Goal: Task Accomplishment & Management: Manage account settings

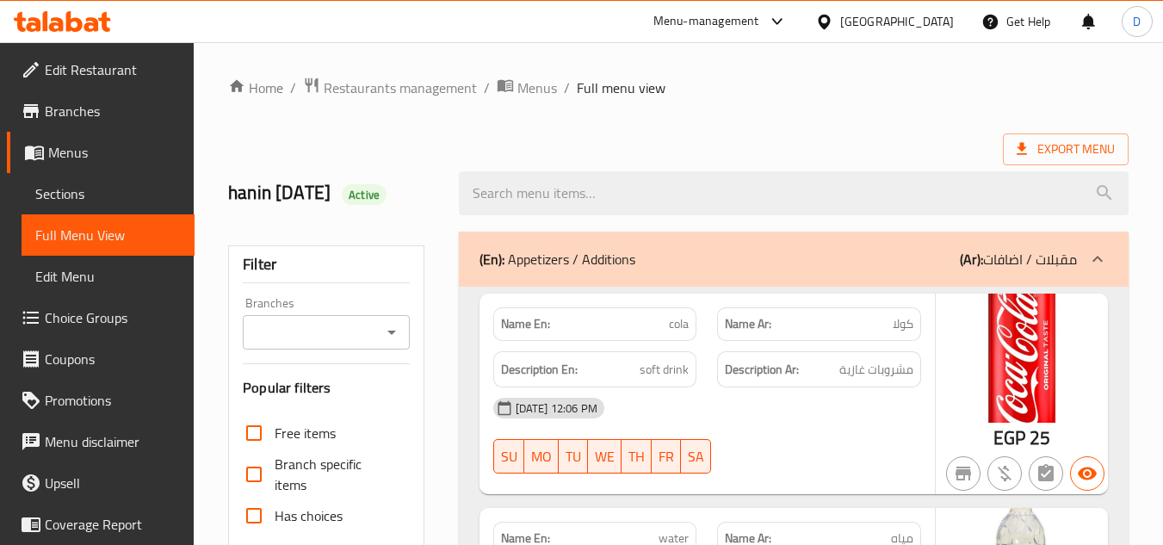
drag, startPoint x: 871, startPoint y: 214, endPoint x: 777, endPoint y: -36, distance: 267.4
click at [406, 96] on span "Restaurants management" at bounding box center [400, 87] width 153 height 21
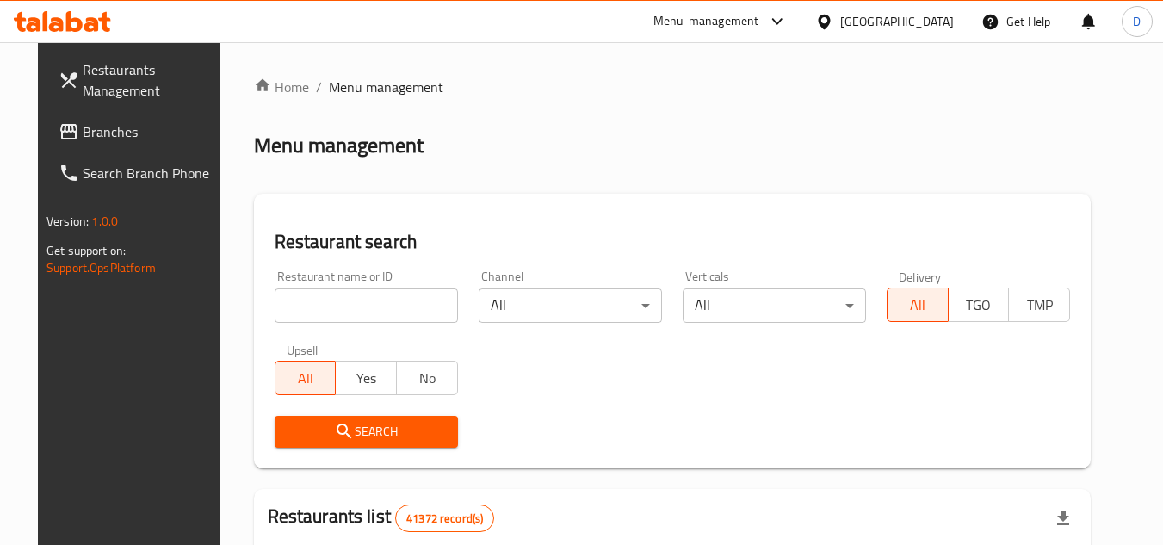
click at [83, 135] on span "Branches" at bounding box center [151, 131] width 136 height 21
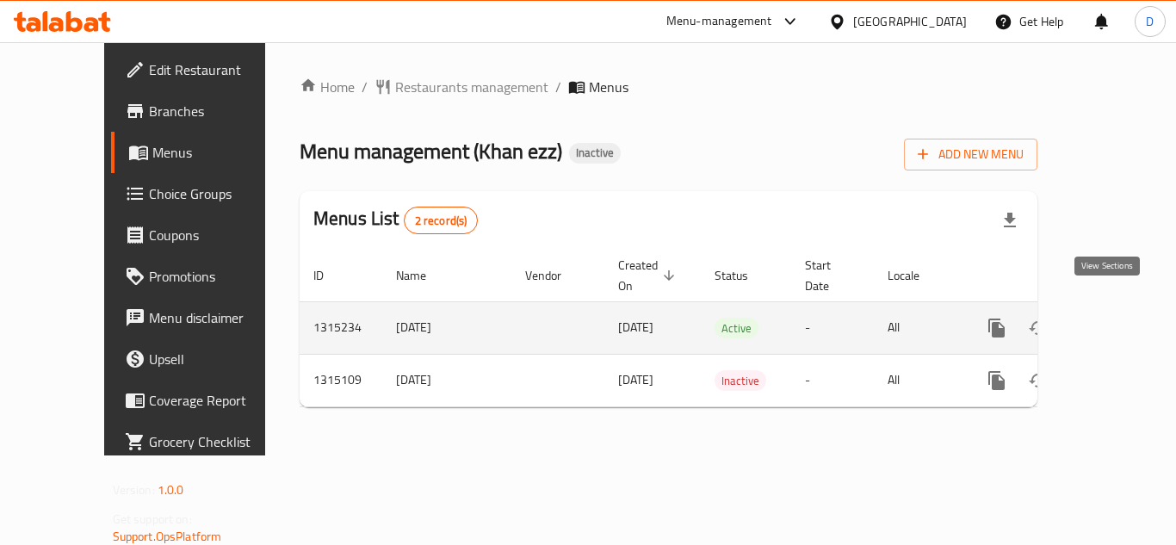
click at [1110, 318] on icon "enhanced table" at bounding box center [1120, 328] width 21 height 21
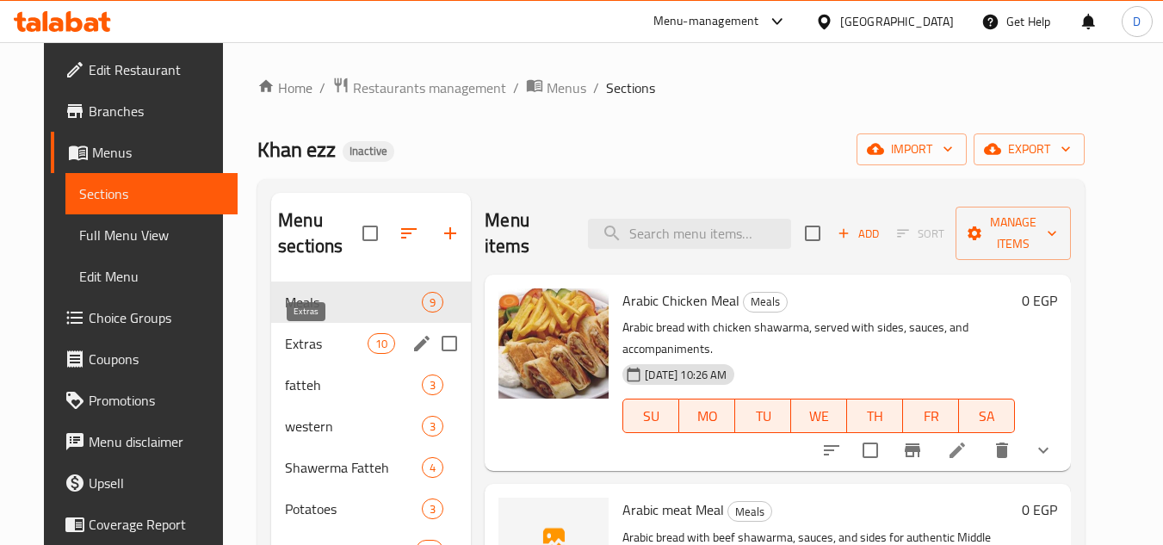
click at [338, 349] on span "Extras" at bounding box center [326, 343] width 83 height 21
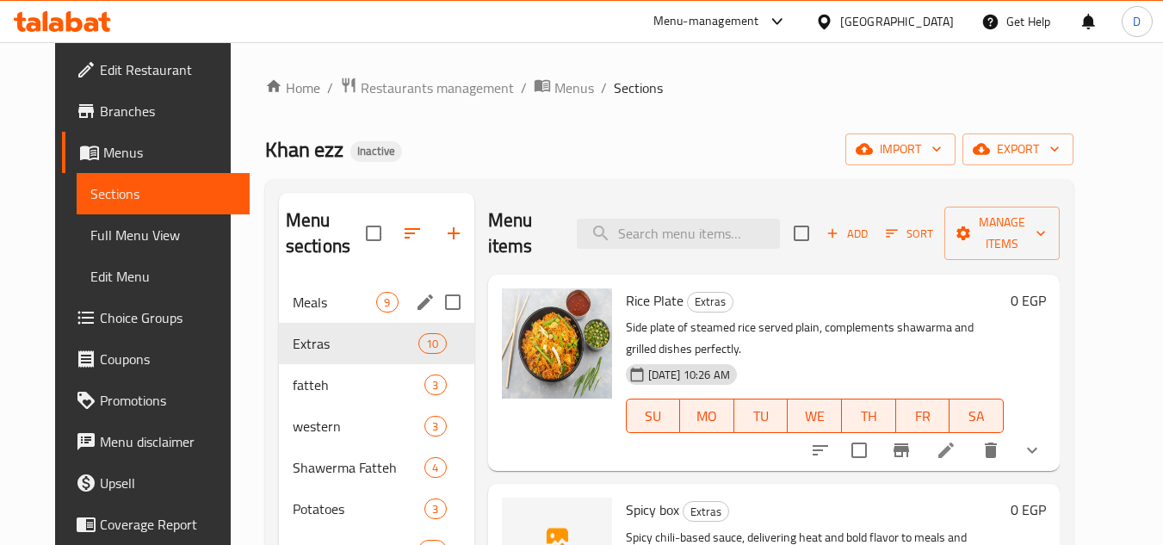
drag, startPoint x: 313, startPoint y: 321, endPoint x: 330, endPoint y: 314, distance: 18.5
click at [313, 321] on div "Meals 9" at bounding box center [376, 301] width 195 height 41
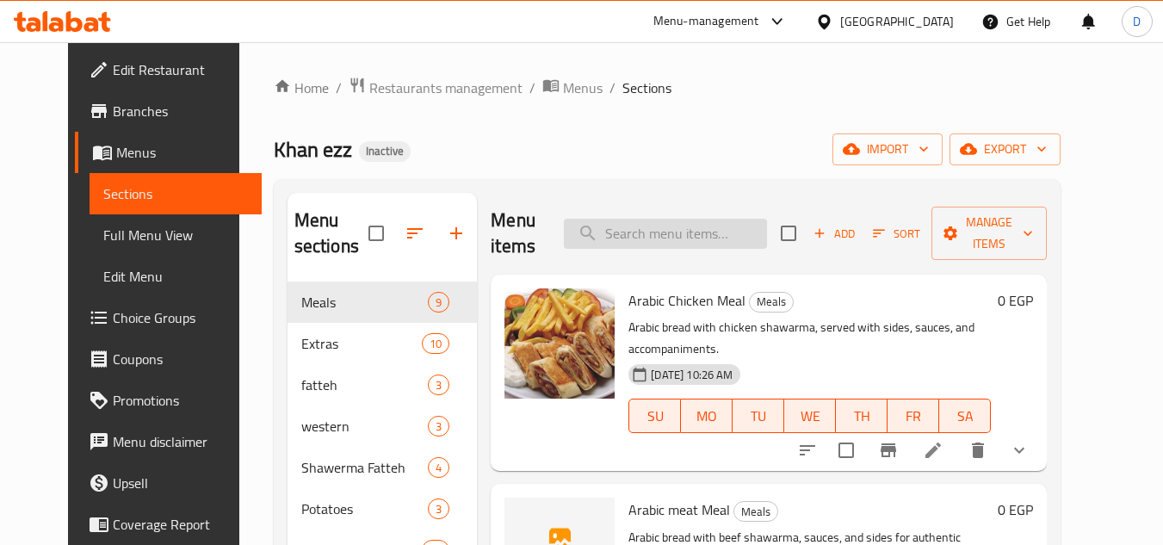
click at [687, 236] on input "search" at bounding box center [665, 234] width 203 height 30
paste input "Akawi"
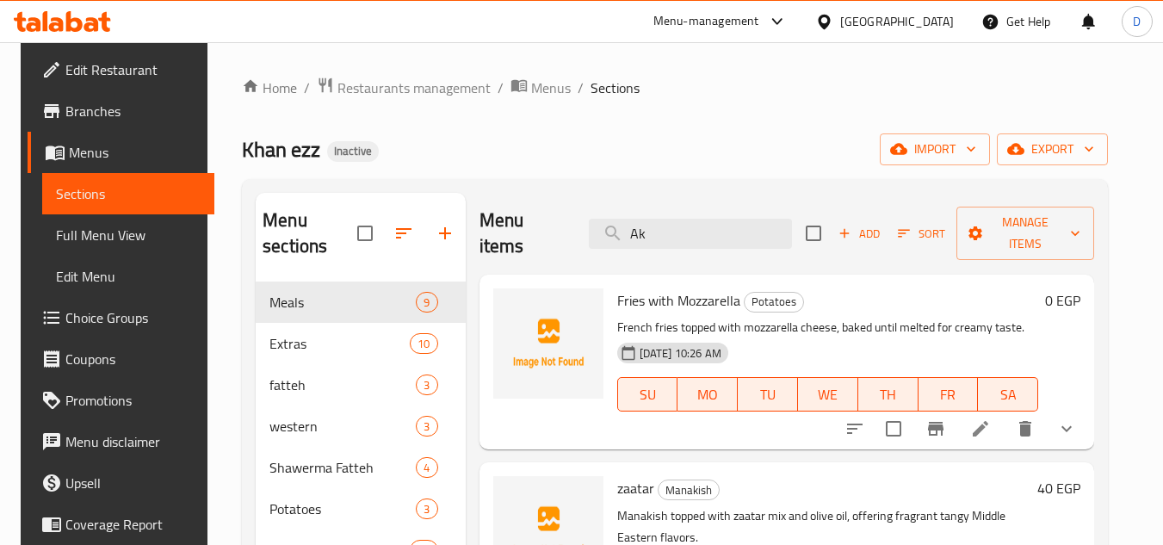
type input "A"
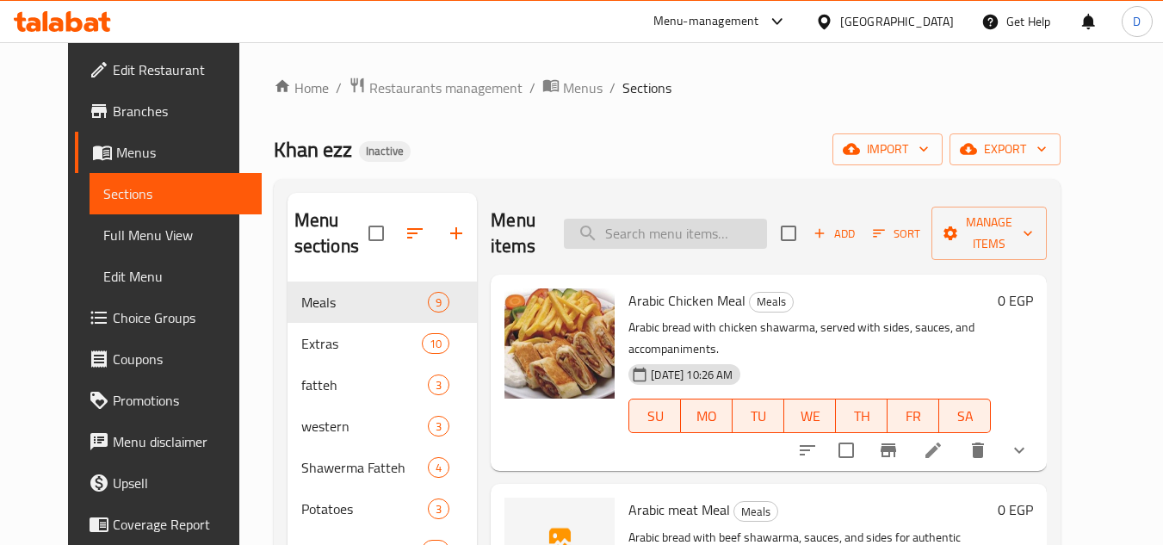
click at [662, 243] on input "search" at bounding box center [665, 234] width 203 height 30
paste input "Akkawi Manoucheh_"
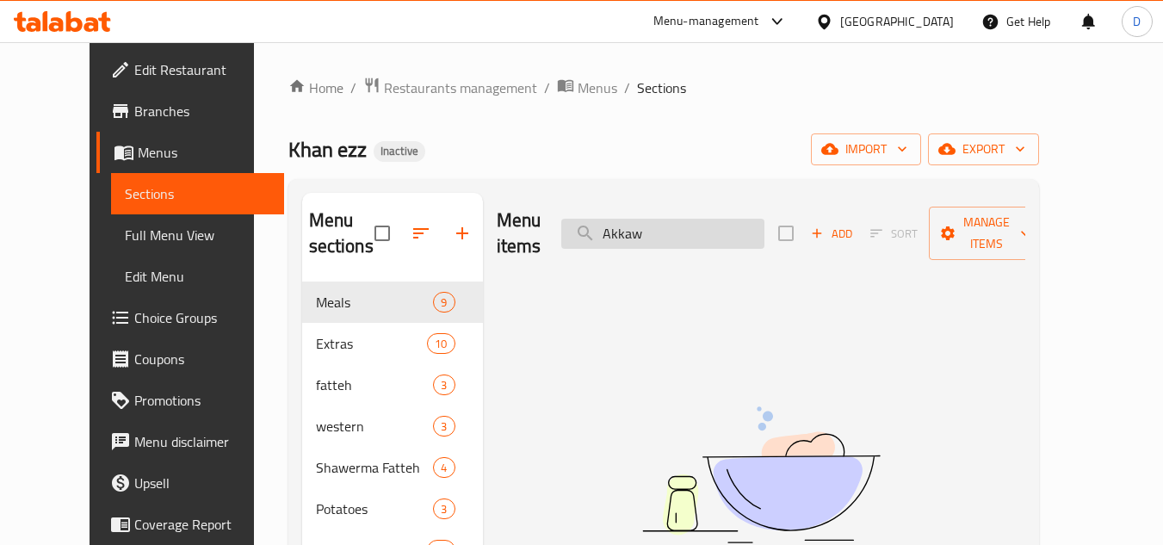
click at [679, 230] on input "Akkaw" at bounding box center [662, 234] width 203 height 30
click at [676, 230] on input "Akkaw" at bounding box center [662, 234] width 203 height 30
paste input "rabic Shawarma Meal"
click at [757, 231] on input "Arabic Shawarma Meal" at bounding box center [662, 234] width 203 height 30
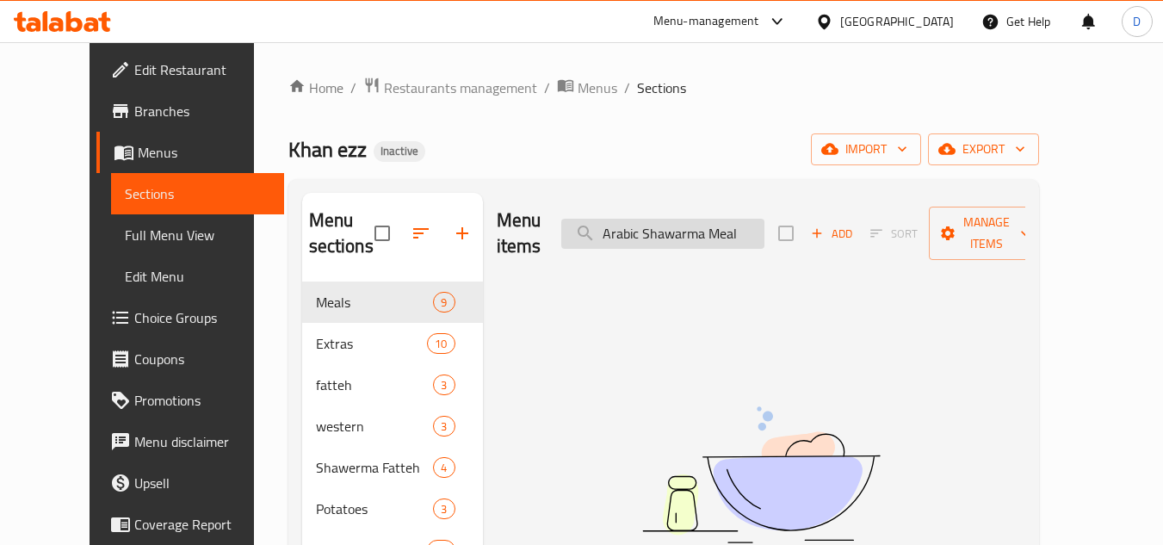
click at [757, 231] on input "Arabic Shawarma Meal" at bounding box center [662, 234] width 203 height 30
click at [709, 222] on input "Arabic Shawarma" at bounding box center [662, 234] width 203 height 30
click at [643, 224] on input "Arabic Shawarma" at bounding box center [662, 234] width 203 height 30
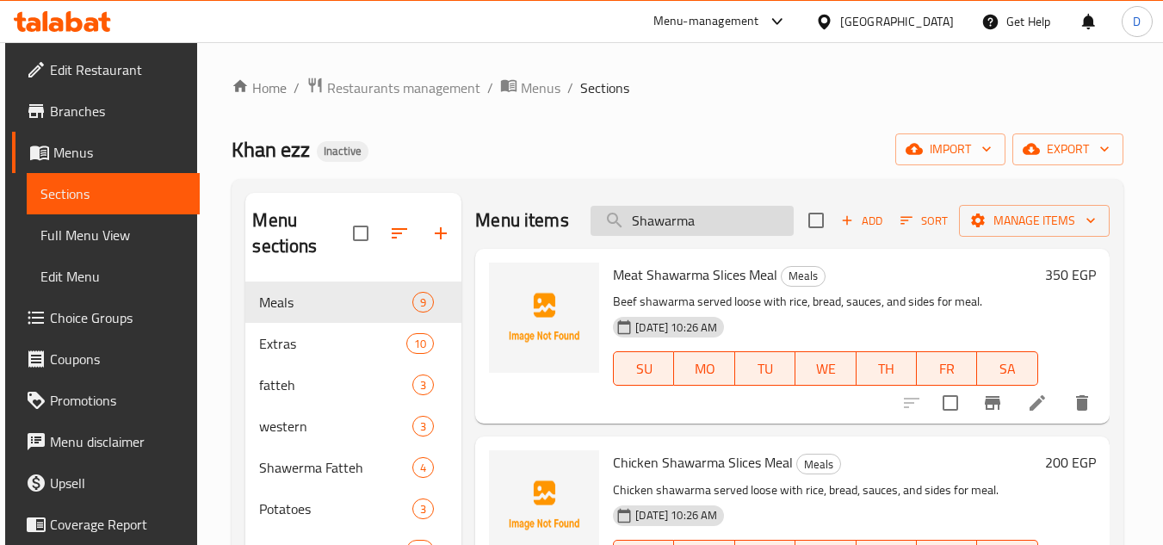
click at [728, 232] on input "Shawarma" at bounding box center [691, 221] width 203 height 30
paste input "Cheddar Cheese Arabic Shawarma Meal_"
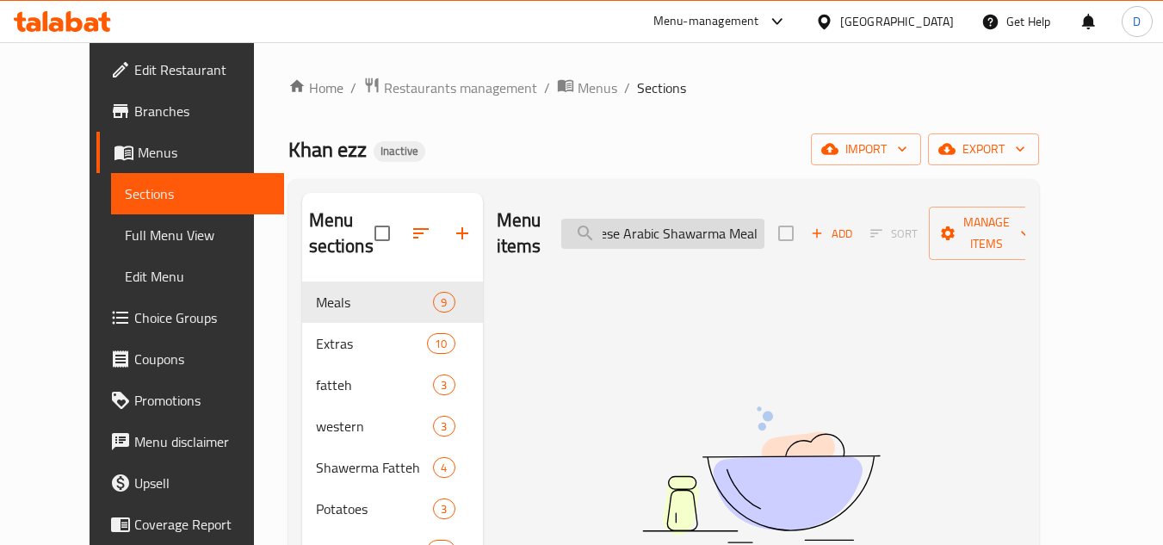
scroll to position [0, 75]
drag, startPoint x: 695, startPoint y: 223, endPoint x: 828, endPoint y: 226, distance: 133.4
click at [828, 226] on div "Menu items Cheddar Cheese Arabic Shawarma Meal Add Sort Manage items" at bounding box center [761, 234] width 528 height 82
click at [741, 223] on input "Cheddar Cheese Arabic" at bounding box center [662, 234] width 203 height 30
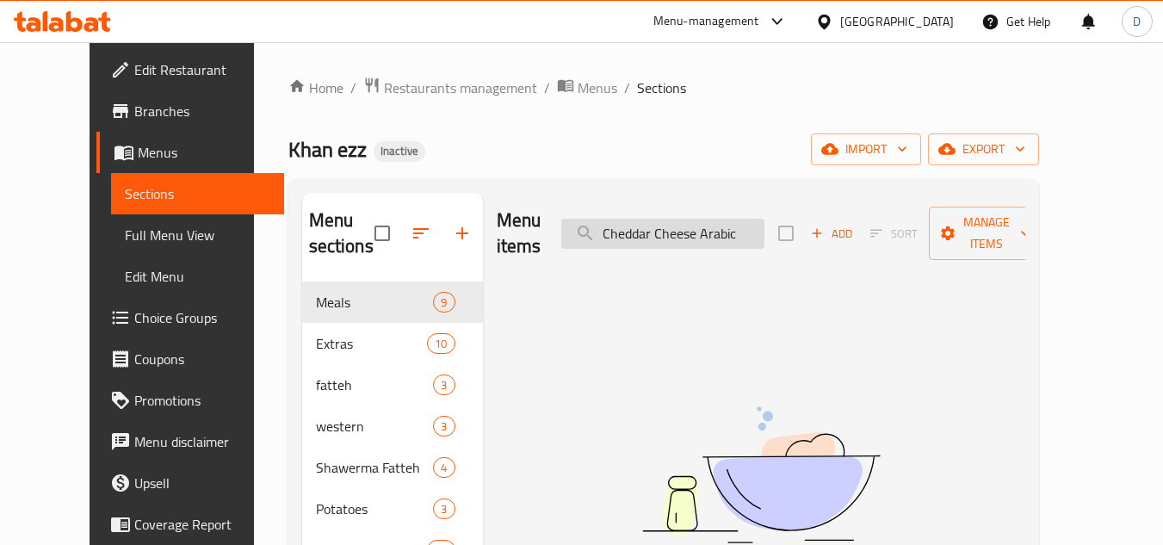
click at [741, 223] on input "Cheddar Cheese Arabic" at bounding box center [662, 234] width 203 height 30
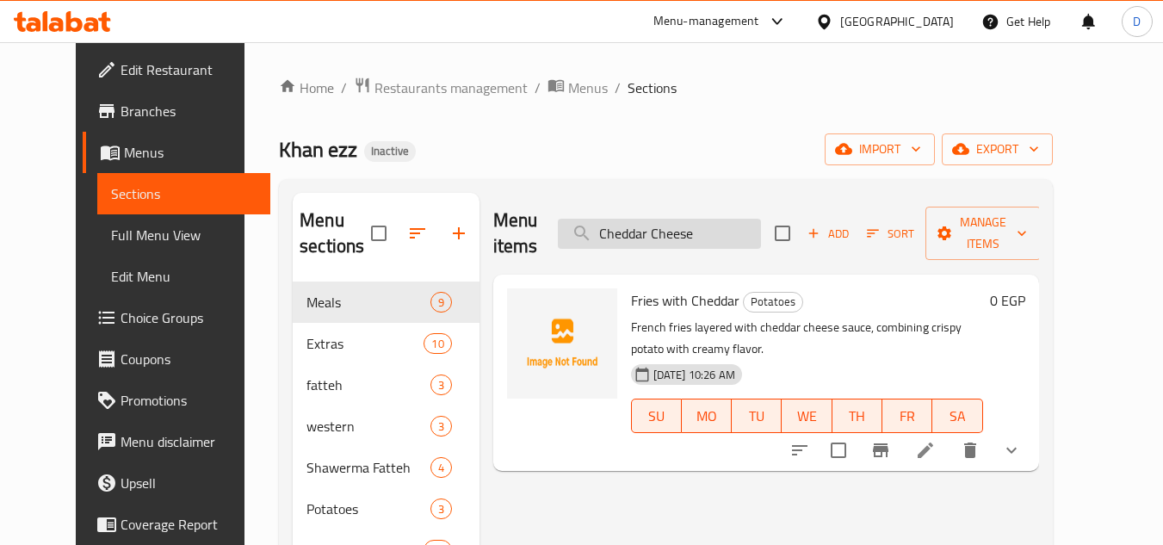
click at [671, 226] on input "Cheddar Cheese" at bounding box center [659, 234] width 203 height 30
paste input "Potatoes"
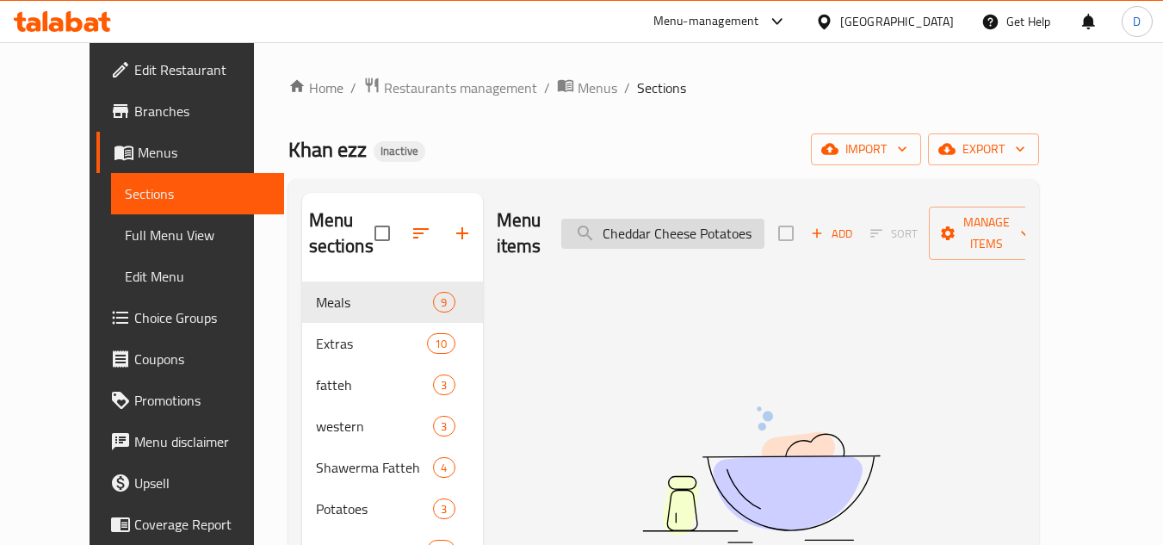
click at [756, 220] on input "Cheddar Cheese Potatoes" at bounding box center [662, 234] width 203 height 30
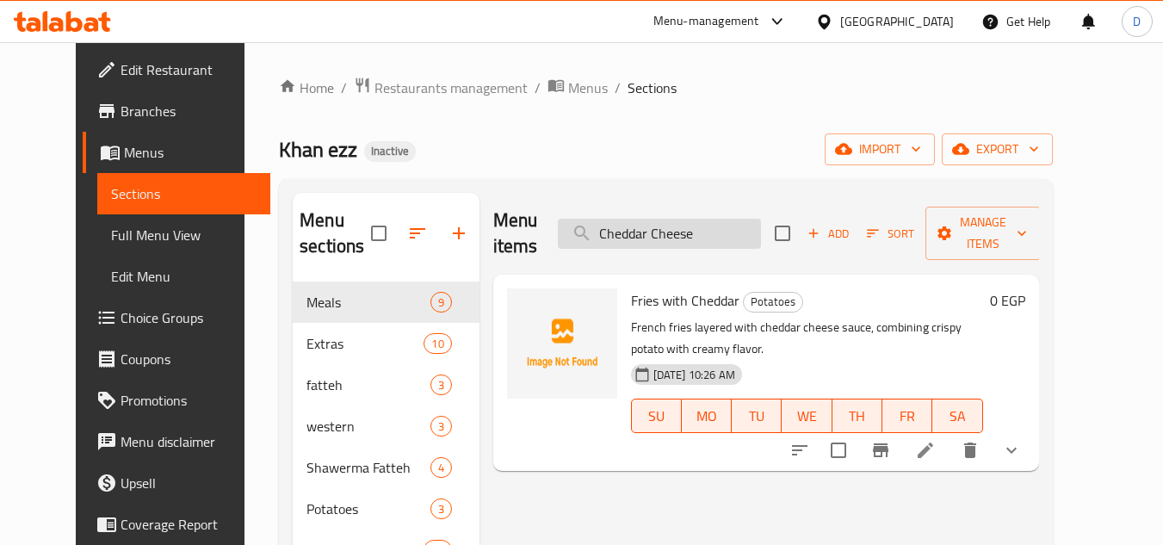
click at [710, 225] on input "Cheddar Cheese" at bounding box center [659, 234] width 203 height 30
paste input "icken Deluxe"
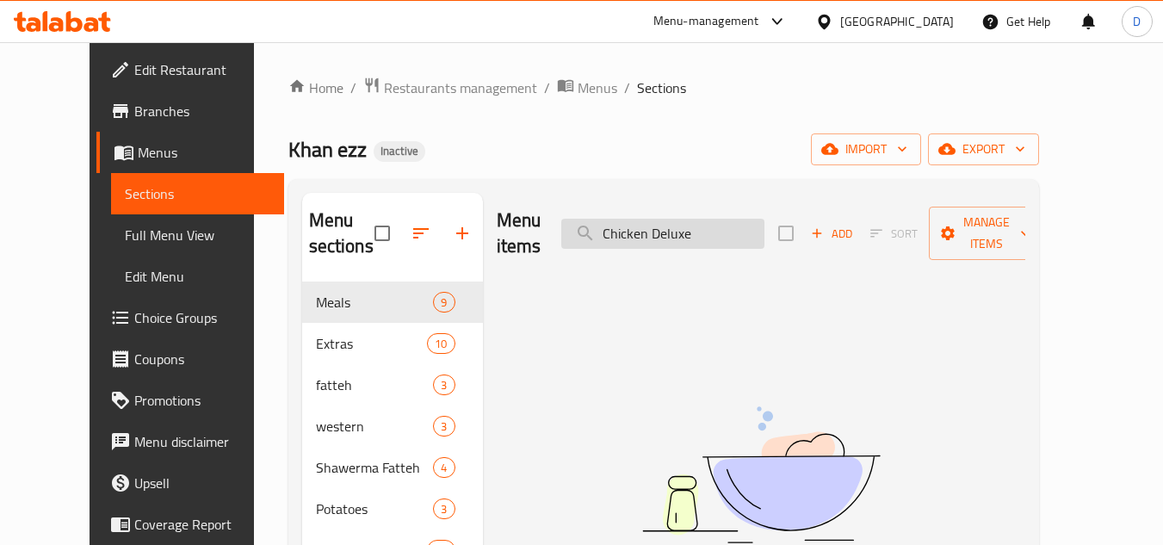
click at [653, 220] on input "Chicken Deluxe" at bounding box center [662, 234] width 203 height 30
click at [683, 220] on input "Deluxe" at bounding box center [662, 234] width 203 height 30
click at [710, 229] on input "Delux" at bounding box center [662, 234] width 203 height 30
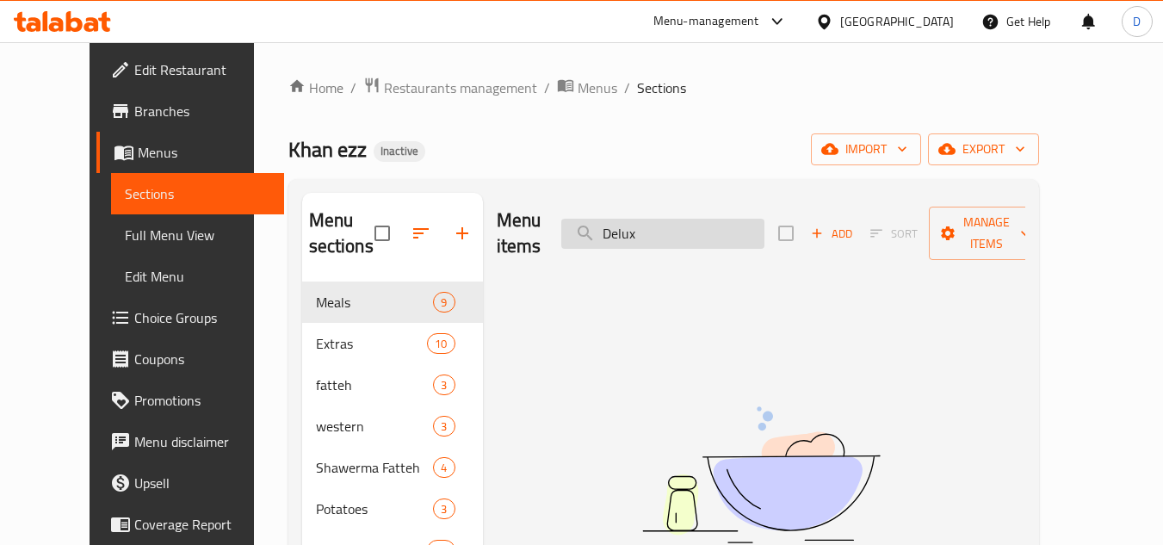
click at [710, 229] on input "Delux" at bounding box center [662, 234] width 203 height 30
paste input "Chicken Ranch Pizza"
click at [654, 225] on input "Chicken Ranch Pizza" at bounding box center [662, 234] width 203 height 30
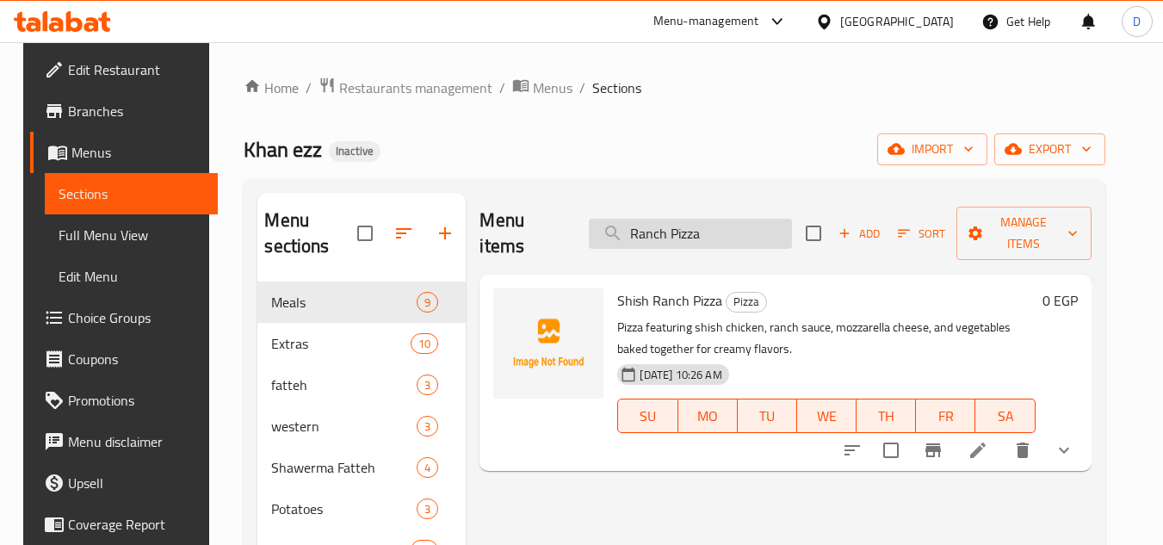
click at [682, 219] on input "Ranch Pizza" at bounding box center [690, 234] width 203 height 30
type input "Ranch"
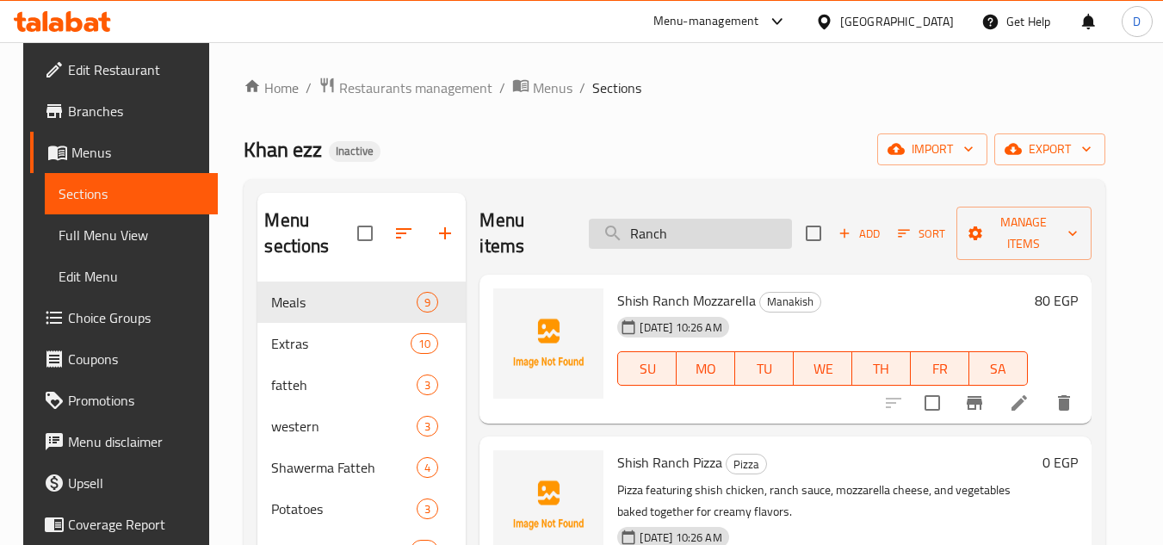
click at [661, 225] on input "Ranch" at bounding box center [690, 234] width 203 height 30
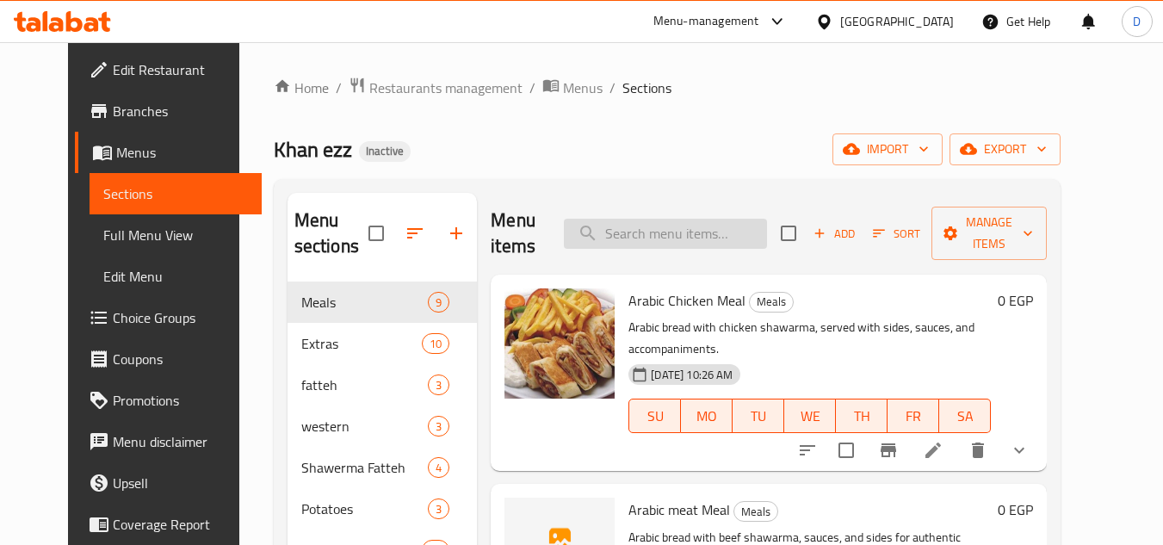
paste input "Chicken Ranch Pizza"
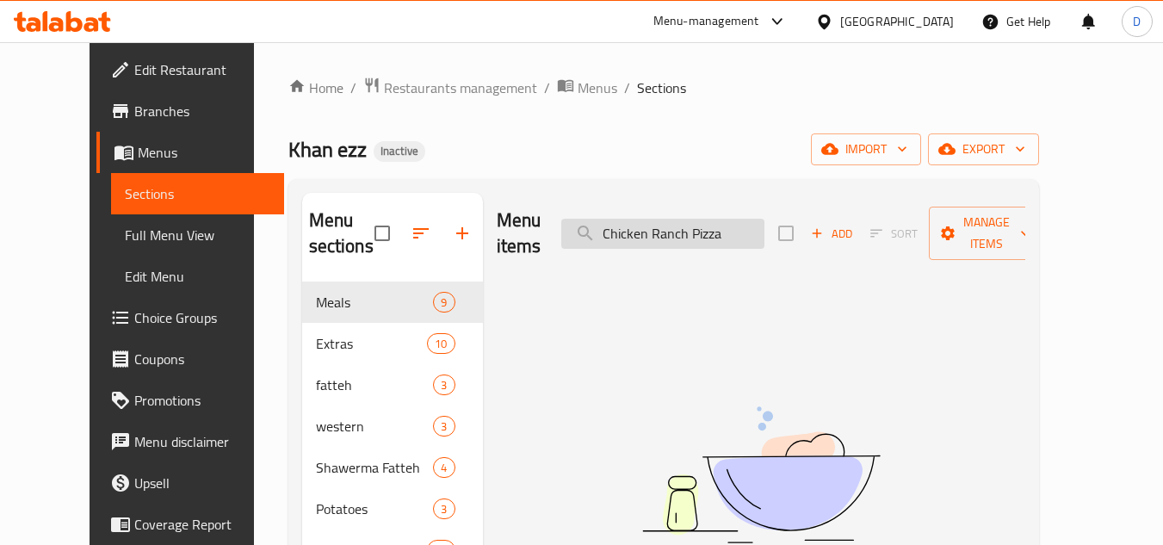
click at [740, 225] on input "Chicken Ranch Pizza" at bounding box center [662, 234] width 203 height 30
click at [655, 229] on input "Chicken Ranch" at bounding box center [662, 234] width 203 height 30
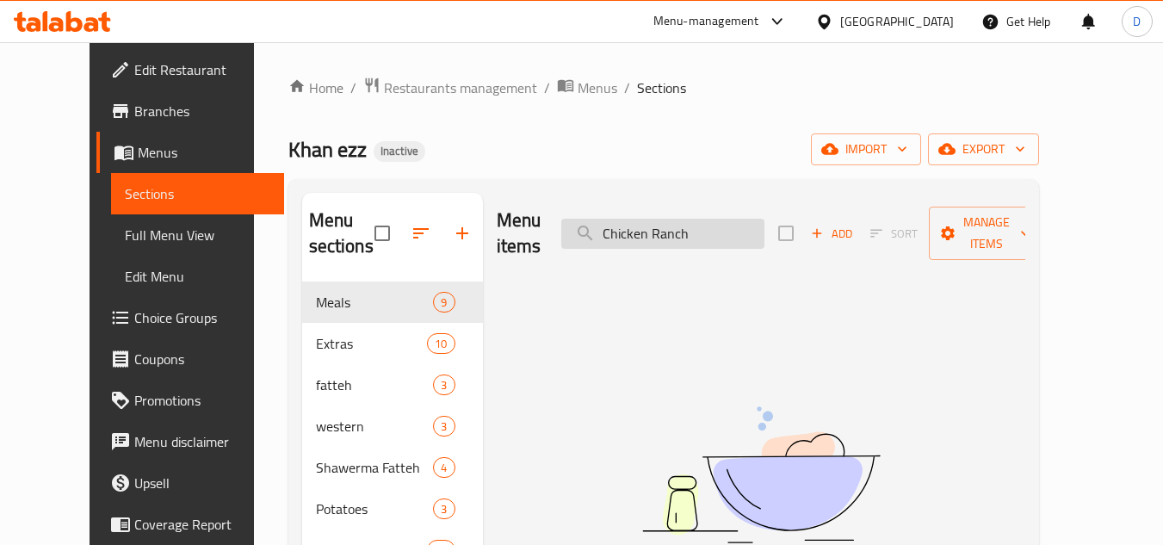
paste input "chocolate pie"
type input "chocolate pie"
click at [713, 229] on input "chocolate pie" at bounding box center [662, 234] width 203 height 30
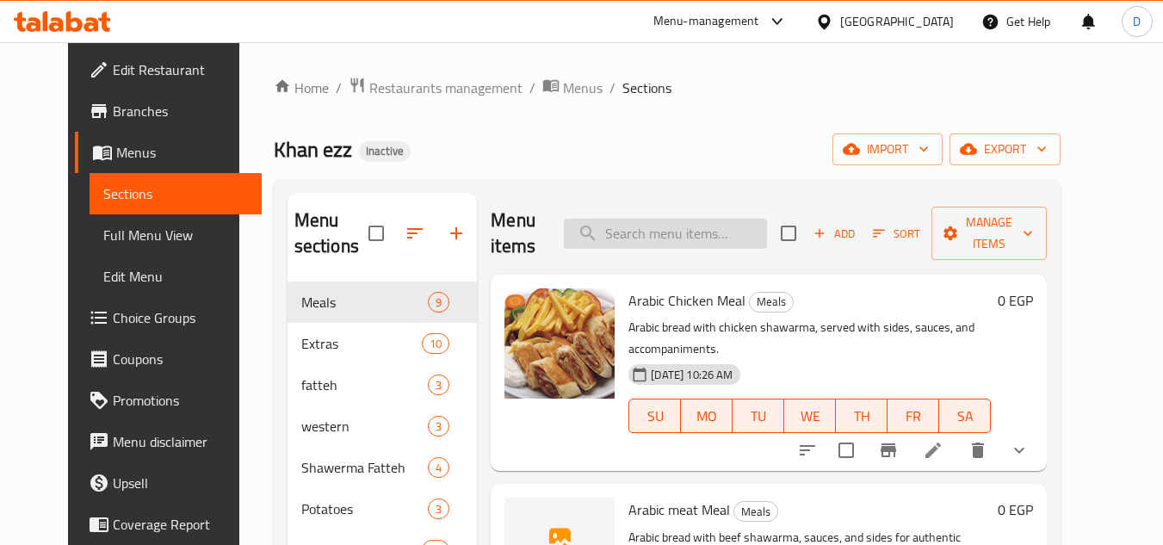
click at [700, 241] on input "search" at bounding box center [665, 234] width 203 height 30
paste input "Tuna pizza"
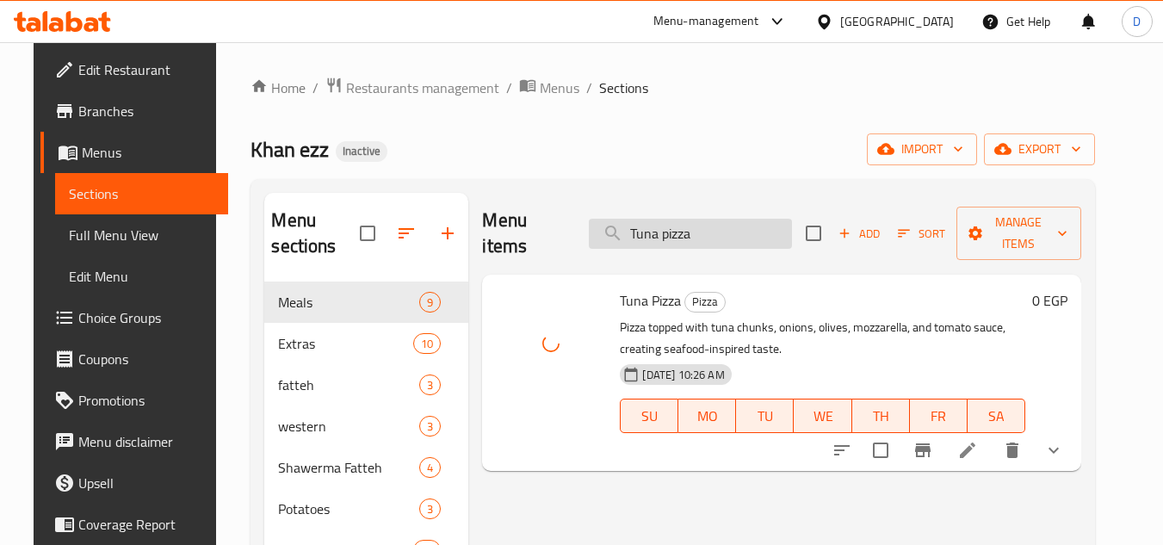
click at [670, 228] on input "Tuna pizza" at bounding box center [690, 234] width 203 height 30
paste input "isty Doner"
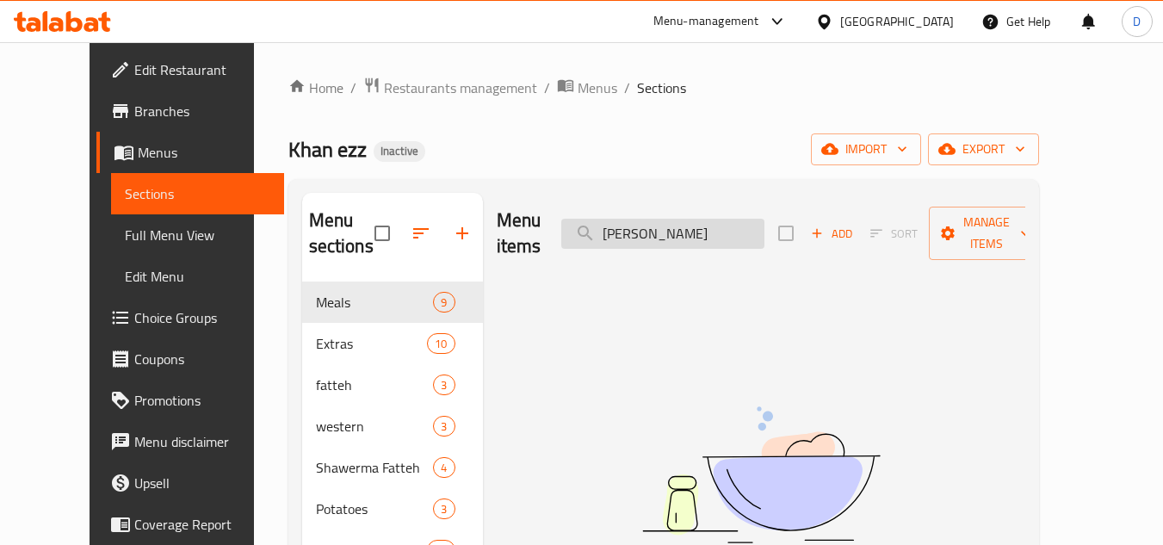
click at [679, 224] on input "Tisty Doner" at bounding box center [662, 234] width 203 height 30
click at [659, 225] on input "Tisty" at bounding box center [662, 234] width 203 height 30
type input "Tisty"
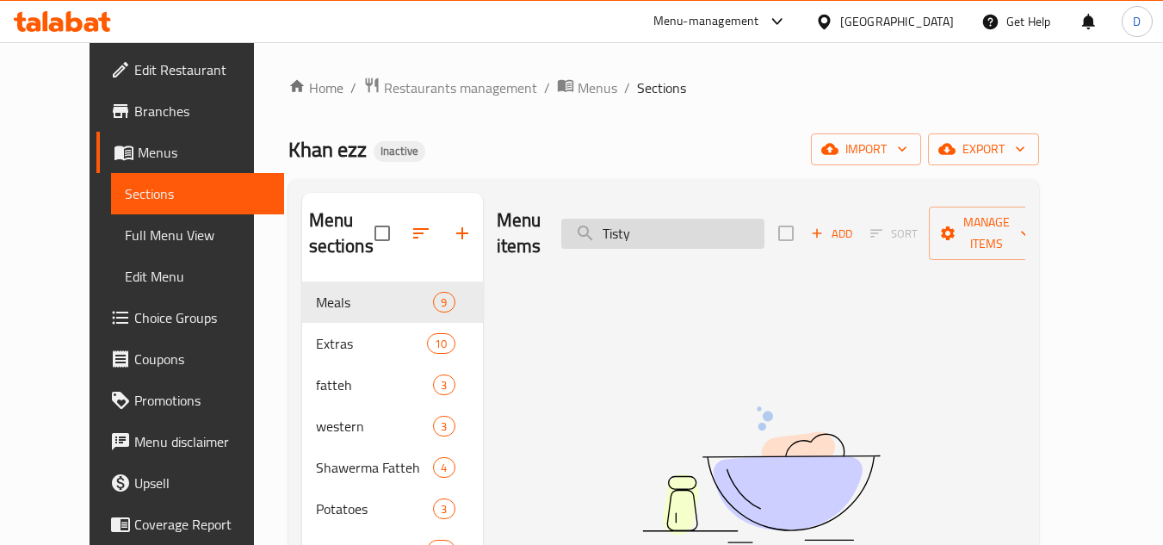
click at [654, 225] on input "Tisty" at bounding box center [662, 234] width 203 height 30
paste input "Tisty Doner"
click at [645, 230] on input "Tisty Doner" at bounding box center [662, 234] width 203 height 30
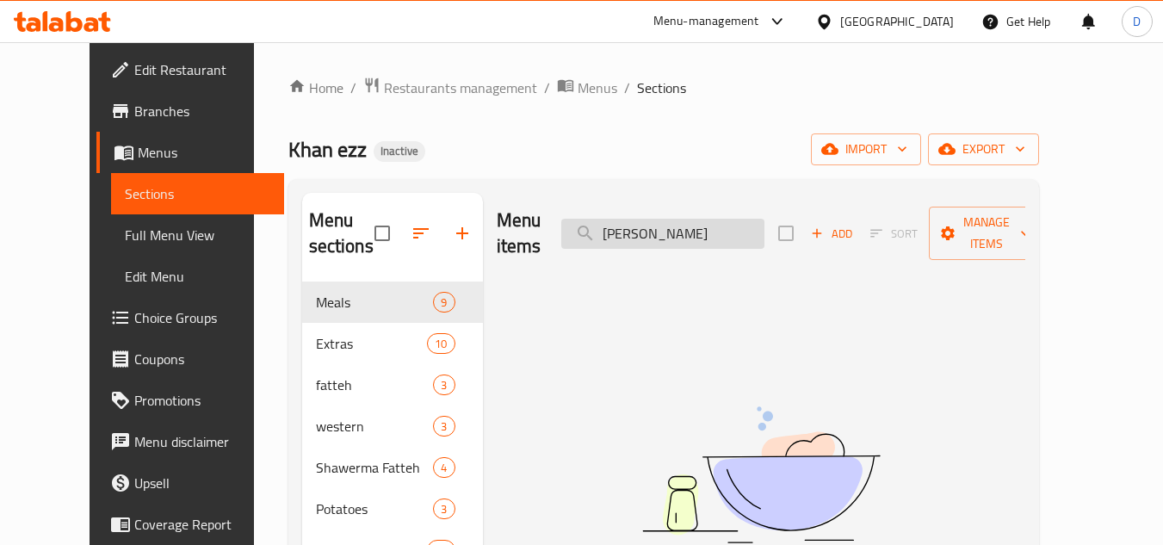
click at [713, 228] on input "Doner" at bounding box center [662, 234] width 203 height 30
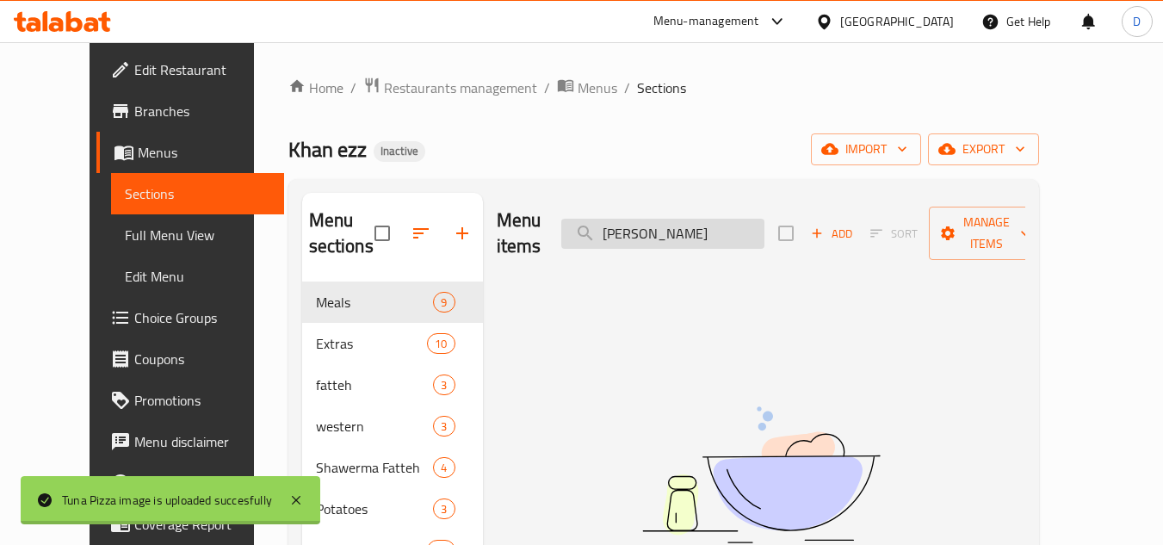
type input "Done"
click at [663, 219] on input "Done" at bounding box center [662, 234] width 203 height 30
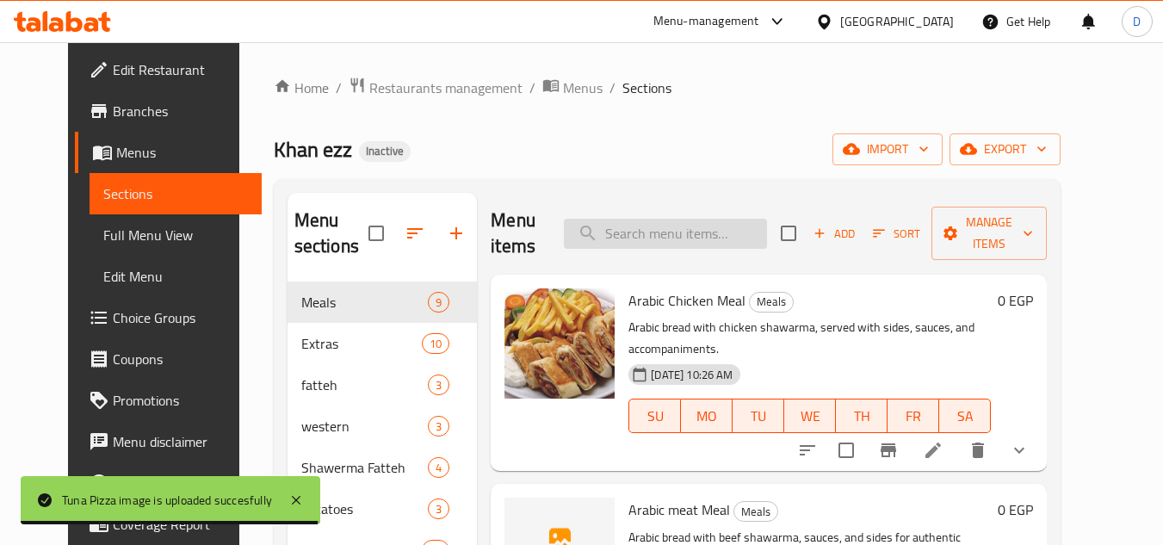
click at [672, 234] on input "search" at bounding box center [665, 234] width 203 height 30
paste input "Sweet Chili Sauce box"
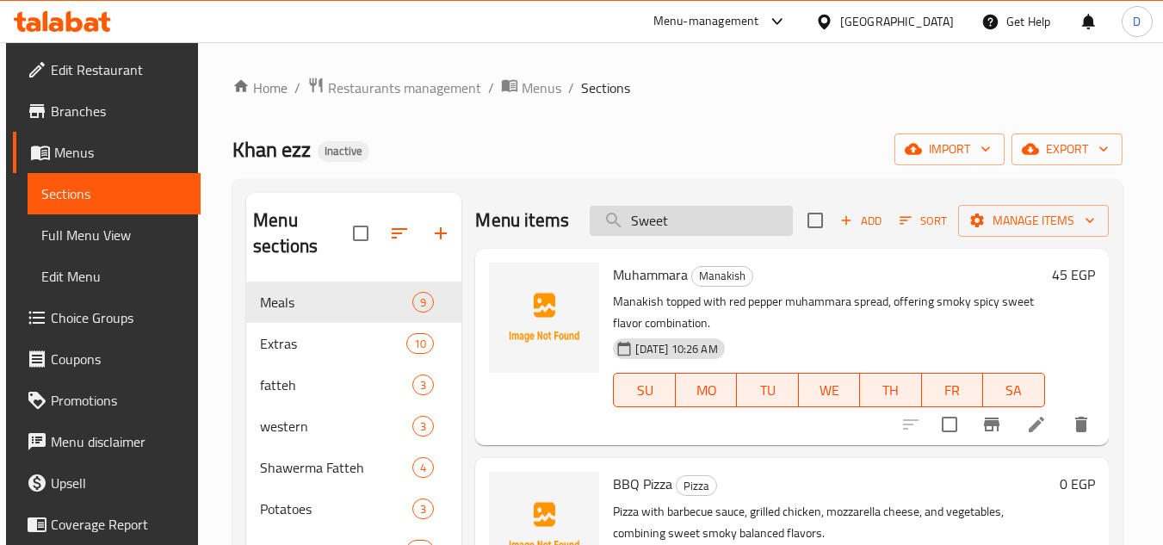
click at [649, 228] on input "Sweet" at bounding box center [691, 221] width 203 height 30
paste input "upreme"
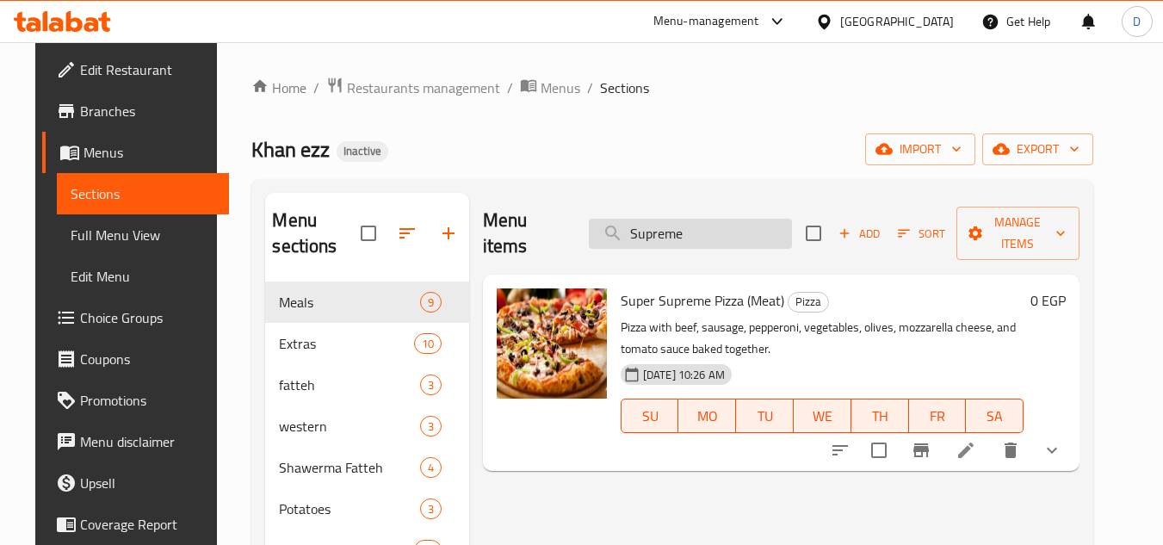
click at [643, 232] on input "Supreme" at bounding box center [690, 234] width 203 height 30
click at [648, 231] on input "Supreme" at bounding box center [690, 234] width 203 height 30
click at [654, 229] on input "Supreme" at bounding box center [690, 234] width 203 height 30
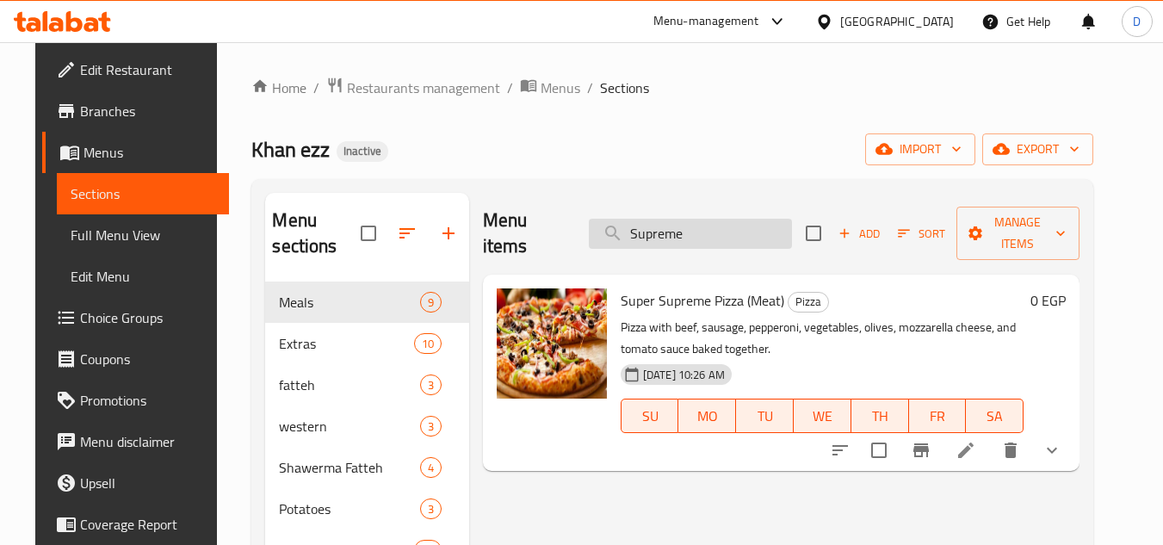
paste input "search"
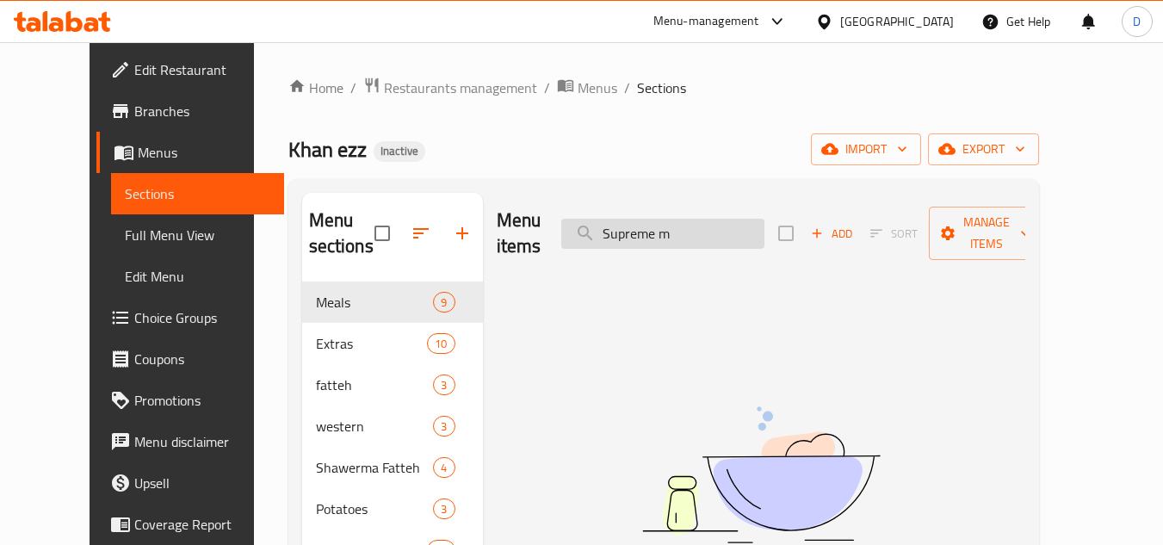
click at [680, 219] on input "Supreme m" at bounding box center [662, 234] width 203 height 30
paste input "moked Turkey Pizza"
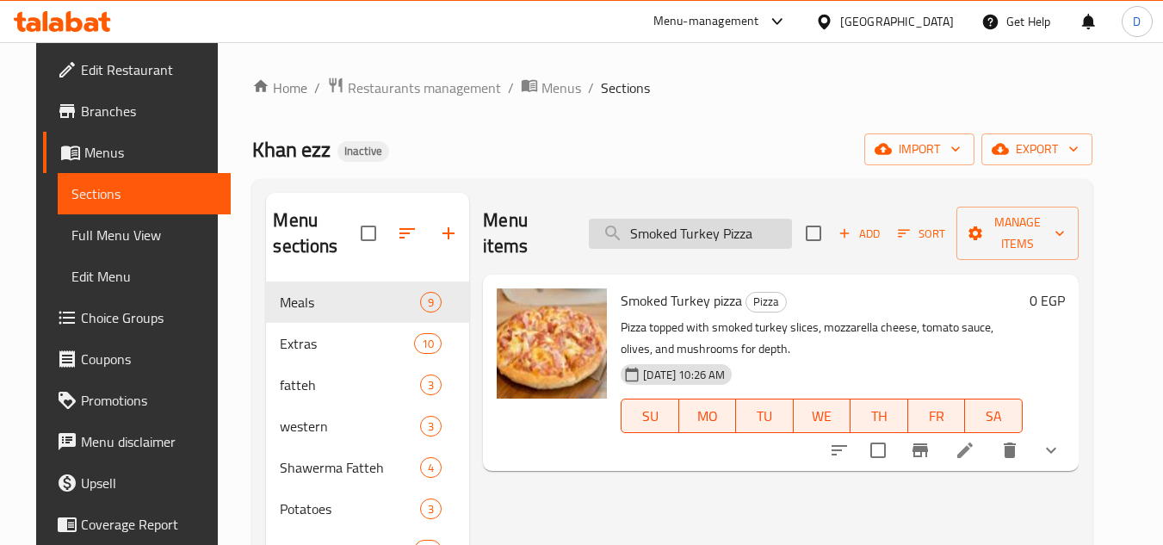
click at [719, 225] on input "Smoked Turkey Pizza" at bounding box center [690, 234] width 203 height 30
paste input "hish Tawook p"
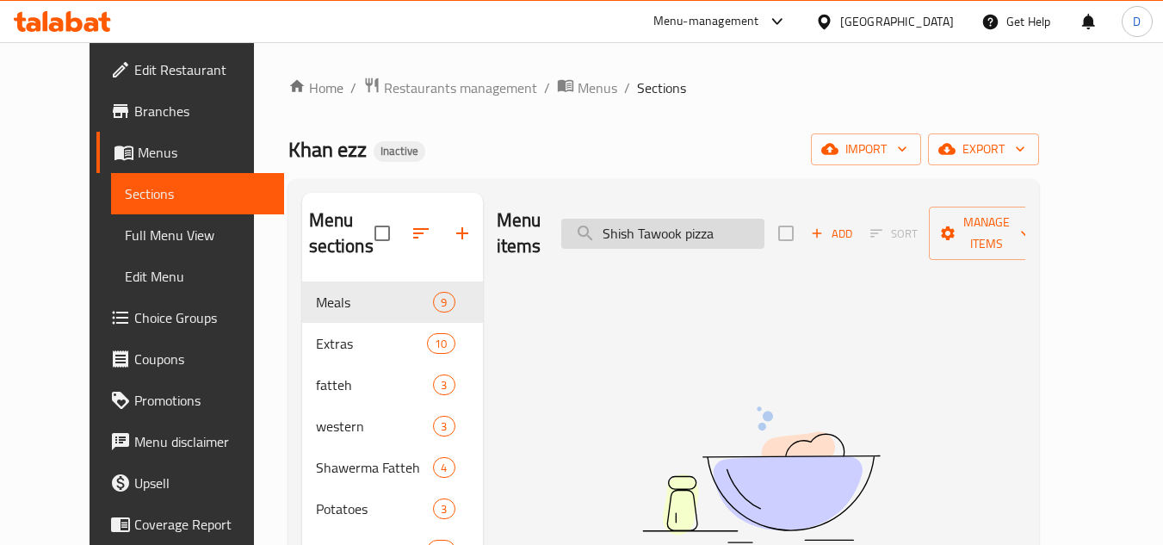
click at [684, 222] on input "Shish Tawook pizza" at bounding box center [662, 234] width 203 height 30
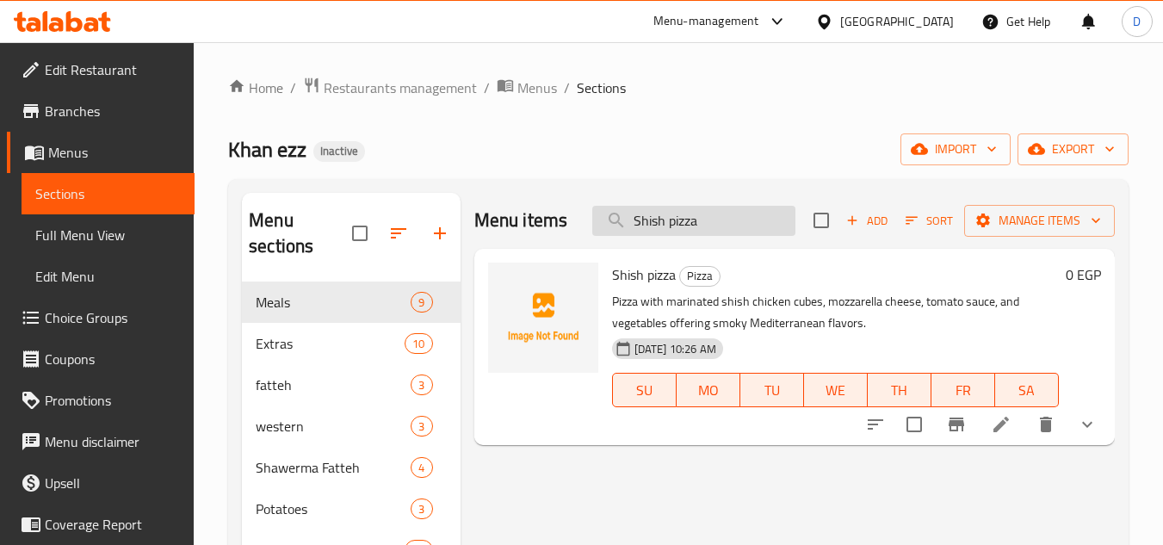
click at [694, 219] on input "Shish pizza" at bounding box center [693, 221] width 203 height 30
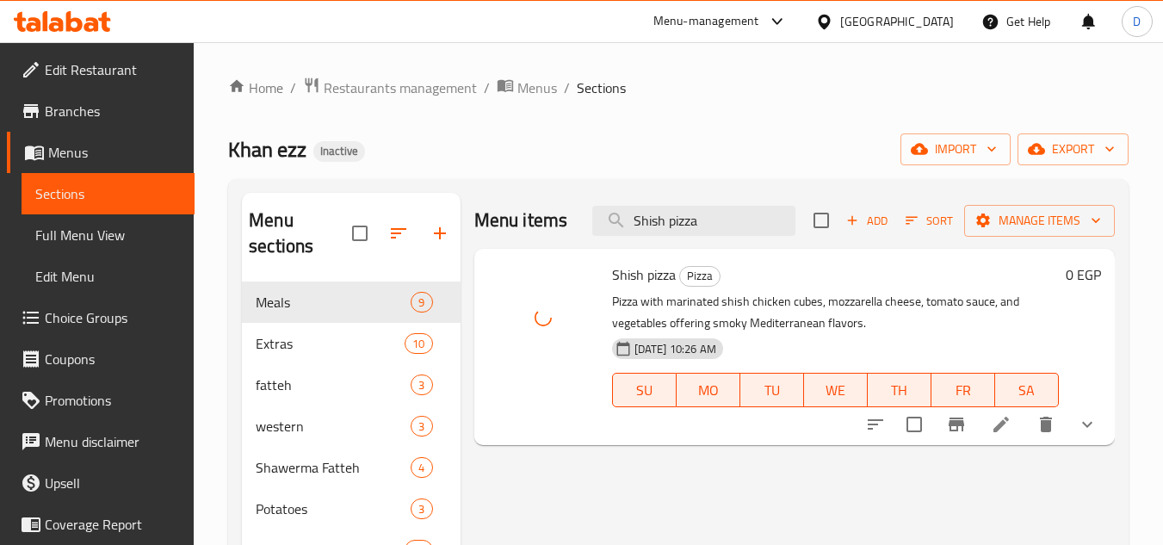
click at [649, 280] on span "Shish pizza" at bounding box center [644, 275] width 64 height 26
copy h6 "Shish pizza"
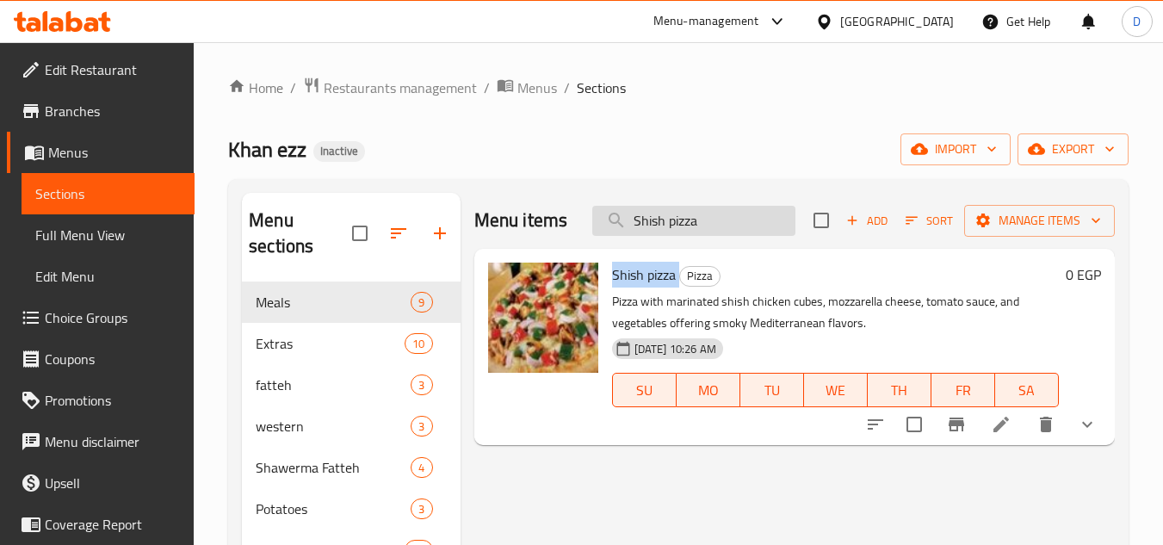
click at [686, 222] on input "Shish pizza" at bounding box center [693, 221] width 203 height 30
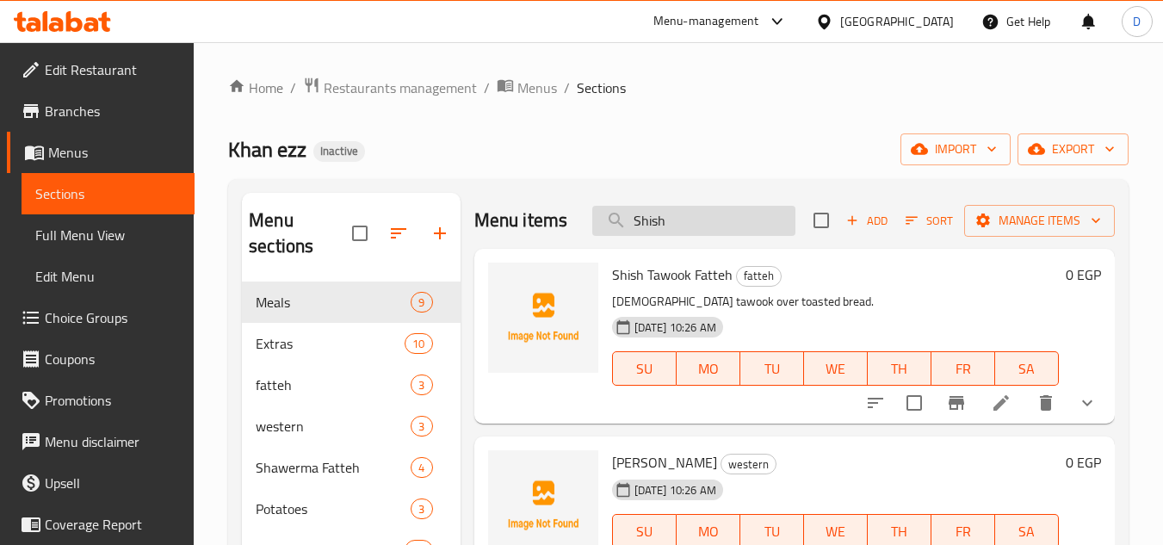
click at [639, 236] on input "Shish" at bounding box center [693, 221] width 203 height 30
paste input "Meal"
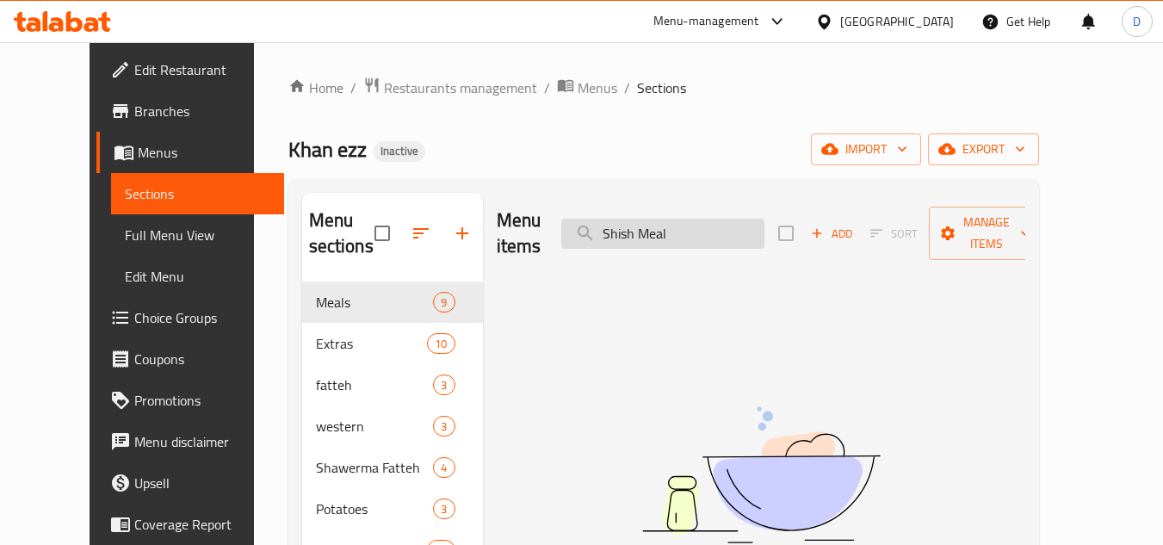
click at [682, 226] on input "Shish Meal" at bounding box center [662, 234] width 203 height 30
type input "Shish"
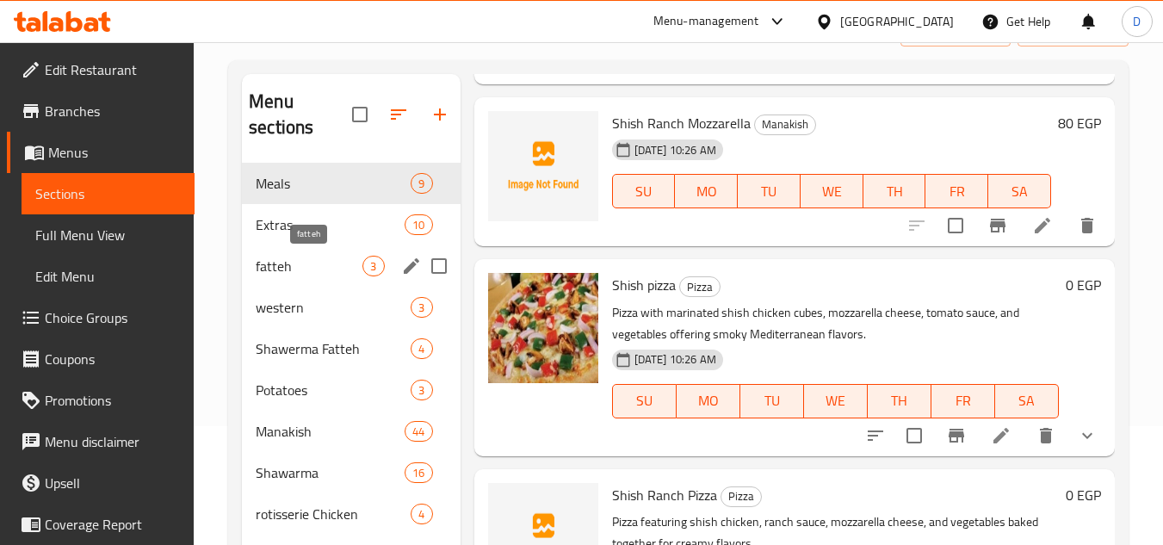
scroll to position [115, 0]
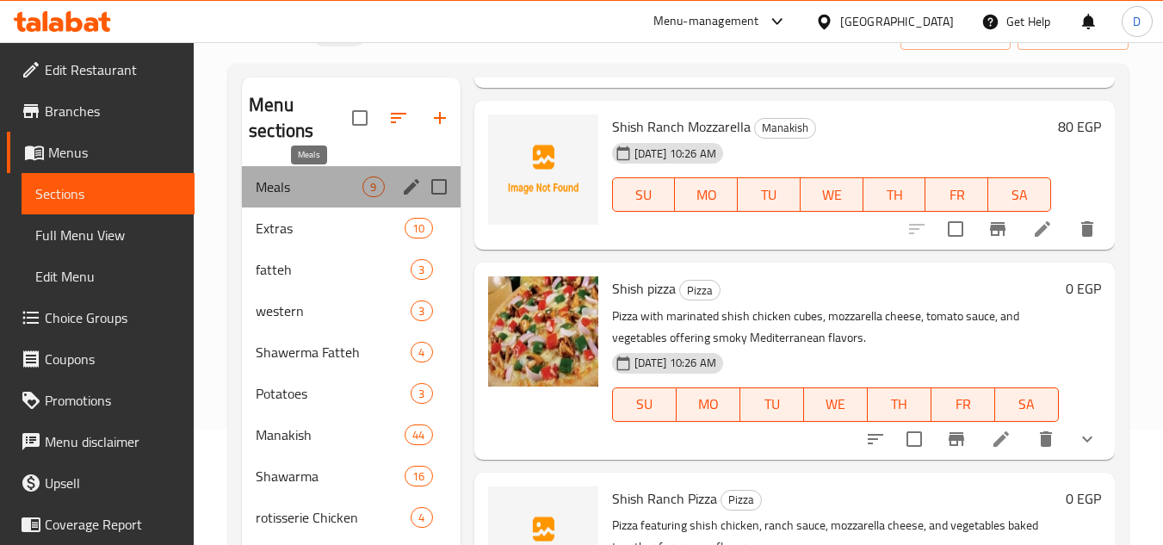
click at [300, 190] on span "Meals" at bounding box center [309, 186] width 107 height 21
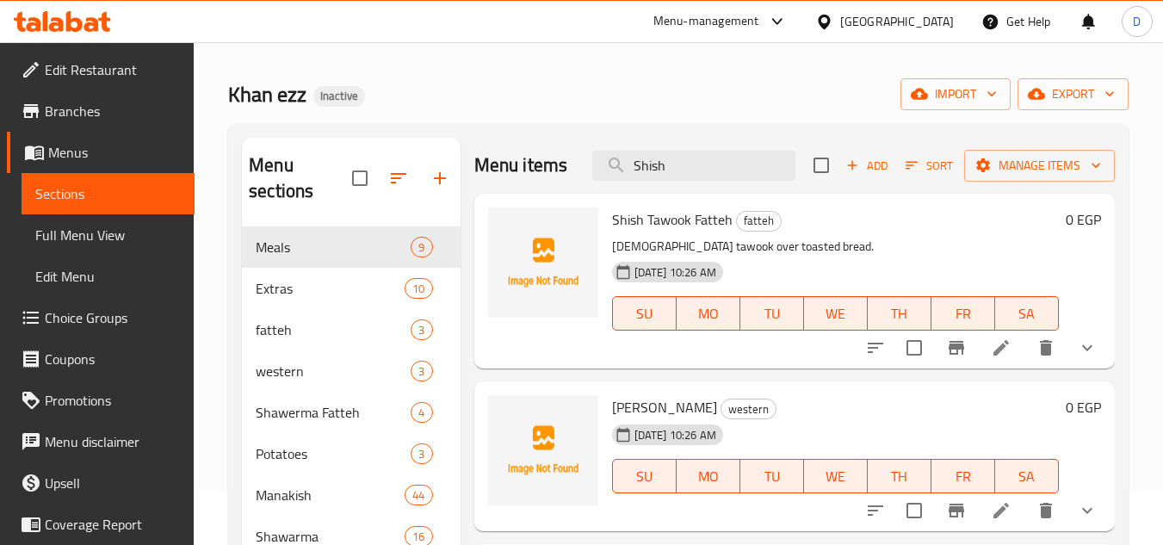
scroll to position [0, 0]
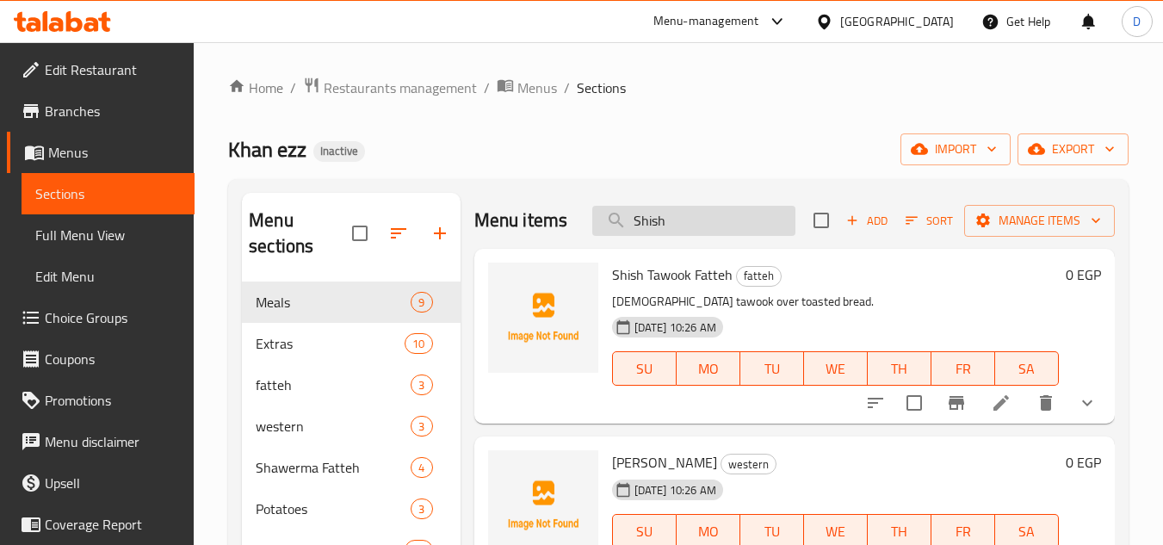
click at [642, 233] on input "Shish" at bounding box center [693, 221] width 203 height 30
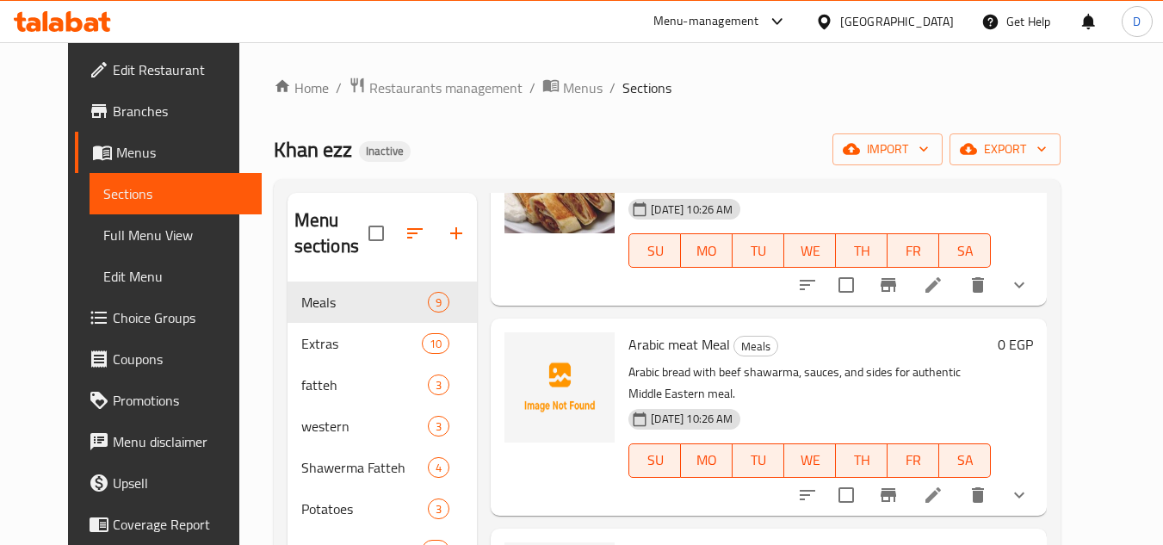
scroll to position [172, 0]
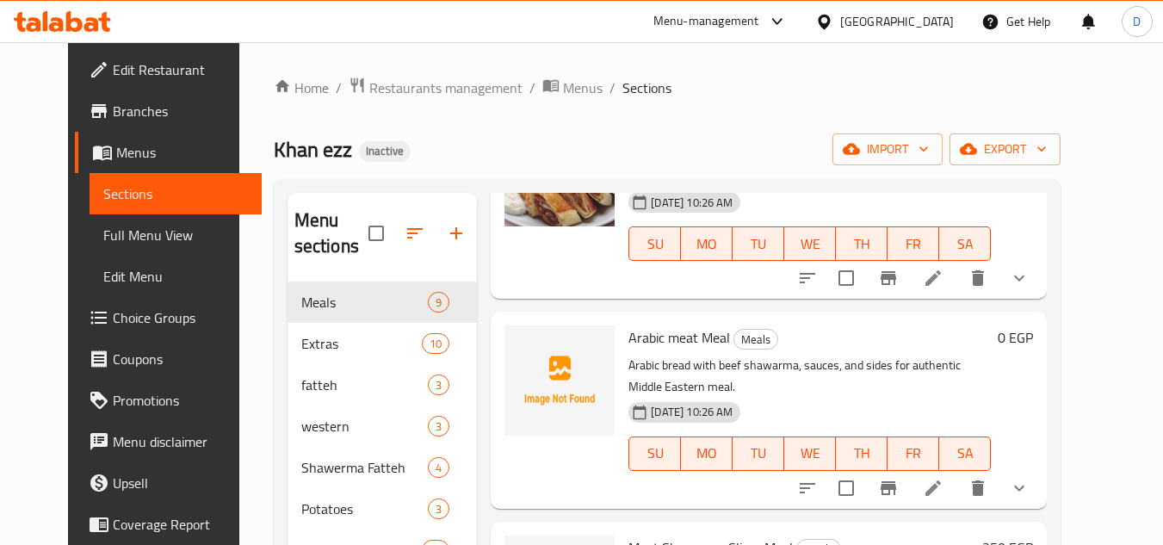
click at [669, 324] on span "Arabic meat Meal" at bounding box center [679, 337] width 102 height 26
copy span "meat"
click at [635, 324] on span "Arabic meat Meal" at bounding box center [679, 337] width 102 height 26
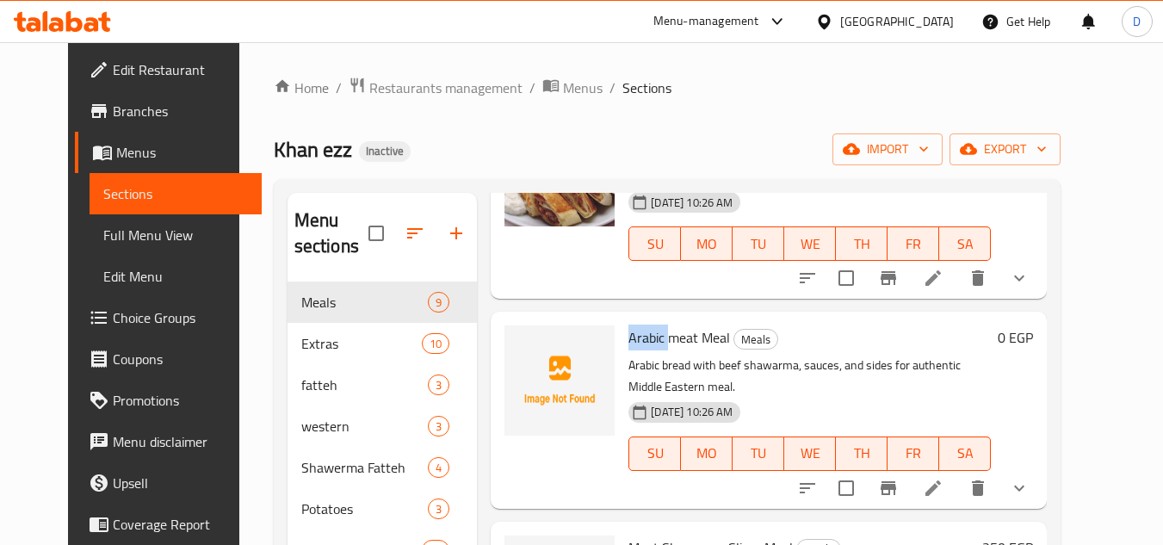
copy span "Arabic"
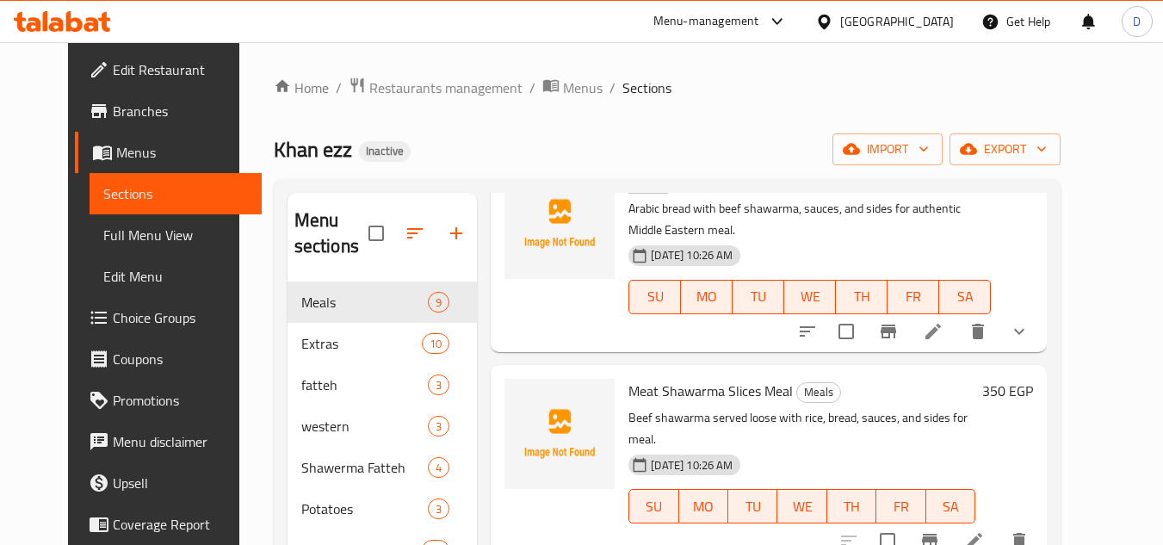
scroll to position [344, 0]
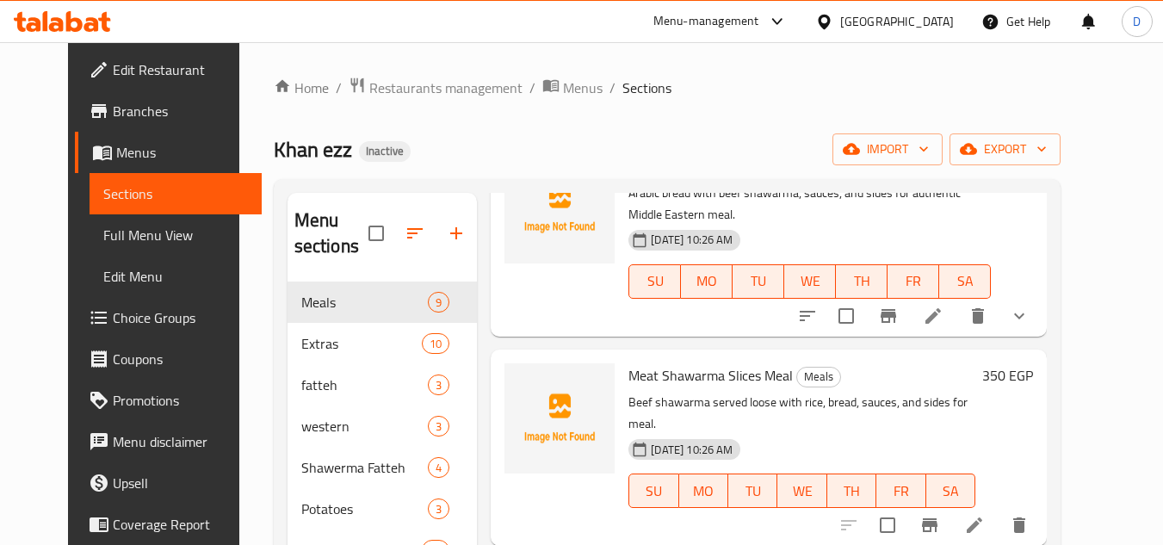
click at [721, 362] on span "Meat Shawarma Slices Meal" at bounding box center [710, 375] width 164 height 26
copy span "Slices"
click at [793, 392] on p "Beef shawarma served loose with rice, bread, sauces, and sides for meal." at bounding box center [801, 413] width 347 height 43
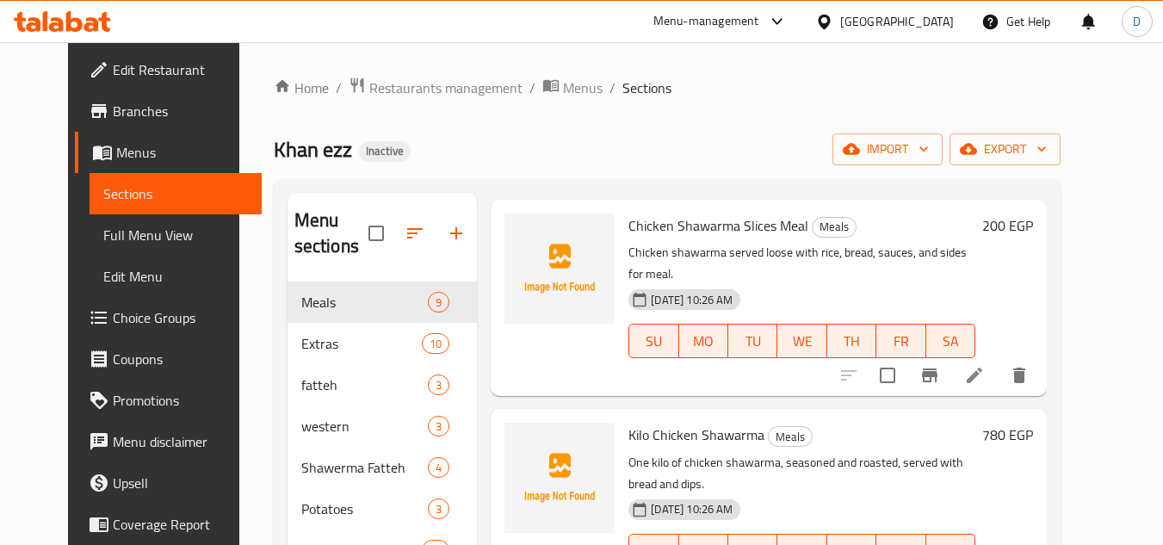
scroll to position [947, 0]
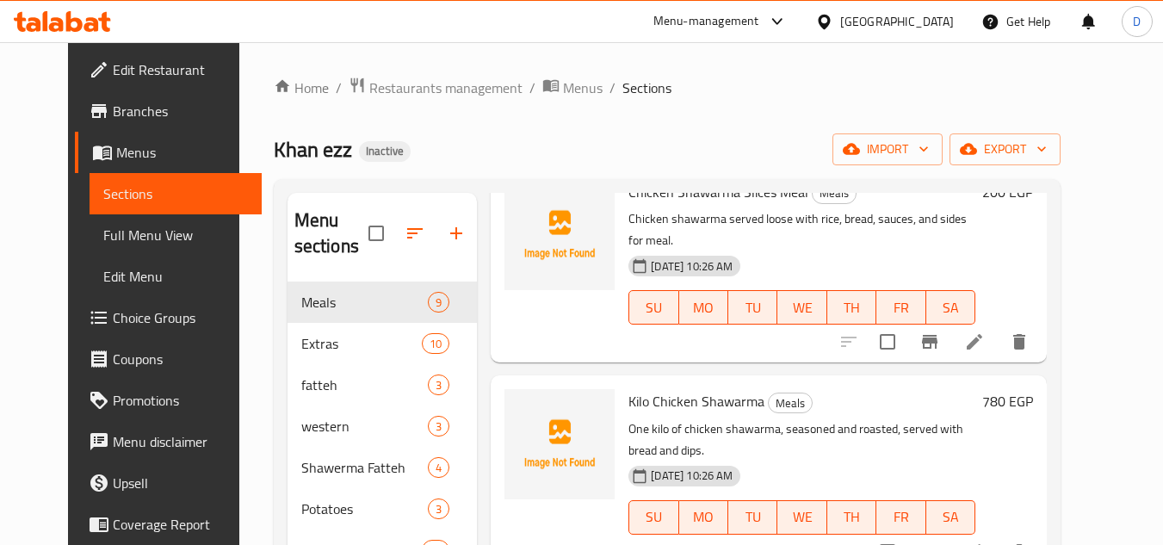
click at [668, 388] on span "Kilo Chicken Shawarma" at bounding box center [696, 401] width 136 height 26
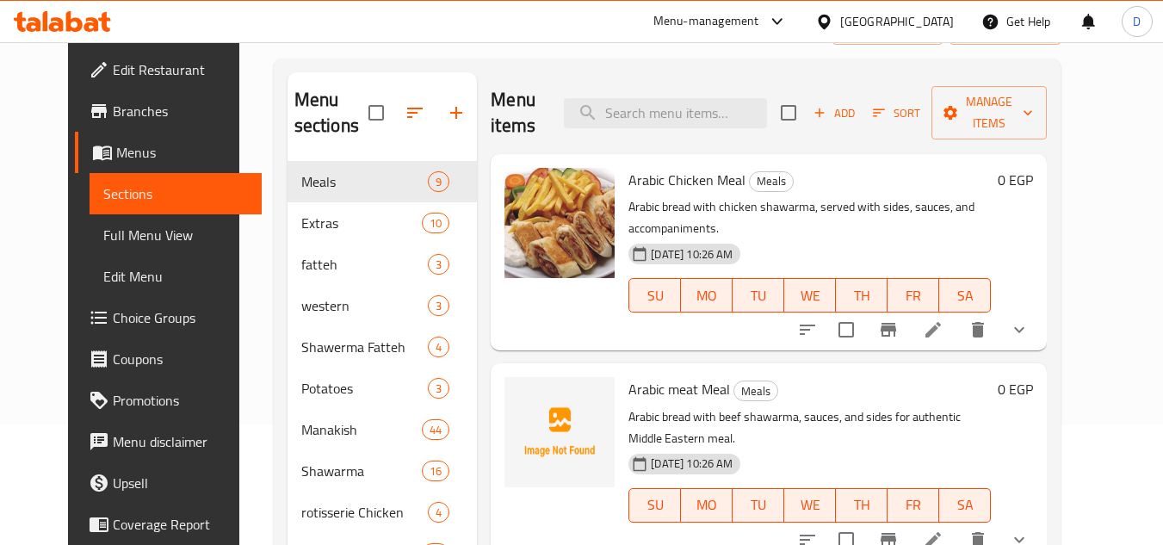
scroll to position [0, 0]
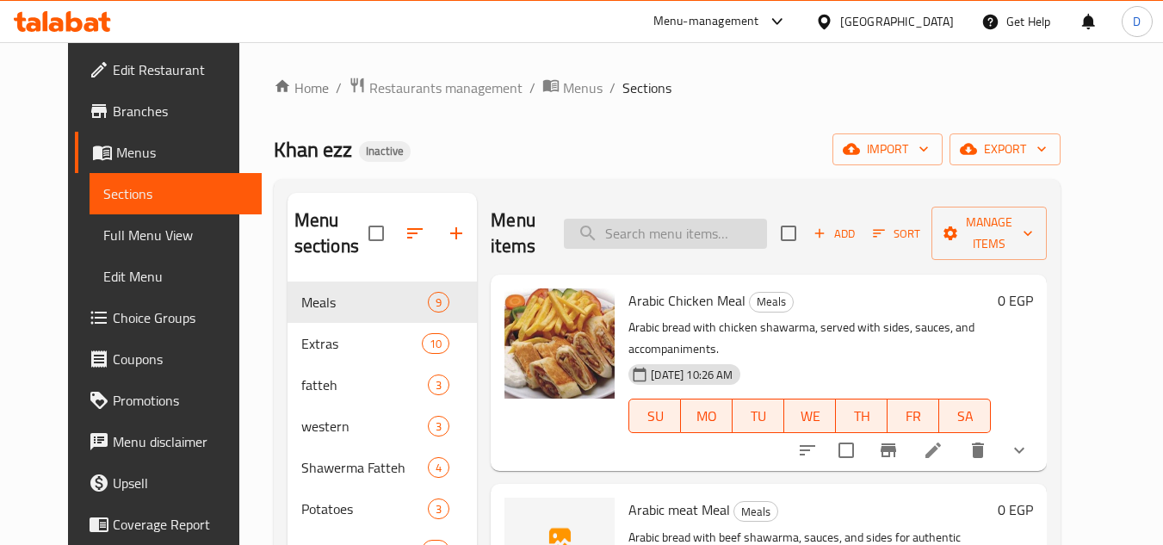
click at [684, 236] on input "search" at bounding box center [665, 234] width 203 height 30
paste input "Shawarma with Mozzarella Cheese"
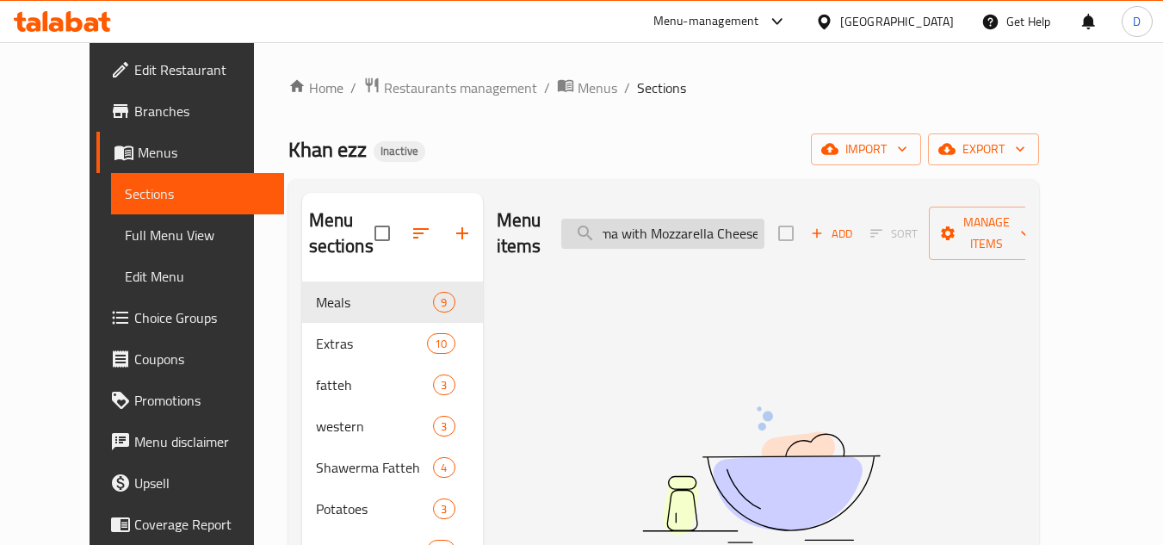
click at [764, 228] on input "Shawarma with Mozzarella Cheese" at bounding box center [662, 234] width 203 height 30
click at [731, 219] on input "Shawarma with Mozzarella" at bounding box center [662, 234] width 203 height 30
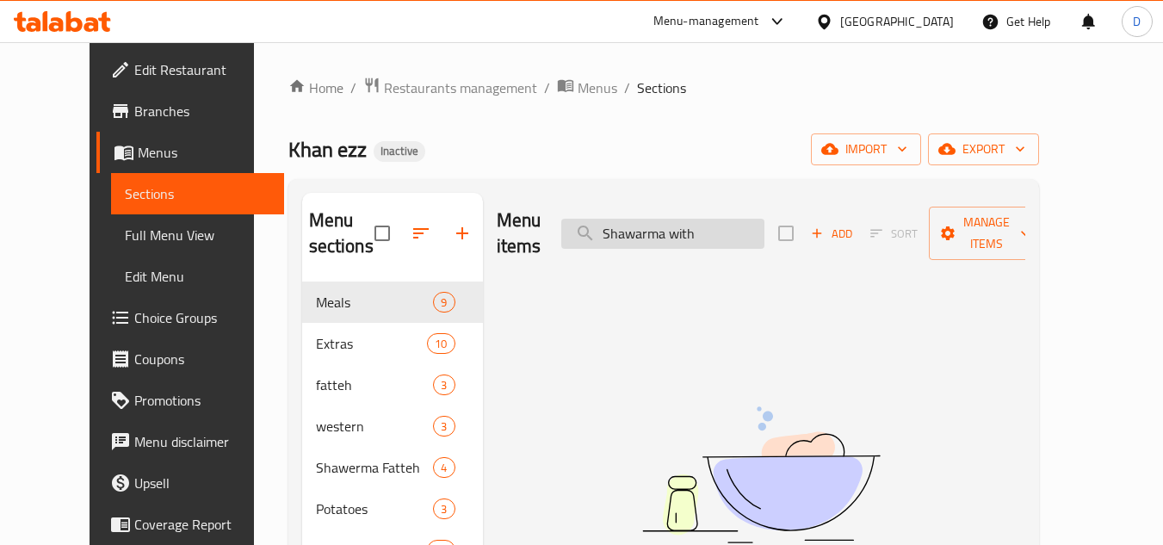
scroll to position [0, 0]
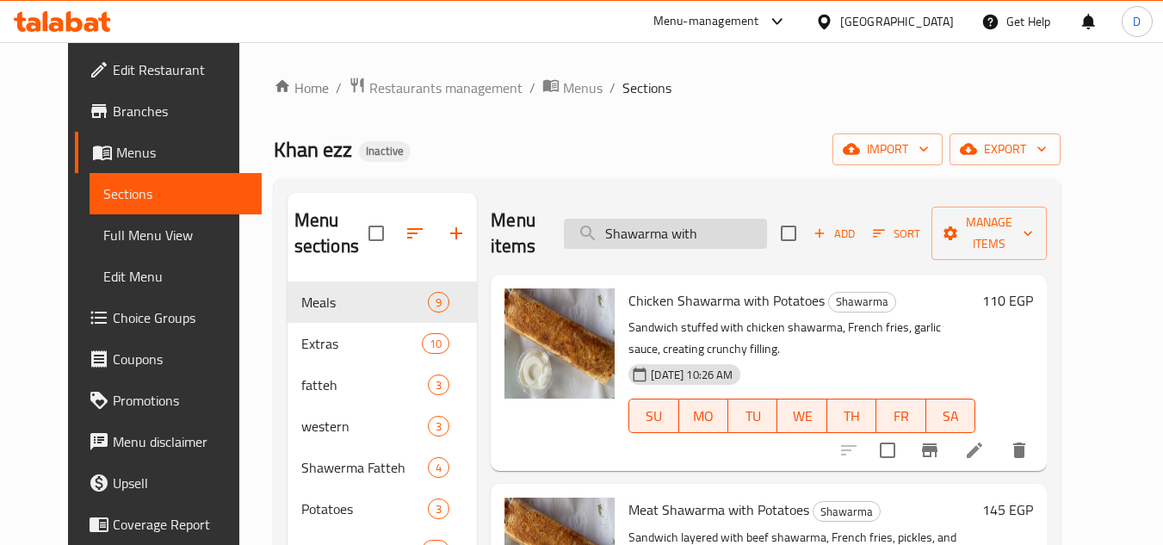
drag, startPoint x: 695, startPoint y: 225, endPoint x: 733, endPoint y: 225, distance: 38.7
click at [733, 225] on input "Shawarma with" at bounding box center [665, 234] width 203 height 30
click at [669, 231] on input "Shawarma with" at bounding box center [665, 234] width 203 height 30
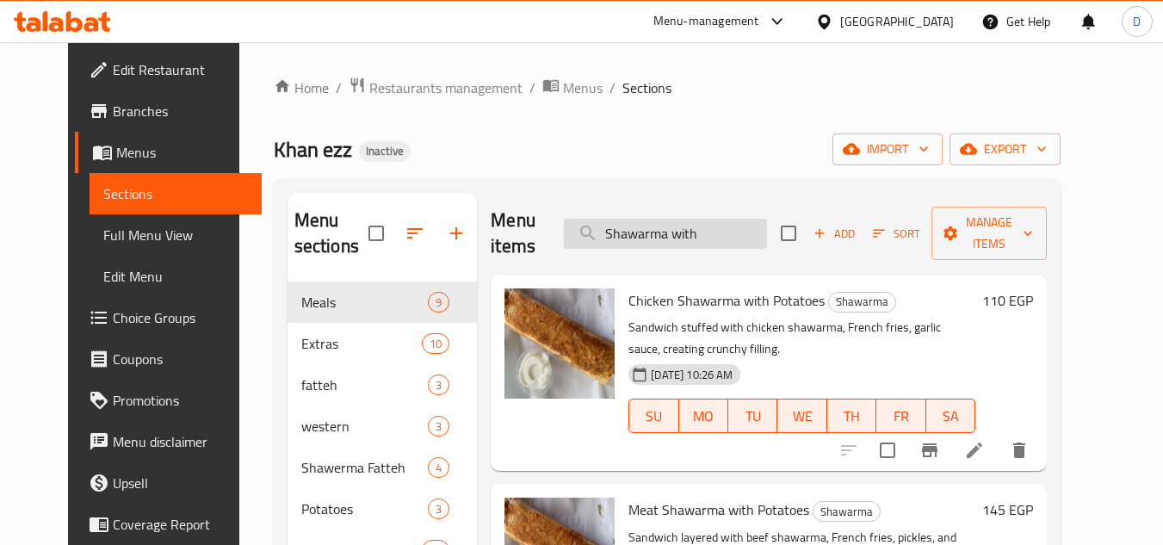
paste input "Cheese Manoucheh"
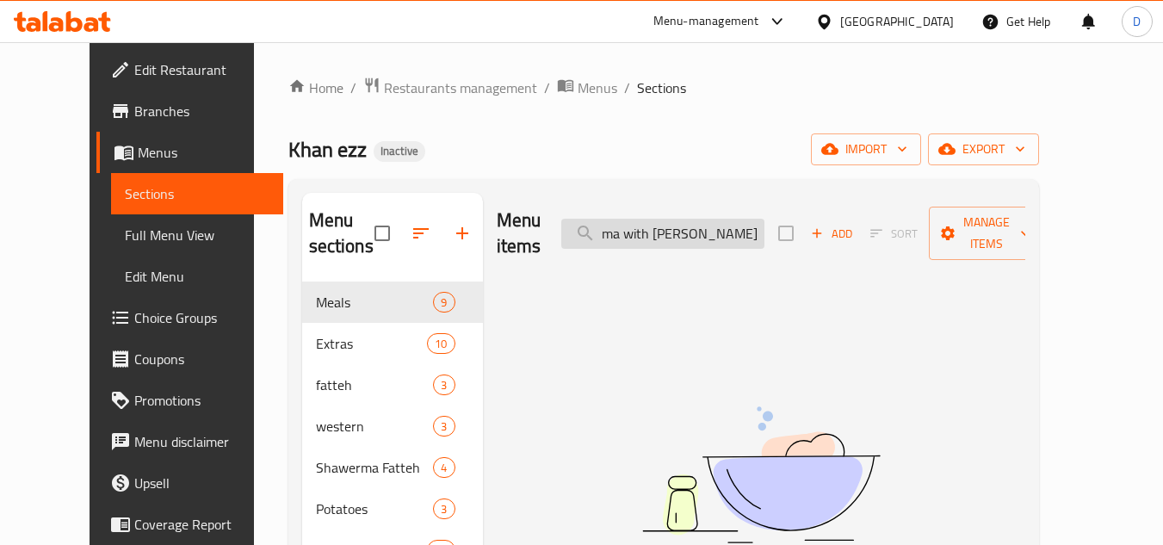
click at [745, 221] on input "Shawarma with Cheese Manoucheh" at bounding box center [662, 234] width 203 height 30
click at [748, 228] on input "Shawarma with Cheese" at bounding box center [662, 234] width 203 height 30
click at [721, 226] on input "Shawarma with Cheese" at bounding box center [662, 234] width 203 height 30
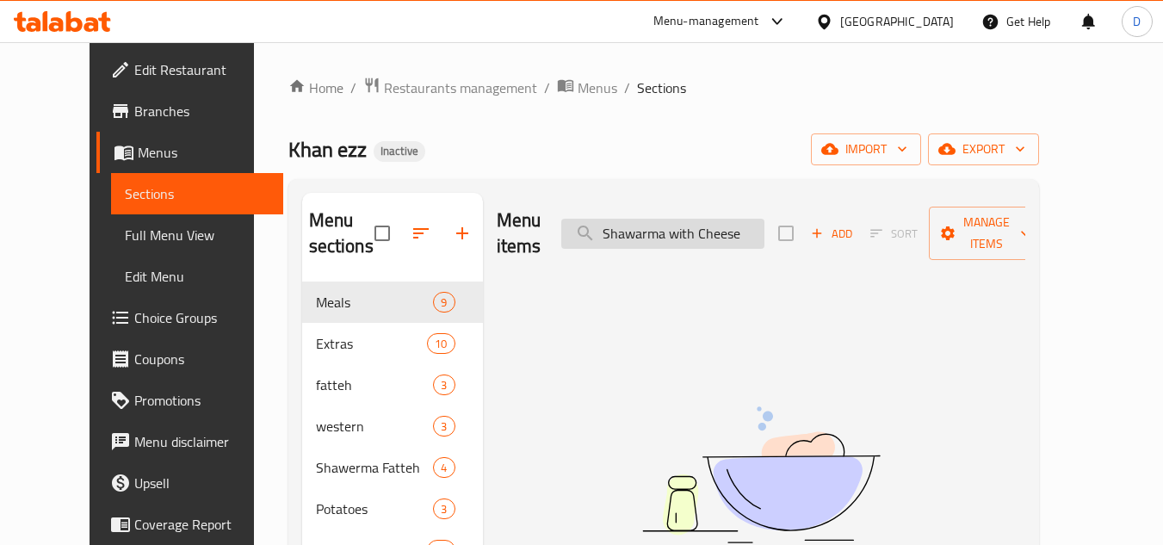
click at [721, 226] on input "Shawarma with Cheese" at bounding box center [662, 234] width 203 height 30
click at [712, 227] on input "Shawarma with Cheese" at bounding box center [662, 234] width 203 height 30
click at [727, 222] on input "Shawarma Cheese" at bounding box center [662, 234] width 203 height 30
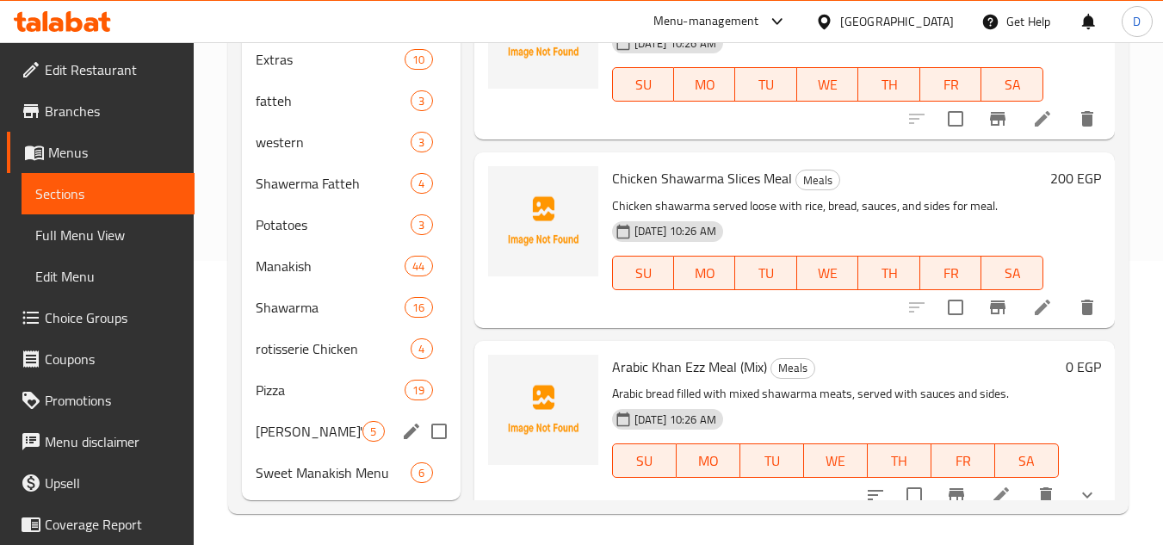
scroll to position [287, 0]
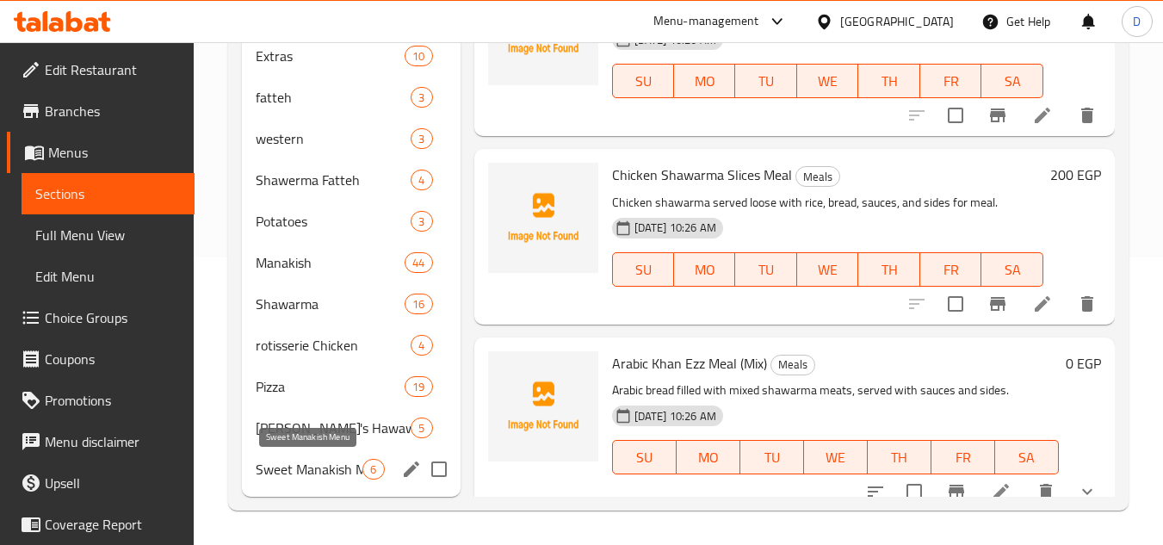
type input "Shawarma"
click at [317, 471] on span "Sweet Manakish Menu" at bounding box center [309, 469] width 107 height 21
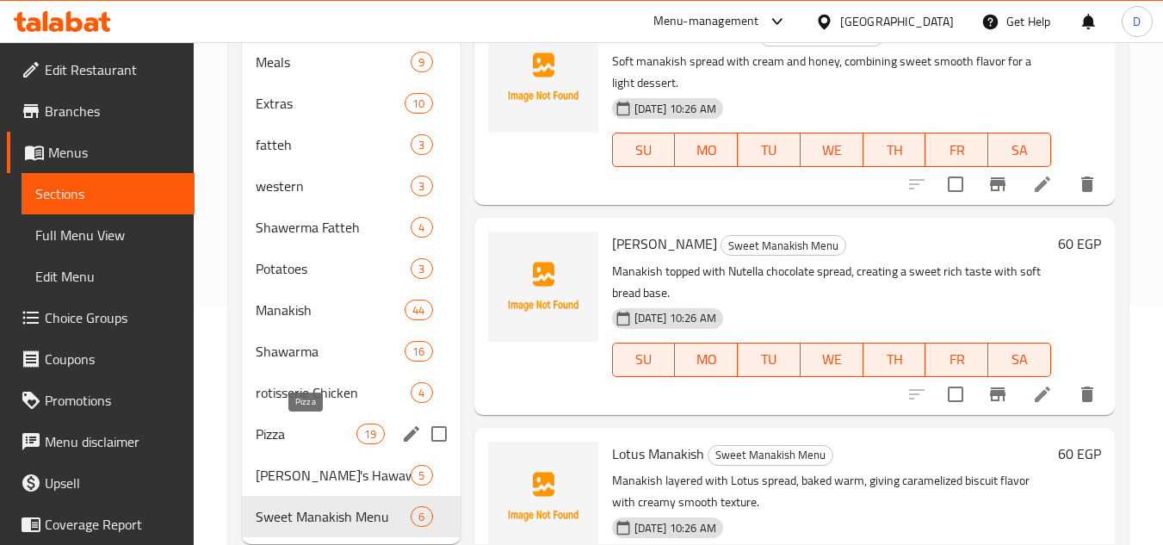
scroll to position [201, 0]
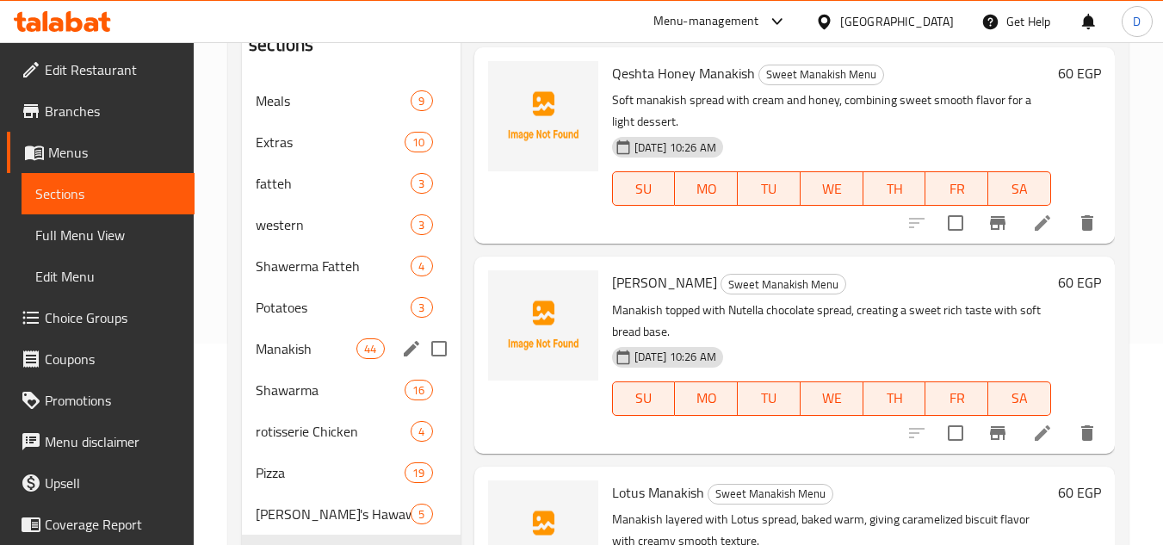
click at [294, 361] on div "Manakish 44" at bounding box center [351, 348] width 218 height 41
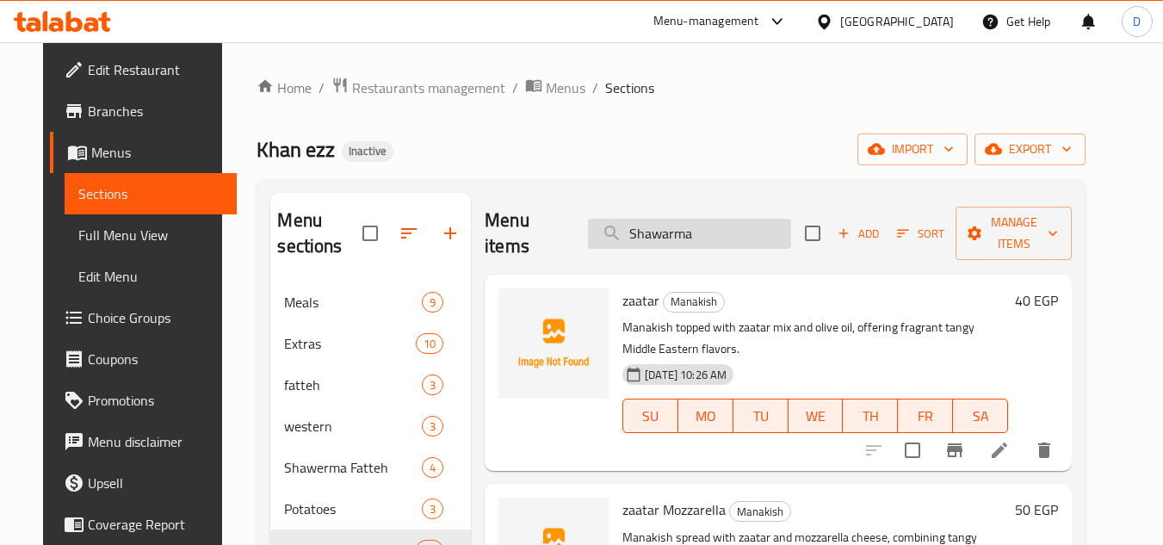
click at [663, 237] on input "Shawarma" at bounding box center [689, 234] width 203 height 30
click at [631, 307] on span "zaatar" at bounding box center [640, 300] width 37 height 26
click at [632, 306] on span "zaatar" at bounding box center [640, 300] width 37 height 26
click at [707, 233] on input "search" at bounding box center [689, 234] width 203 height 30
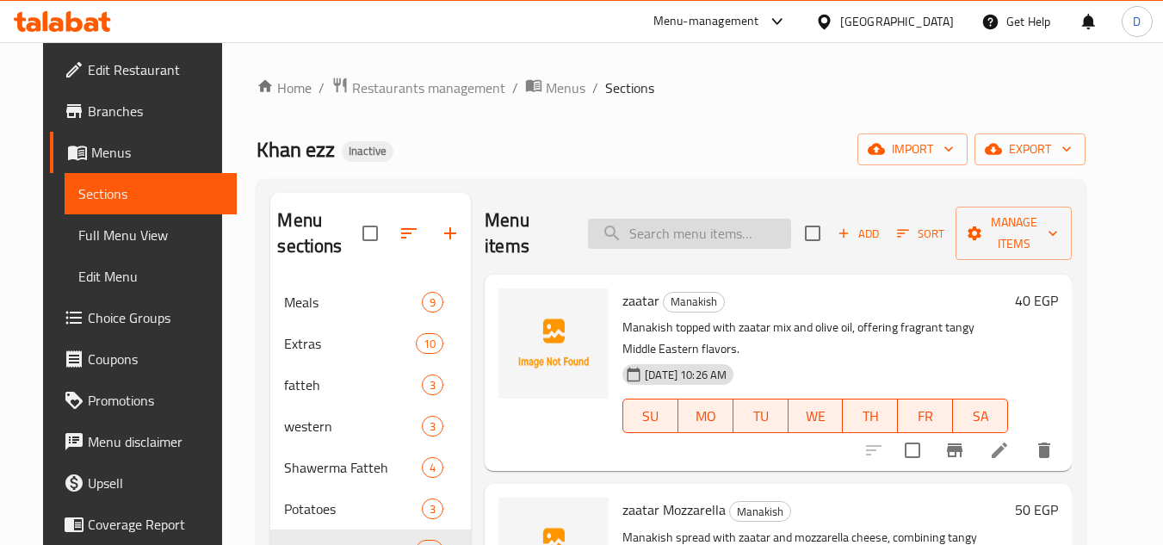
paste input "Shami meat Manoucheh"
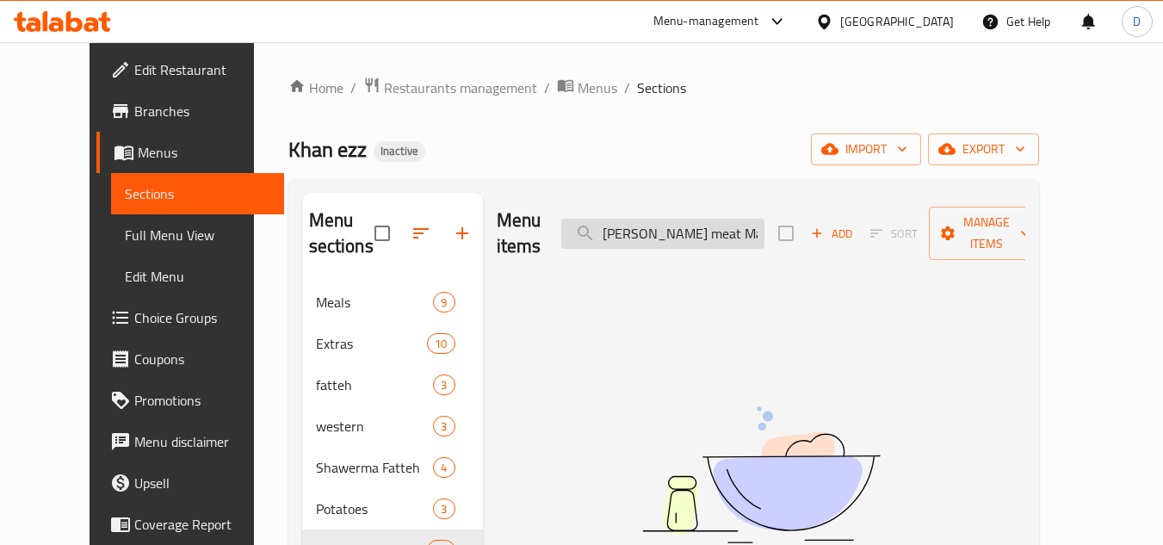
click at [742, 225] on input "Shami meat Manoucheh" at bounding box center [662, 234] width 203 height 30
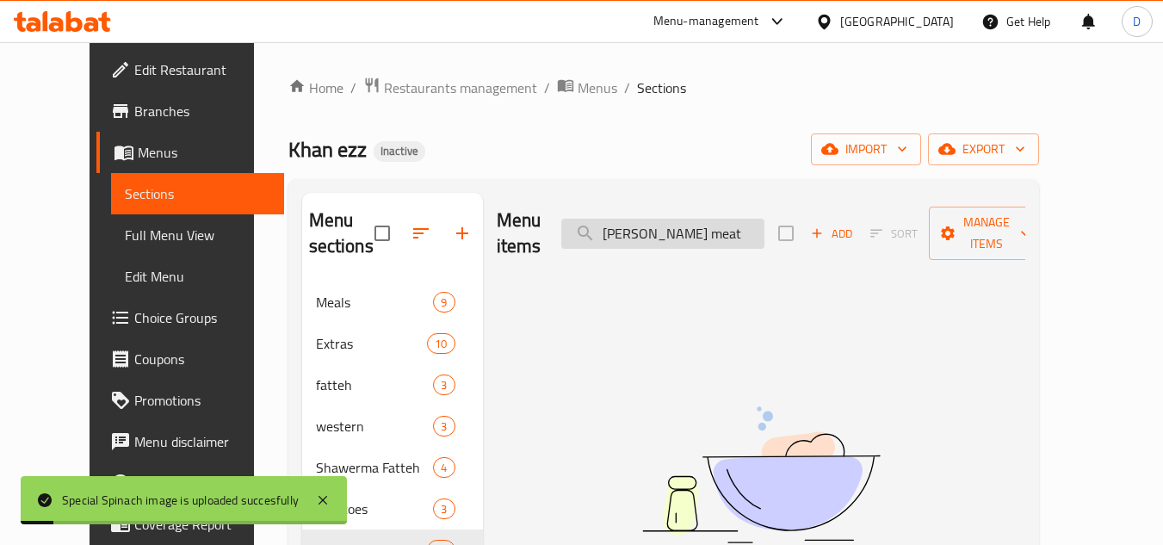
click at [687, 223] on input "Shami meat" at bounding box center [662, 234] width 203 height 30
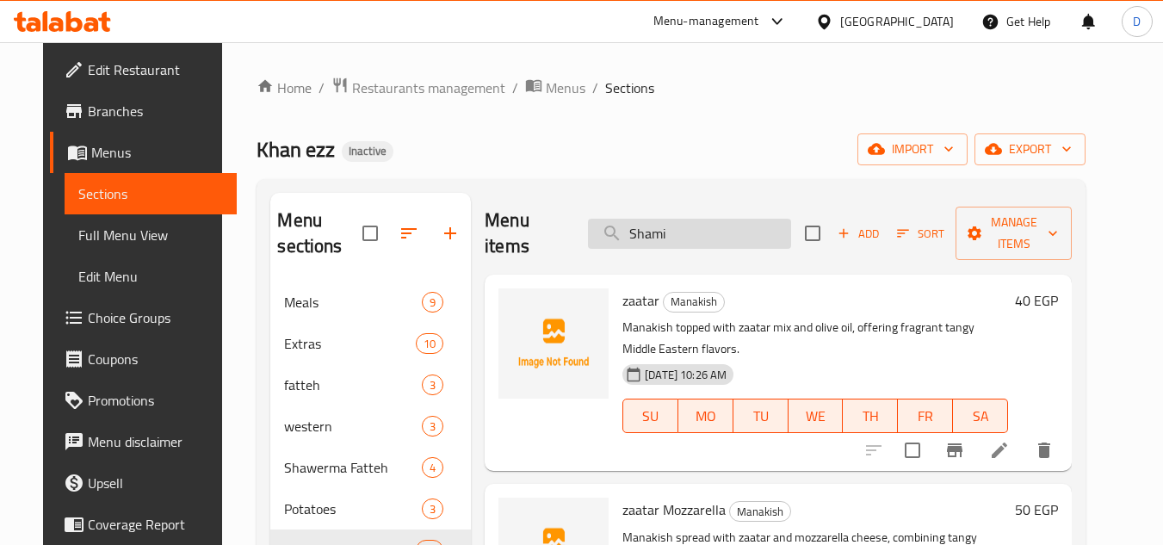
click at [705, 227] on input "Shami" at bounding box center [689, 234] width 203 height 30
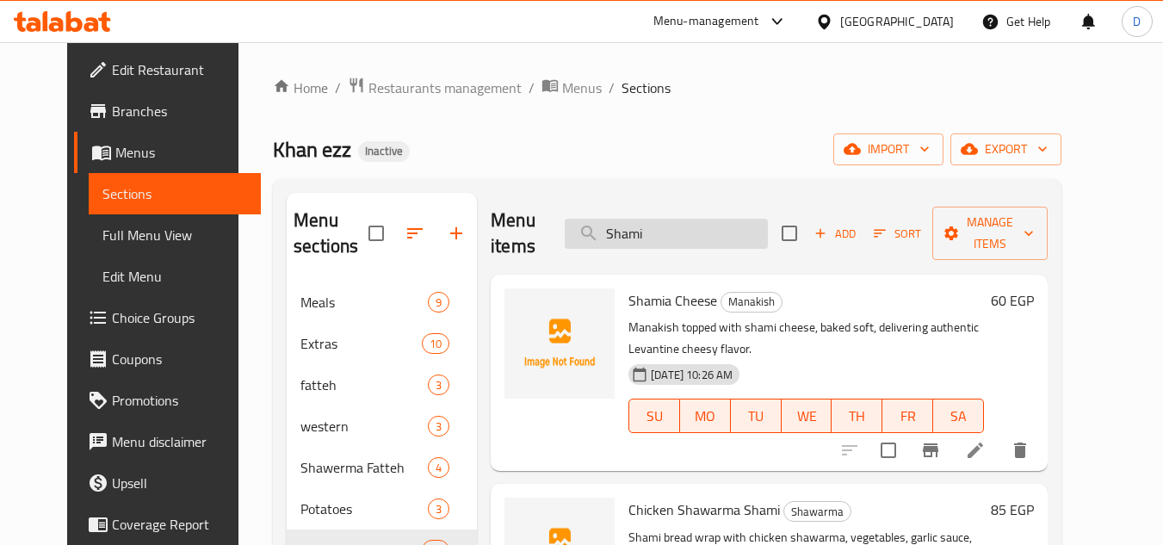
click at [652, 234] on input "Shami" at bounding box center [666, 234] width 203 height 30
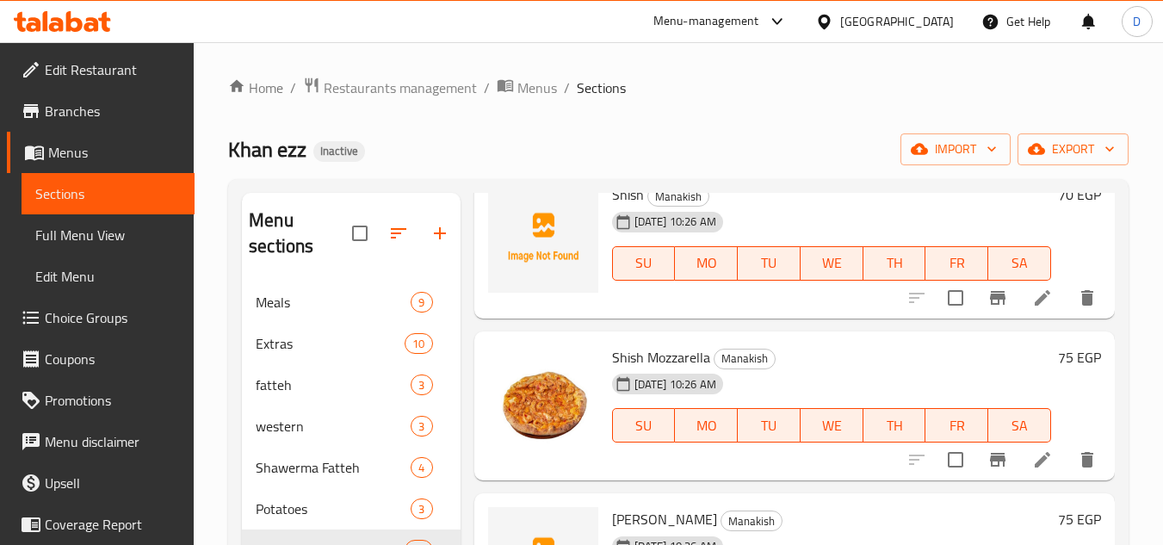
scroll to position [344, 0]
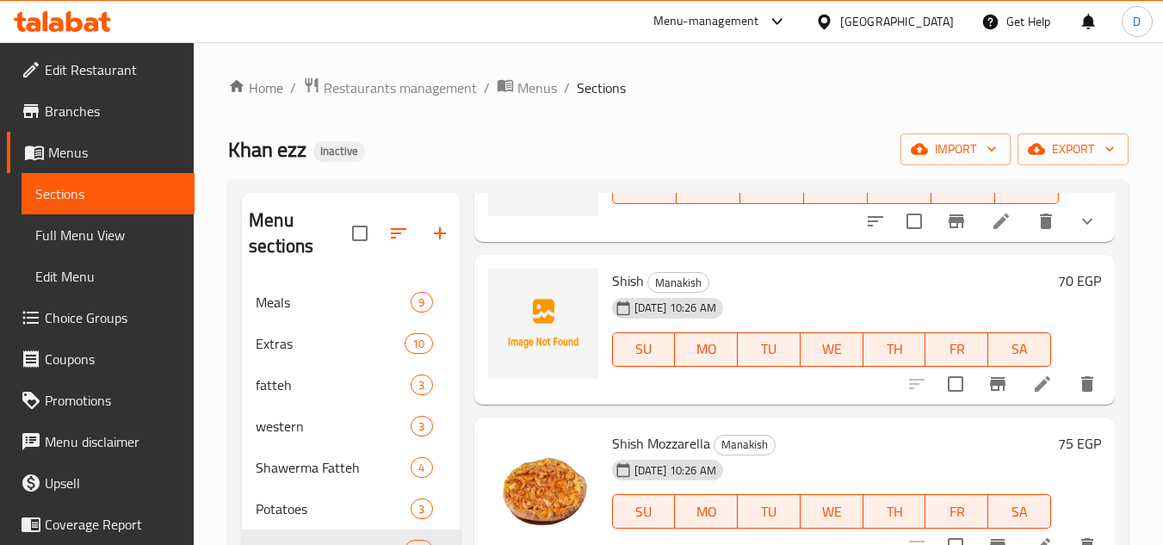
type input "shish"
click at [632, 293] on span "Shish" at bounding box center [628, 281] width 32 height 26
copy h6 "Shish"
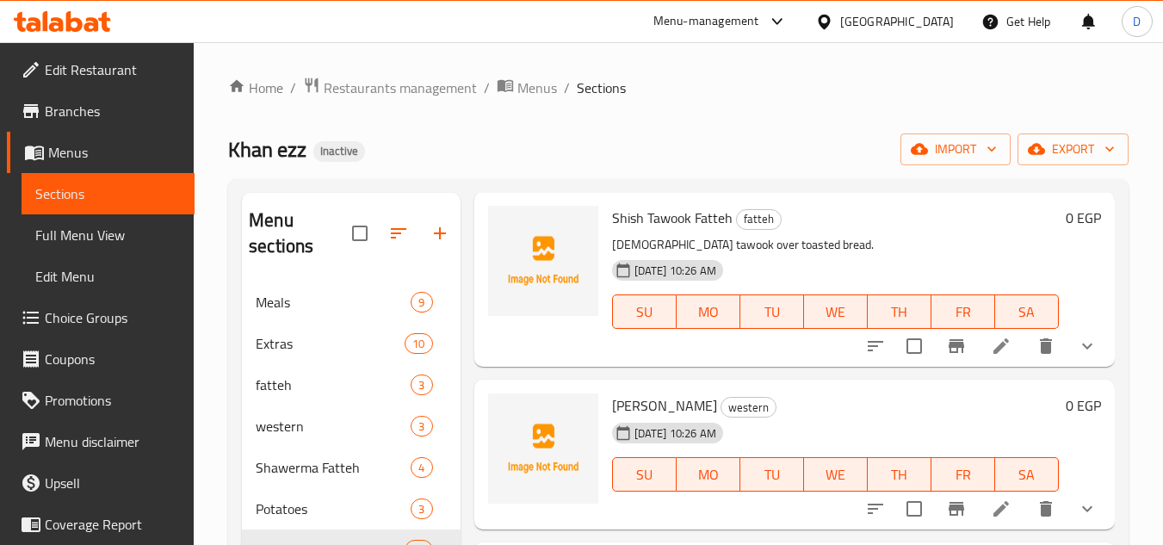
scroll to position [0, 0]
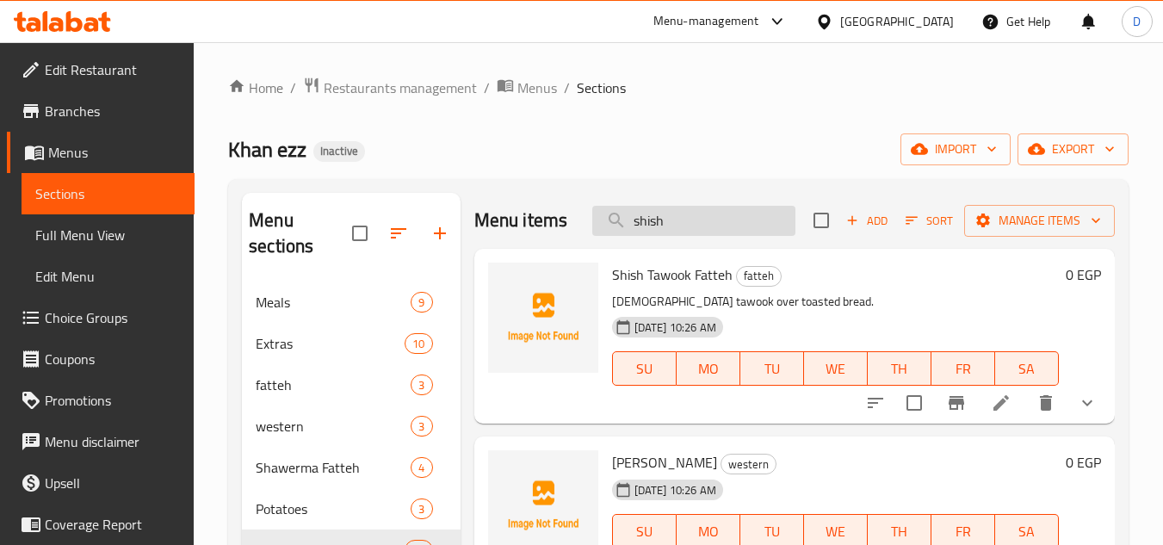
click at [644, 236] on input "shish" at bounding box center [693, 221] width 203 height 30
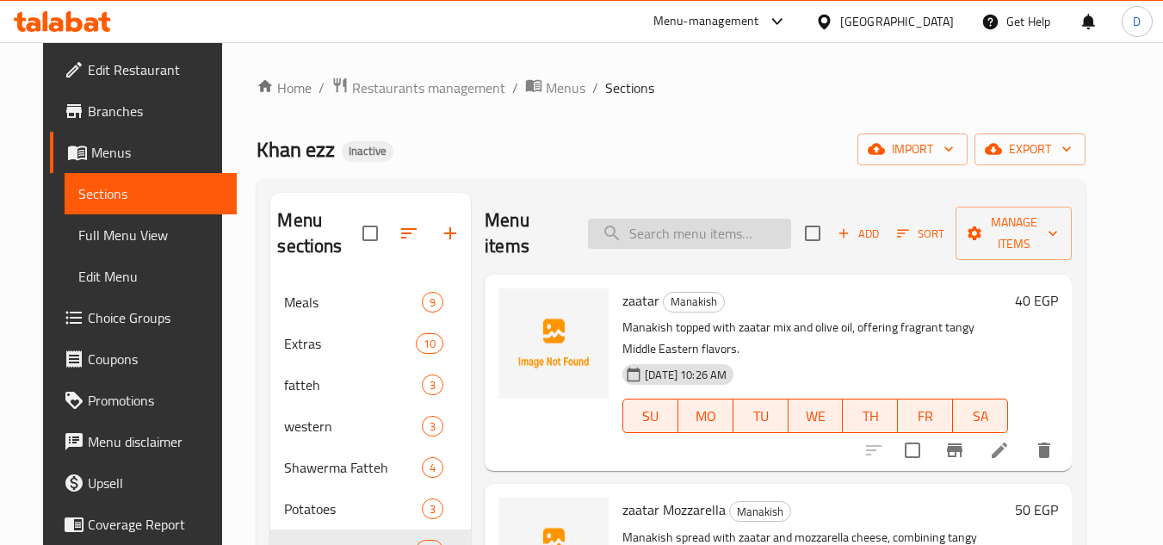
click at [706, 241] on input "search" at bounding box center [689, 234] width 203 height 30
paste input "Kashkaval"
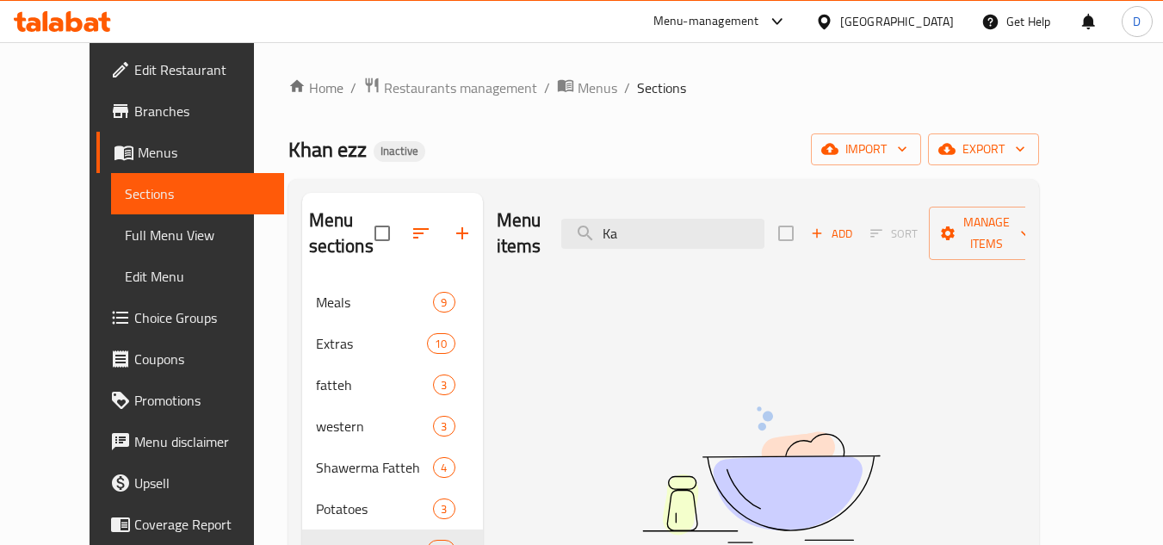
type input "K"
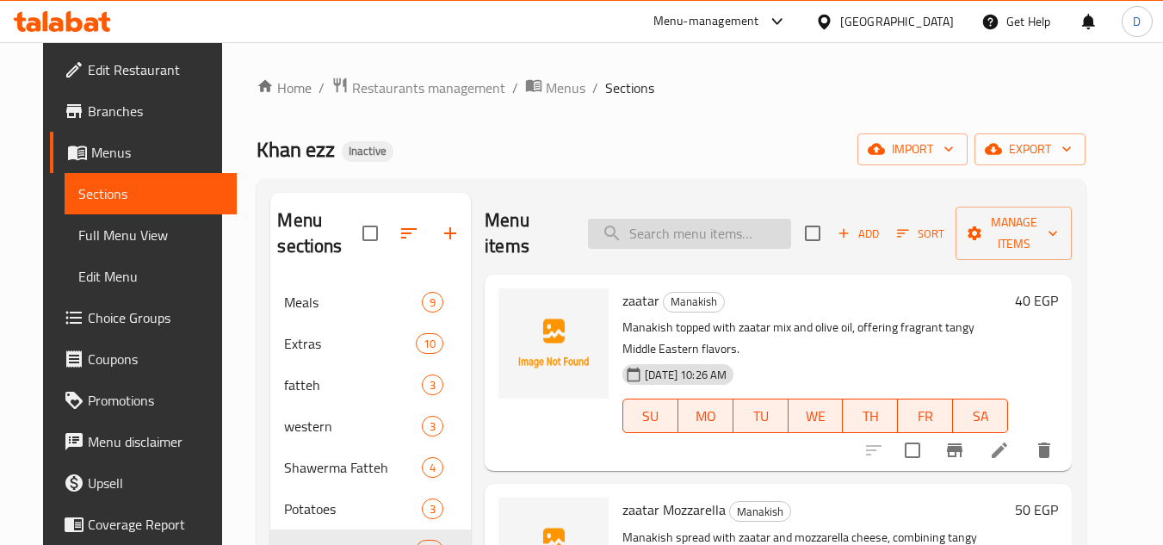
click at [716, 224] on input "search" at bounding box center [689, 234] width 203 height 30
paste input "Kiri"
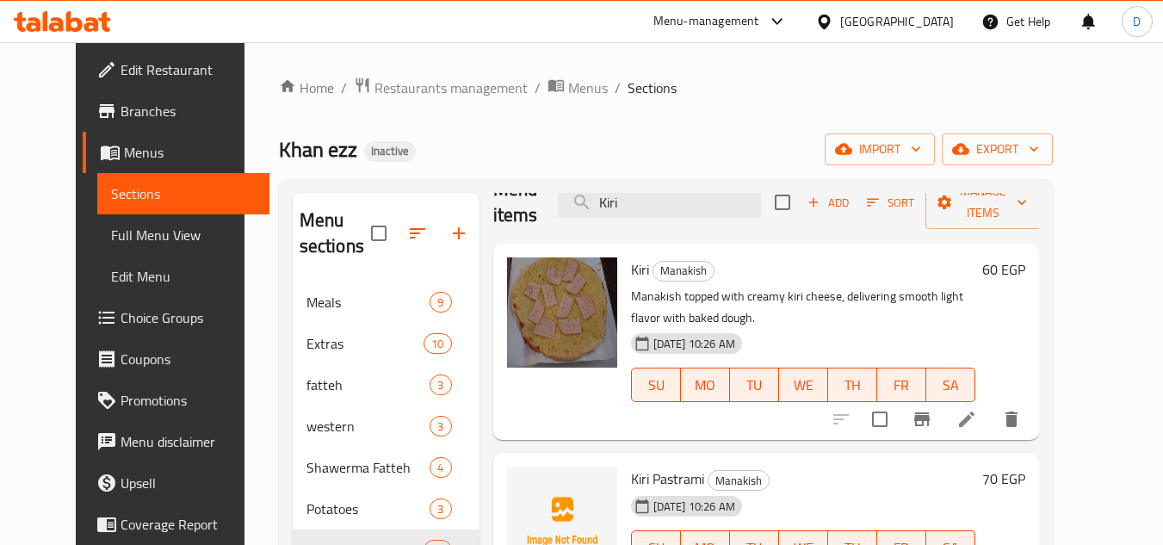
scroll to position [86, 0]
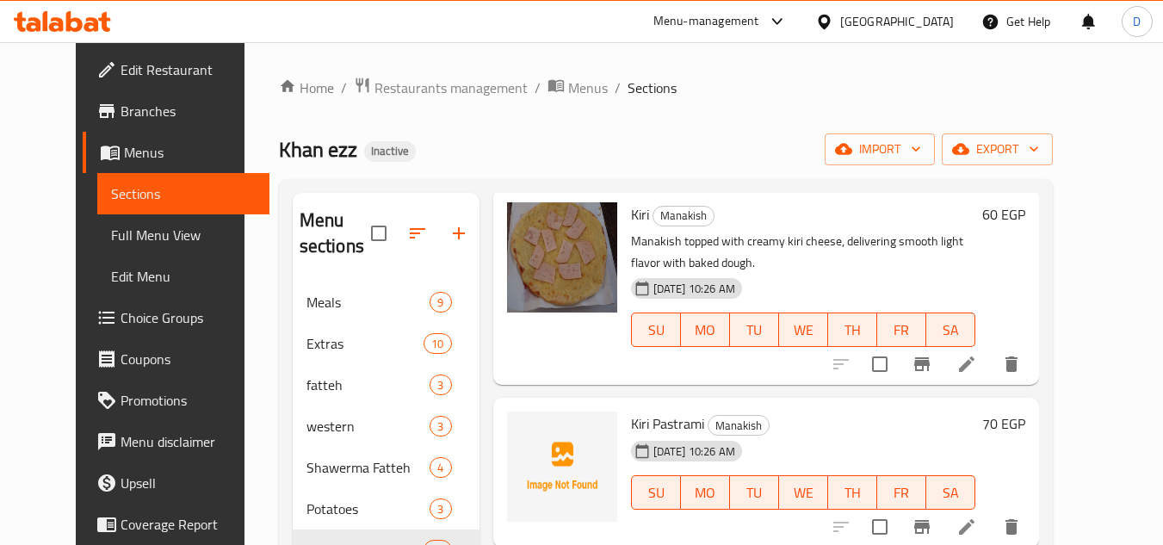
click at [670, 423] on span "Kiri Pastrami" at bounding box center [667, 424] width 73 height 26
copy h6 "Pastrami"
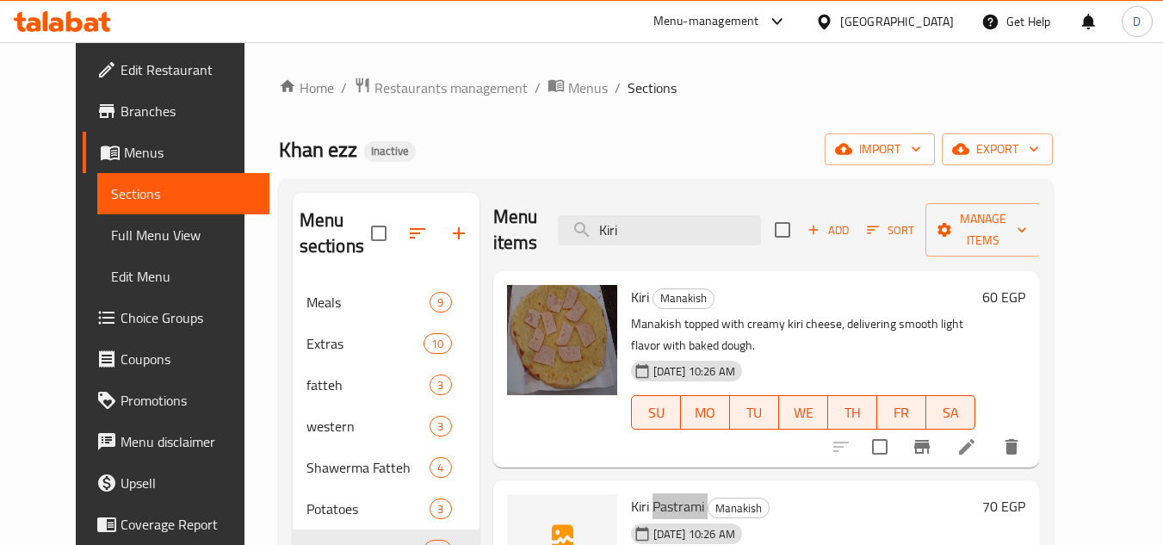
scroll to position [0, 0]
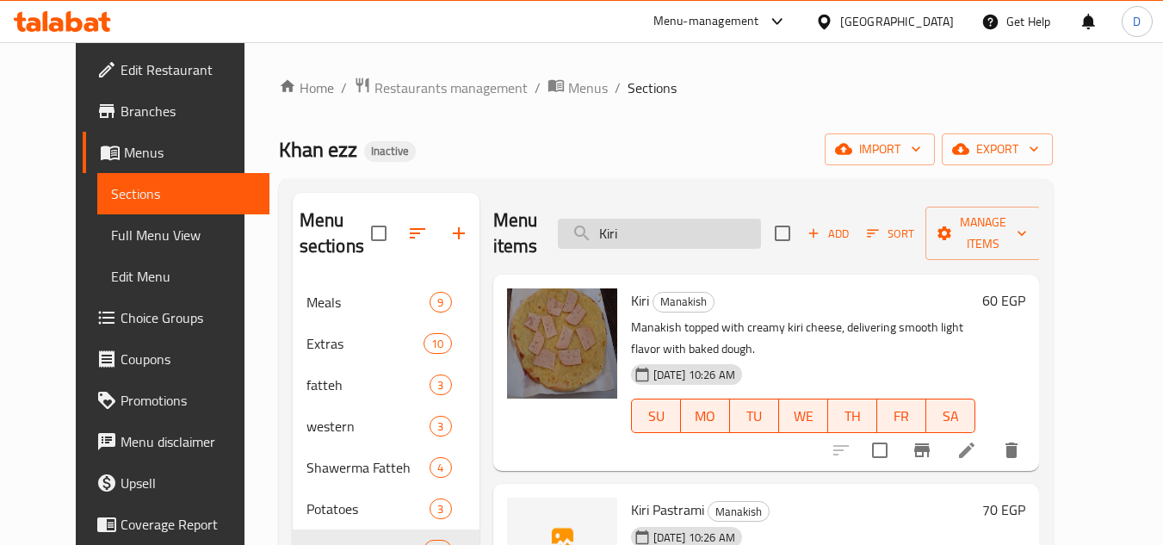
click at [718, 226] on input "Kiri" at bounding box center [659, 234] width 203 height 30
paste input "Pollo spectiali pasta"
click at [718, 226] on input "Kiri" at bounding box center [659, 234] width 203 height 30
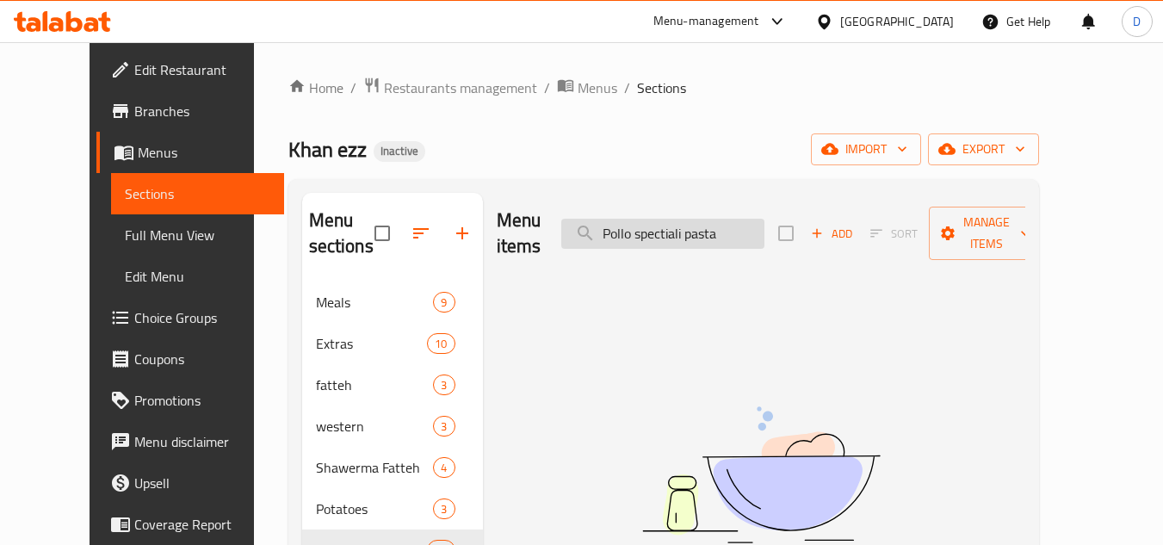
click at [695, 225] on input "Pollo spectiali pasta" at bounding box center [662, 234] width 203 height 30
click at [685, 221] on input "Pollo pasta" at bounding box center [662, 234] width 203 height 30
click at [638, 220] on input "Pollo" at bounding box center [662, 234] width 203 height 30
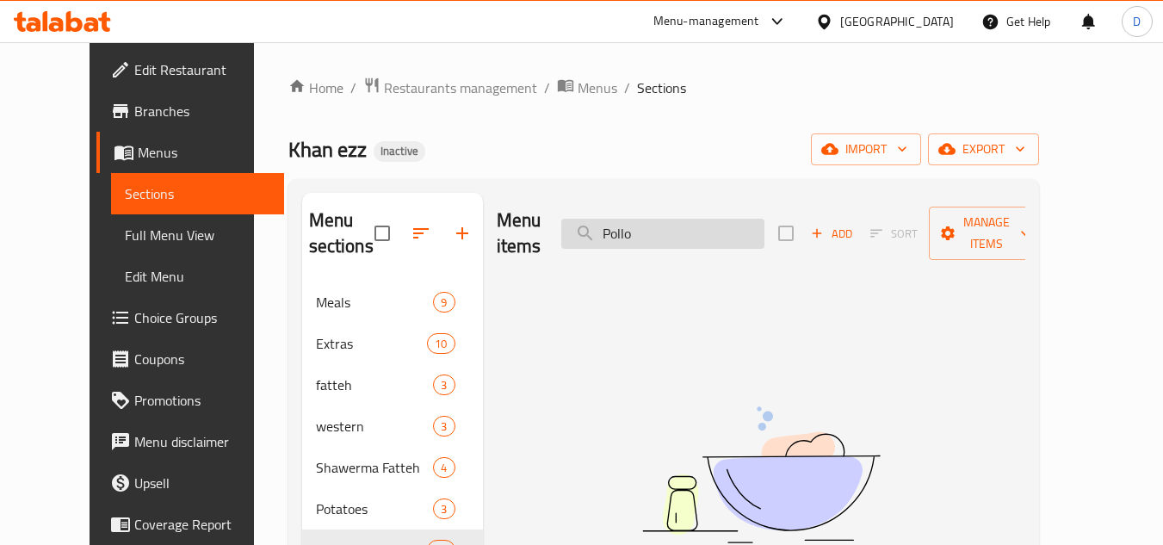
click at [638, 220] on input "Pollo" at bounding box center [662, 234] width 203 height 30
paste input "Chicken Roll Meal"
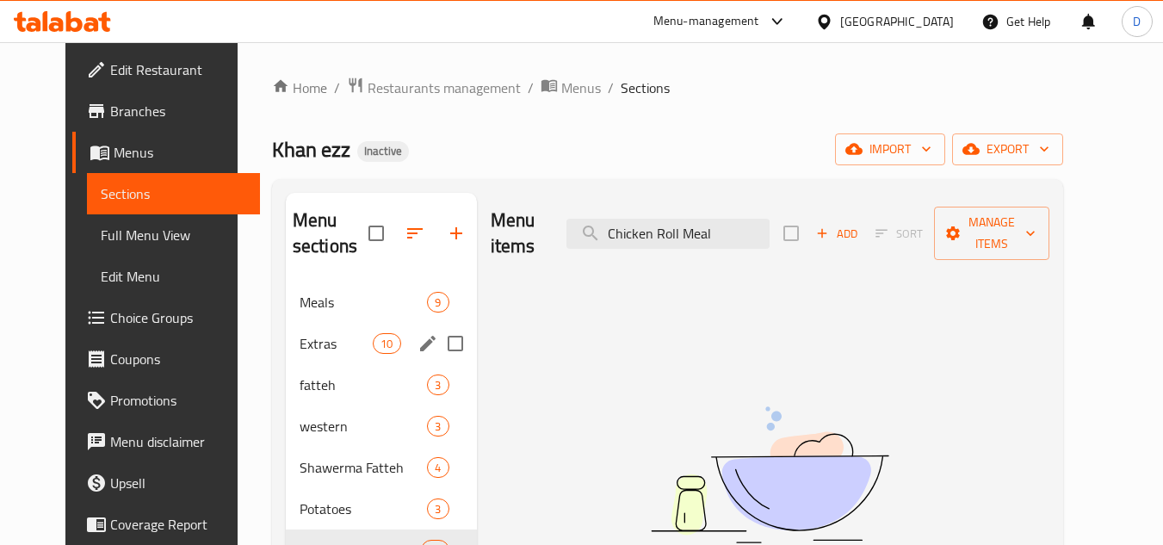
type input "Chicken Roll Meal"
click at [331, 315] on div "Meals 9" at bounding box center [381, 301] width 191 height 41
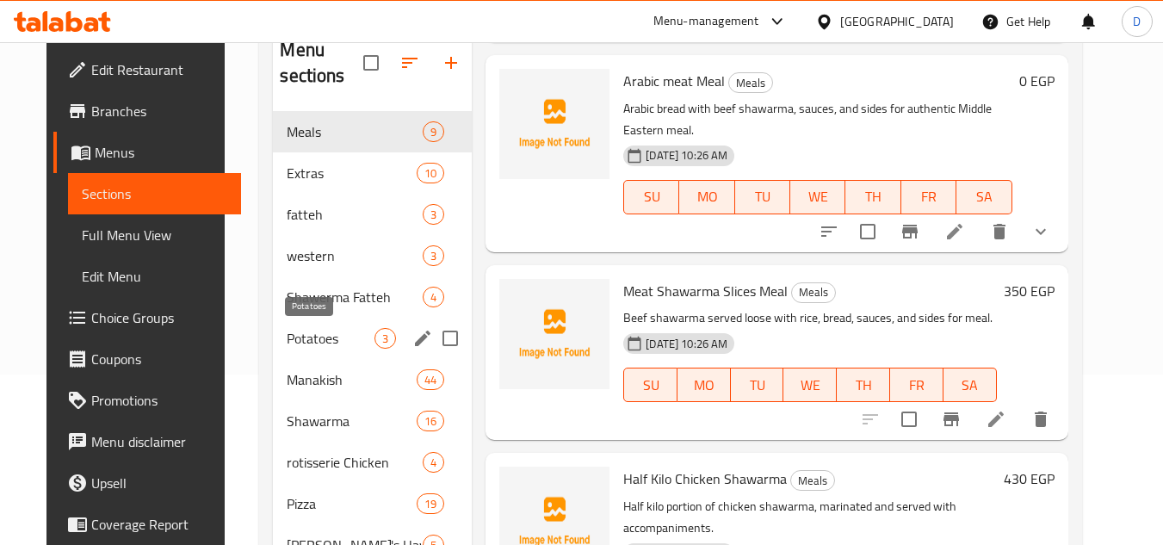
scroll to position [172, 0]
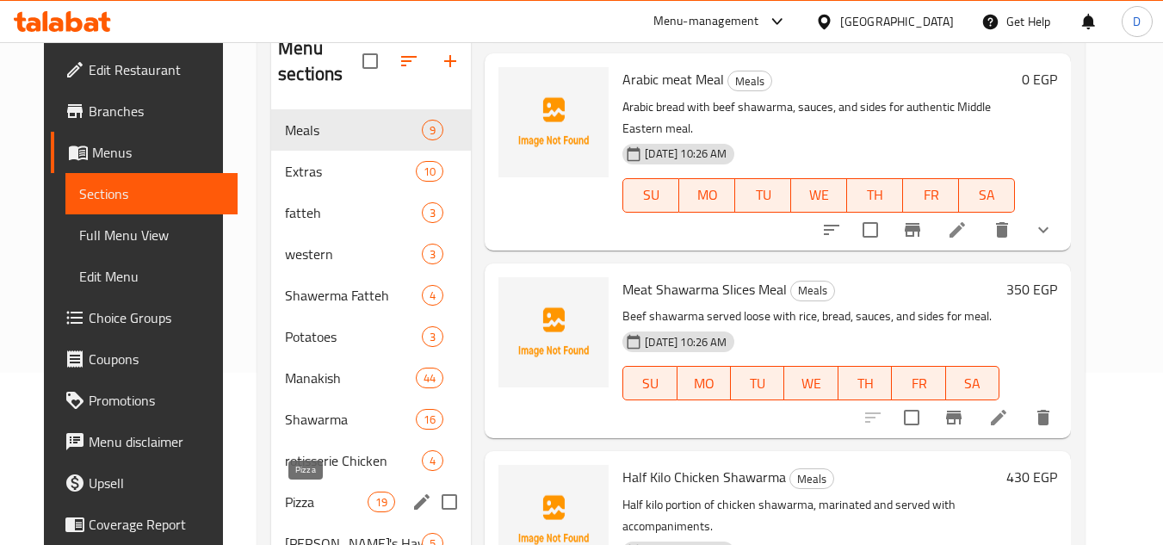
click at [298, 493] on span "Pizza" at bounding box center [326, 501] width 83 height 21
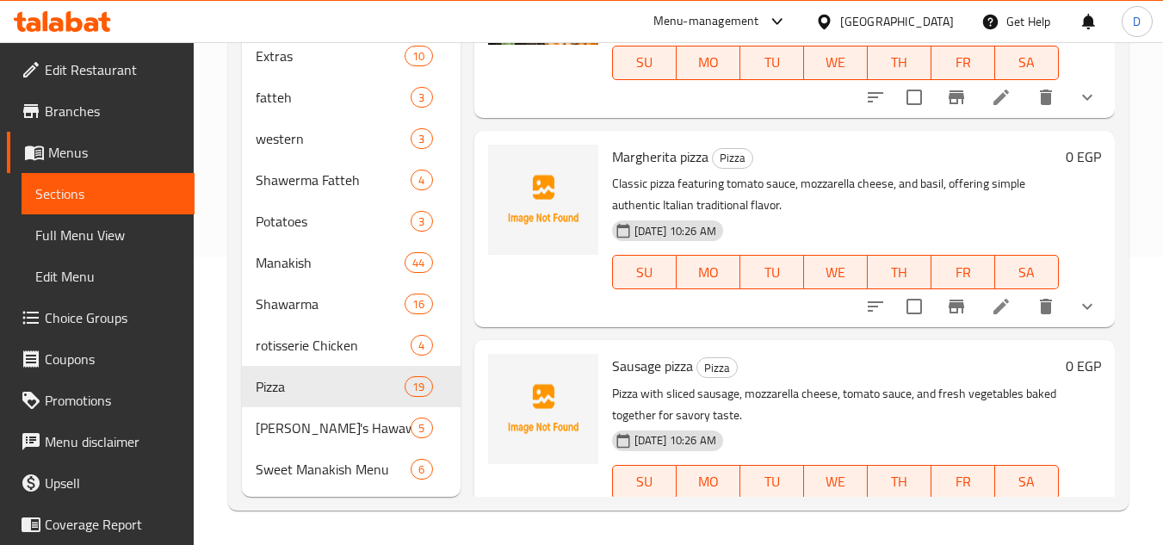
scroll to position [688, 0]
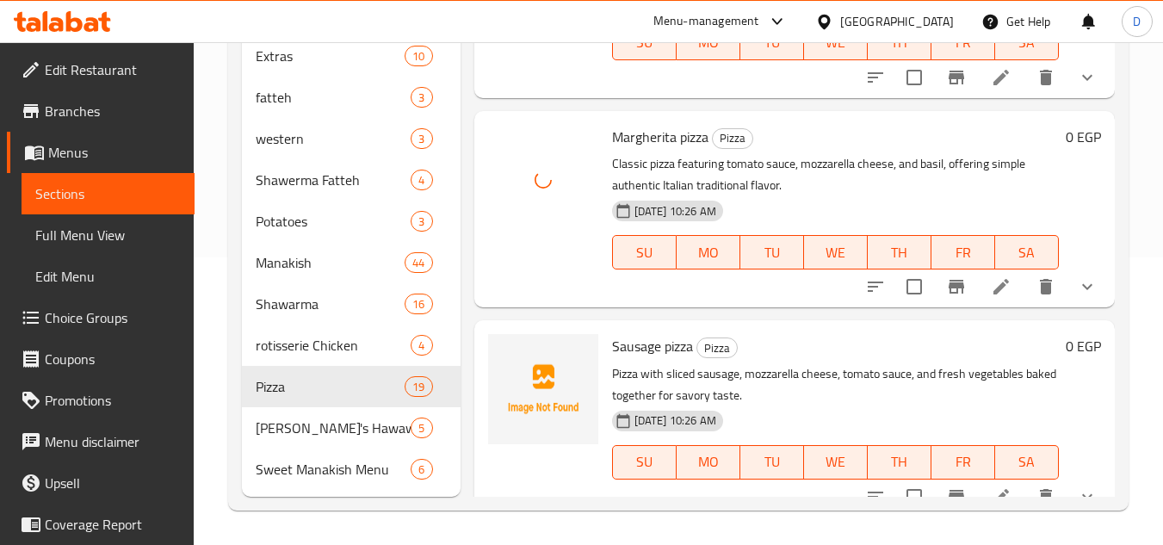
click at [675, 150] on span "Margherita pizza" at bounding box center [660, 137] width 96 height 26
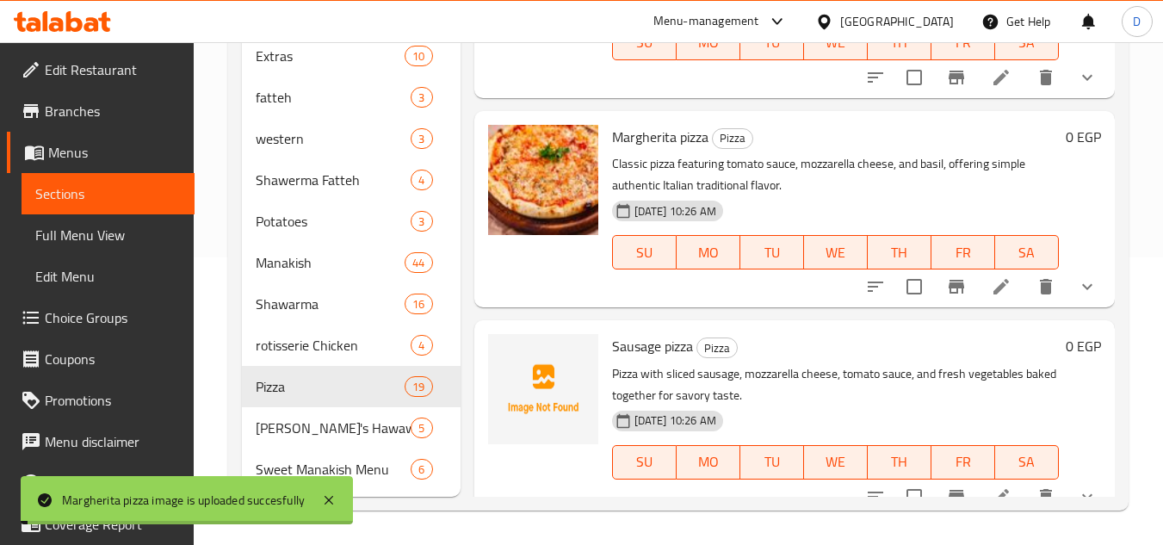
click at [675, 150] on span "Margherita pizza" at bounding box center [660, 137] width 96 height 26
copy h6 "Margherita pizza"
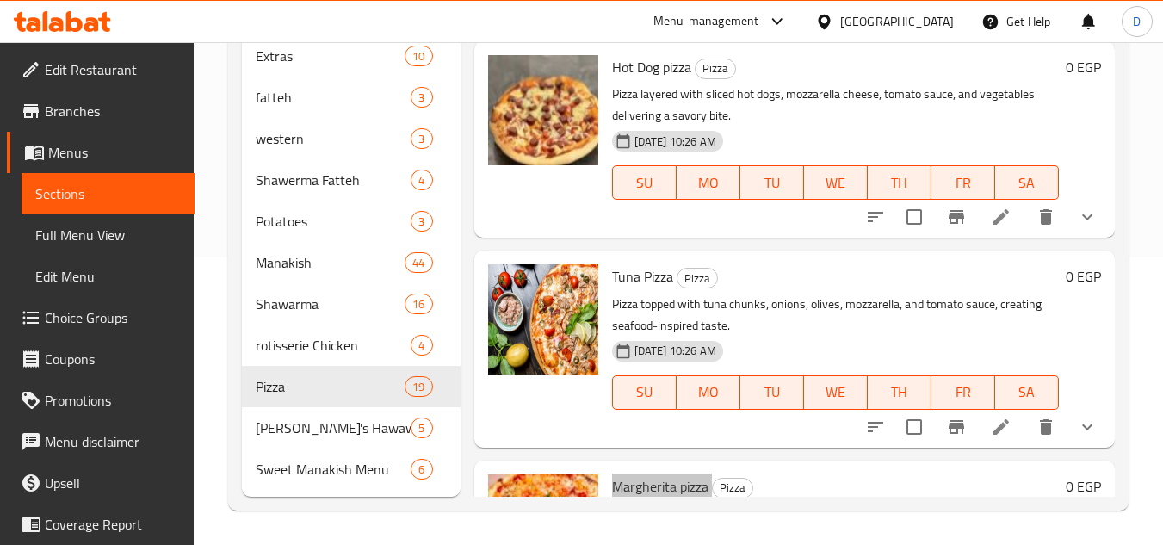
scroll to position [86, 0]
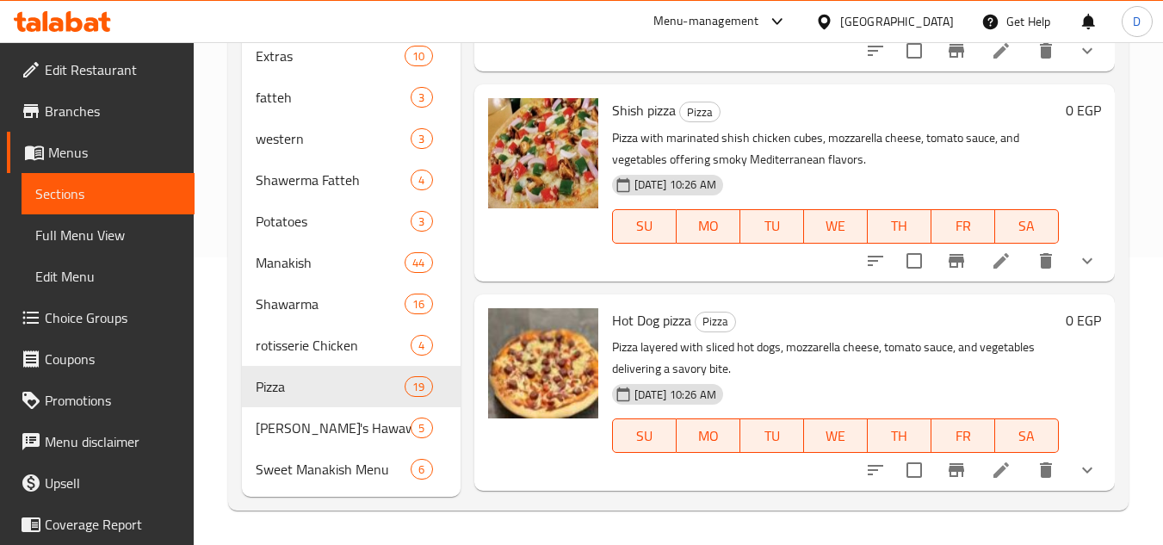
click at [647, 333] on span "Hot Dog pizza" at bounding box center [651, 320] width 79 height 26
copy h6 "Hot Dog pizza"
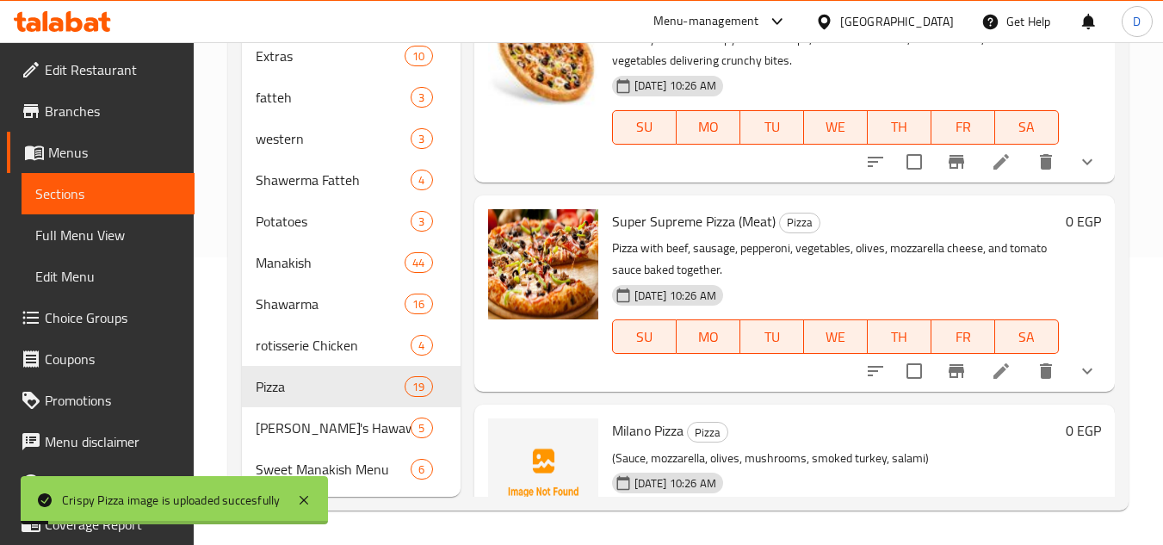
scroll to position [3178, 0]
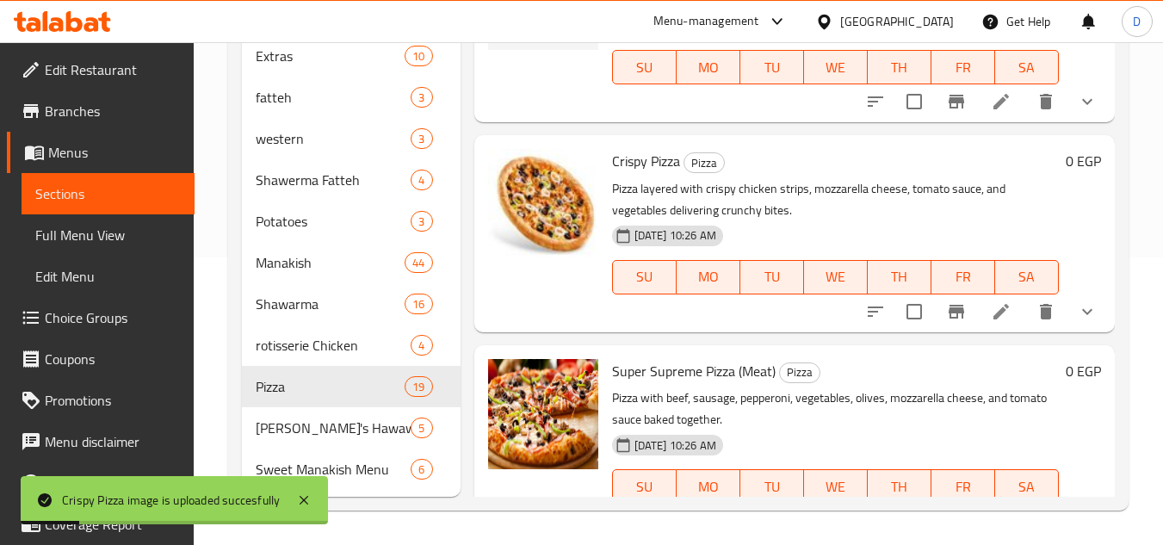
click at [662, 174] on span "Crispy Pizza" at bounding box center [646, 161] width 68 height 26
copy h6 "Pizza"
click at [662, 174] on span "Crispy Pizza" at bounding box center [646, 161] width 68 height 26
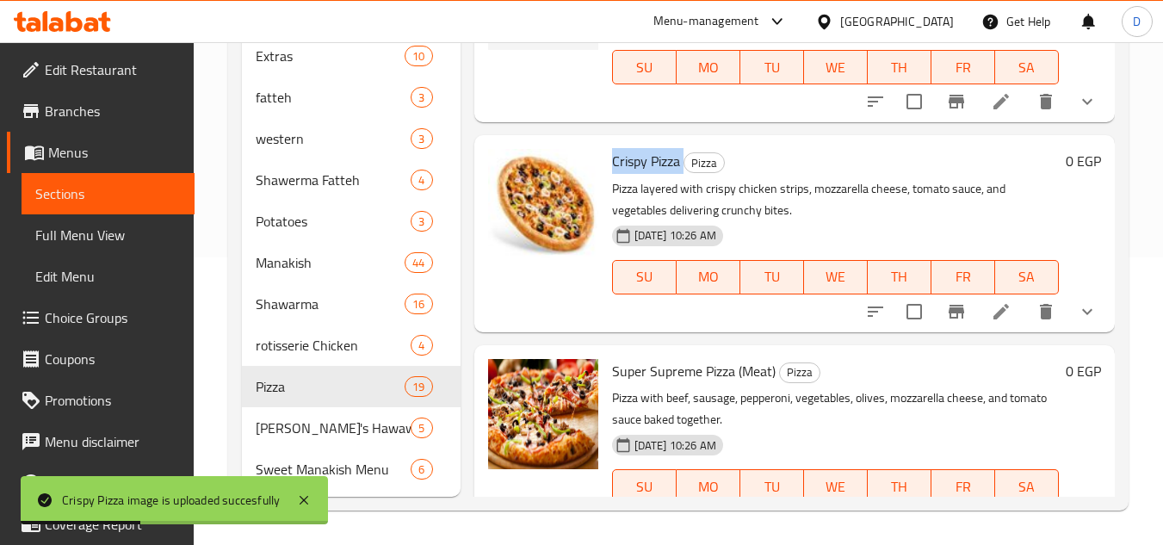
click at [662, 174] on span "Crispy Pizza" at bounding box center [646, 161] width 68 height 26
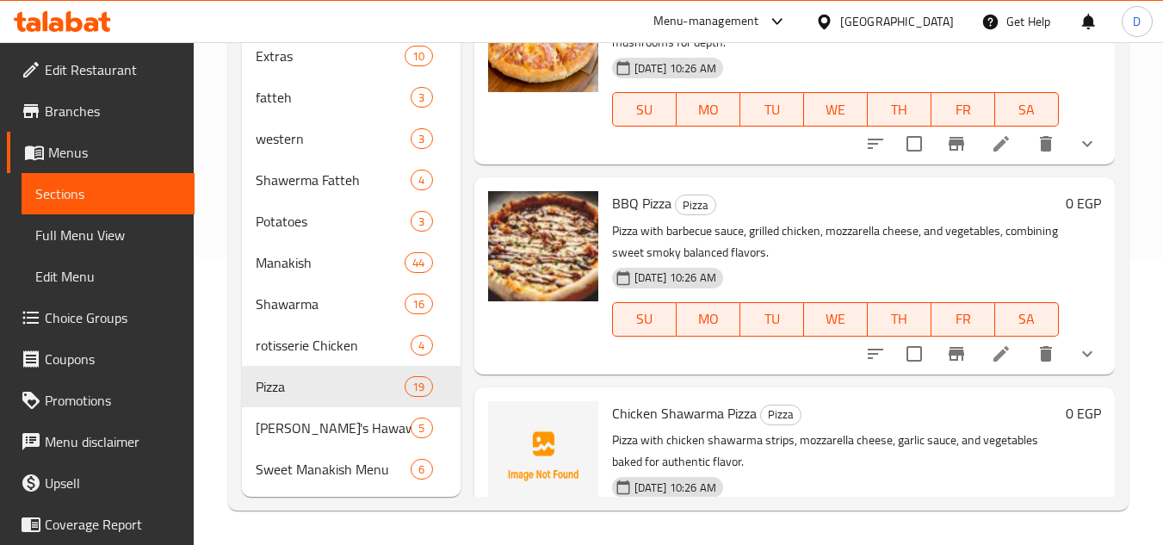
scroll to position [2146, 0]
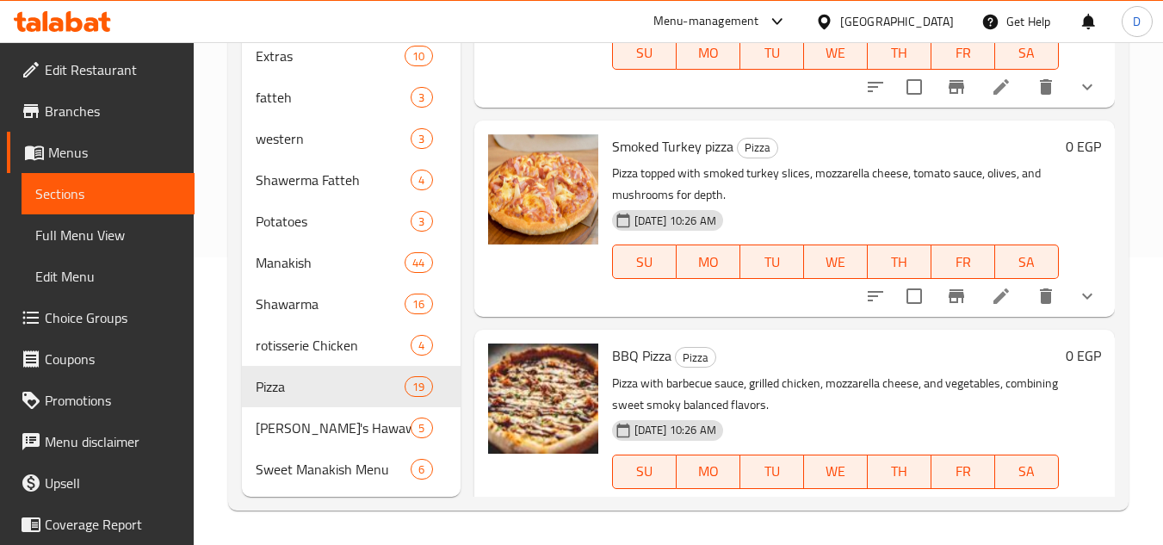
click at [663, 368] on span "BBQ Pizza" at bounding box center [641, 356] width 59 height 26
copy h6 "BBQ Pizza"
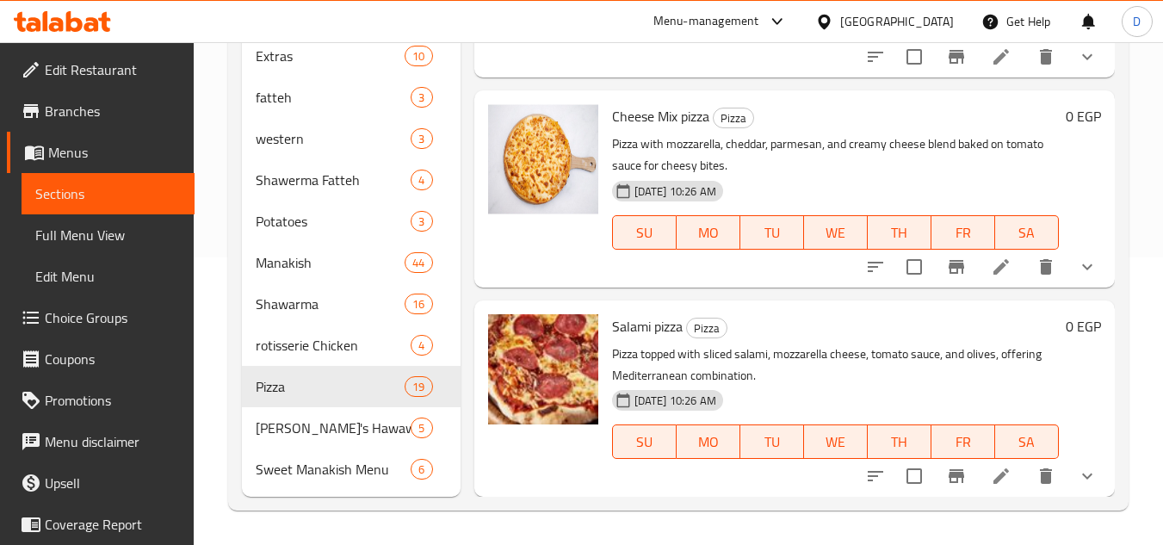
scroll to position [1543, 0]
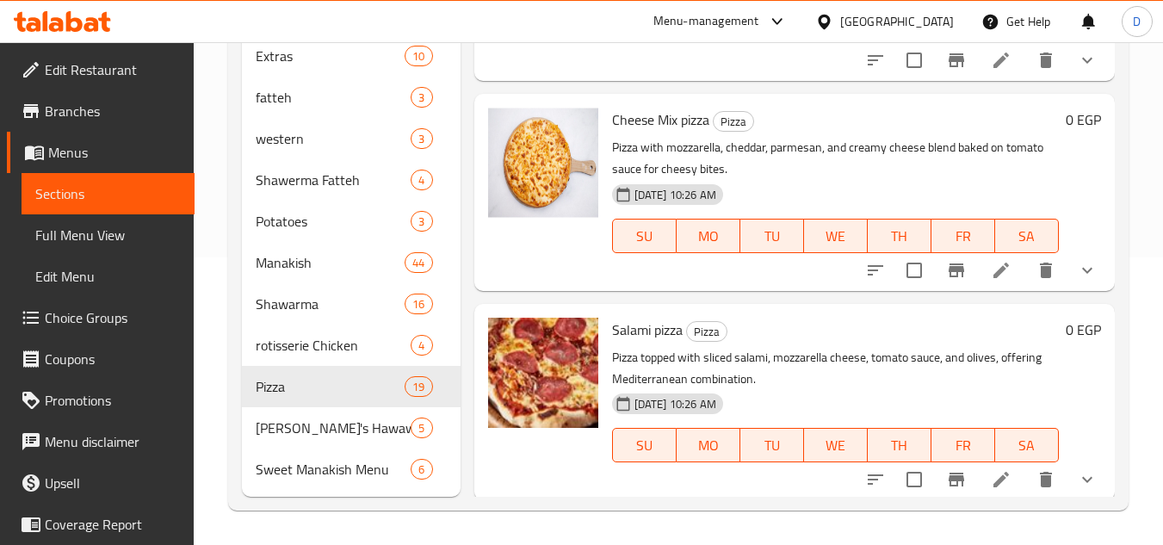
click at [645, 343] on span "Salami pizza" at bounding box center [647, 330] width 71 height 26
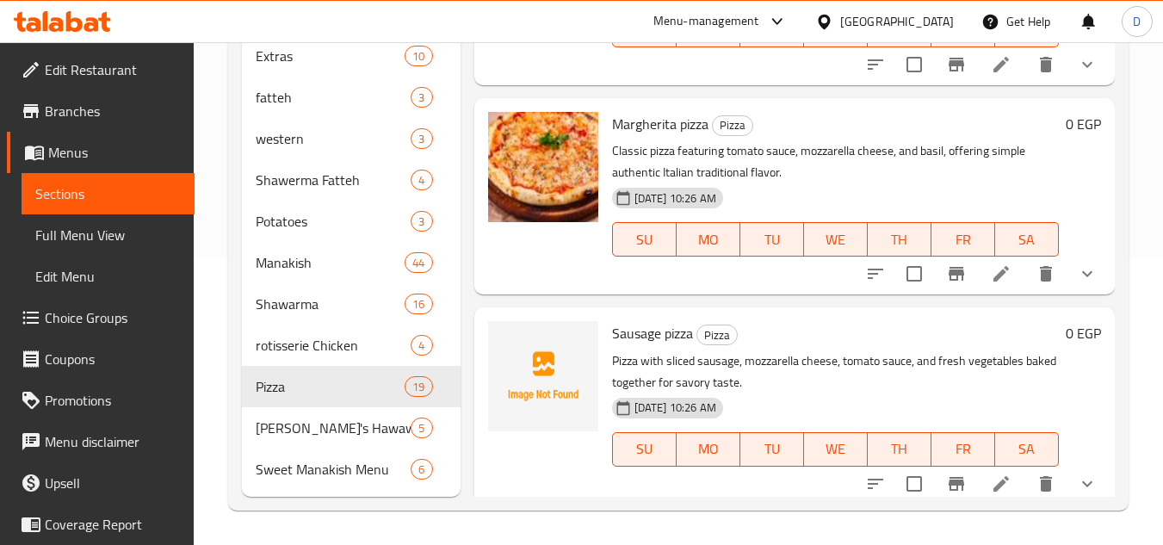
scroll to position [682, 0]
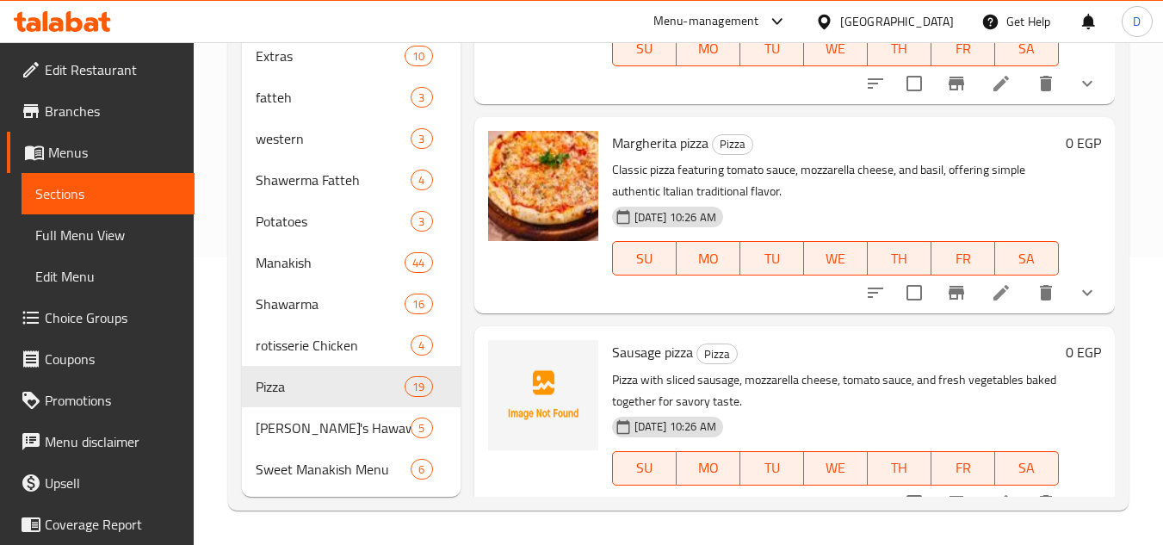
click at [645, 156] on span "Margherita pizza" at bounding box center [660, 143] width 96 height 26
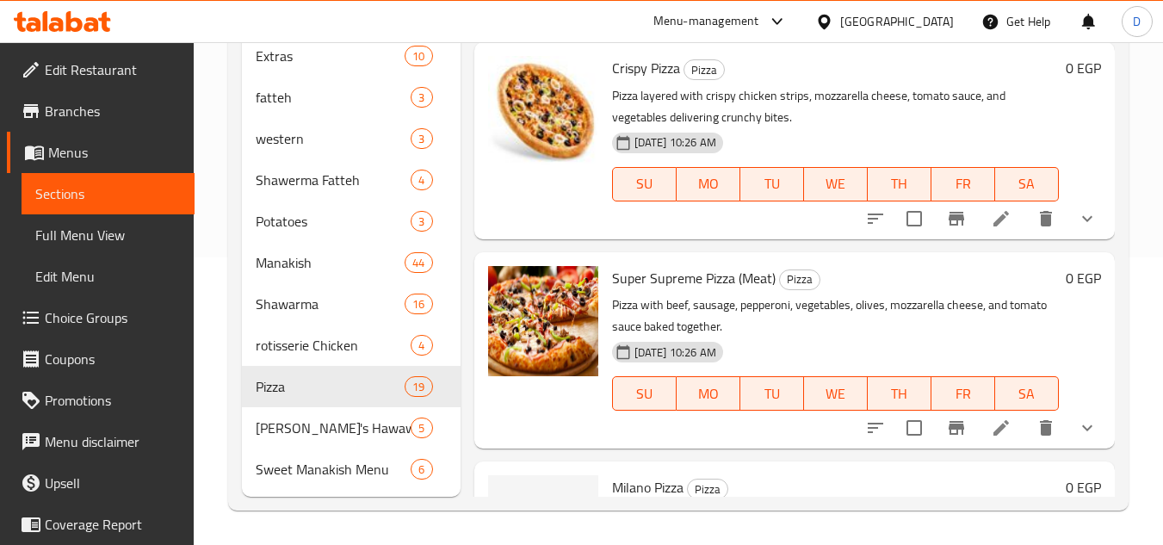
scroll to position [3436, 0]
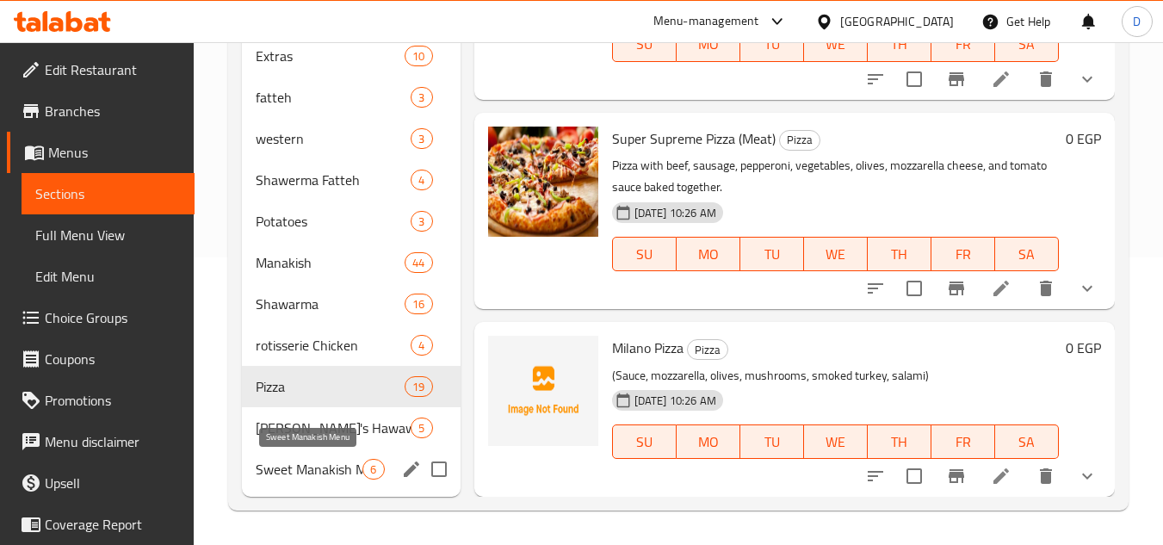
click at [334, 462] on span "Sweet Manakish Menu" at bounding box center [309, 469] width 107 height 21
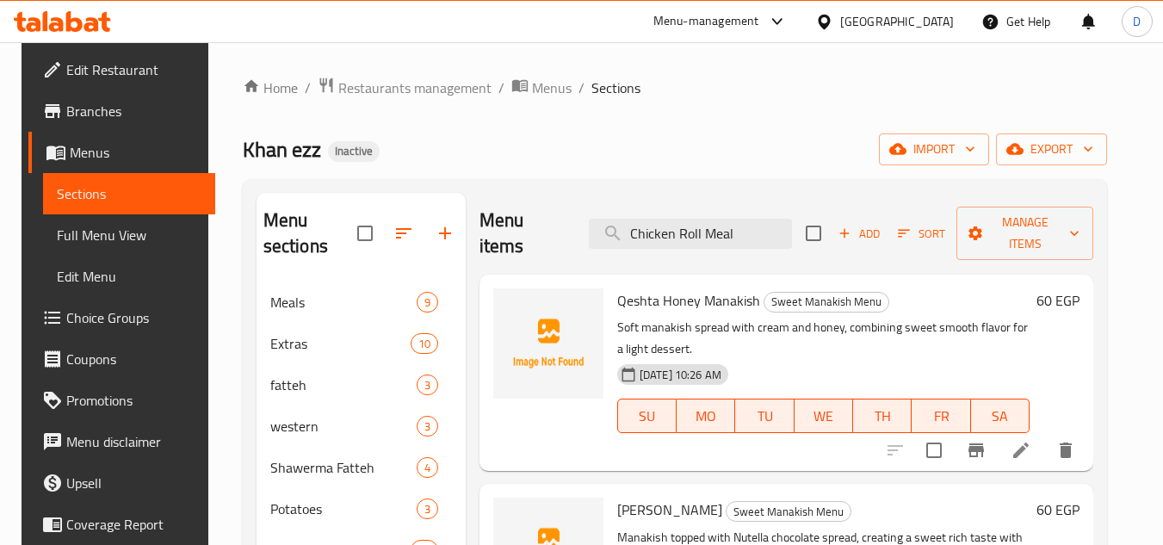
click at [671, 305] on span "Qeshta Honey Manakish" at bounding box center [688, 300] width 143 height 26
click at [681, 227] on input "Chicken Roll Meal" at bounding box center [690, 234] width 203 height 30
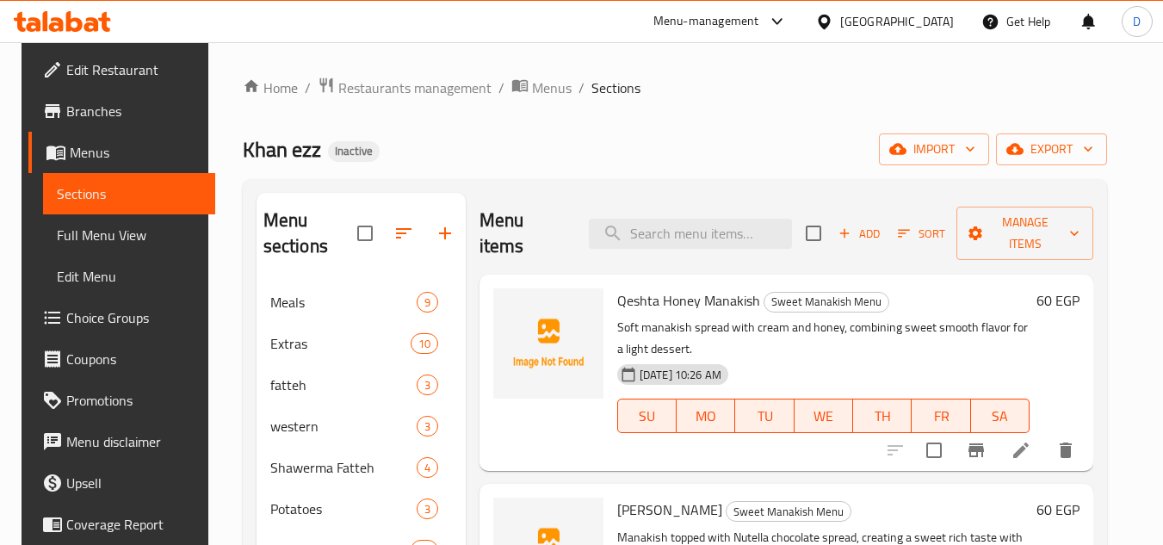
click at [635, 296] on span "Qeshta Honey Manakish" at bounding box center [688, 300] width 143 height 26
click at [719, 307] on span "Qeshta Honey Manakish" at bounding box center [688, 300] width 143 height 26
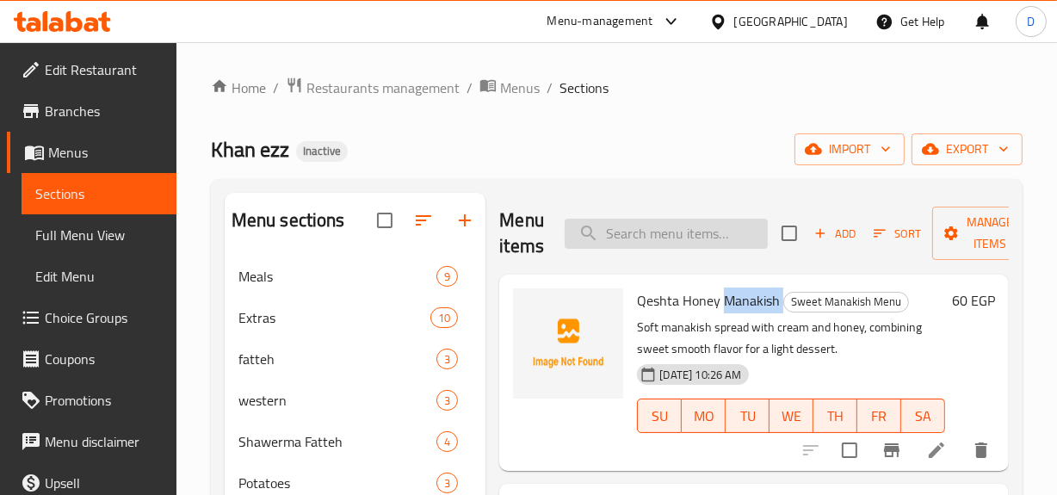
click at [650, 219] on input "search" at bounding box center [666, 234] width 203 height 30
click at [670, 232] on input "search" at bounding box center [666, 234] width 203 height 30
paste input "Mesabaha Plate"
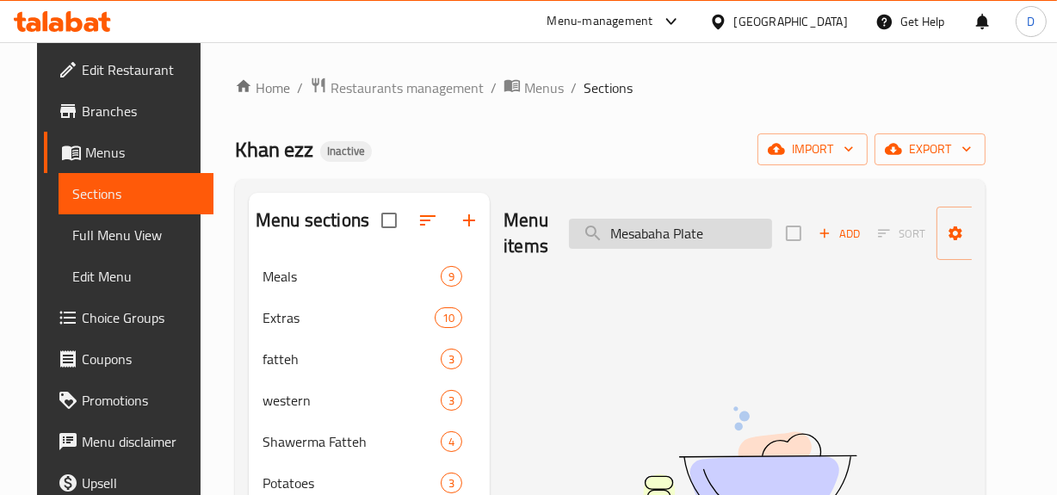
click at [693, 232] on input "Mesabaha Plate" at bounding box center [670, 234] width 203 height 30
click at [628, 234] on input "Mesabaha" at bounding box center [670, 234] width 203 height 30
click at [692, 236] on input "Mesabaha" at bounding box center [670, 234] width 203 height 30
type input "Mes"
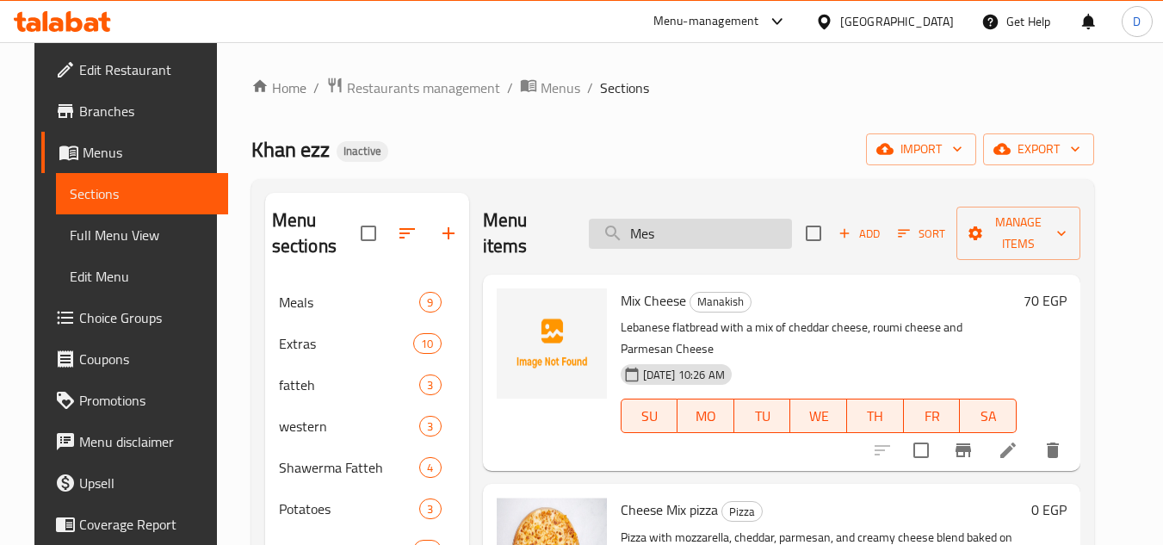
drag, startPoint x: 635, startPoint y: 235, endPoint x: 664, endPoint y: 228, distance: 30.1
click at [647, 232] on input "Mes" at bounding box center [690, 234] width 203 height 30
drag, startPoint x: 673, startPoint y: 225, endPoint x: 620, endPoint y: 242, distance: 56.1
click at [620, 242] on div "Menu items Mes Add Sort Manage items" at bounding box center [782, 234] width 598 height 82
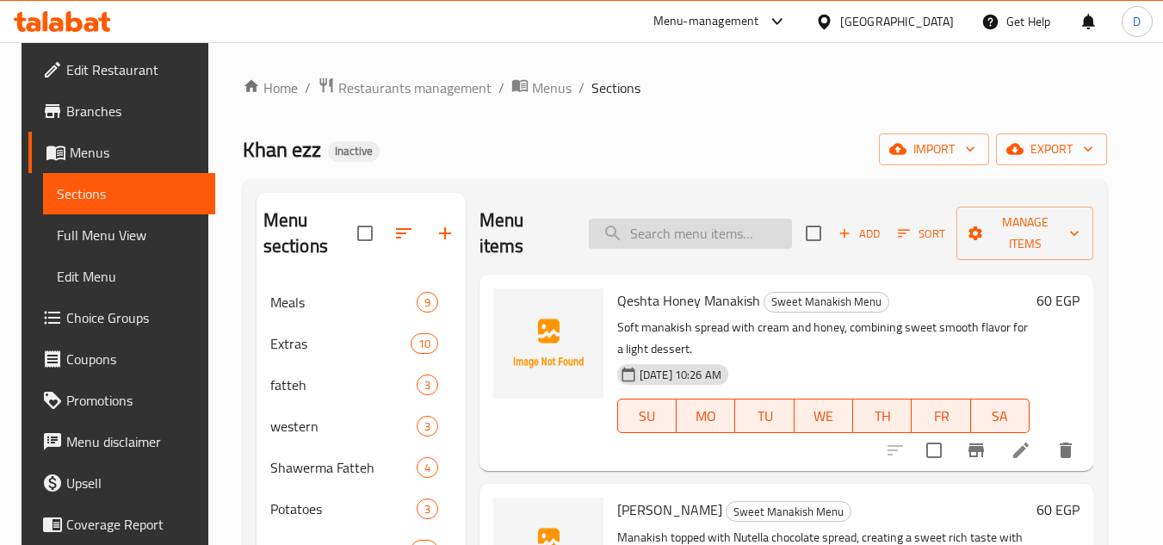
click at [705, 241] on input "search" at bounding box center [690, 234] width 203 height 30
paste input "Sweet Chili Sauce box"
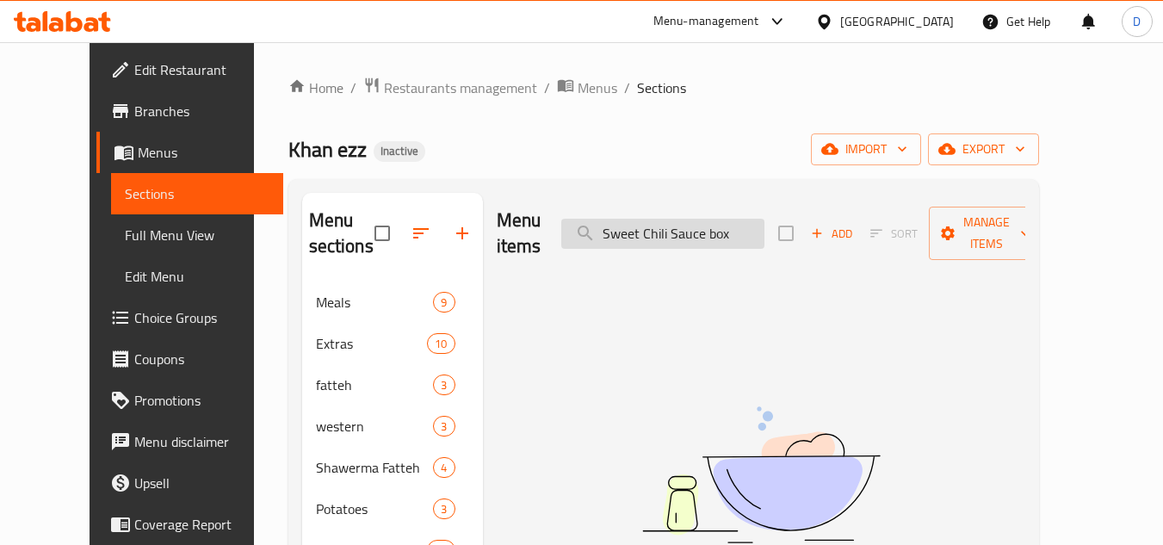
click at [737, 230] on input "Sweet Chili Sauce box" at bounding box center [662, 234] width 203 height 30
click at [726, 224] on input "Sweet Chili Sauce" at bounding box center [662, 234] width 203 height 30
click at [678, 224] on input "Sweet Chili" at bounding box center [662, 234] width 203 height 30
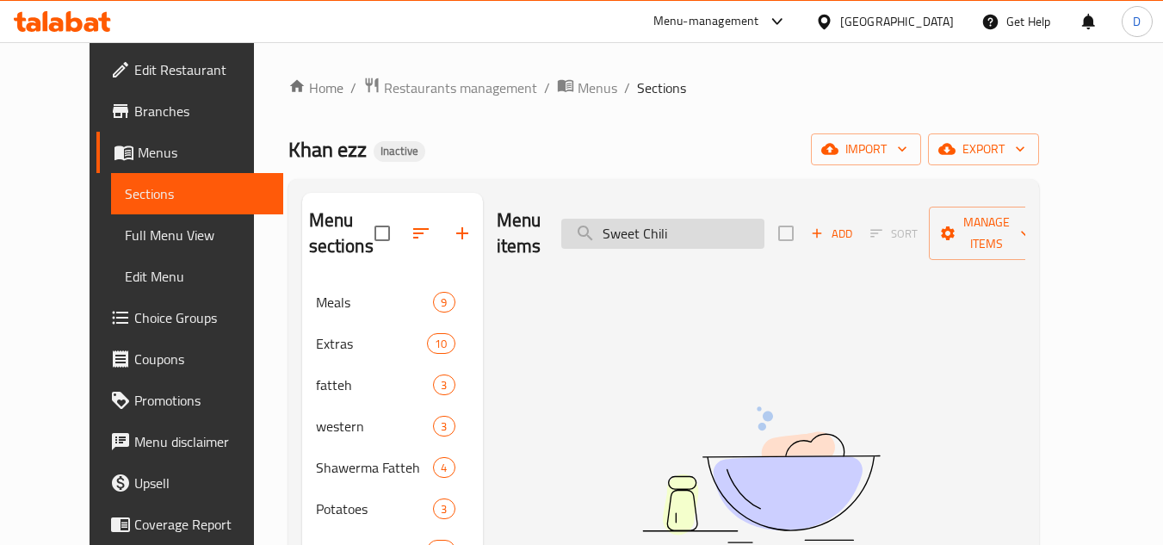
click at [678, 224] on input "Sweet Chili" at bounding box center [662, 234] width 203 height 30
type input "Sweet"
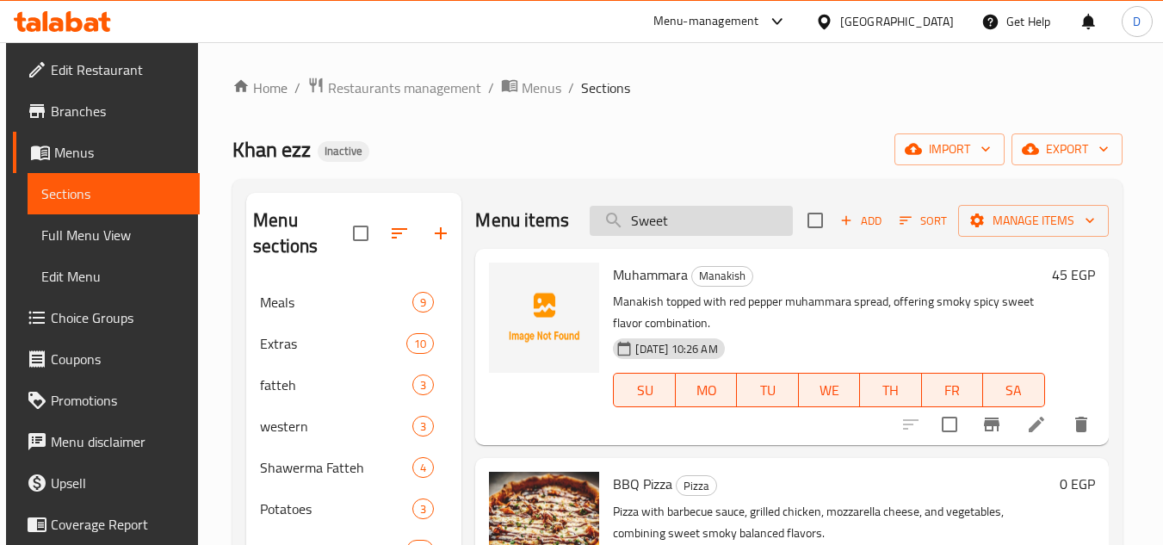
click at [652, 226] on input "Sweet" at bounding box center [691, 221] width 203 height 30
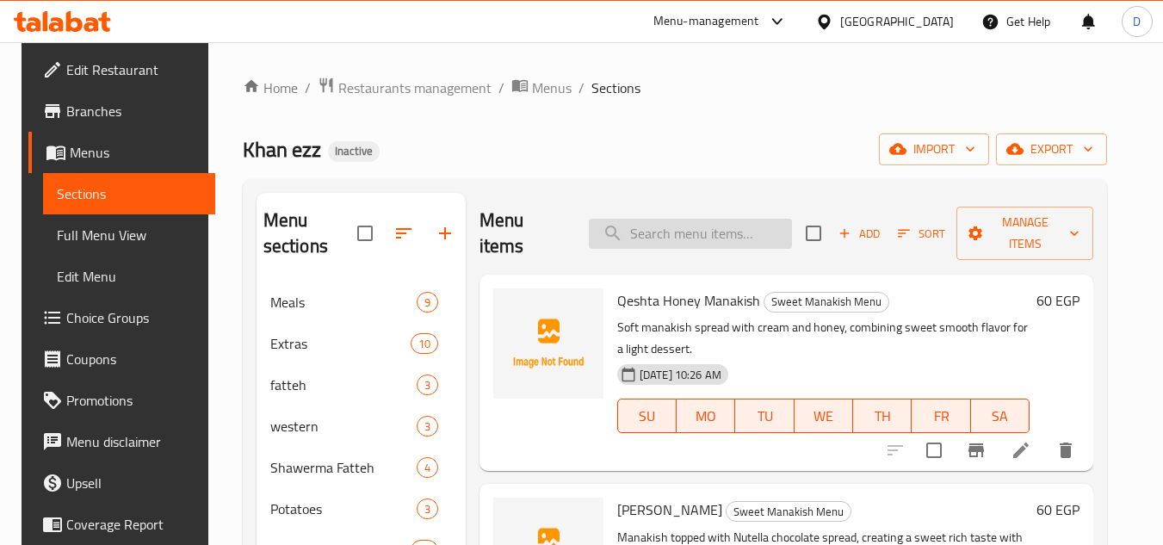
click at [687, 231] on input "search" at bounding box center [690, 234] width 203 height 30
paste input "Akawi"
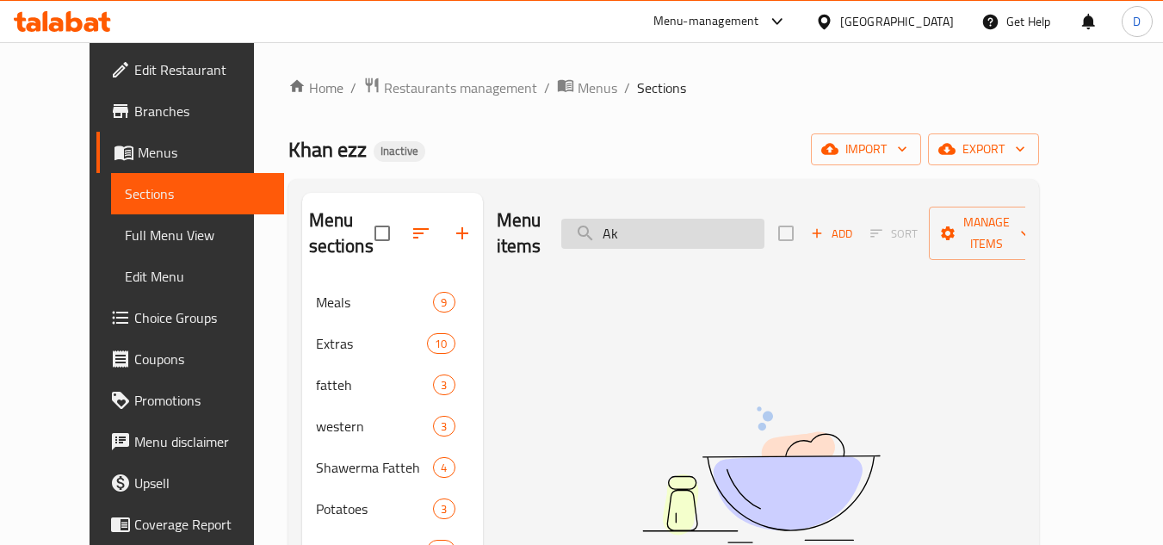
type input "A"
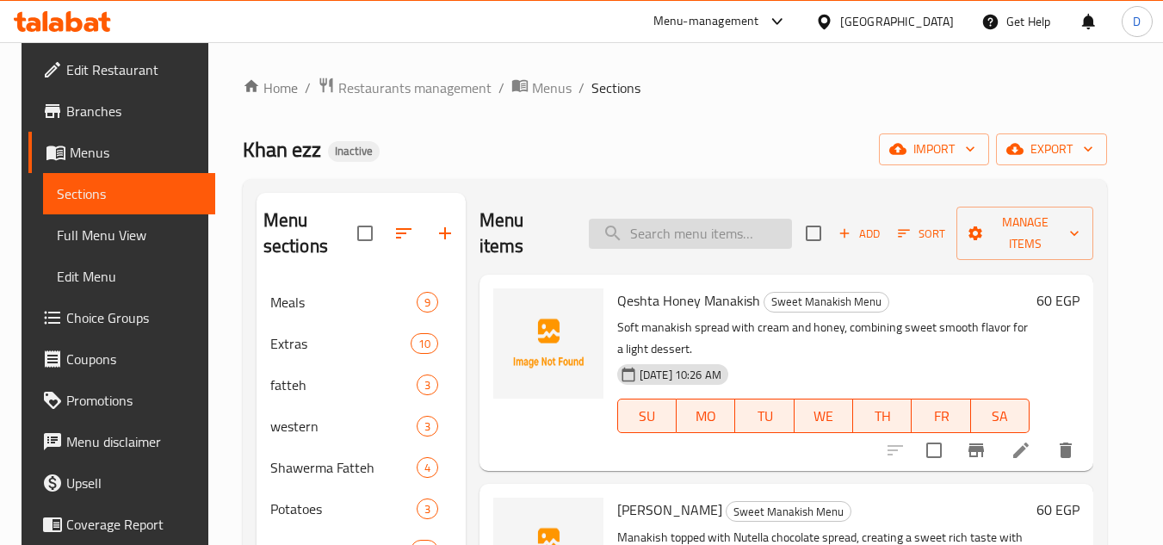
click at [692, 234] on input "search" at bounding box center [690, 234] width 203 height 30
paste input "Chicken Shawarma Fattah"
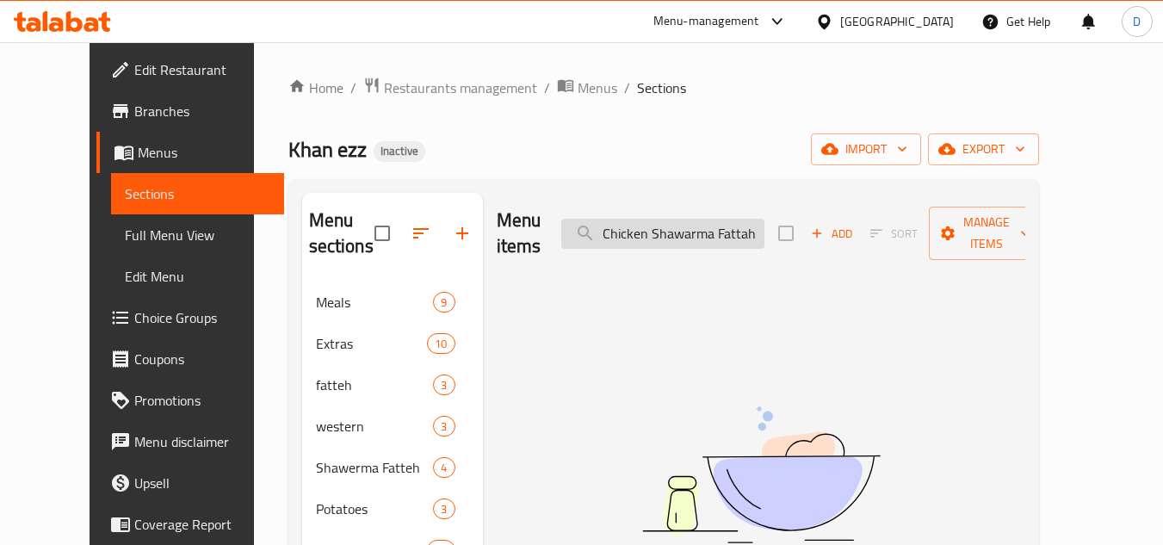
click at [715, 227] on input "Chicken Shawarma Fattah" at bounding box center [662, 234] width 203 height 30
click at [658, 224] on input "Chicken Fattah" at bounding box center [662, 234] width 203 height 30
click at [702, 228] on input "Fattah" at bounding box center [662, 234] width 203 height 30
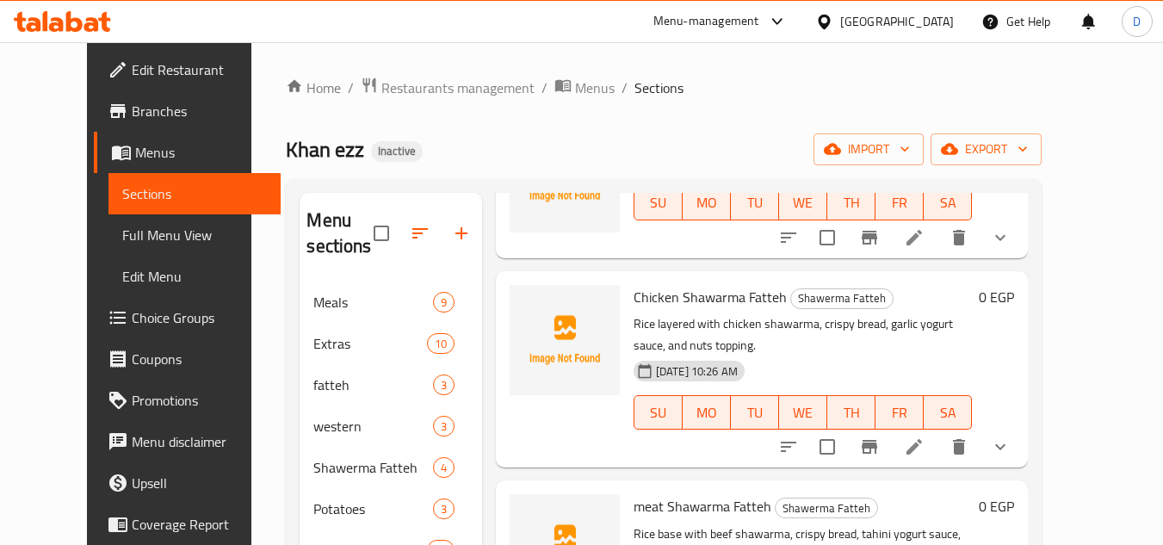
scroll to position [490, 0]
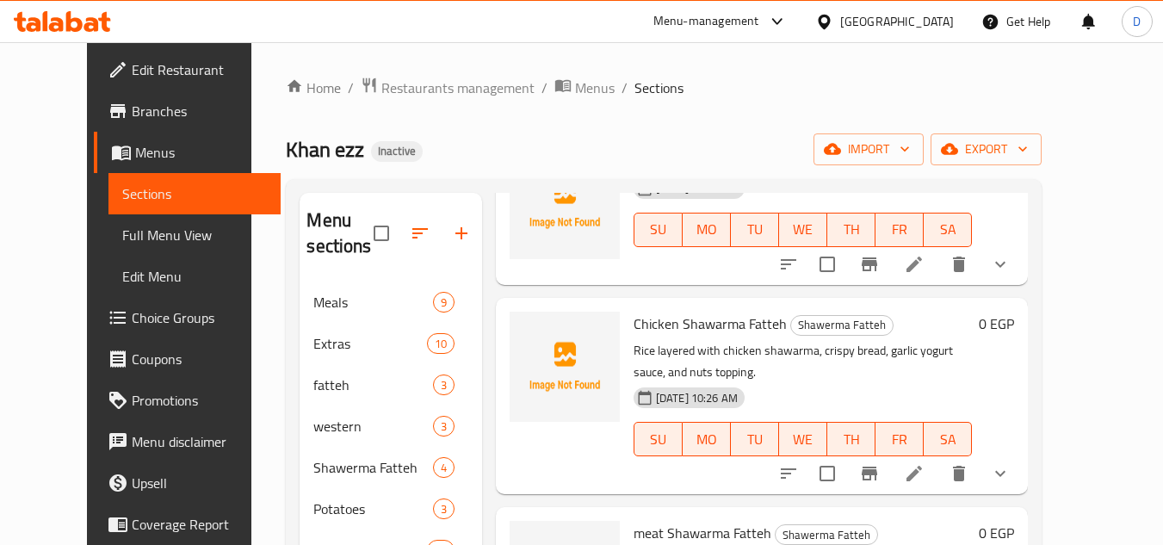
type input "Fatt"
click at [704, 308] on div "Chicken Shawarma Fatteh Shawerma Fatteh Rice layered with chicken shawarma, cri…" at bounding box center [803, 396] width 352 height 182
click at [695, 318] on span "Chicken Shawarma Fatteh" at bounding box center [709, 324] width 153 height 26
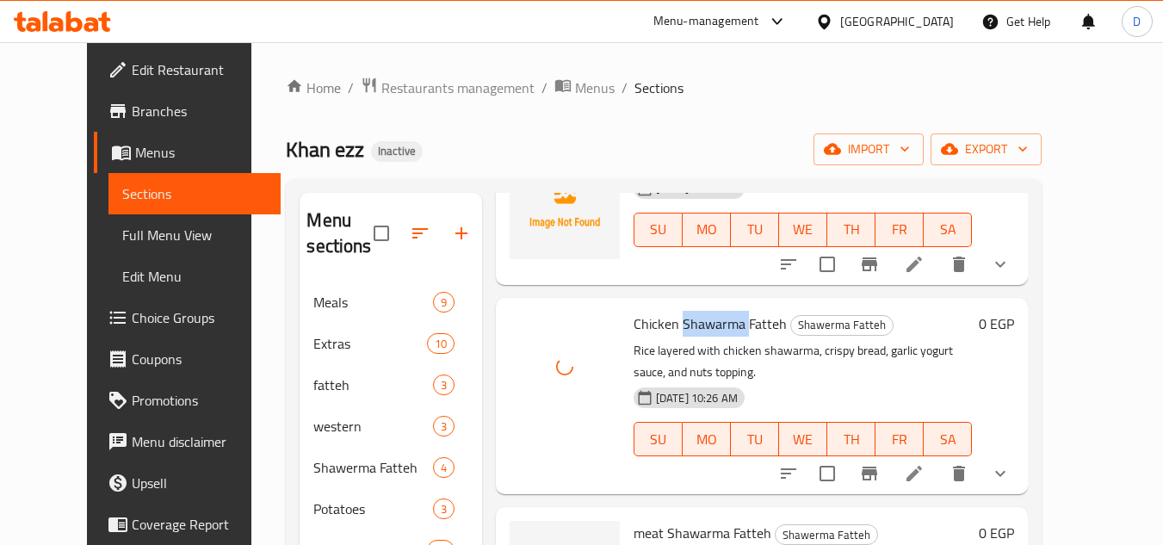
click at [695, 318] on span "Chicken Shawarma Fatteh" at bounding box center [709, 324] width 153 height 26
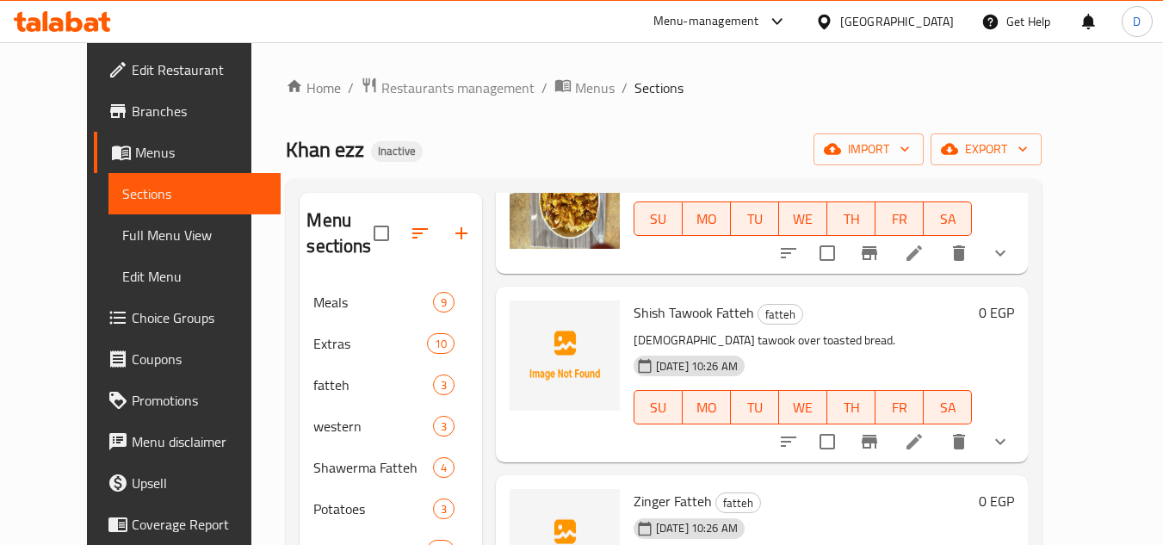
scroll to position [172, 0]
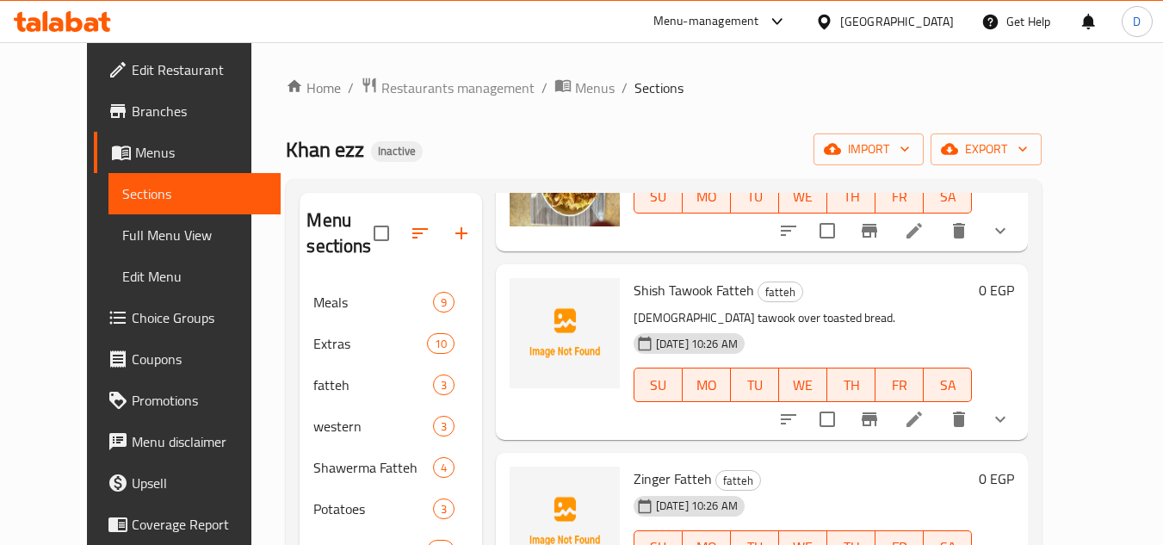
click at [633, 295] on span "Shish Tawook Fatteh" at bounding box center [693, 290] width 120 height 26
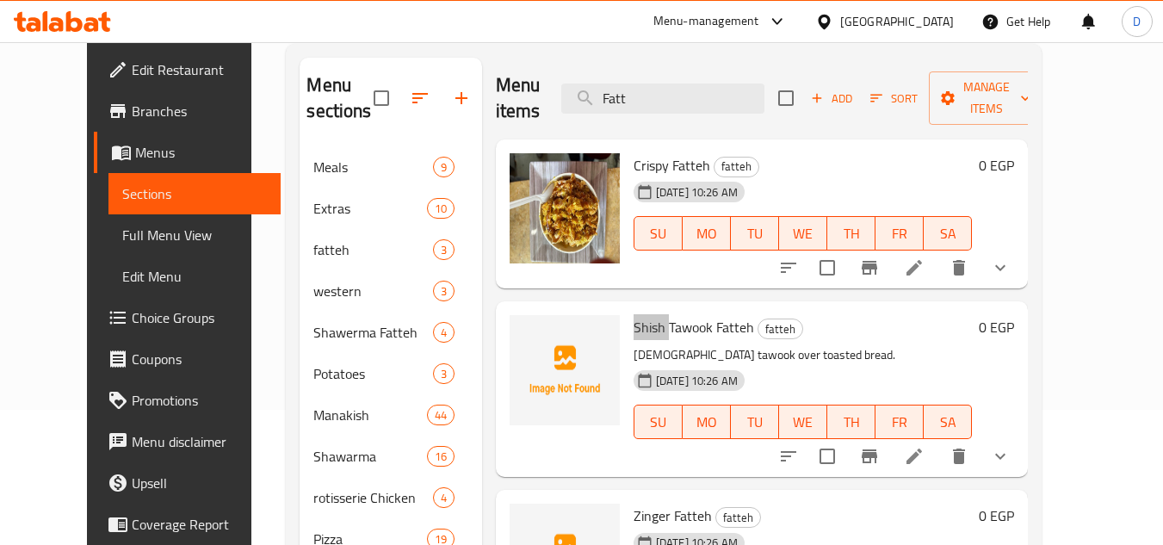
scroll to position [0, 0]
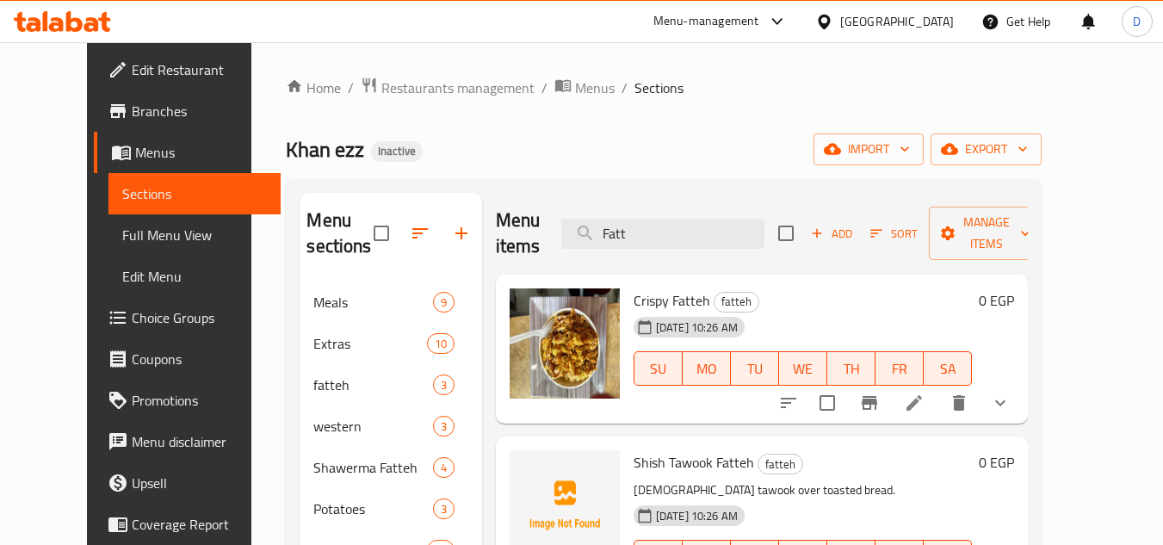
drag, startPoint x: 677, startPoint y: 227, endPoint x: 590, endPoint y: 249, distance: 89.5
click at [596, 249] on div "Menu items Fatt Add Sort Manage items" at bounding box center [762, 234] width 532 height 82
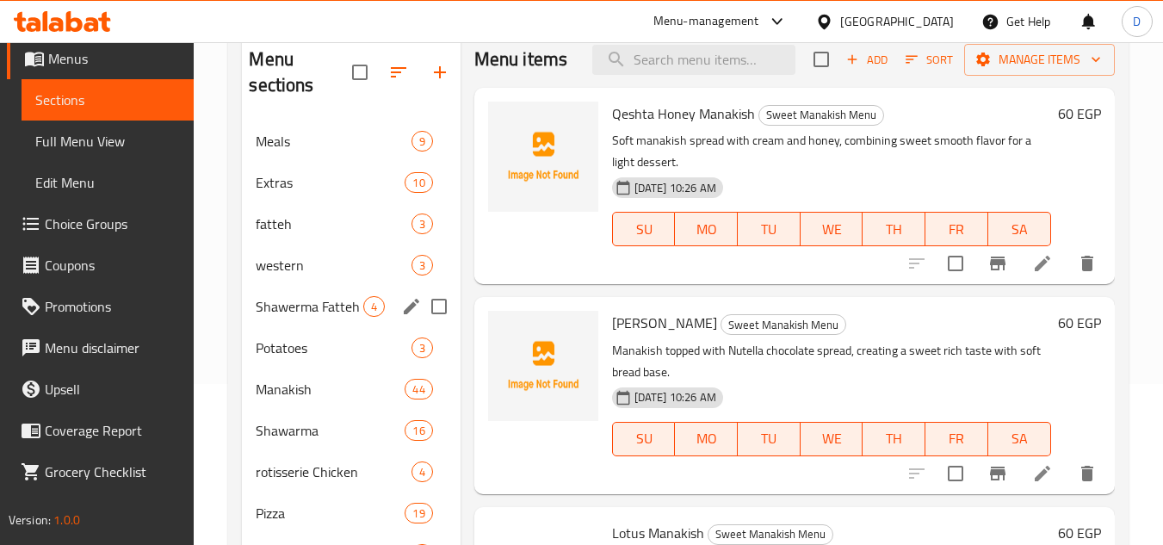
scroll to position [287, 0]
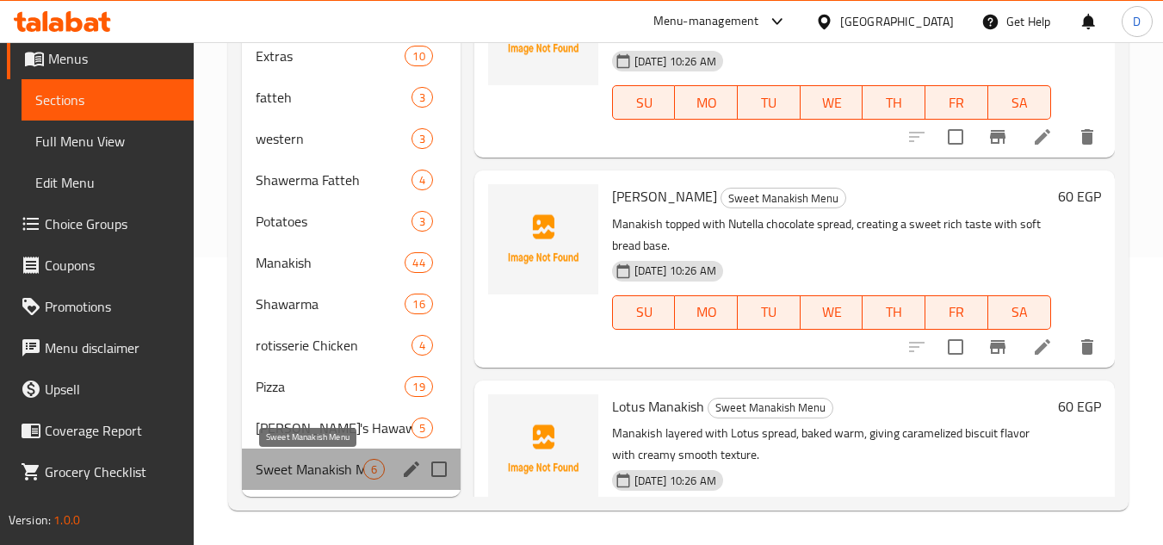
click at [318, 463] on span "Sweet Manakish Menu" at bounding box center [309, 469] width 107 height 21
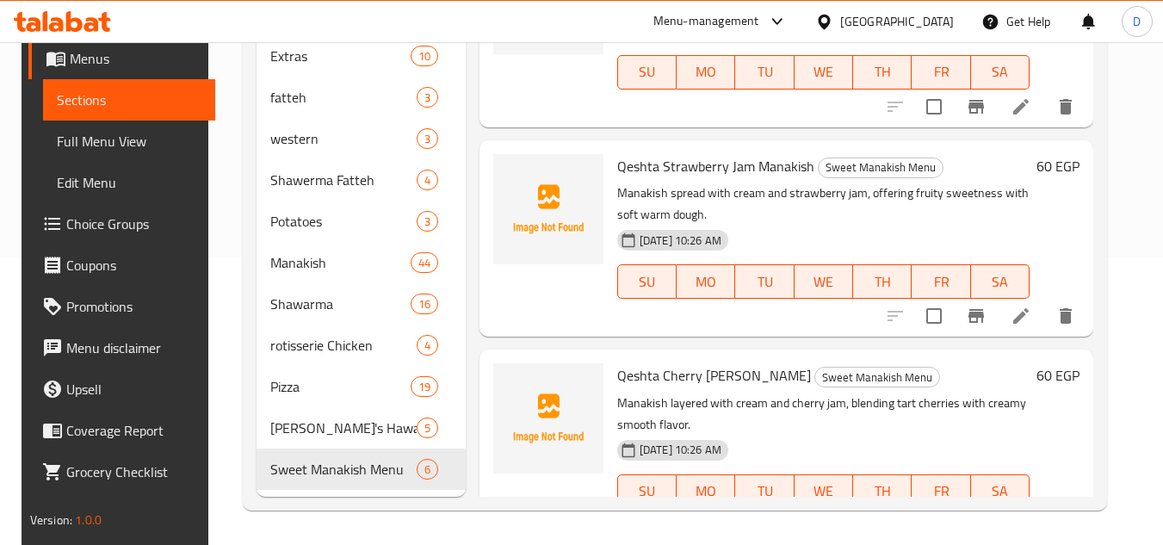
scroll to position [735, 0]
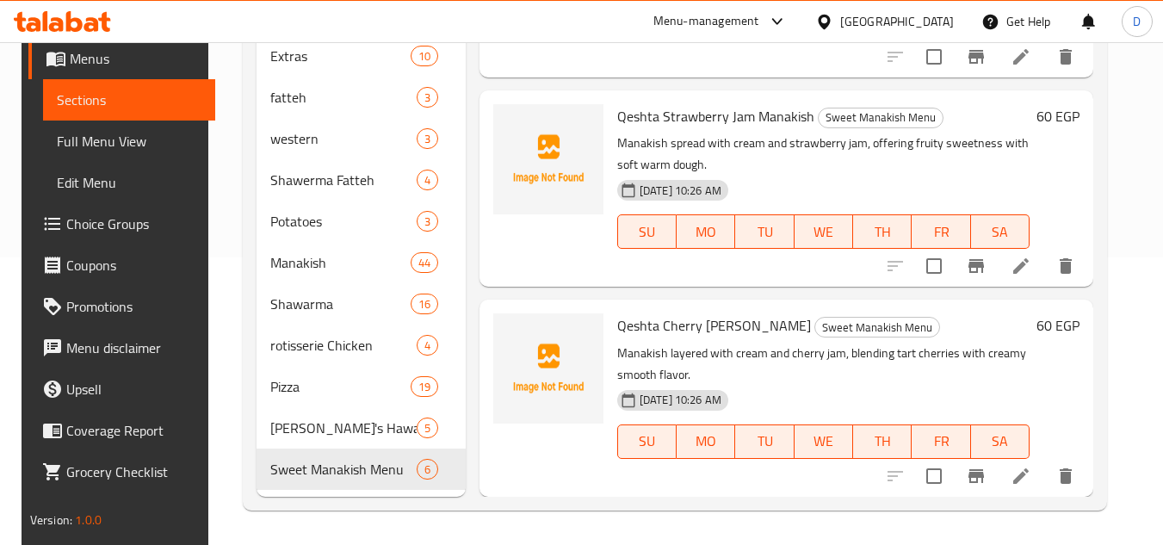
click at [677, 327] on span "Qeshta Cherry Jam Manakish" at bounding box center [714, 325] width 194 height 26
click at [706, 333] on span "Qeshta Cherry Jam Manakish" at bounding box center [714, 325] width 194 height 26
drag, startPoint x: 706, startPoint y: 333, endPoint x: 1126, endPoint y: 318, distance: 420.3
click at [705, 333] on span "Qeshta Cherry Jam Manakish" at bounding box center [714, 325] width 194 height 26
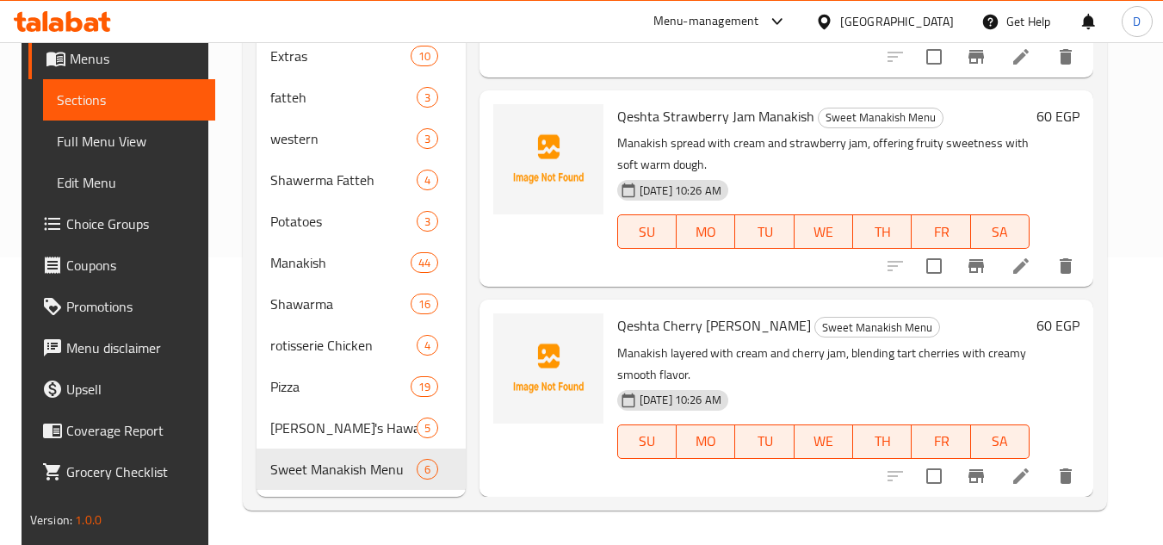
click at [665, 120] on span "Qeshta Strawberry Jam Manakish" at bounding box center [715, 116] width 197 height 26
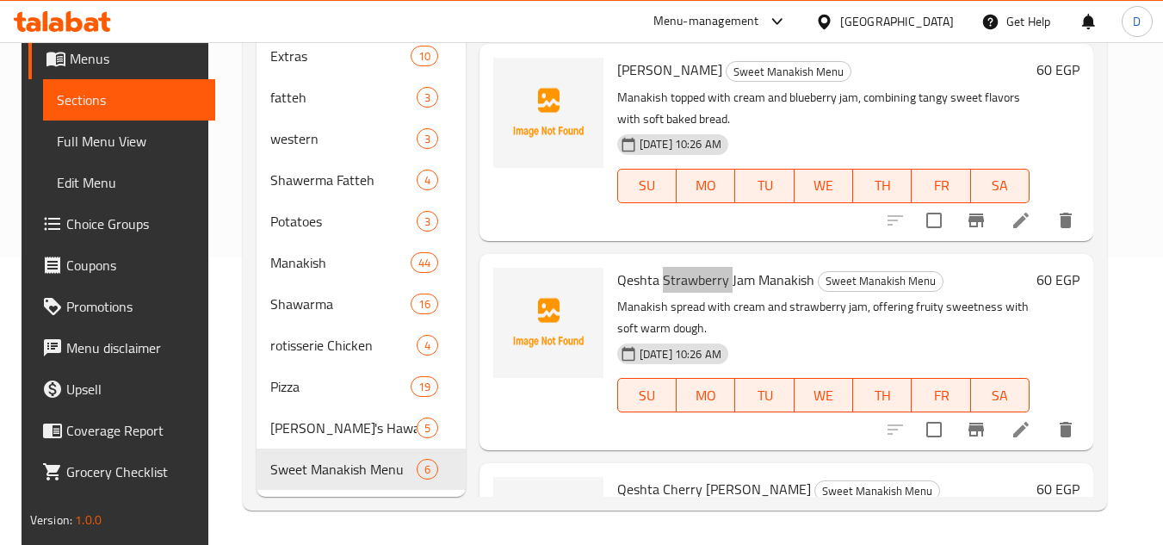
scroll to position [391, 0]
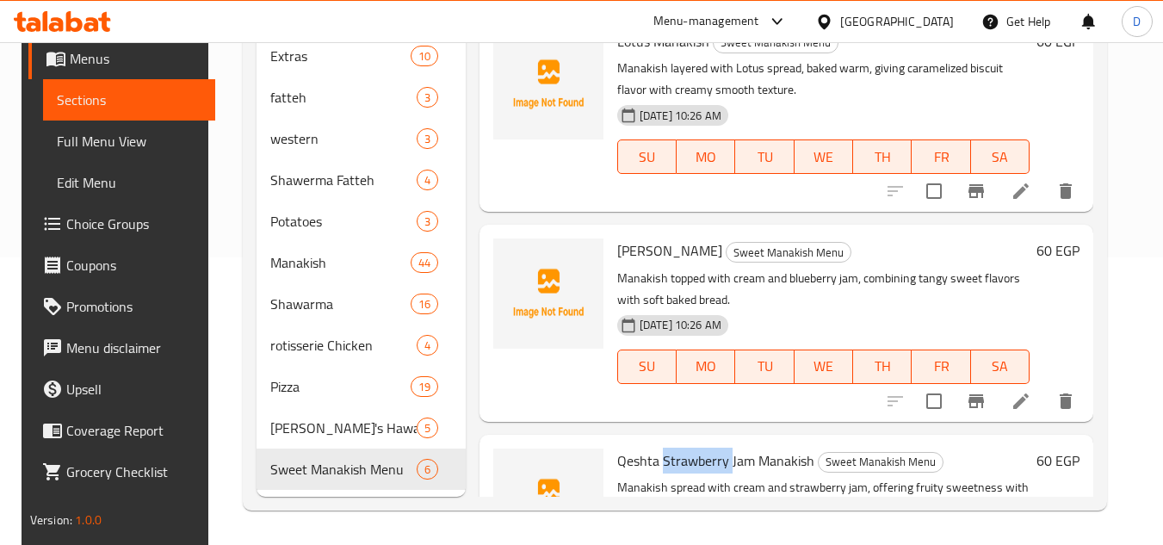
click at [670, 262] on span "Qeshta Berry Jam Manakish" at bounding box center [669, 251] width 105 height 26
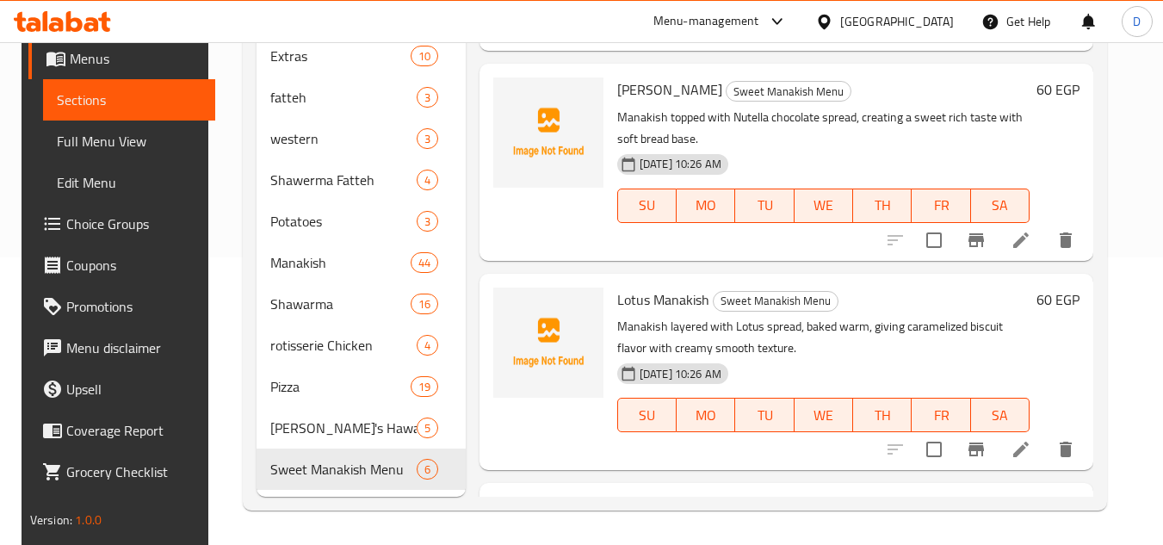
click at [627, 303] on span "Lotus Manakish" at bounding box center [663, 300] width 92 height 26
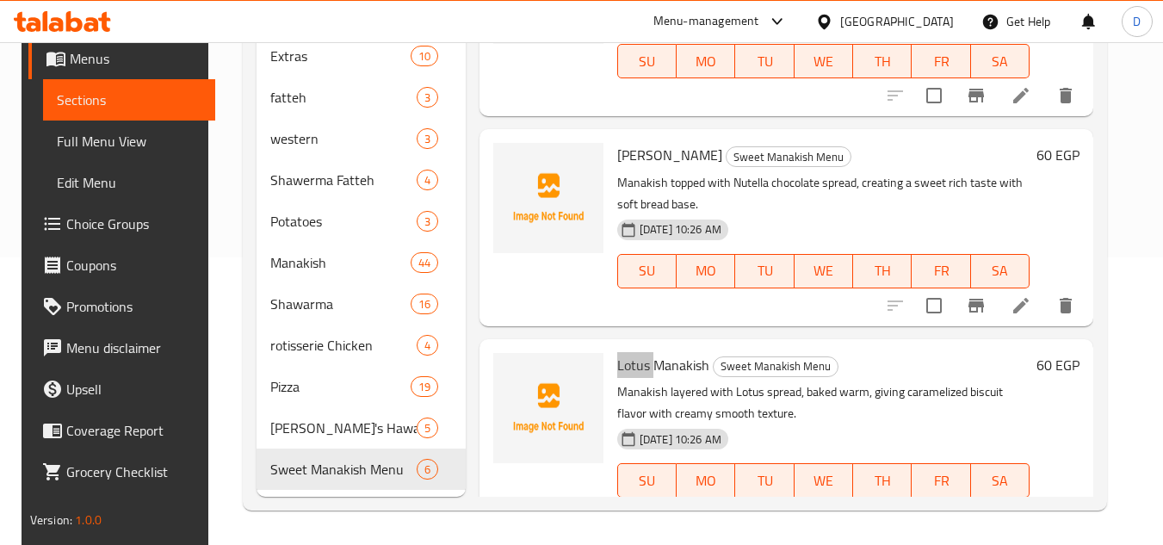
scroll to position [0, 0]
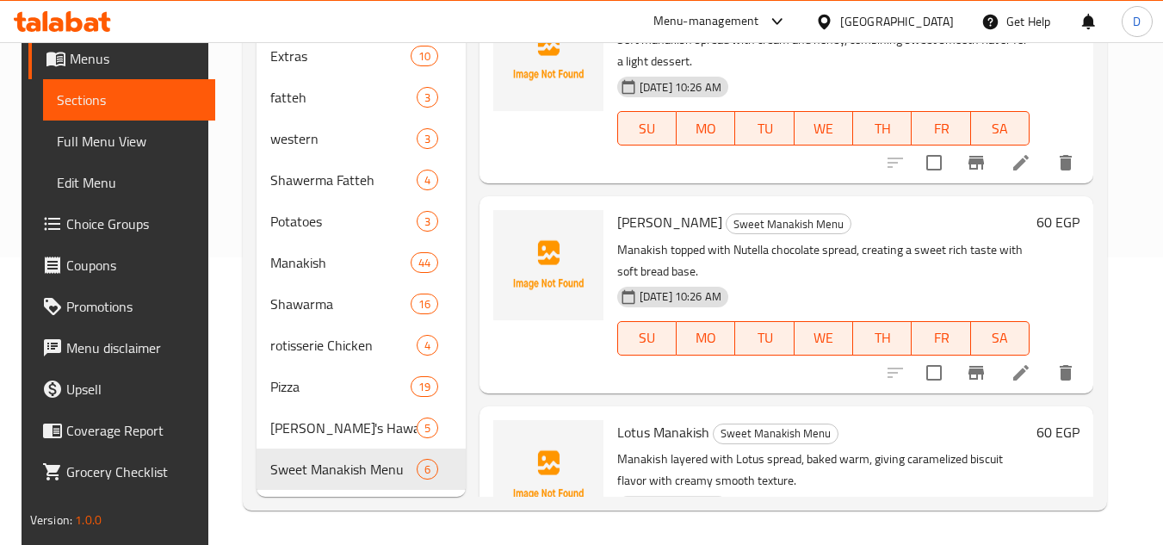
click at [645, 230] on span "Nutella Manakish" at bounding box center [669, 222] width 105 height 26
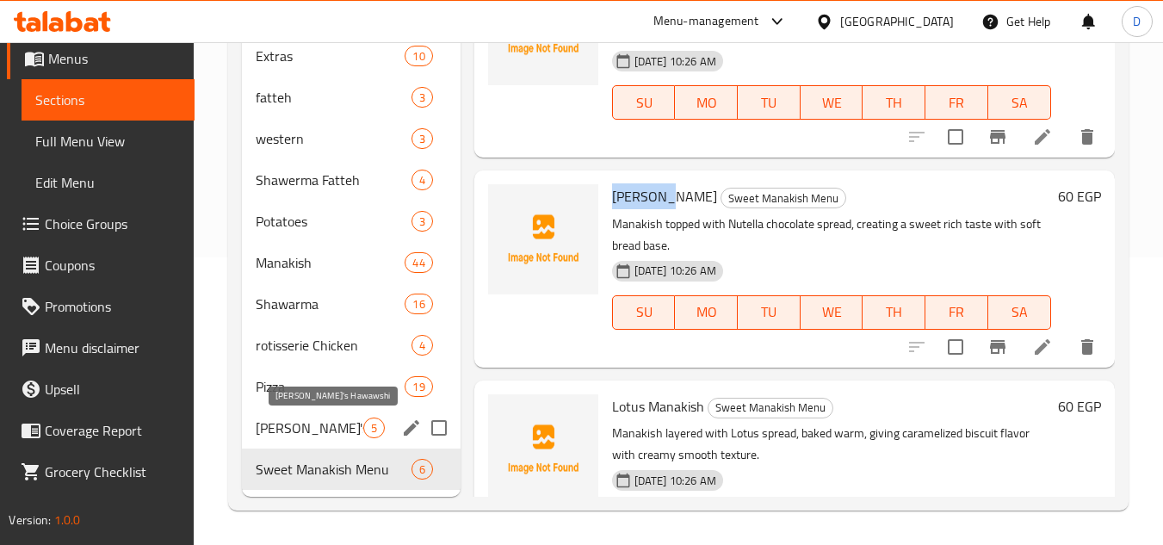
click at [287, 426] on span "Khan's Hawawshi" at bounding box center [309, 427] width 107 height 21
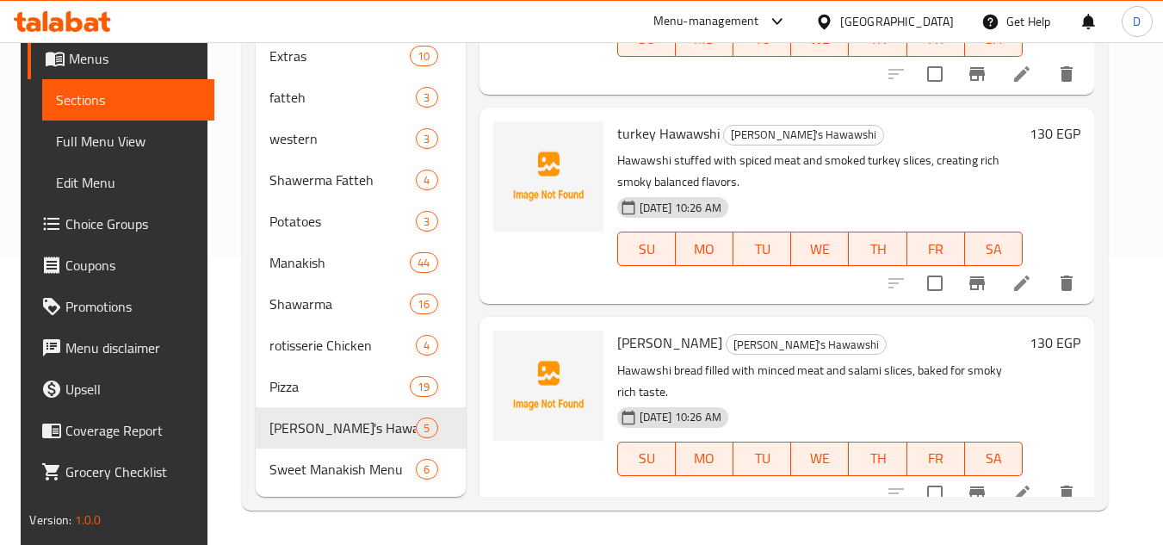
scroll to position [525, 0]
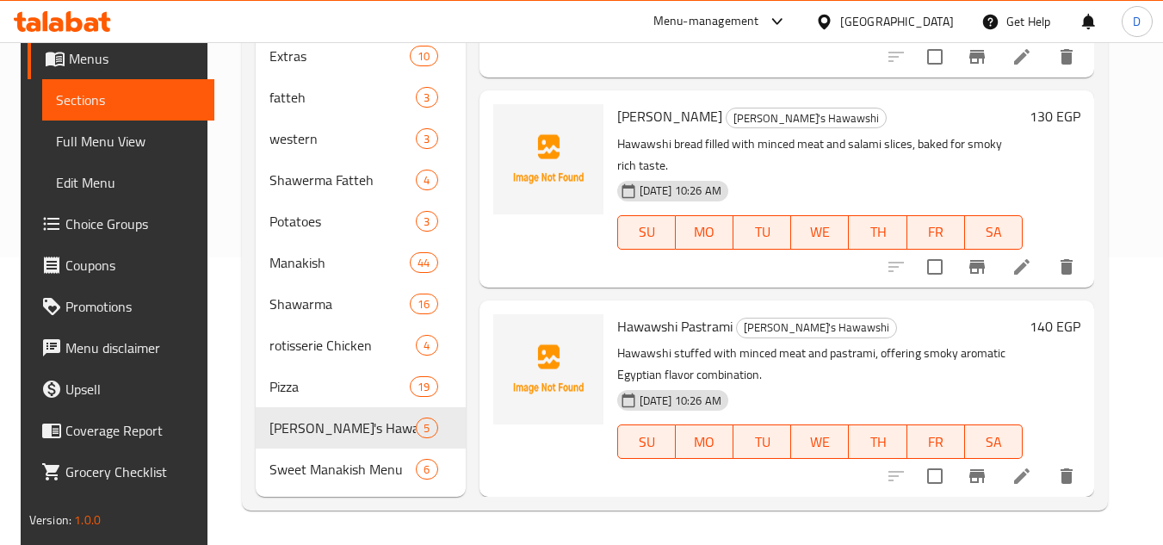
click at [642, 330] on span "Hawawshi Pastrami" at bounding box center [674, 326] width 115 height 26
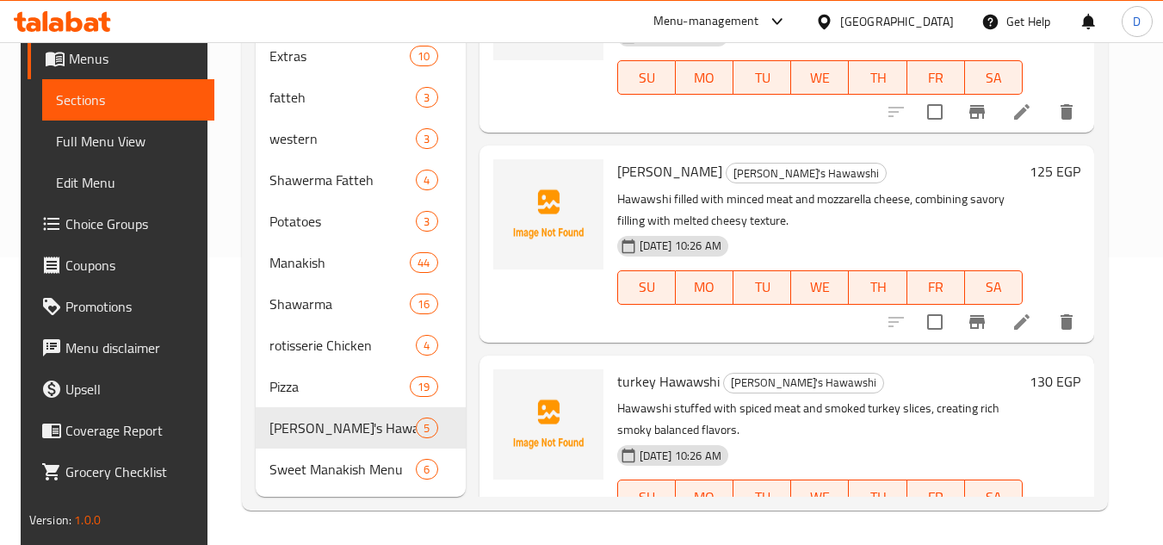
scroll to position [9, 0]
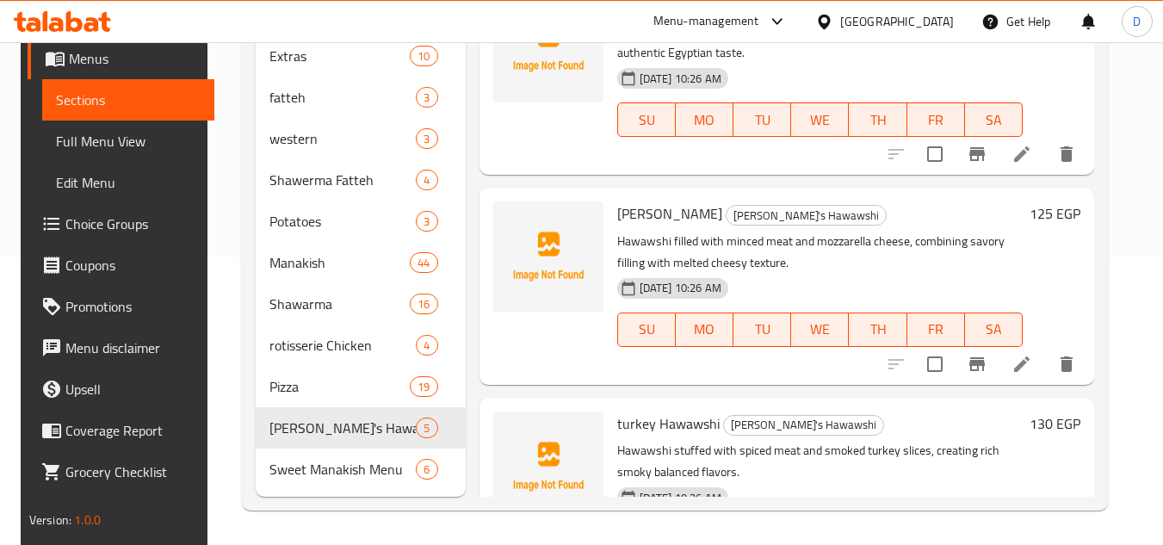
click at [632, 210] on span "Mozzarella Hawawshi" at bounding box center [669, 214] width 105 height 26
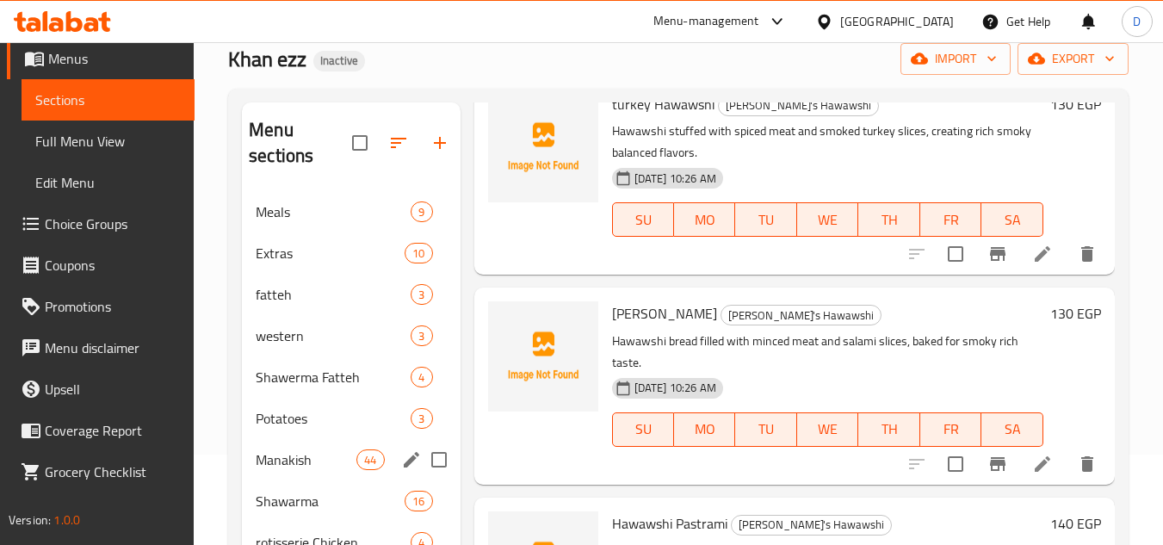
scroll to position [287, 0]
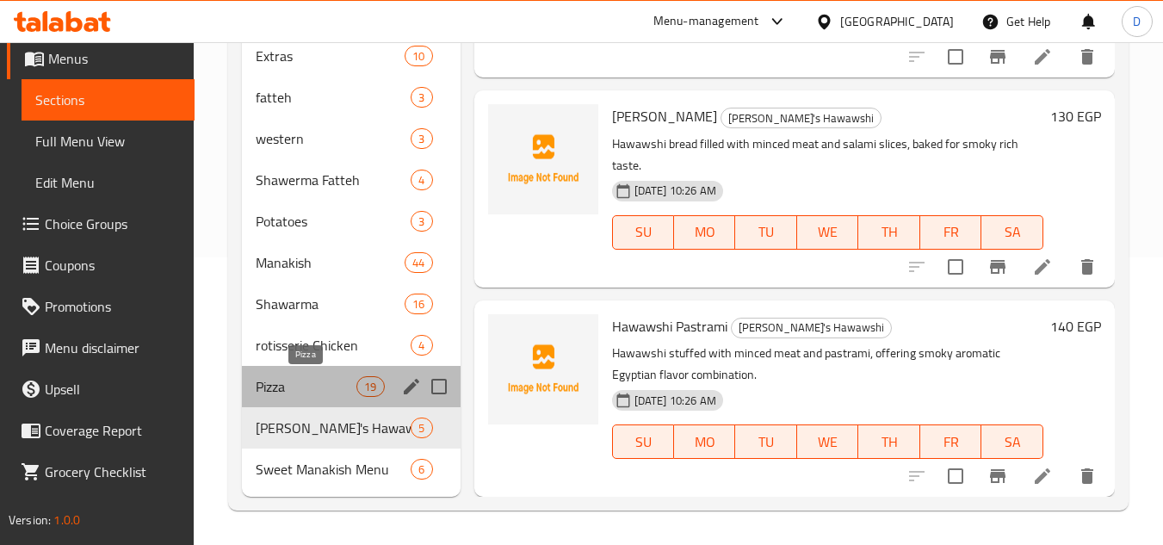
click at [286, 385] on span "Pizza" at bounding box center [306, 386] width 101 height 21
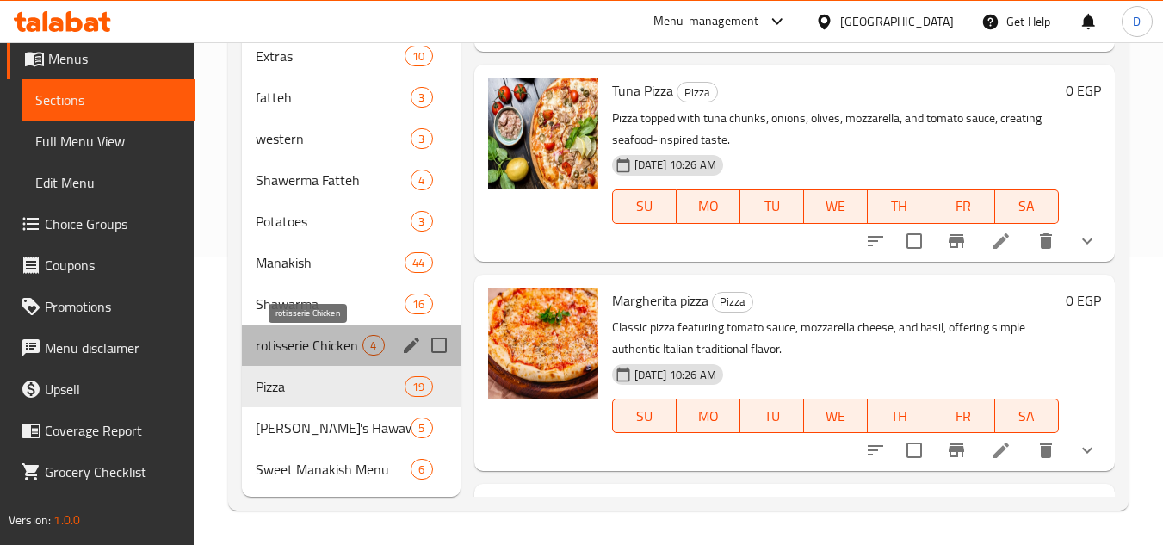
click at [333, 348] on span "rotisserie Chicken" at bounding box center [309, 345] width 107 height 21
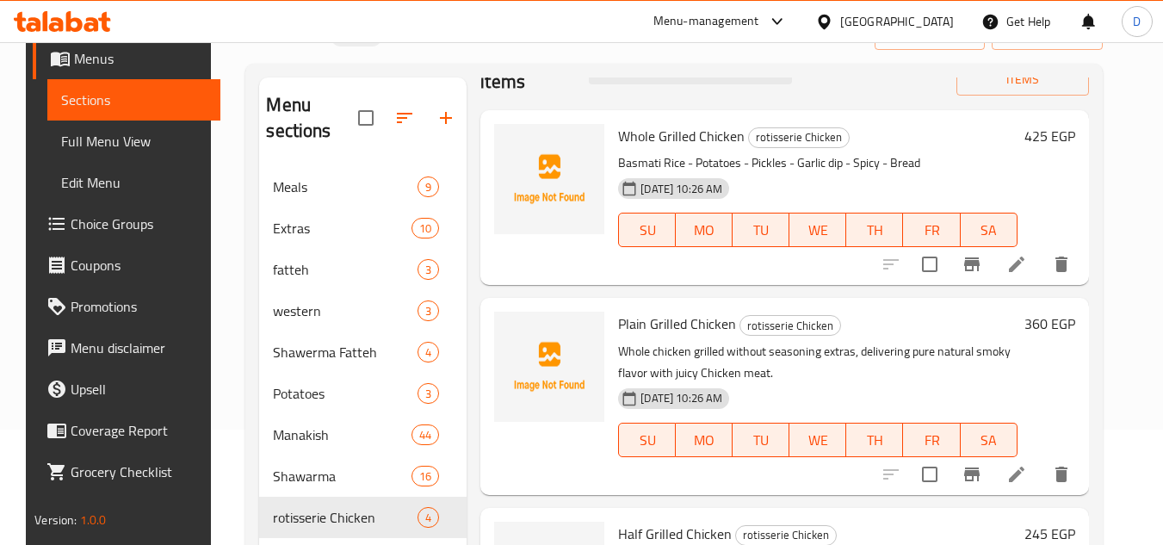
scroll to position [86, 0]
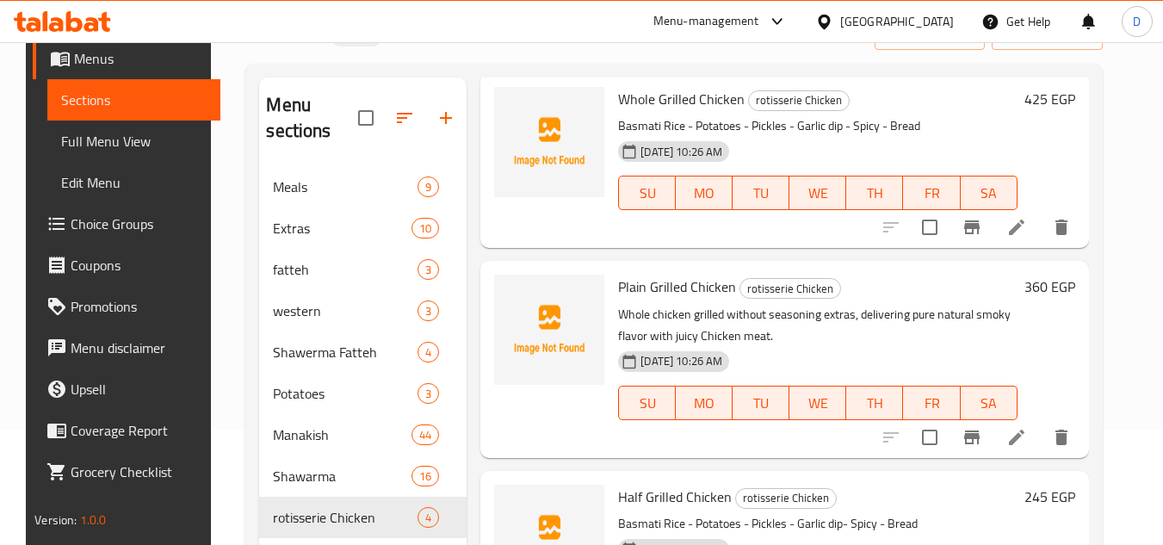
click at [645, 291] on span "Plain Grilled Chicken" at bounding box center [677, 287] width 118 height 26
click at [874, 339] on p "Whole chicken grilled without seasoning extras, delivering pure natural smoky f…" at bounding box center [817, 325] width 398 height 43
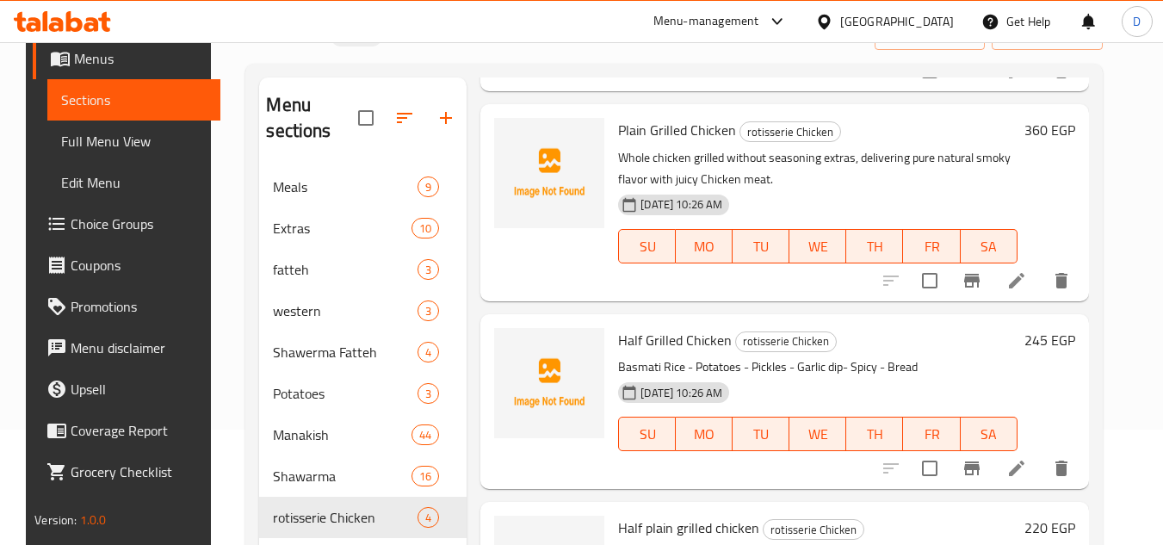
scroll to position [258, 0]
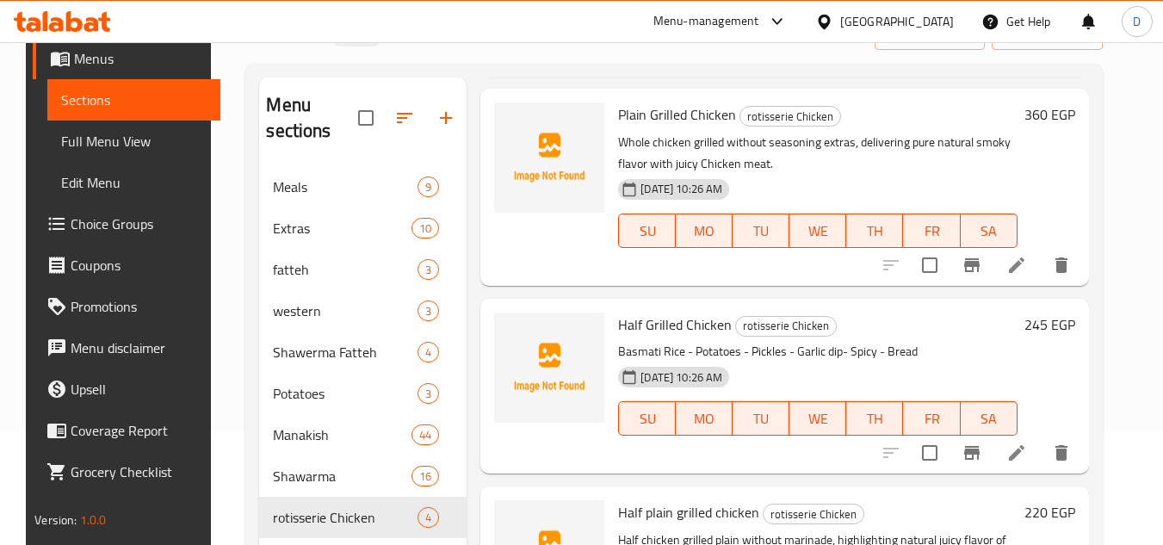
click at [654, 329] on span "Half Grilled Chicken" at bounding box center [675, 325] width 114 height 26
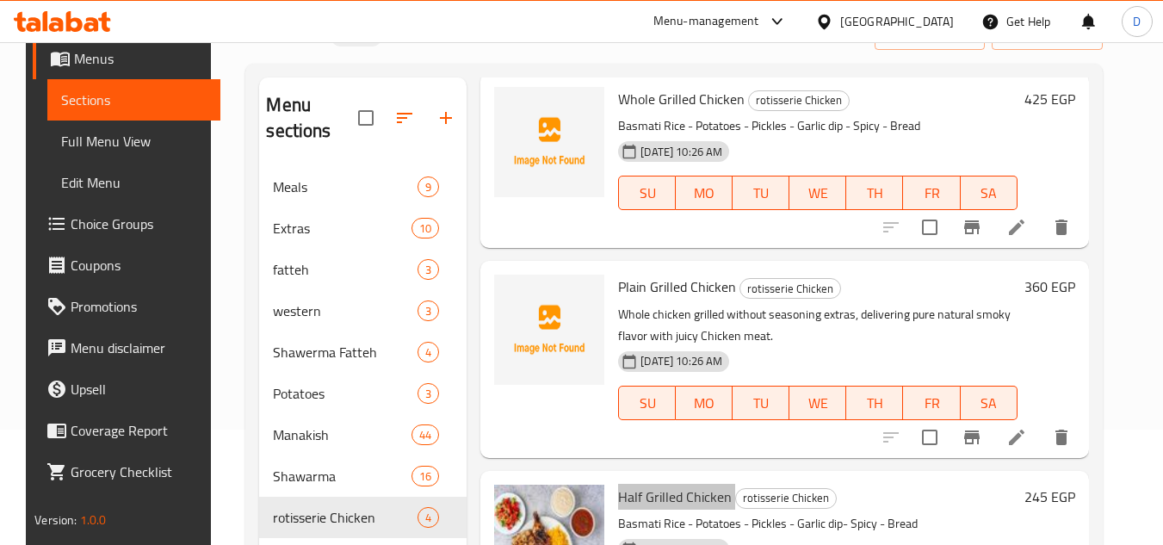
scroll to position [0, 0]
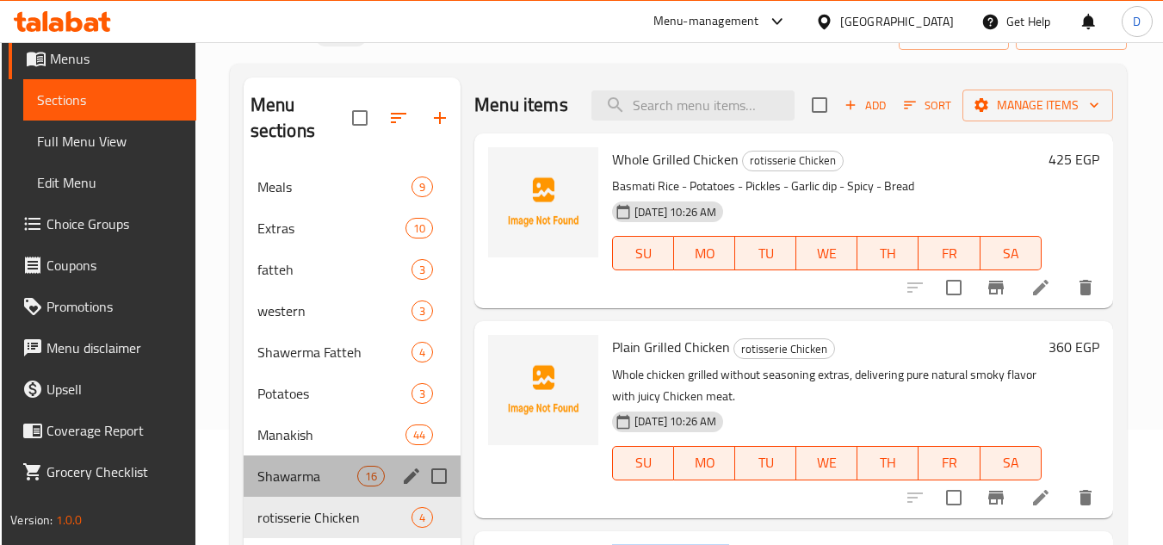
click at [312, 486] on div "Shawarma 16" at bounding box center [352, 475] width 217 height 41
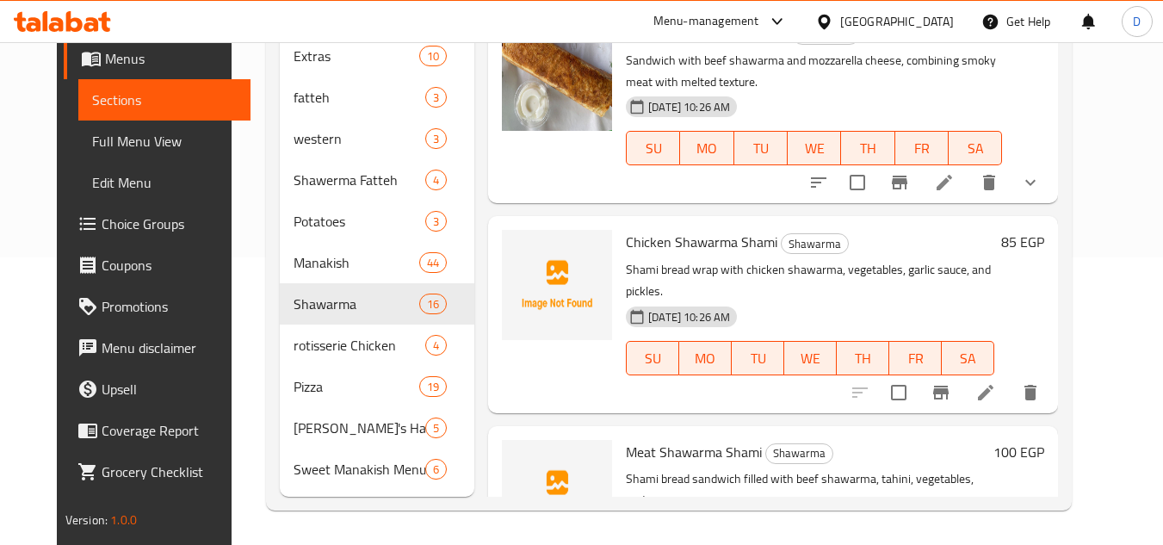
scroll to position [1806, 0]
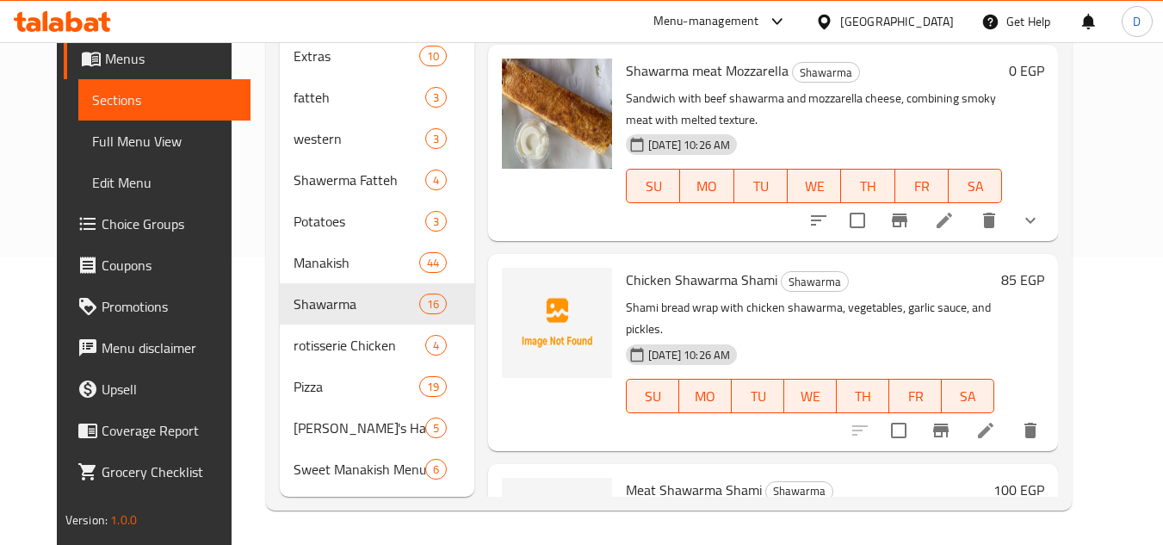
click at [746, 267] on span "Chicken Shawarma Shami" at bounding box center [701, 280] width 151 height 26
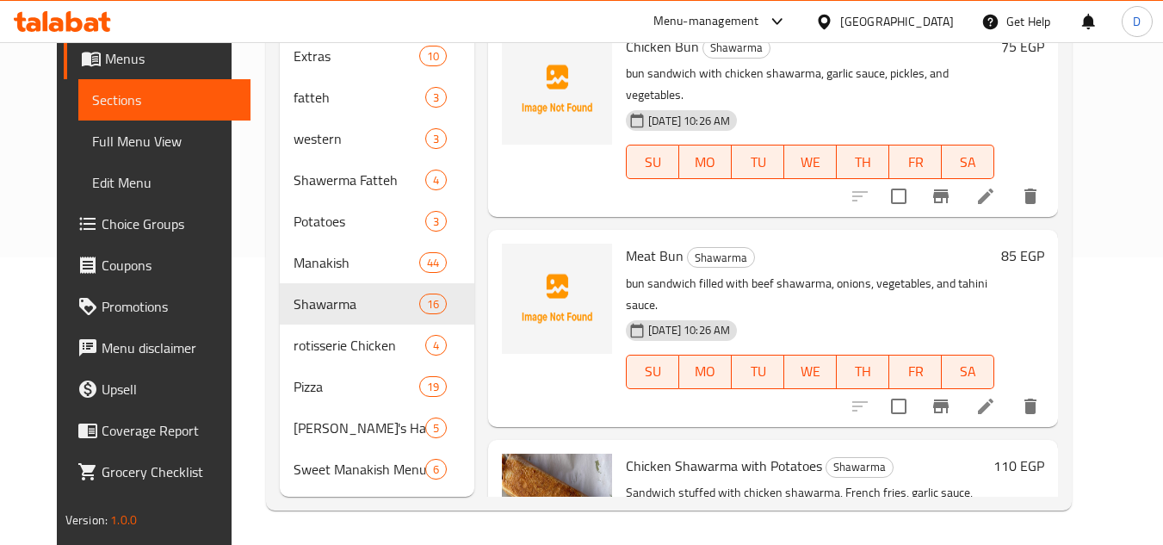
scroll to position [774, 0]
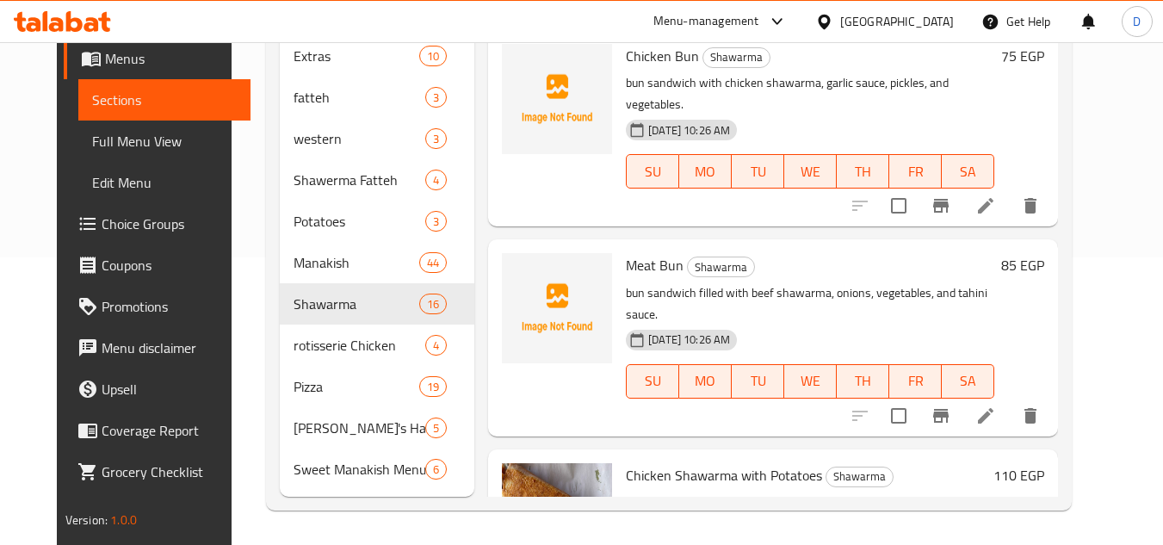
click at [659, 252] on span "Meat Bun" at bounding box center [655, 265] width 58 height 26
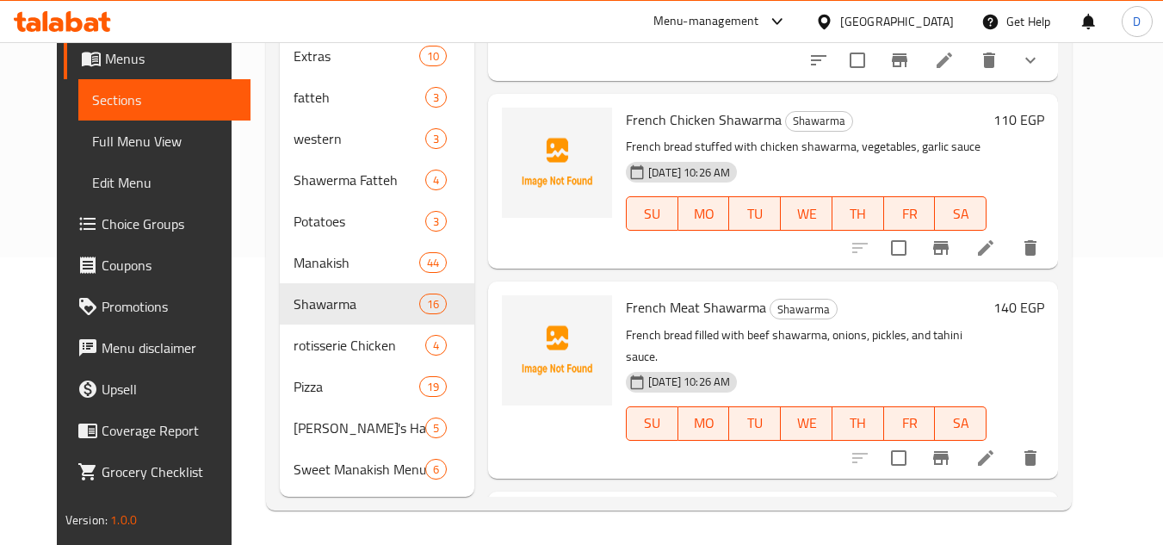
scroll to position [257, 0]
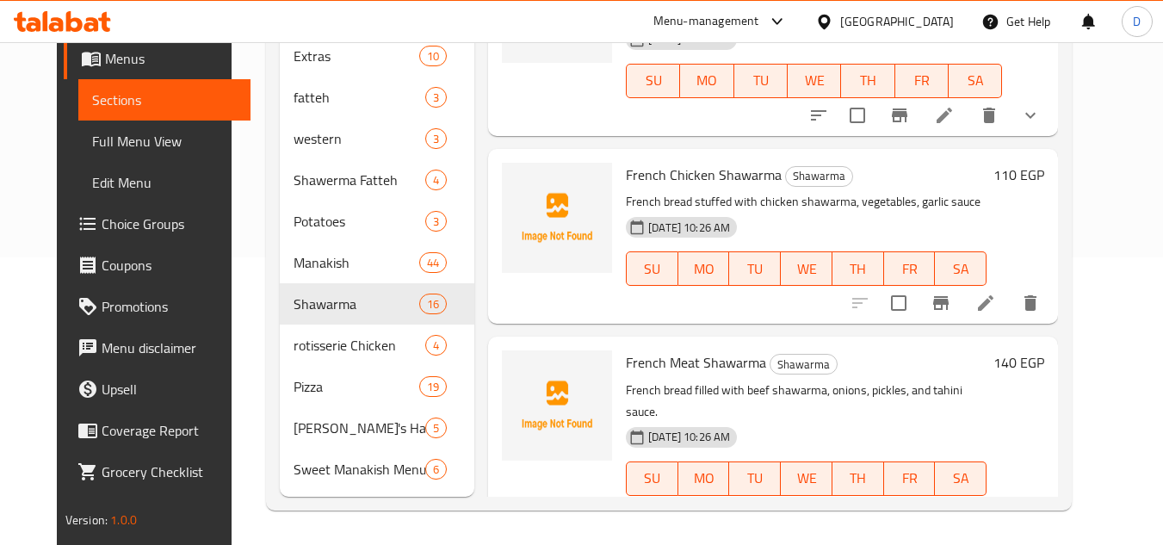
click at [645, 349] on span "French Meat Shawarma" at bounding box center [696, 362] width 140 height 26
click at [726, 349] on span "French Meat Shawarma" at bounding box center [696, 362] width 140 height 26
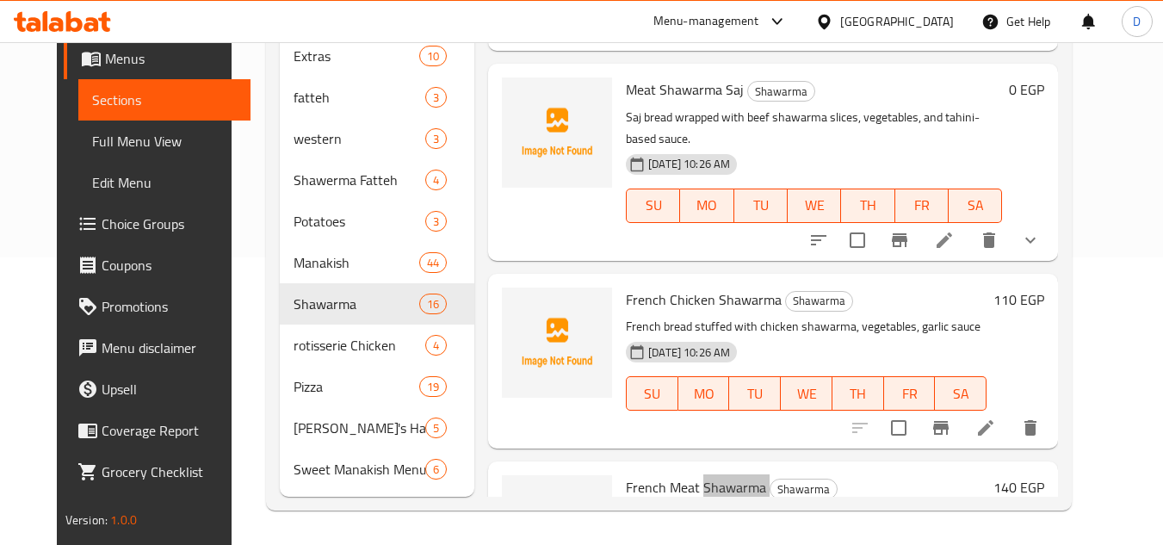
scroll to position [85, 0]
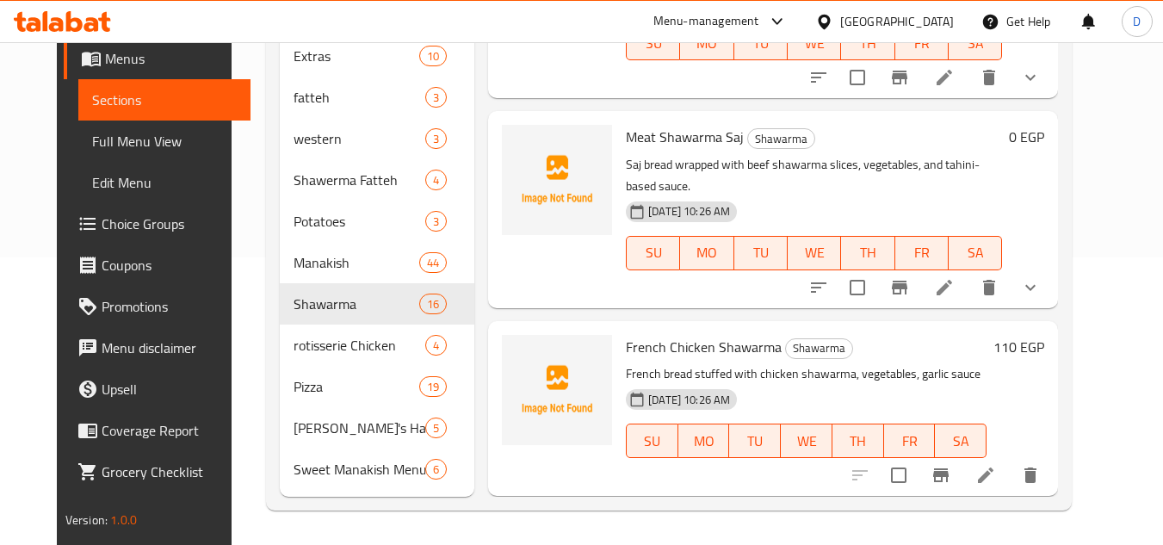
click at [665, 124] on span "Meat Shawarma Saj" at bounding box center [685, 137] width 118 height 26
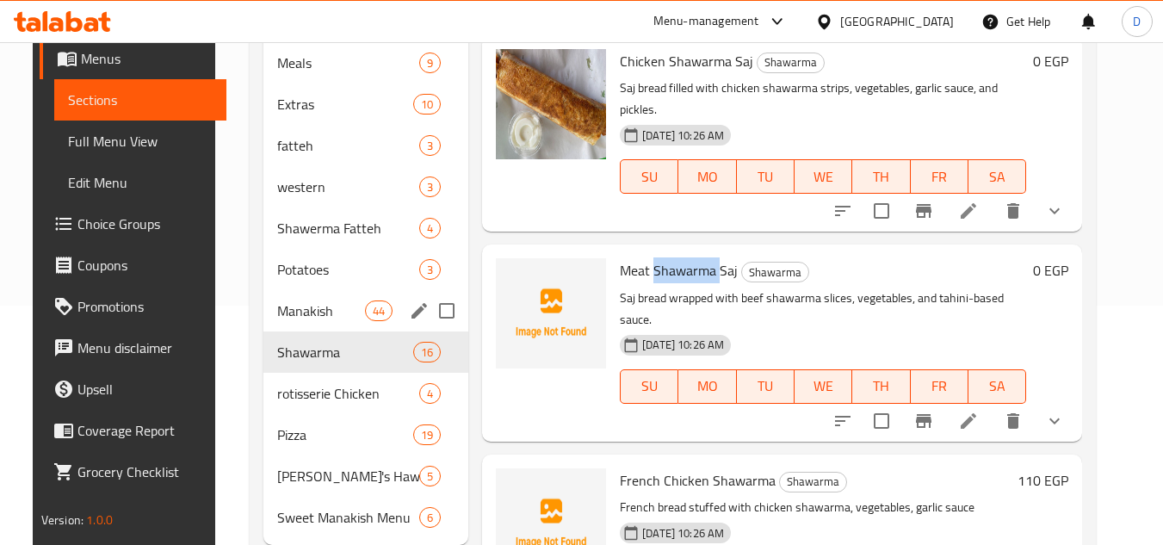
scroll to position [287, 0]
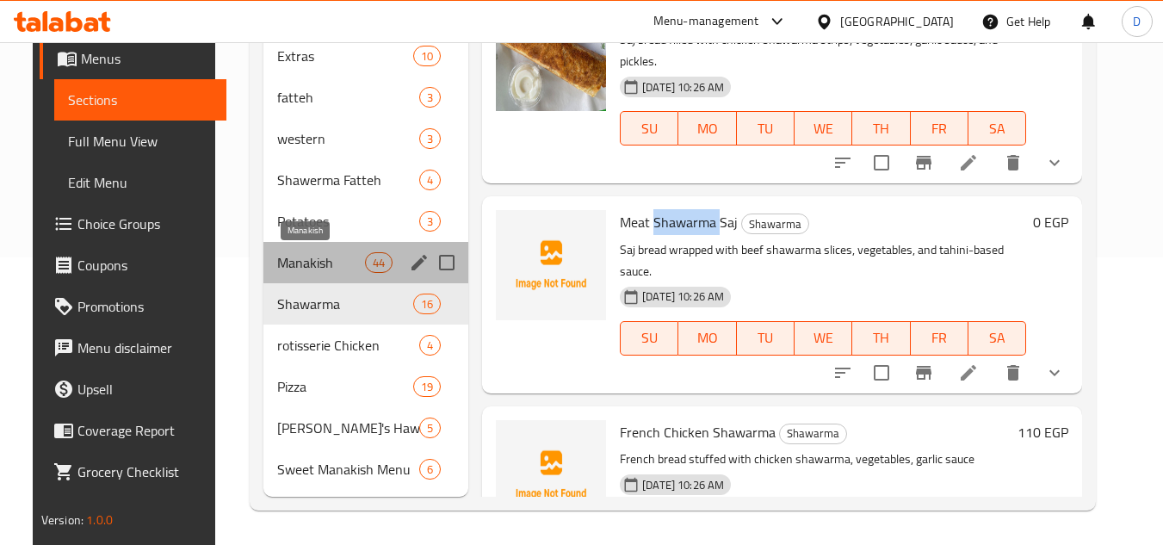
click at [299, 263] on span "Manakish" at bounding box center [320, 262] width 87 height 21
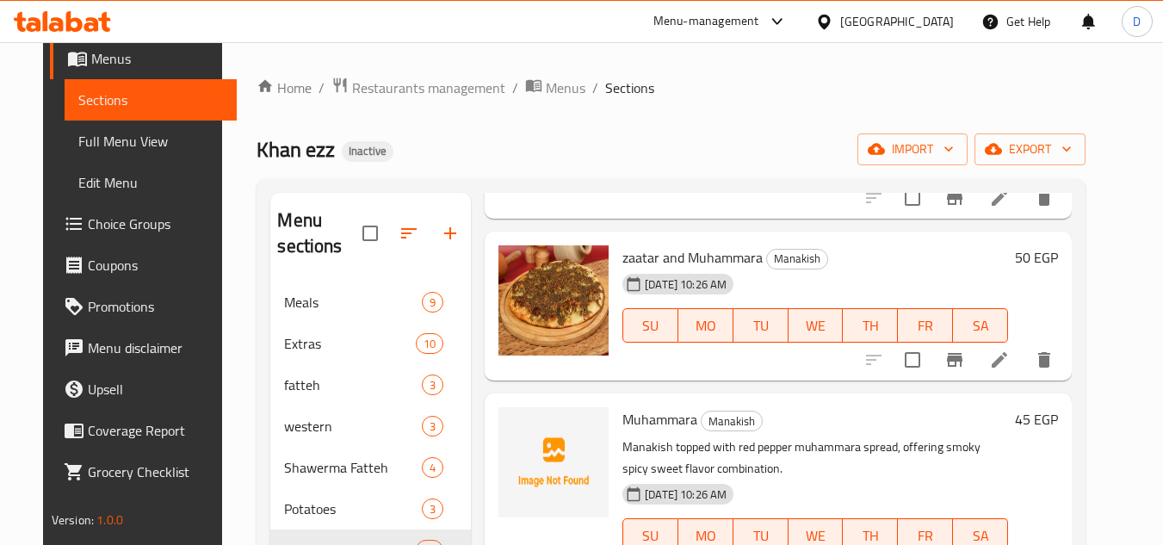
scroll to position [516, 0]
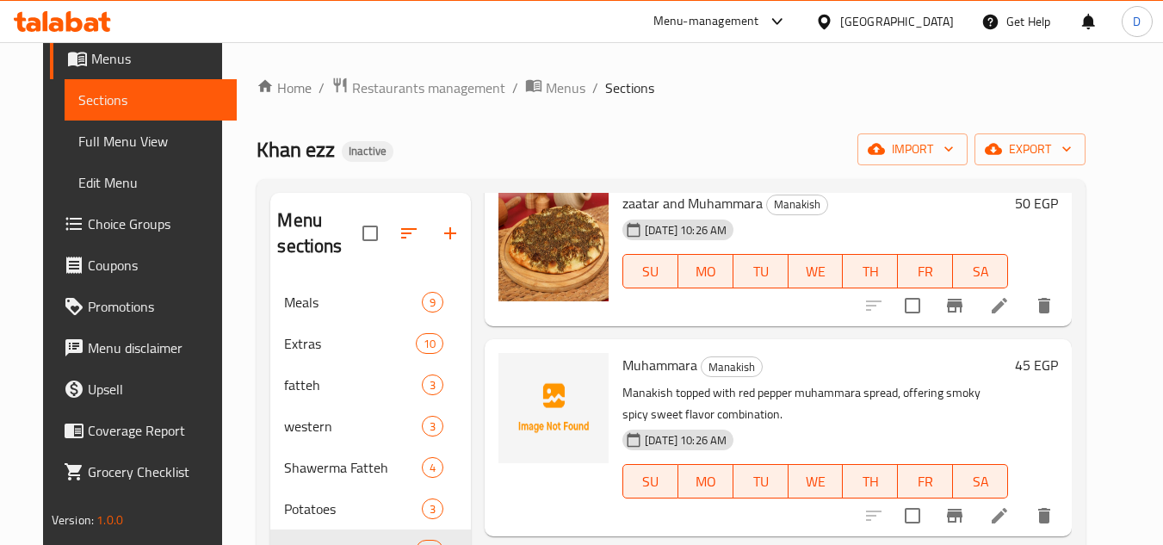
click at [651, 368] on span "Muhammara" at bounding box center [659, 365] width 75 height 26
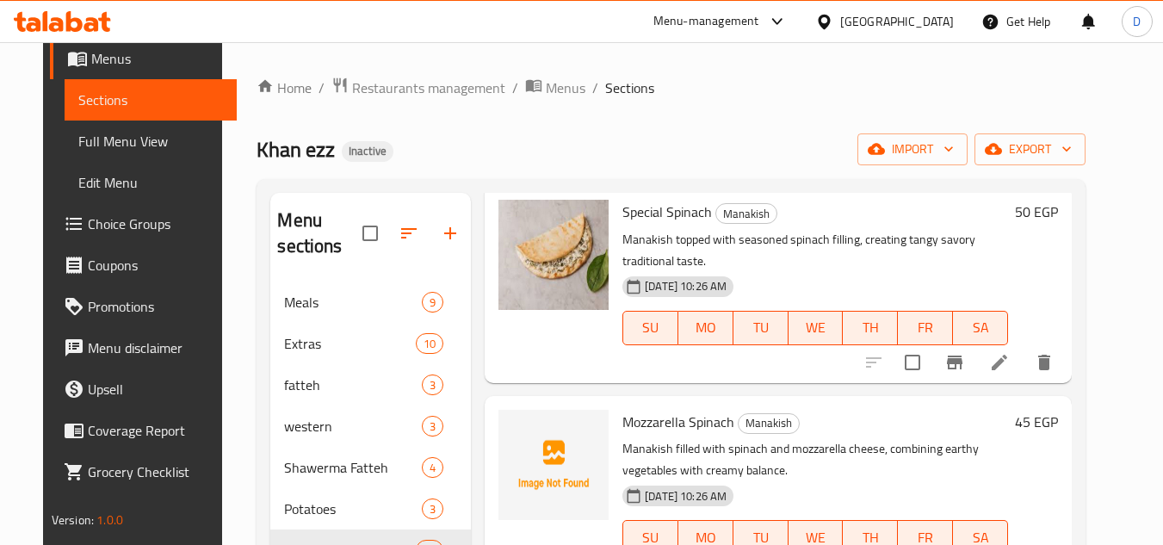
scroll to position [1119, 0]
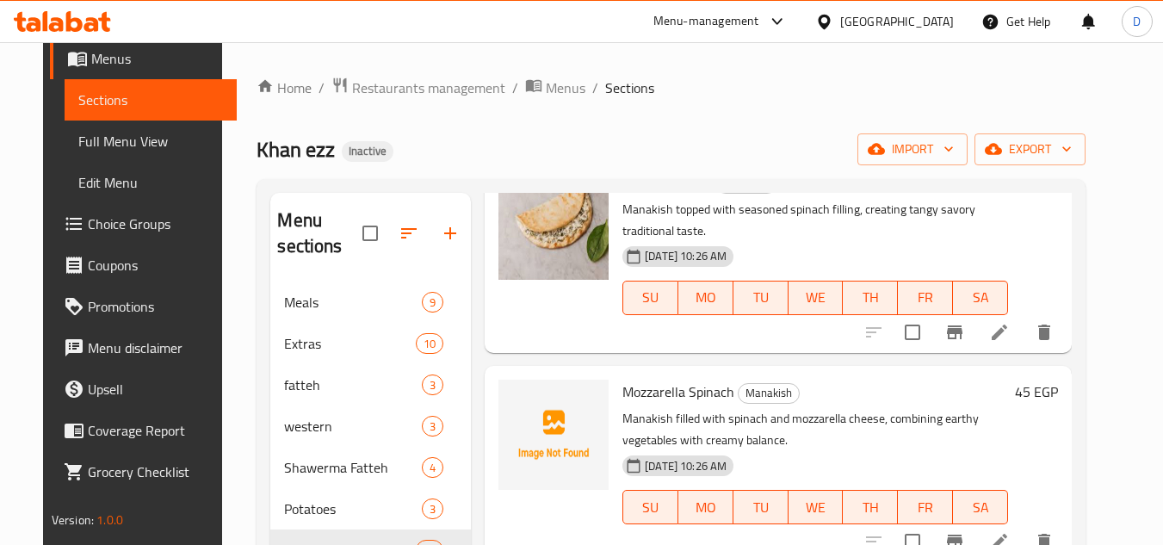
click at [649, 396] on span "Mozzarella Spinach" at bounding box center [678, 392] width 112 height 26
click at [694, 389] on span "Mozzarella Spinach" at bounding box center [678, 392] width 112 height 26
click at [695, 389] on span "Mozzarella Spinach" at bounding box center [678, 392] width 112 height 26
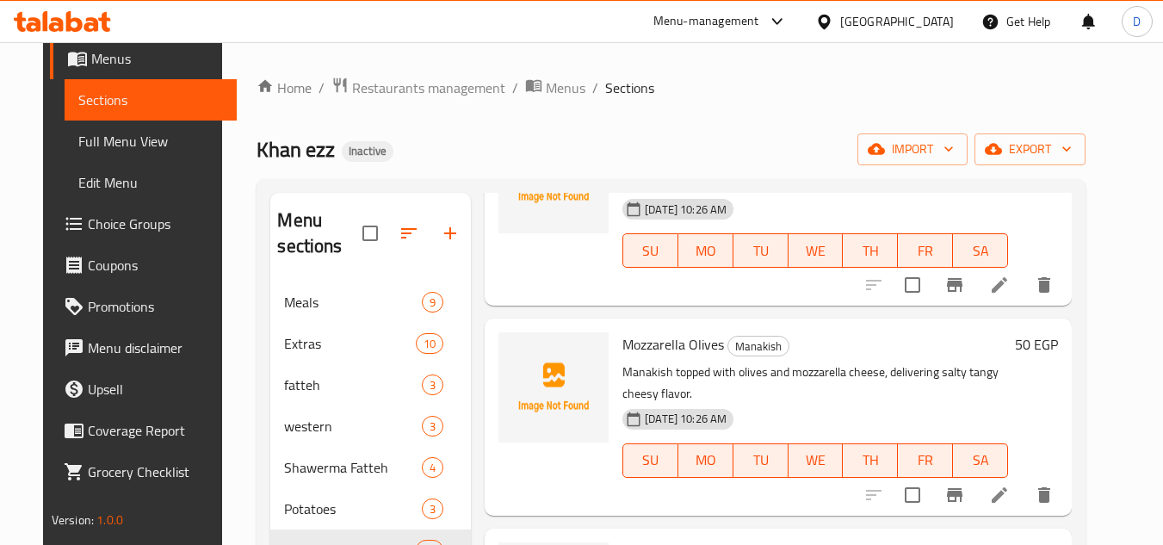
scroll to position [1377, 0]
click at [696, 343] on span "Mozzarella Olives" at bounding box center [673, 343] width 102 height 26
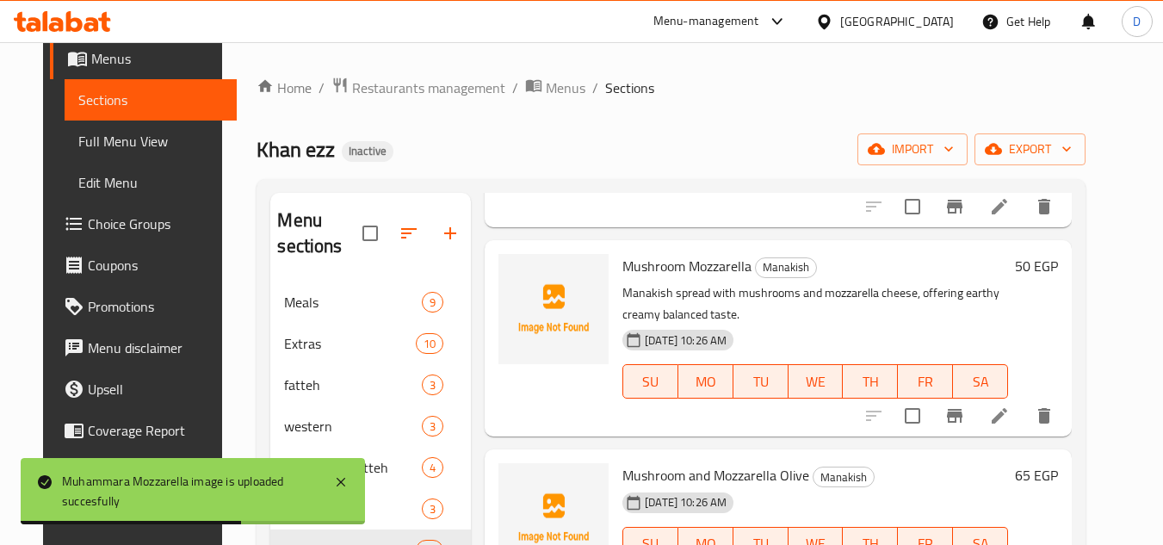
scroll to position [1635, 0]
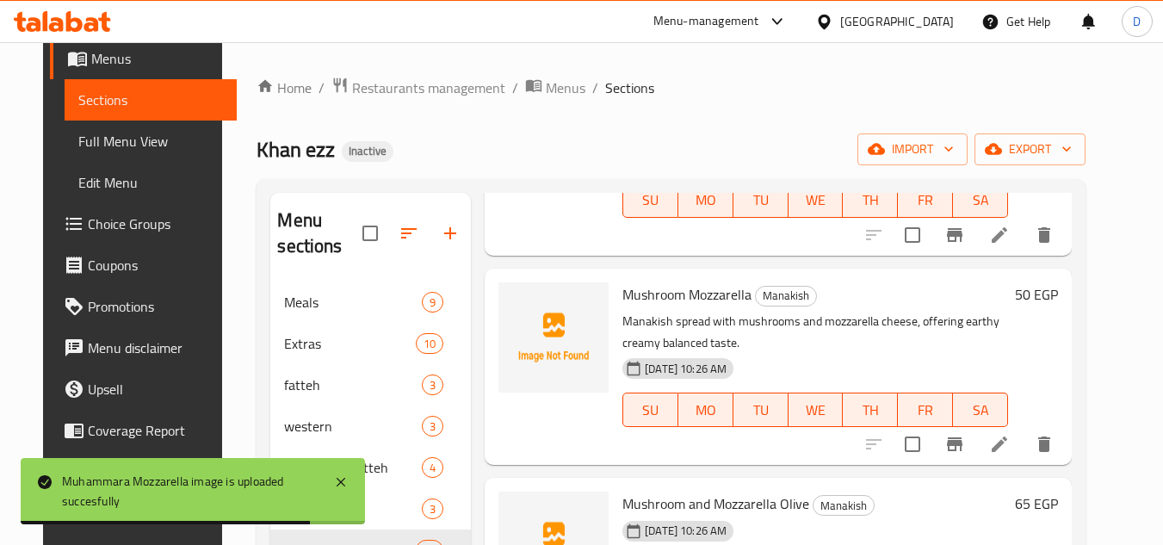
click at [651, 288] on span "Mushroom Mozzarella" at bounding box center [686, 294] width 129 height 26
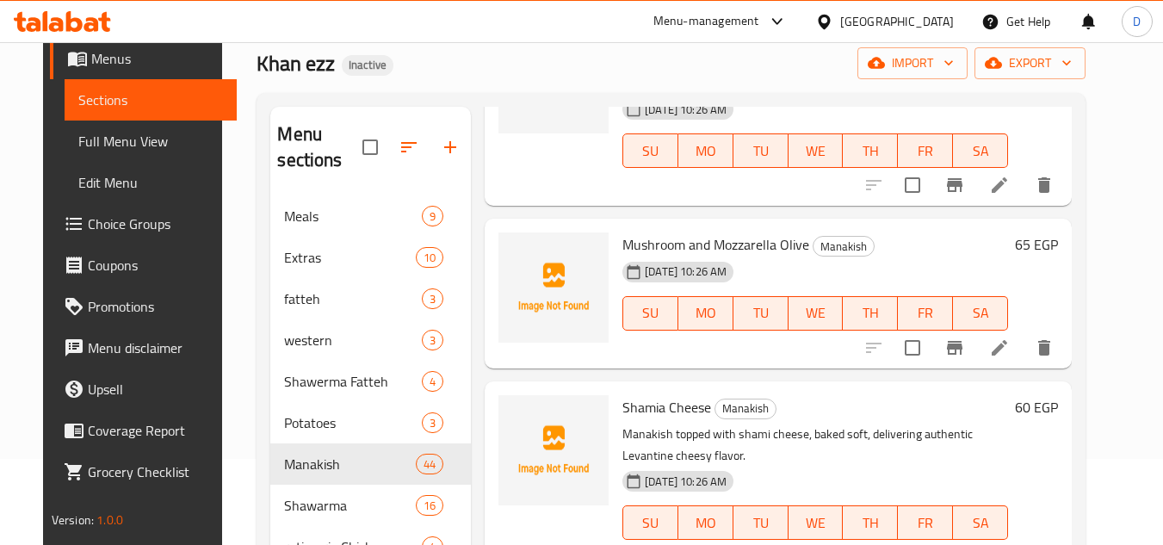
scroll to position [1893, 0]
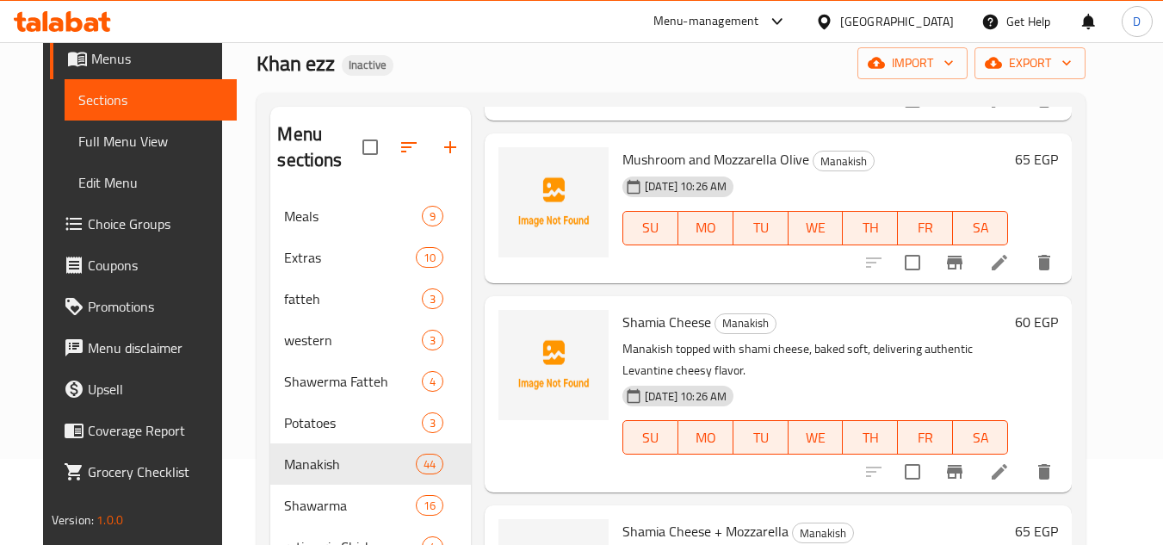
click at [651, 320] on span "Shamia Cheese" at bounding box center [666, 322] width 89 height 26
click at [660, 317] on span "Shamia Cheese" at bounding box center [666, 322] width 89 height 26
click at [639, 324] on span "Shamia Cheese" at bounding box center [666, 322] width 89 height 26
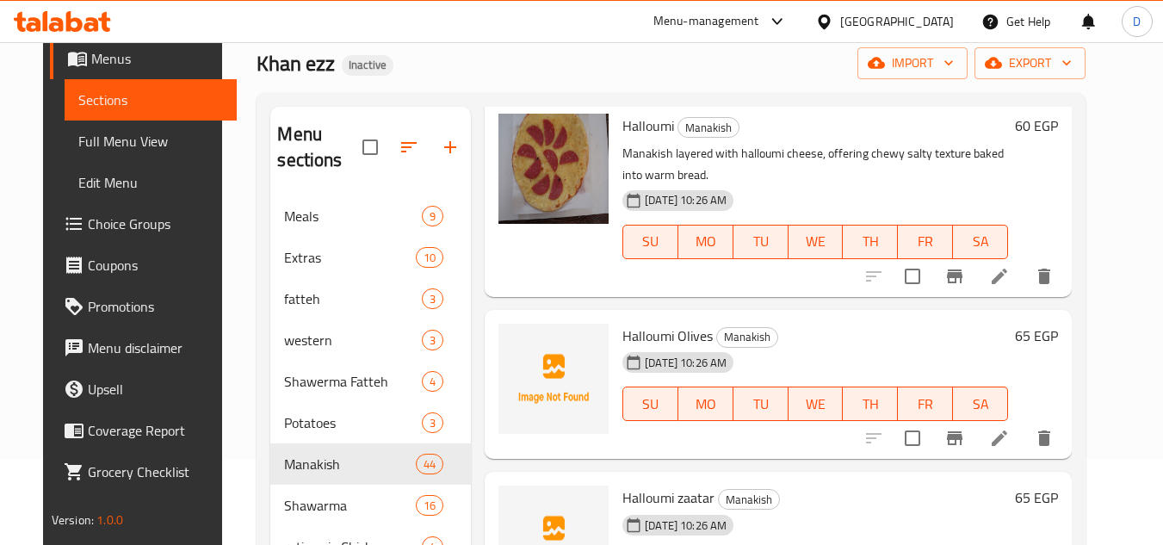
scroll to position [2668, 0]
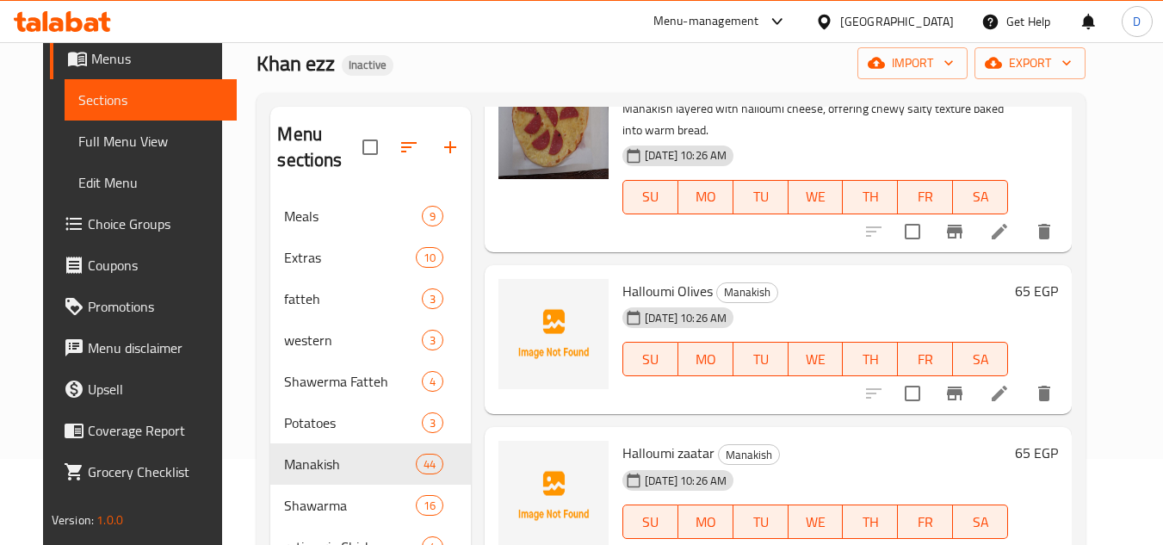
click at [622, 292] on span "Halloumi Olives" at bounding box center [667, 291] width 90 height 26
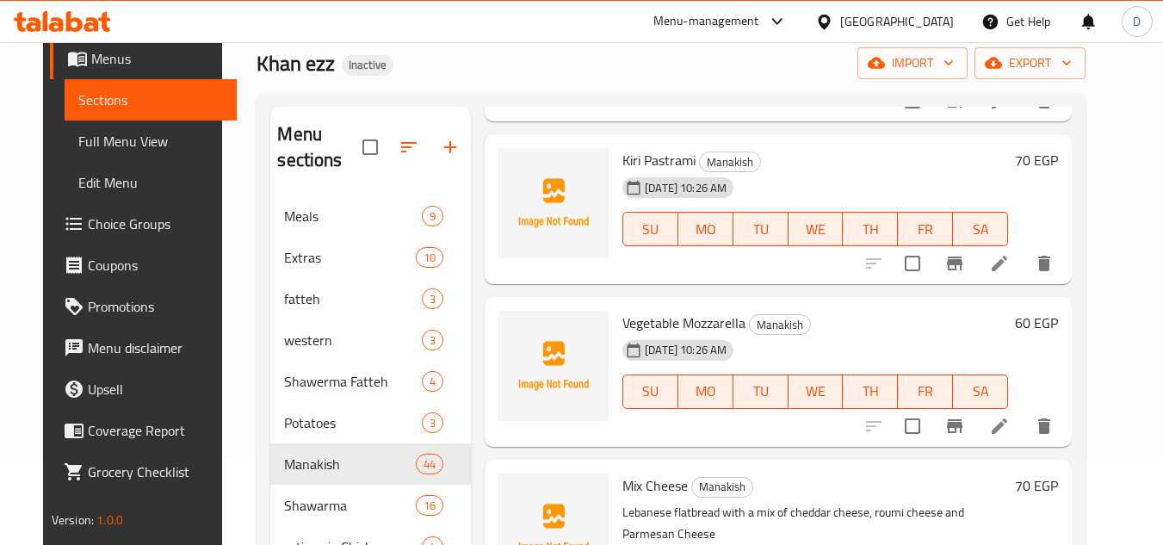
scroll to position [3356, 0]
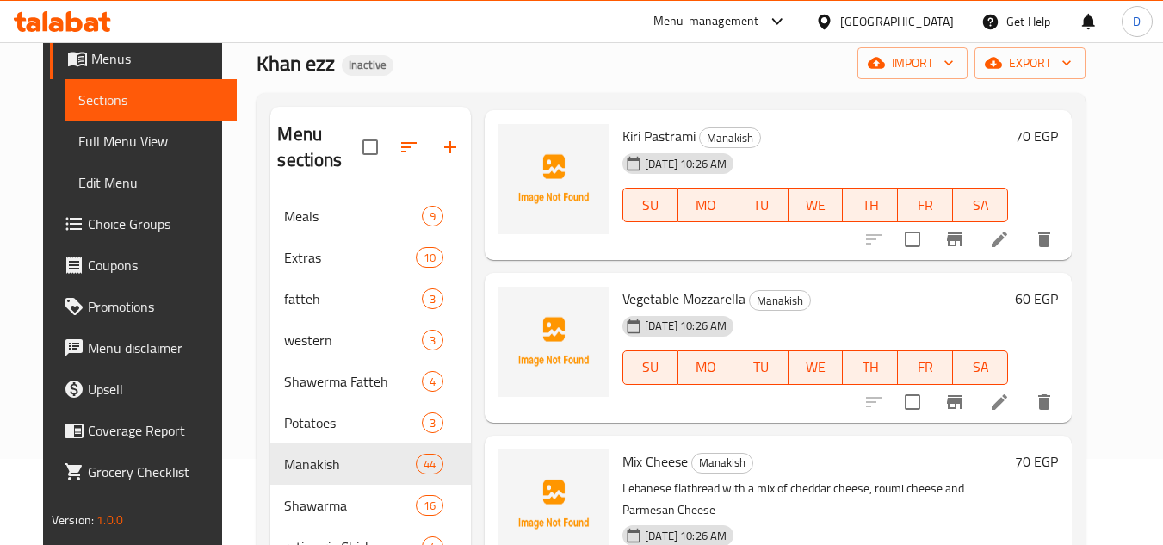
click at [648, 299] on span "Vegetable Mozzarella" at bounding box center [683, 299] width 123 height 26
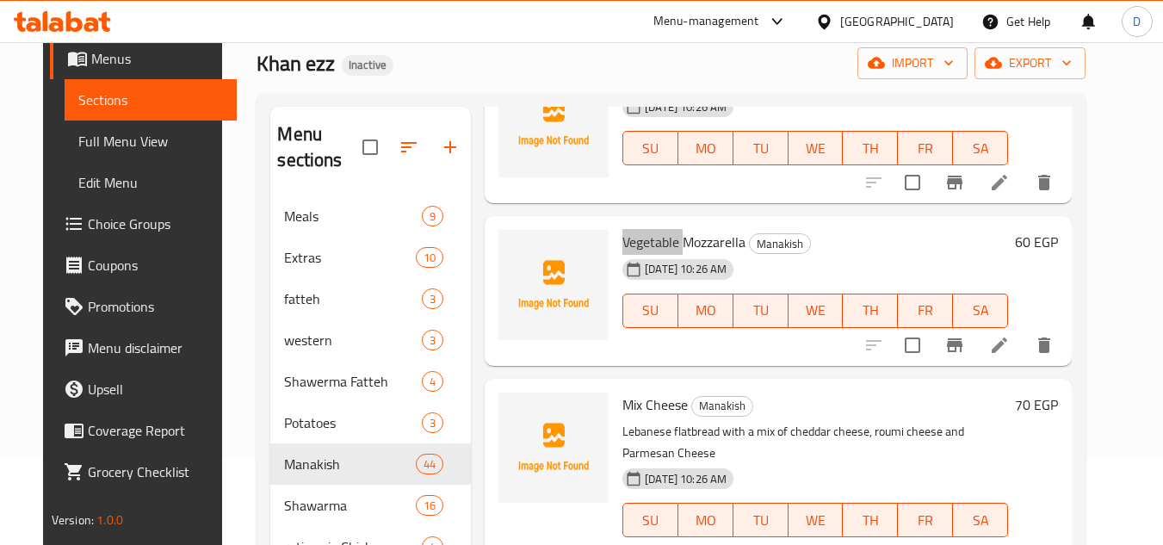
scroll to position [3442, 0]
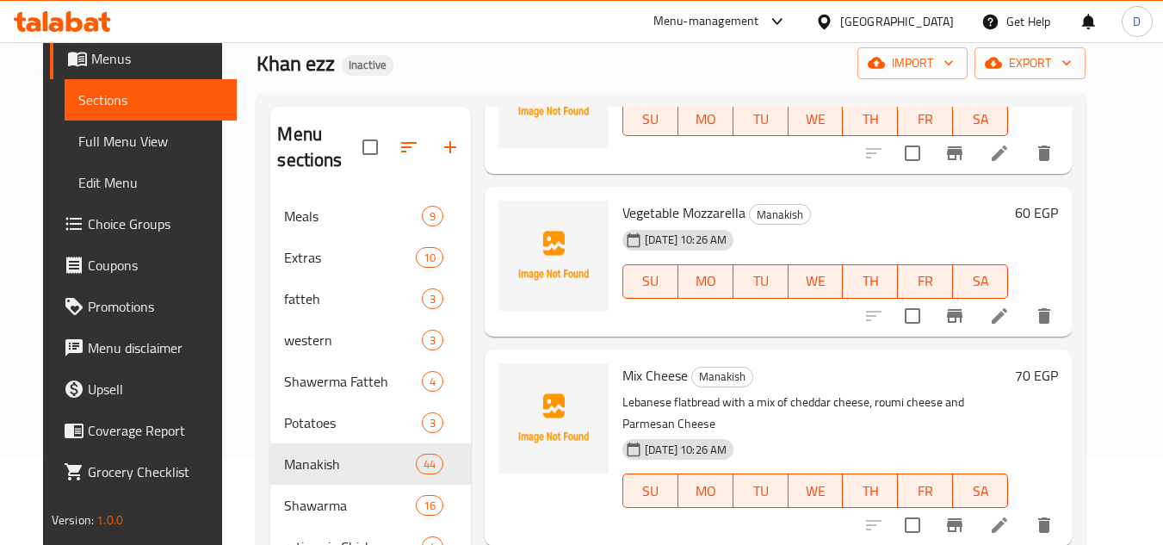
click at [622, 376] on span "Mix Cheese" at bounding box center [654, 375] width 65 height 26
click at [659, 381] on span "Mix Cheese" at bounding box center [654, 375] width 65 height 26
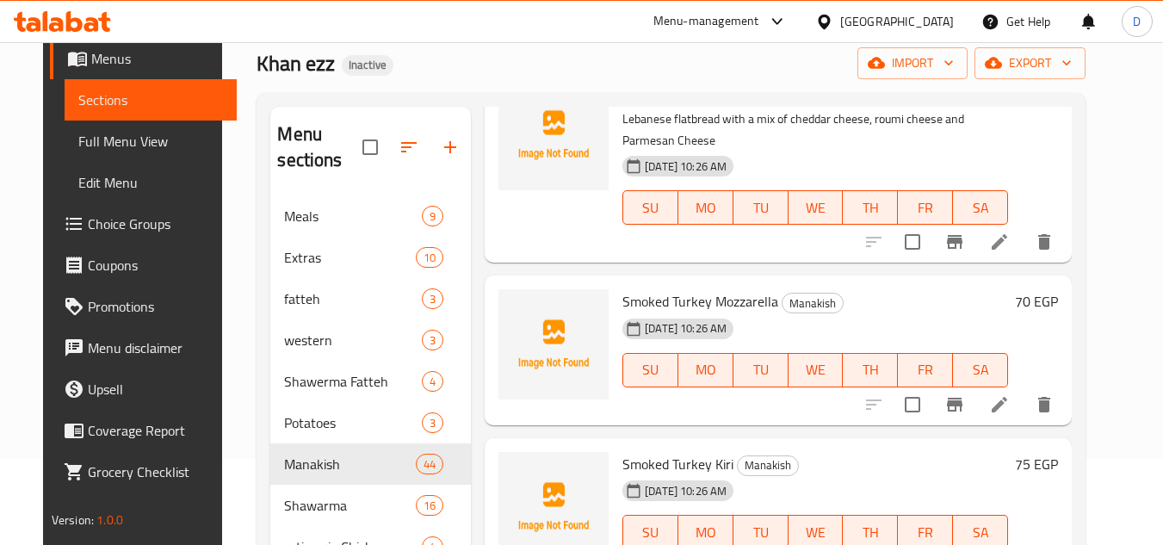
scroll to position [3787, 0]
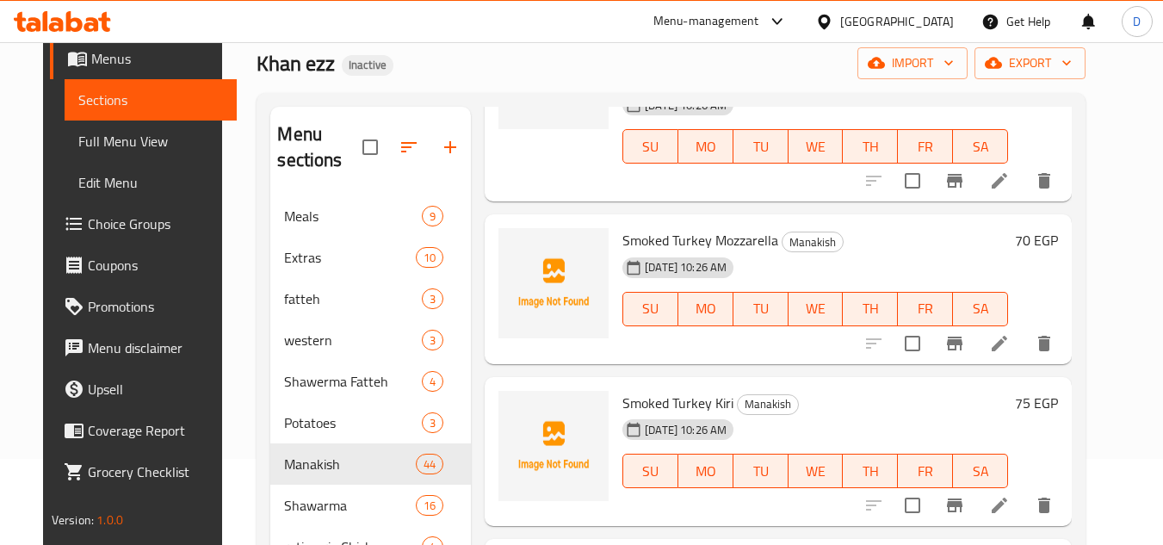
click at [637, 248] on span "Smoked Turkey Mozzarella" at bounding box center [700, 240] width 156 height 26
click at [643, 402] on span "Smoked Turkey Kiri" at bounding box center [677, 403] width 111 height 26
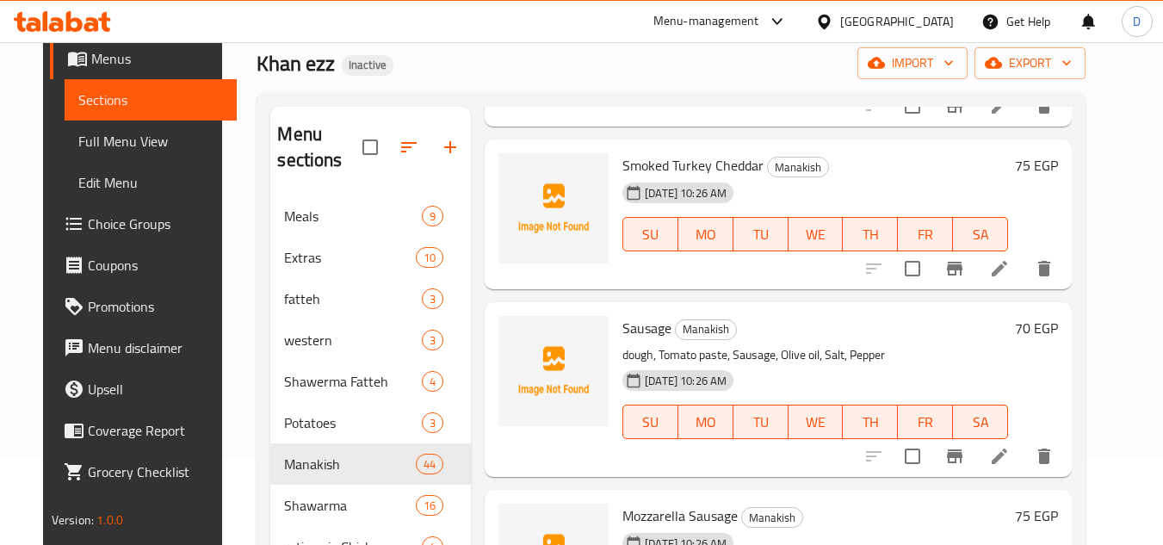
scroll to position [4217, 0]
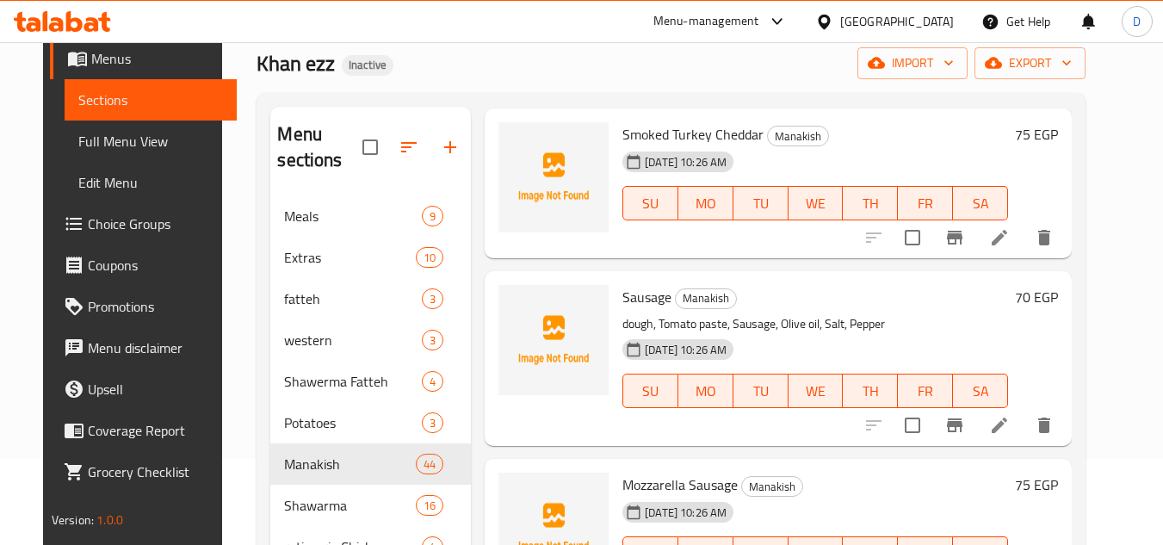
click at [622, 306] on span "Sausage" at bounding box center [646, 297] width 49 height 26
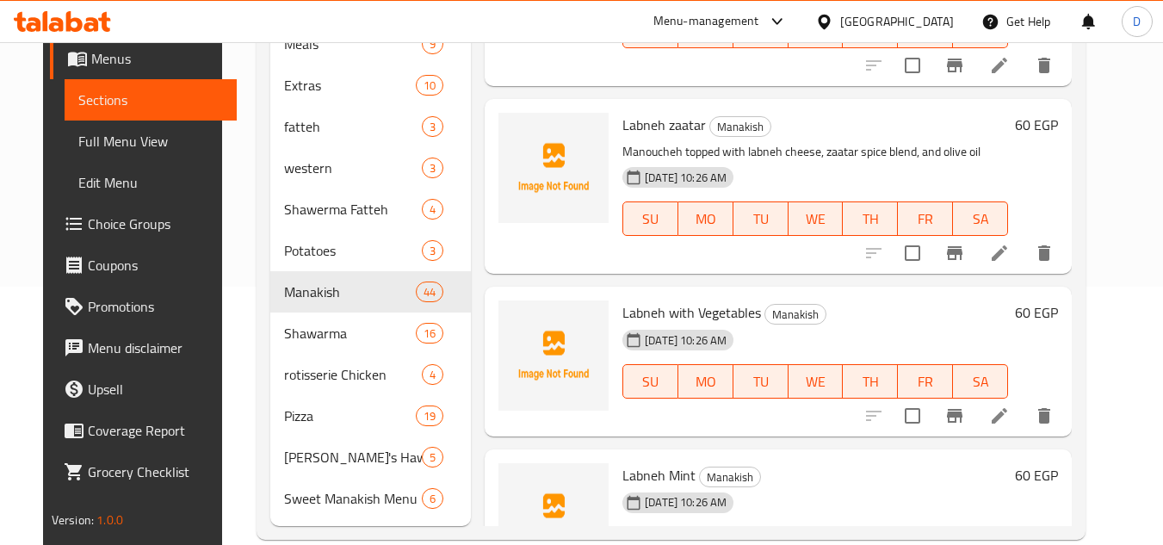
scroll to position [6627, 0]
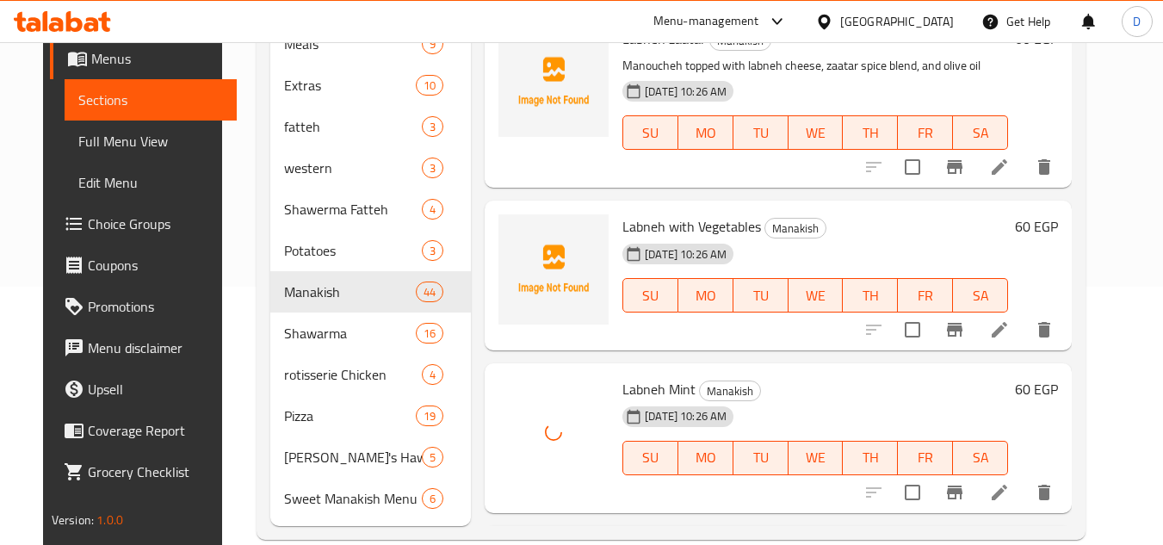
click at [670, 383] on span "Labneh Mint" at bounding box center [658, 389] width 73 height 26
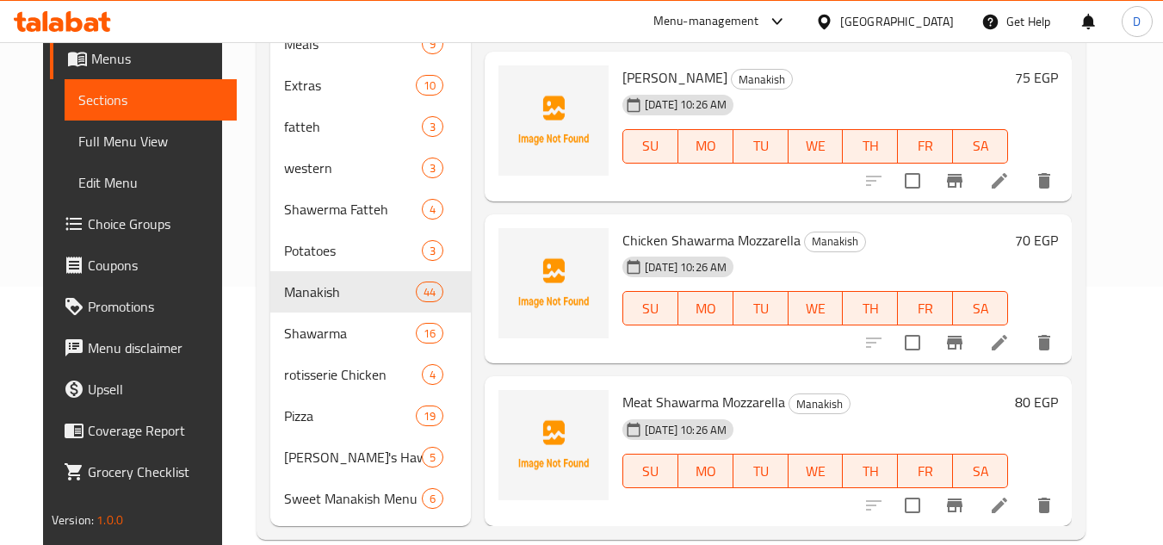
scroll to position [287, 0]
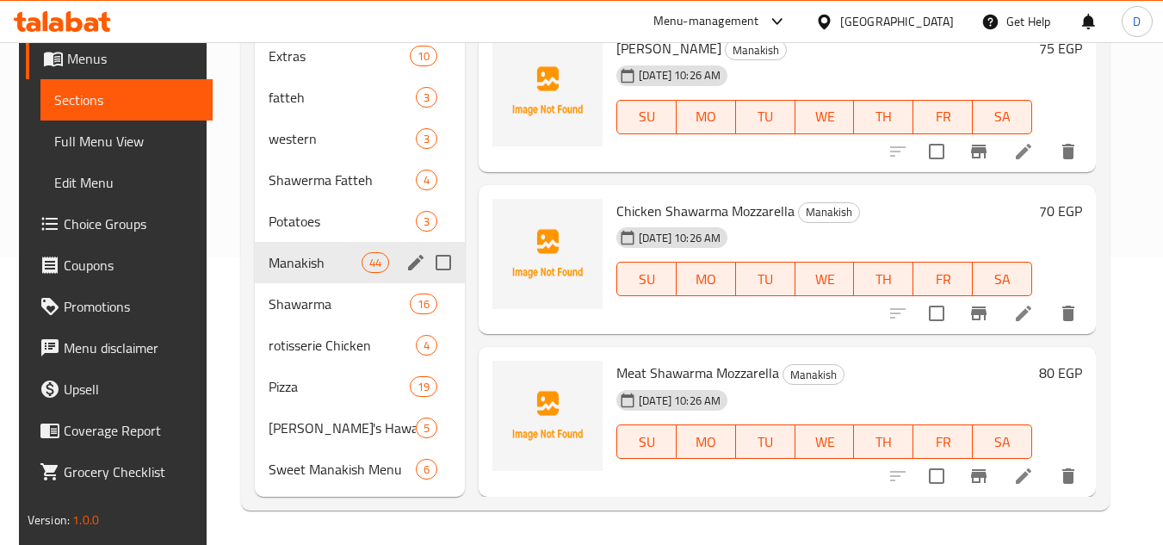
drag, startPoint x: 337, startPoint y: 214, endPoint x: 465, endPoint y: 237, distance: 129.3
click at [337, 214] on span "Potatoes" at bounding box center [342, 221] width 147 height 21
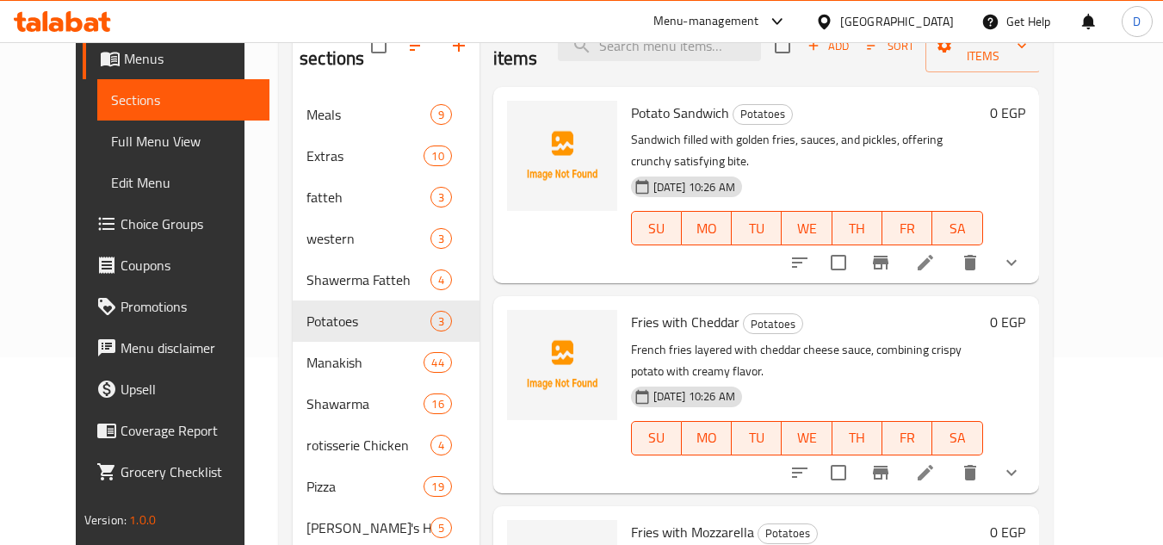
scroll to position [29, 0]
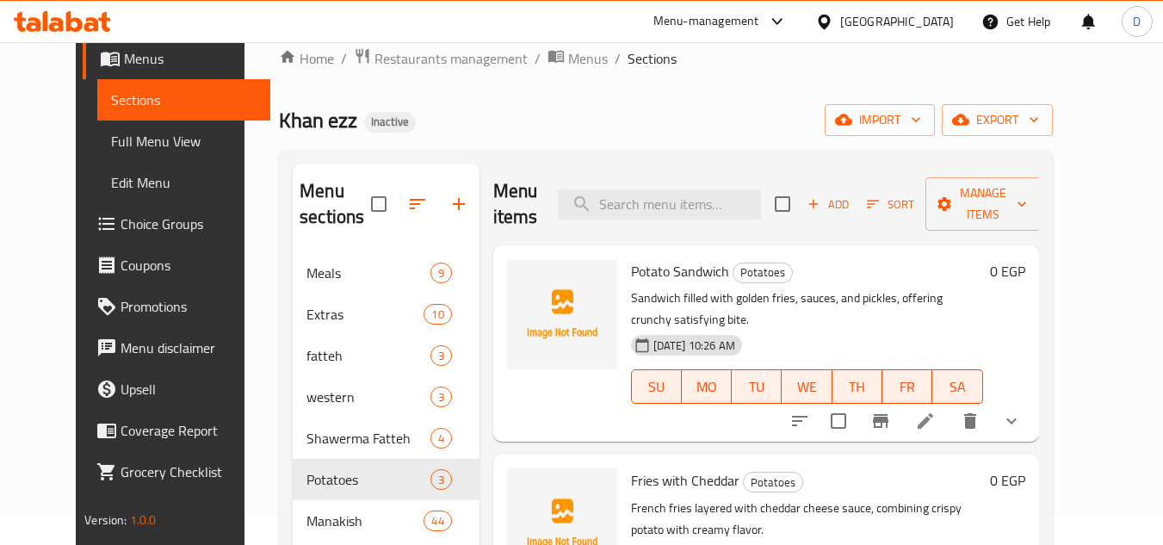
click at [675, 276] on span "Potato Sandwich" at bounding box center [680, 271] width 98 height 26
click at [781, 281] on h6 "Potato Sandwich Potatoes" at bounding box center [807, 271] width 352 height 24
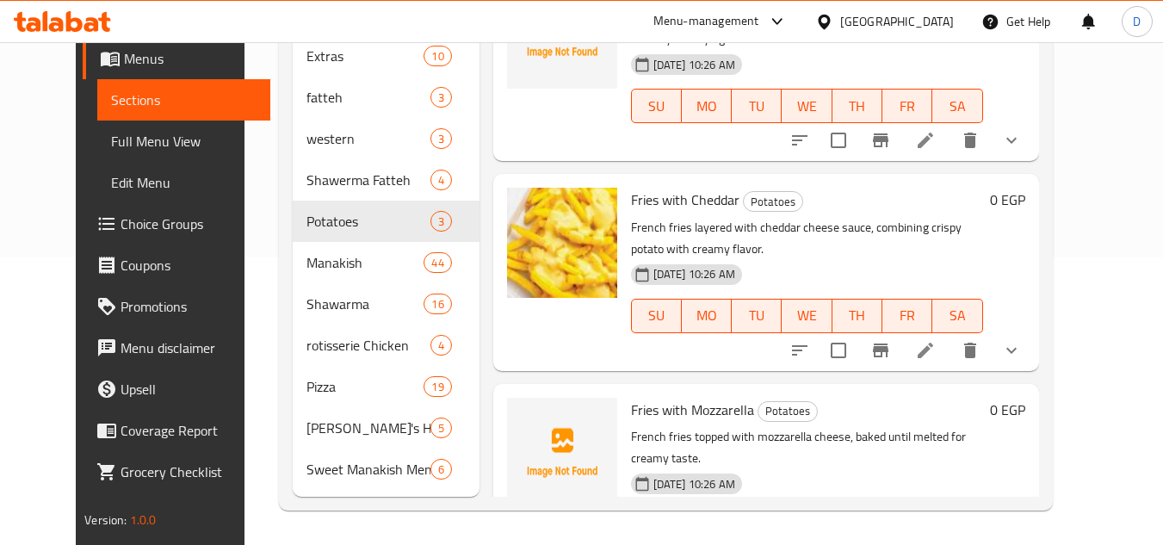
scroll to position [0, 0]
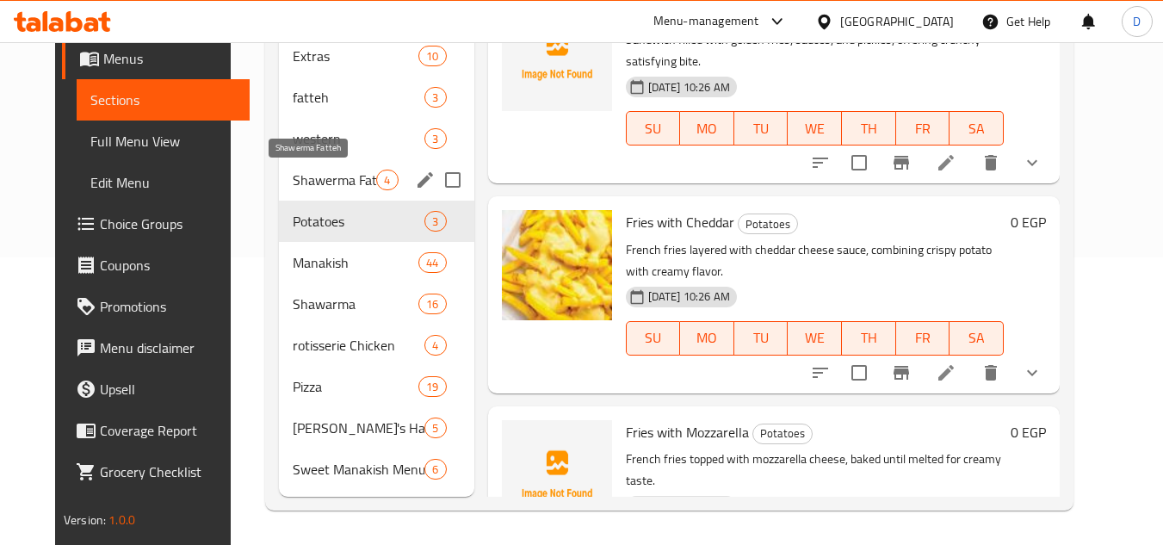
click at [309, 183] on span "Shawerma Fatteh" at bounding box center [335, 180] width 84 height 21
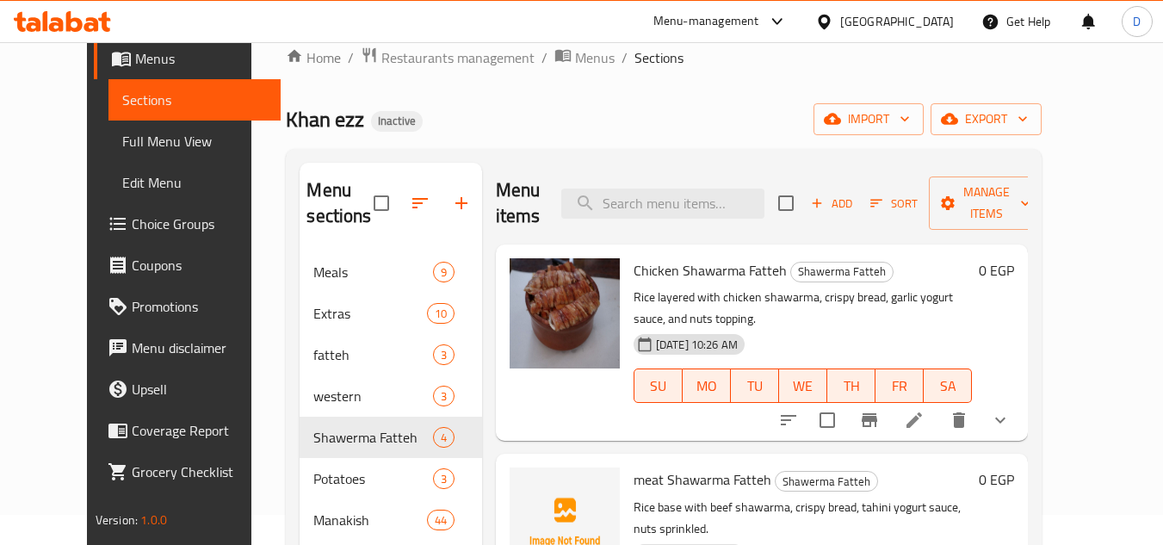
scroll to position [29, 0]
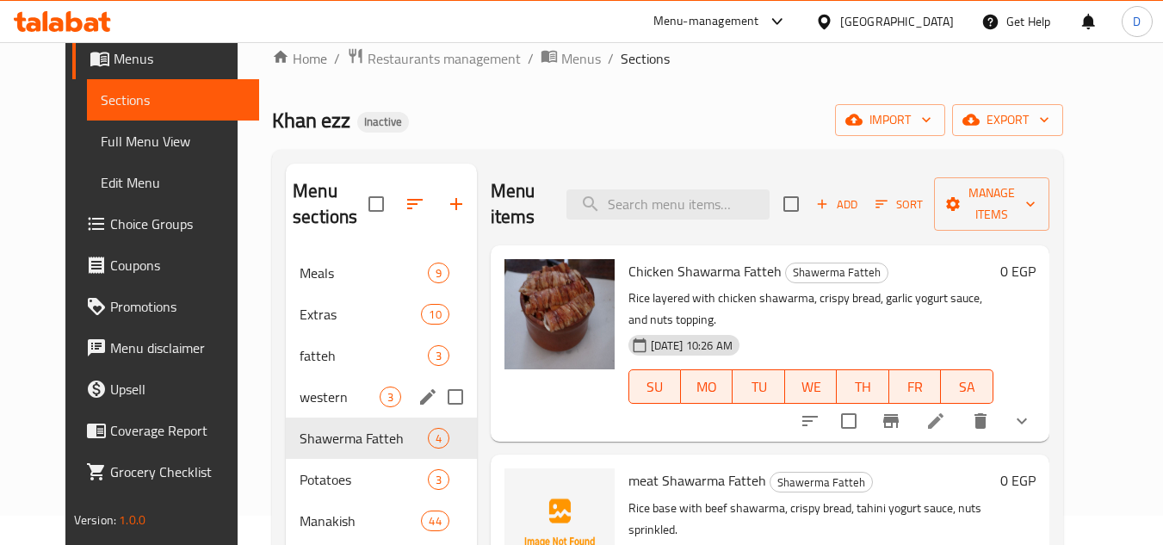
click at [338, 397] on span "western" at bounding box center [338, 396] width 79 height 21
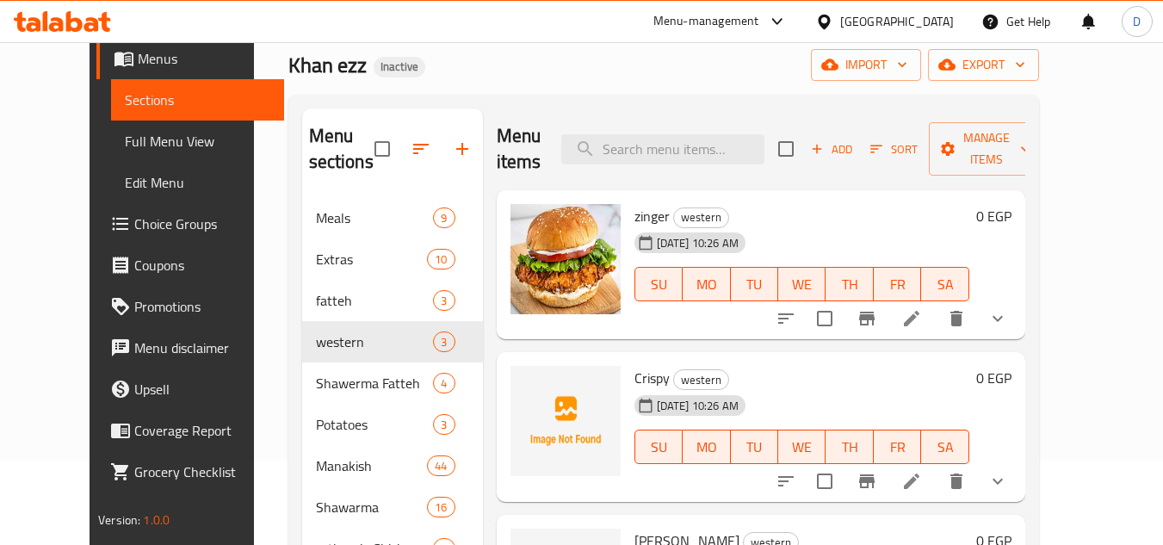
scroll to position [115, 0]
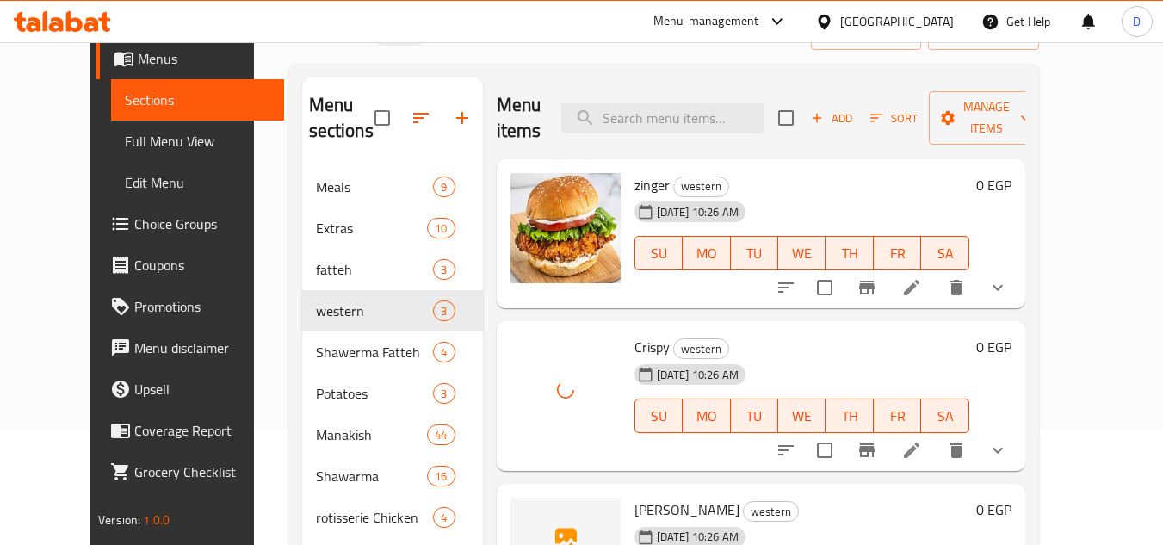
click at [627, 328] on div "Crispy western 30-09-2025 10:26 AM SU MO TU WE TH FR SA" at bounding box center [801, 396] width 349 height 136
click at [632, 357] on div "30-09-2025 10:26 AM" at bounding box center [670, 374] width 87 height 34
click at [634, 334] on span "Crispy" at bounding box center [651, 347] width 35 height 26
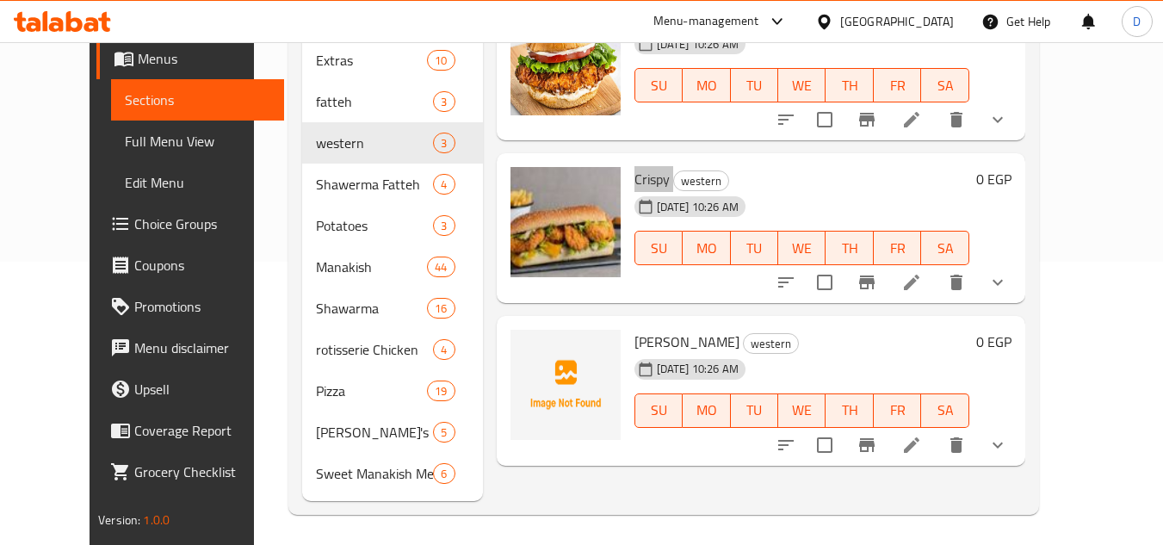
scroll to position [287, 0]
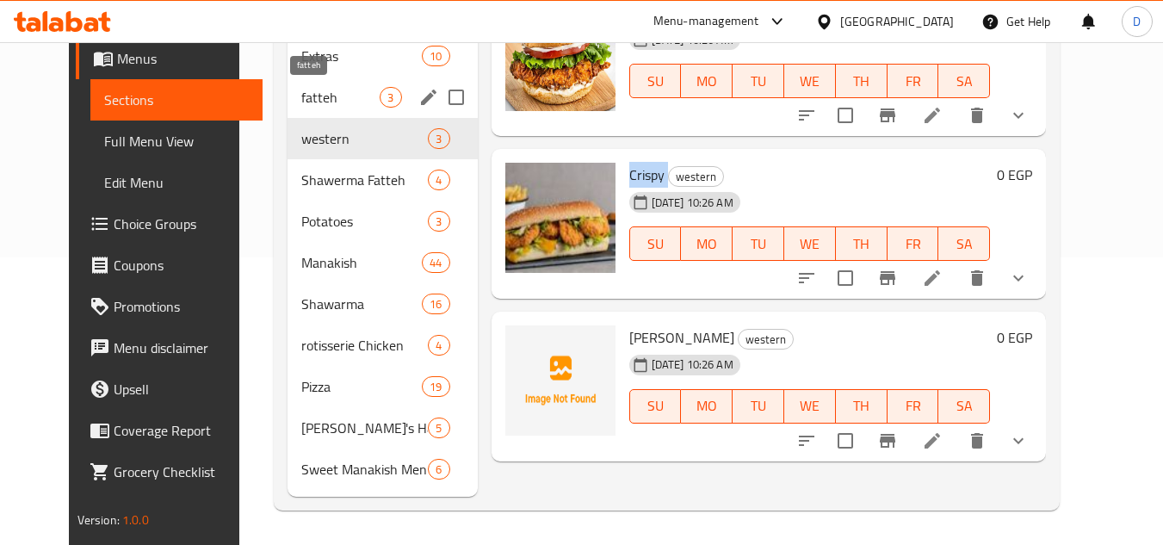
drag, startPoint x: 323, startPoint y: 107, endPoint x: 453, endPoint y: 158, distance: 139.8
click at [323, 107] on span "fatteh" at bounding box center [340, 97] width 78 height 21
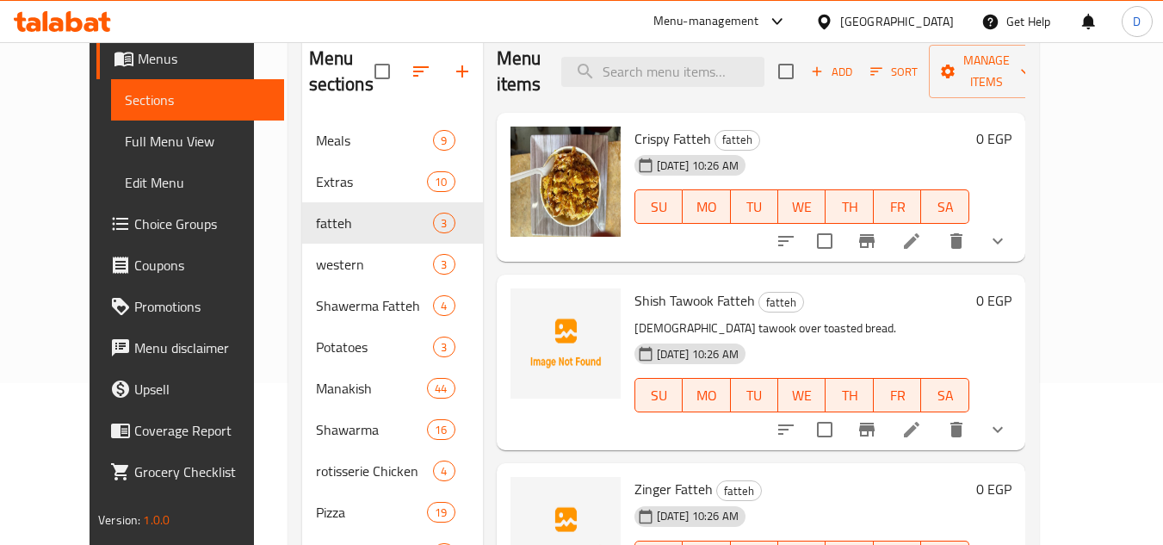
scroll to position [201, 0]
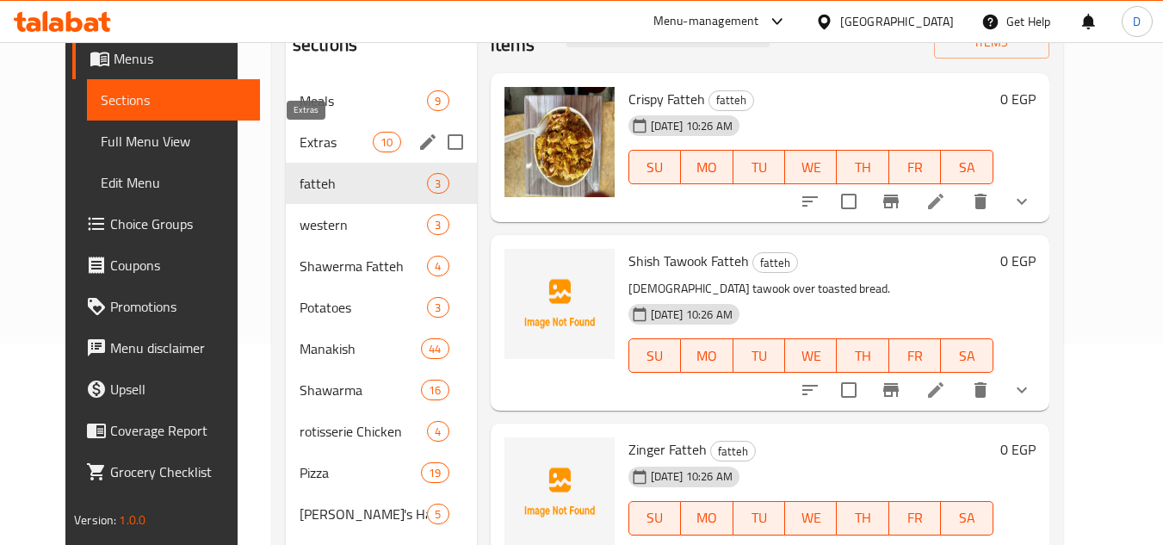
drag, startPoint x: 340, startPoint y: 149, endPoint x: 390, endPoint y: 210, distance: 78.9
click at [340, 149] on span "Extras" at bounding box center [335, 142] width 73 height 21
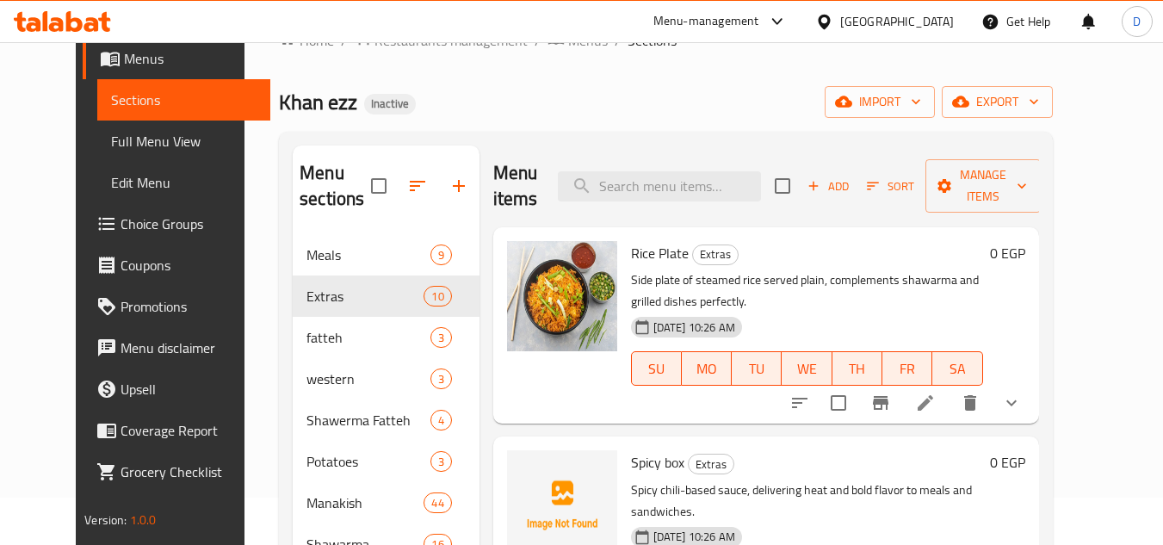
scroll to position [29, 0]
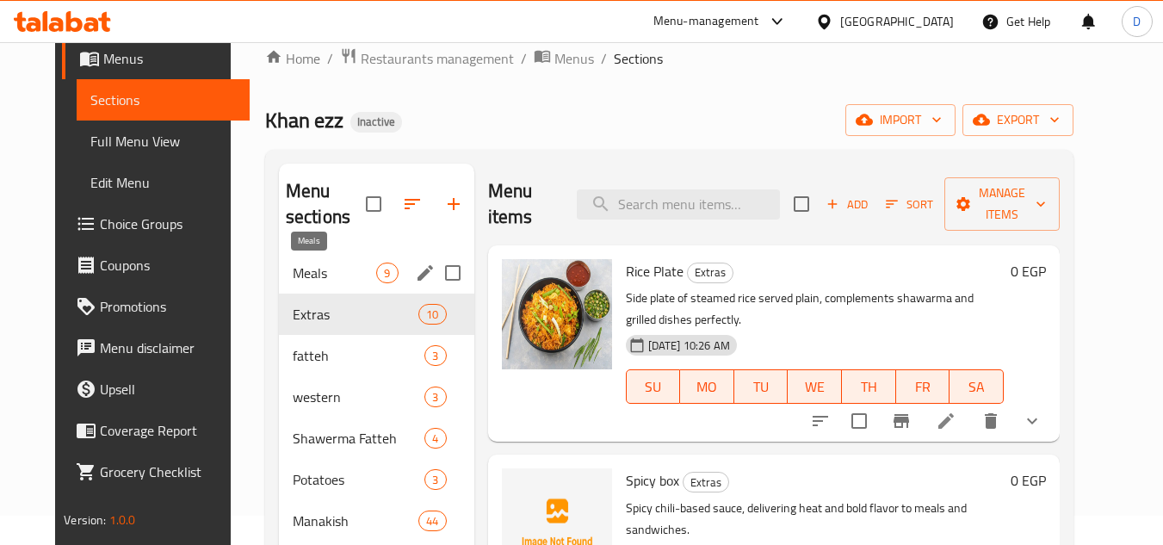
click at [293, 275] on span "Meals" at bounding box center [335, 272] width 84 height 21
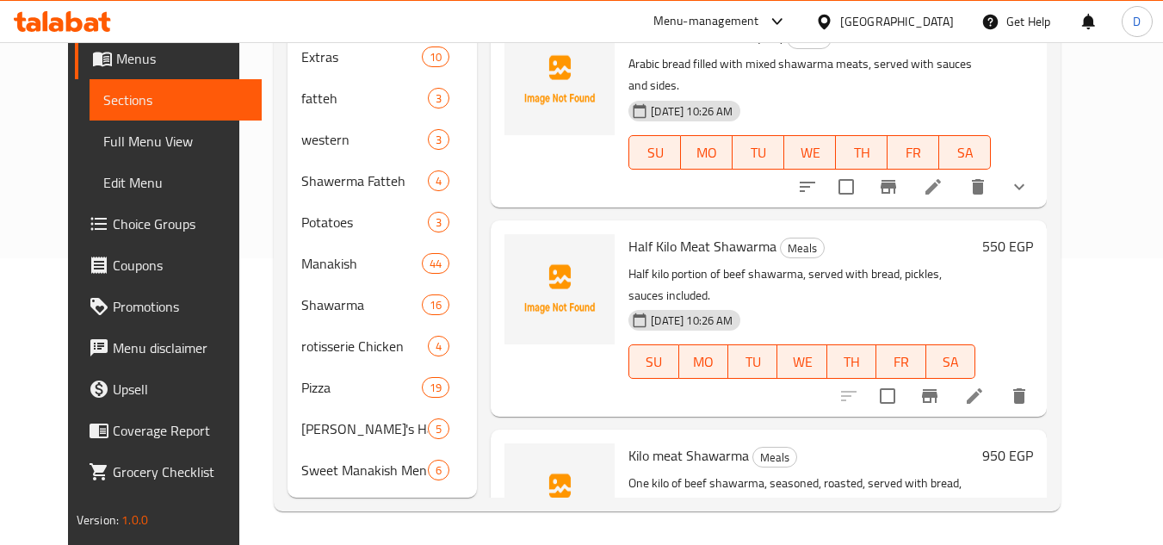
scroll to position [287, 0]
click at [103, 137] on span "Full Menu View" at bounding box center [175, 141] width 145 height 21
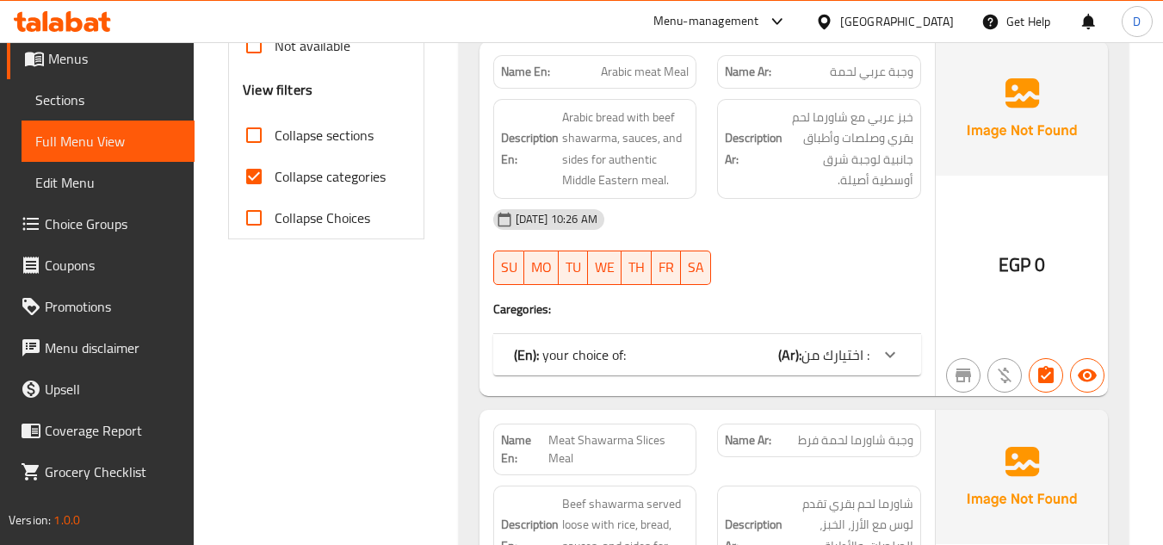
scroll to position [632, 0]
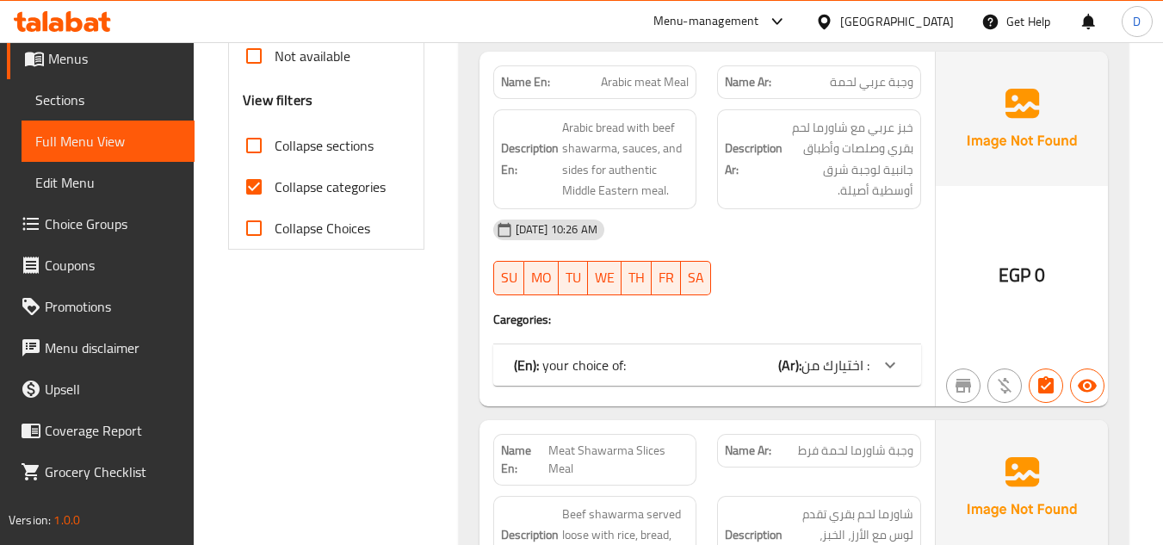
click at [275, 170] on input "Collapse categories" at bounding box center [253, 186] width 41 height 41
checkbox input "false"
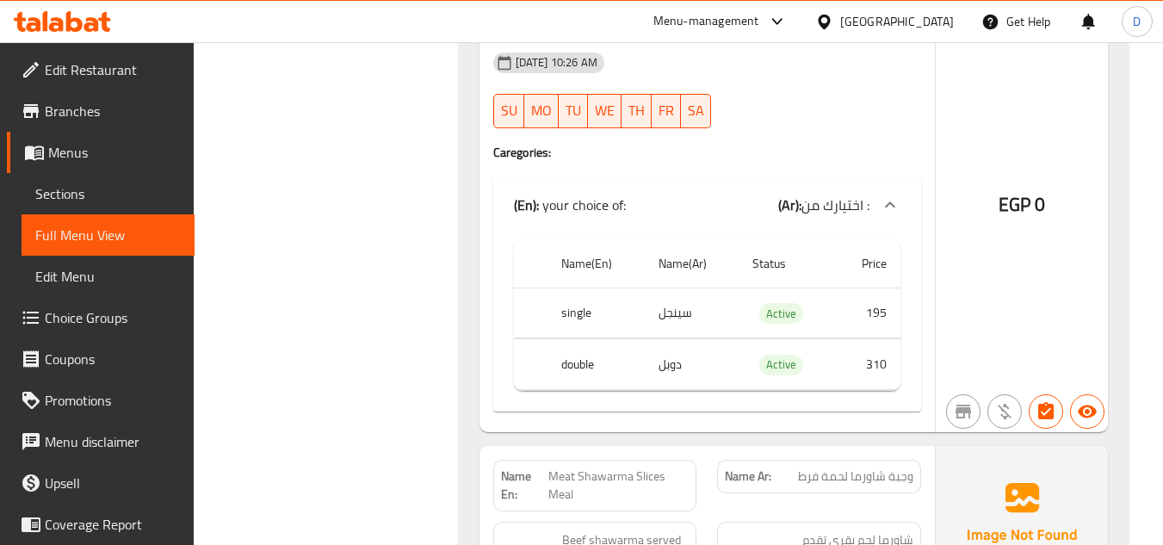
scroll to position [1002, 0]
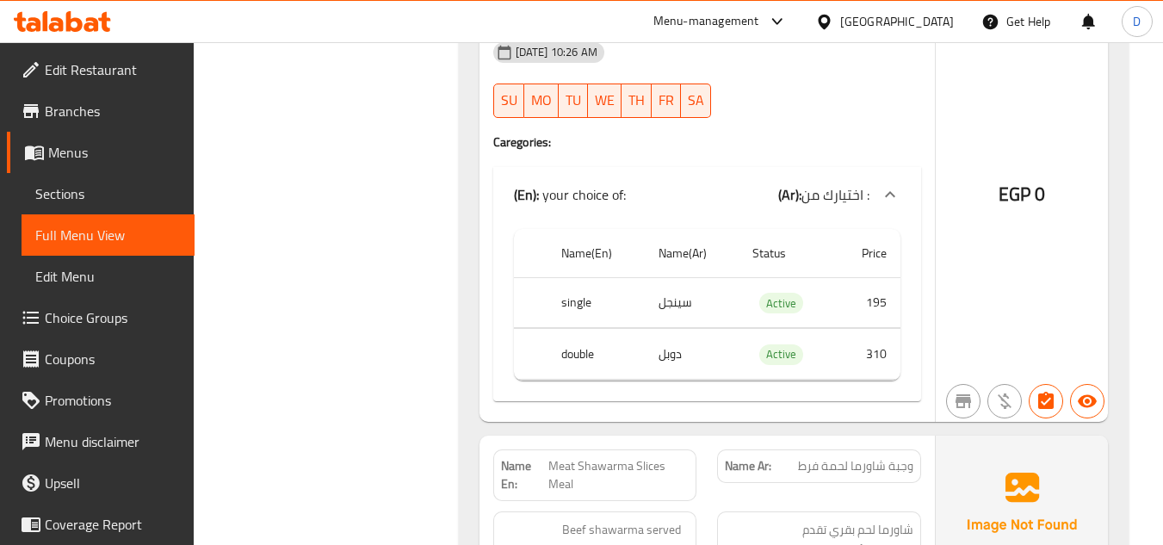
drag, startPoint x: 887, startPoint y: 318, endPoint x: 833, endPoint y: 213, distance: 118.9
click at [842, 210] on div "(En): your choice of: (Ar): اختيارك من :" at bounding box center [707, 194] width 428 height 55
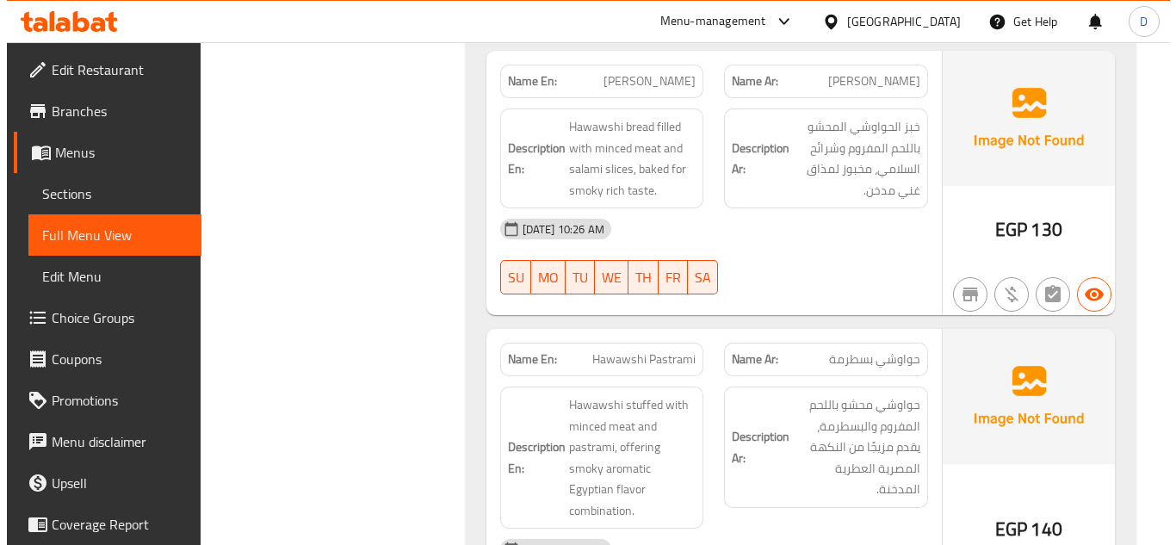
scroll to position [0, 0]
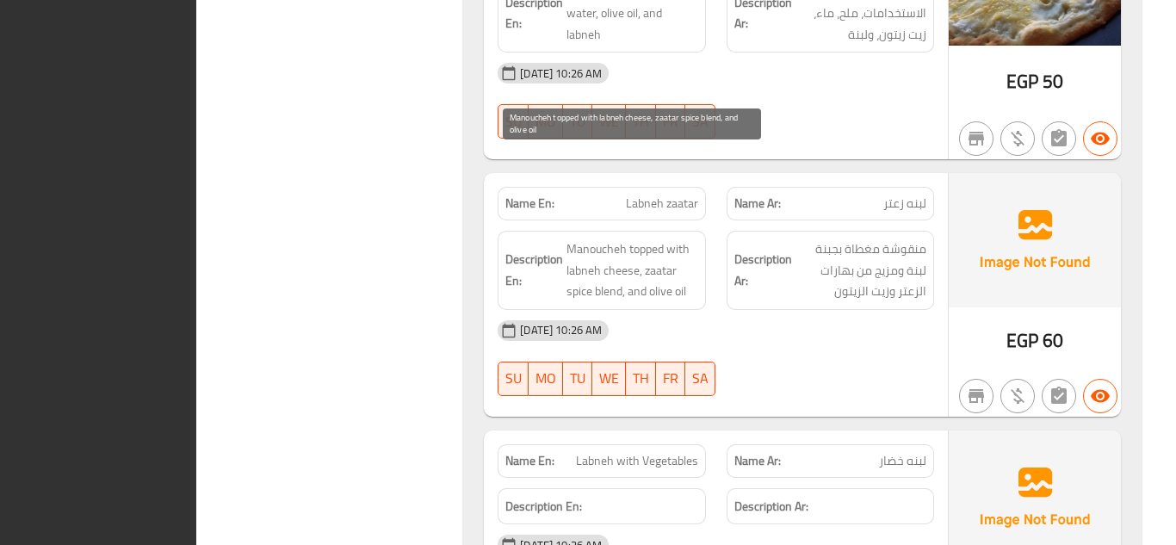
click at [691, 238] on span "Manoucheh topped with labneh cheese, zaatar spice blend, and olive oil" at bounding box center [631, 270] width 131 height 64
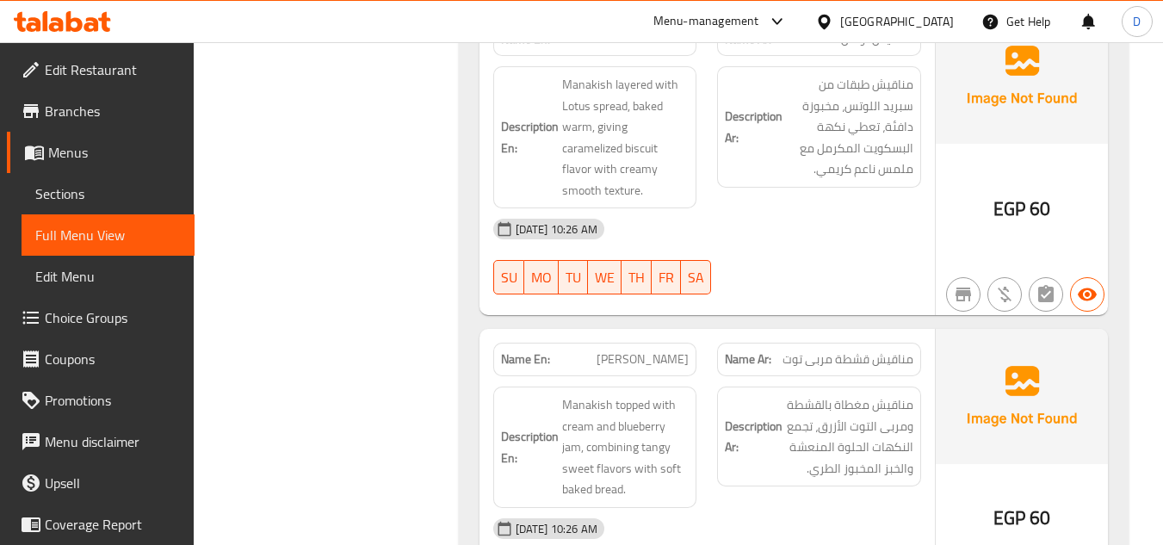
scroll to position [47382, 0]
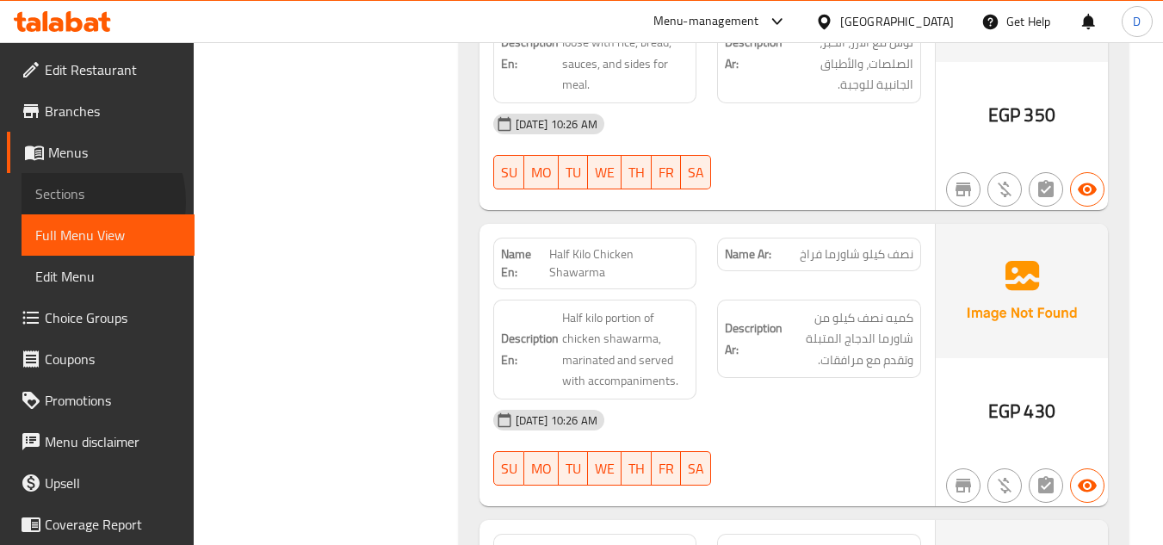
click at [72, 201] on span "Sections" at bounding box center [107, 193] width 145 height 21
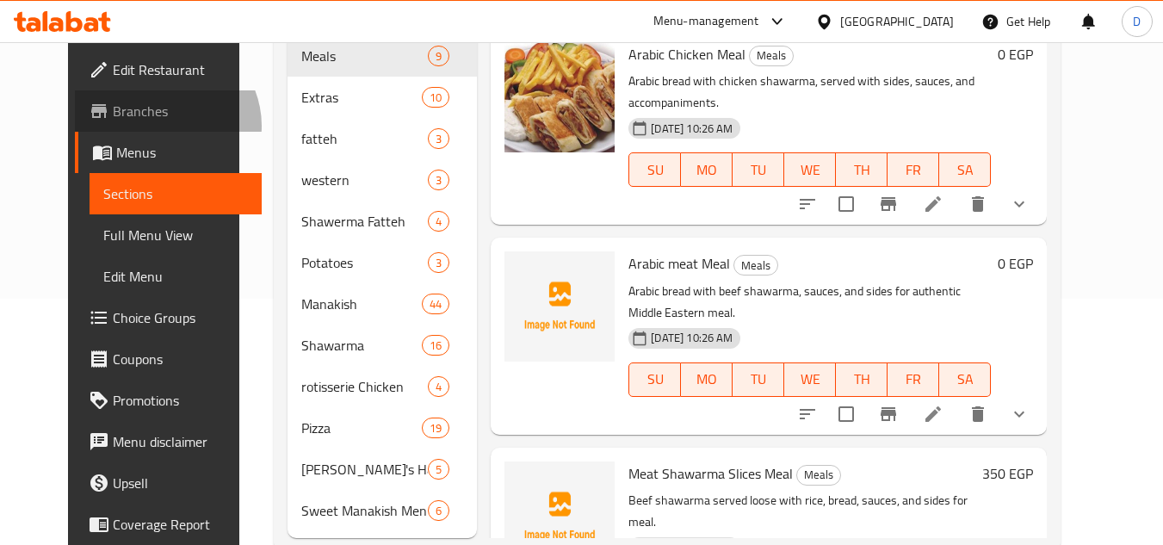
click at [96, 126] on link "Branches" at bounding box center [169, 110] width 188 height 41
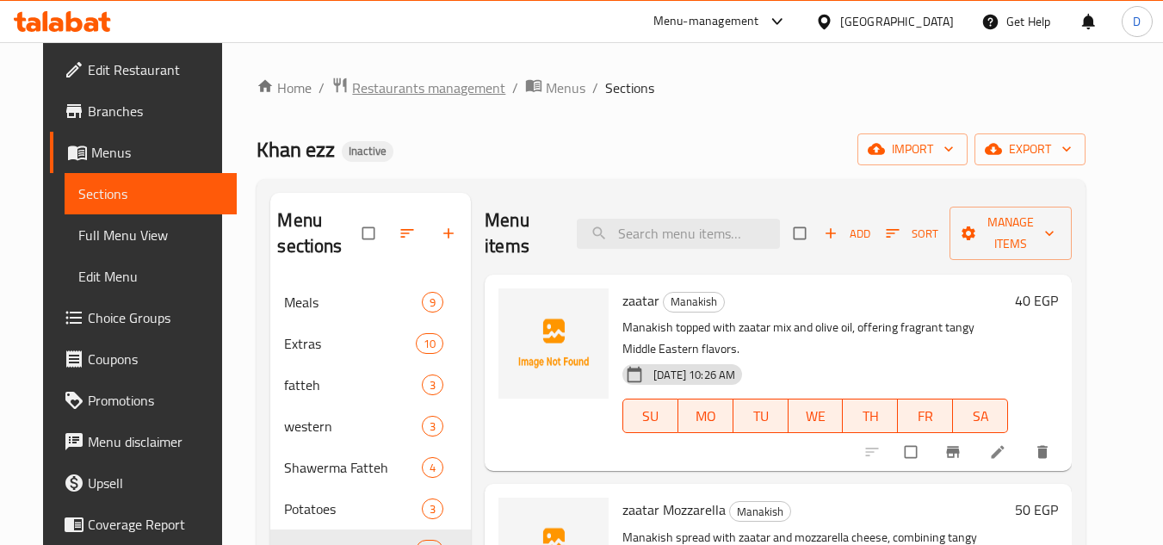
click at [420, 85] on span "Restaurants management" at bounding box center [428, 87] width 153 height 21
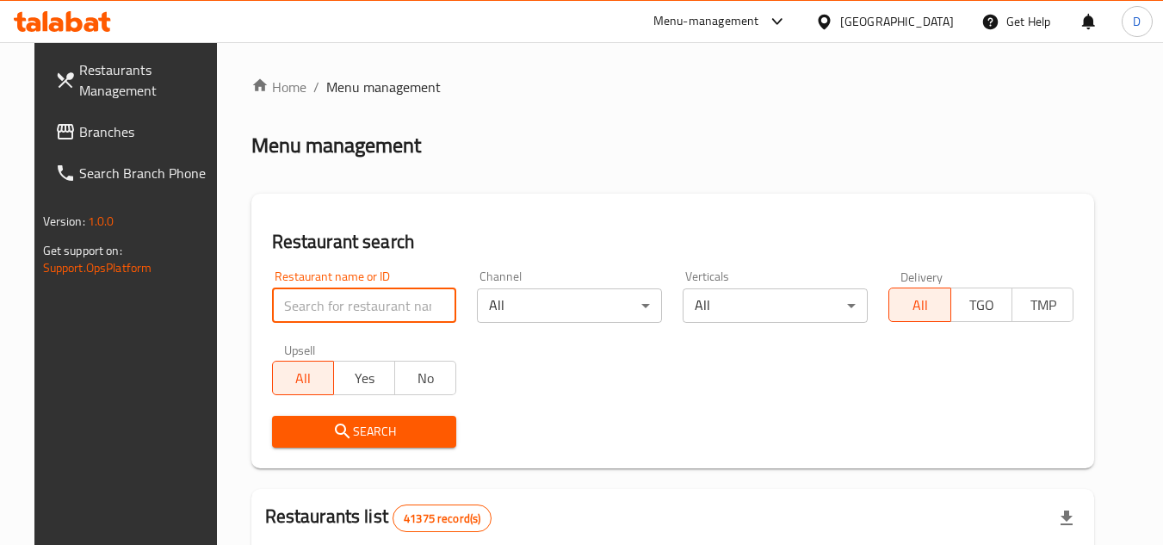
click at [290, 306] on input "search" at bounding box center [364, 305] width 185 height 34
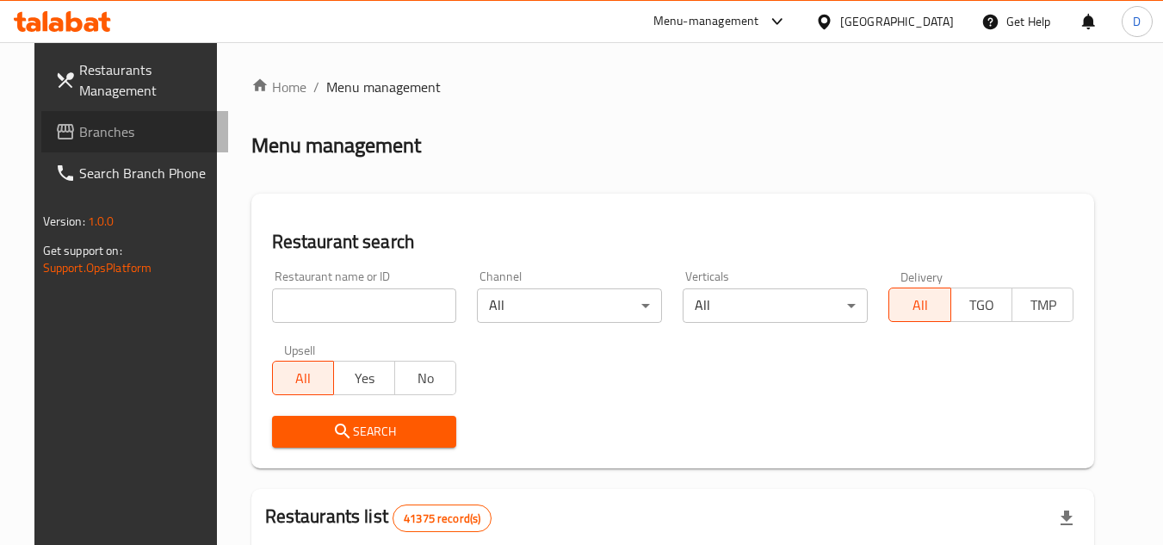
click at [80, 121] on span "Branches" at bounding box center [147, 131] width 136 height 21
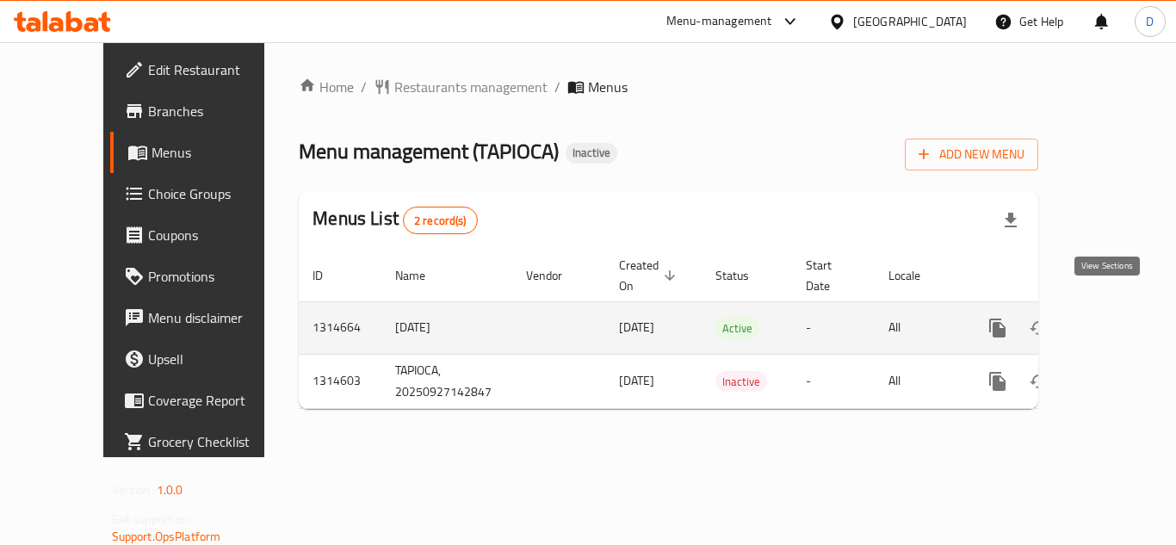
click at [1111, 318] on icon "enhanced table" at bounding box center [1121, 328] width 21 height 21
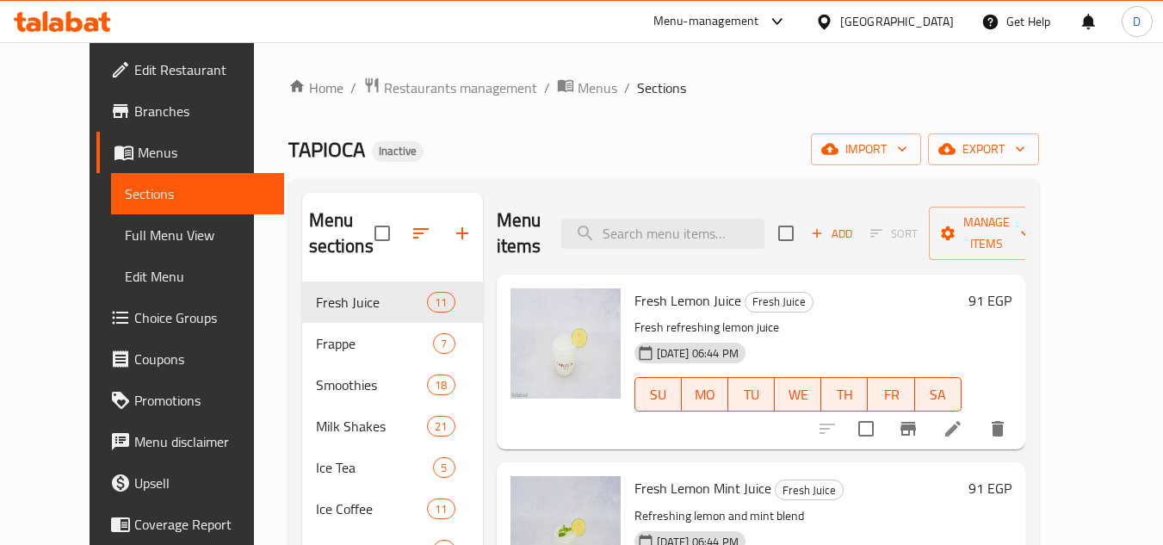
click at [134, 316] on span "Choice Groups" at bounding box center [202, 317] width 136 height 21
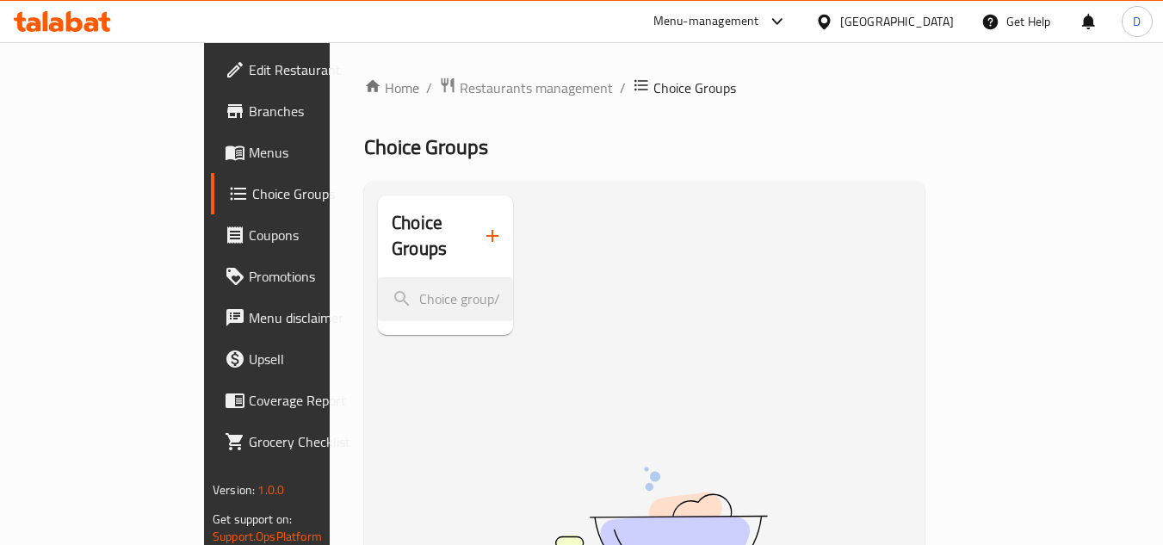
click at [482, 225] on icon "button" at bounding box center [492, 235] width 21 height 21
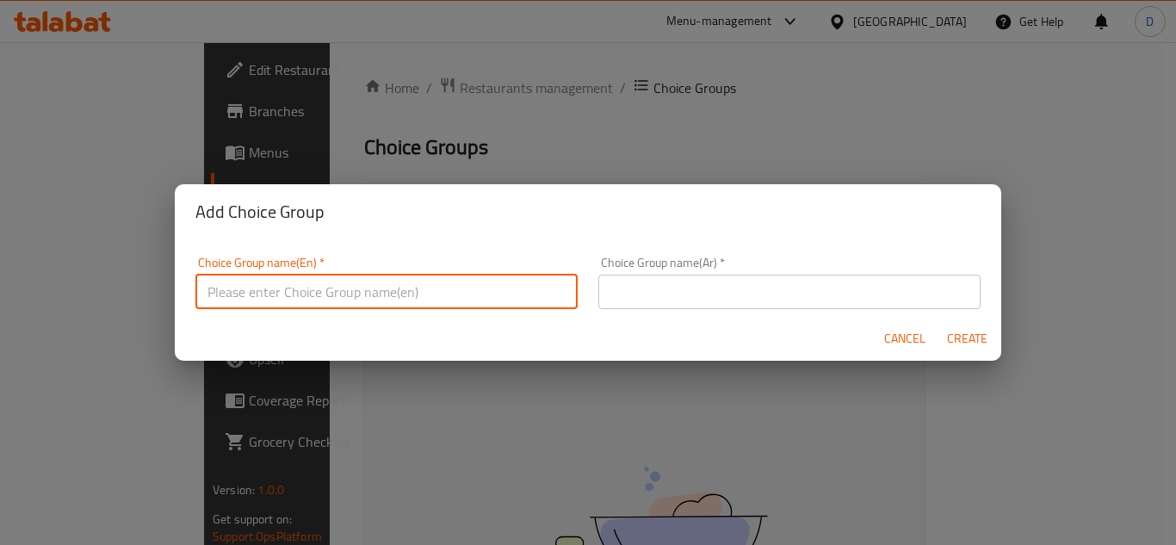
click at [426, 293] on input "text" at bounding box center [386, 292] width 382 height 34
click at [262, 295] on input "your chocie of:" at bounding box center [386, 292] width 382 height 34
type input "your choice of:"
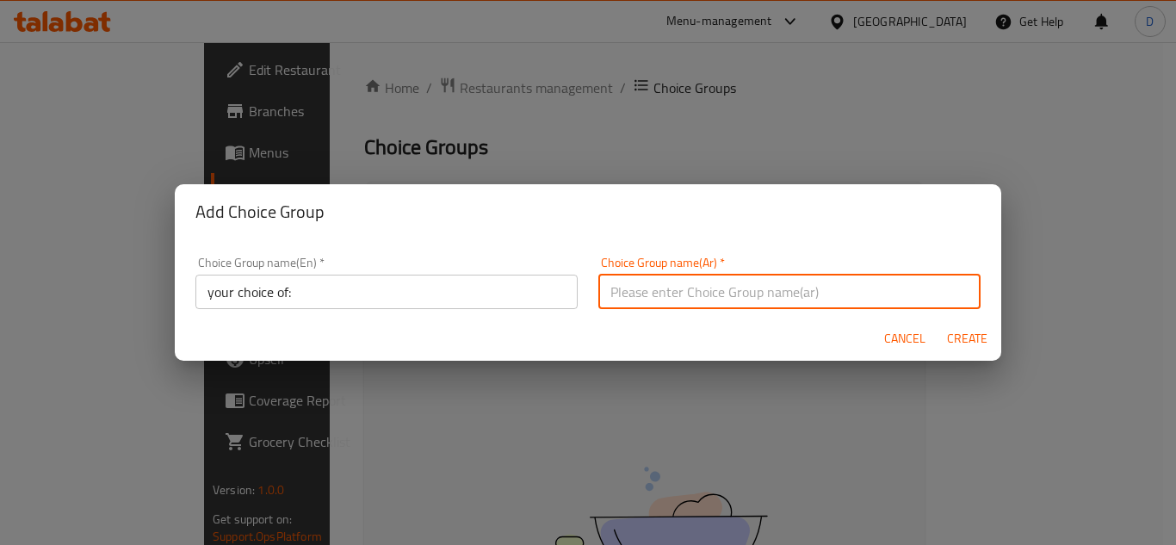
click at [736, 295] on input "text" at bounding box center [789, 292] width 382 height 34
type input "اختيارك من :"
click at [970, 344] on span "Create" at bounding box center [966, 339] width 41 height 22
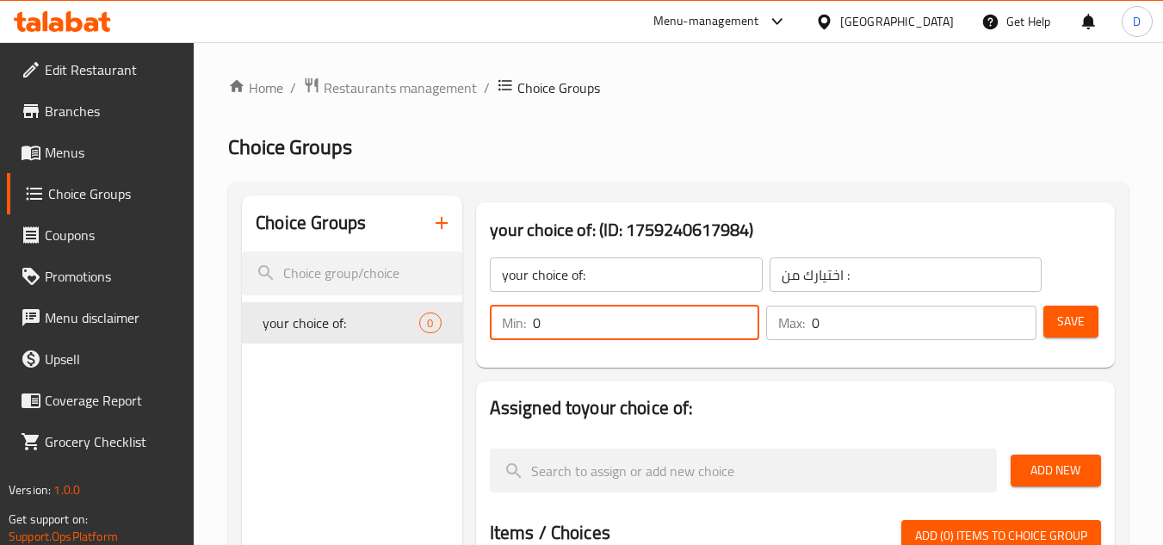
click at [602, 334] on input "0" at bounding box center [646, 323] width 227 height 34
type input "1"
click at [850, 328] on input "0" at bounding box center [924, 323] width 225 height 34
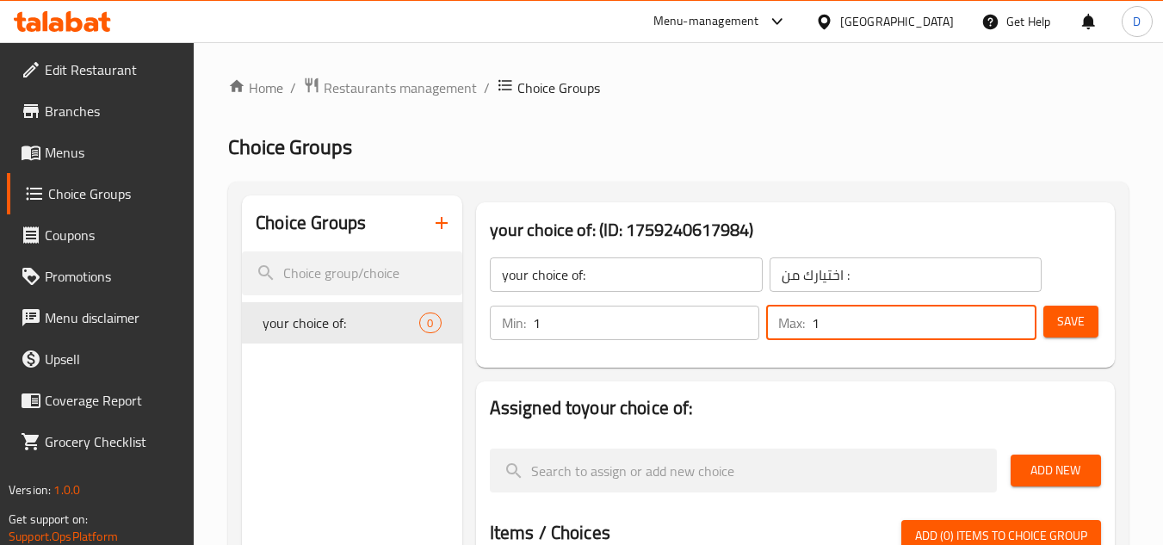
type input "1"
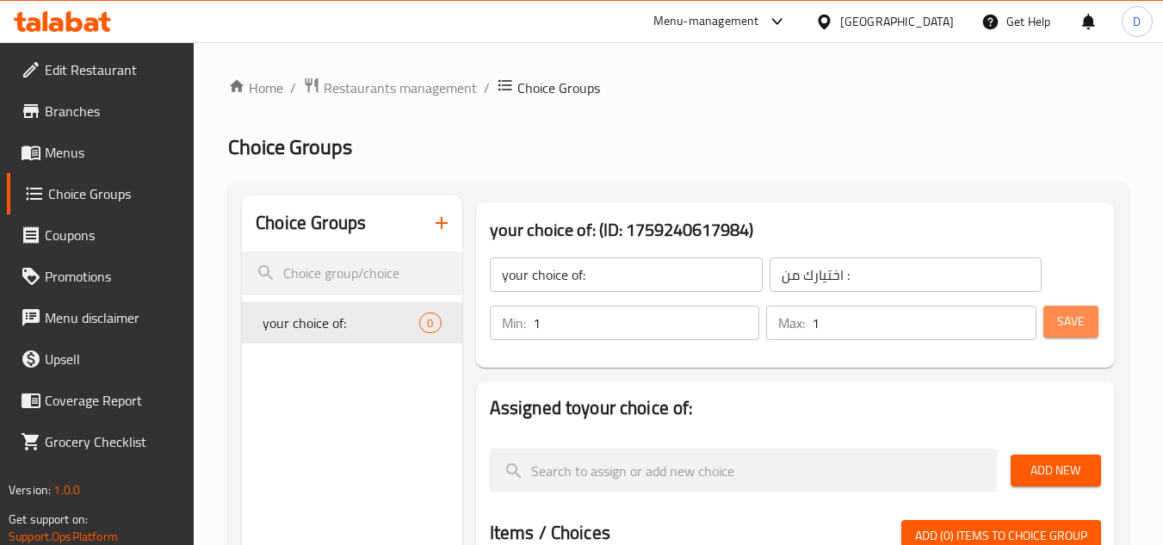
click at [1050, 315] on button "Save" at bounding box center [1070, 322] width 55 height 32
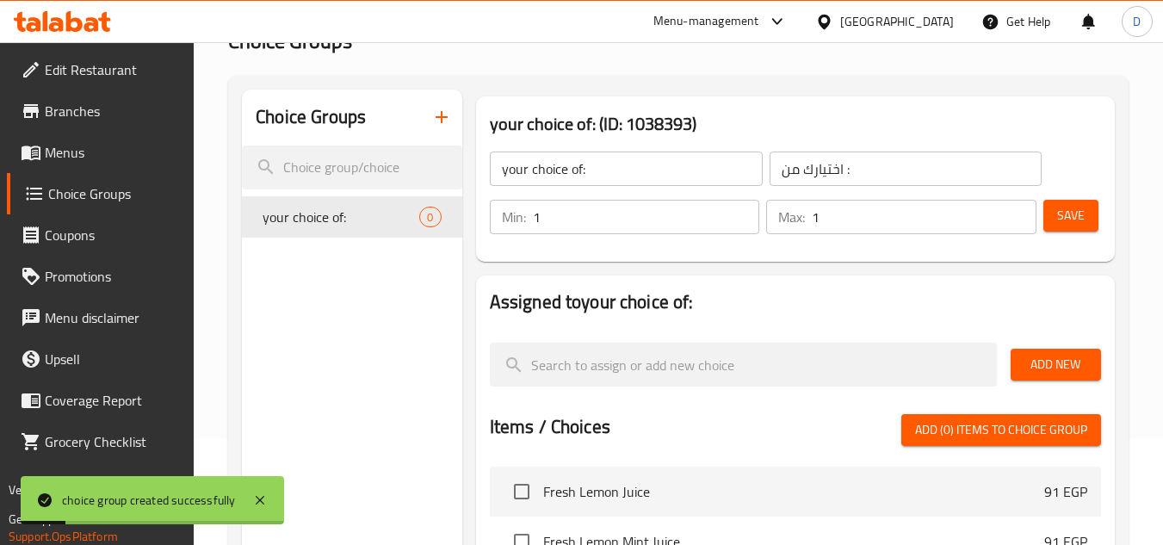
scroll to position [86, 0]
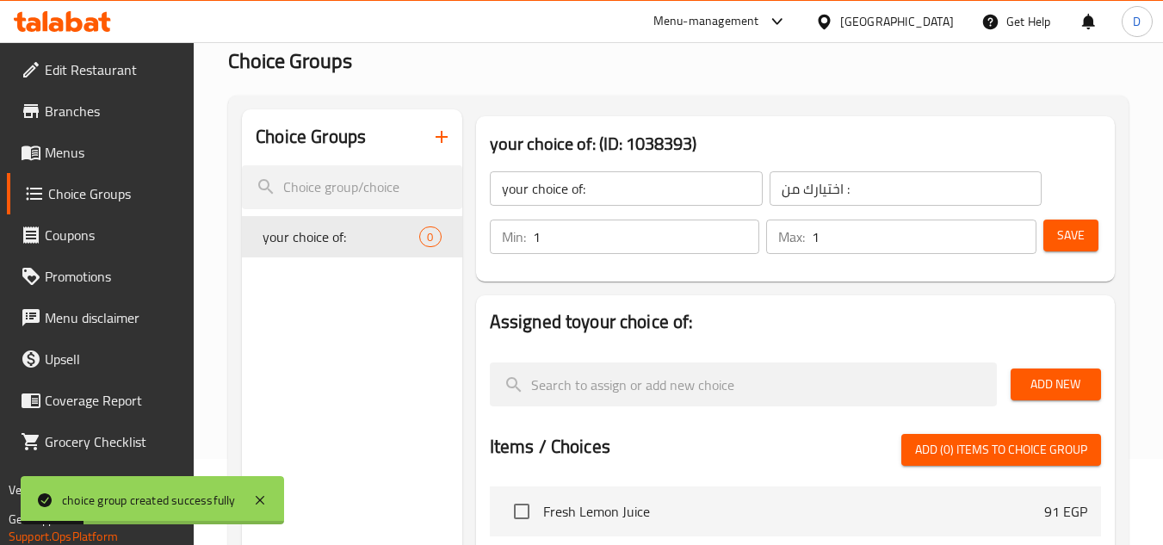
click at [1053, 374] on span "Add New" at bounding box center [1055, 385] width 63 height 22
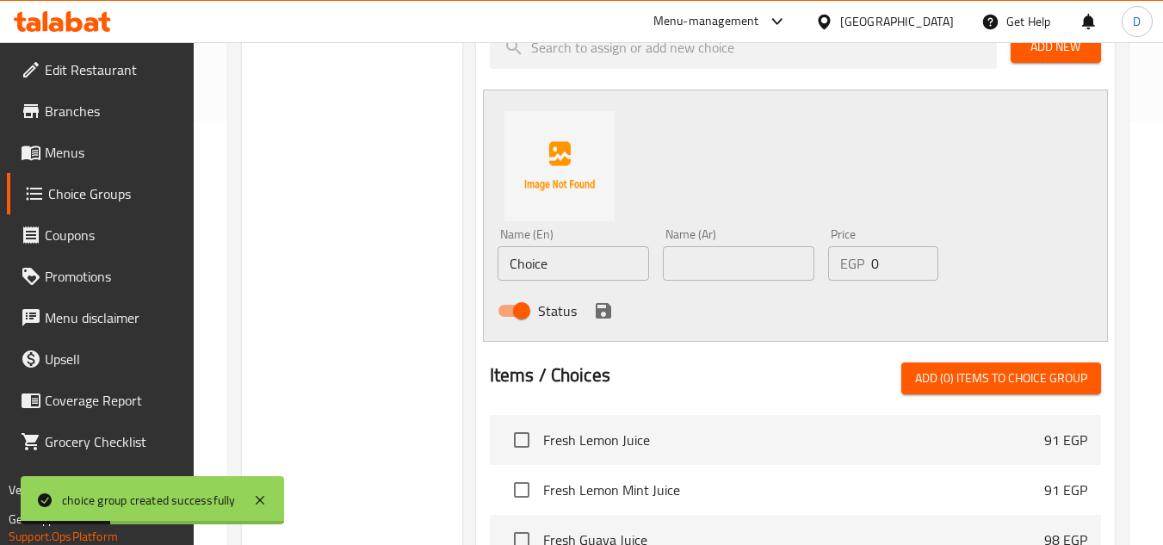
scroll to position [430, 0]
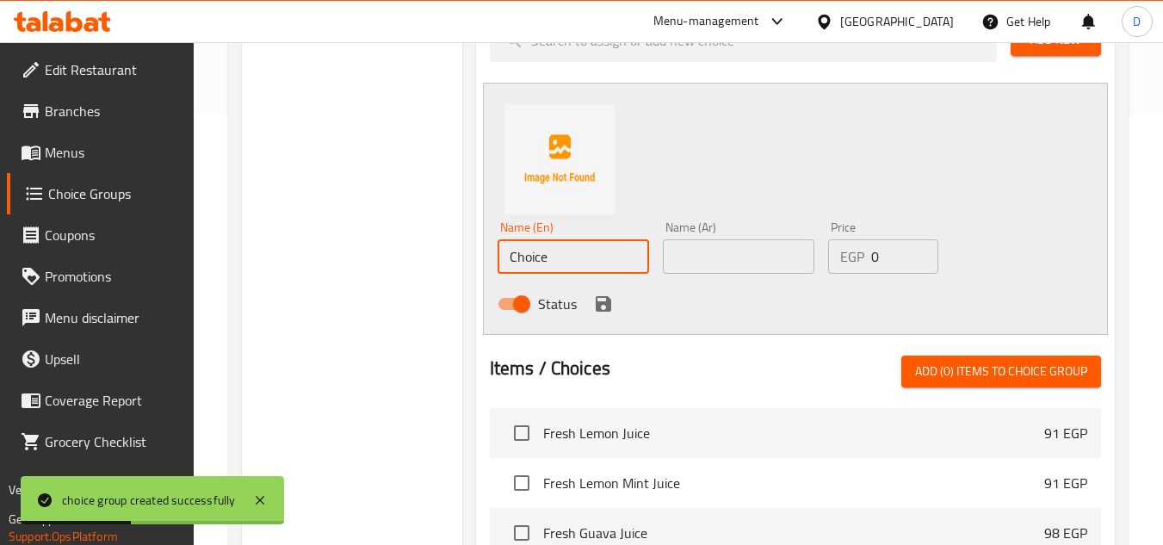
drag, startPoint x: 546, startPoint y: 262, endPoint x: 480, endPoint y: 259, distance: 66.4
click at [480, 259] on div "Assigned to your choice of: Add New Name (En) Choice Name (En) Name (Ar) Name (…" at bounding box center [795, 346] width 639 height 791
type input "ل"
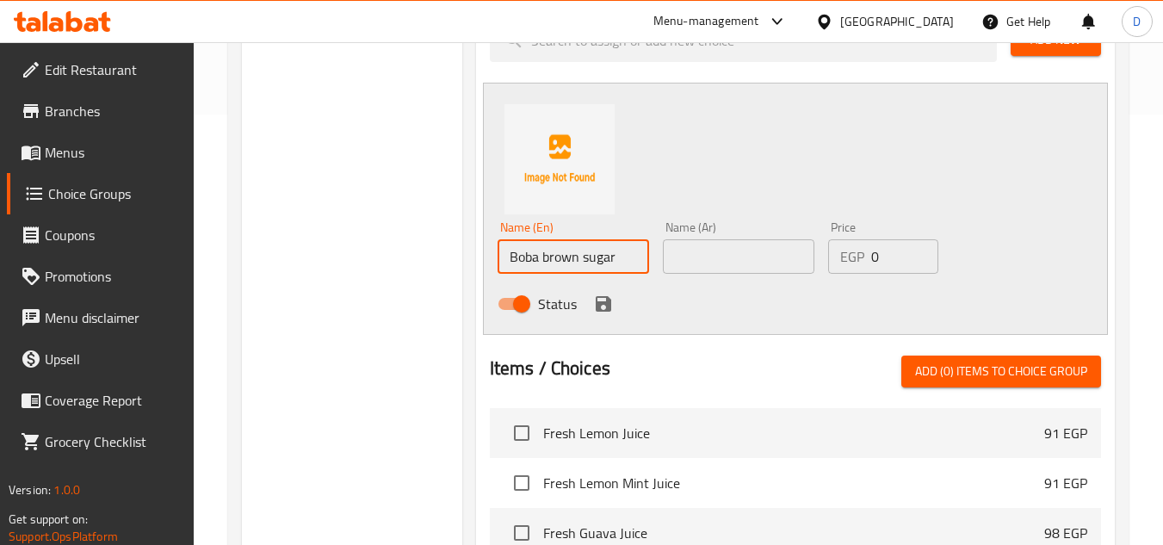
type input "Boba brown sugar"
click at [693, 258] on input "text" at bounding box center [738, 256] width 151 height 34
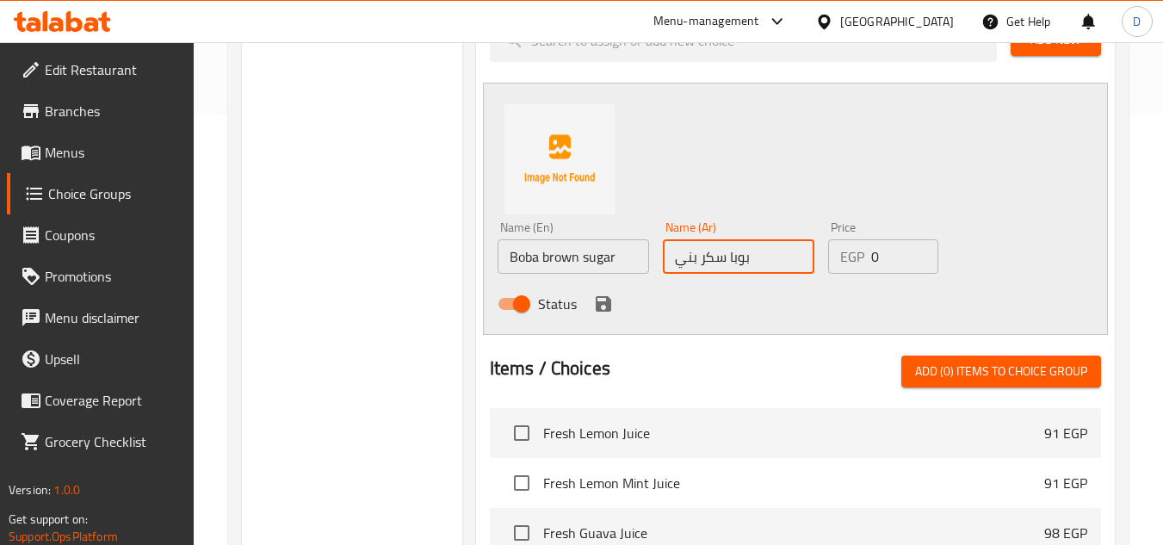
type input "بوبا سكر بني"
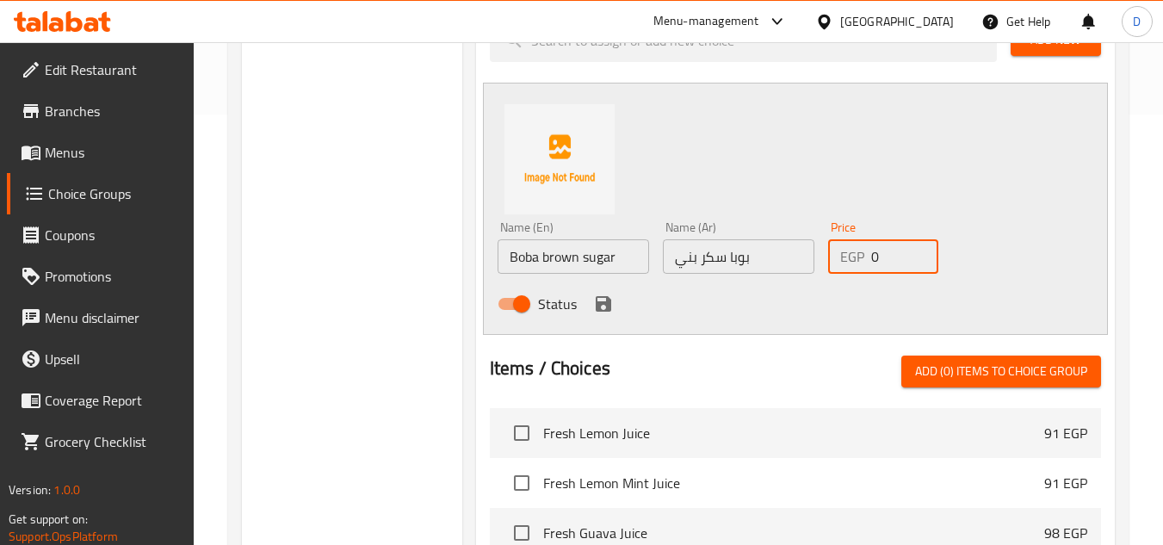
click at [861, 262] on div "EGP 0 Price" at bounding box center [883, 256] width 110 height 34
type input "33"
click at [599, 304] on icon "save" at bounding box center [603, 303] width 15 height 15
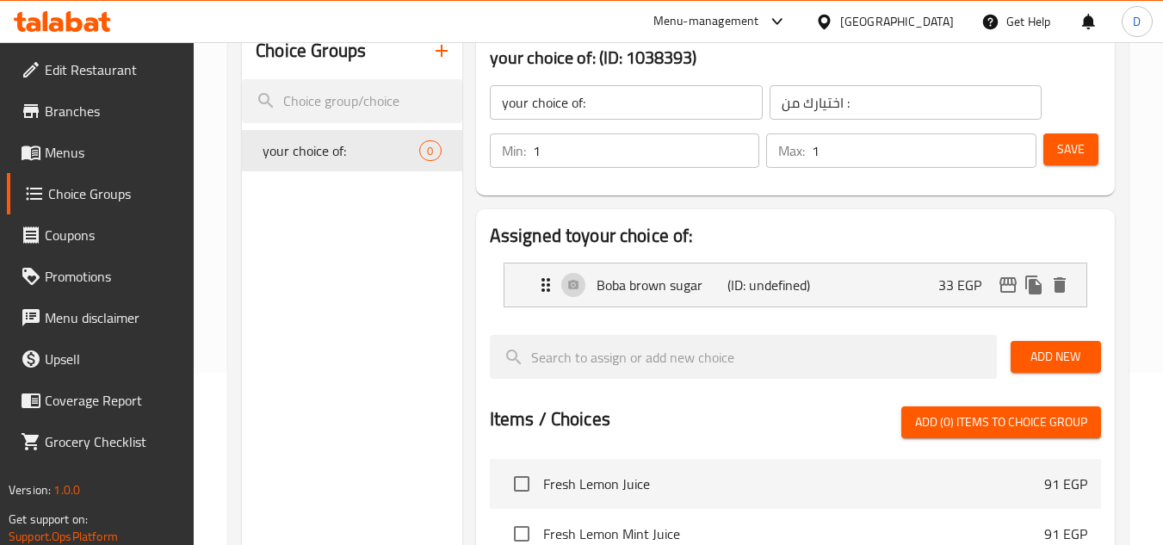
click at [1064, 358] on span "Add New" at bounding box center [1055, 357] width 63 height 22
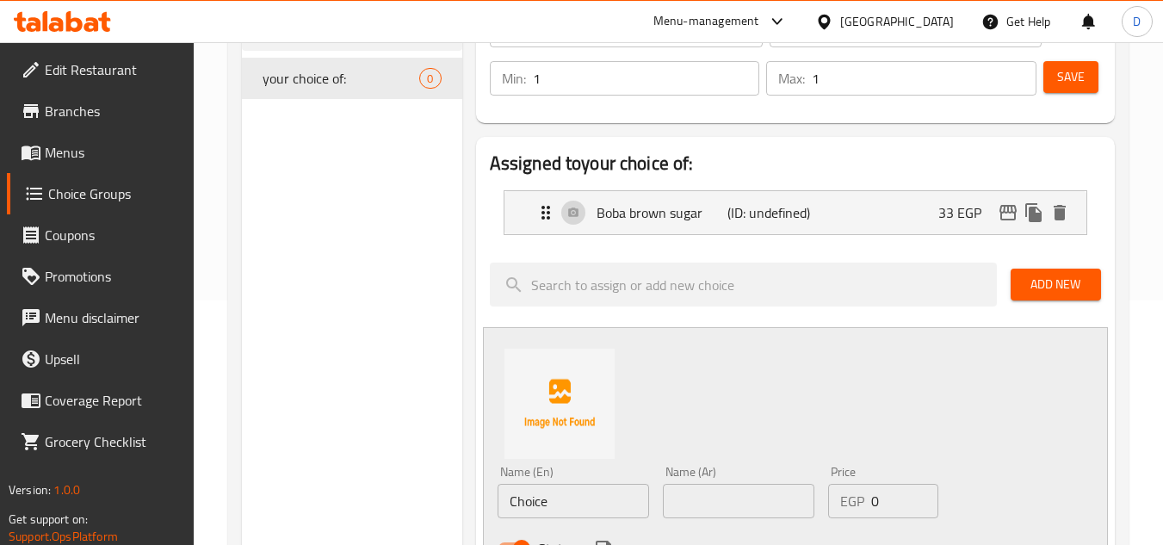
scroll to position [344, 0]
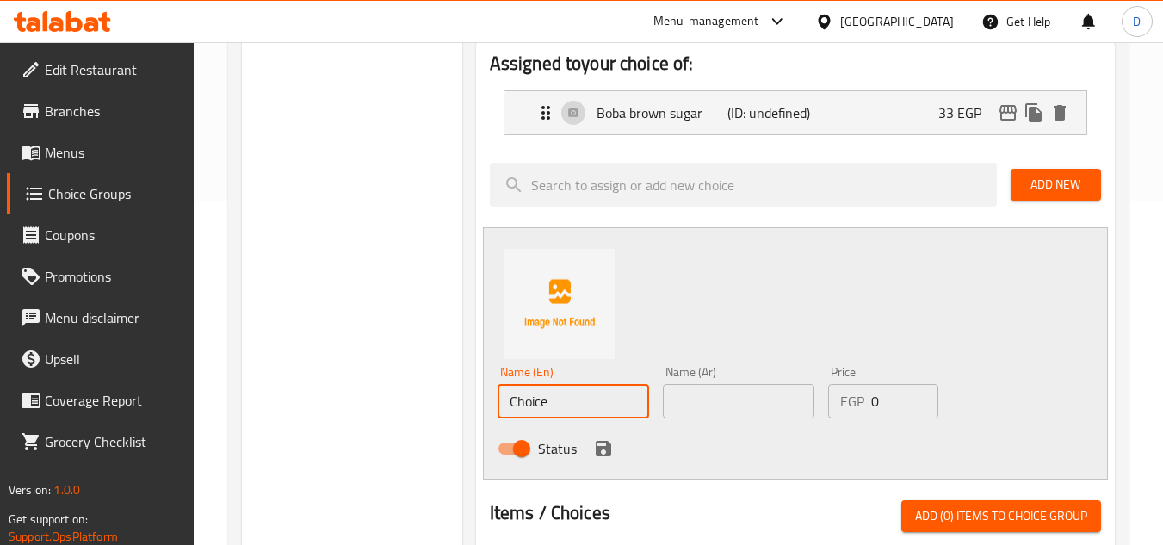
drag, startPoint x: 550, startPoint y: 404, endPoint x: 502, endPoint y: 403, distance: 48.2
click at [502, 403] on input "Choice" at bounding box center [572, 401] width 151 height 34
type input "popping boba"
click at [711, 405] on input "text" at bounding box center [738, 401] width 151 height 34
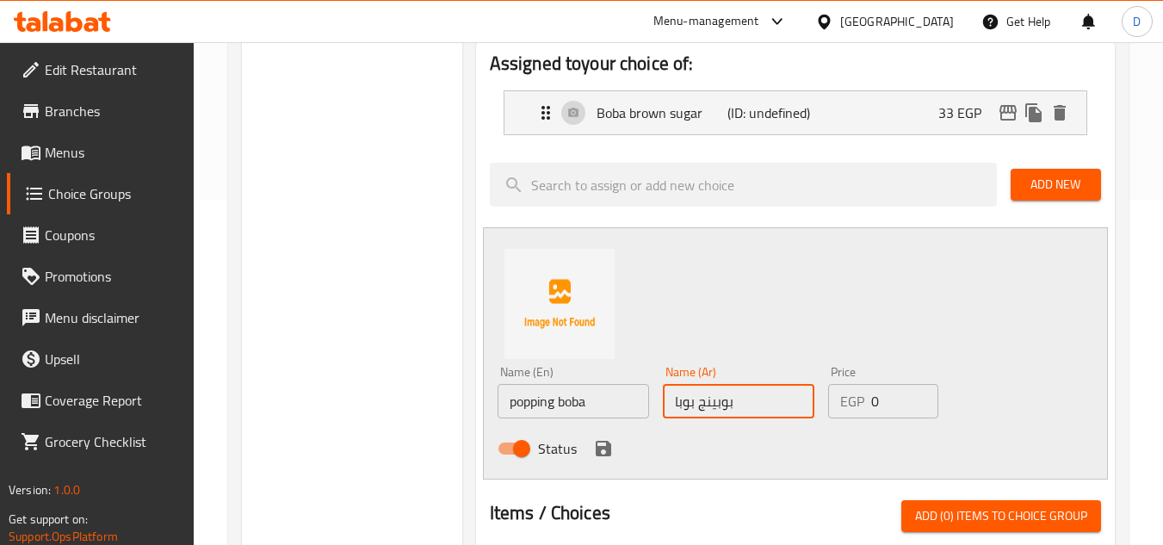
type input "بوبينج بوبا"
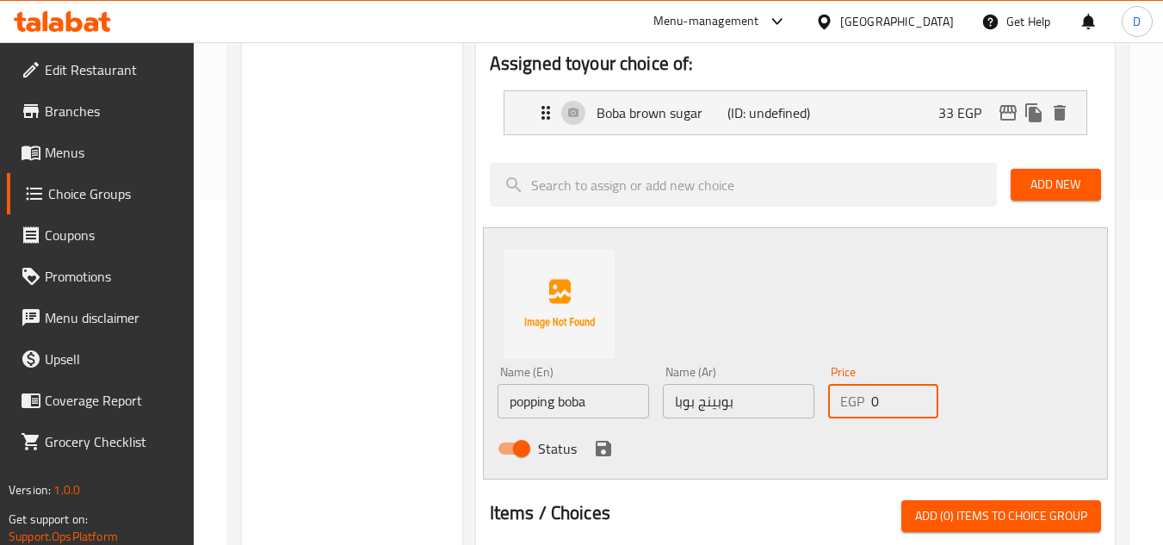
drag, startPoint x: 892, startPoint y: 404, endPoint x: 855, endPoint y: 414, distance: 37.6
click at [855, 414] on div "EGP 0 Price" at bounding box center [883, 401] width 110 height 34
type input "33"
click at [607, 445] on icon "save" at bounding box center [603, 448] width 15 height 15
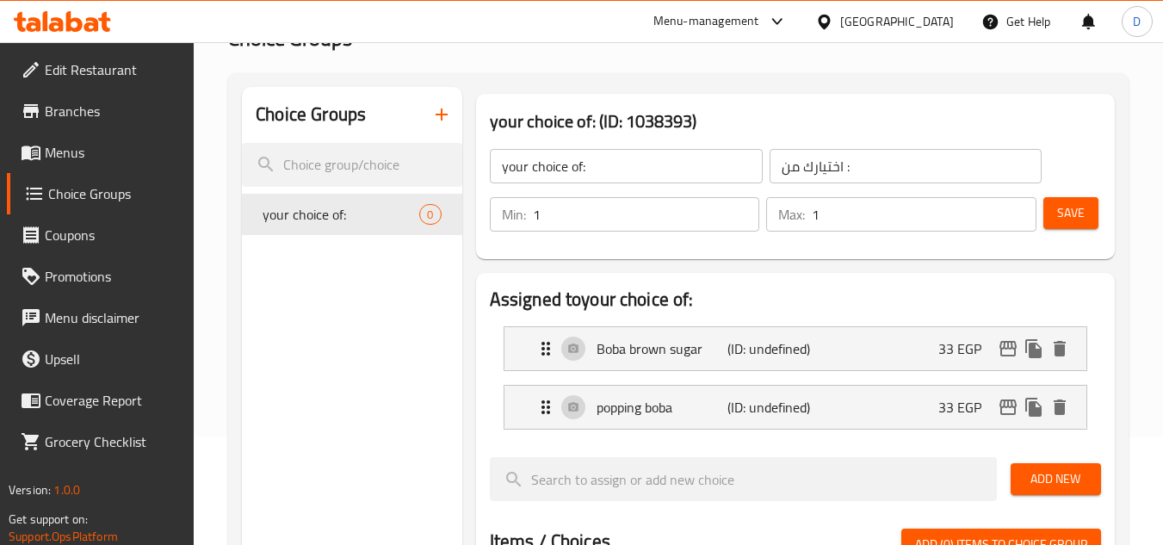
scroll to position [258, 0]
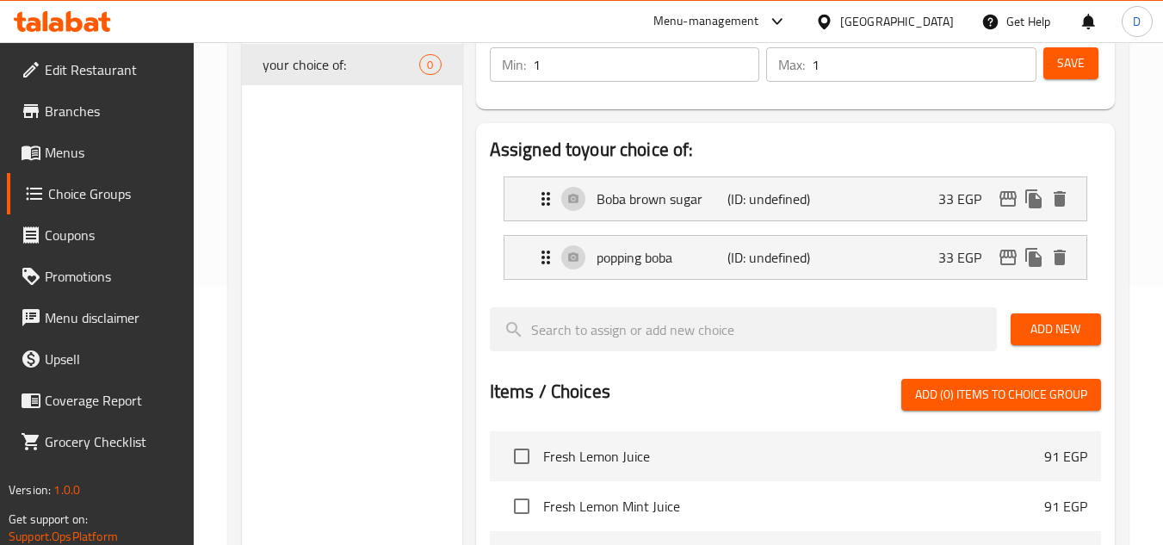
click at [1064, 321] on span "Add New" at bounding box center [1055, 329] width 63 height 22
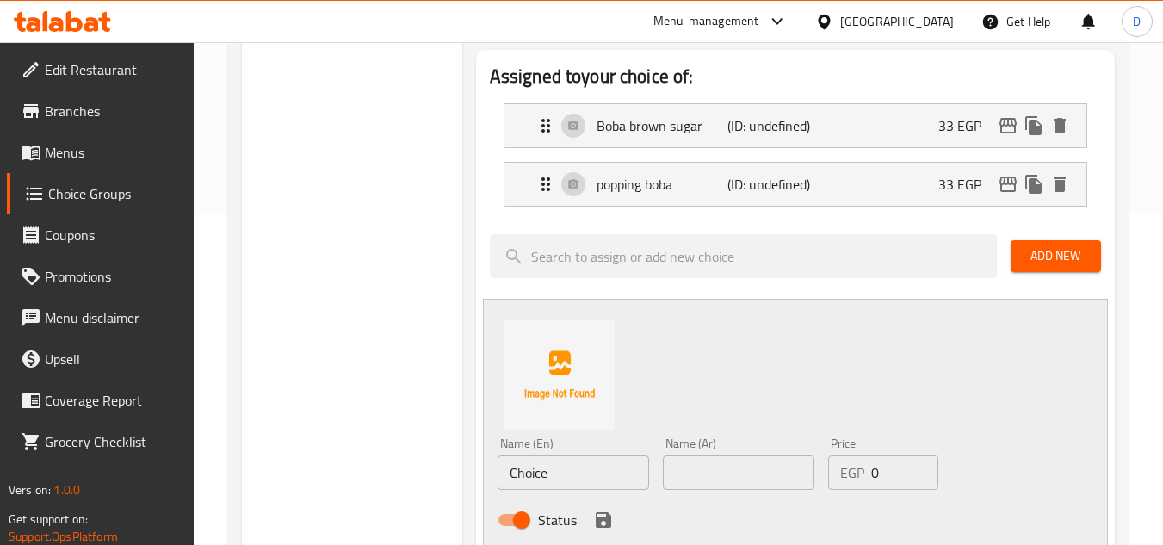
scroll to position [430, 0]
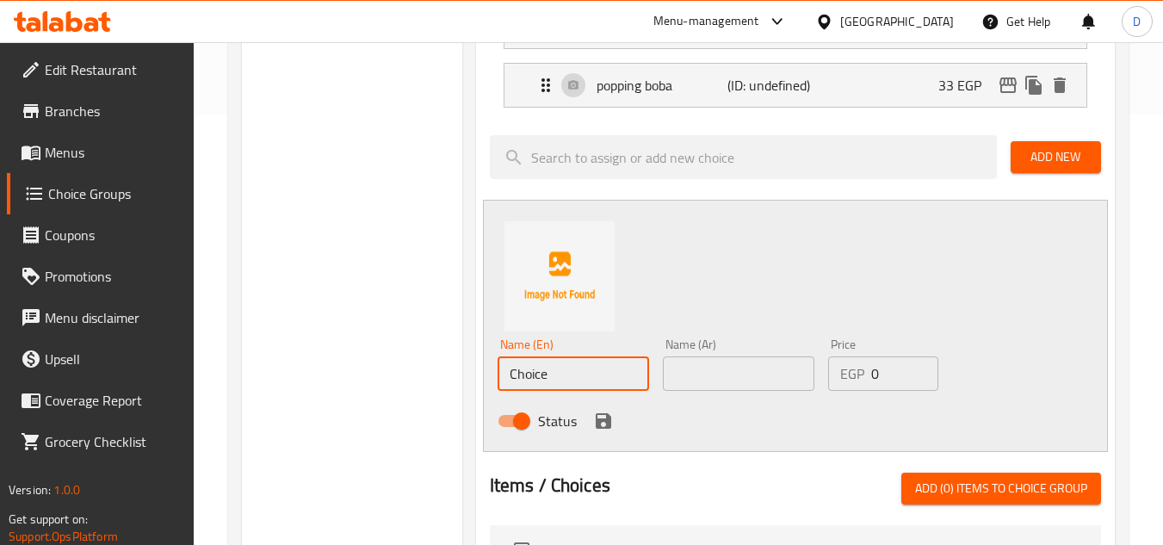
drag, startPoint x: 557, startPoint y: 380, endPoint x: 472, endPoint y: 385, distance: 85.4
click at [472, 385] on div "Assigned to your choice of: Boba brown sugar (ID: undefined) 33 EGP Name (En) B…" at bounding box center [795, 405] width 652 height 922
type input "without"
click at [712, 392] on div "Name (Ar) Name (Ar)" at bounding box center [738, 364] width 165 height 66
click at [725, 382] on input "text" at bounding box center [738, 373] width 151 height 34
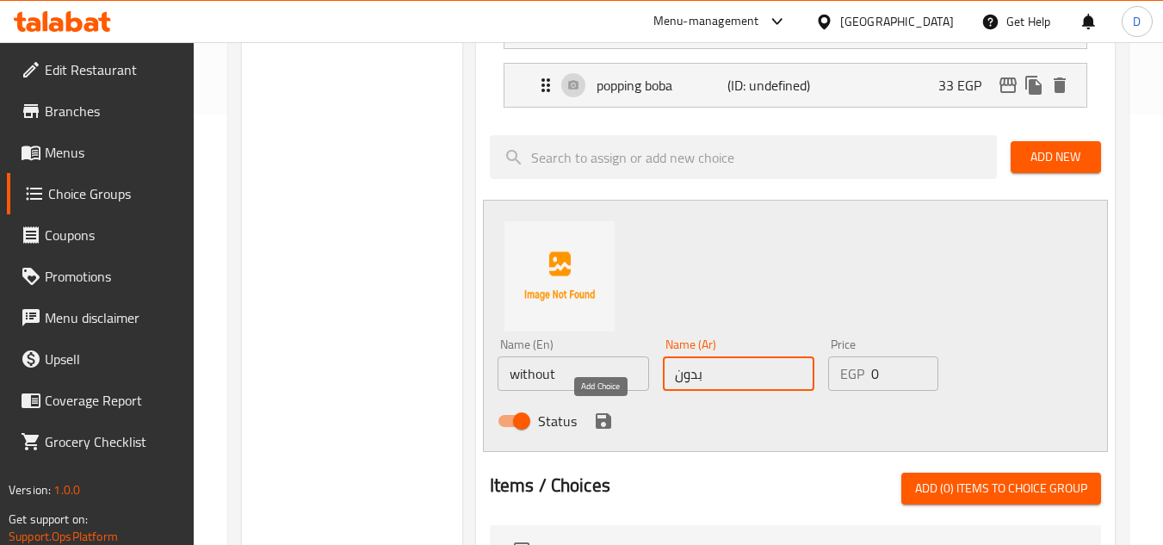
type input "بدون"
click at [607, 418] on icon "save" at bounding box center [603, 420] width 15 height 15
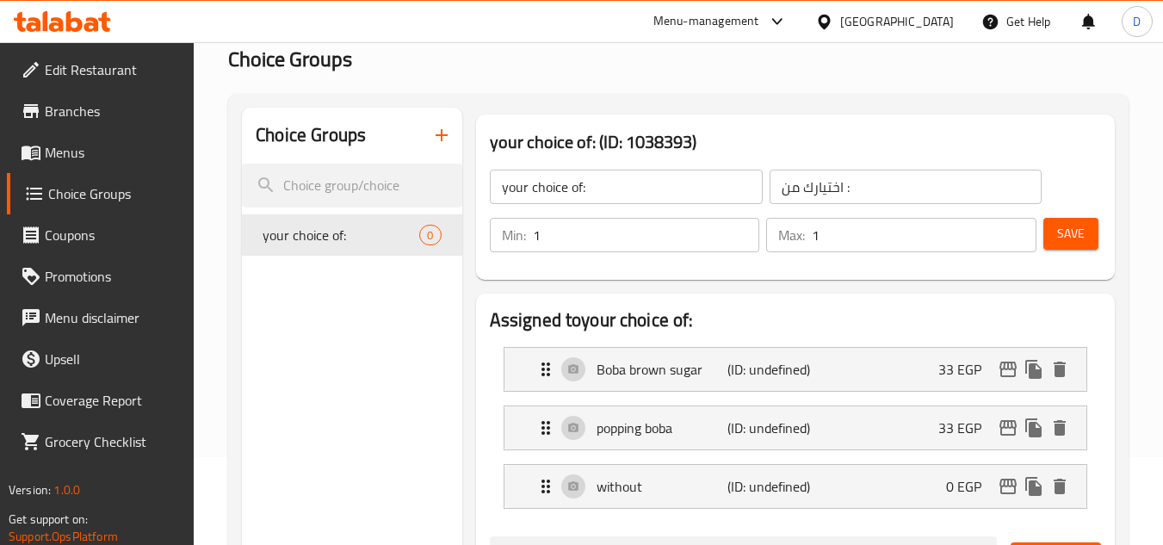
scroll to position [86, 0]
click at [1053, 233] on button "Save" at bounding box center [1070, 235] width 55 height 32
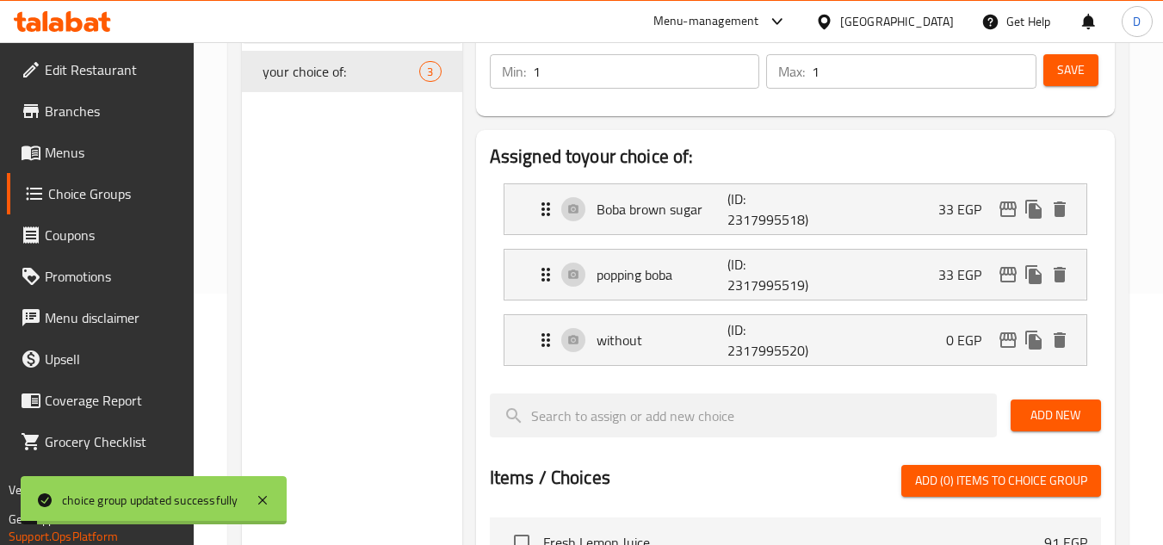
scroll to position [258, 0]
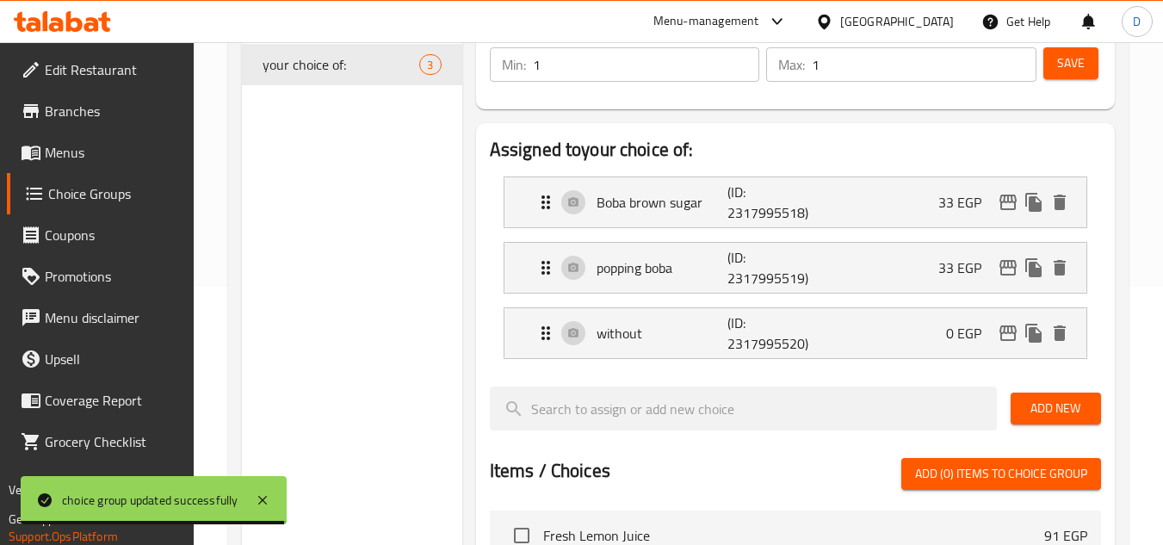
click at [67, 145] on span "Menus" at bounding box center [113, 152] width 136 height 21
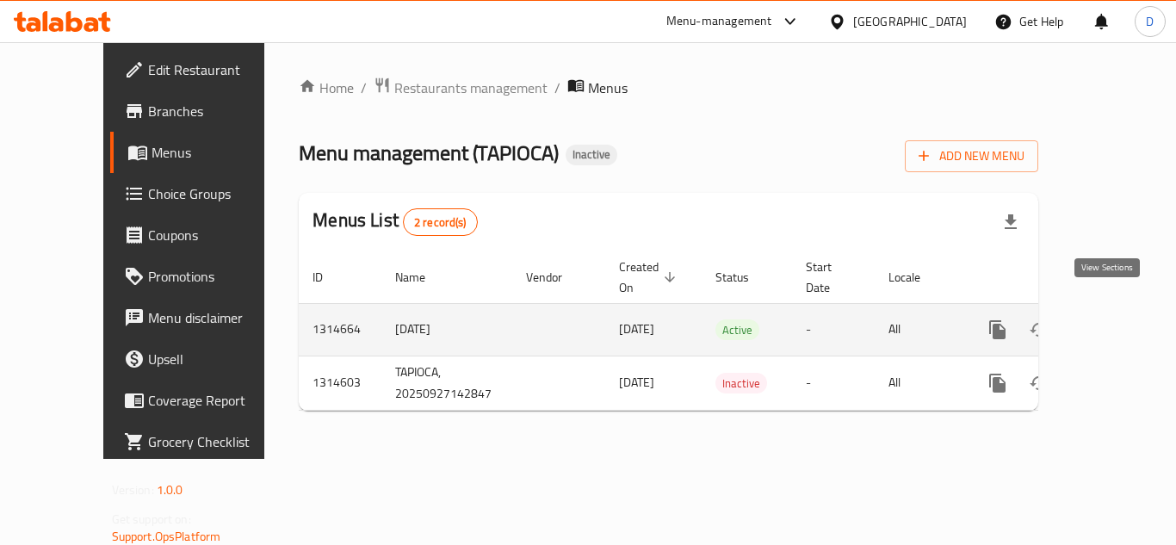
click at [1111, 319] on icon "enhanced table" at bounding box center [1121, 329] width 21 height 21
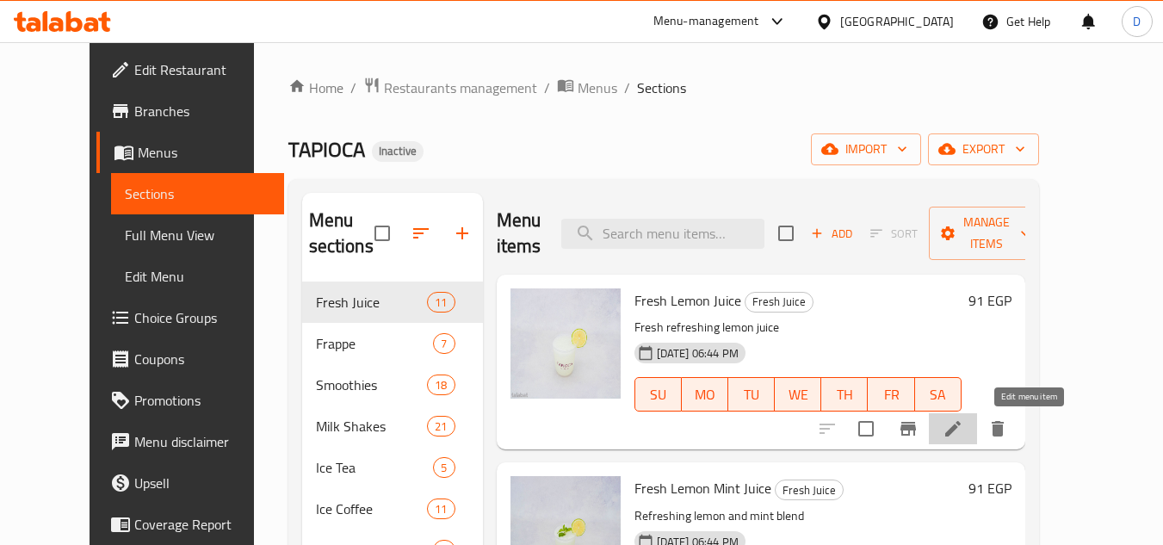
click at [960, 426] on icon at bounding box center [952, 428] width 15 height 15
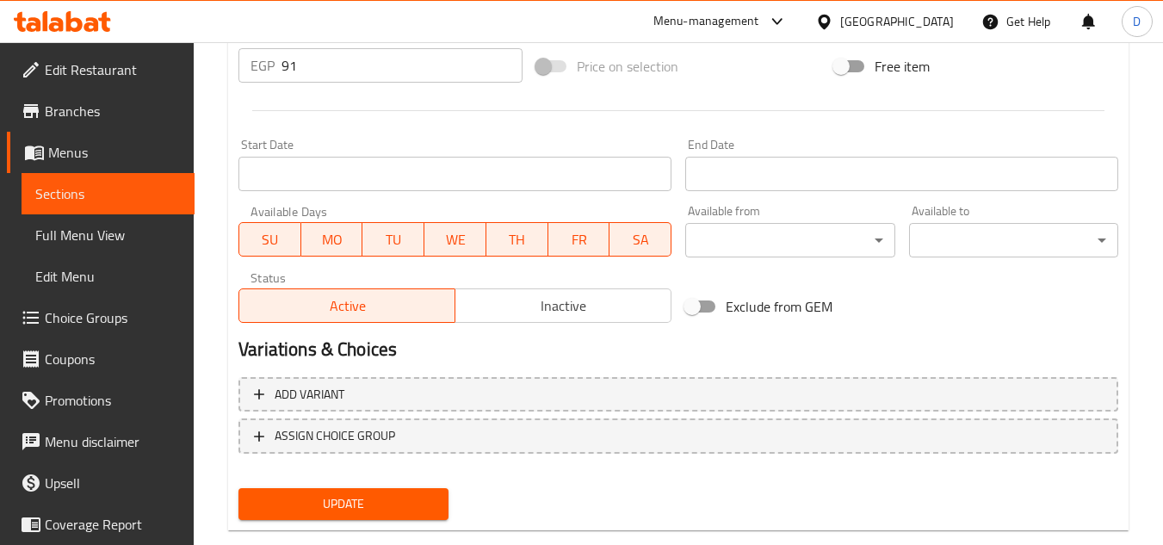
scroll to position [696, 0]
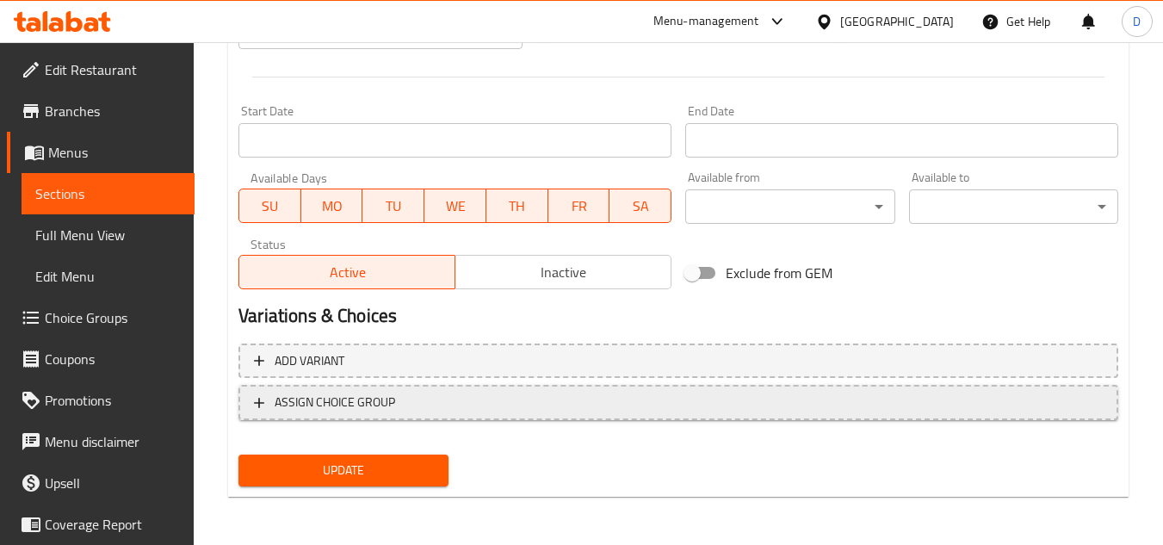
click at [364, 404] on span "ASSIGN CHOICE GROUP" at bounding box center [335, 403] width 120 height 22
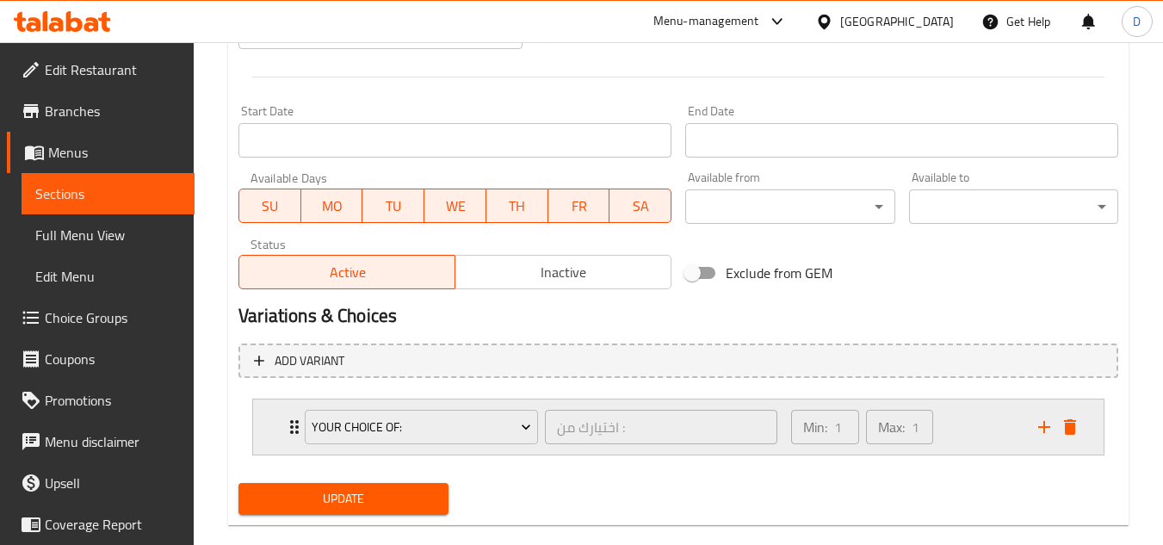
click at [291, 430] on icon "Expand" at bounding box center [294, 427] width 21 height 21
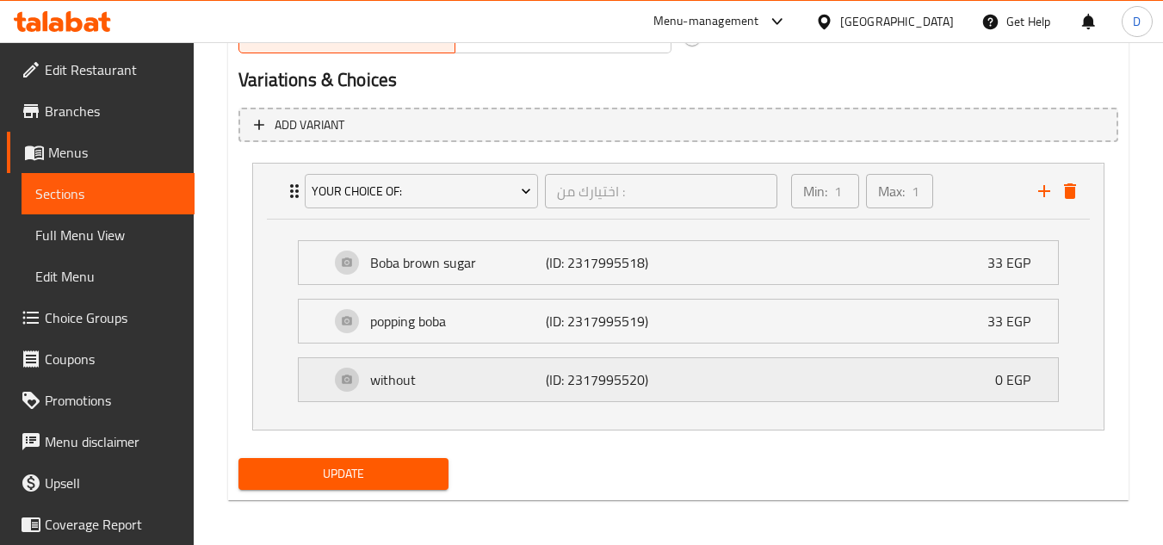
scroll to position [935, 0]
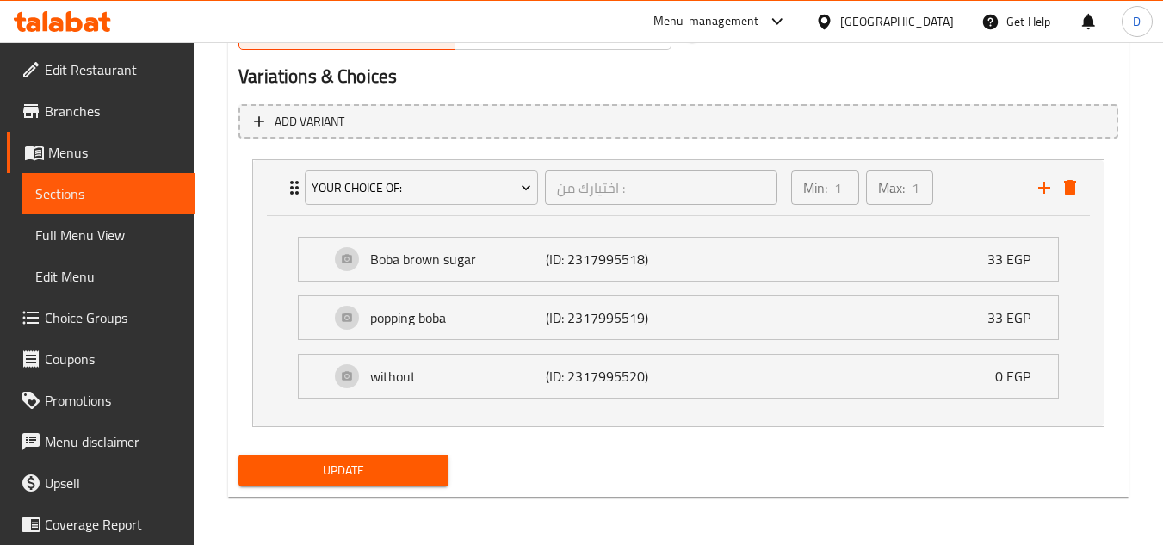
click at [361, 469] on span "Update" at bounding box center [343, 471] width 182 height 22
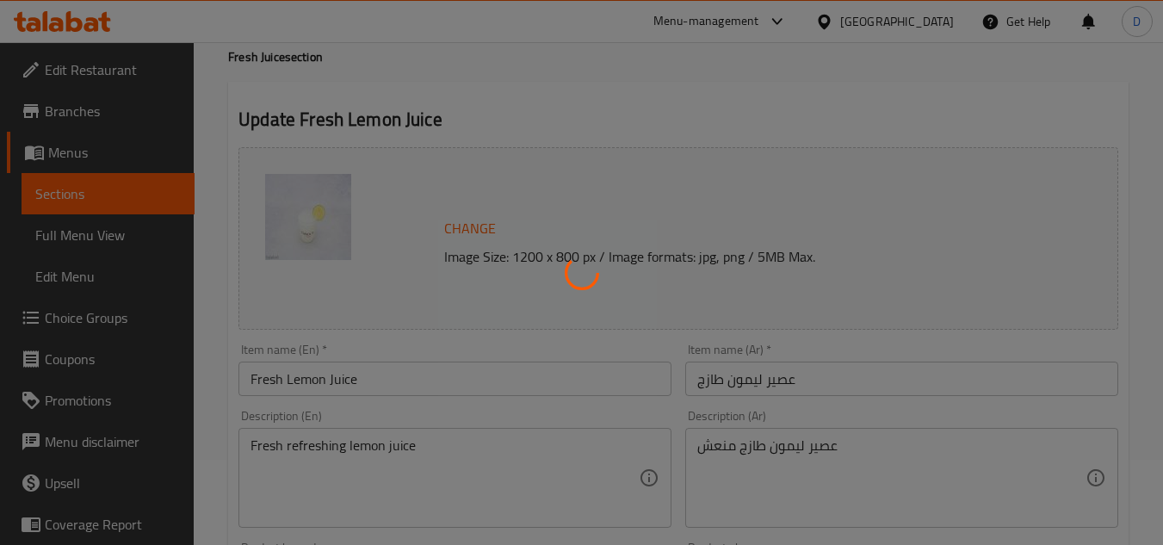
scroll to position [0, 0]
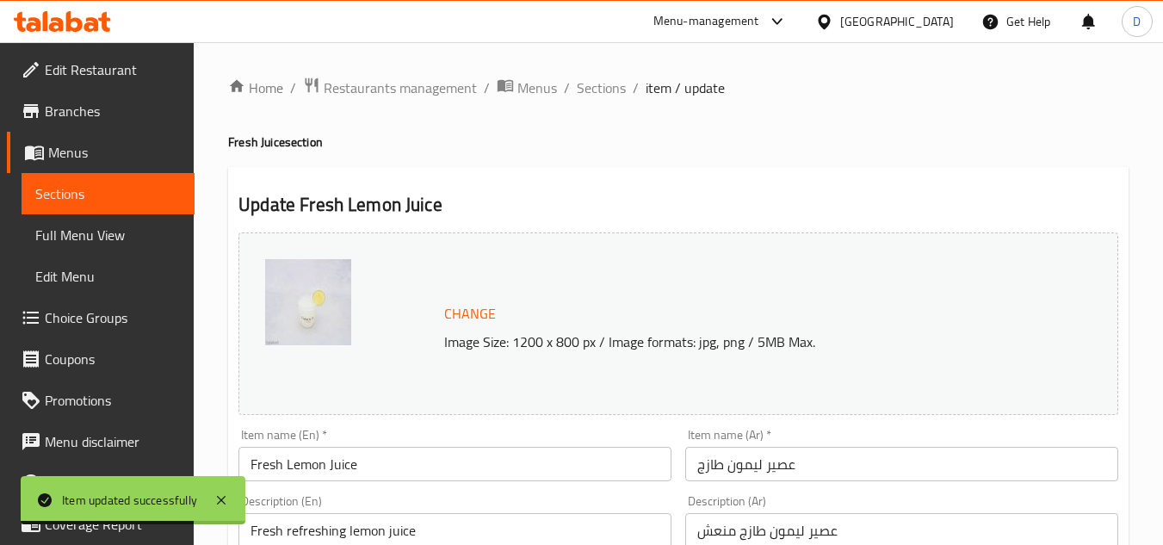
click at [604, 96] on span "Sections" at bounding box center [601, 87] width 49 height 21
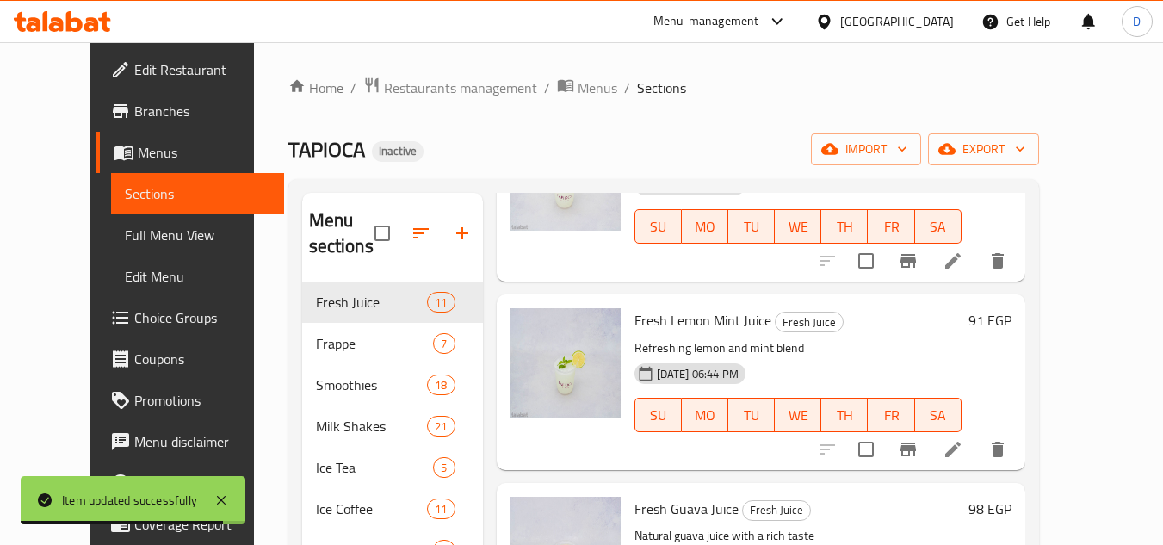
scroll to position [172, 0]
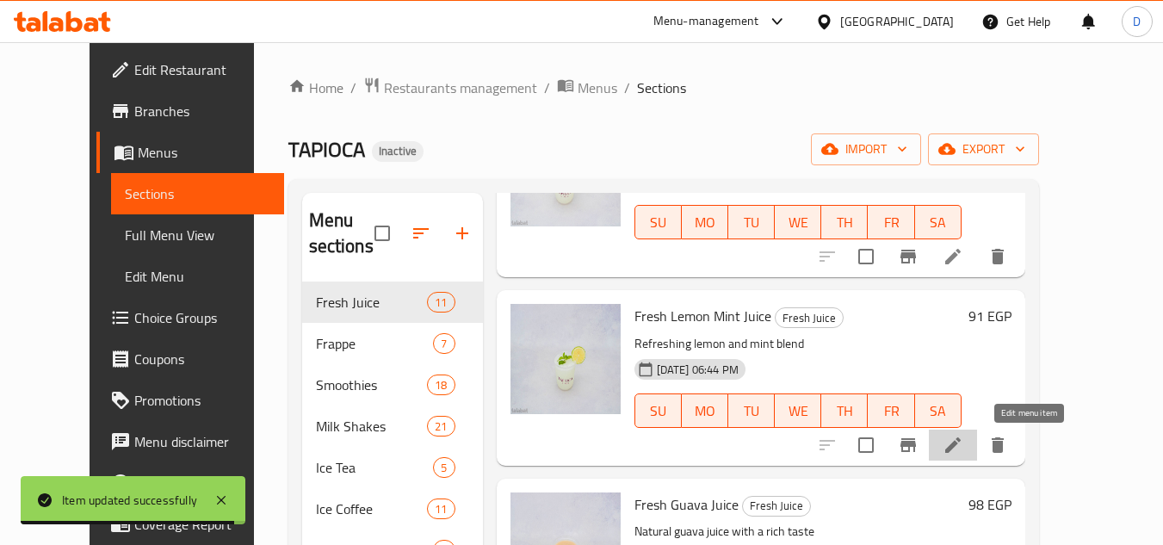
click at [963, 447] on icon at bounding box center [952, 445] width 21 height 21
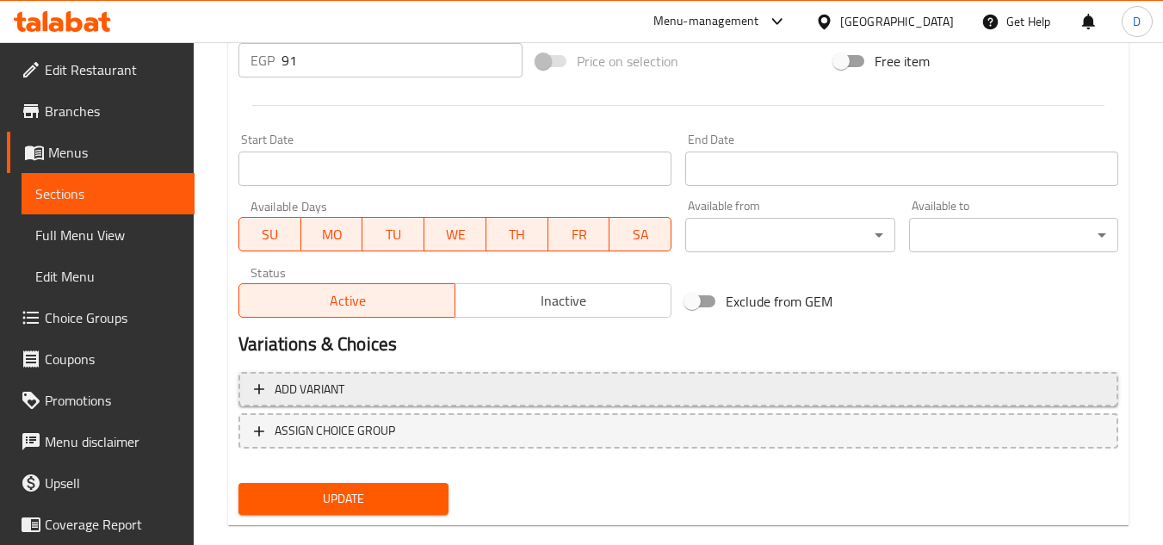
scroll to position [696, 0]
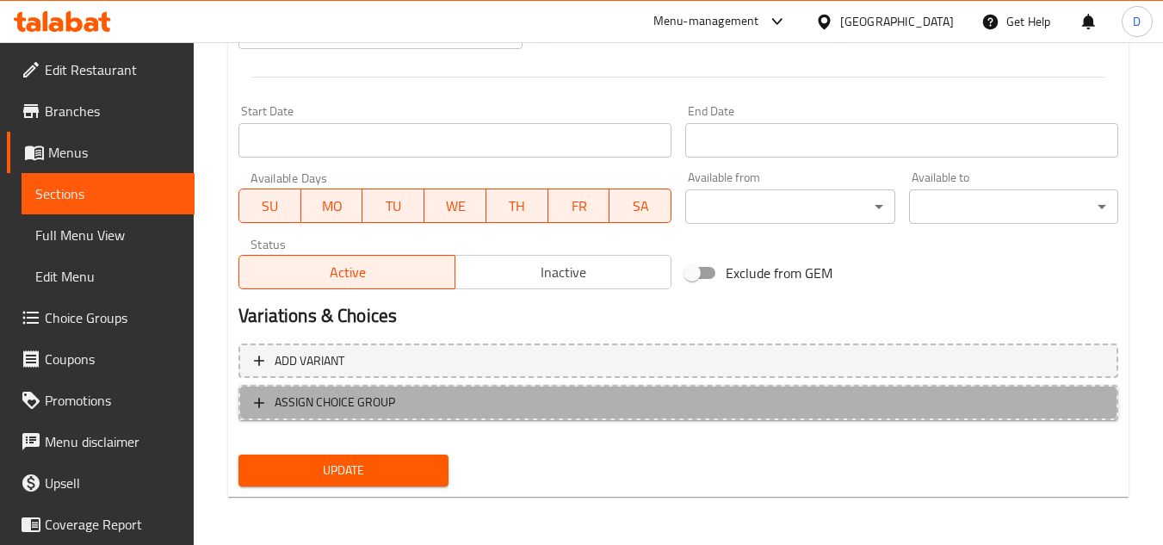
click at [366, 411] on span "ASSIGN CHOICE GROUP" at bounding box center [335, 403] width 120 height 22
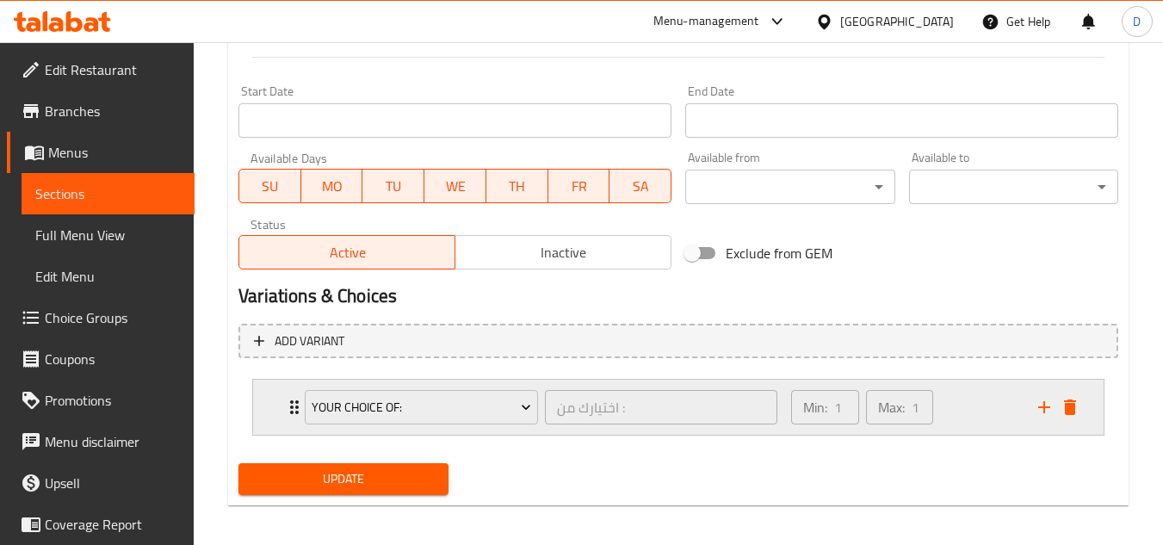
scroll to position [725, 0]
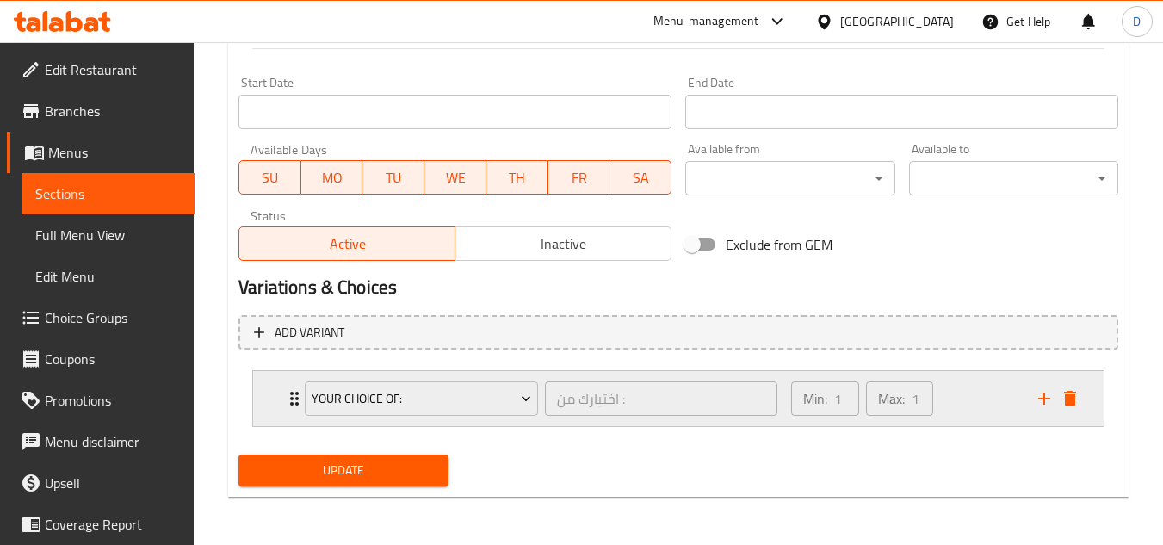
click at [289, 403] on icon "Expand" at bounding box center [294, 398] width 21 height 21
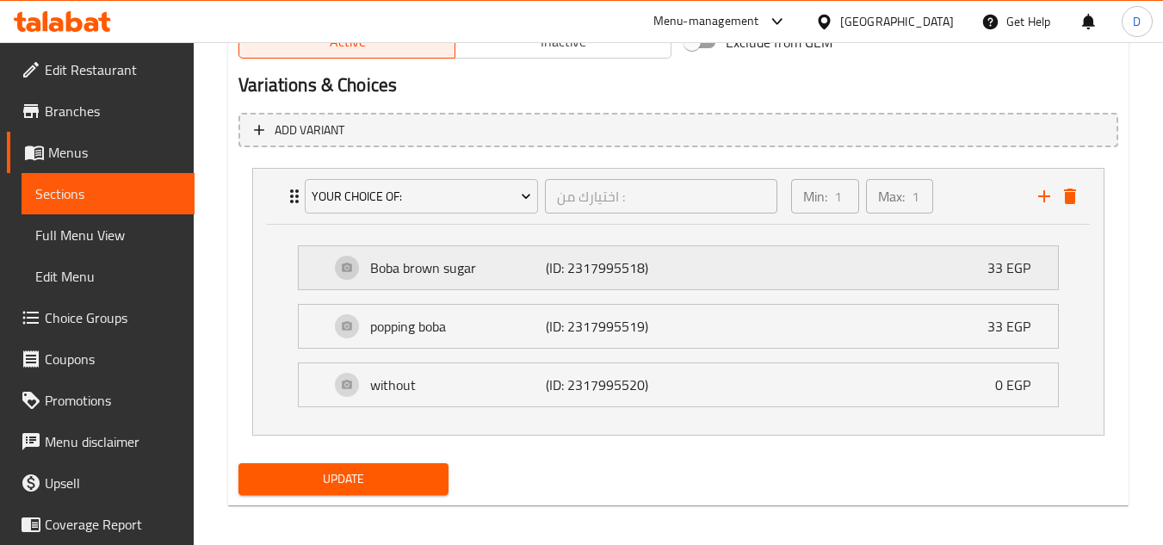
scroll to position [935, 0]
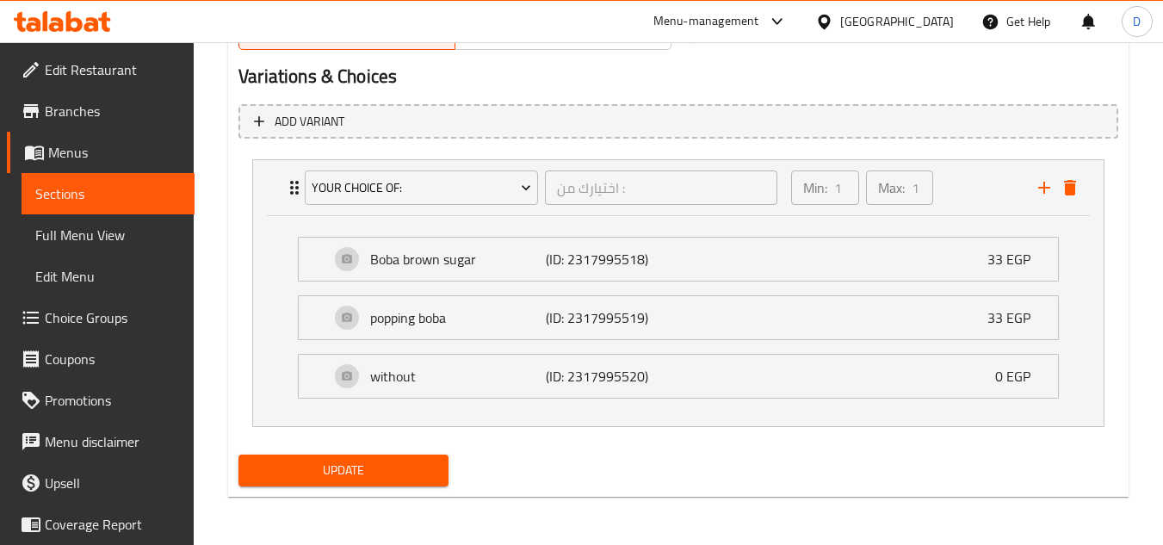
click at [380, 472] on span "Update" at bounding box center [343, 471] width 182 height 22
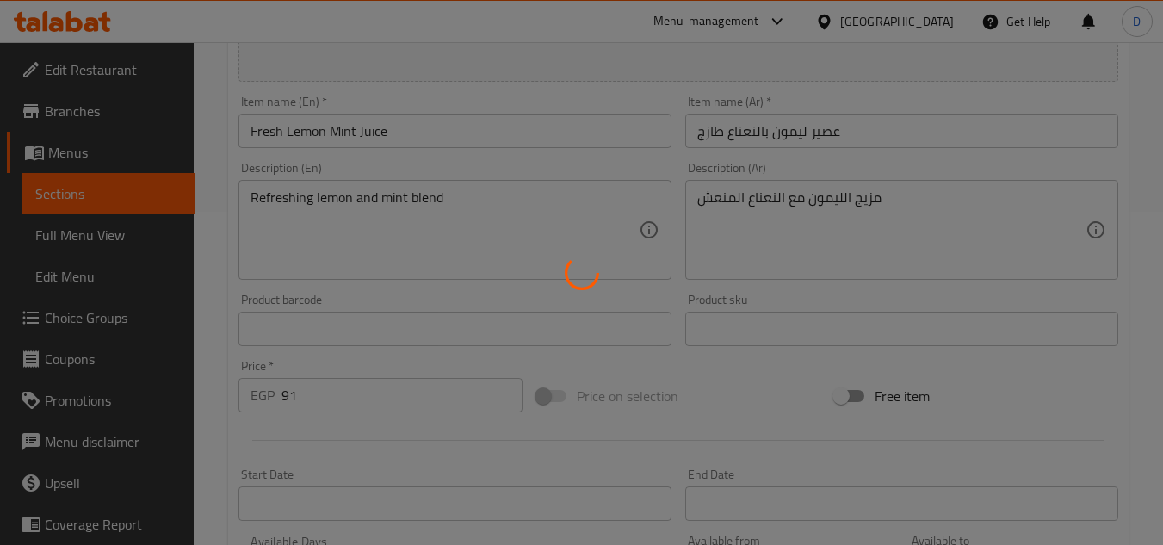
scroll to position [0, 0]
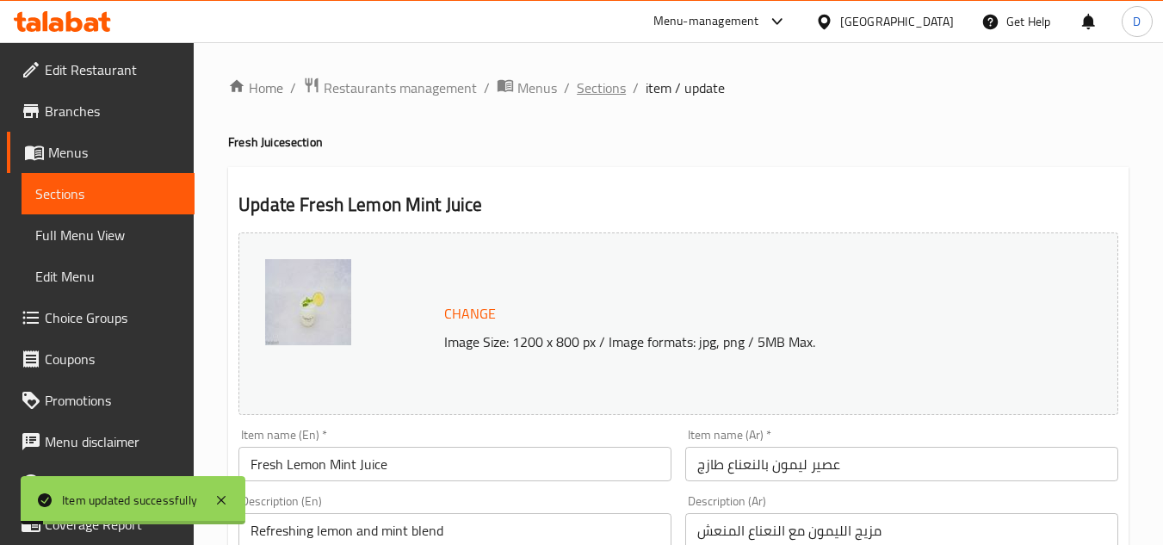
click at [598, 83] on span "Sections" at bounding box center [601, 87] width 49 height 21
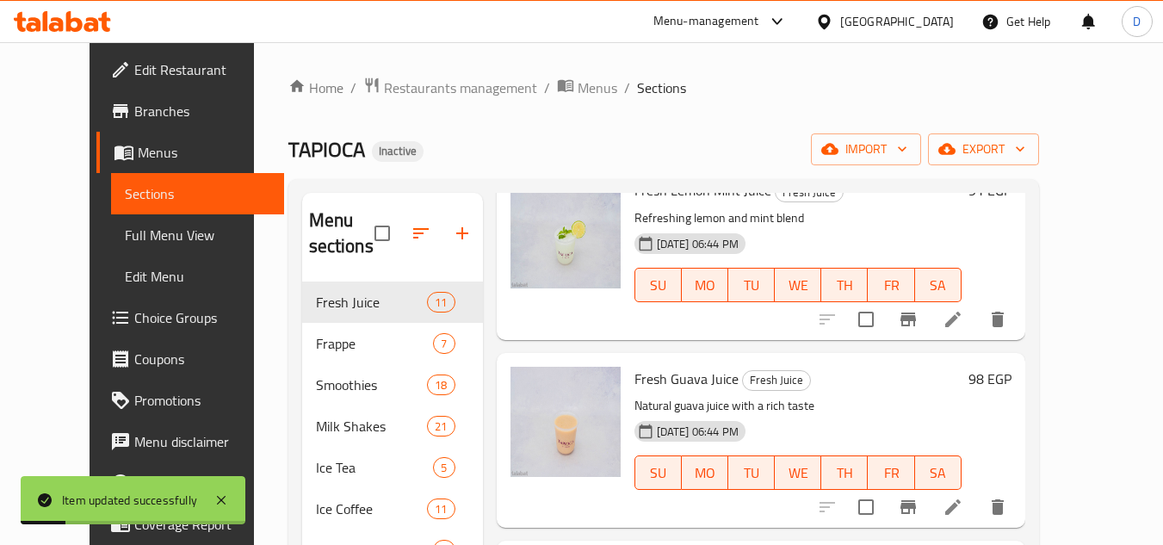
scroll to position [344, 0]
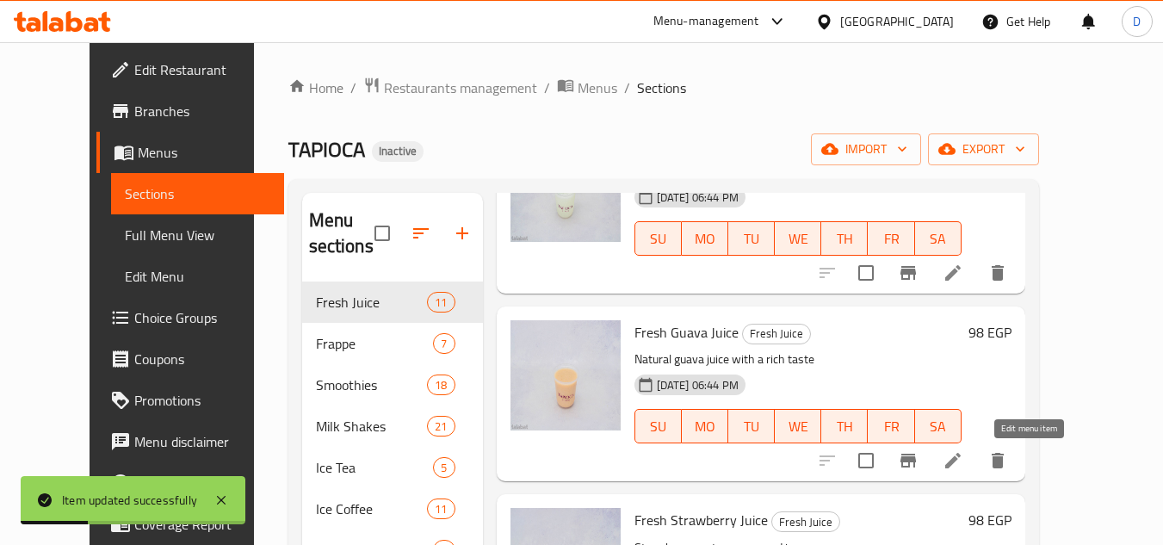
click at [960, 466] on icon at bounding box center [952, 460] width 15 height 15
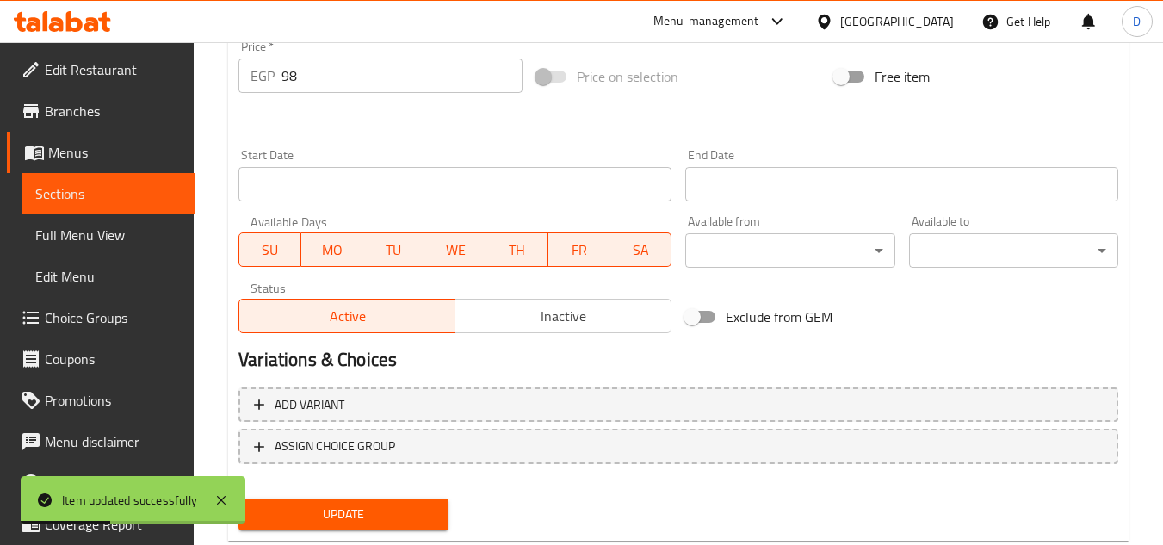
scroll to position [696, 0]
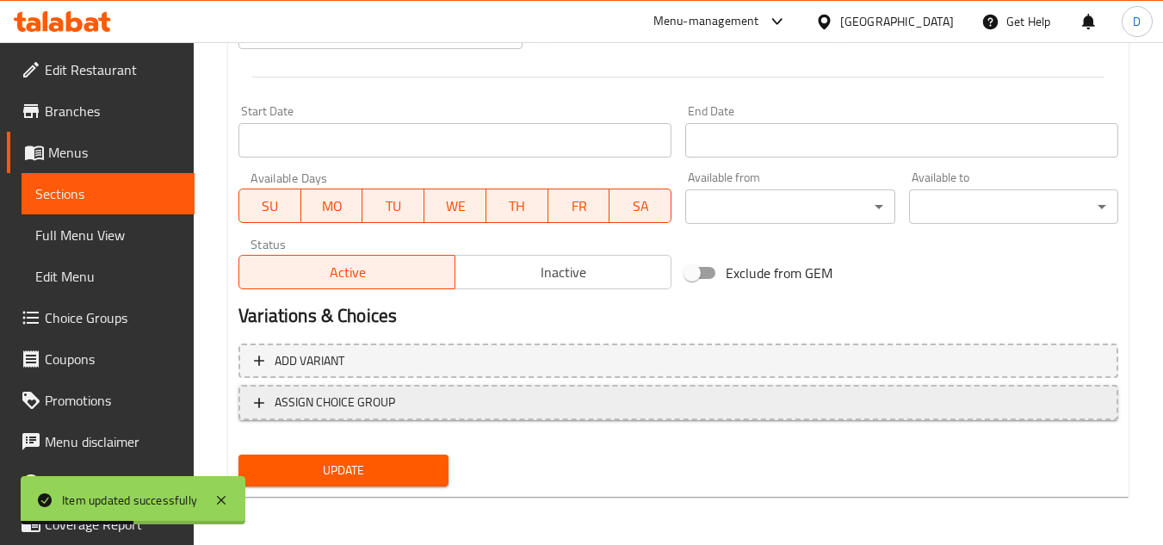
click at [374, 406] on span "ASSIGN CHOICE GROUP" at bounding box center [335, 403] width 120 height 22
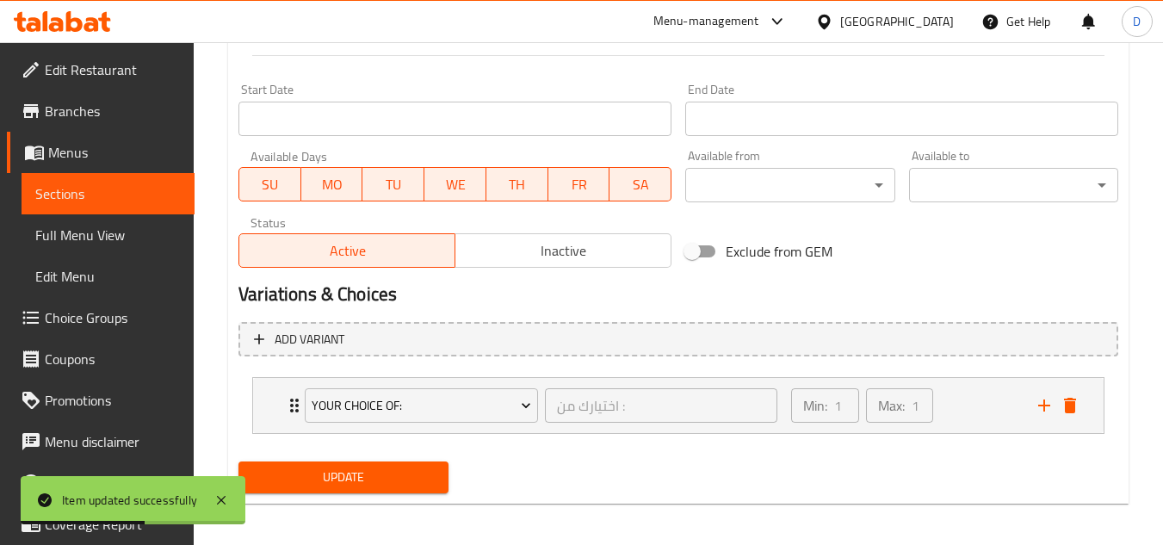
scroll to position [725, 0]
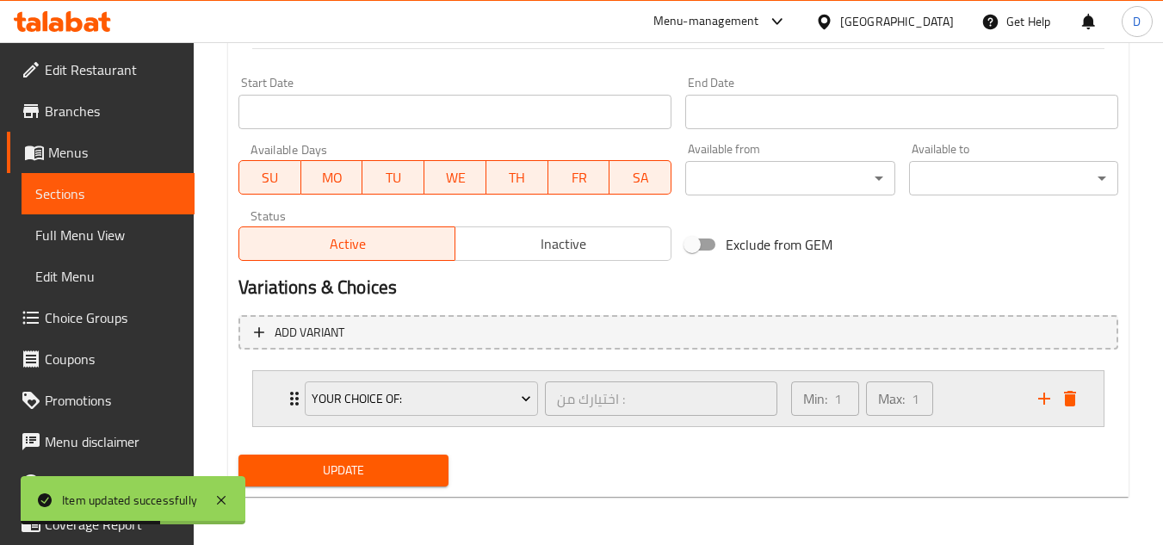
click at [296, 402] on div "your choice of: اختيارك من : ​" at bounding box center [540, 398] width 493 height 55
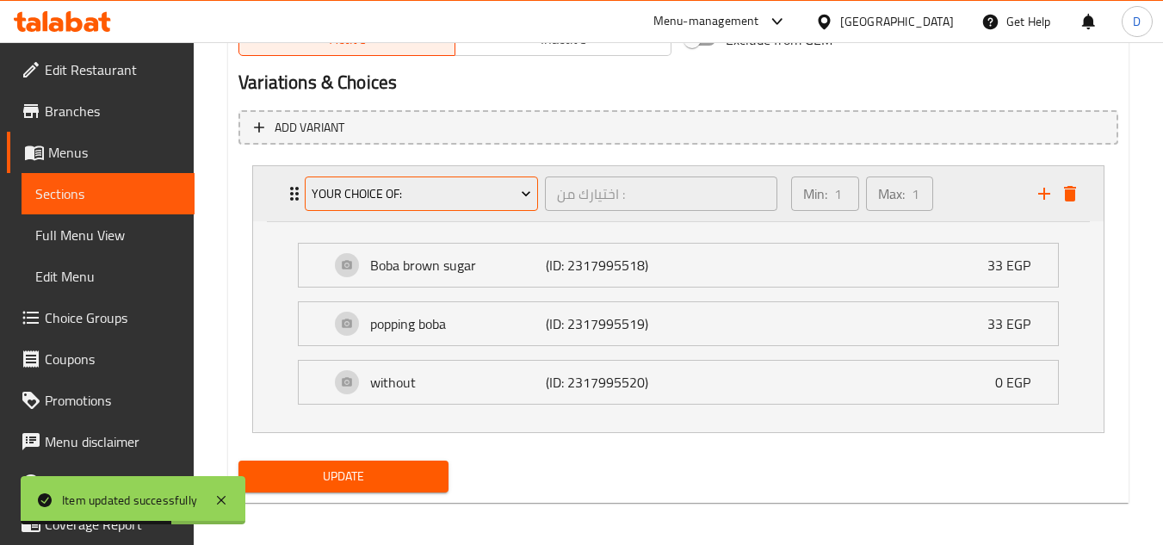
scroll to position [935, 0]
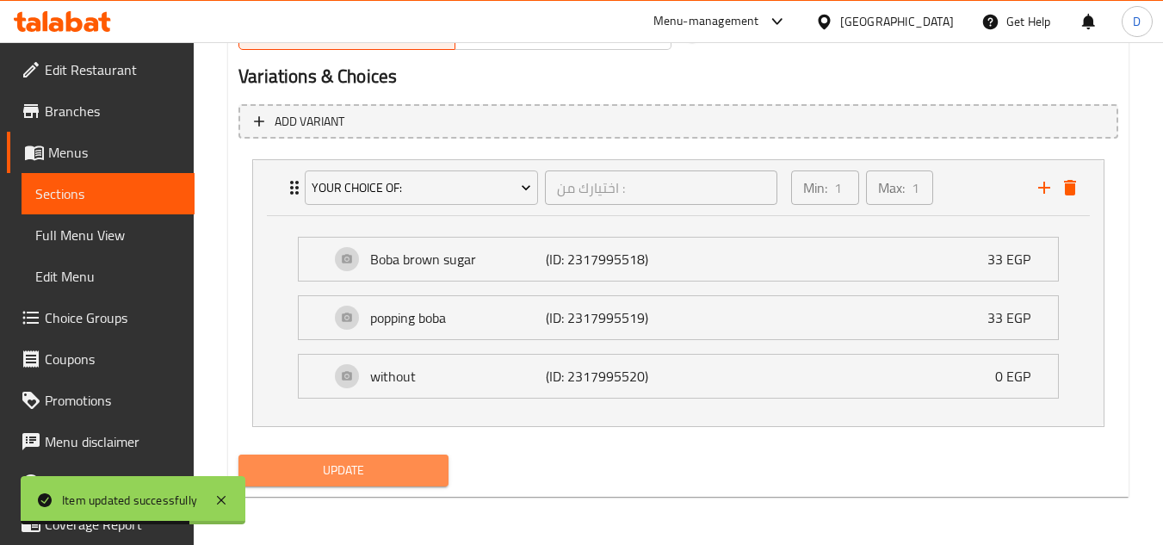
click at [366, 466] on span "Update" at bounding box center [343, 471] width 182 height 22
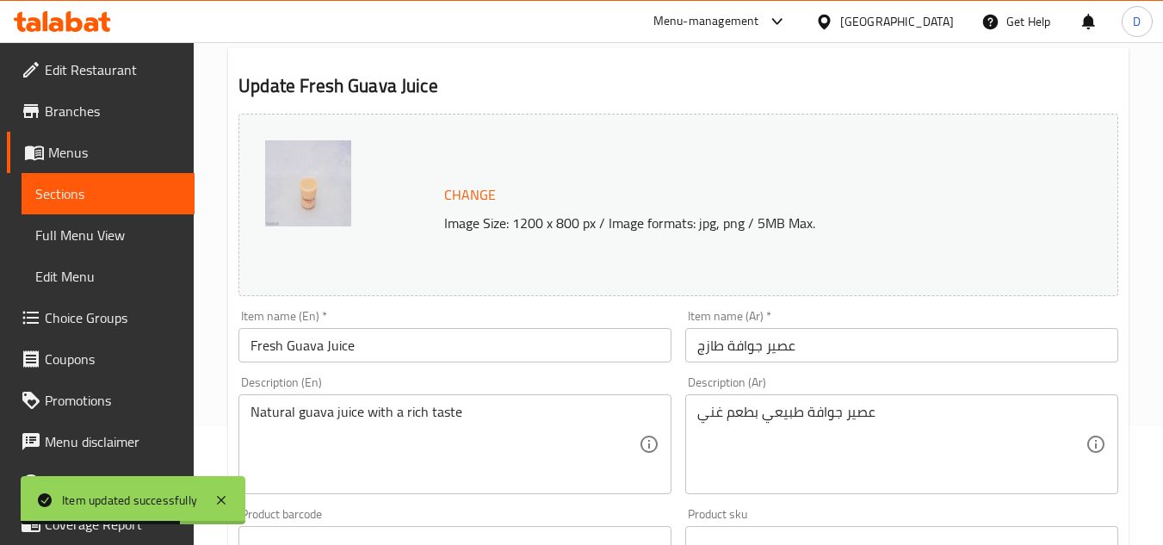
scroll to position [0, 0]
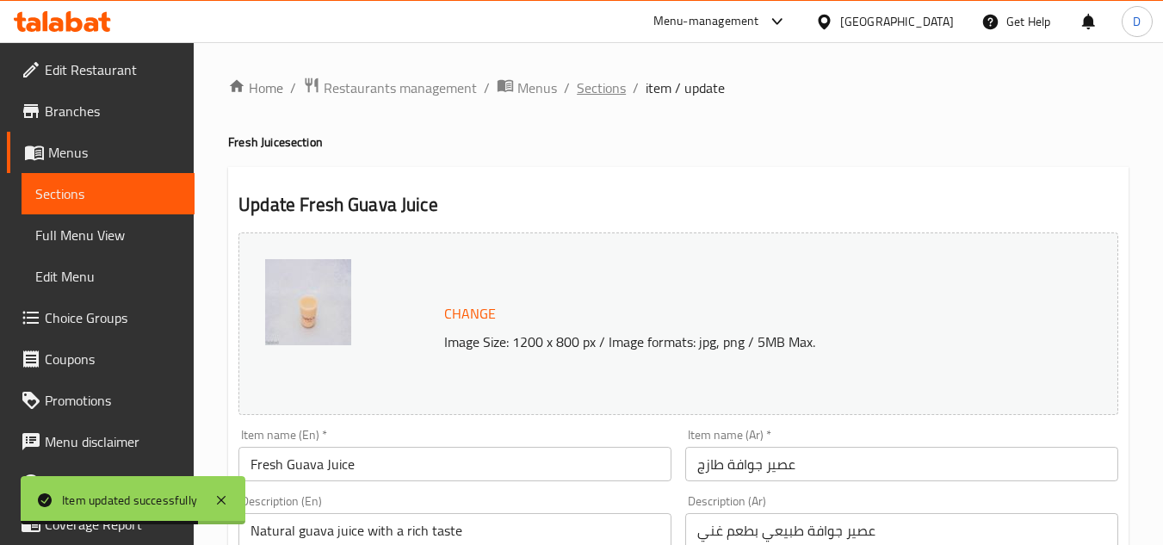
click at [600, 88] on span "Sections" at bounding box center [601, 87] width 49 height 21
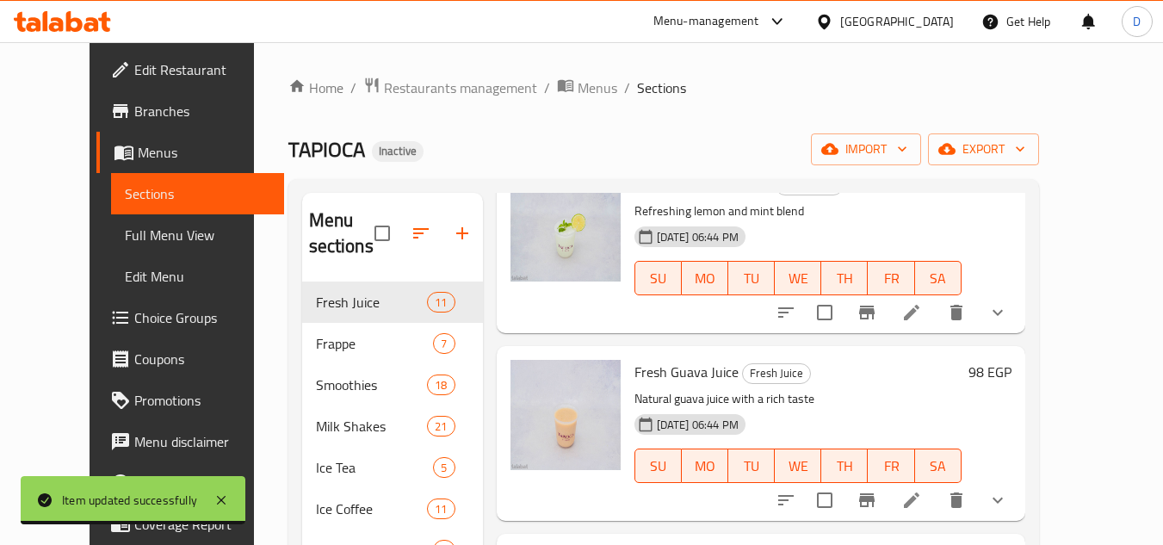
scroll to position [344, 0]
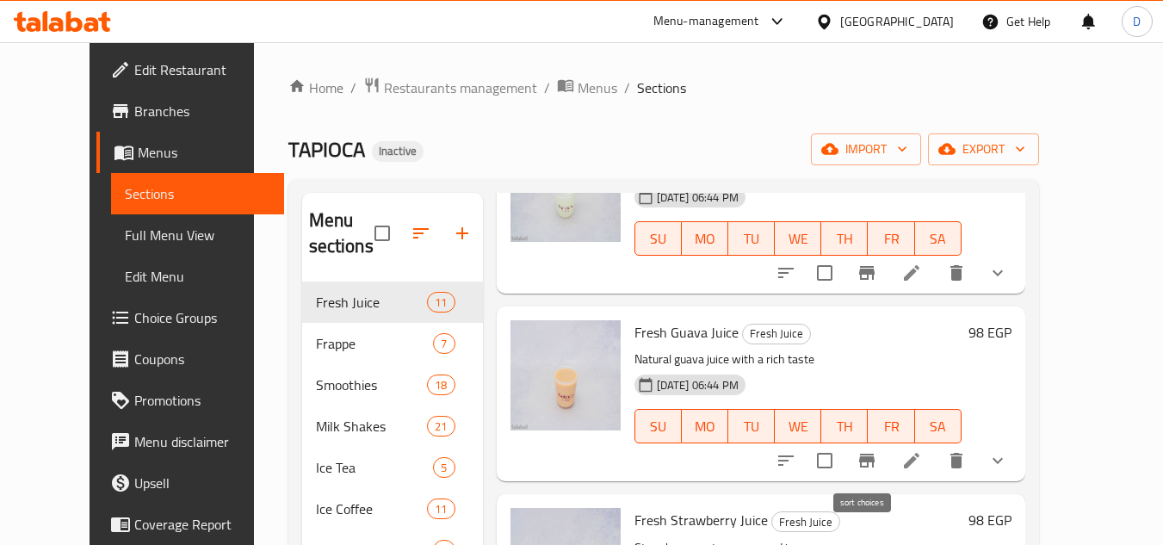
click at [796, 454] on icon "sort-choices" at bounding box center [785, 460] width 21 height 21
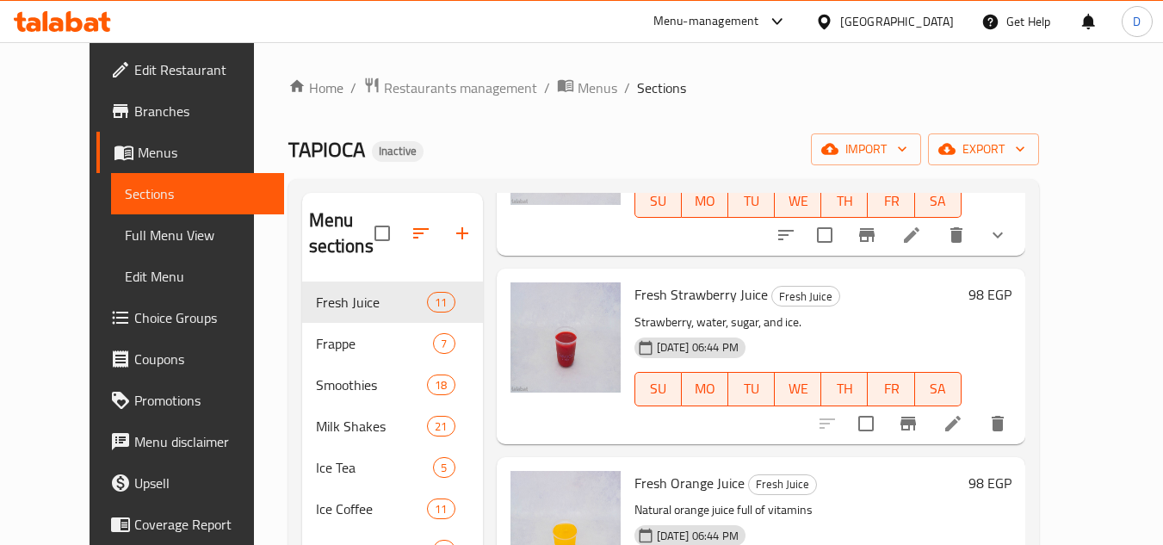
scroll to position [602, 0]
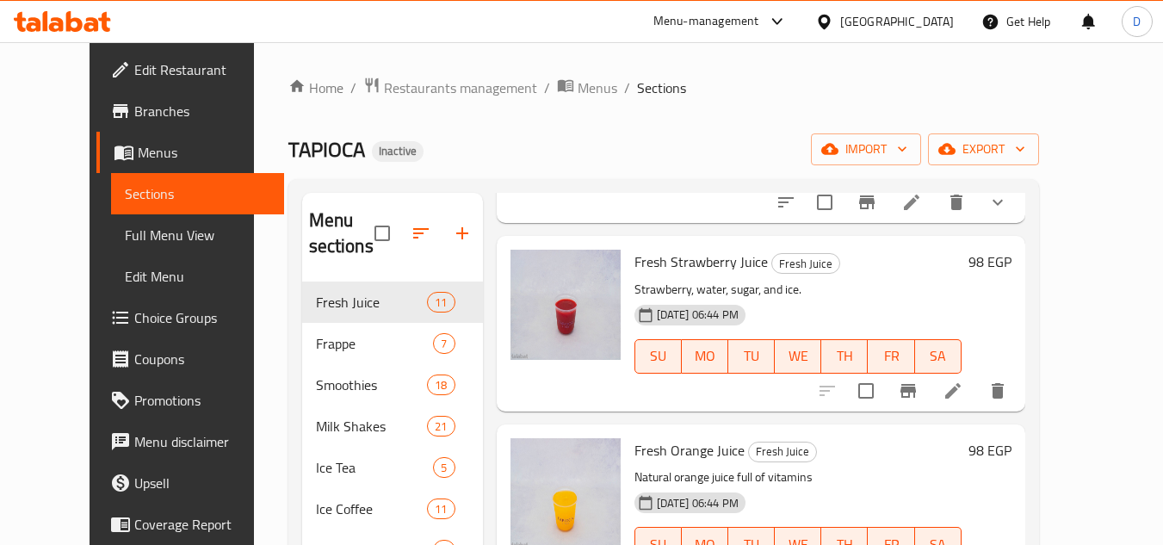
click at [960, 391] on icon at bounding box center [952, 390] width 15 height 15
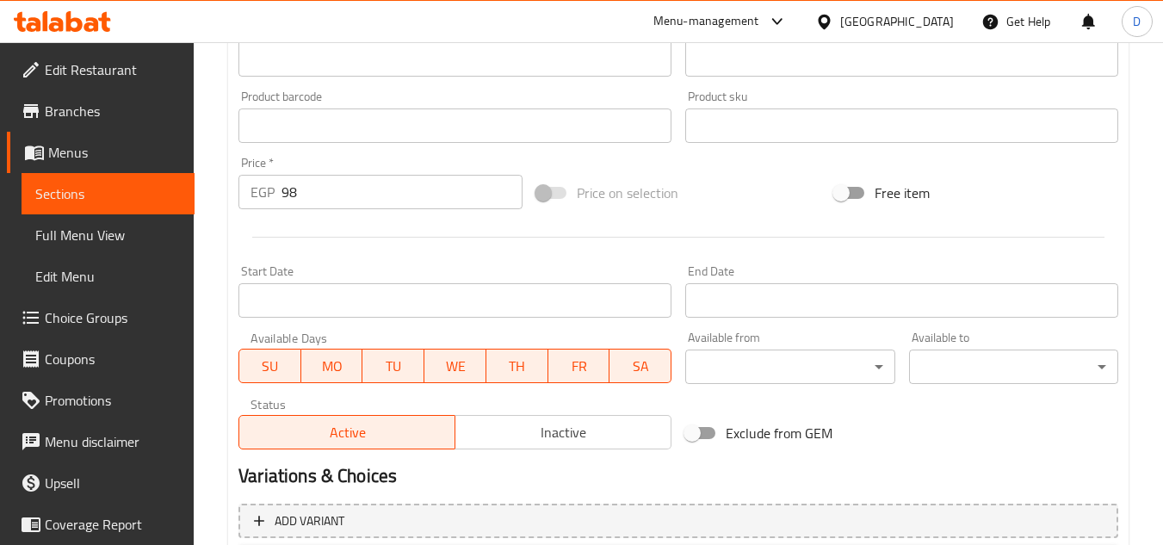
scroll to position [696, 0]
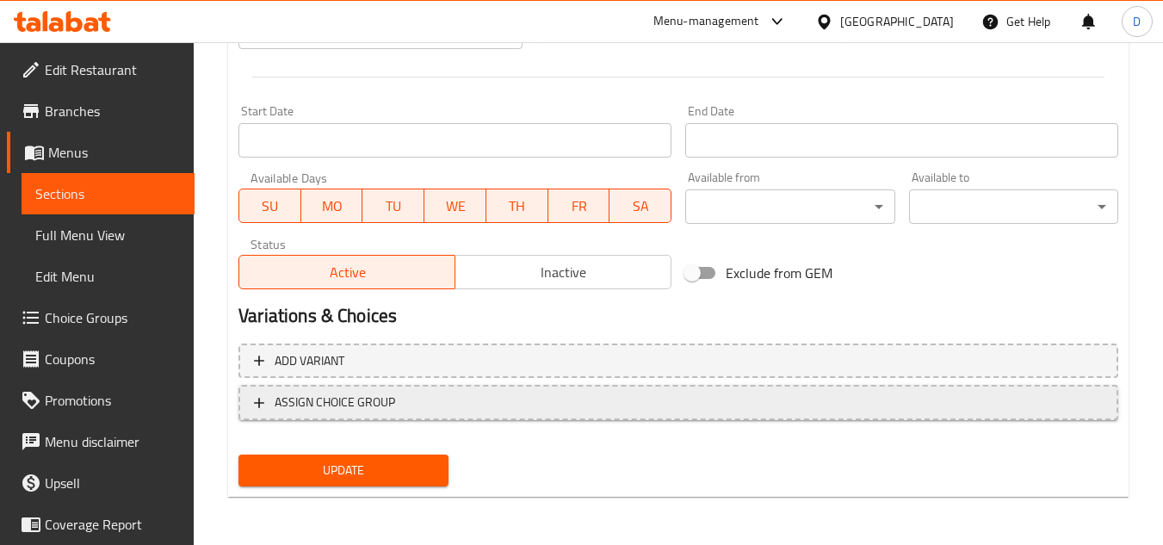
click at [375, 404] on span "ASSIGN CHOICE GROUP" at bounding box center [335, 403] width 120 height 22
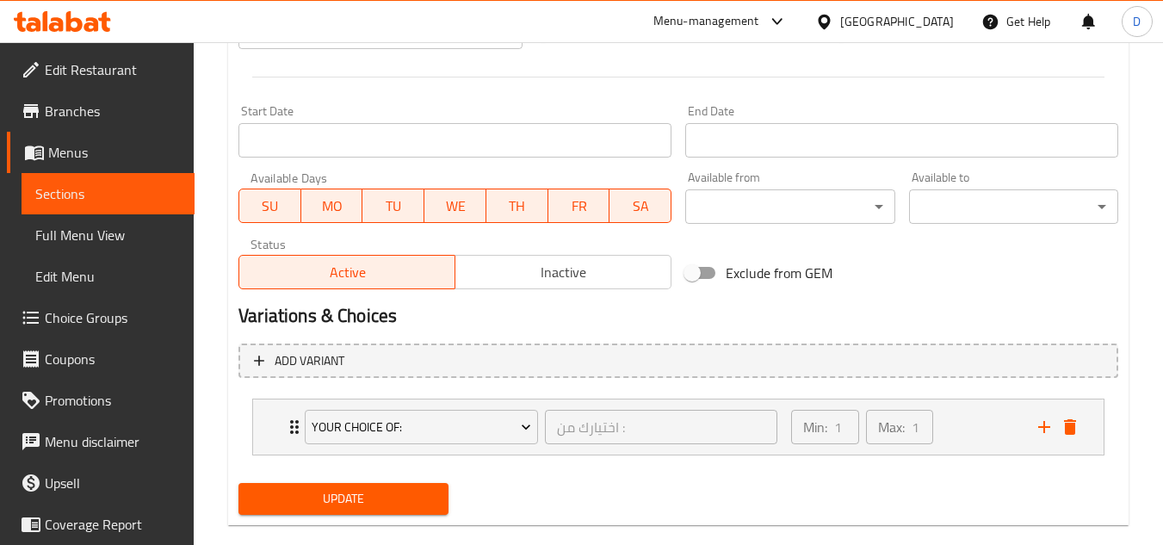
click at [351, 495] on span "Update" at bounding box center [343, 499] width 182 height 22
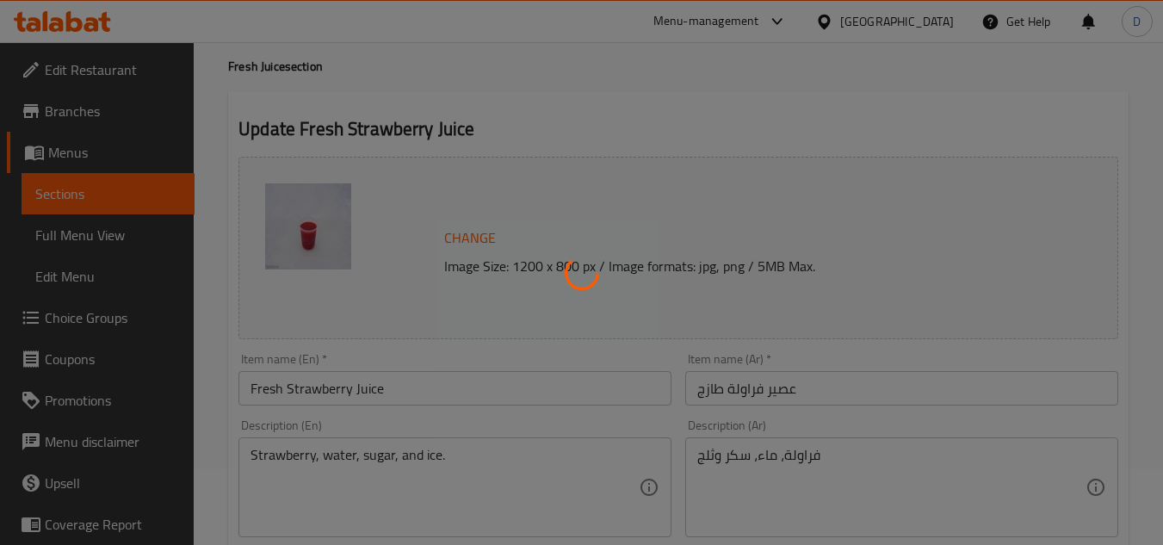
scroll to position [0, 0]
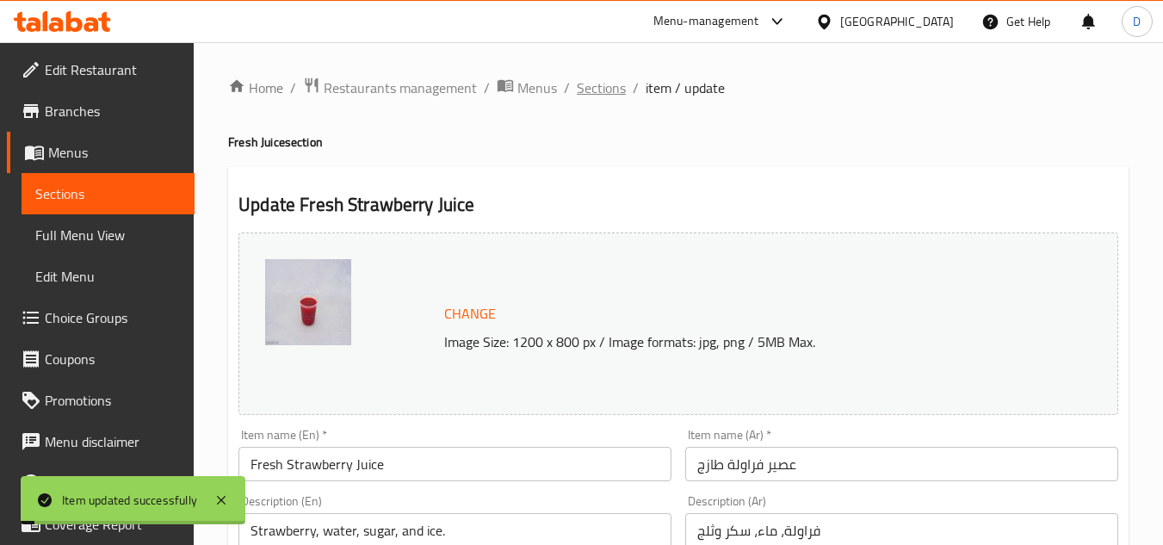
click at [605, 97] on span "Sections" at bounding box center [601, 87] width 49 height 21
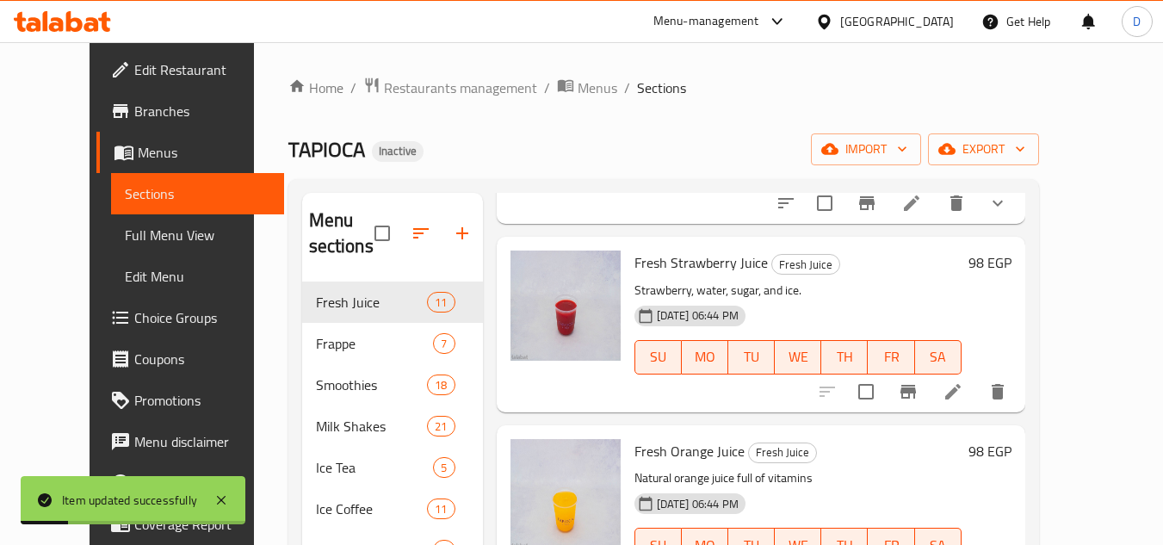
scroll to position [688, 0]
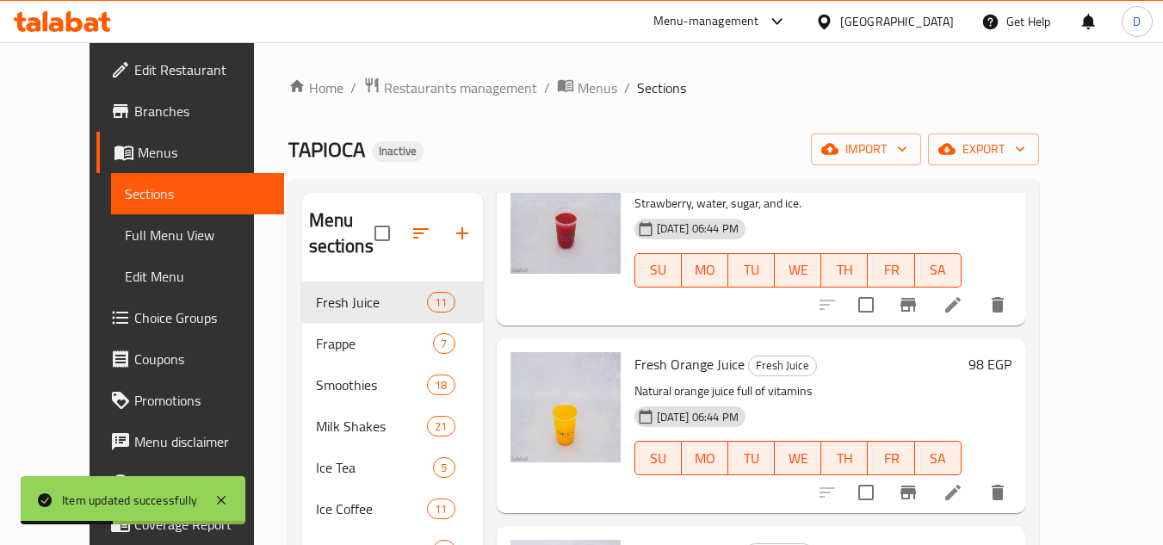
click at [903, 302] on div at bounding box center [912, 304] width 212 height 41
click at [960, 305] on icon at bounding box center [952, 304] width 15 height 15
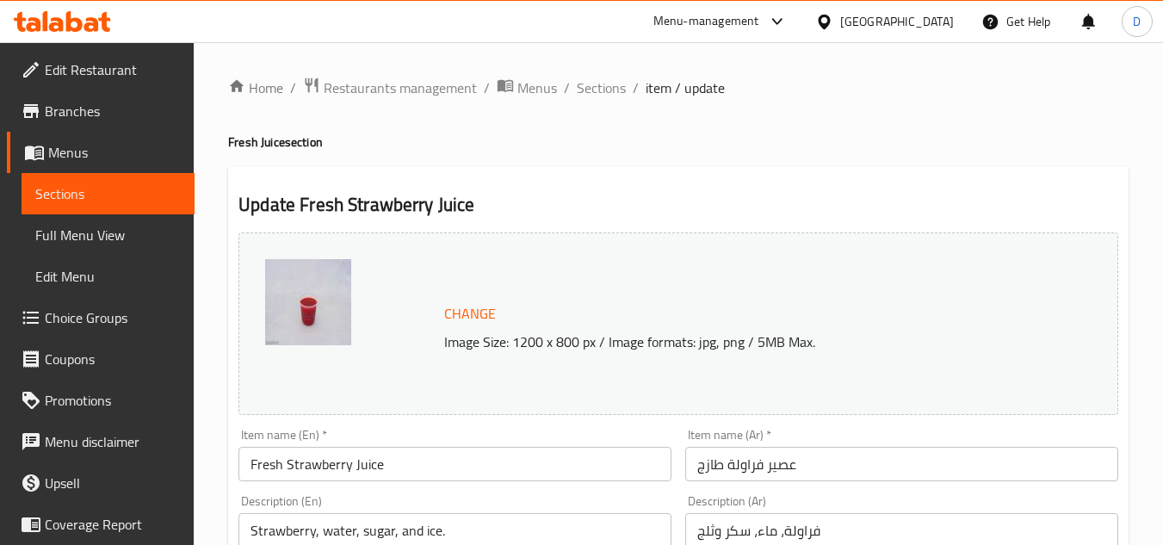
drag, startPoint x: 606, startPoint y: 87, endPoint x: 649, endPoint y: 124, distance: 56.8
click at [606, 87] on span "Sections" at bounding box center [601, 87] width 49 height 21
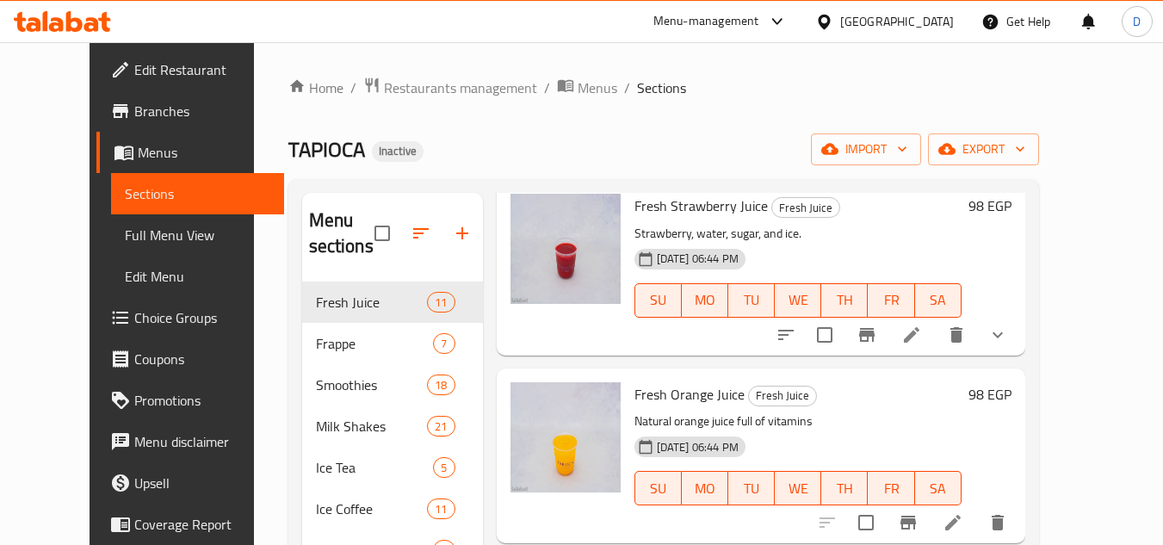
scroll to position [688, 0]
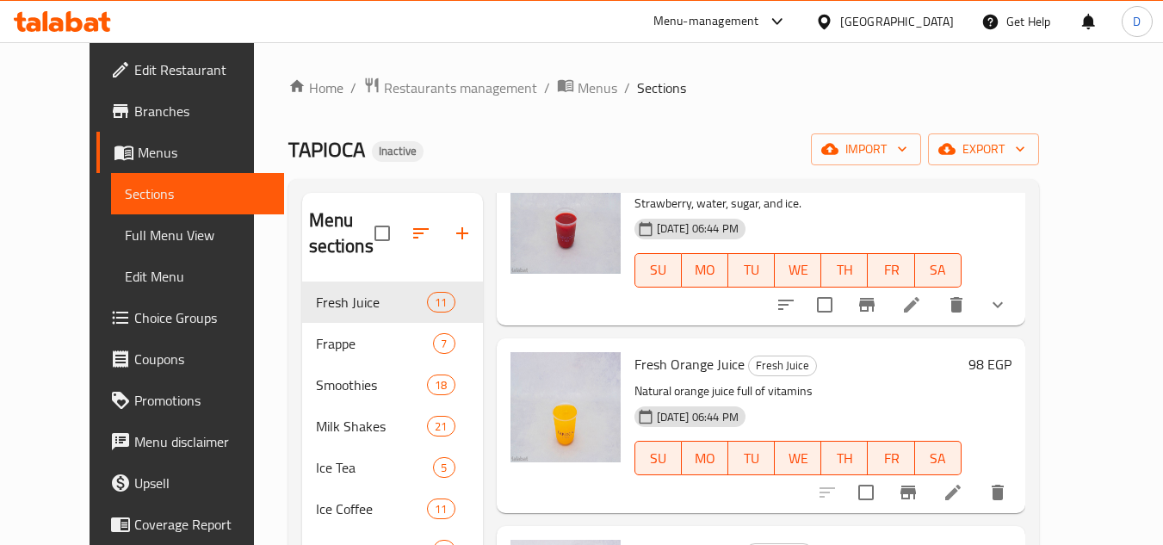
click at [963, 490] on icon at bounding box center [952, 492] width 21 height 21
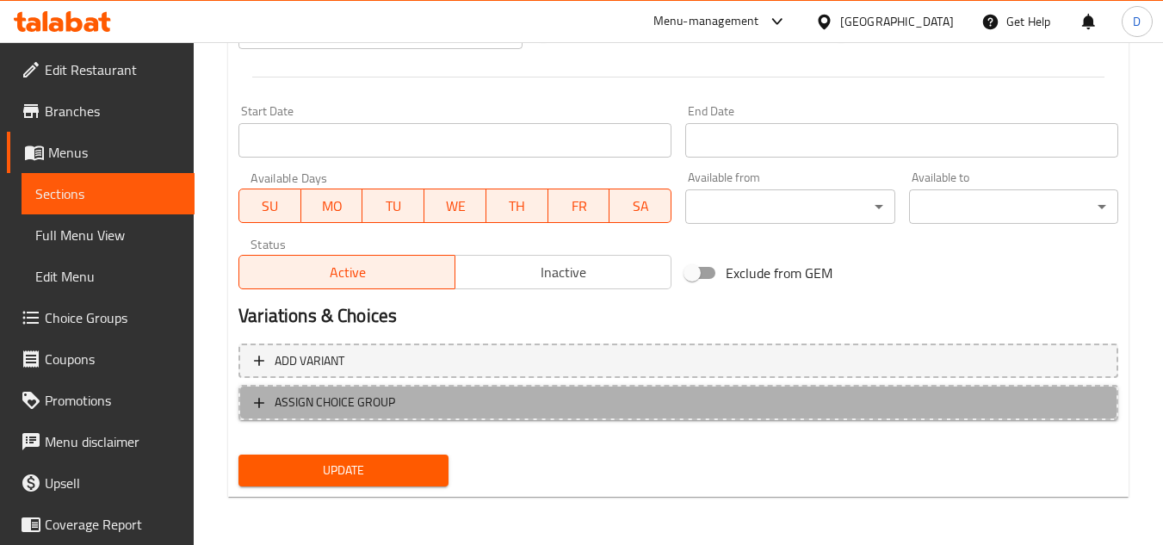
click at [393, 405] on span "ASSIGN CHOICE GROUP" at bounding box center [335, 403] width 120 height 22
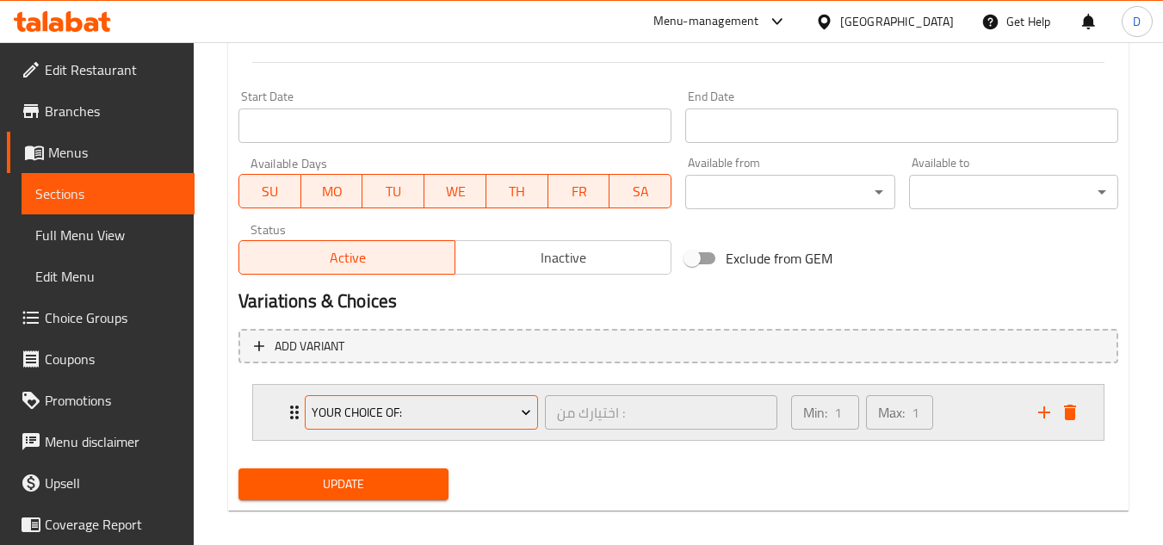
scroll to position [725, 0]
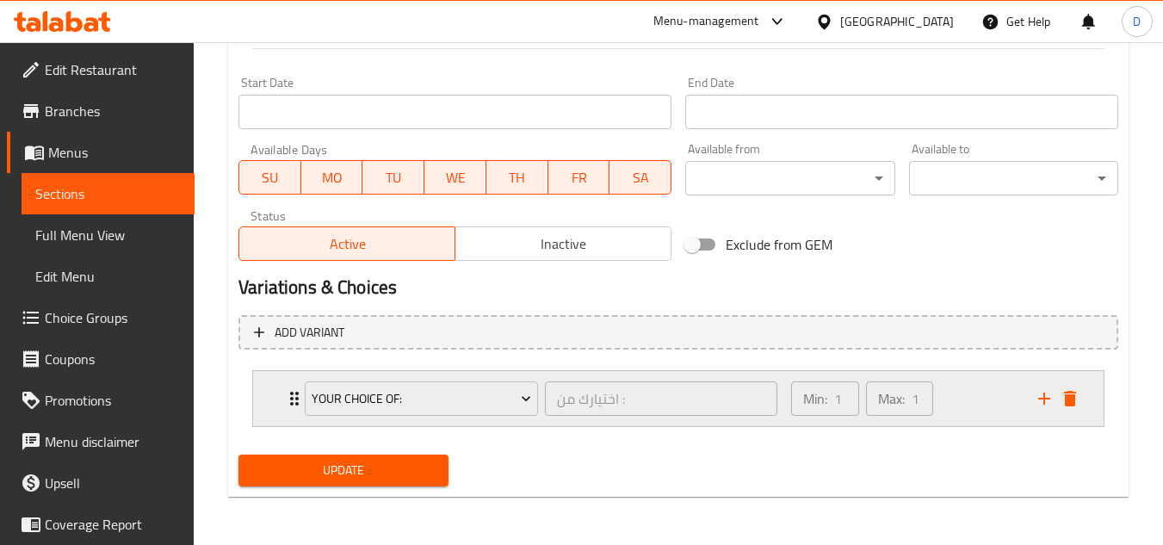
click at [292, 416] on div "your choice of: اختيارك من : ​ Min: 1 ​ Max: 1 ​" at bounding box center [683, 398] width 799 height 55
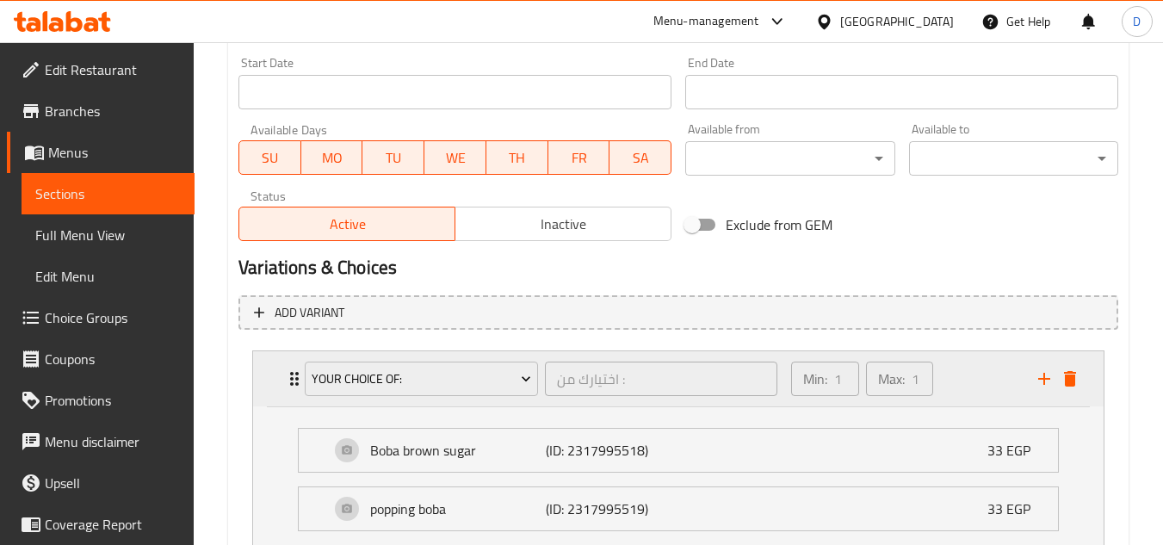
scroll to position [935, 0]
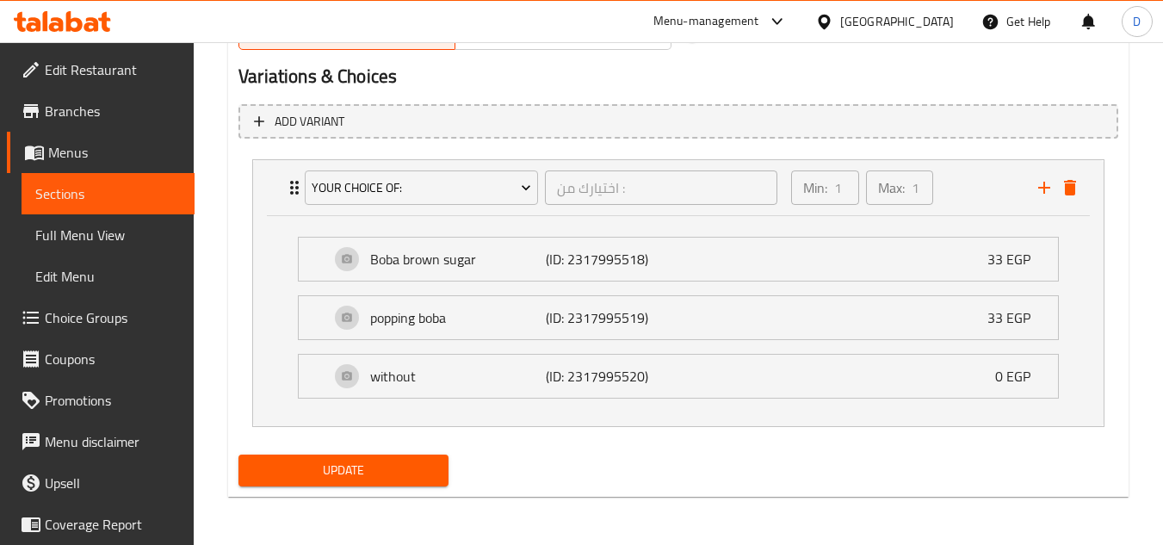
click at [345, 466] on span "Update" at bounding box center [343, 471] width 182 height 22
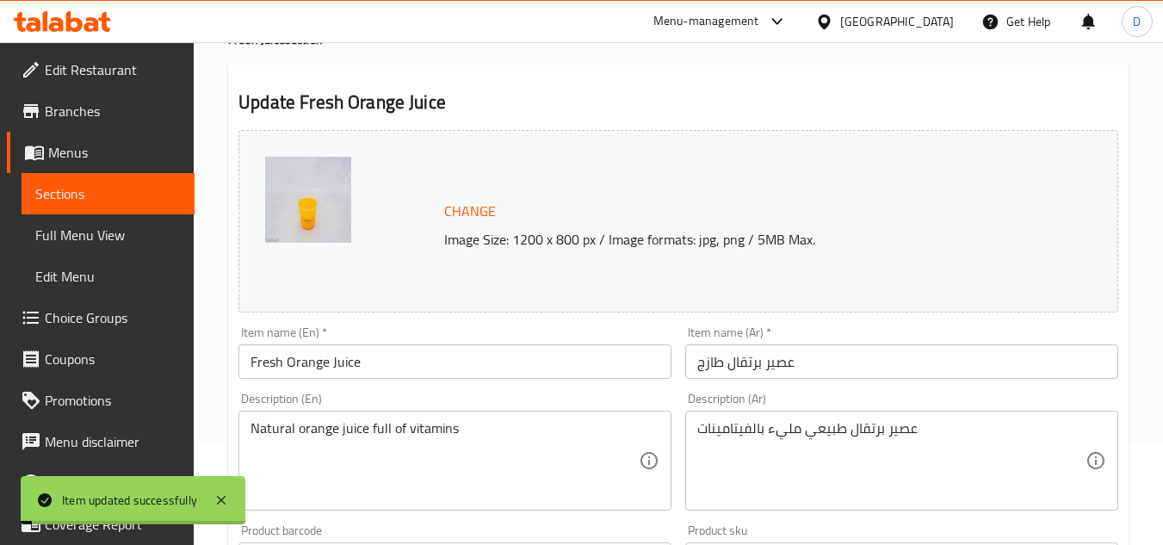
scroll to position [0, 0]
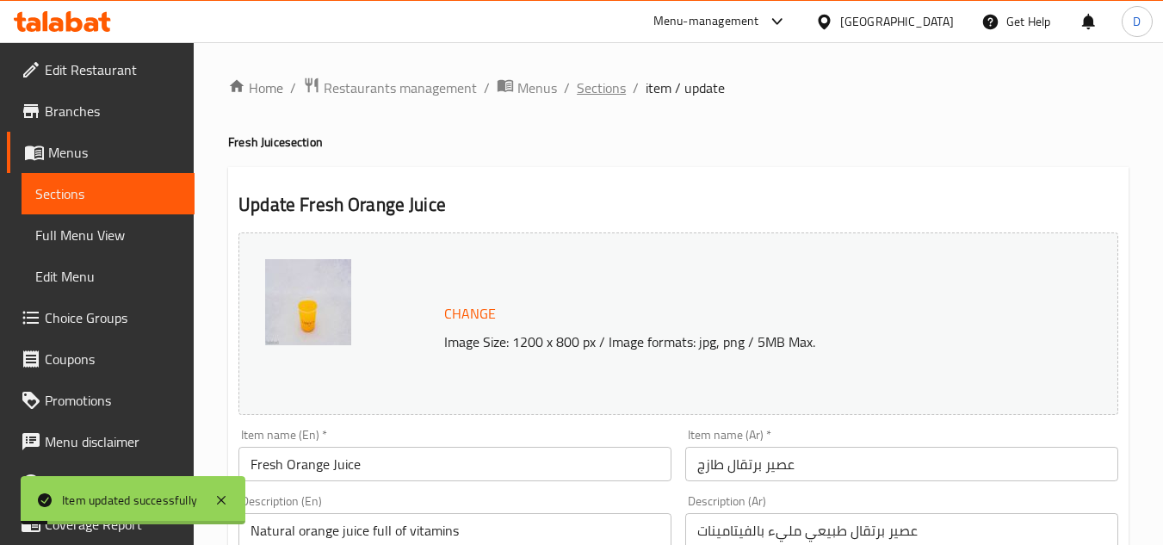
click at [590, 86] on span "Sections" at bounding box center [601, 87] width 49 height 21
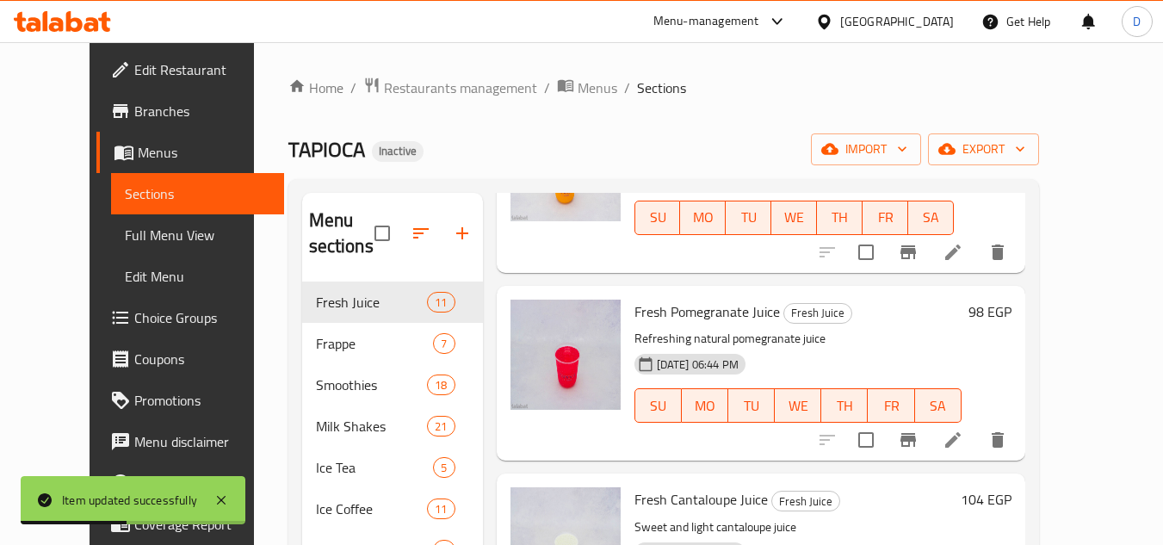
scroll to position [1119, 0]
click at [963, 435] on icon at bounding box center [952, 438] width 21 height 21
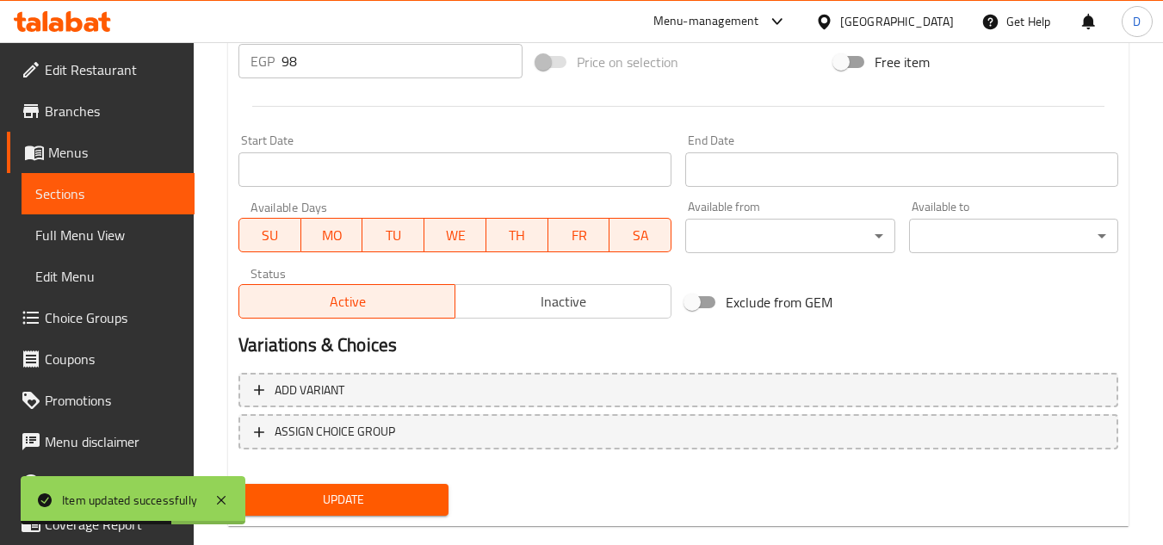
scroll to position [696, 0]
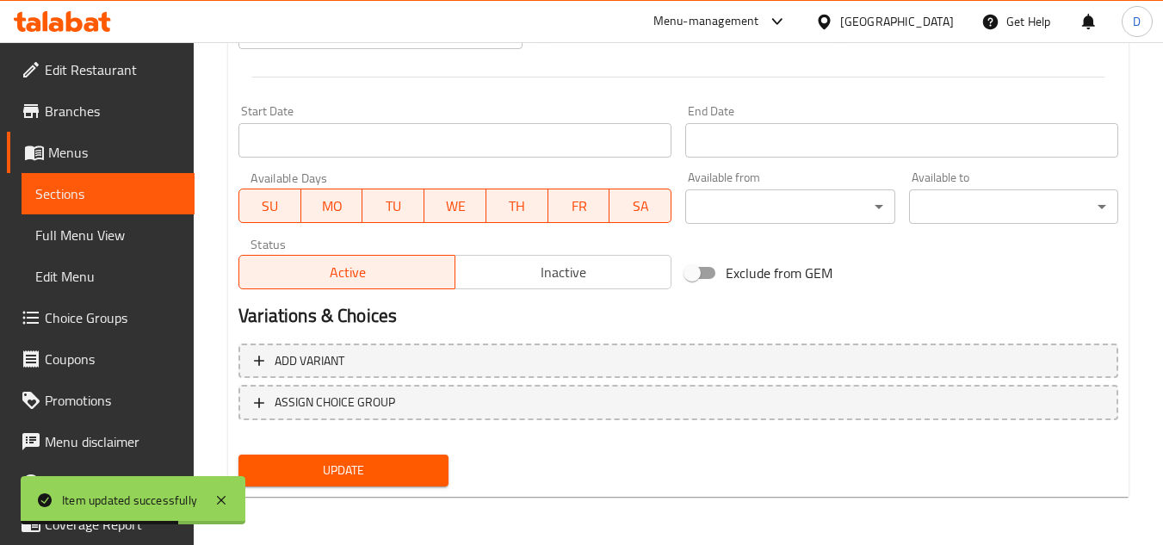
click at [381, 421] on div "Add variant ASSIGN CHOICE GROUP" at bounding box center [678, 393] width 893 height 112
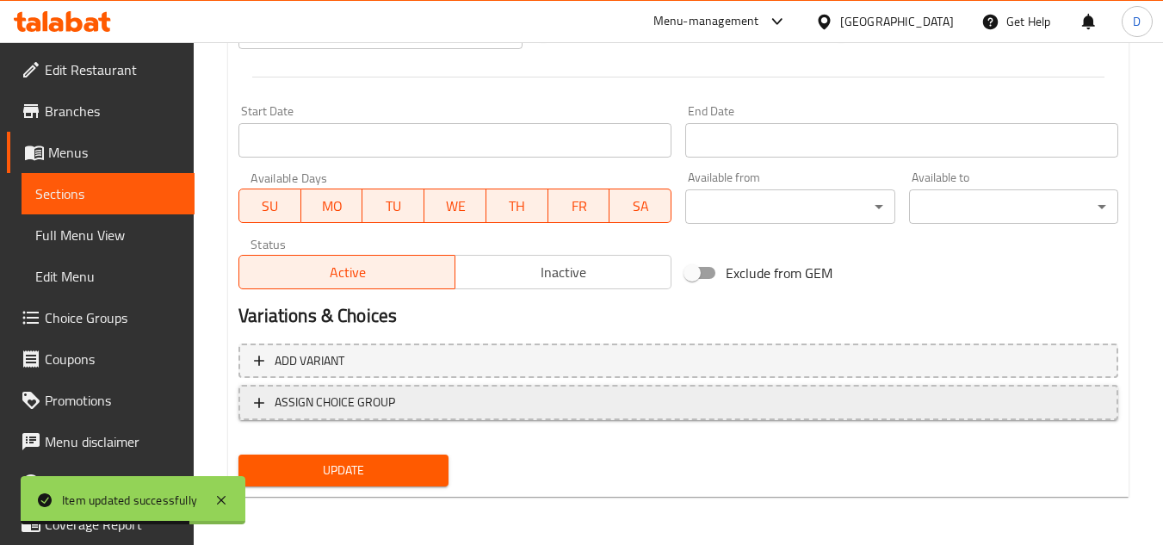
click at [403, 408] on span "ASSIGN CHOICE GROUP" at bounding box center [678, 403] width 849 height 22
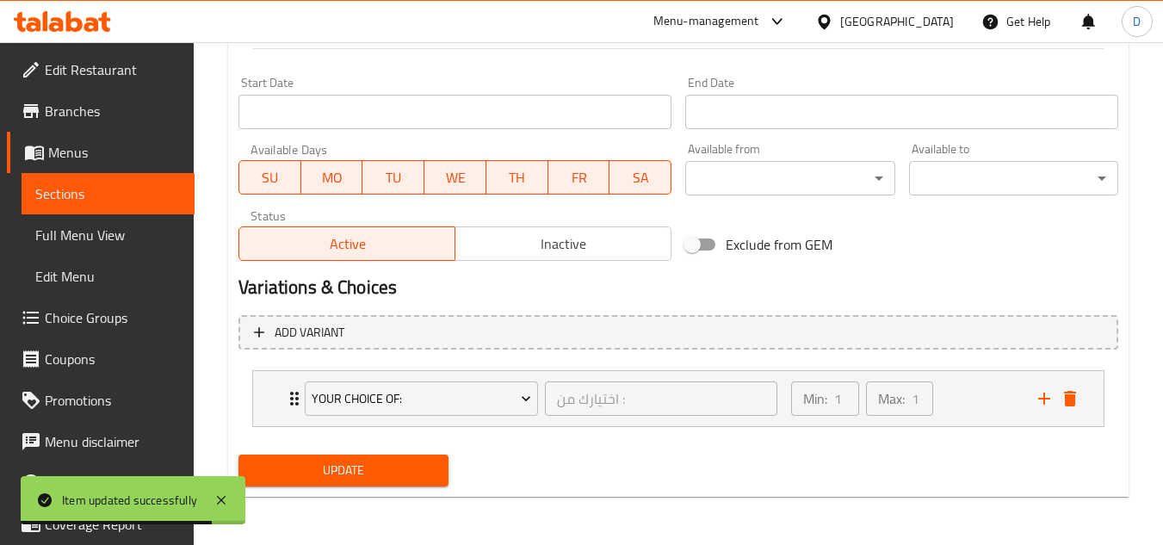
click at [365, 457] on button "Update" at bounding box center [342, 470] width 209 height 32
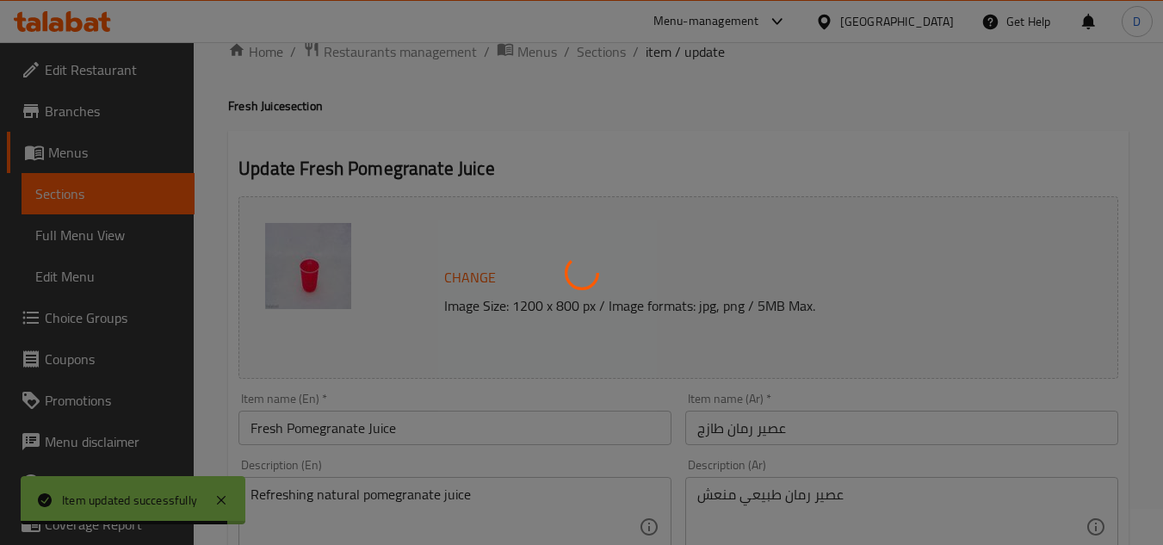
scroll to position [0, 0]
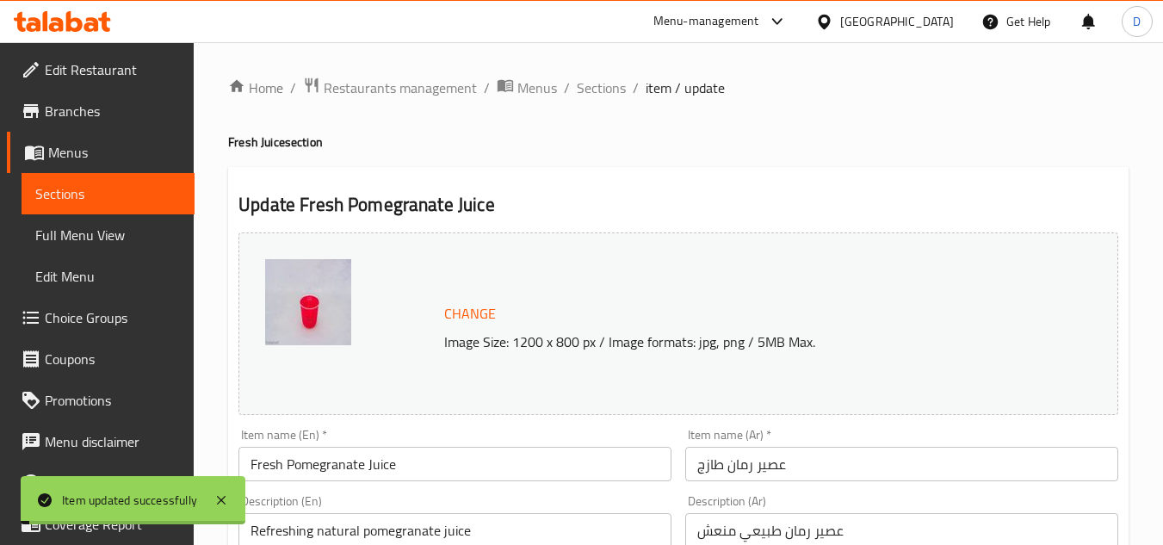
click at [611, 89] on span "Sections" at bounding box center [601, 87] width 49 height 21
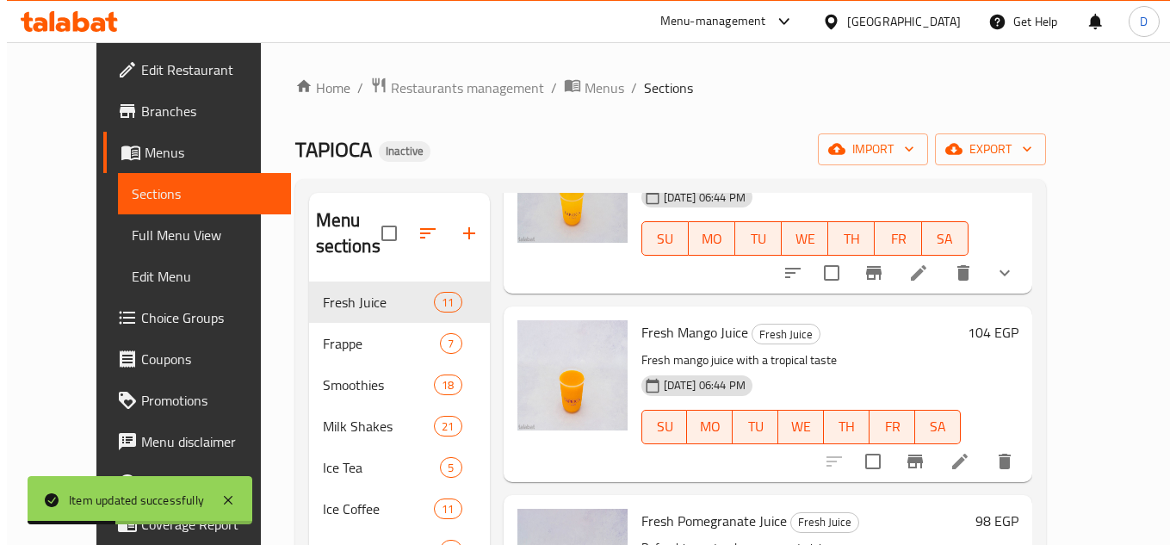
scroll to position [947, 0]
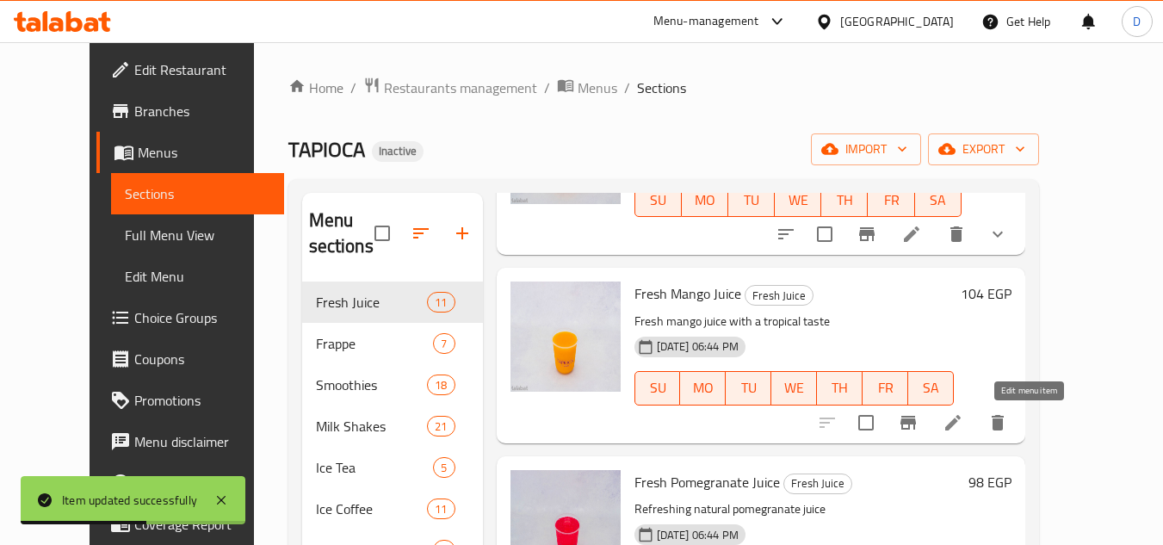
click at [963, 417] on icon at bounding box center [952, 422] width 21 height 21
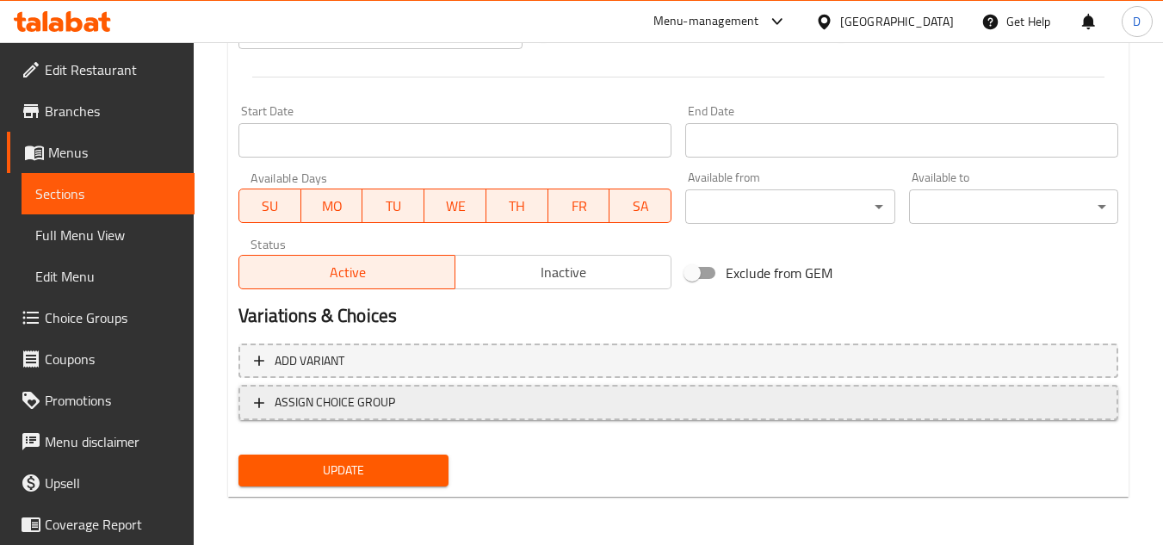
click at [349, 397] on span "ASSIGN CHOICE GROUP" at bounding box center [335, 403] width 120 height 22
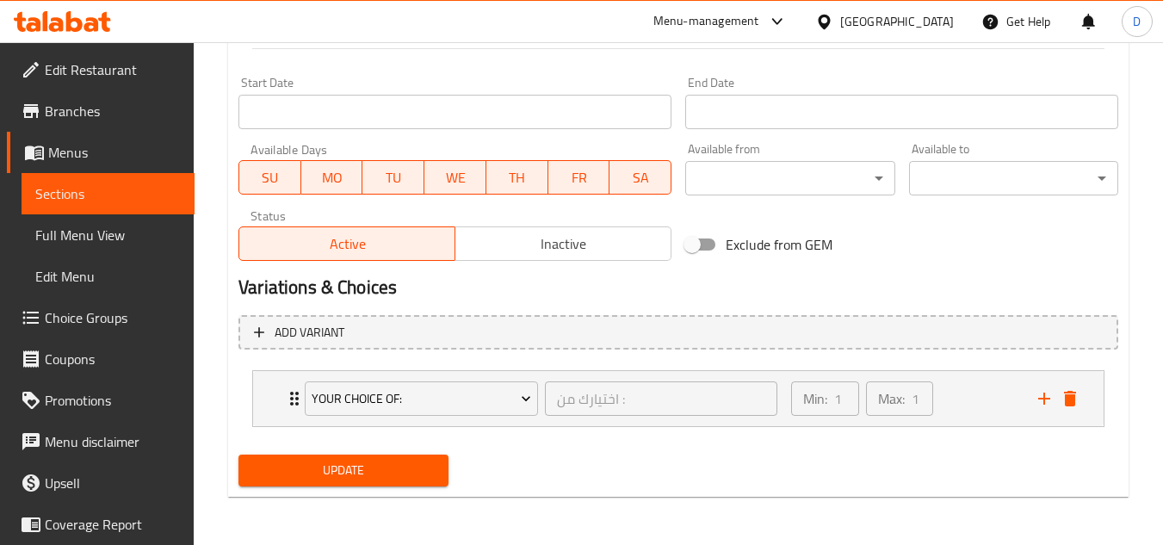
click at [355, 464] on span "Update" at bounding box center [343, 471] width 182 height 22
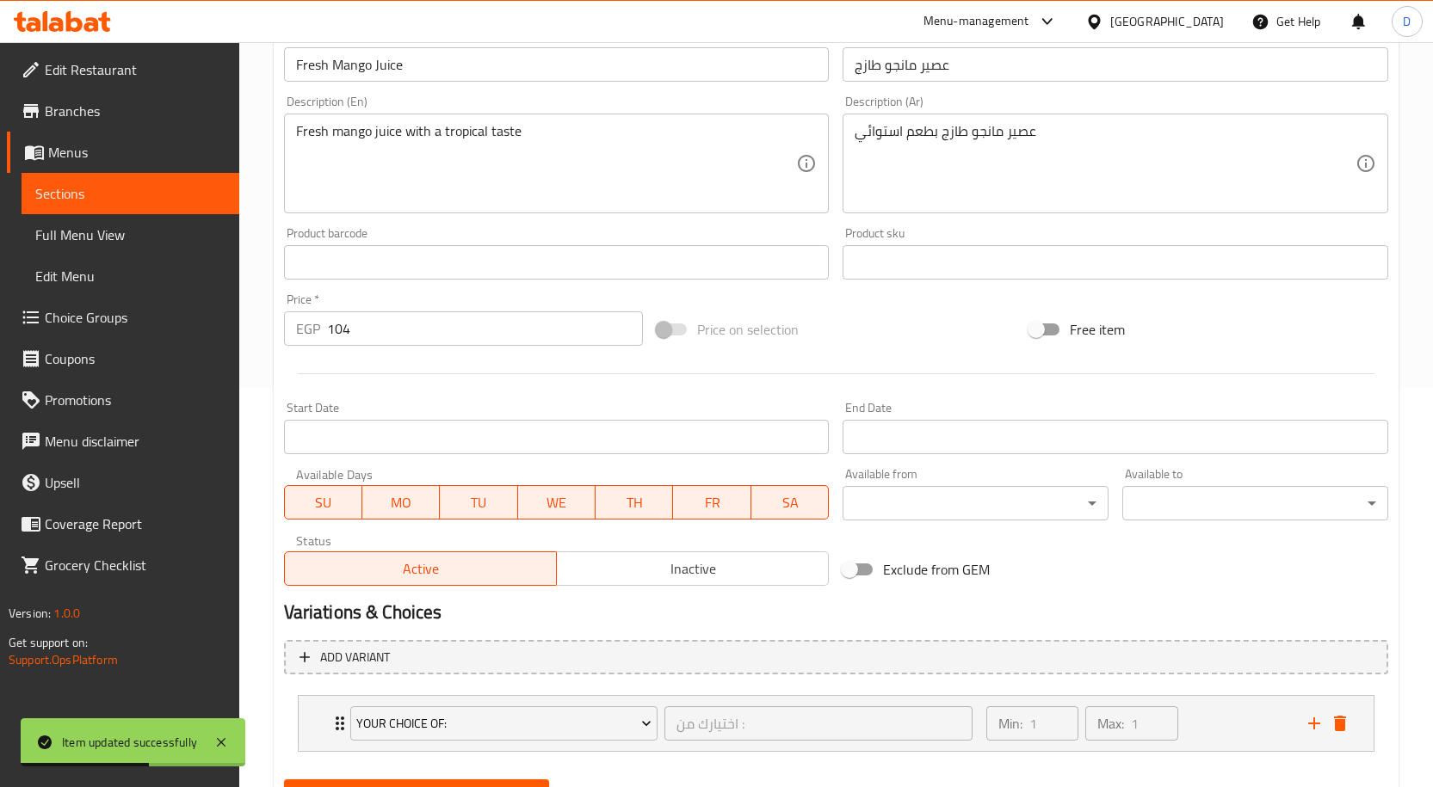
scroll to position [482, 0]
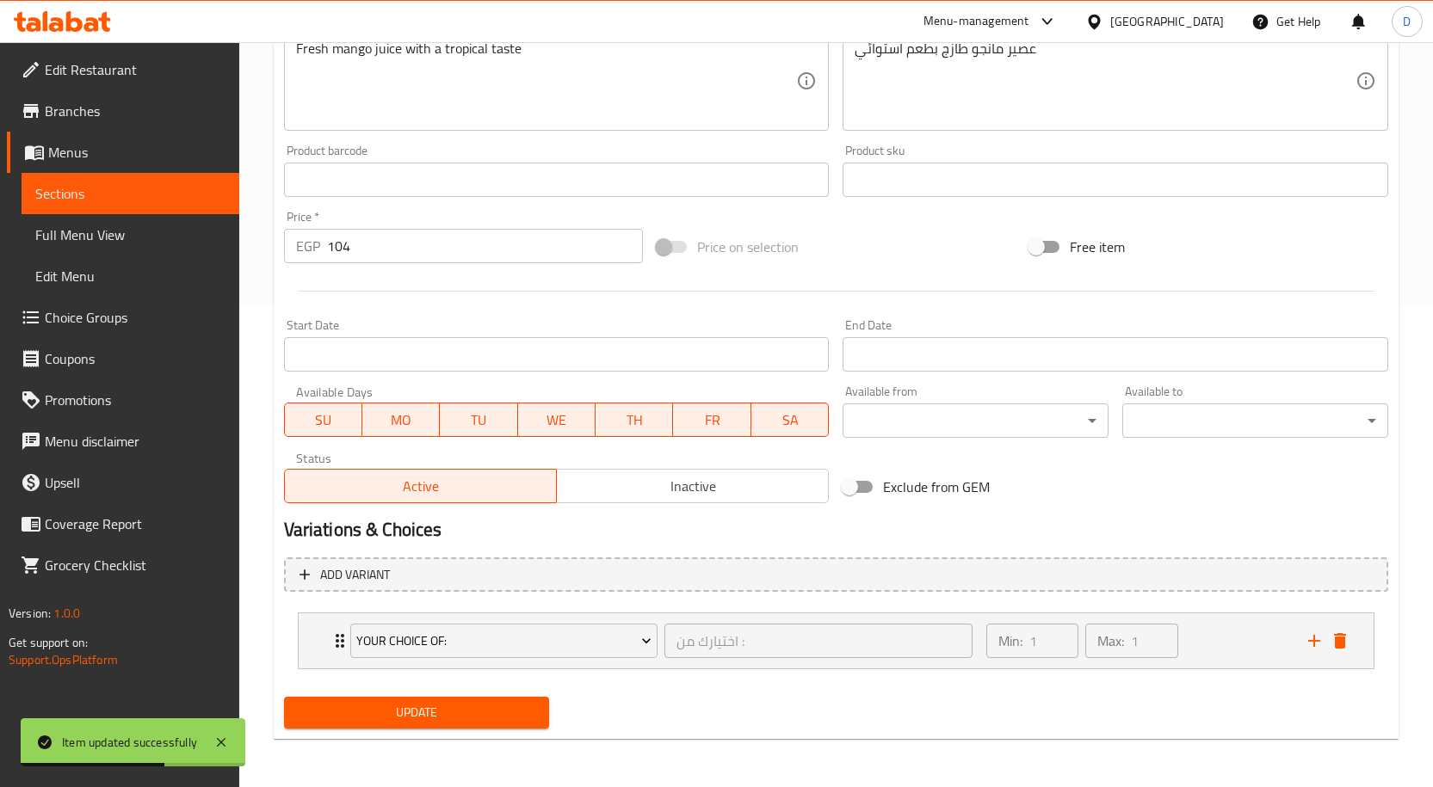
drag, startPoint x: 408, startPoint y: 729, endPoint x: 602, endPoint y: 633, distance: 215.9
click at [409, 544] on button "Update" at bounding box center [417, 713] width 266 height 32
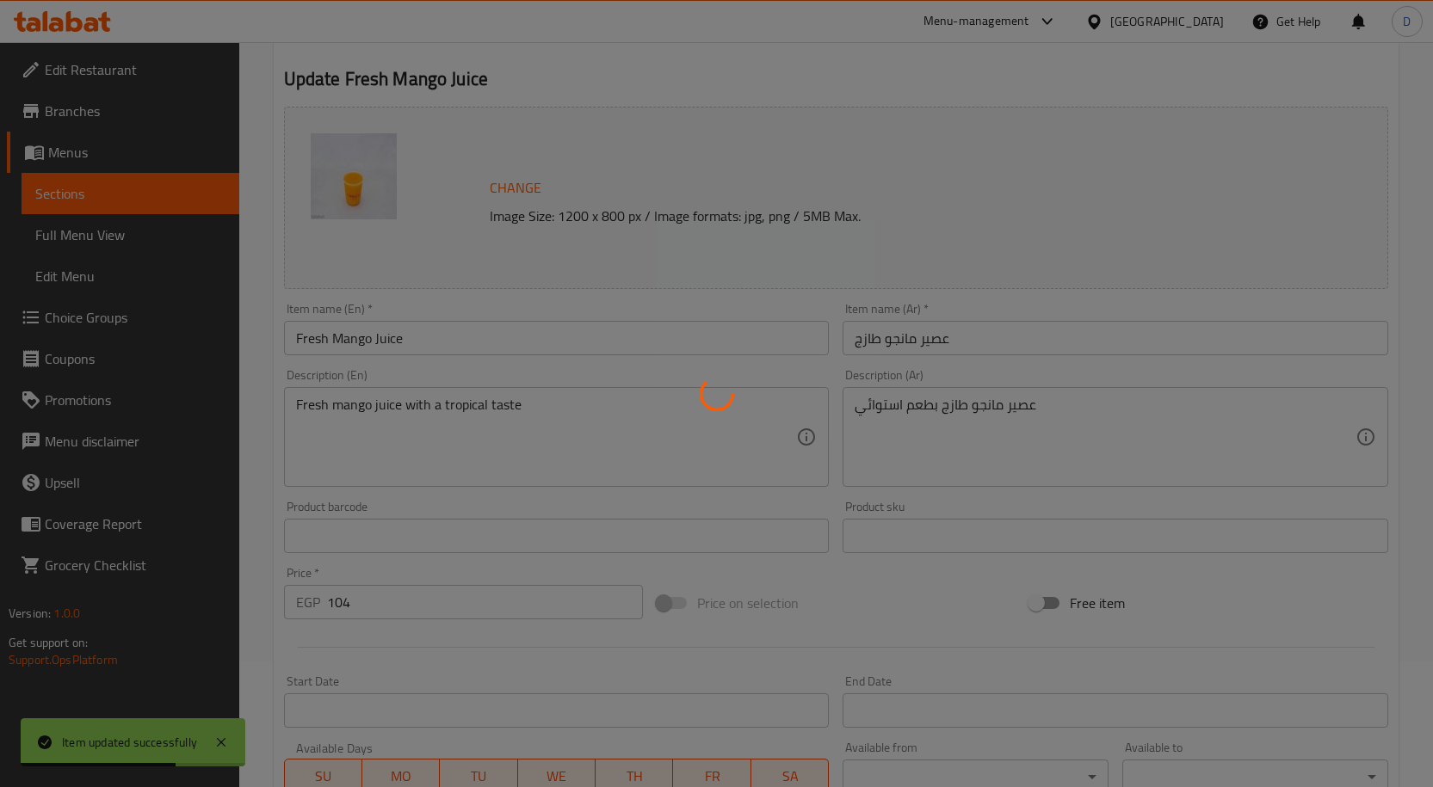
scroll to position [0, 0]
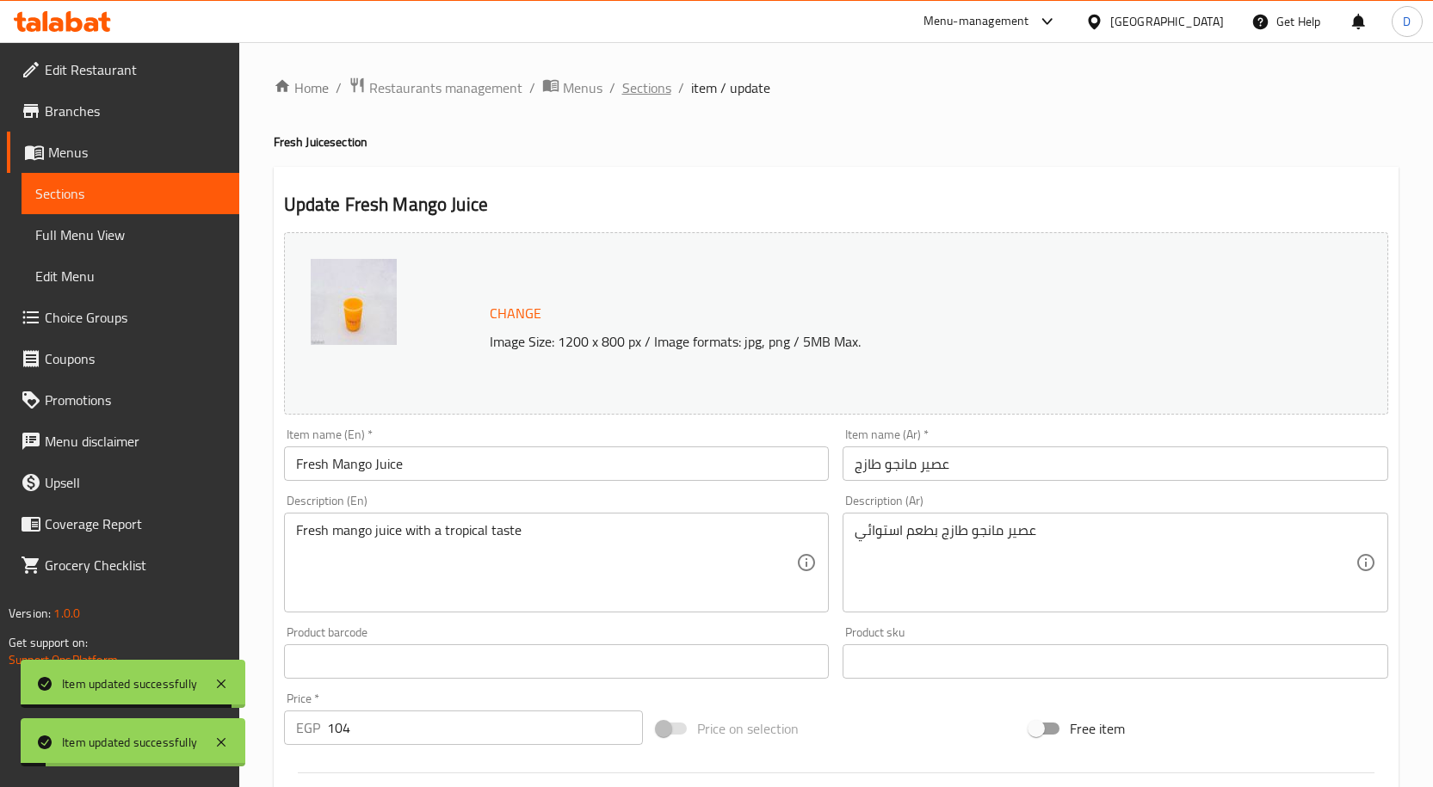
click at [661, 91] on span "Sections" at bounding box center [646, 87] width 49 height 21
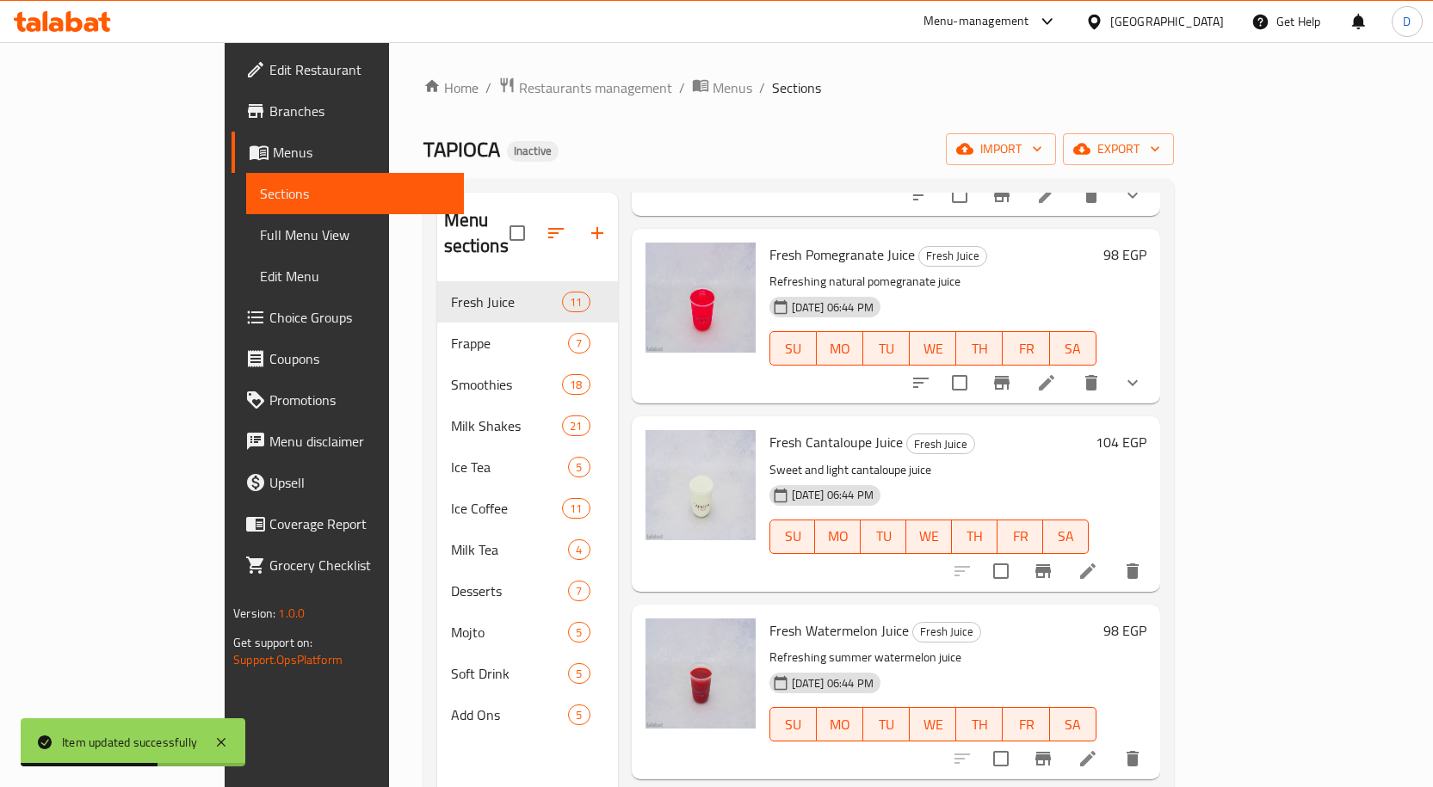
scroll to position [1205, 0]
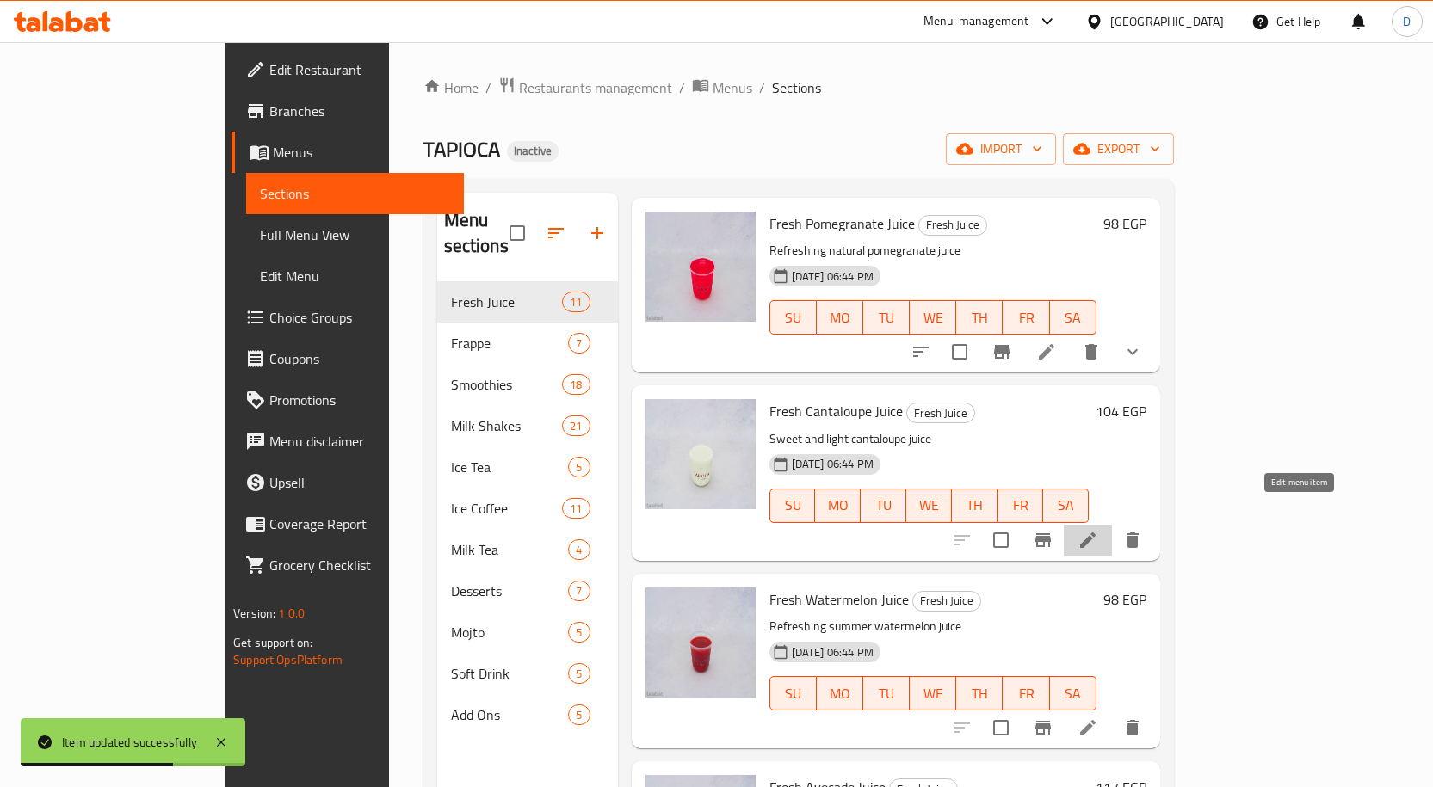
click at [1098, 530] on icon at bounding box center [1088, 540] width 21 height 21
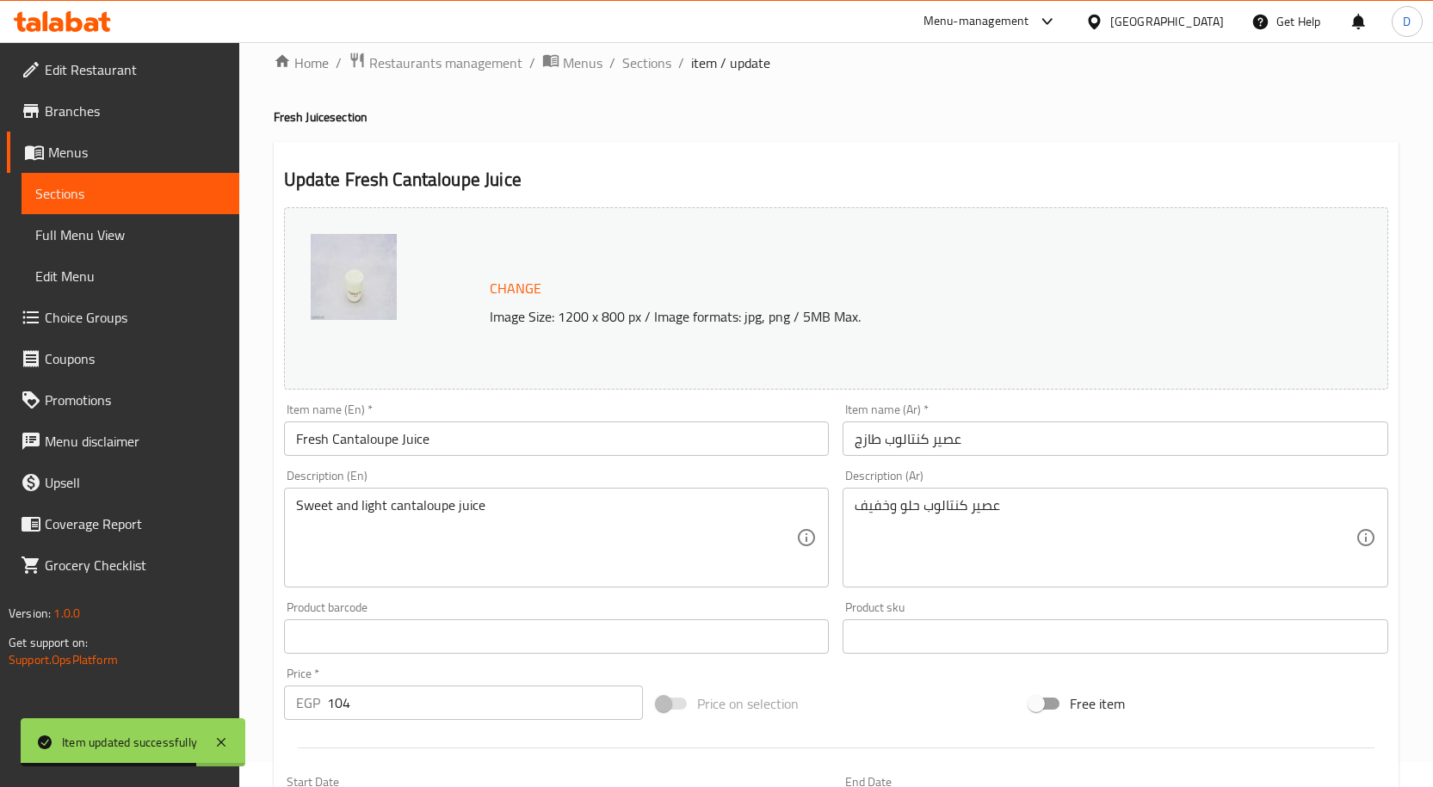
scroll to position [454, 0]
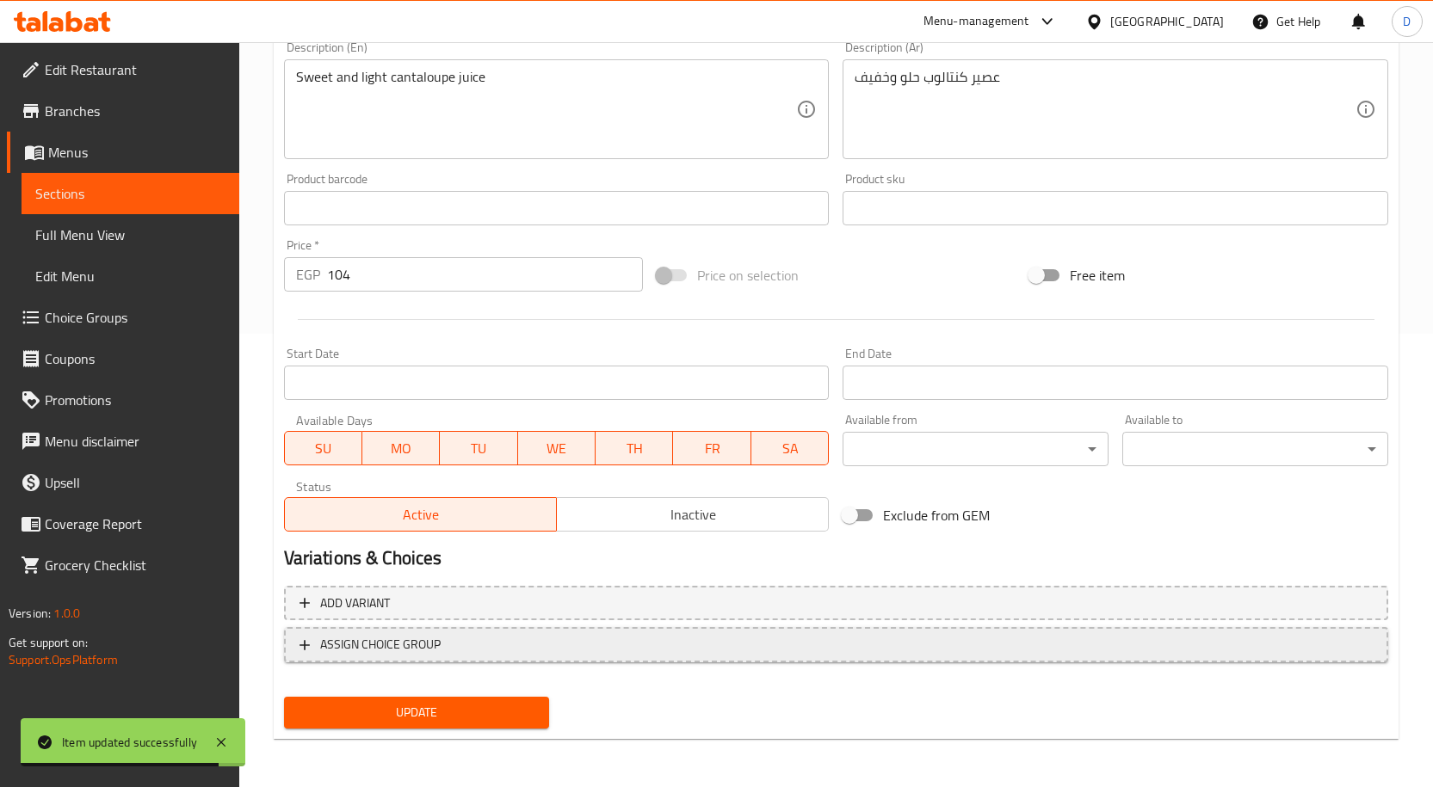
click at [497, 544] on span "ASSIGN CHOICE GROUP" at bounding box center [835, 645] width 1073 height 22
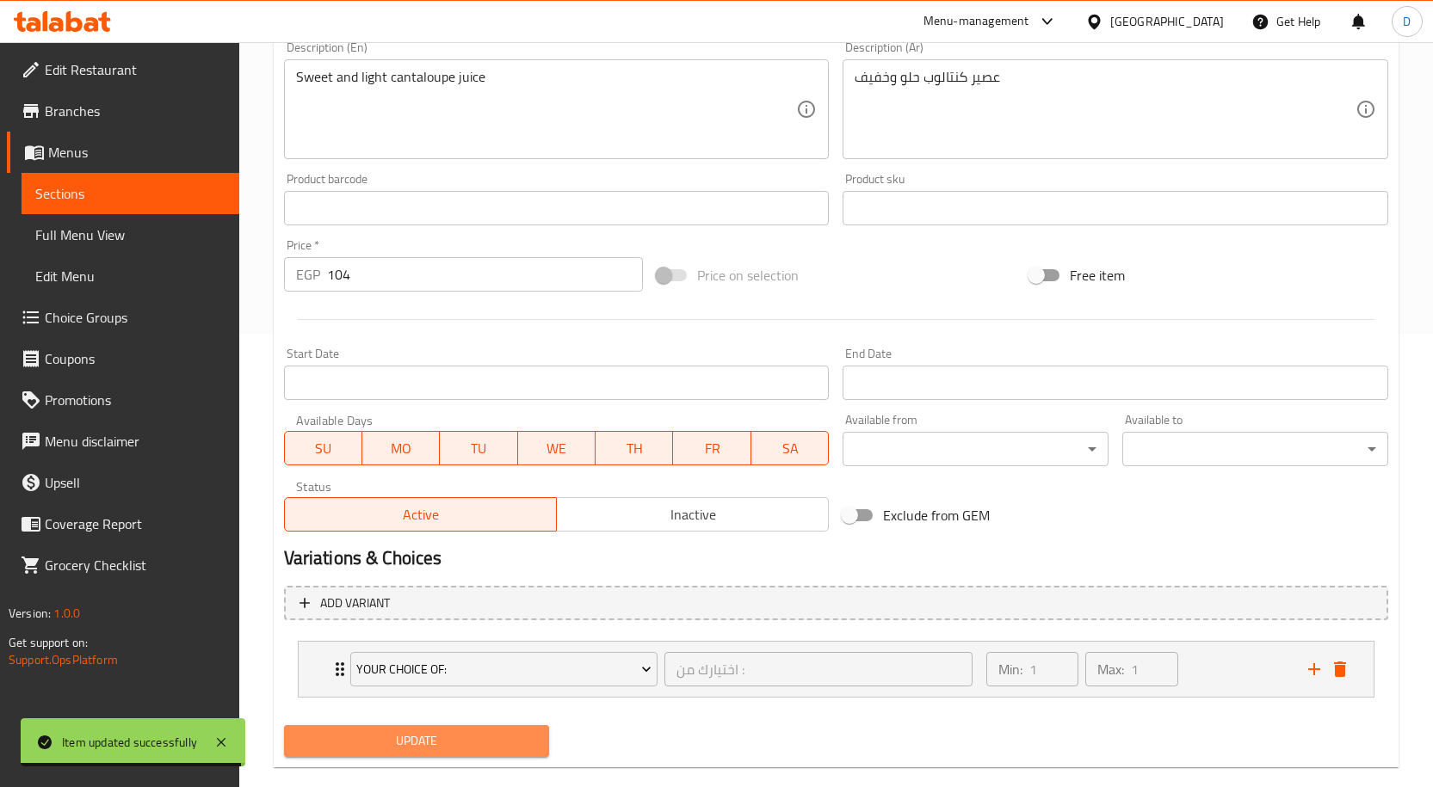
click at [479, 544] on span "Update" at bounding box center [417, 742] width 238 height 22
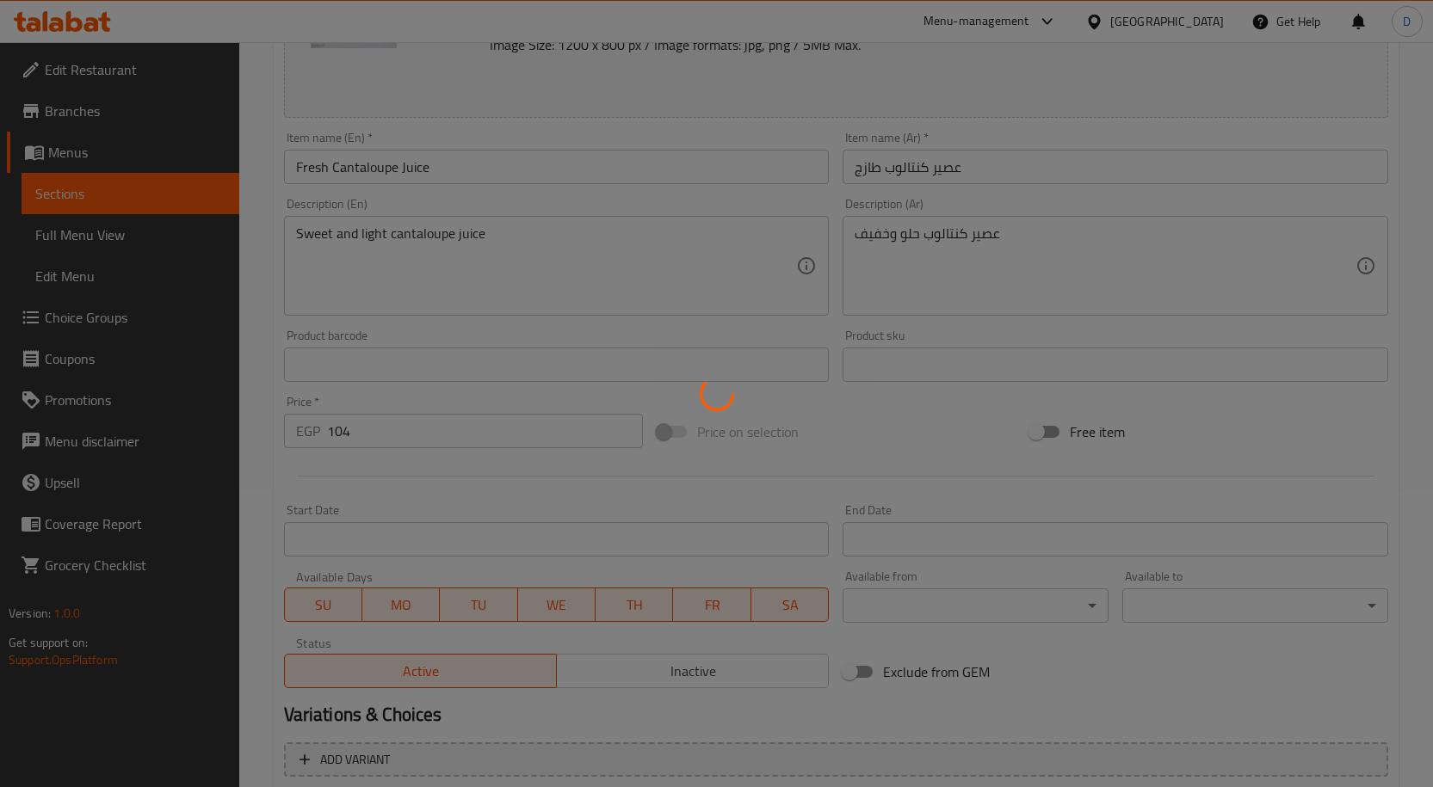
scroll to position [0, 0]
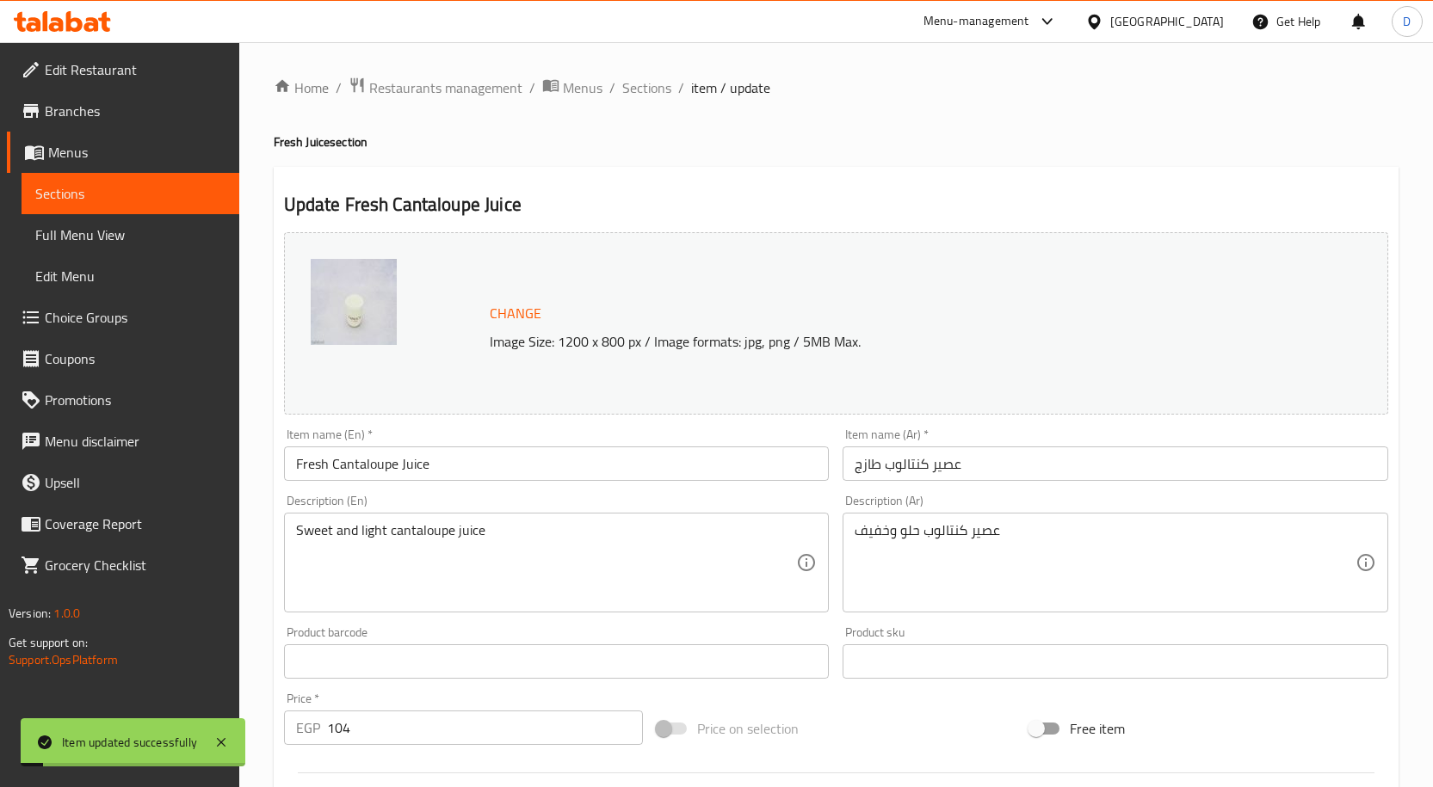
click at [645, 97] on span "Sections" at bounding box center [646, 87] width 49 height 21
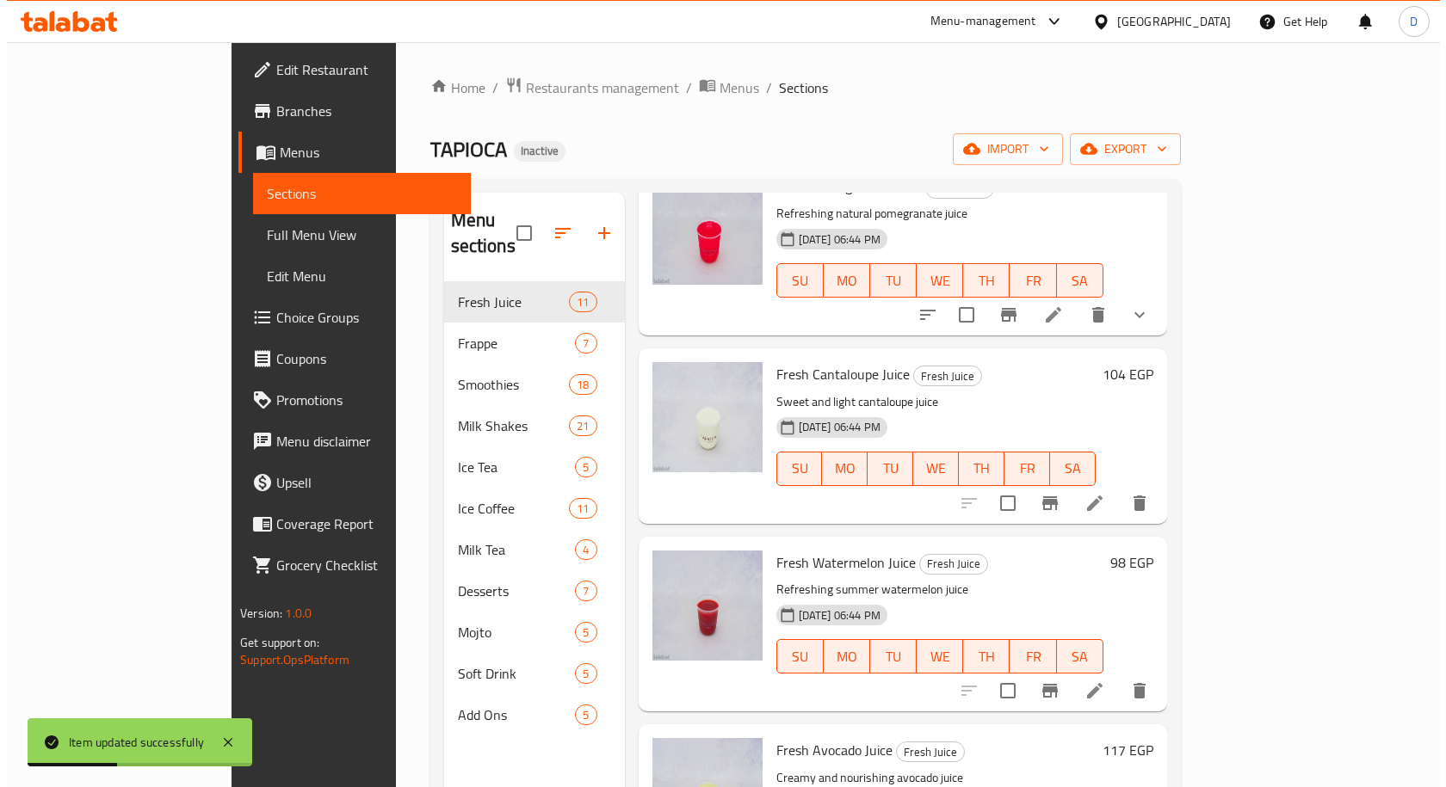
scroll to position [1152, 0]
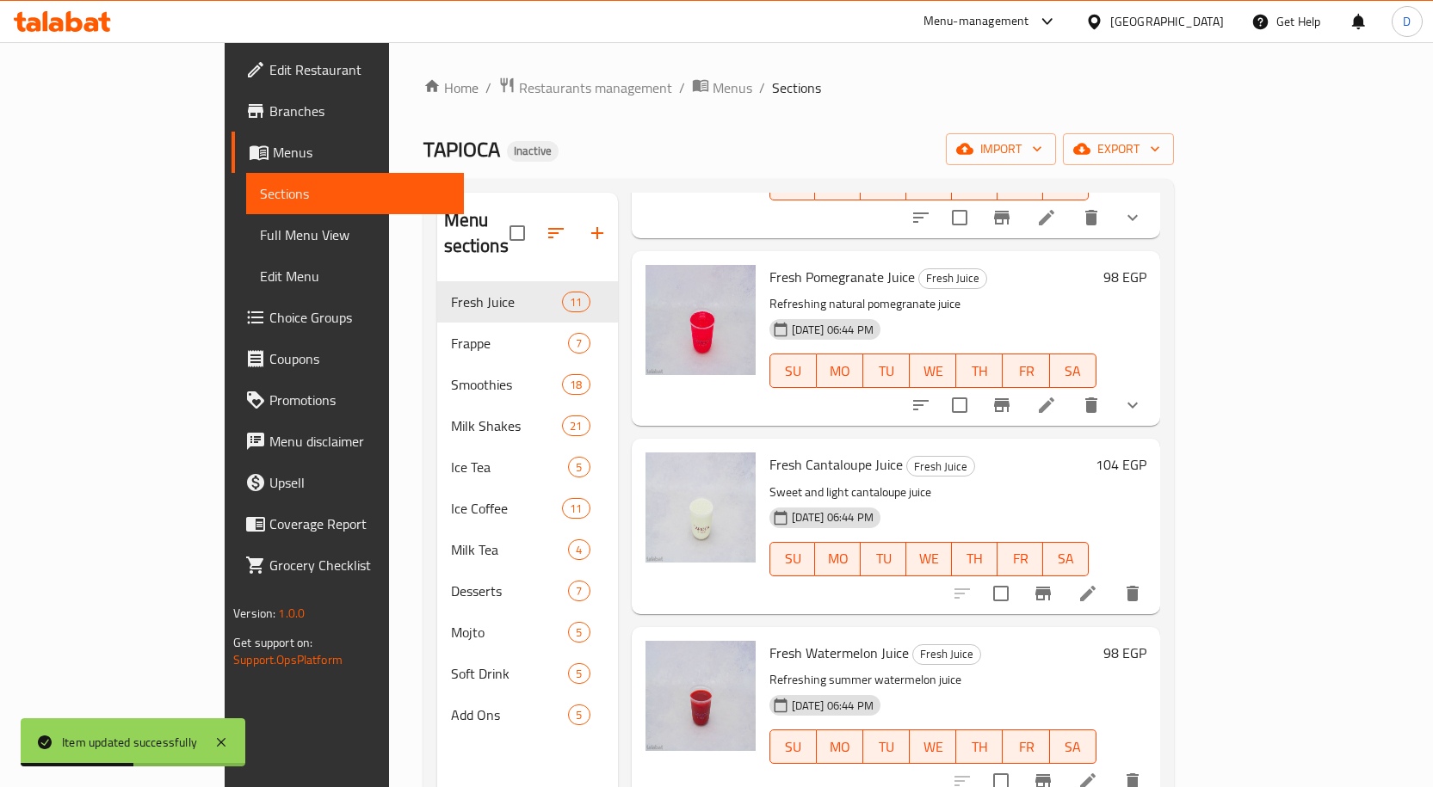
click at [1098, 544] on icon at bounding box center [1088, 594] width 21 height 21
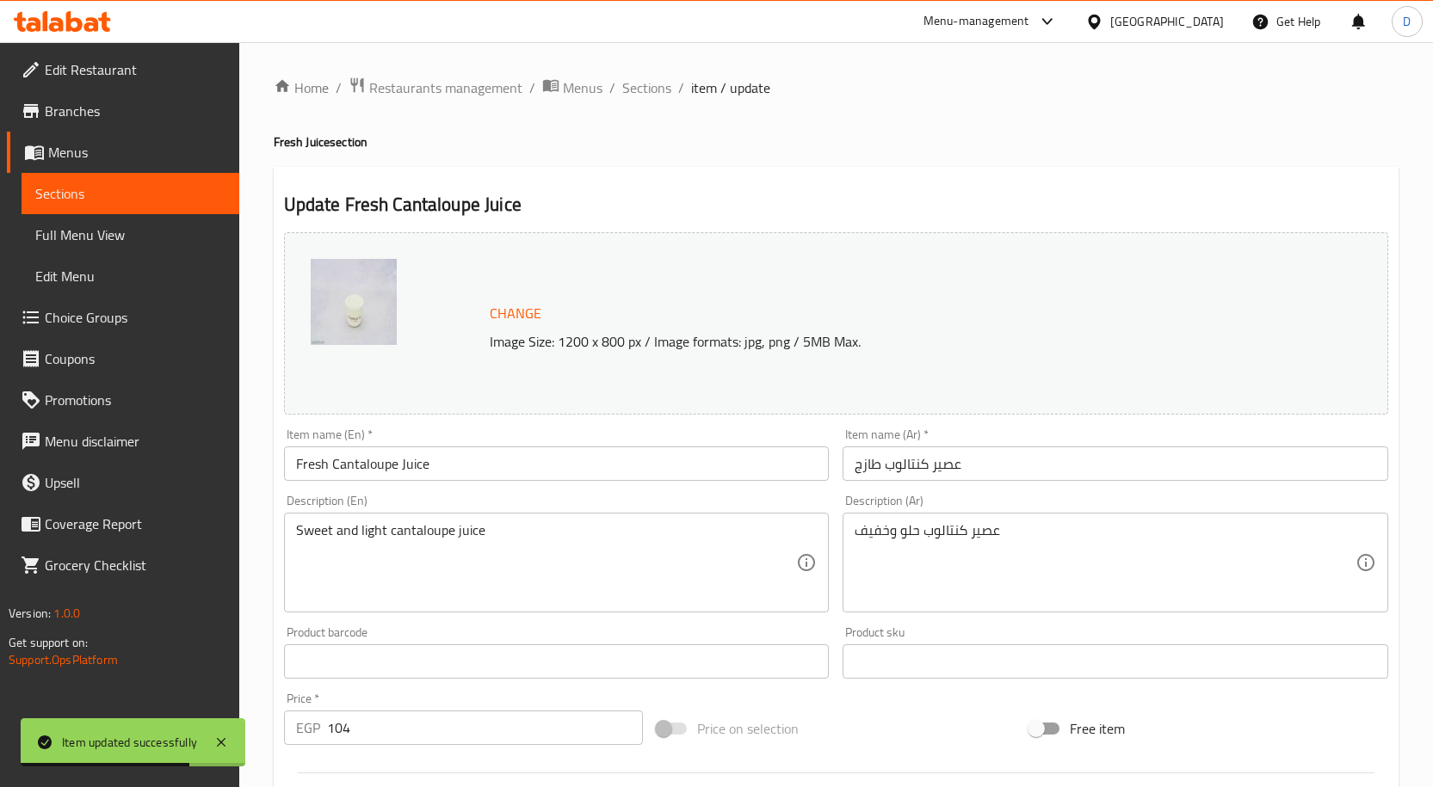
click at [647, 92] on span "Sections" at bounding box center [646, 87] width 49 height 21
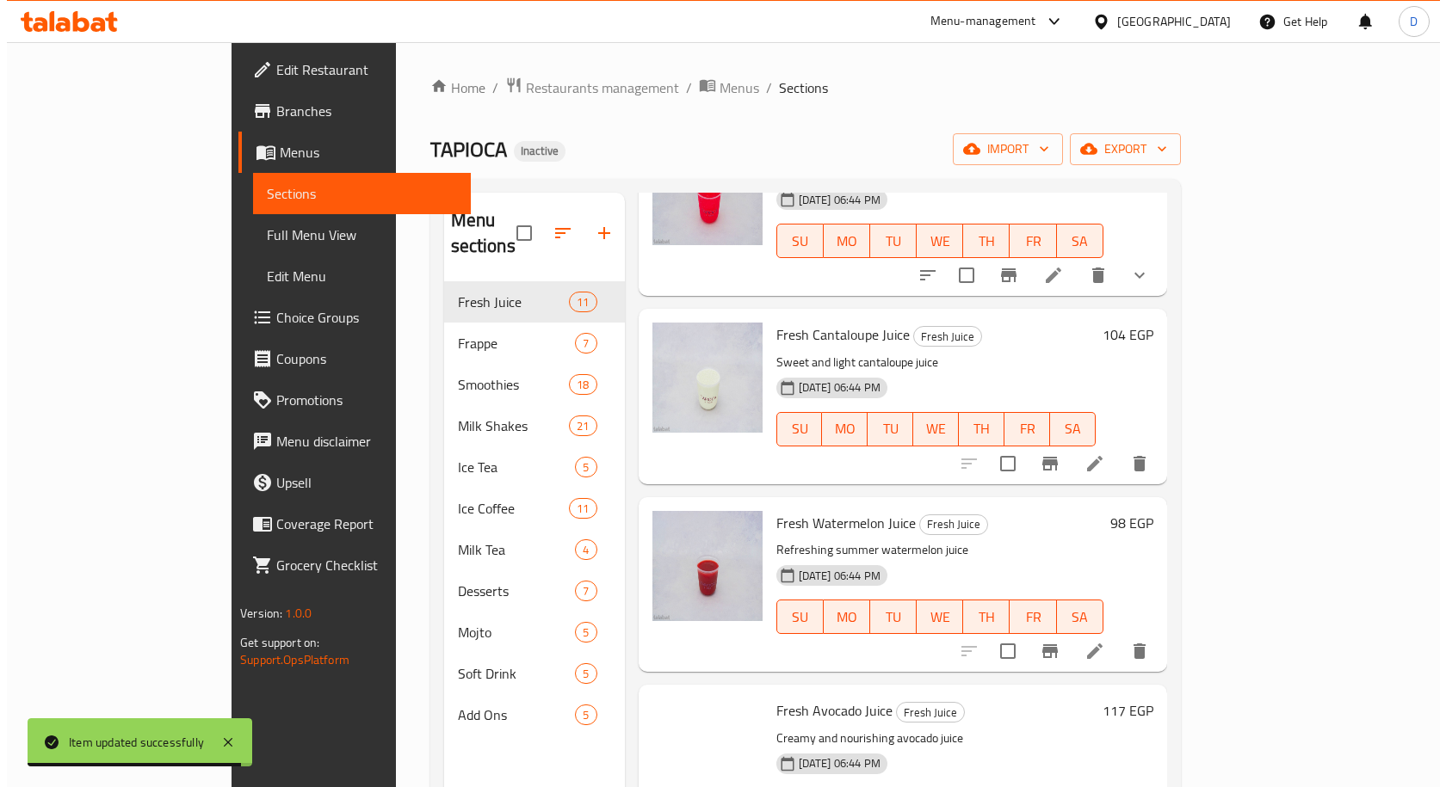
scroll to position [1291, 0]
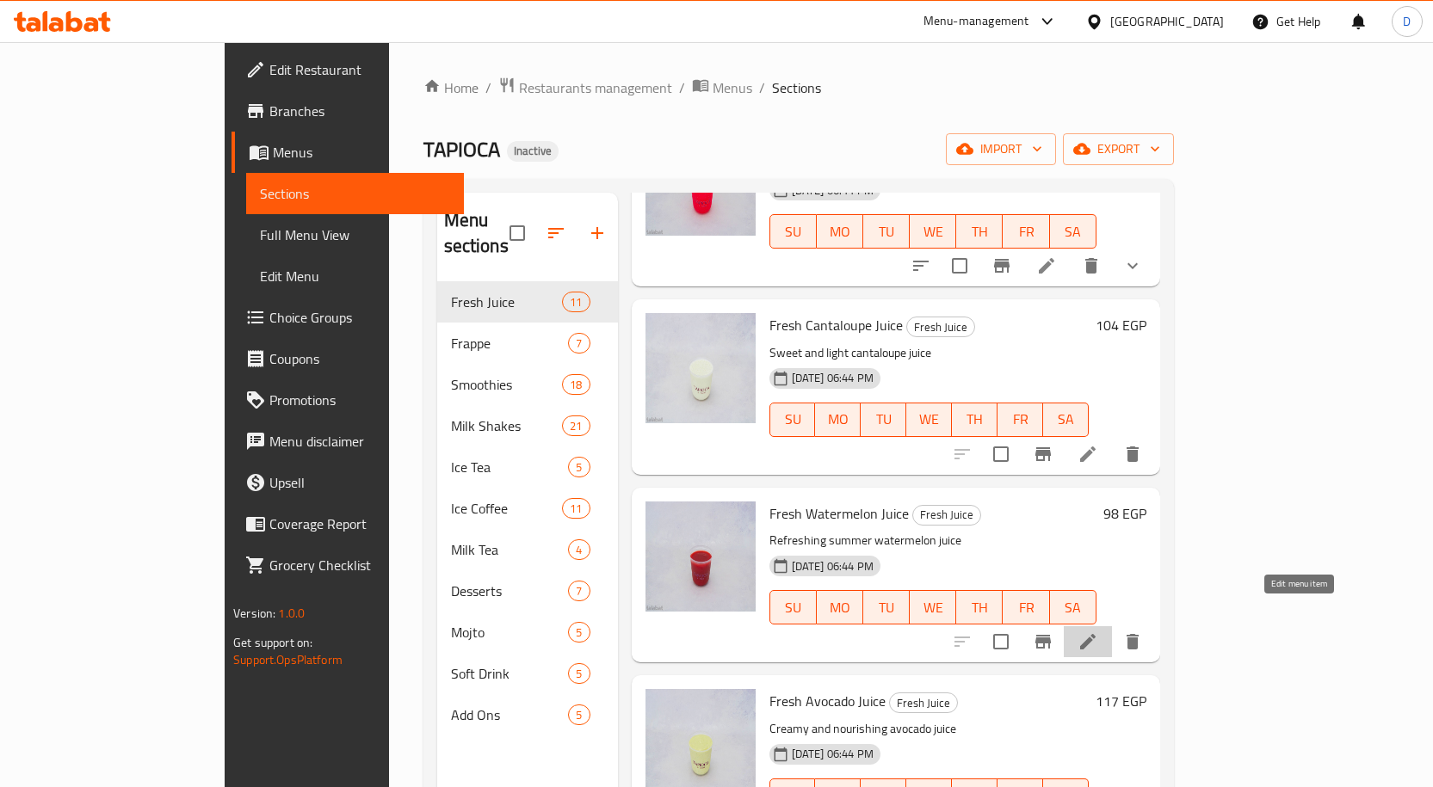
click at [1098, 544] on icon at bounding box center [1088, 642] width 21 height 21
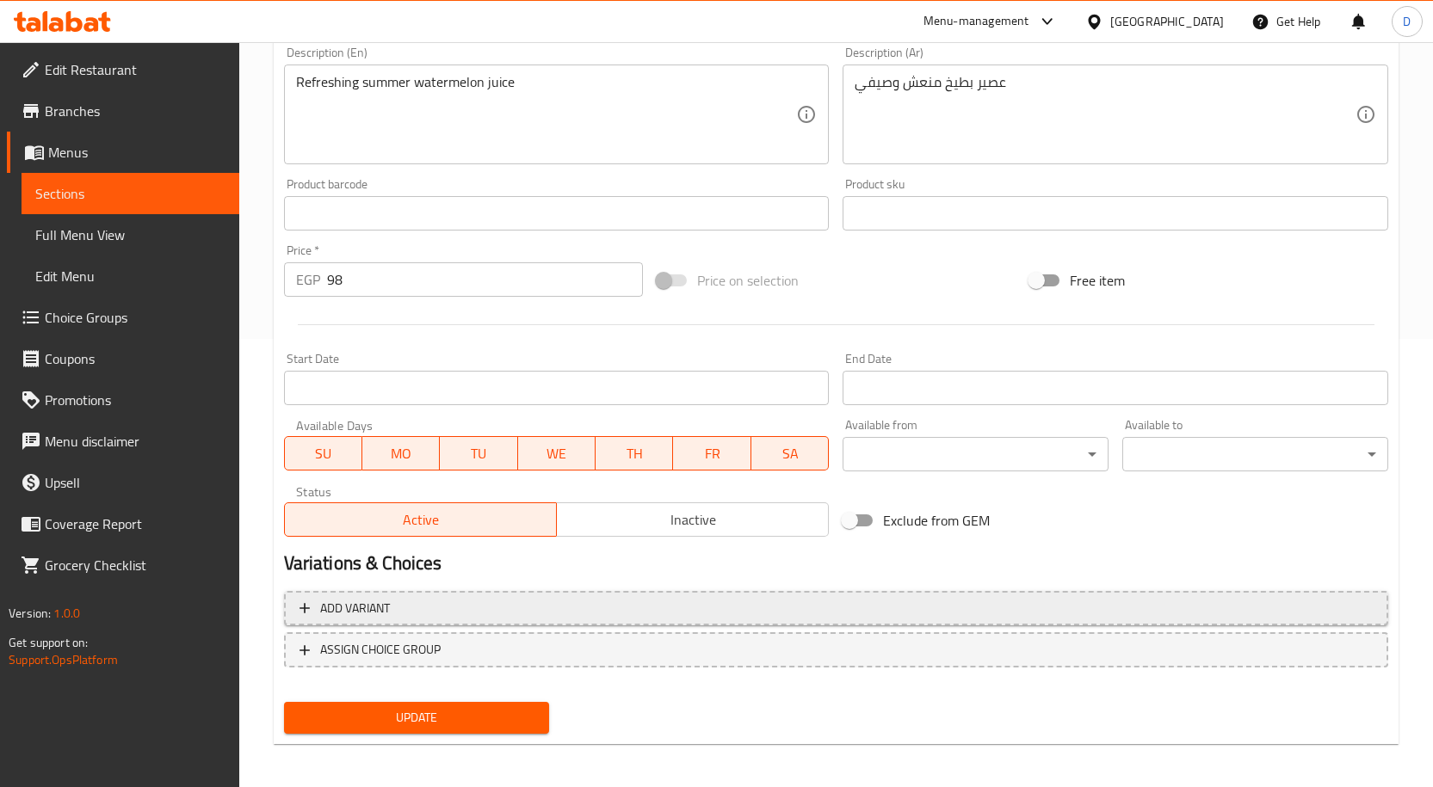
scroll to position [454, 0]
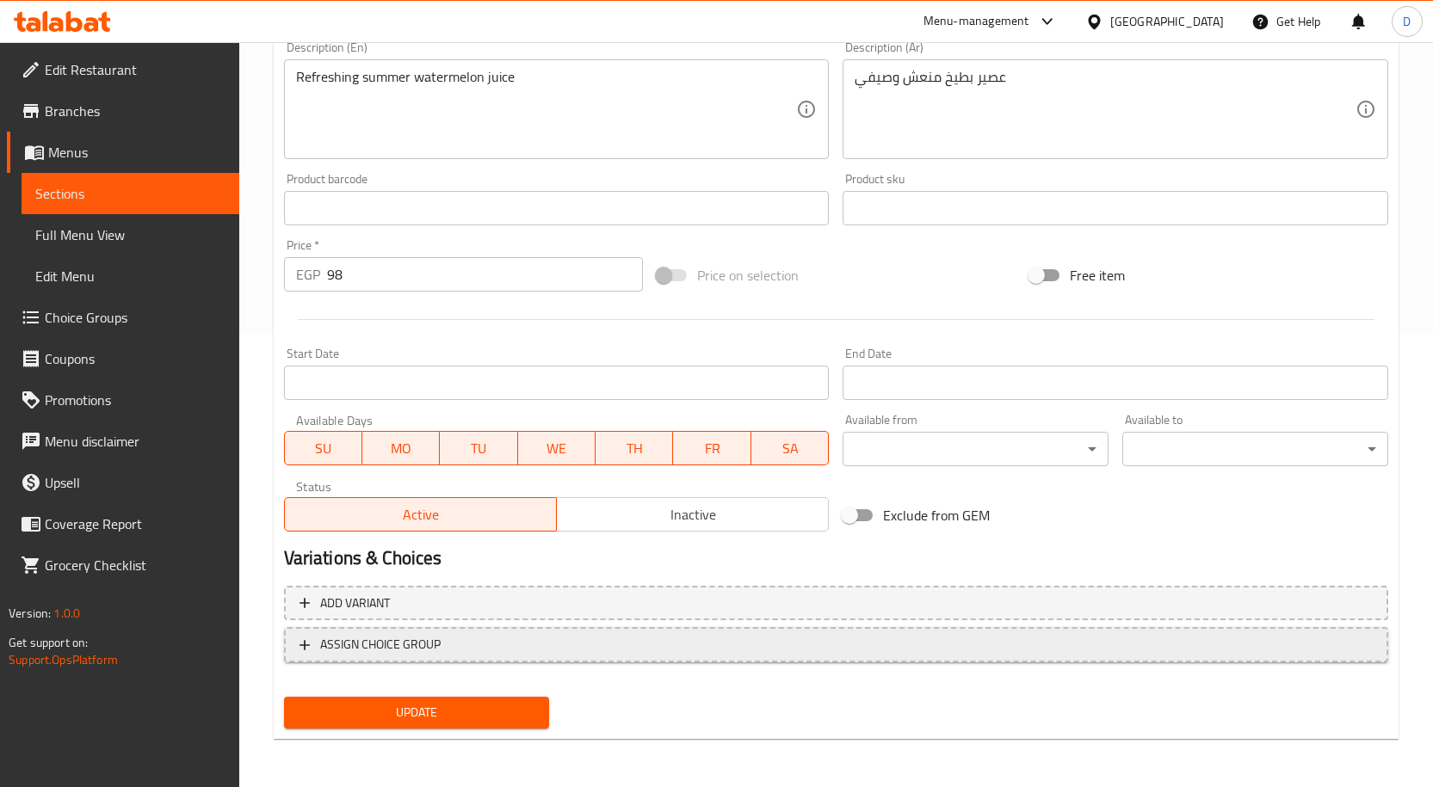
click at [476, 544] on span "ASSIGN CHOICE GROUP" at bounding box center [835, 645] width 1073 height 22
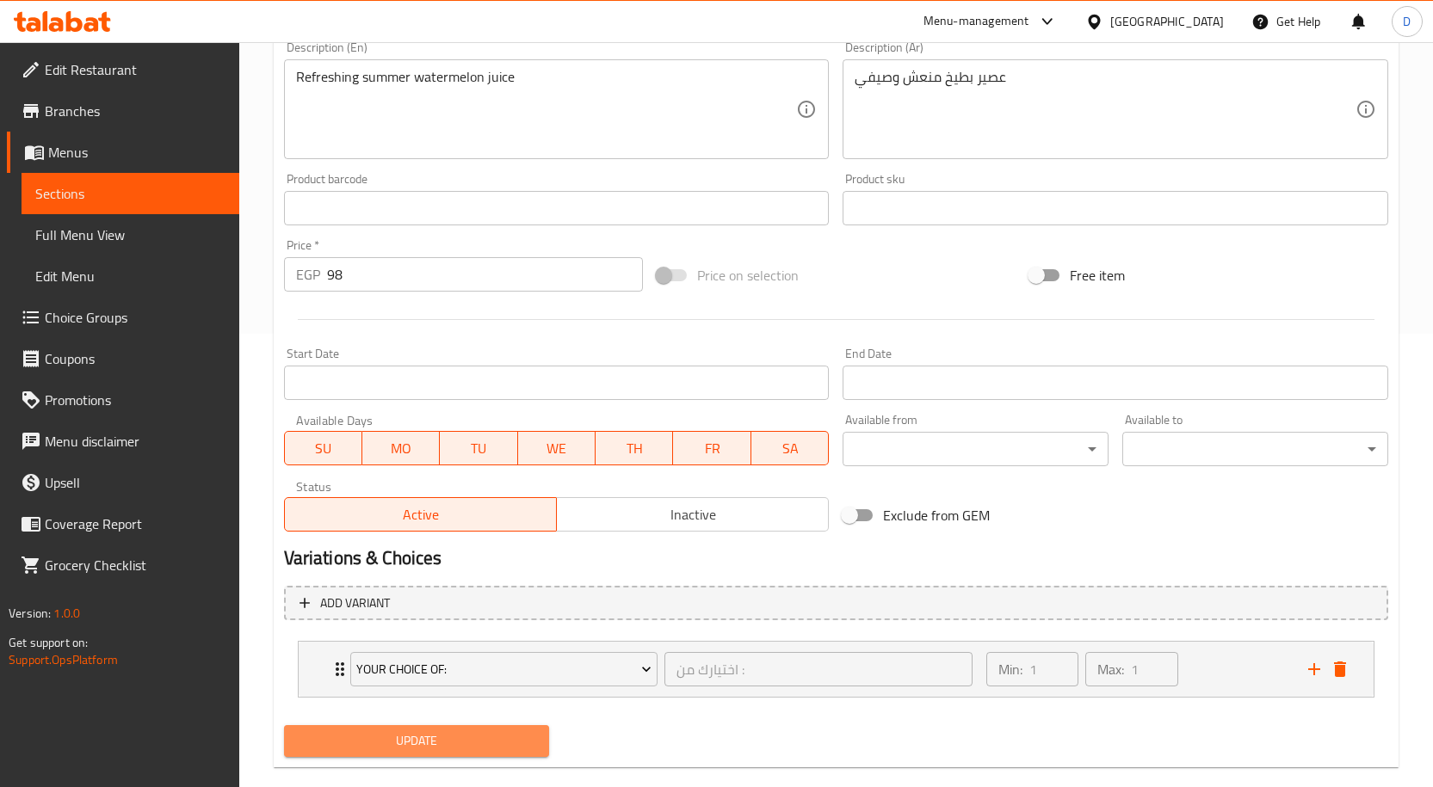
click at [435, 544] on span "Update" at bounding box center [417, 742] width 238 height 22
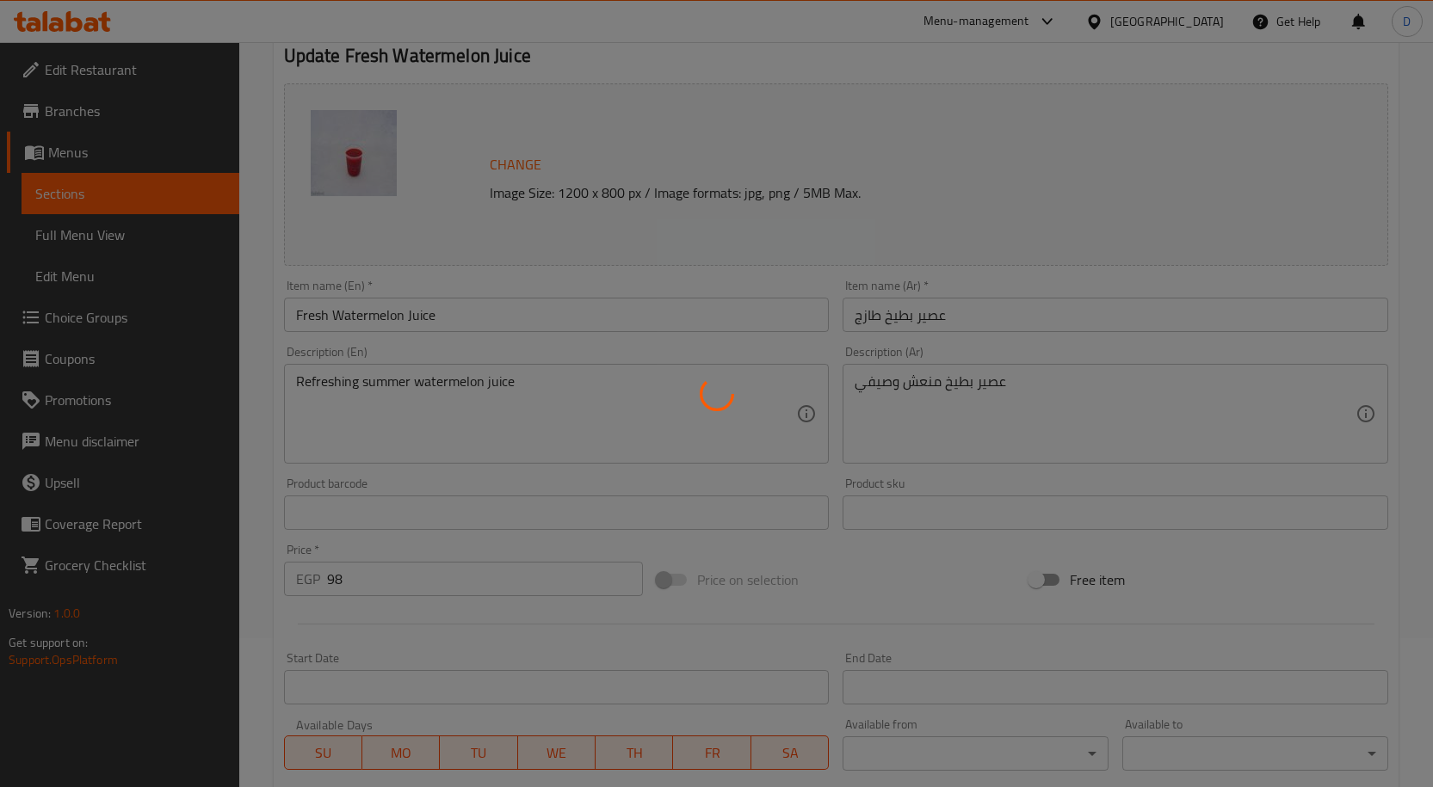
scroll to position [0, 0]
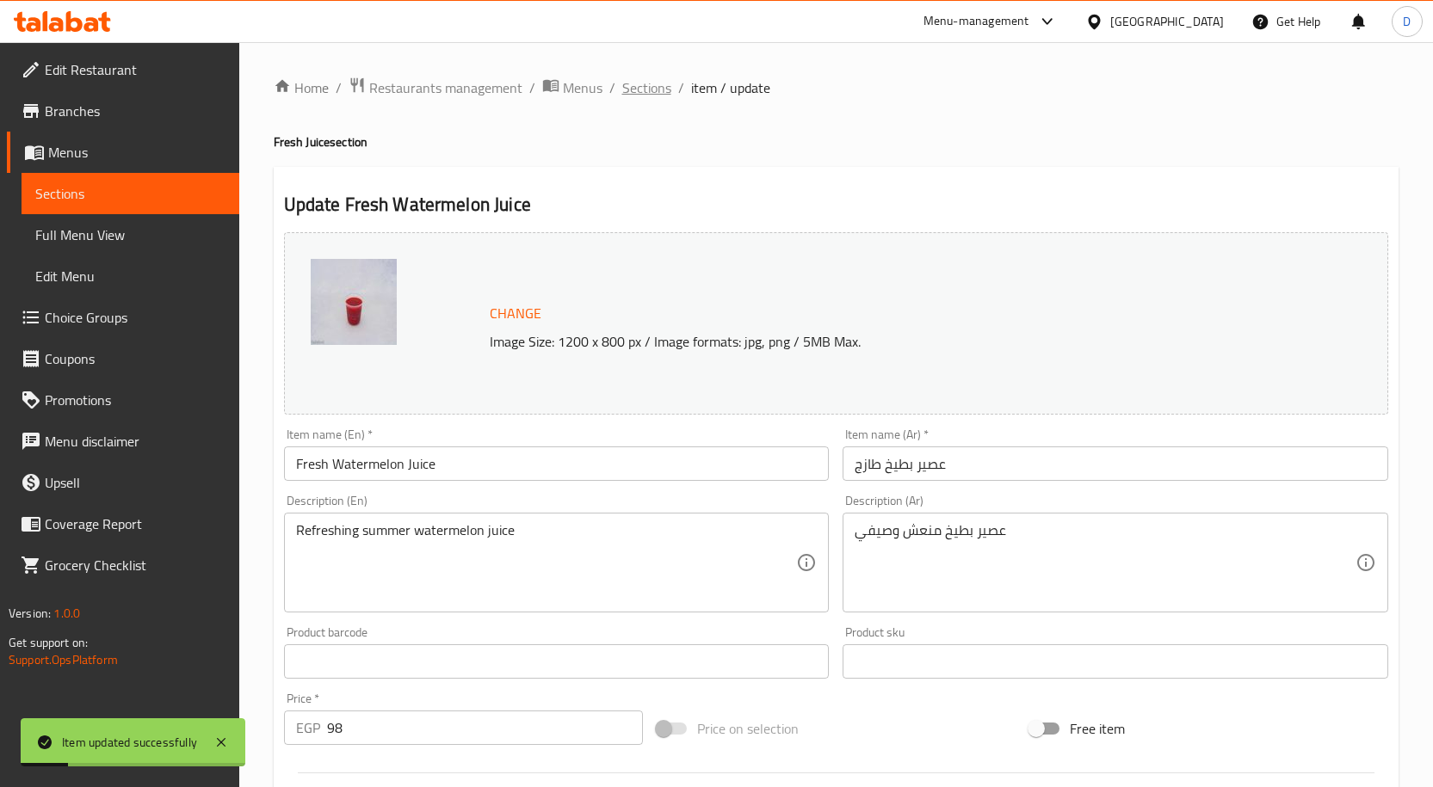
click at [633, 90] on span "Sections" at bounding box center [646, 87] width 49 height 21
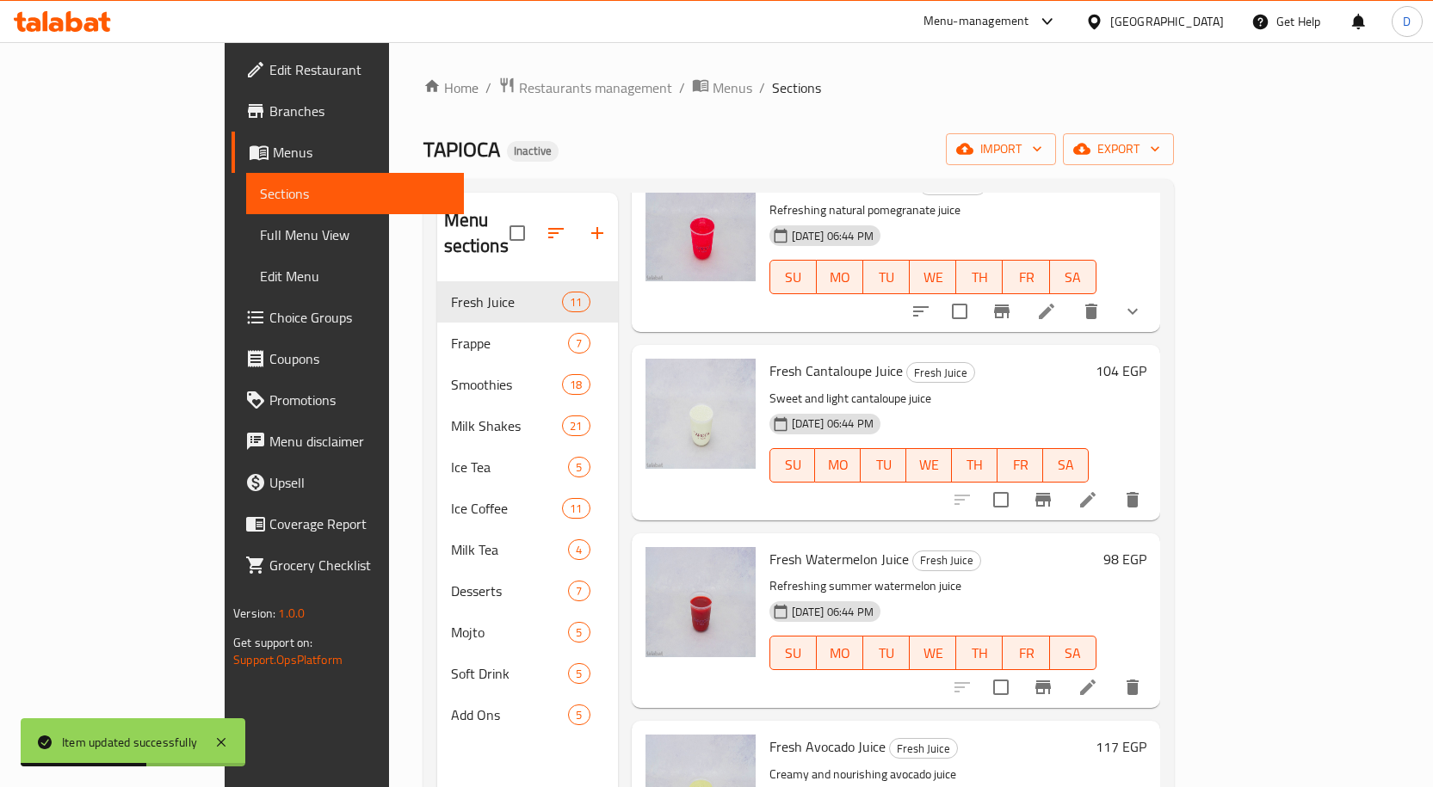
scroll to position [1291, 0]
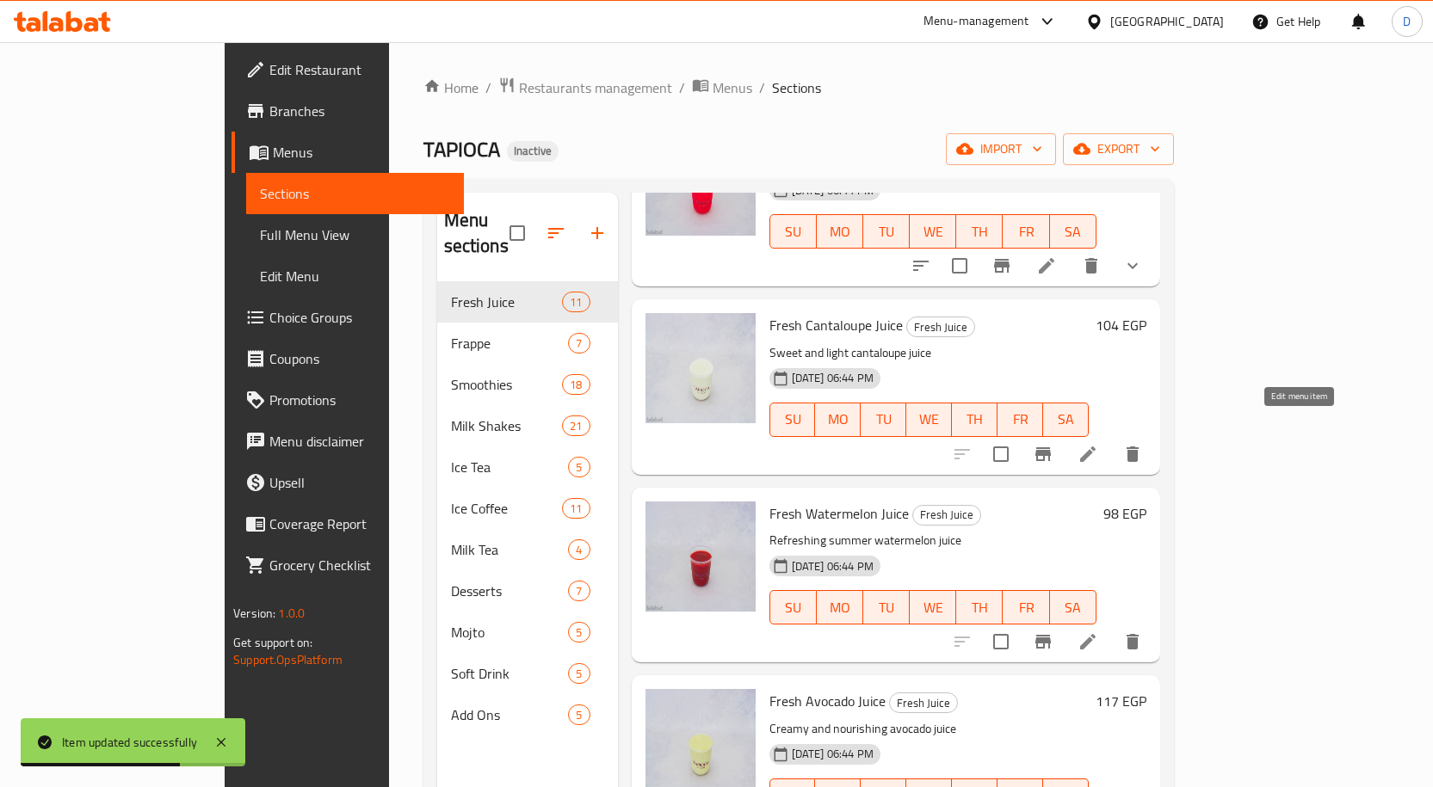
click at [1098, 444] on icon at bounding box center [1088, 454] width 21 height 21
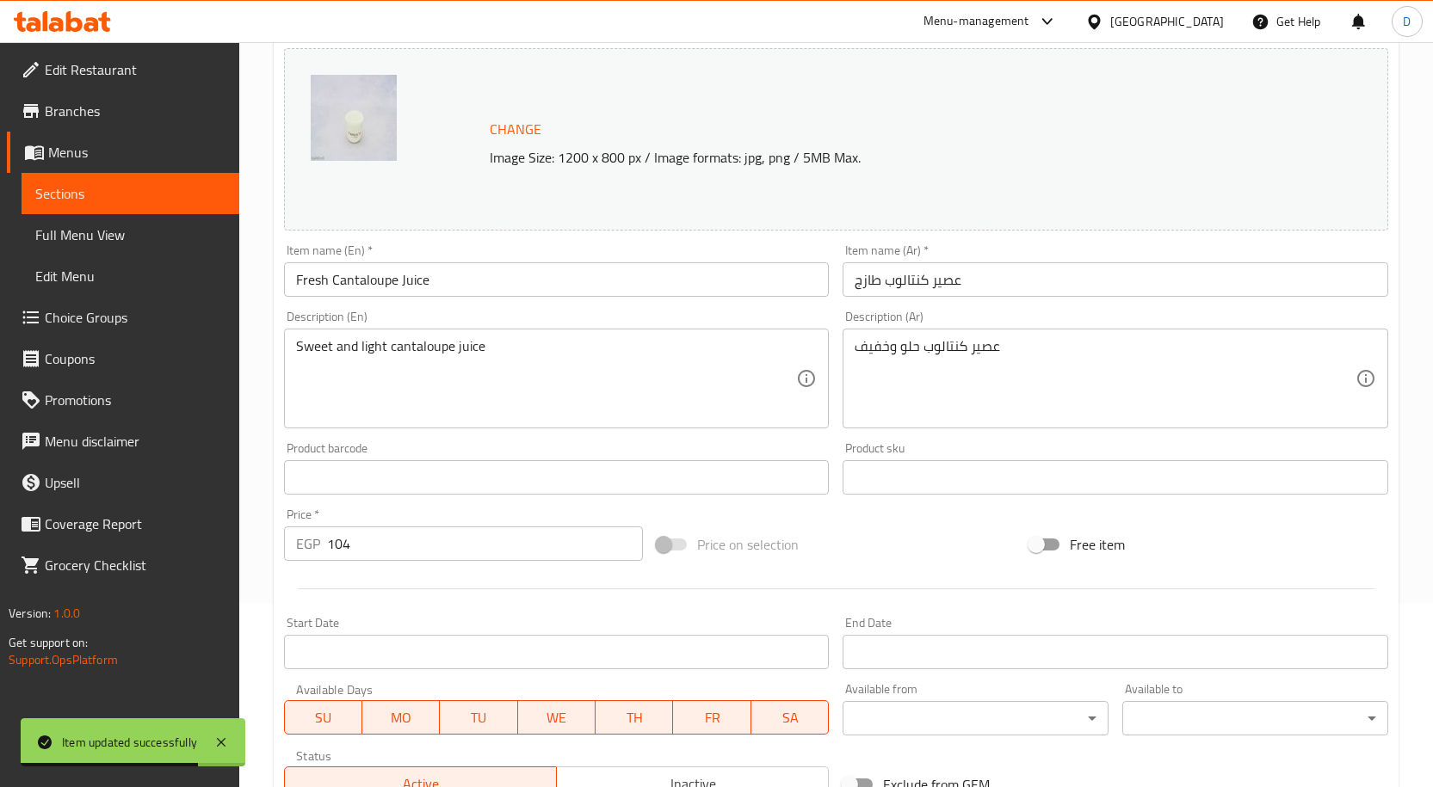
scroll to position [482, 0]
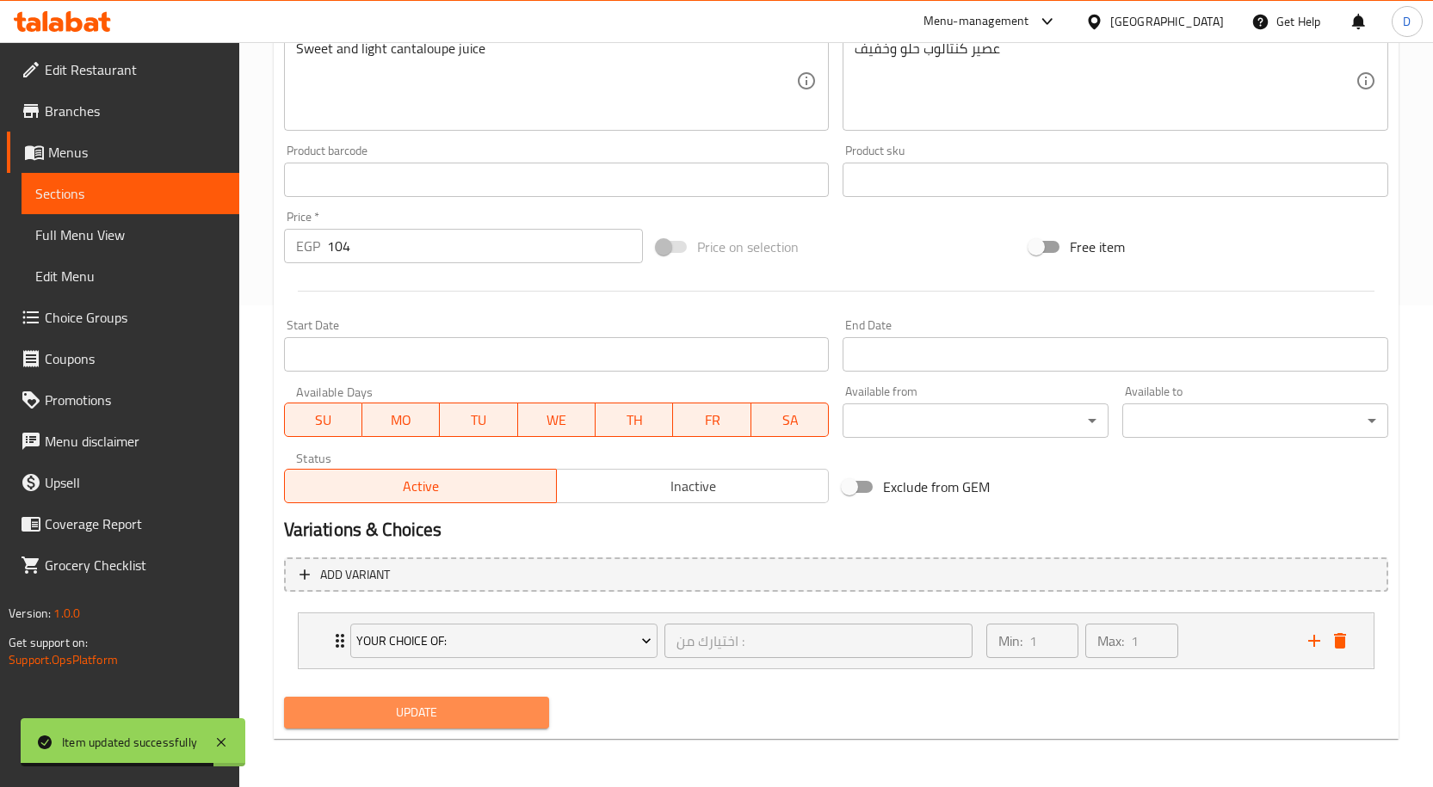
click at [450, 544] on button "Update" at bounding box center [417, 713] width 266 height 32
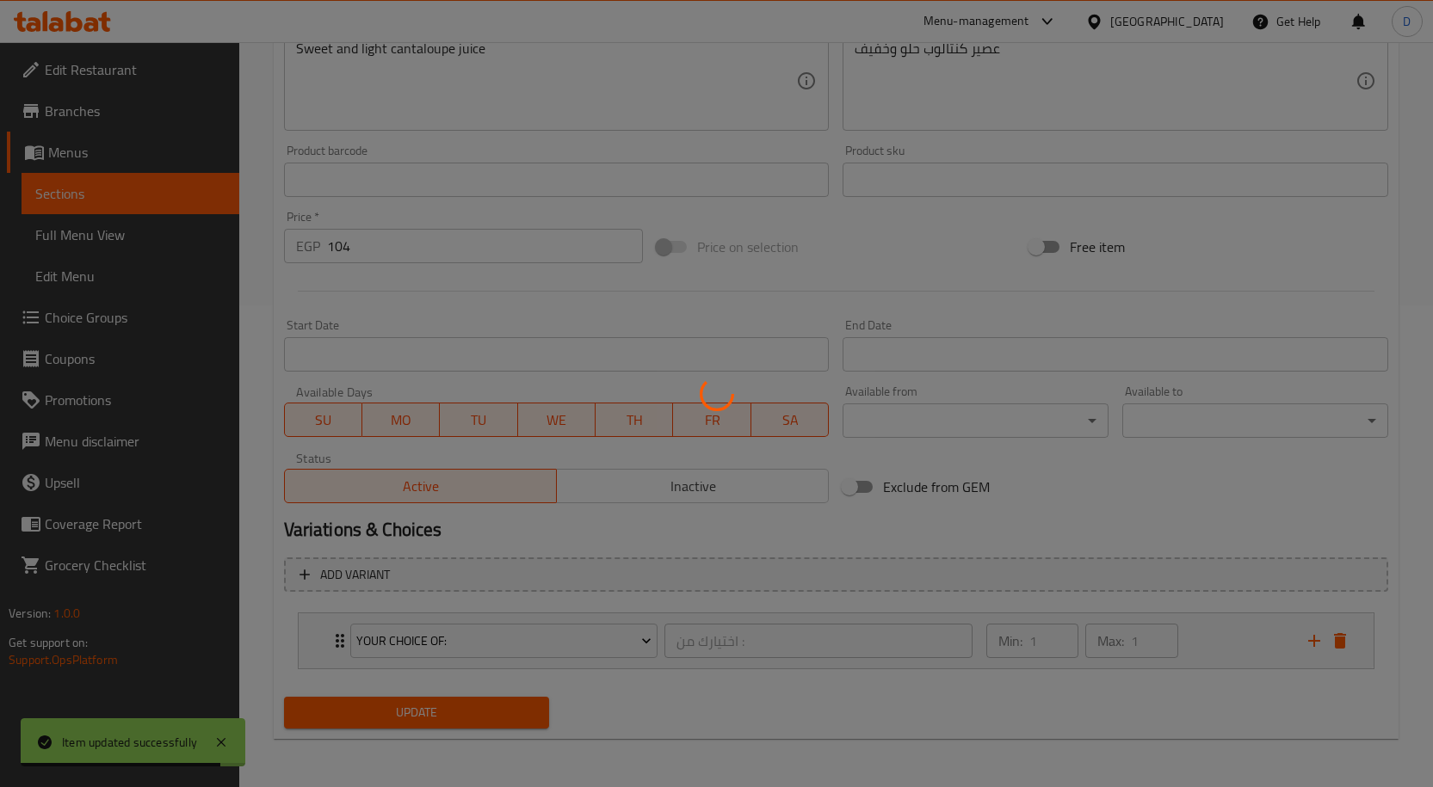
click at [474, 544] on div at bounding box center [716, 393] width 1433 height 787
click at [480, 544] on div at bounding box center [716, 393] width 1433 height 787
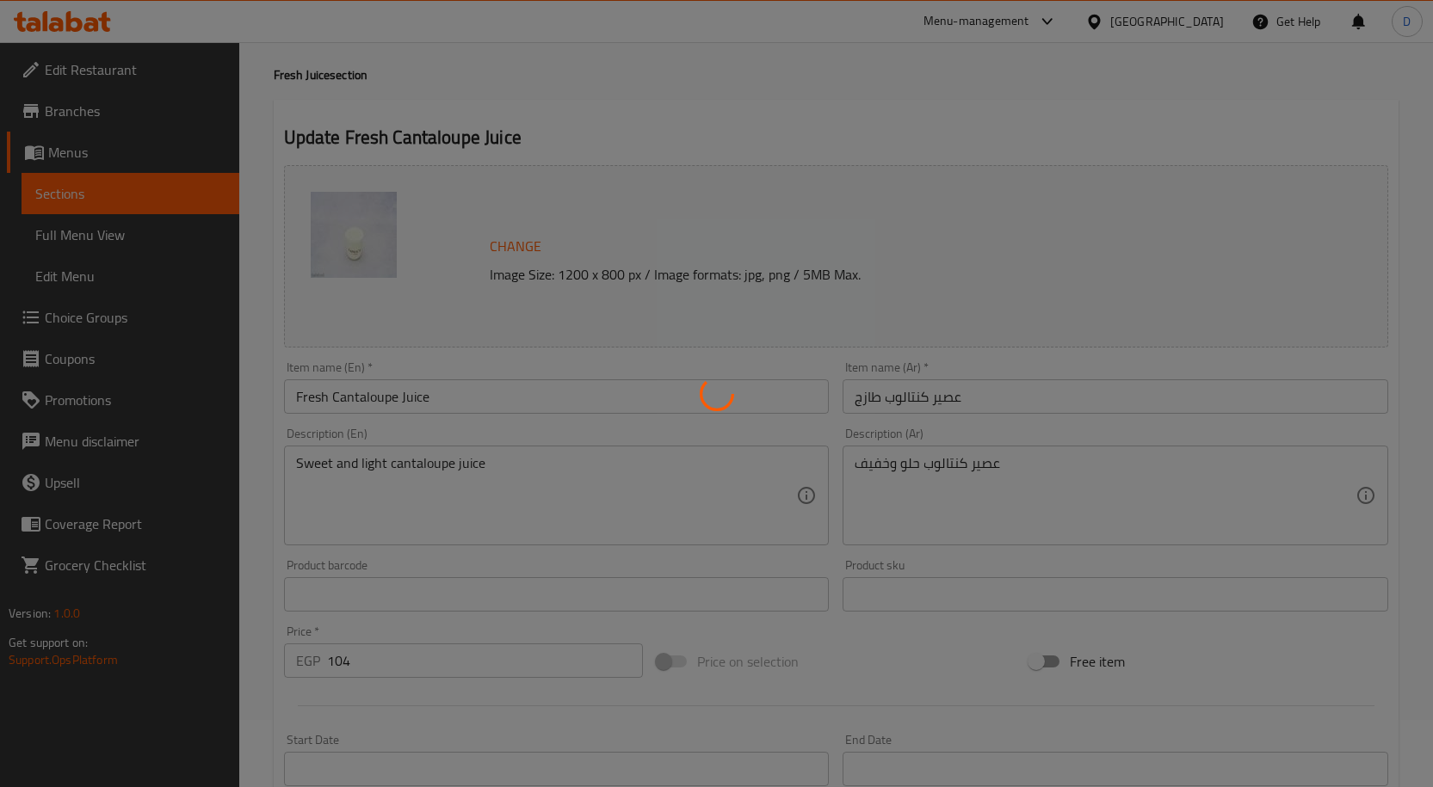
scroll to position [0, 0]
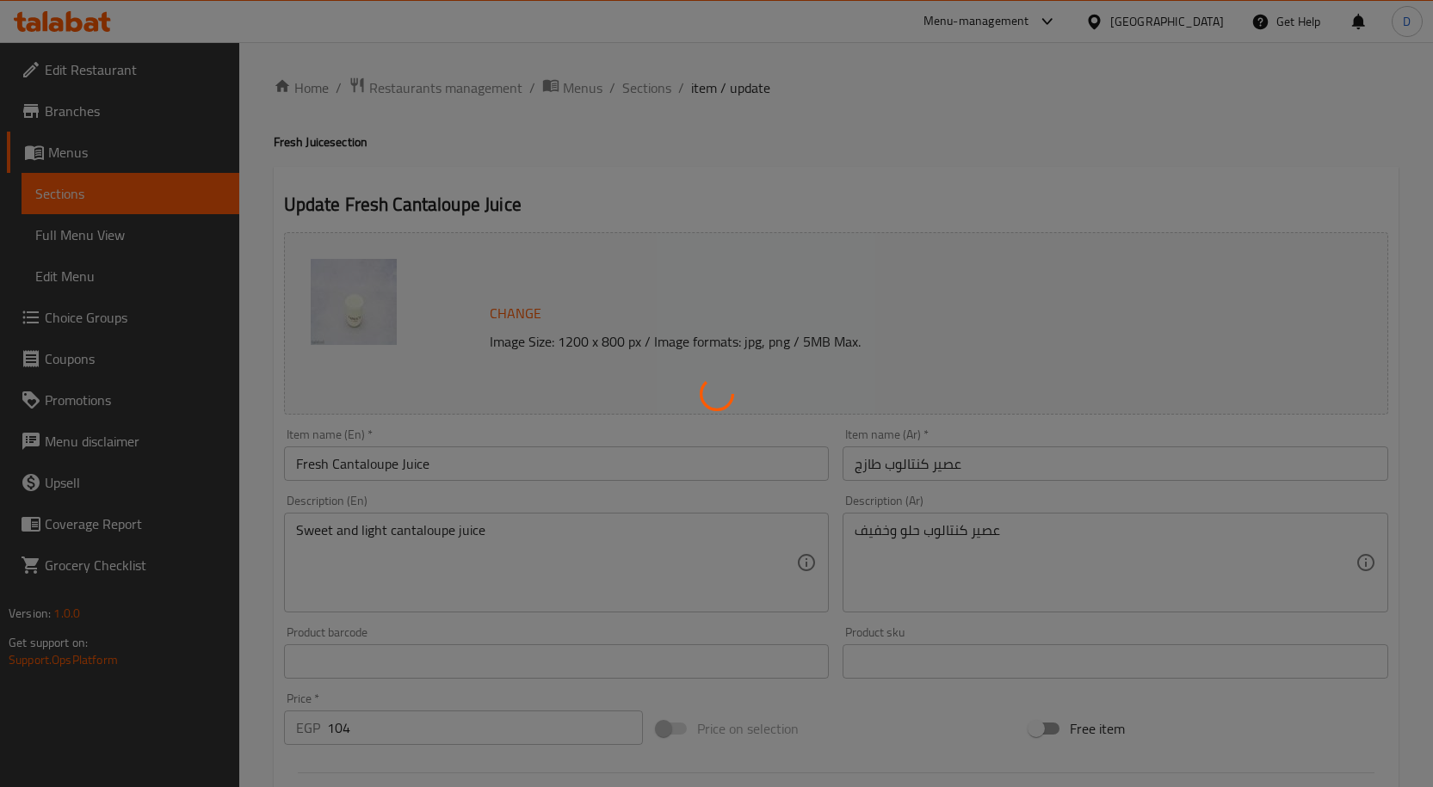
click at [574, 152] on div at bounding box center [716, 393] width 1433 height 787
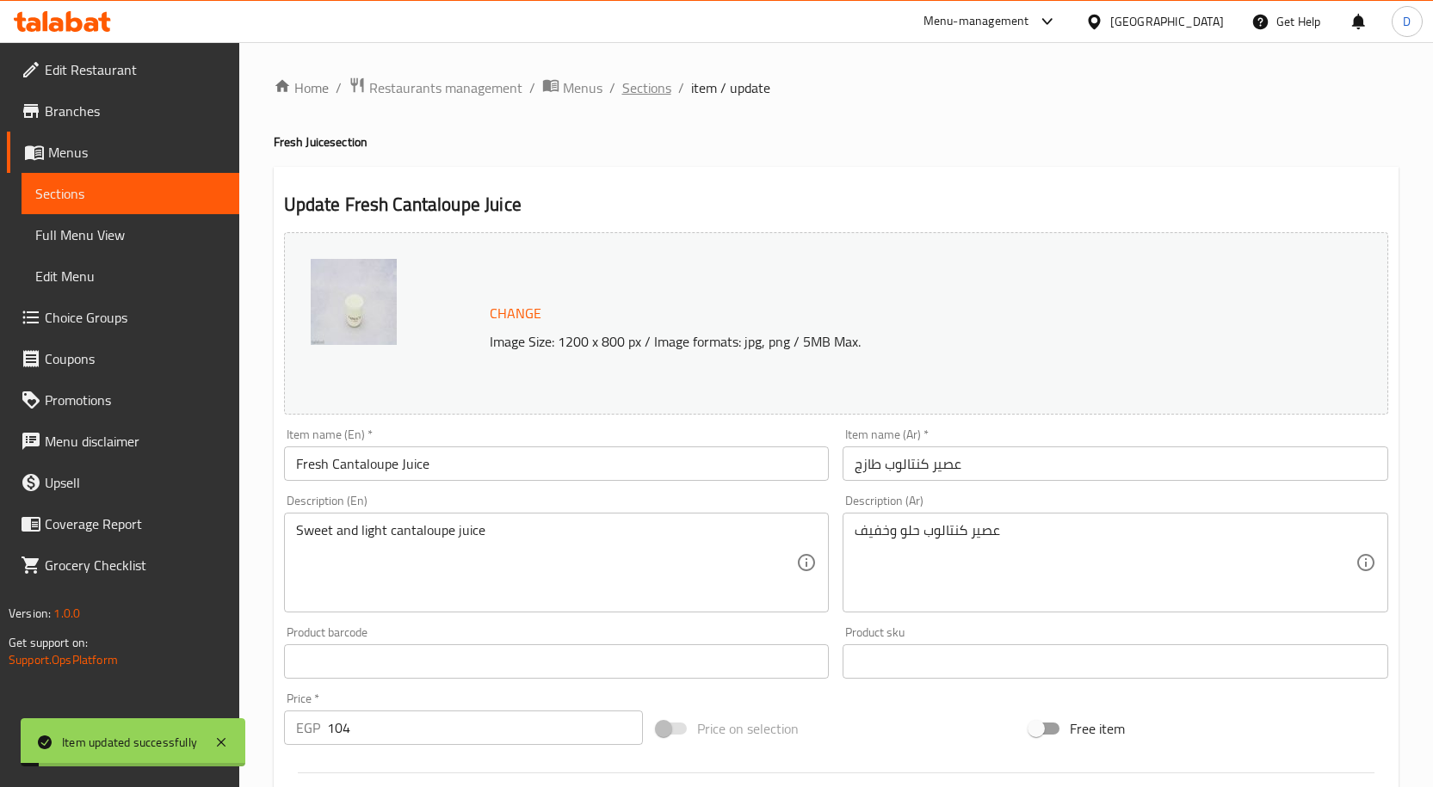
click at [662, 96] on span "Sections" at bounding box center [646, 87] width 49 height 21
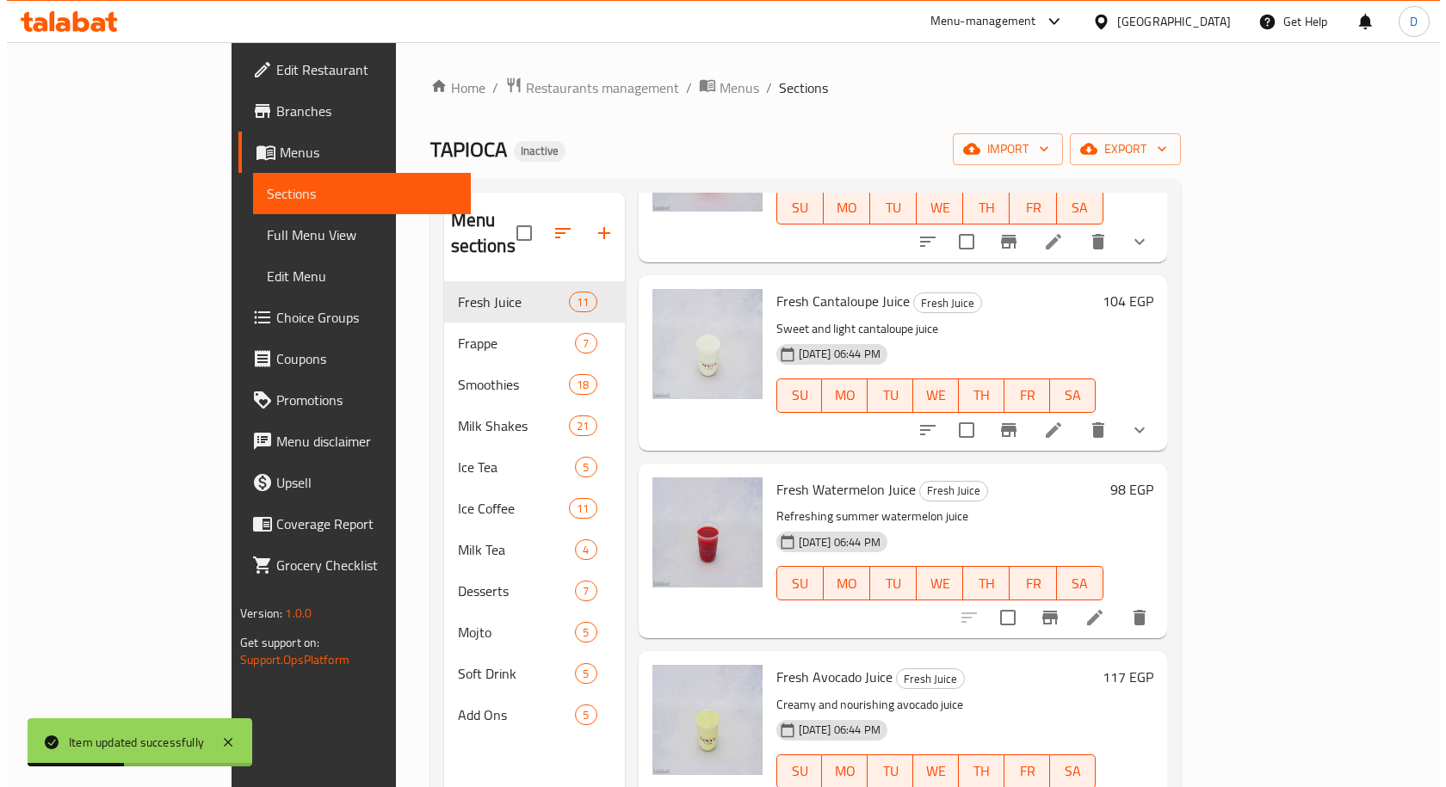
scroll to position [1324, 0]
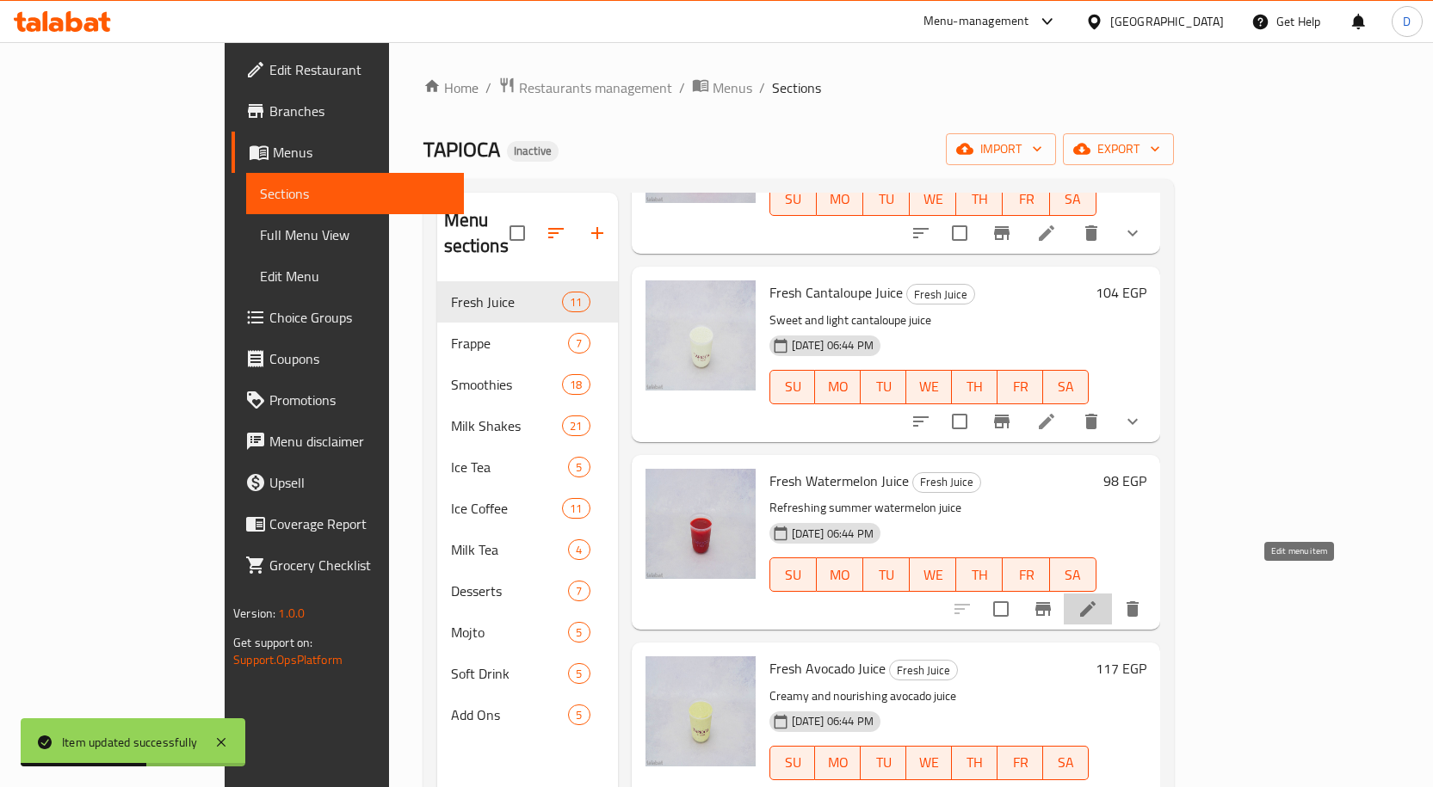
click at [1098, 544] on icon at bounding box center [1088, 609] width 21 height 21
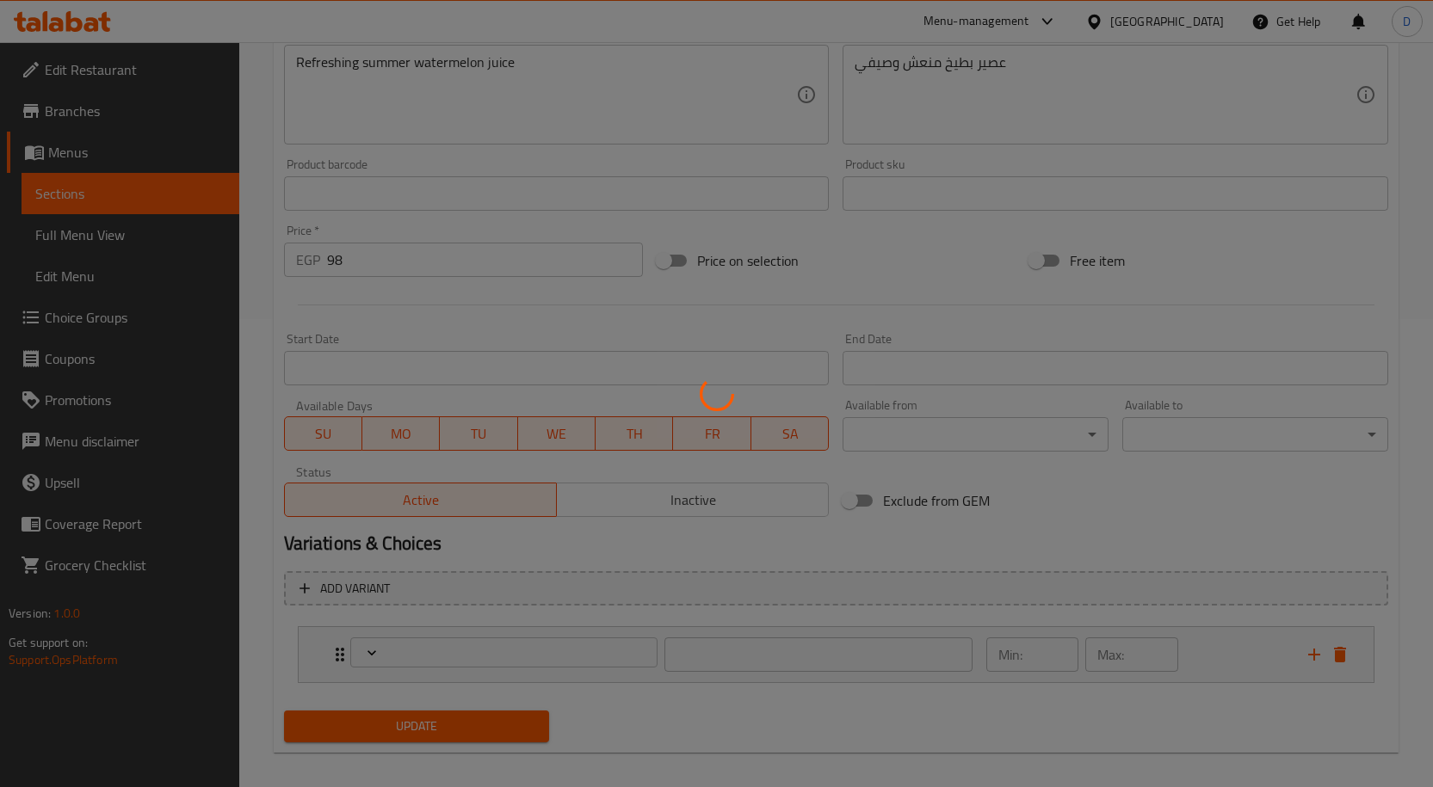
scroll to position [482, 0]
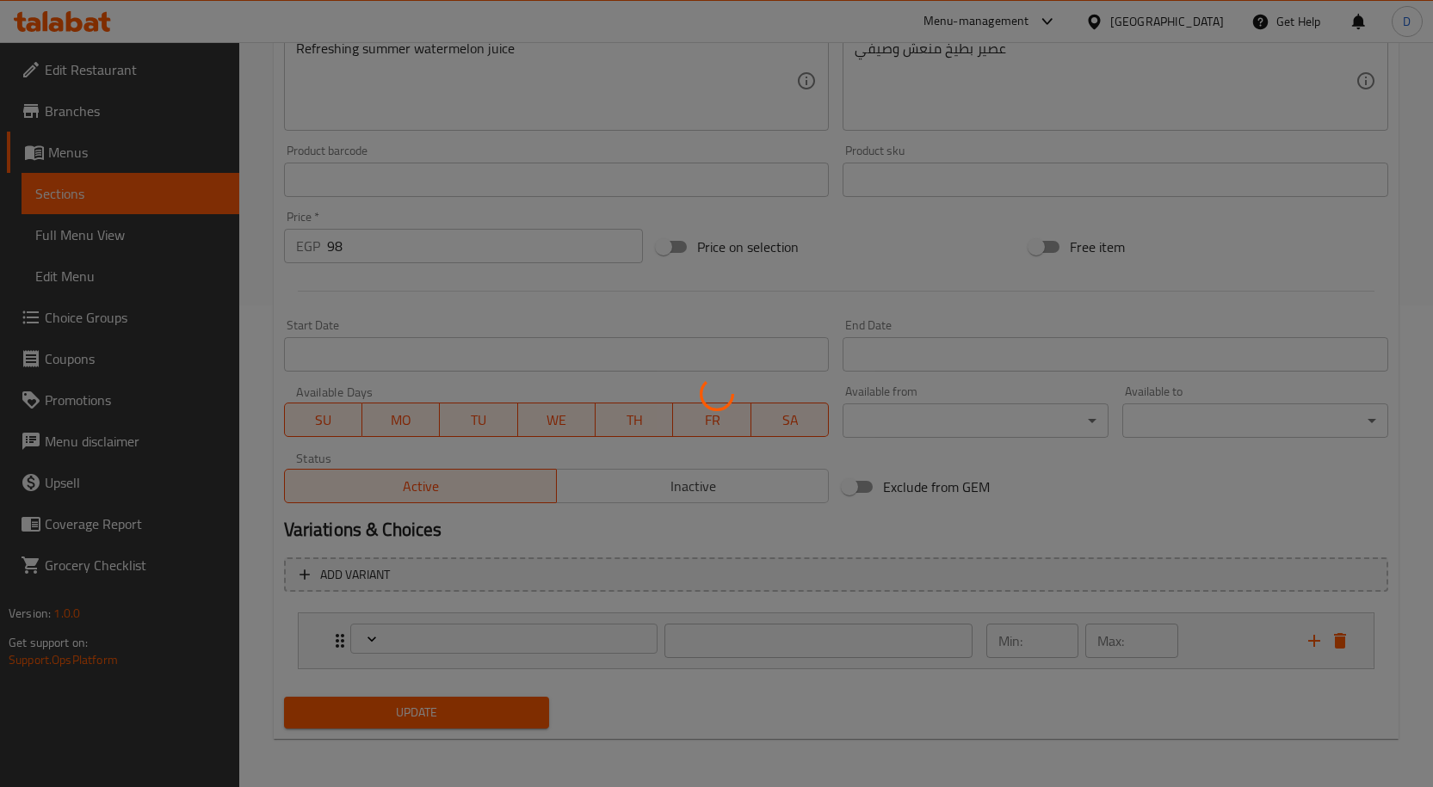
type input "اختيارك من :"
type input "1"
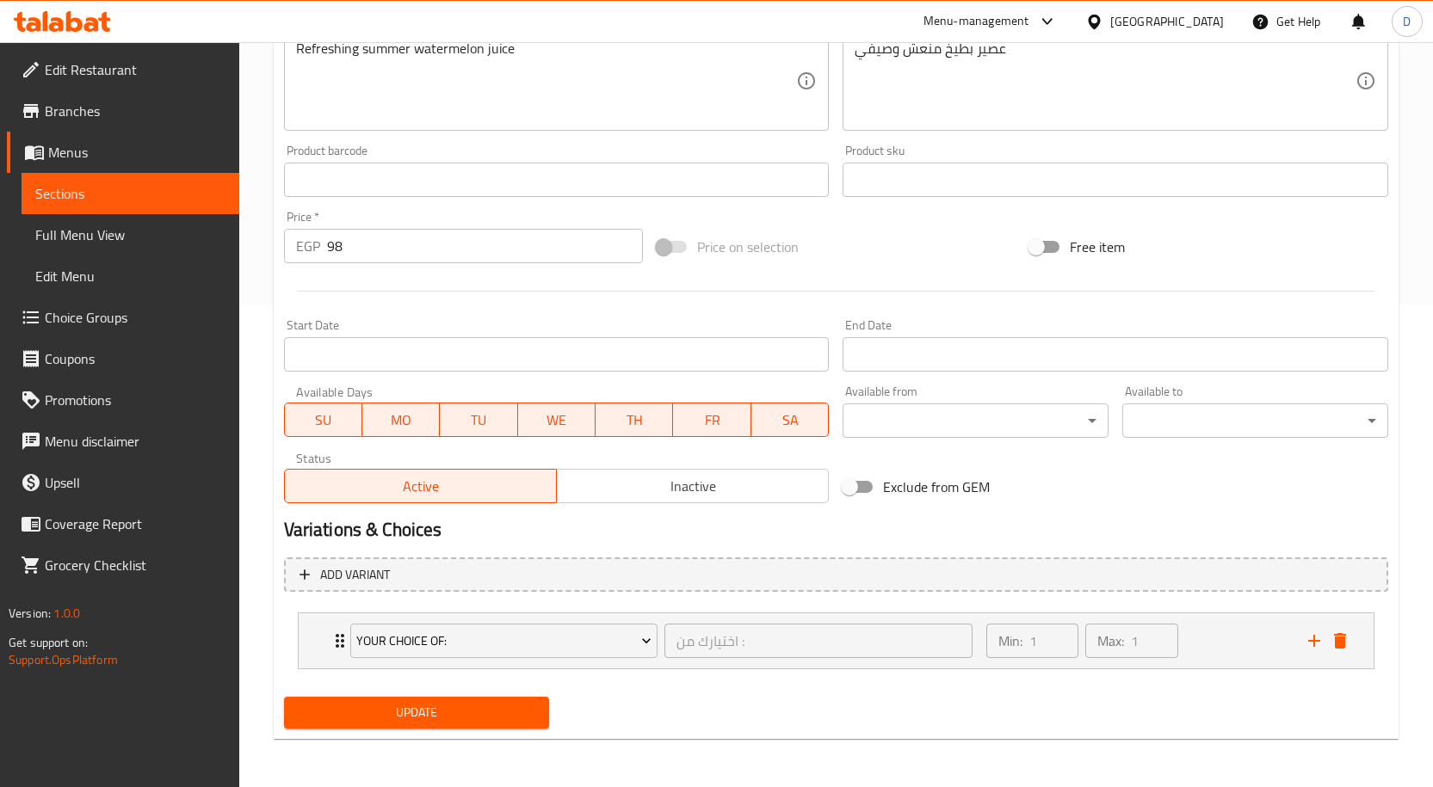
click at [478, 725] on button "Update" at bounding box center [417, 713] width 266 height 32
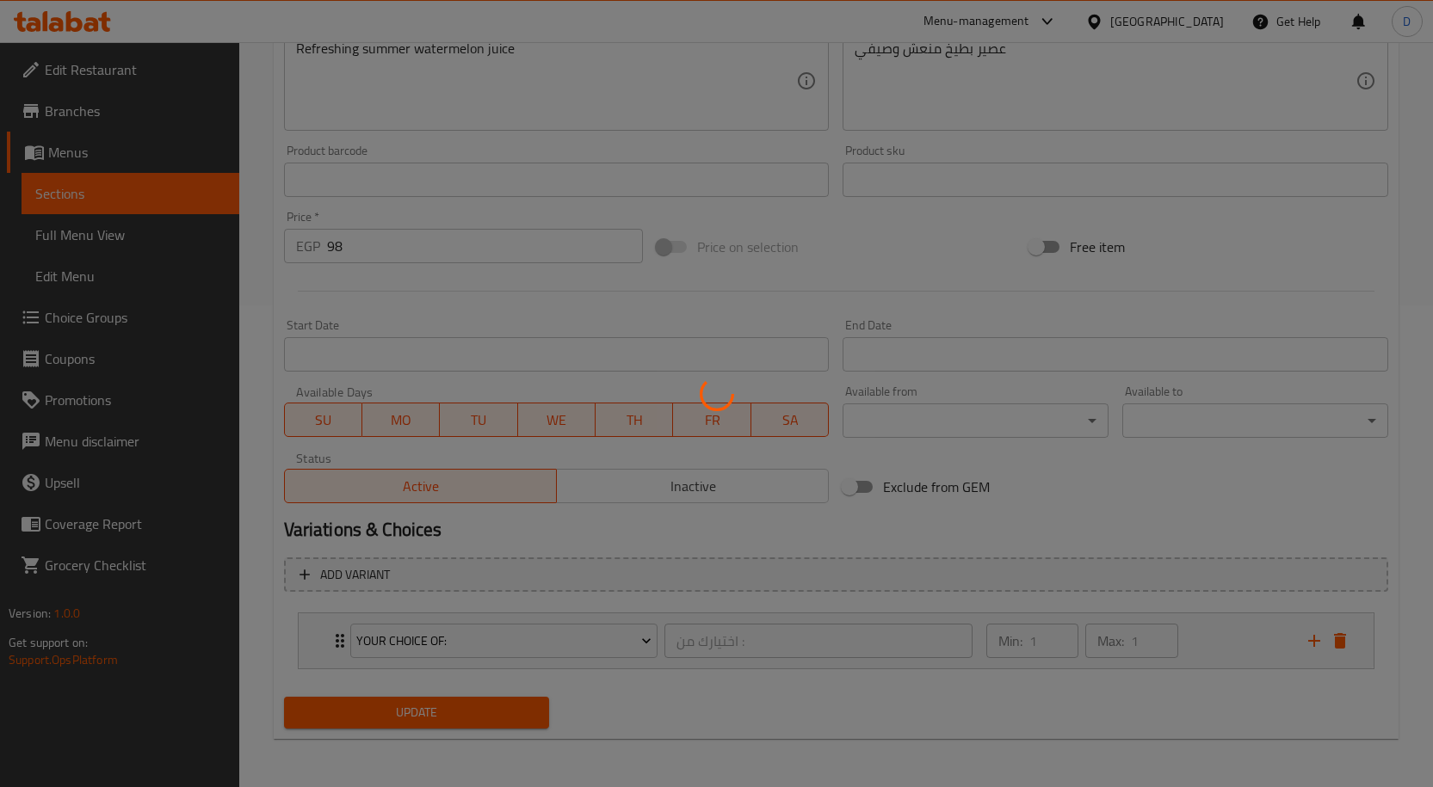
scroll to position [0, 0]
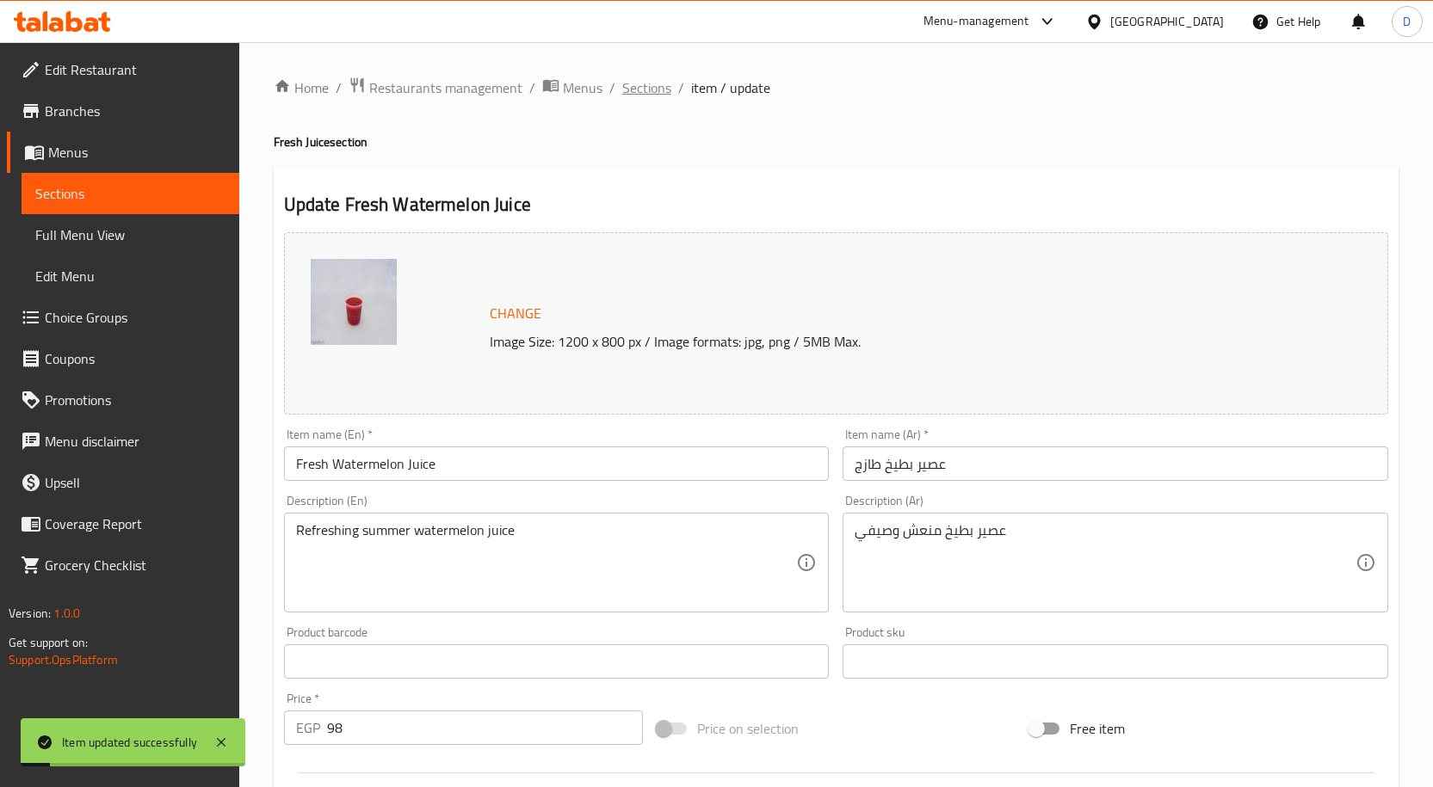
click at [659, 78] on span "Sections" at bounding box center [646, 87] width 49 height 21
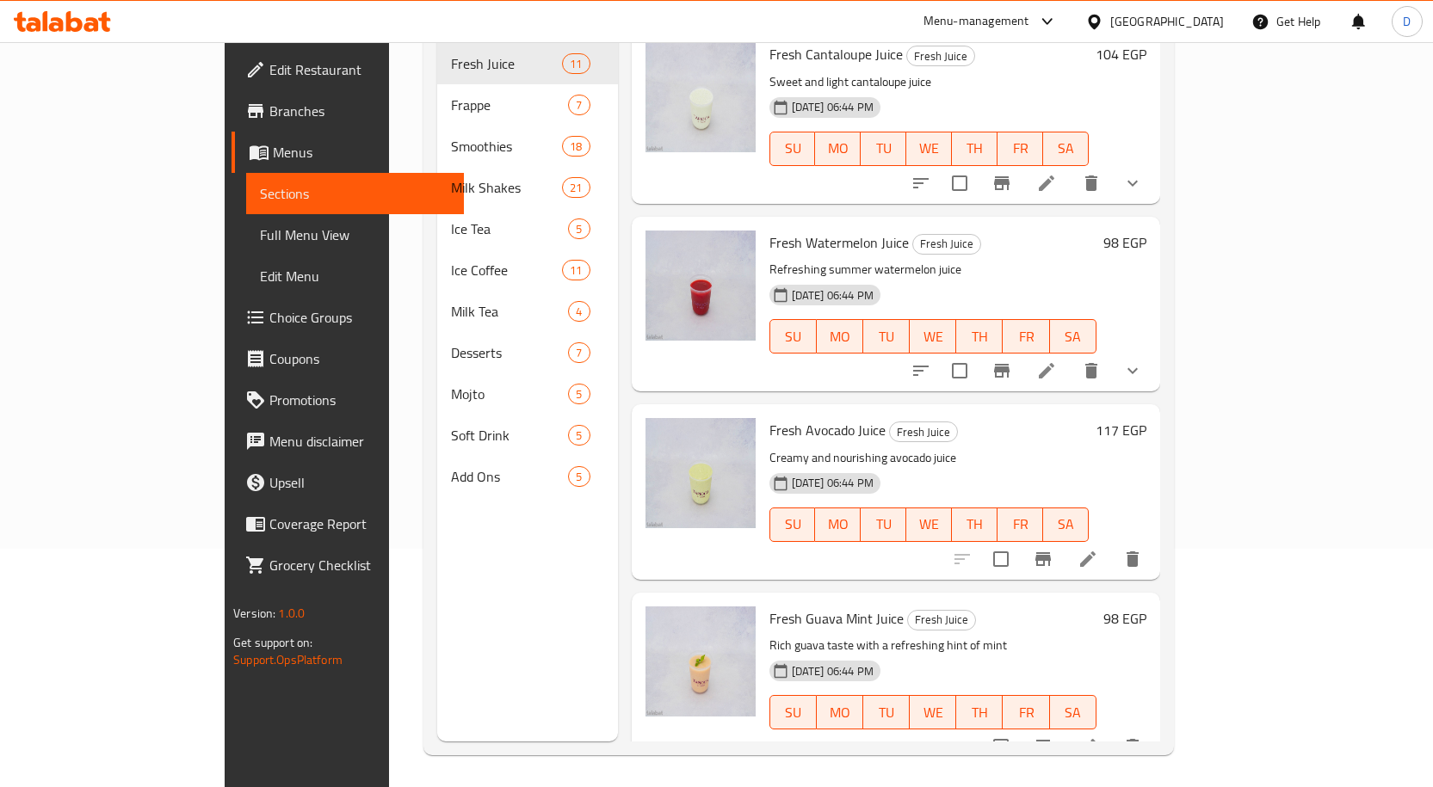
scroll to position [241, 0]
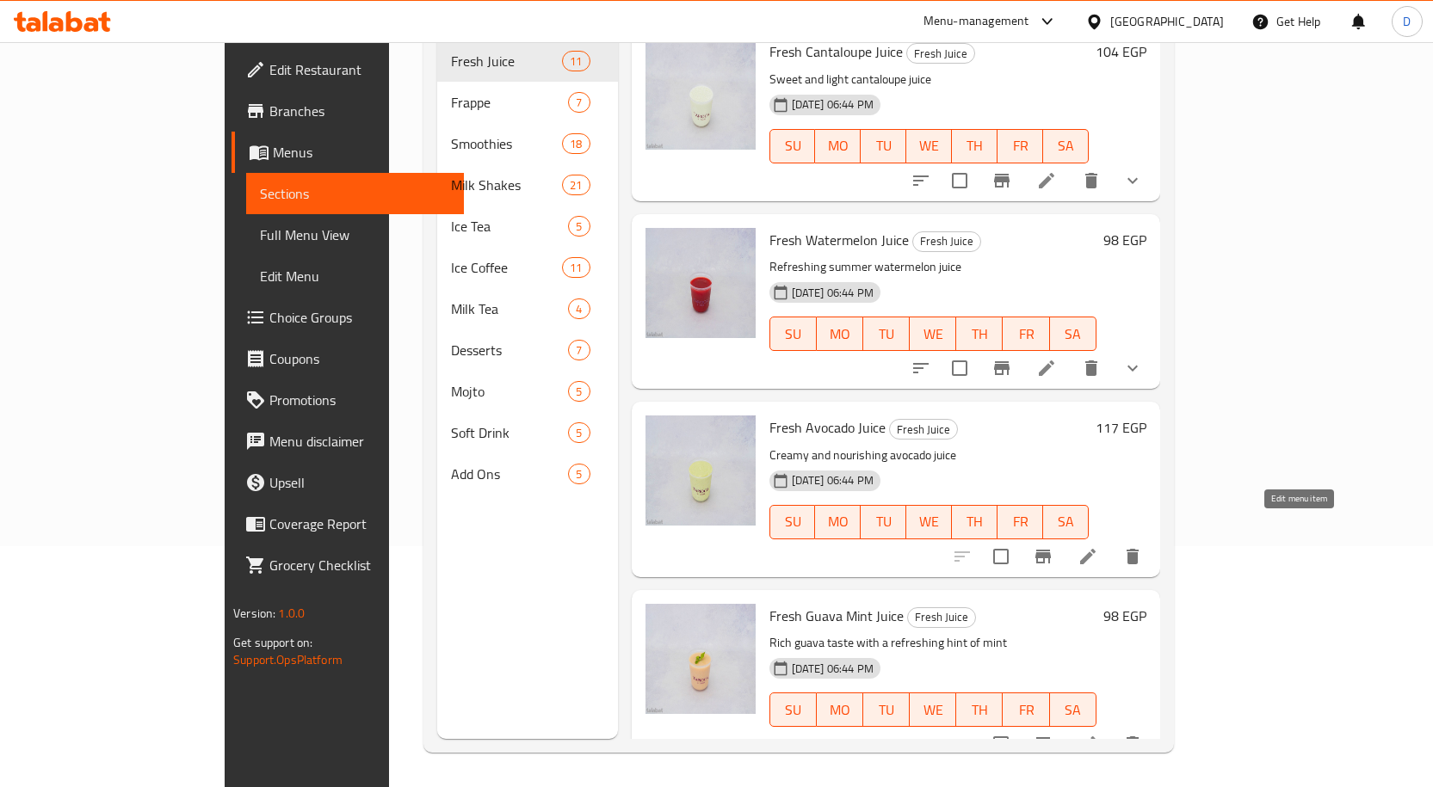
click at [1098, 546] on icon at bounding box center [1088, 556] width 21 height 21
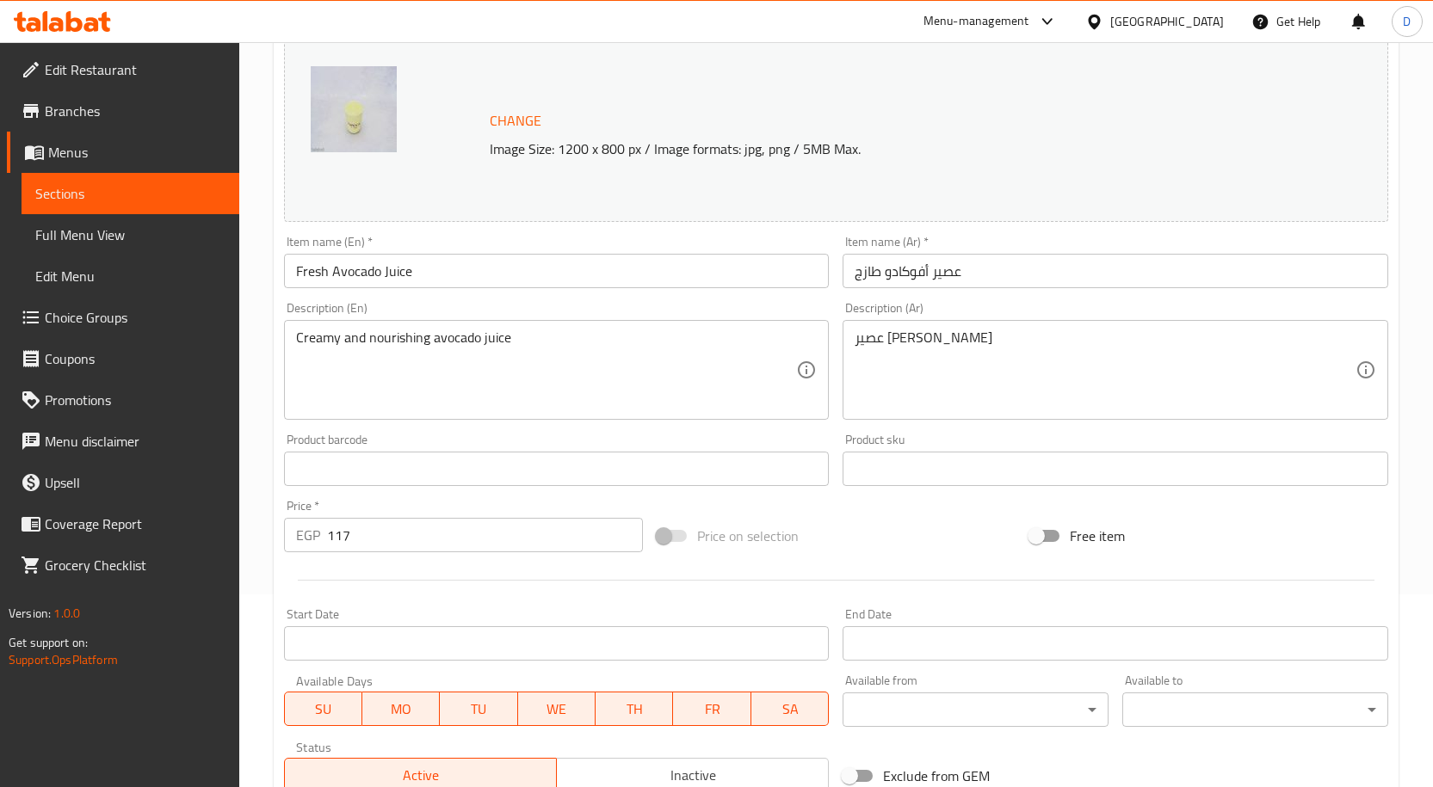
scroll to position [454, 0]
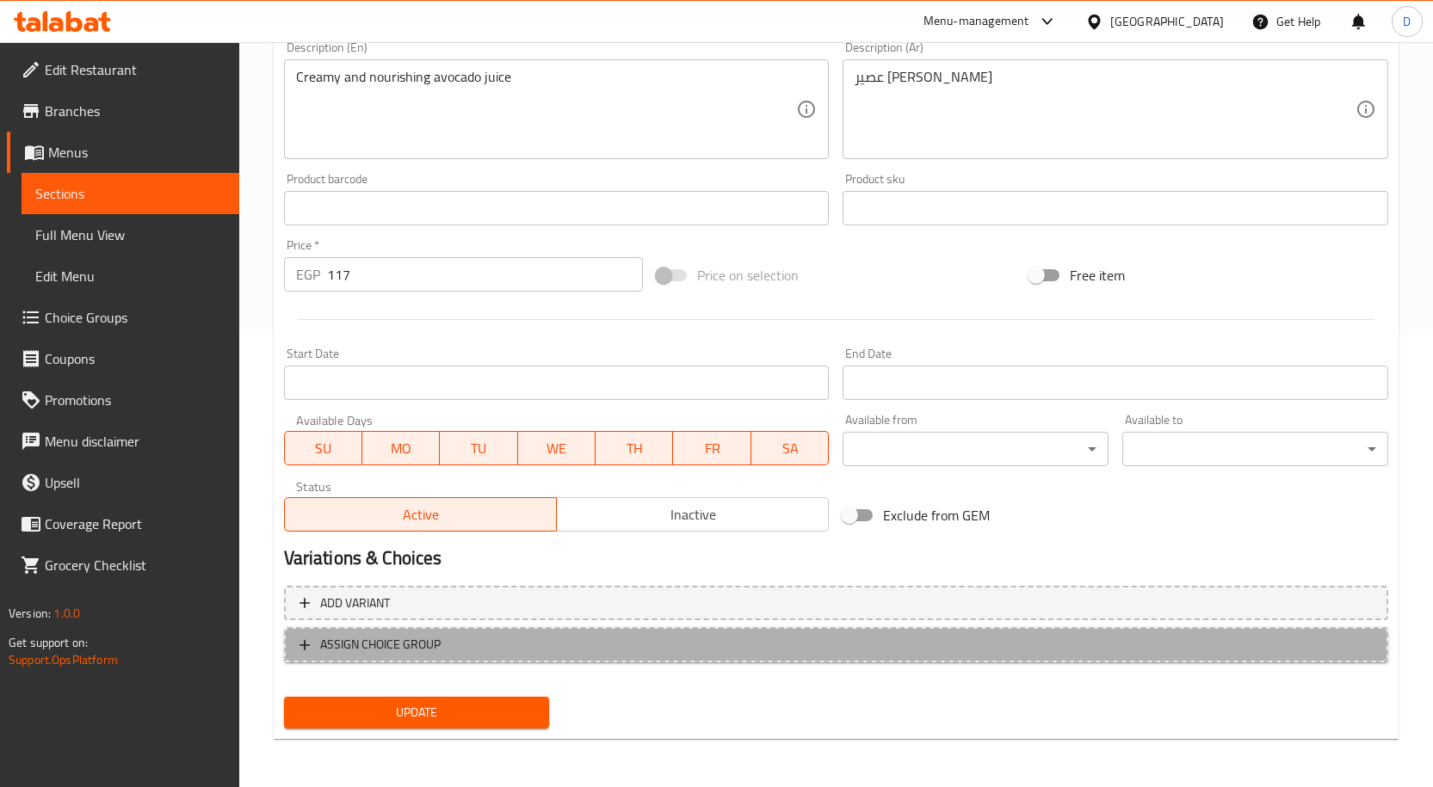
click at [497, 639] on span "ASSIGN CHOICE GROUP" at bounding box center [835, 645] width 1073 height 22
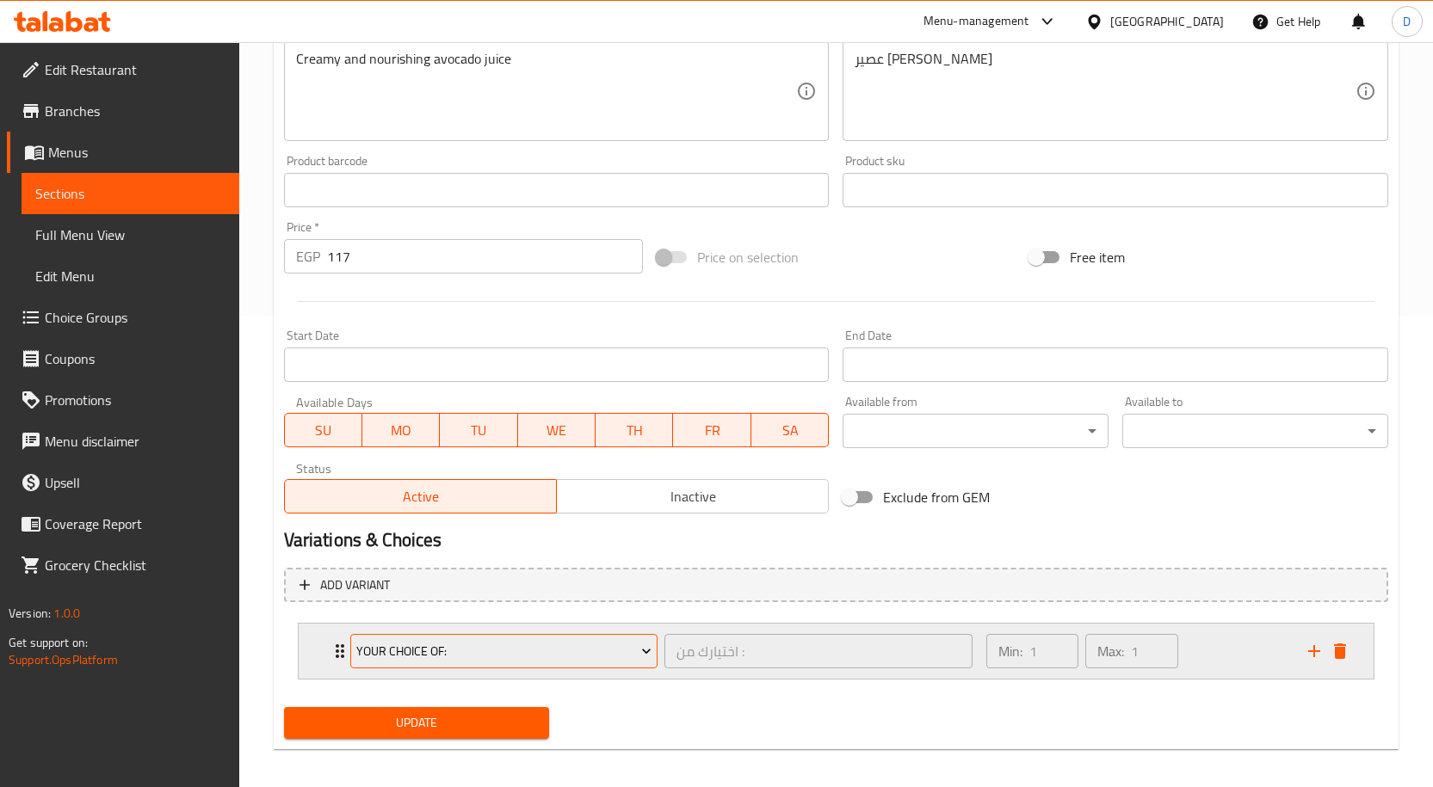
scroll to position [482, 0]
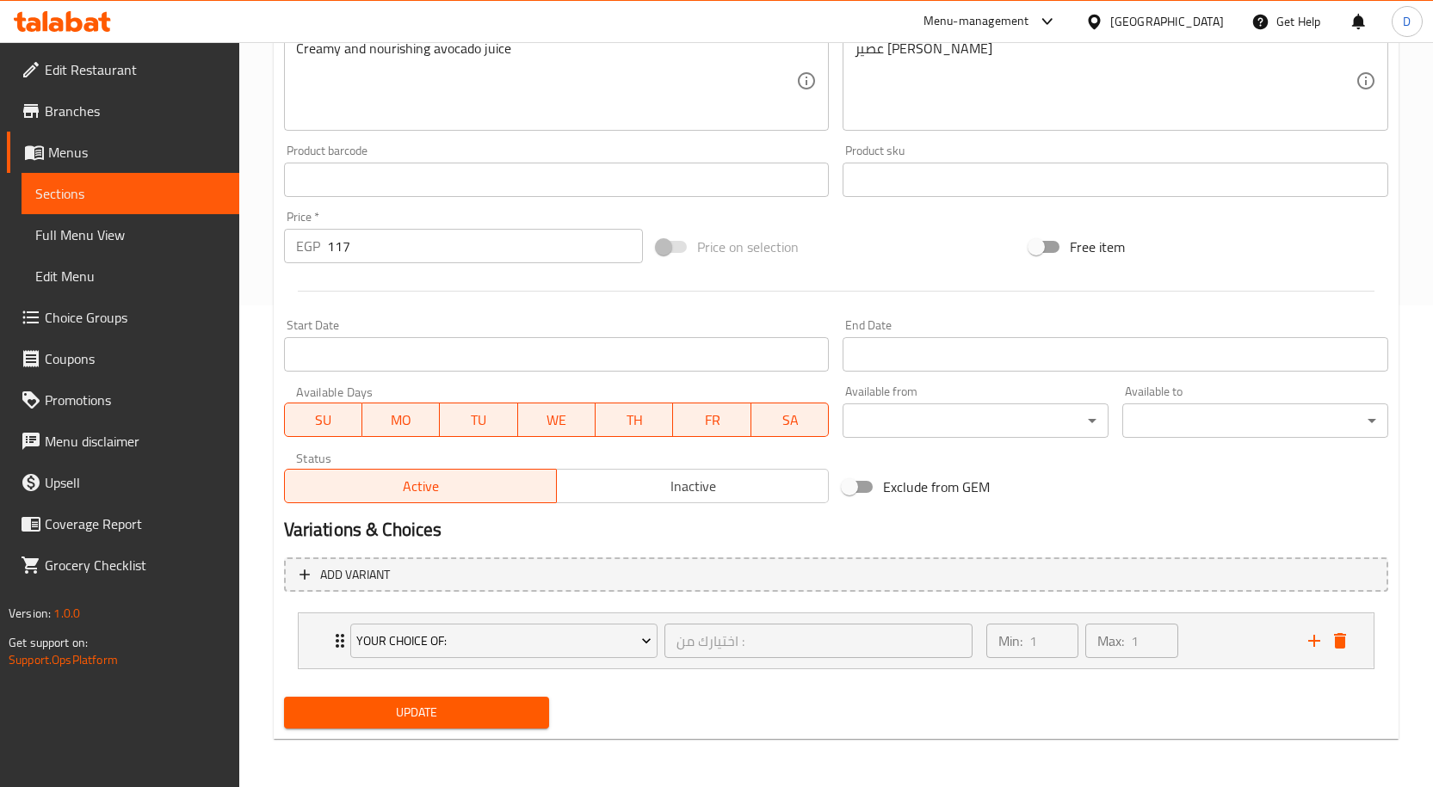
click at [472, 728] on button "Update" at bounding box center [417, 713] width 266 height 32
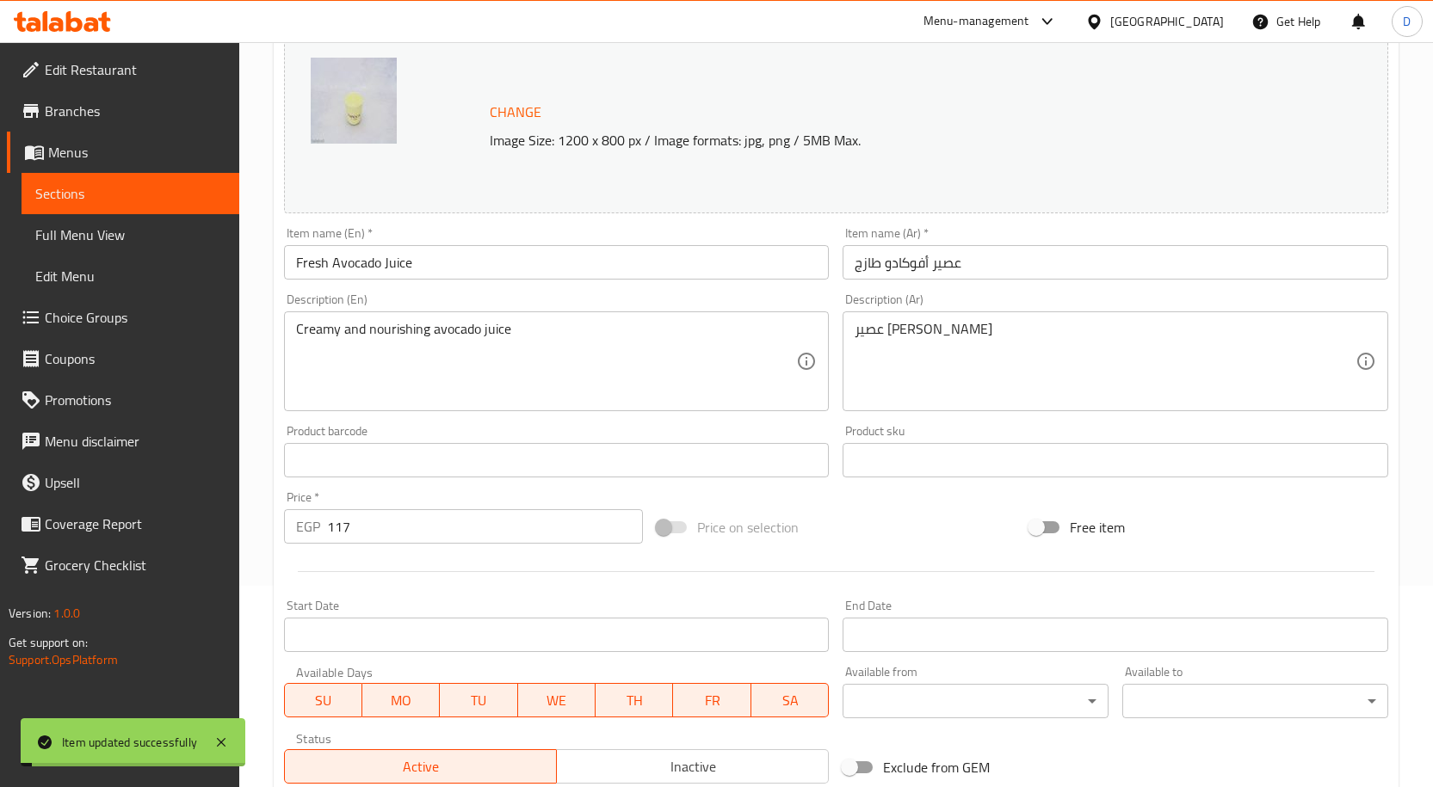
scroll to position [0, 0]
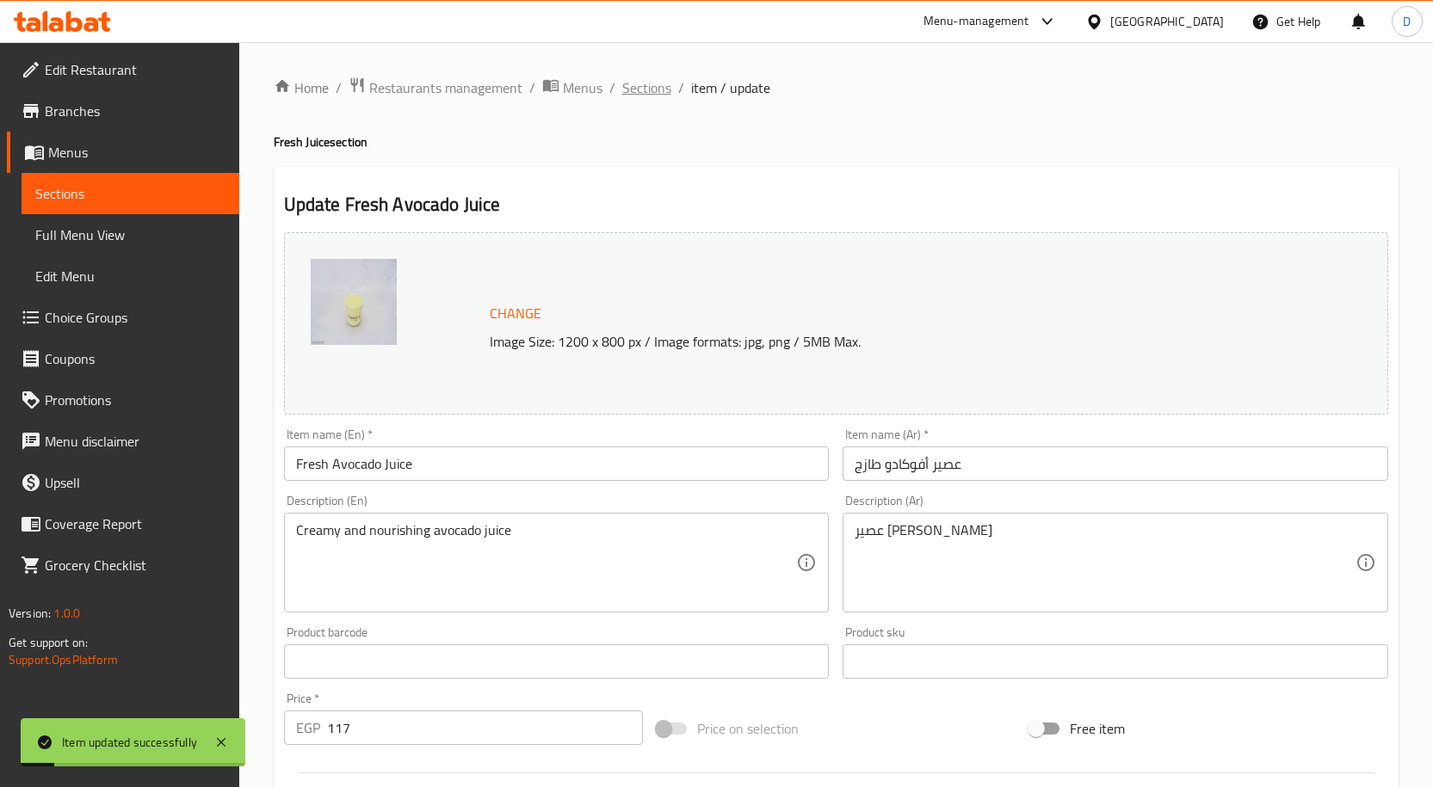
click at [633, 84] on span "Sections" at bounding box center [646, 87] width 49 height 21
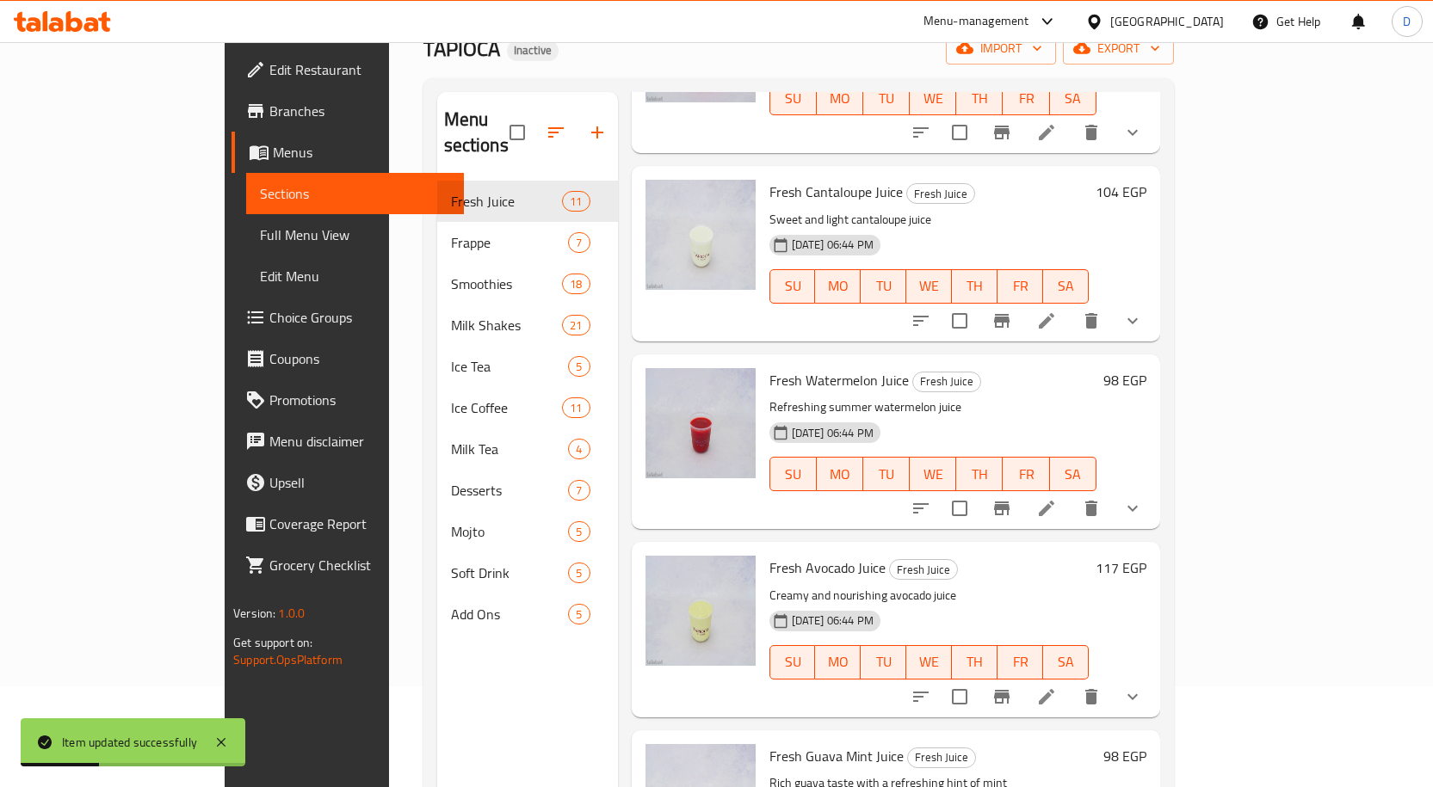
scroll to position [241, 0]
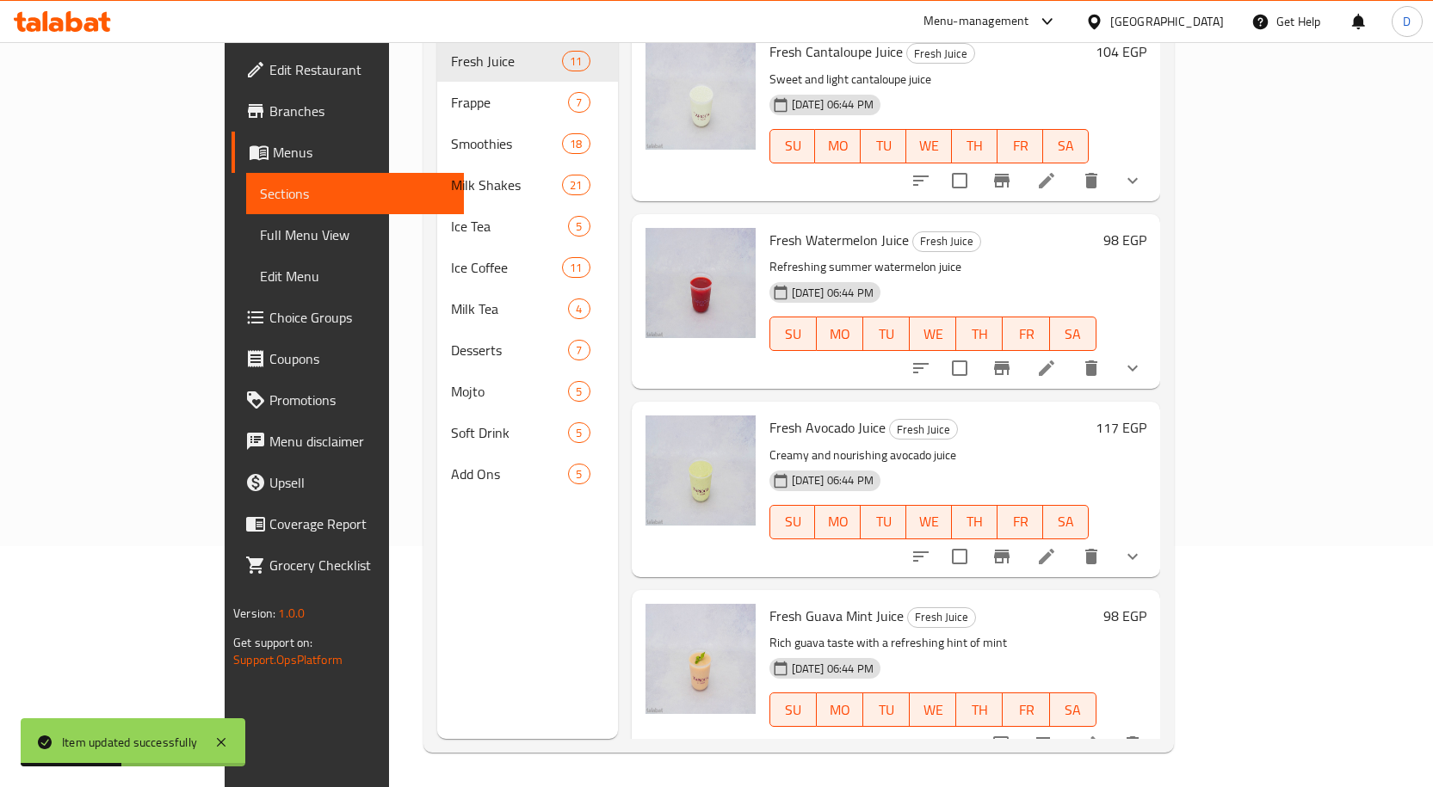
click at [1098, 734] on icon at bounding box center [1088, 744] width 21 height 21
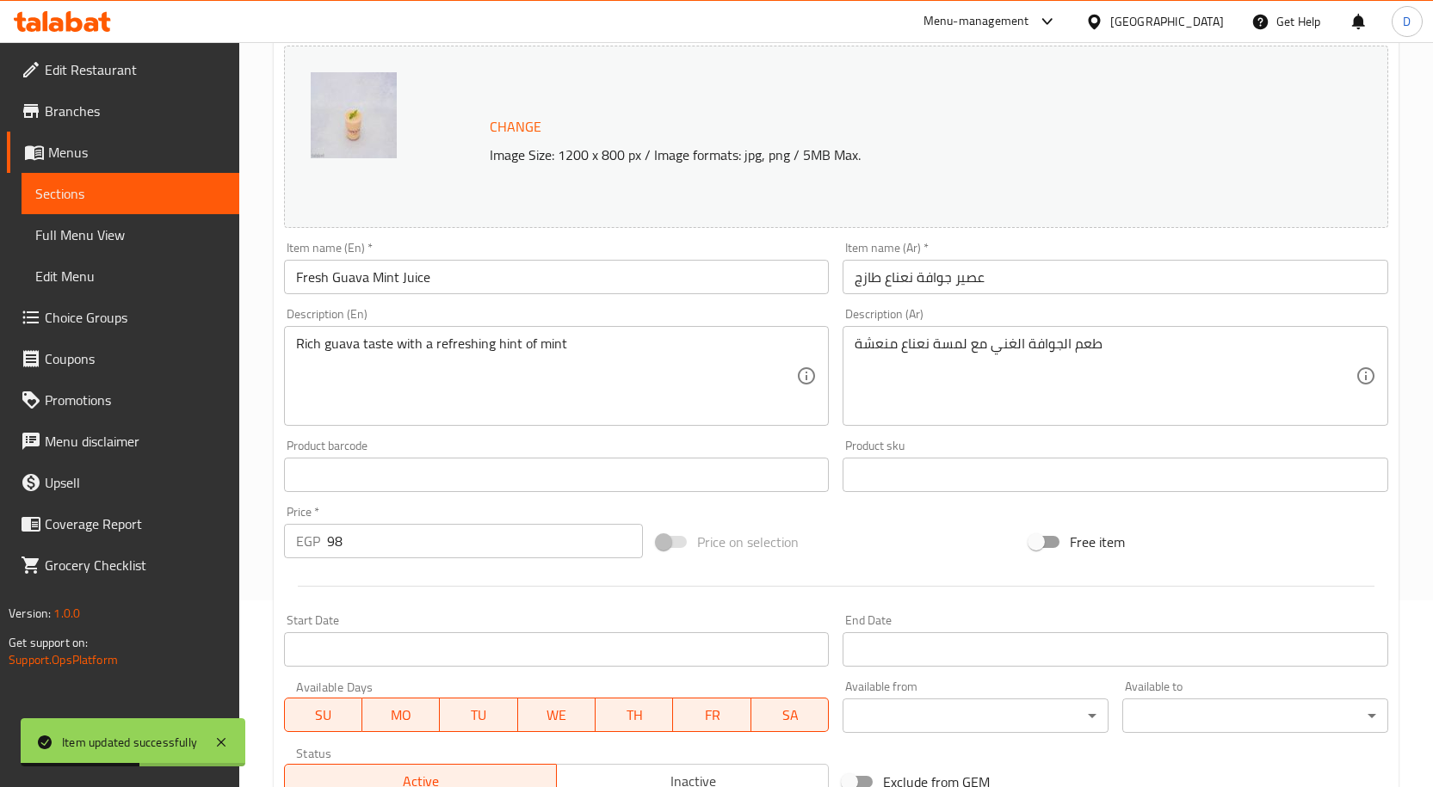
scroll to position [454, 0]
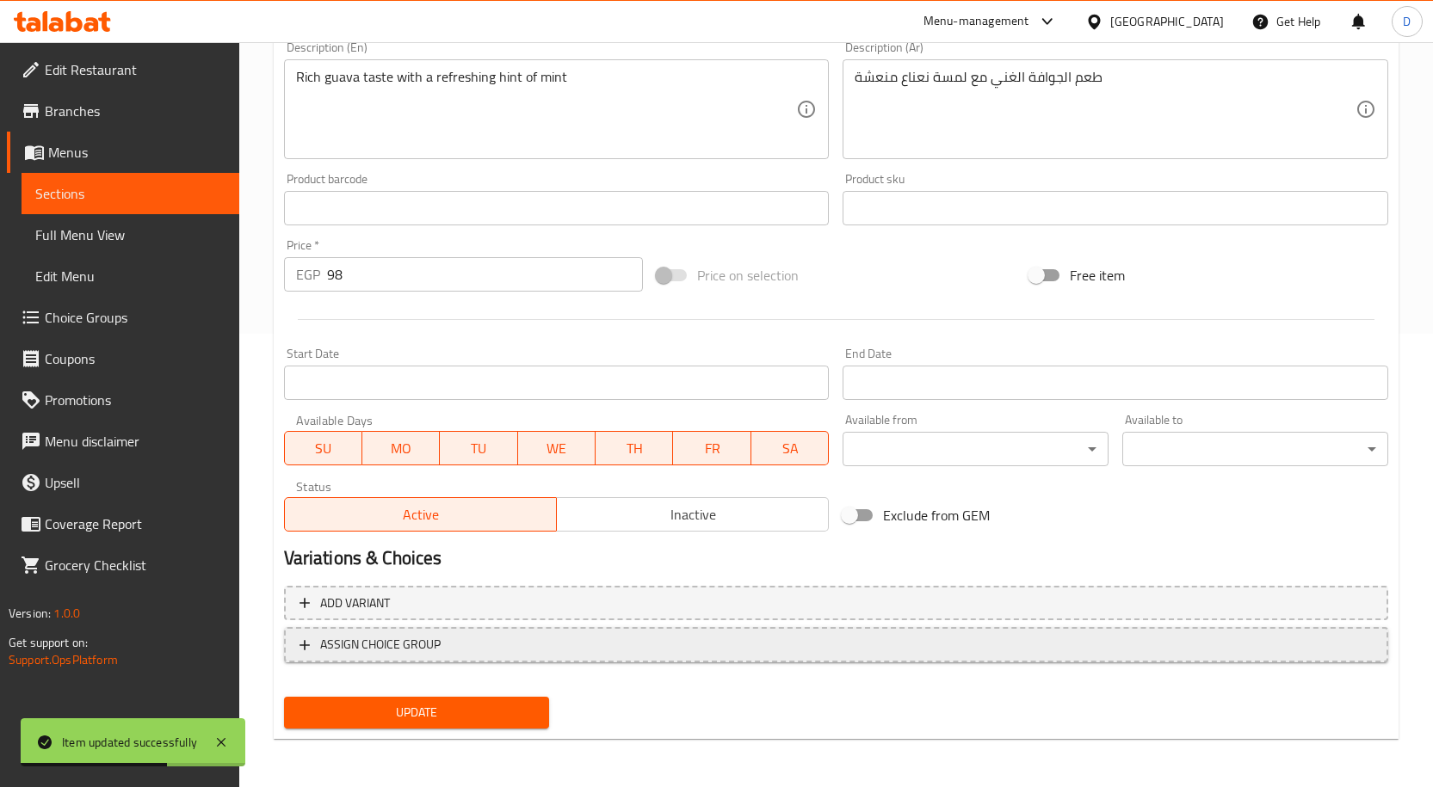
click at [409, 643] on span "ASSIGN CHOICE GROUP" at bounding box center [380, 645] width 120 height 22
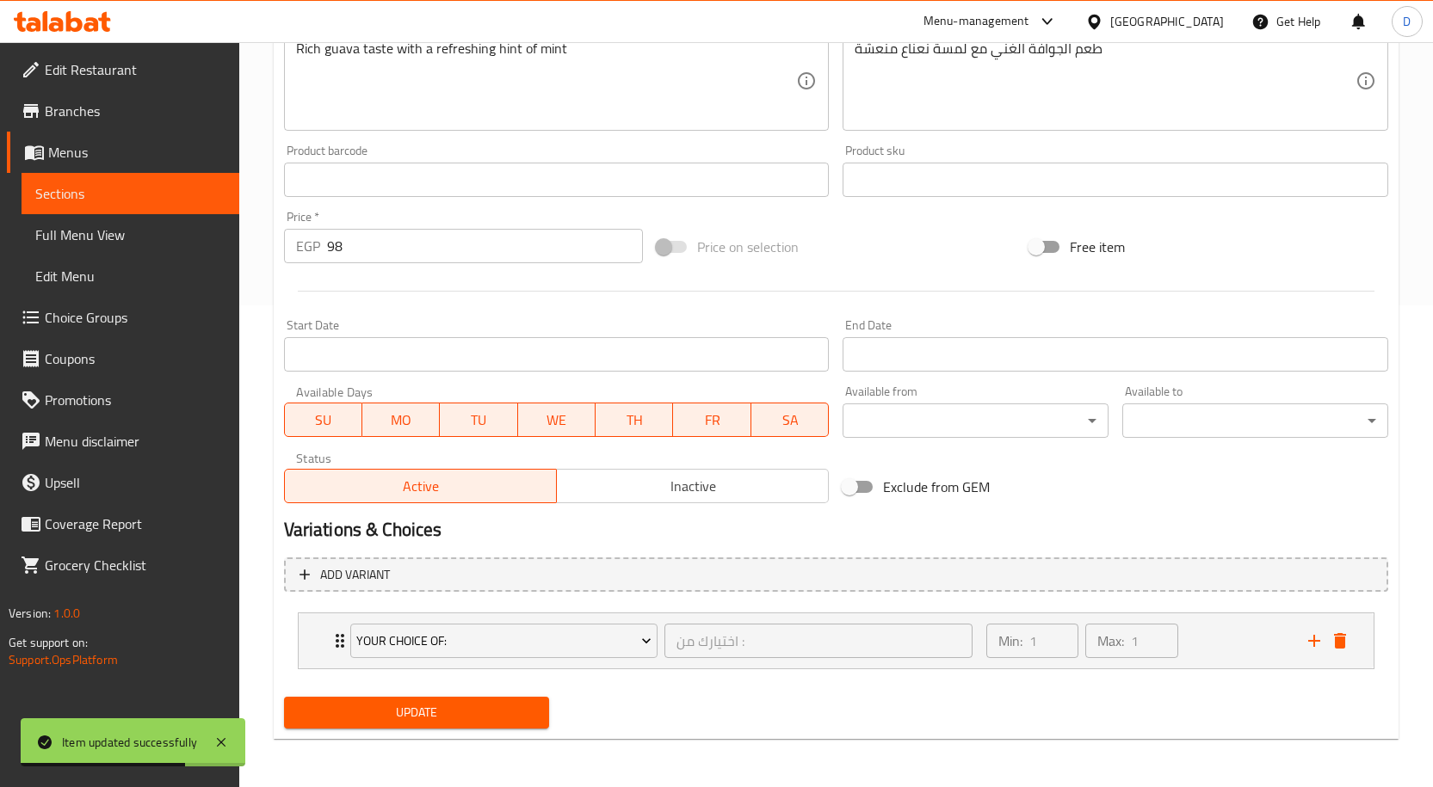
click at [453, 713] on span "Update" at bounding box center [417, 713] width 238 height 22
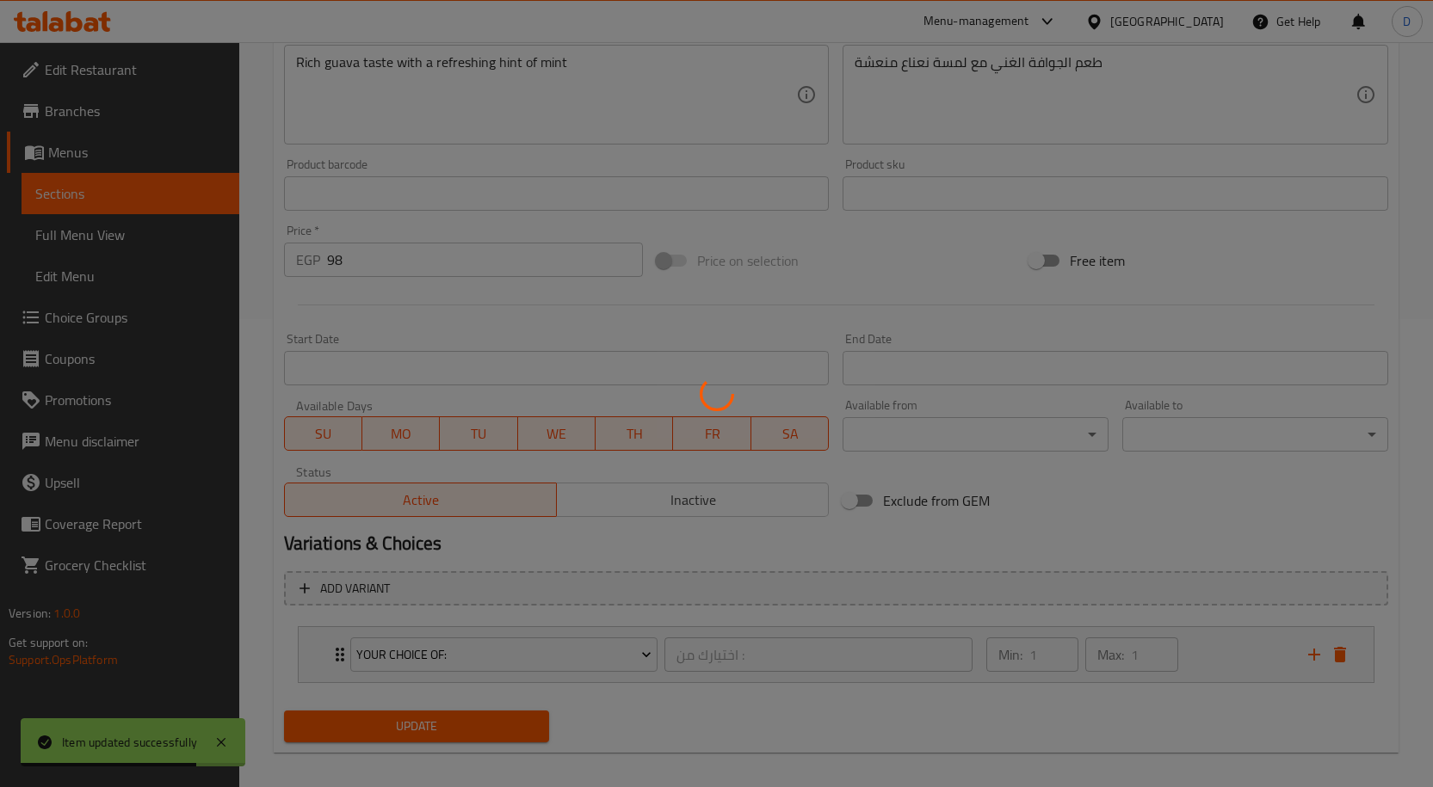
scroll to position [0, 0]
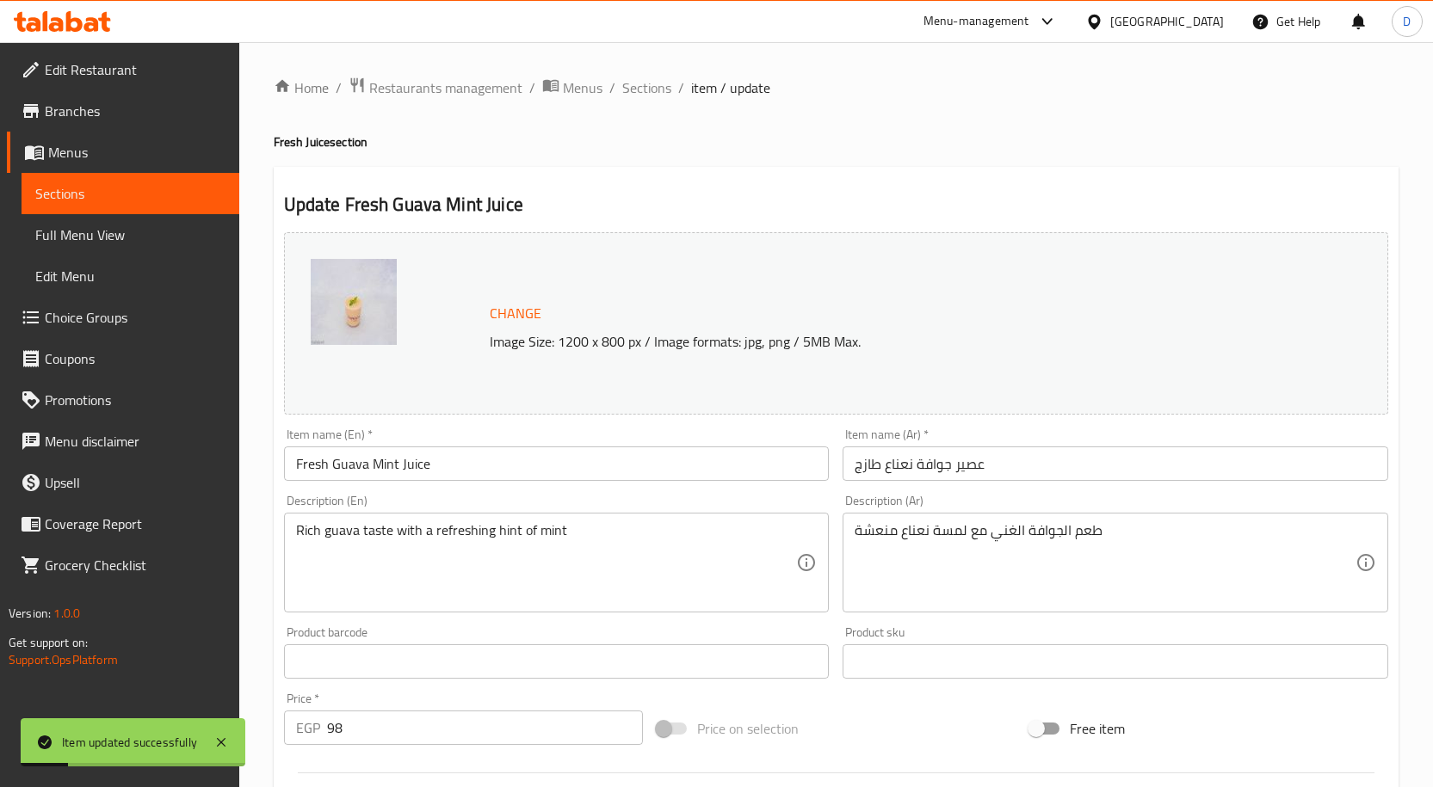
click at [641, 98] on span "Sections" at bounding box center [646, 87] width 49 height 21
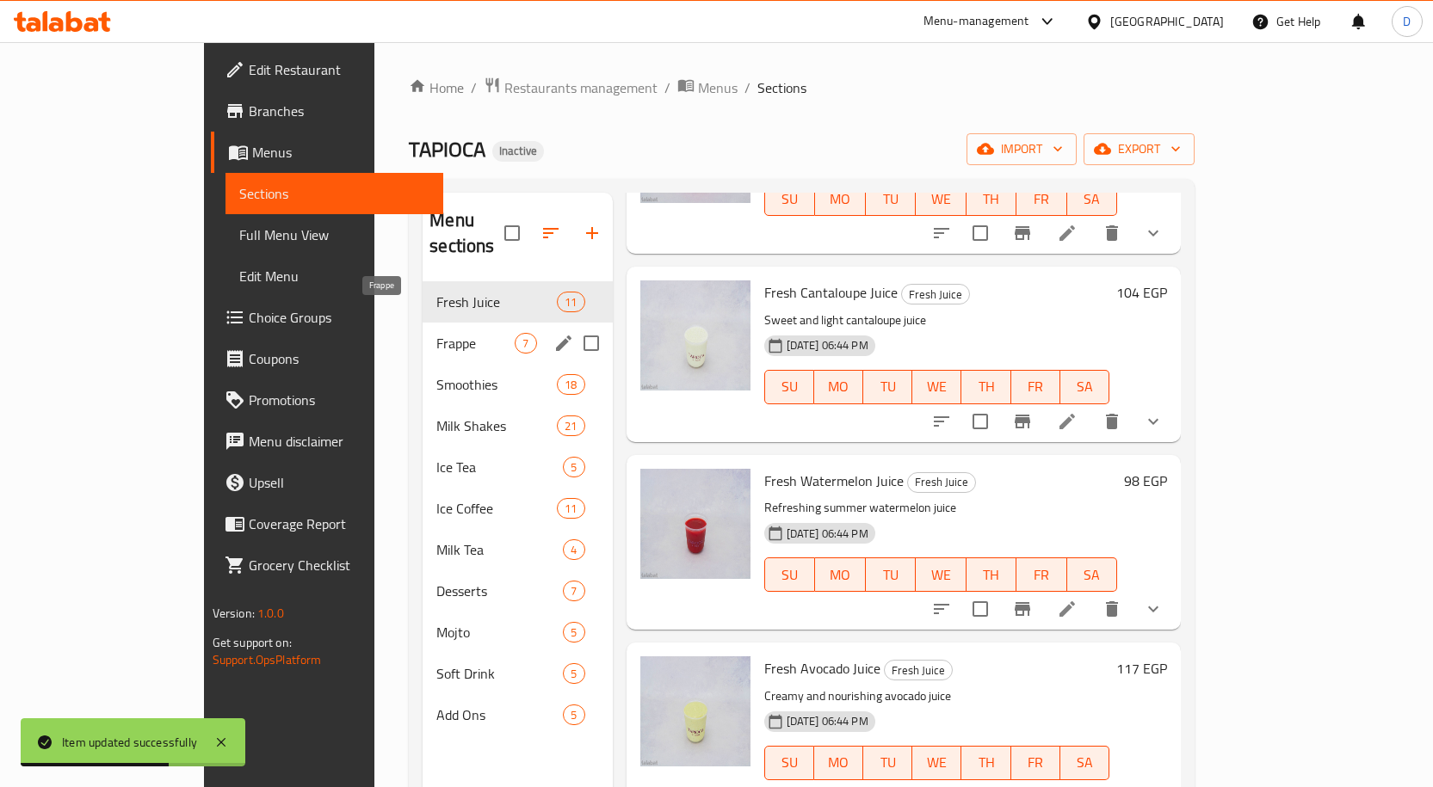
click at [436, 333] on span "Frappe" at bounding box center [475, 343] width 78 height 21
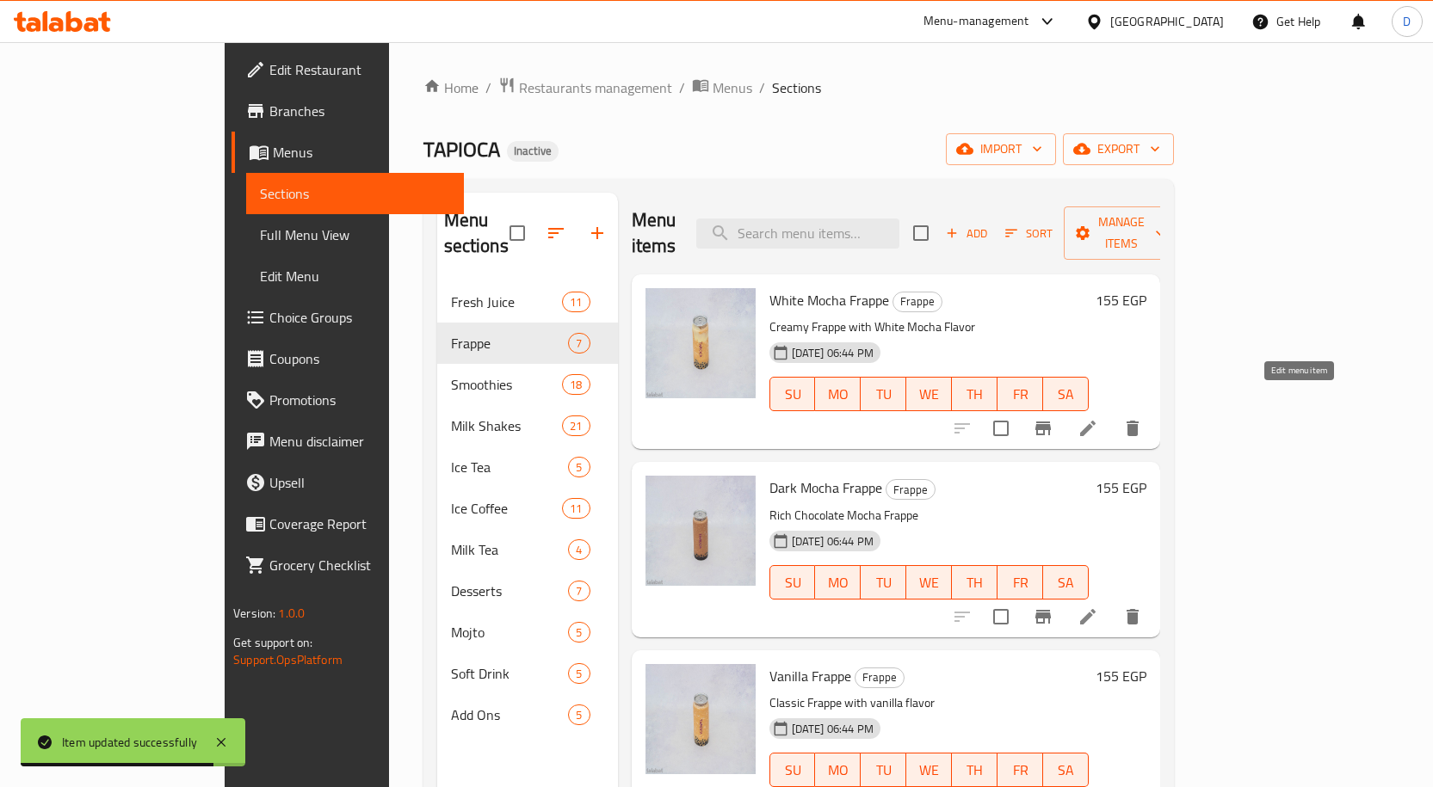
click at [1098, 418] on icon at bounding box center [1088, 428] width 21 height 21
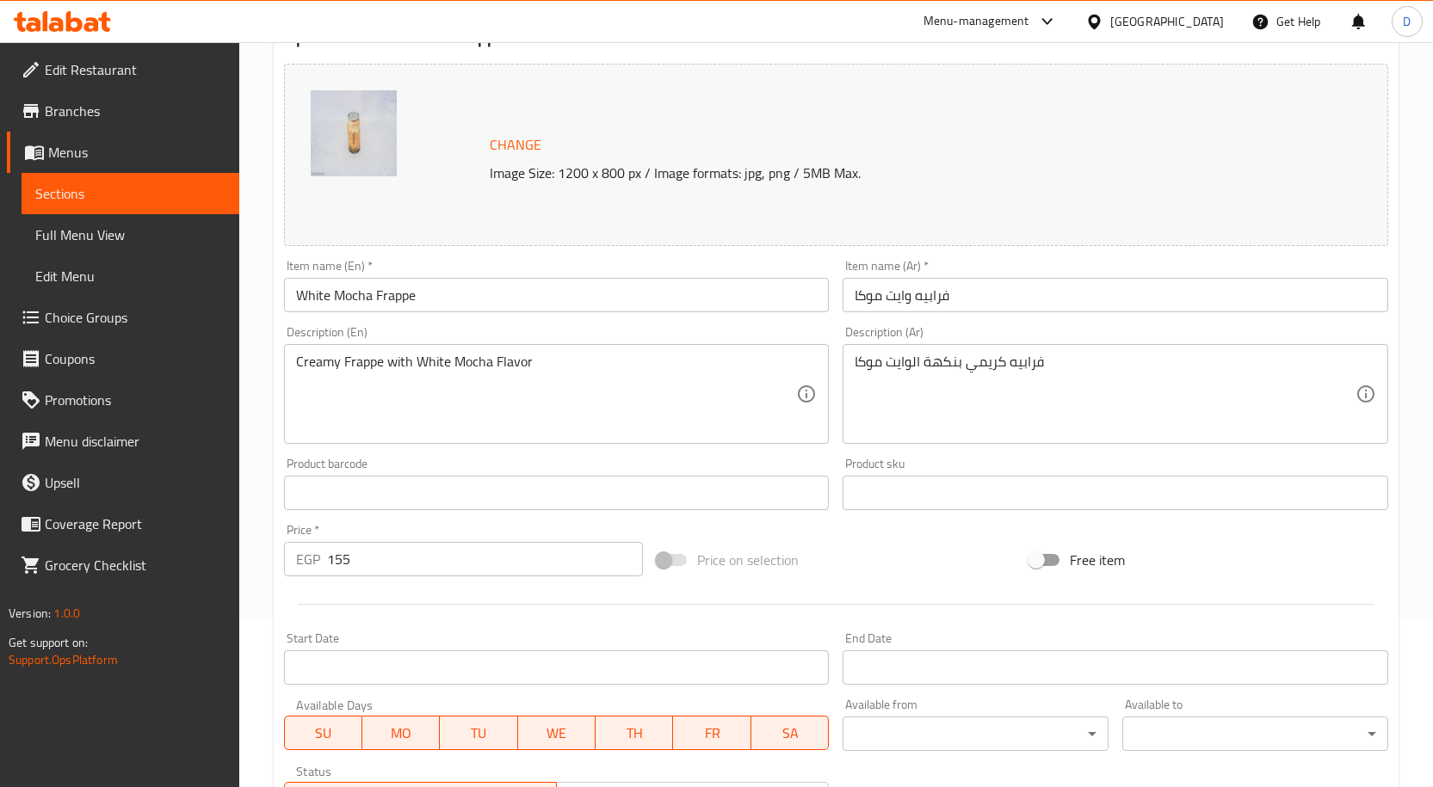
scroll to position [454, 0]
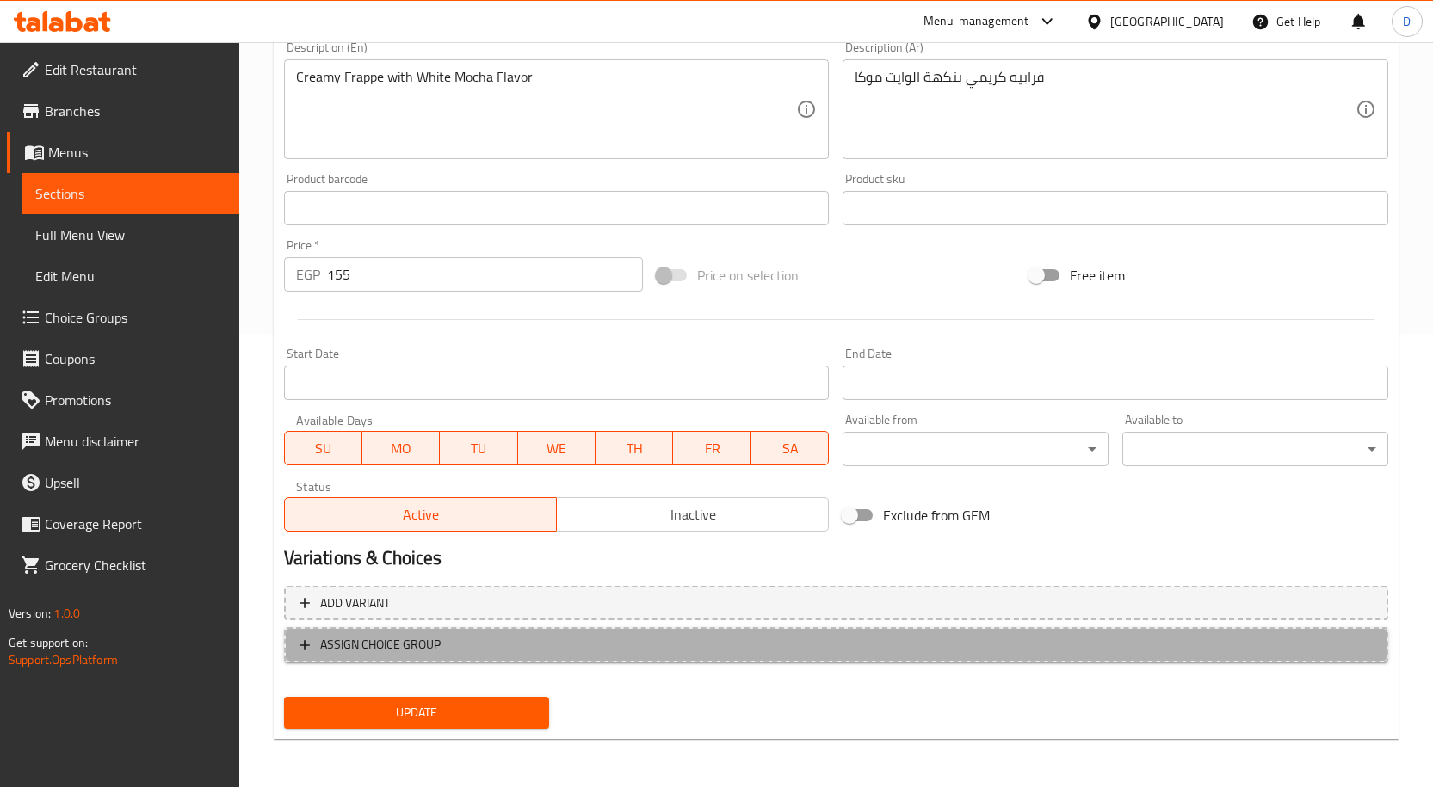
click at [404, 654] on span "ASSIGN CHOICE GROUP" at bounding box center [380, 645] width 120 height 22
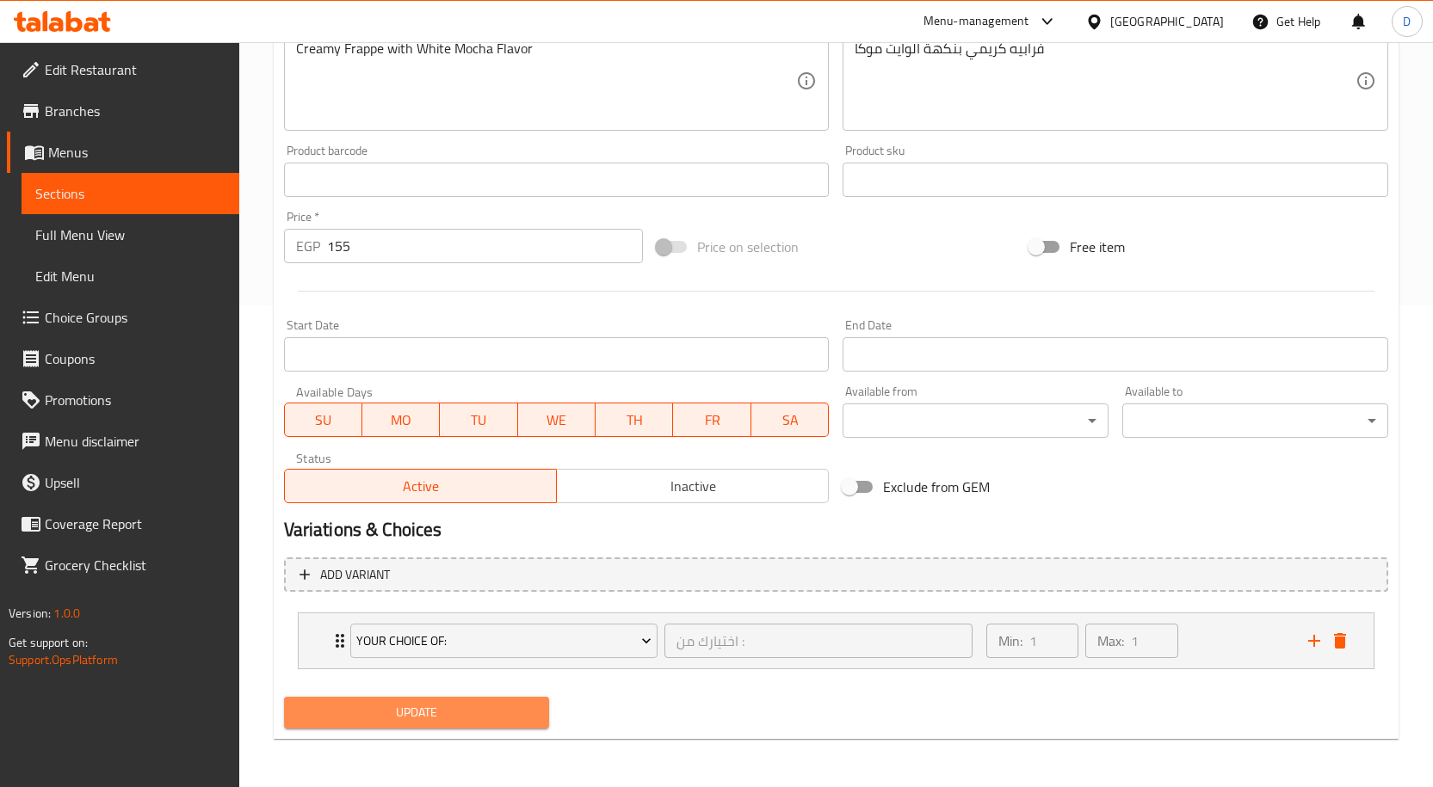
click at [437, 722] on span "Update" at bounding box center [417, 713] width 238 height 22
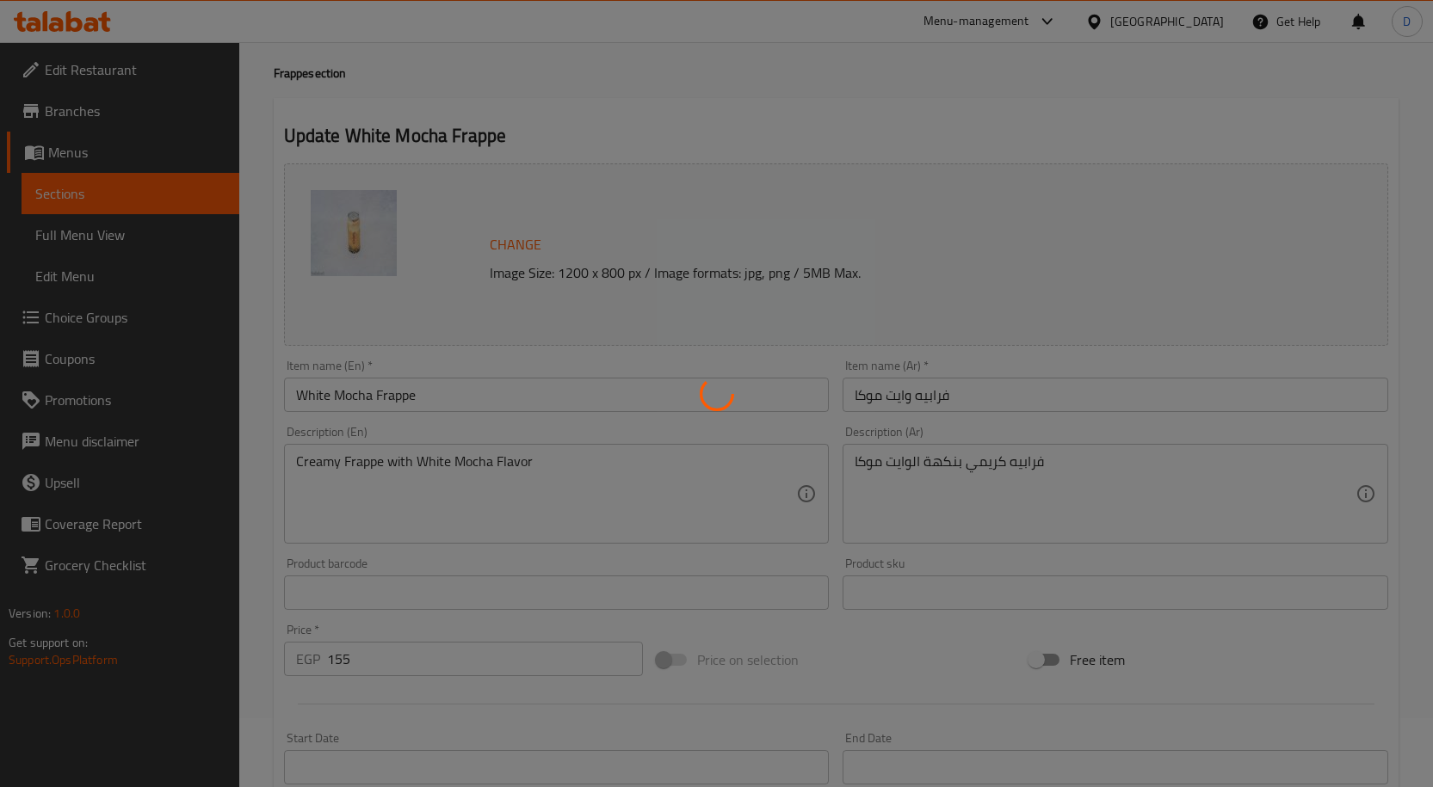
scroll to position [0, 0]
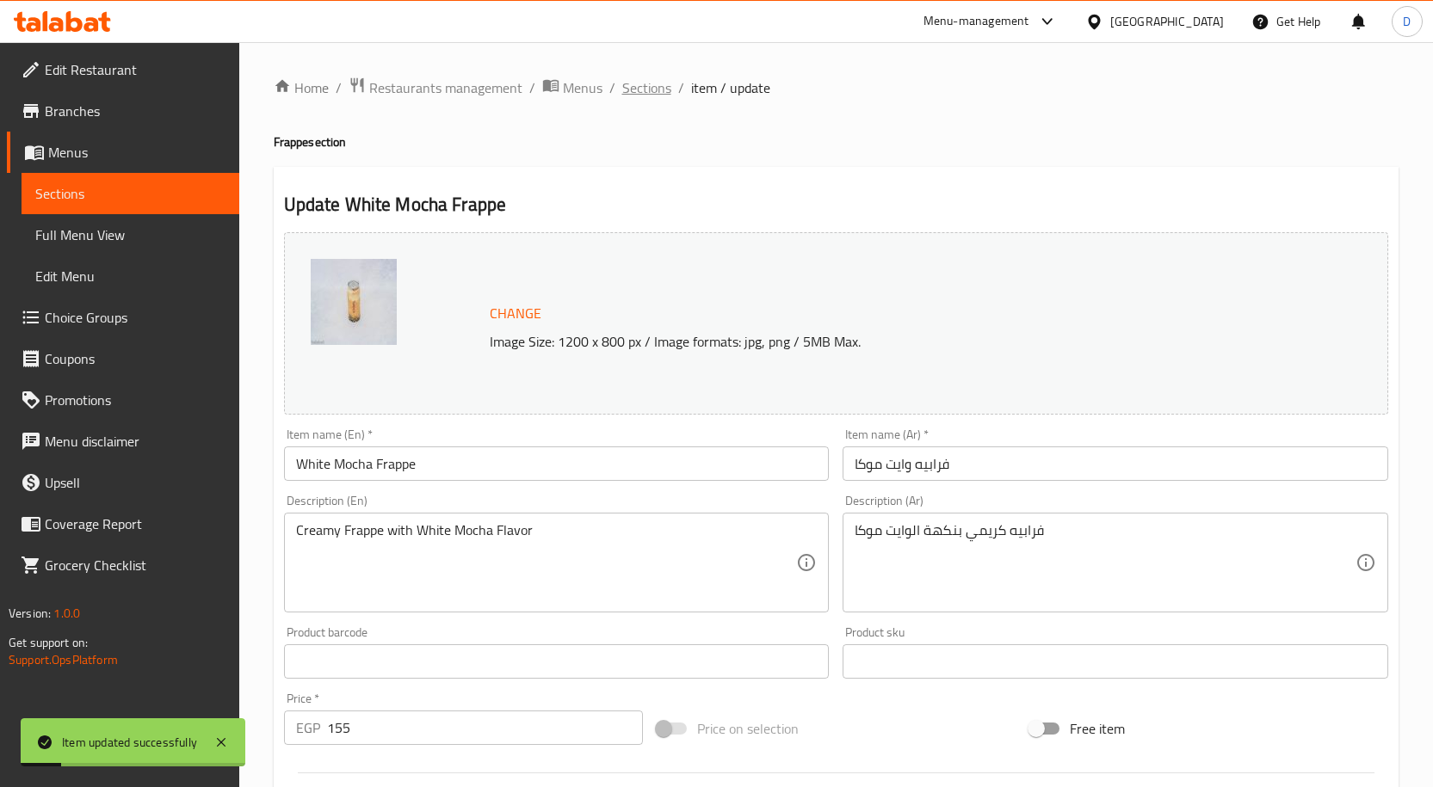
click at [658, 86] on span "Sections" at bounding box center [646, 87] width 49 height 21
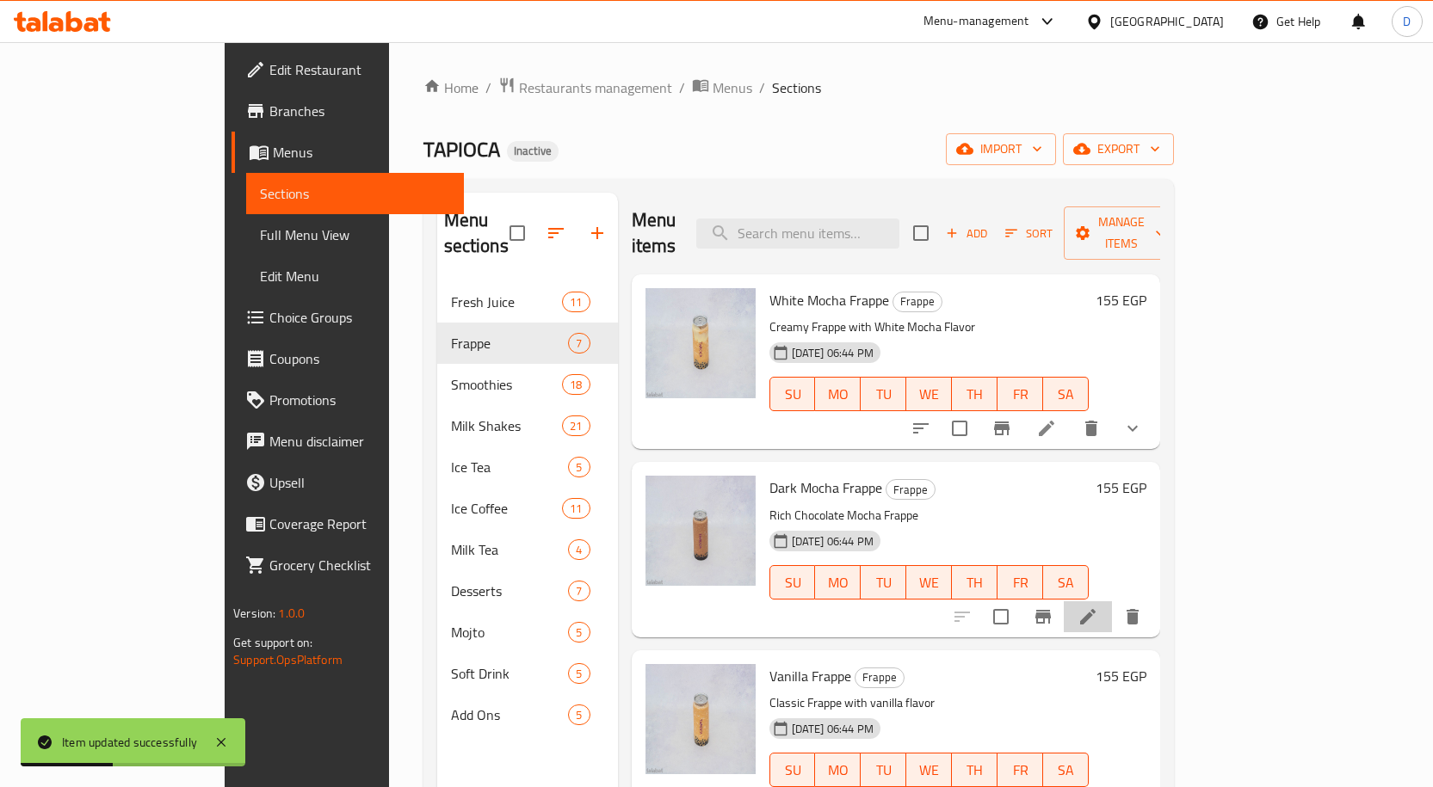
click at [1098, 607] on icon at bounding box center [1088, 617] width 21 height 21
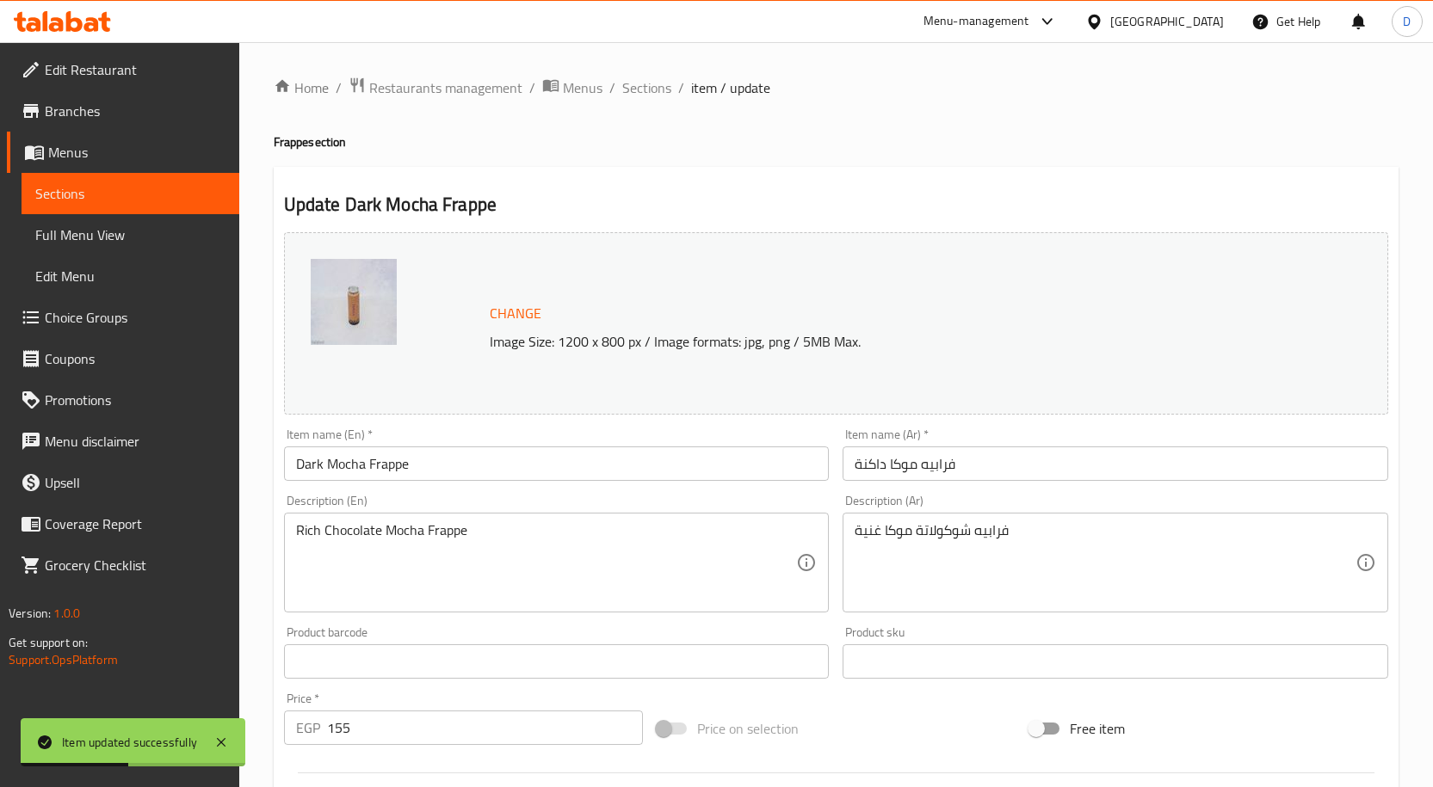
scroll to position [454, 0]
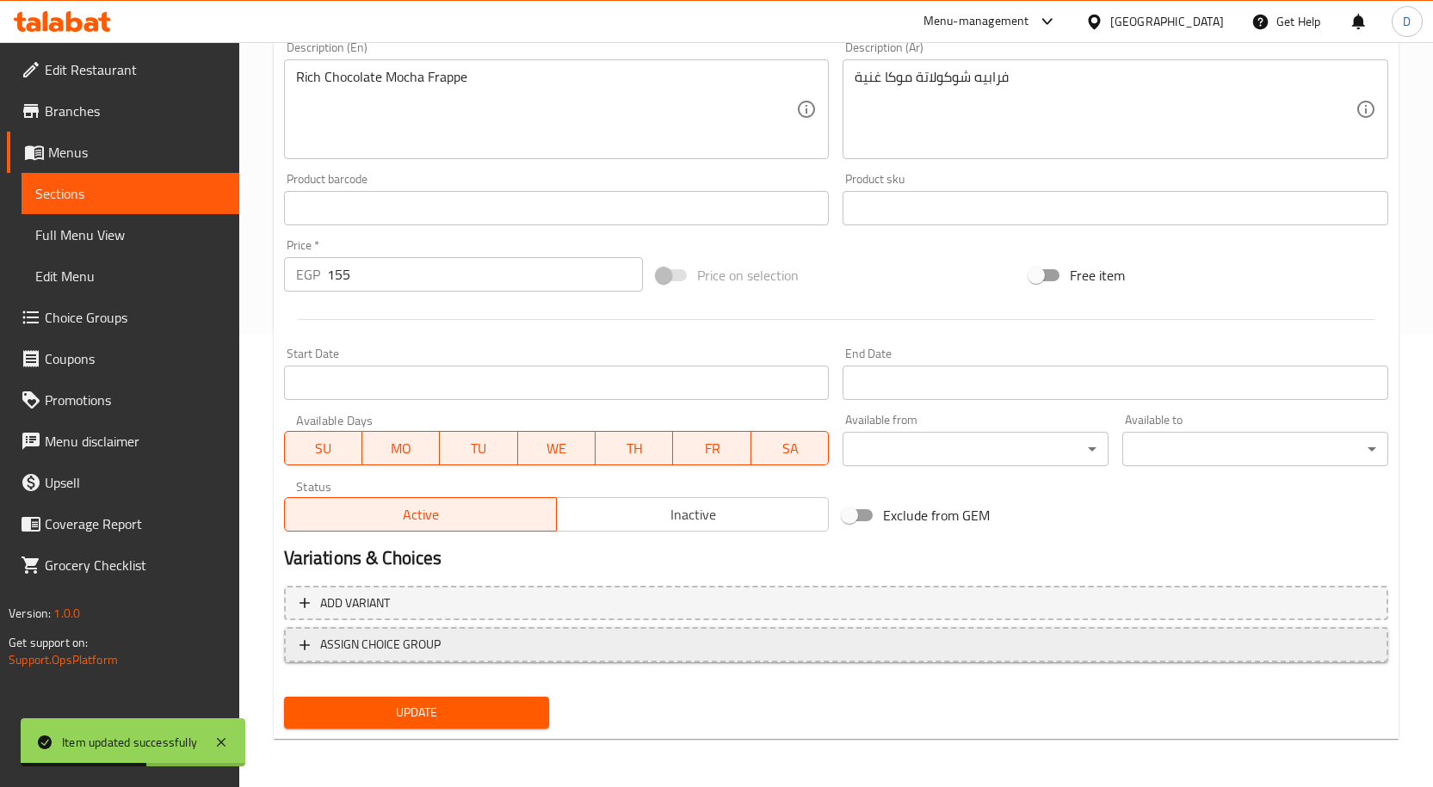
click at [477, 643] on span "ASSIGN CHOICE GROUP" at bounding box center [835, 645] width 1073 height 22
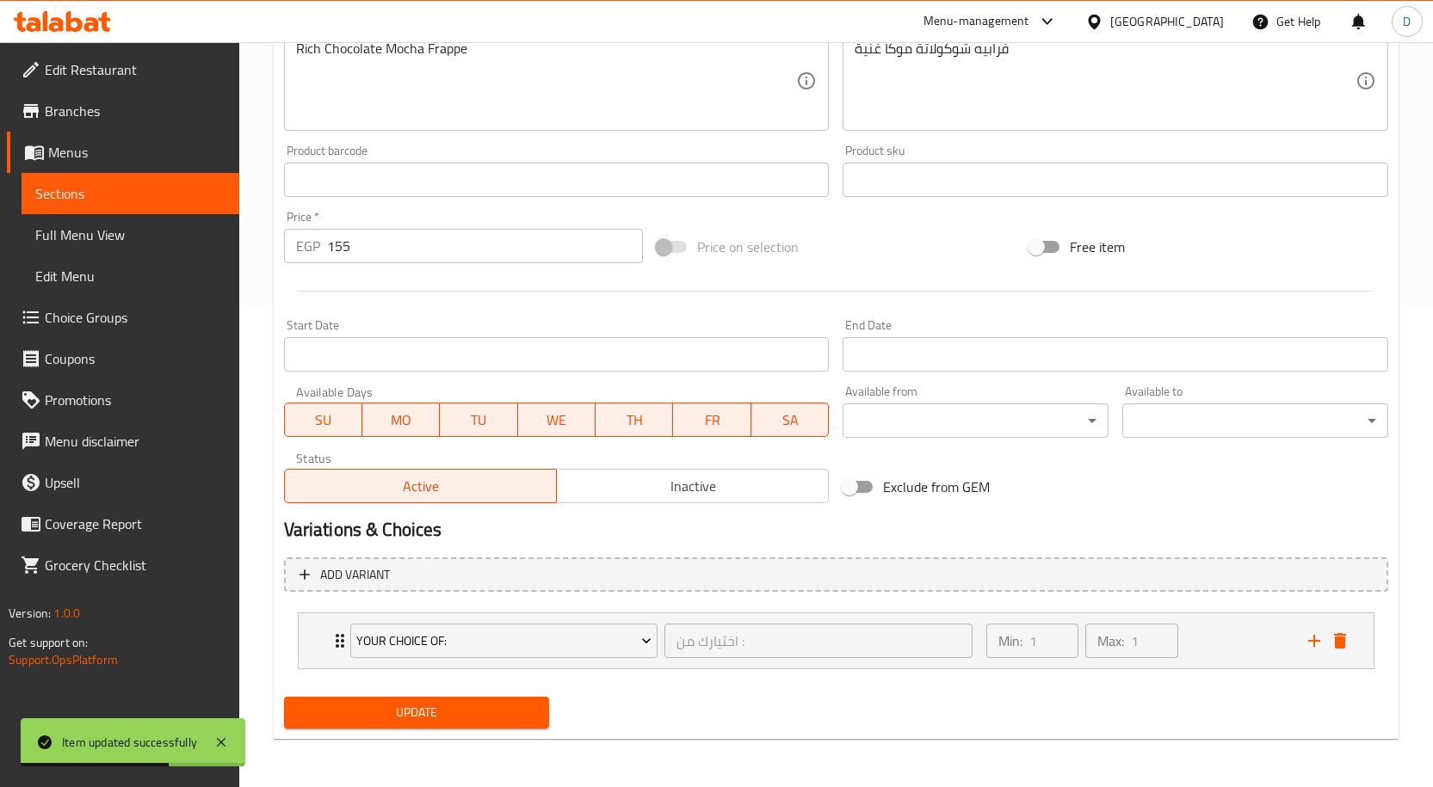
click at [473, 717] on span "Update" at bounding box center [417, 713] width 238 height 22
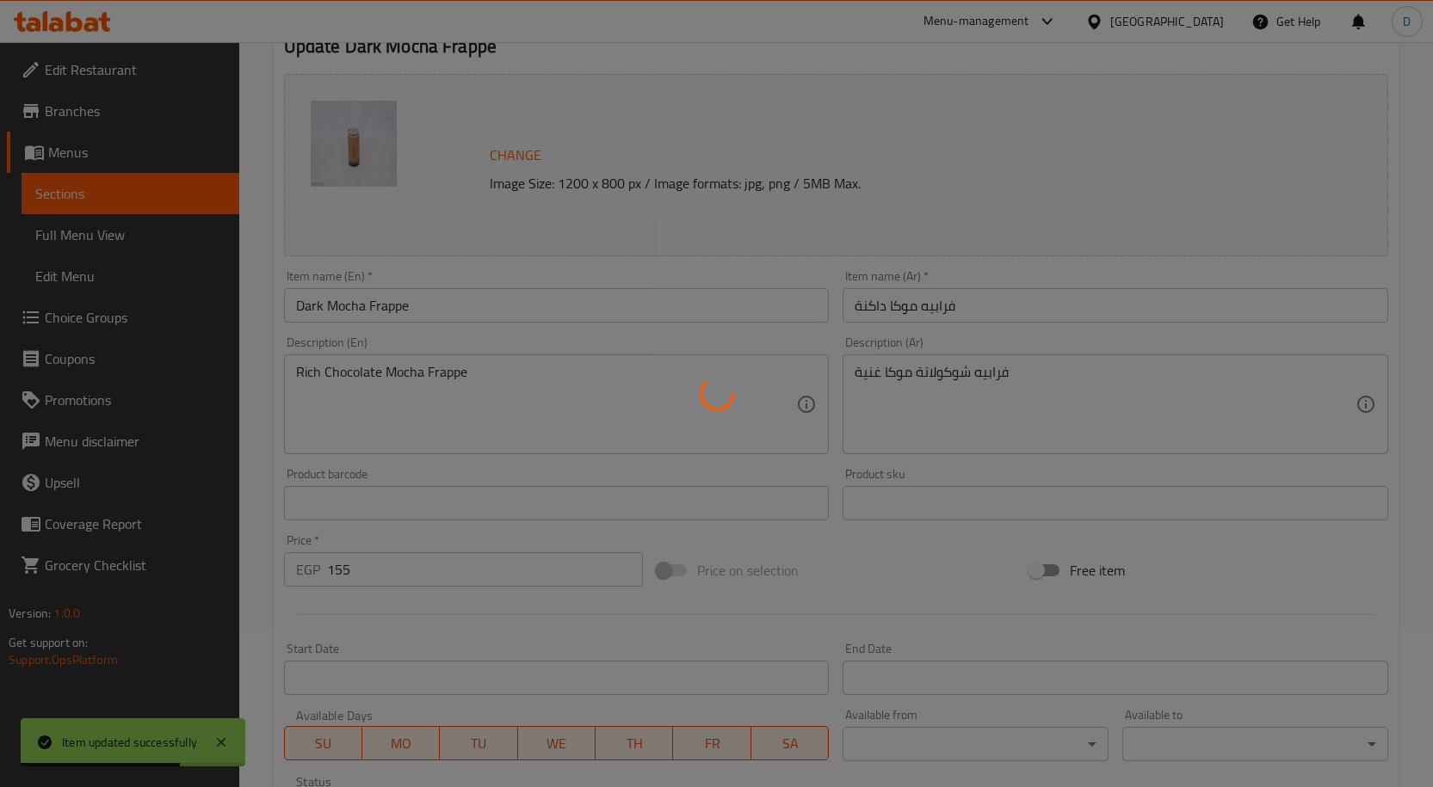
scroll to position [0, 0]
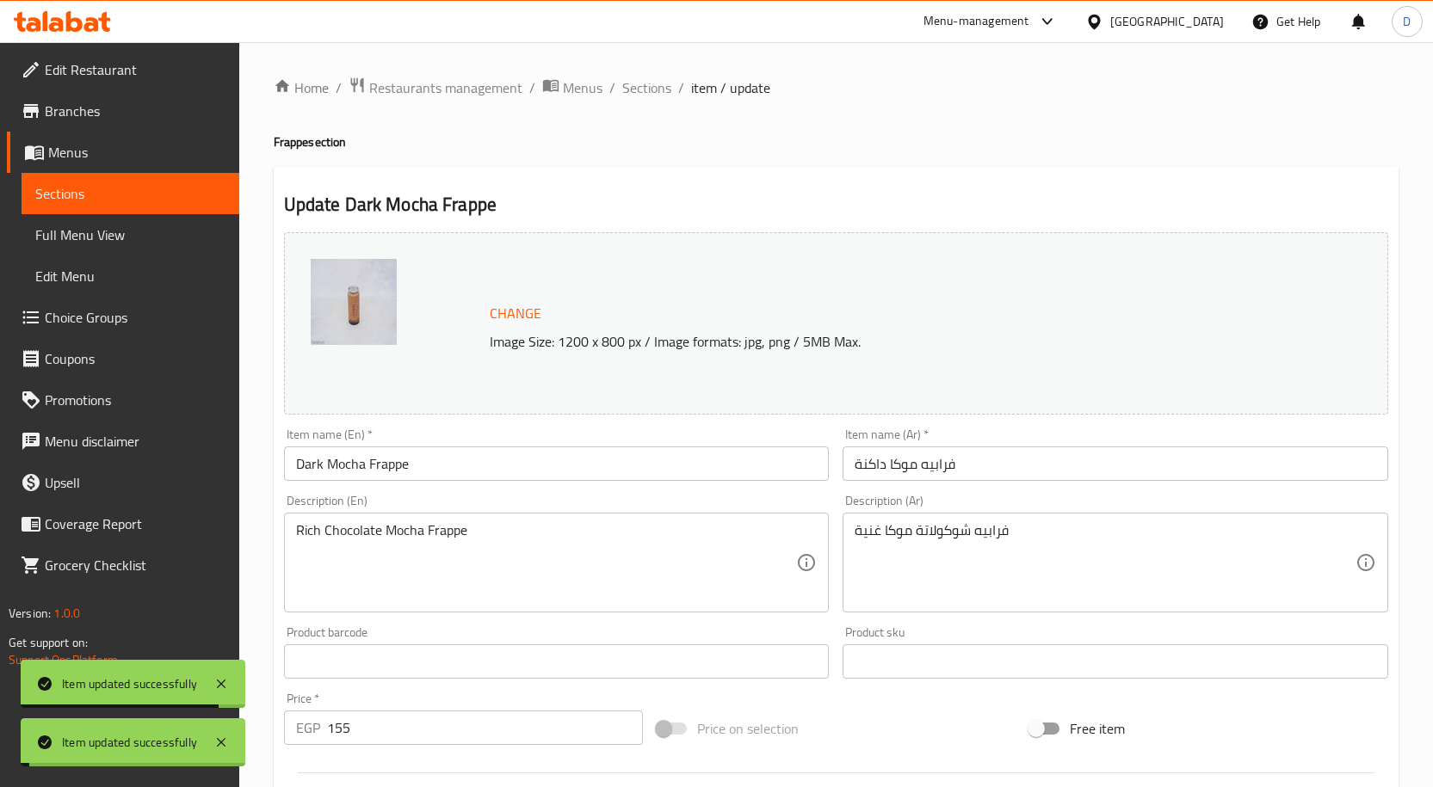
click at [646, 85] on span "Sections" at bounding box center [646, 87] width 49 height 21
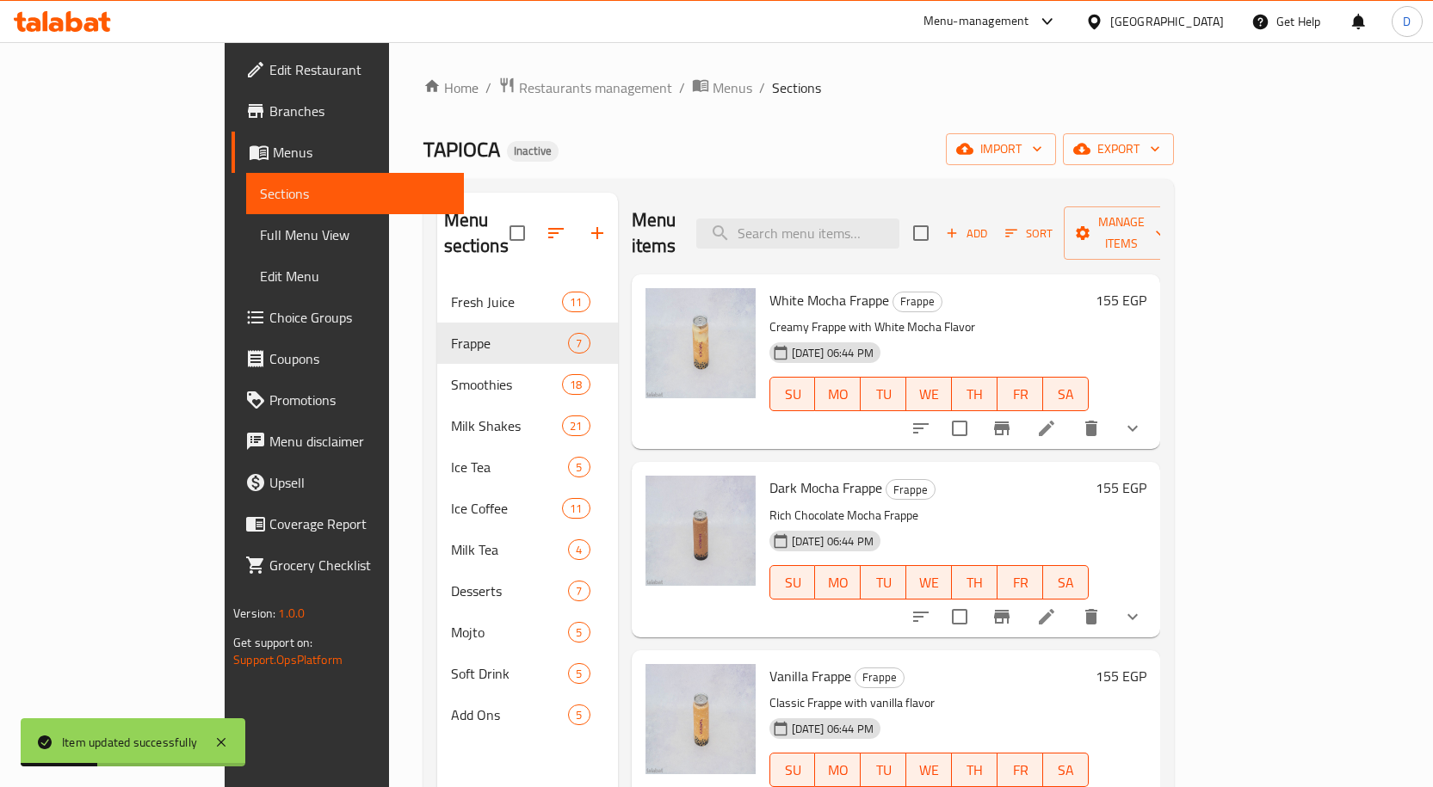
click at [269, 323] on span "Choice Groups" at bounding box center [359, 317] width 181 height 21
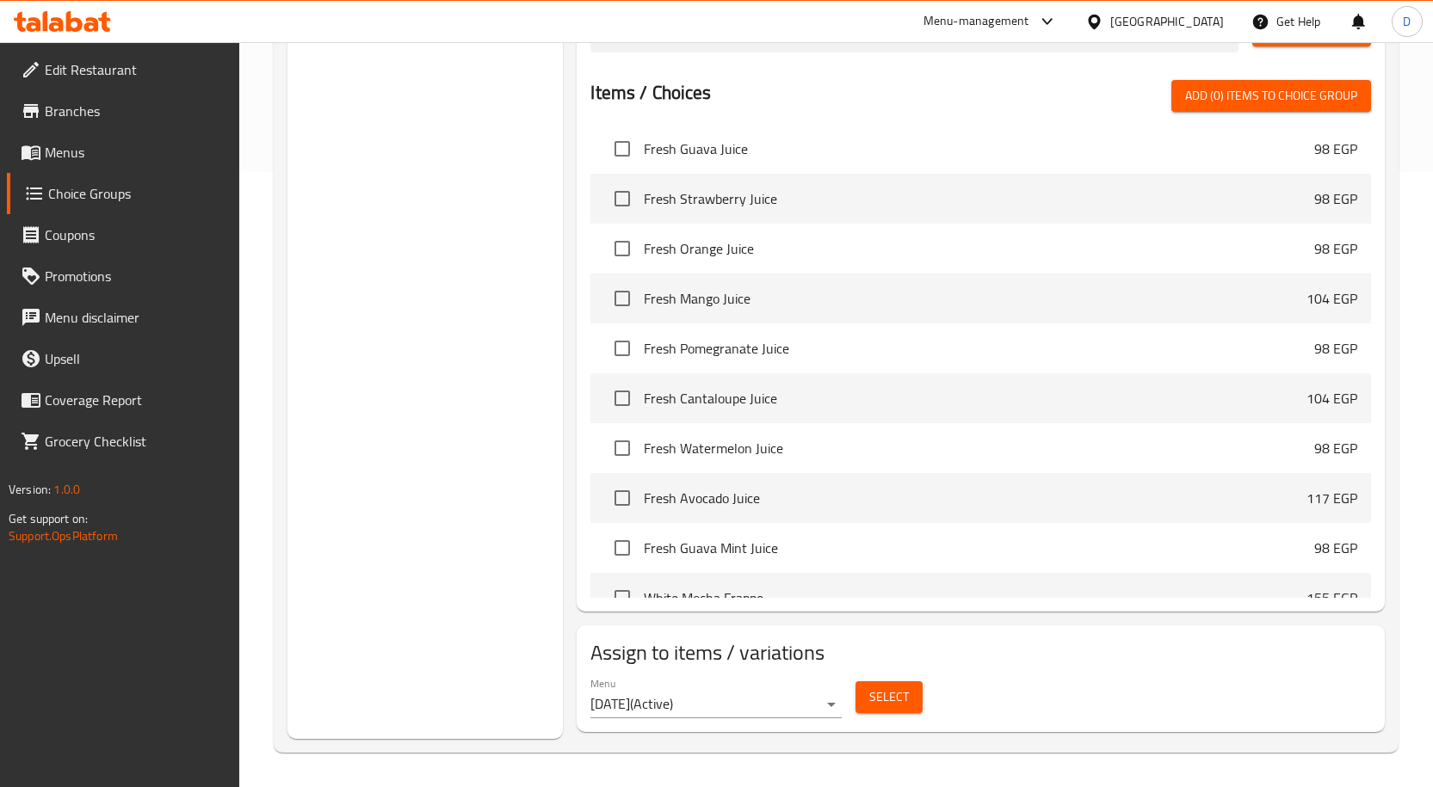
scroll to position [344, 0]
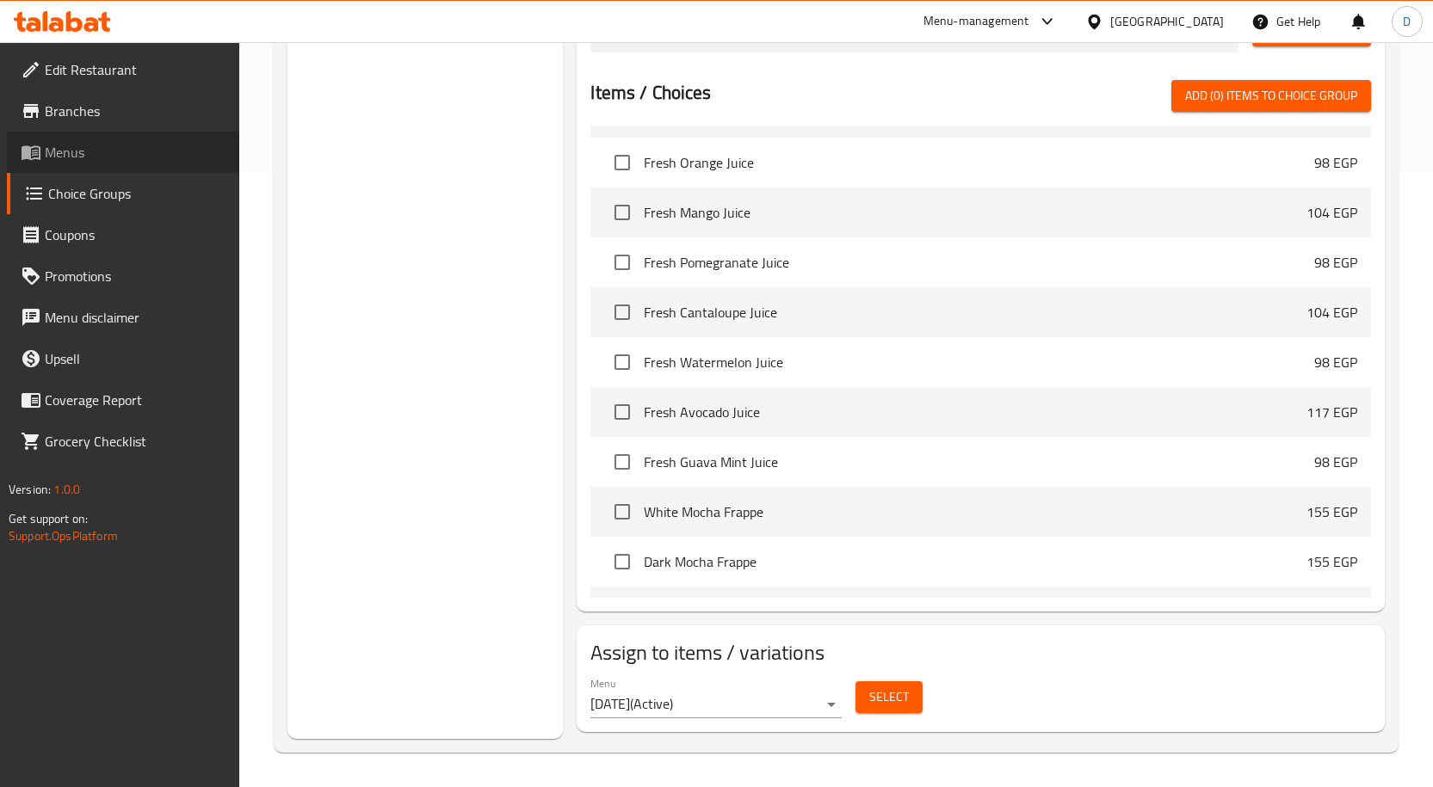
click at [108, 153] on span "Menus" at bounding box center [135, 152] width 181 height 21
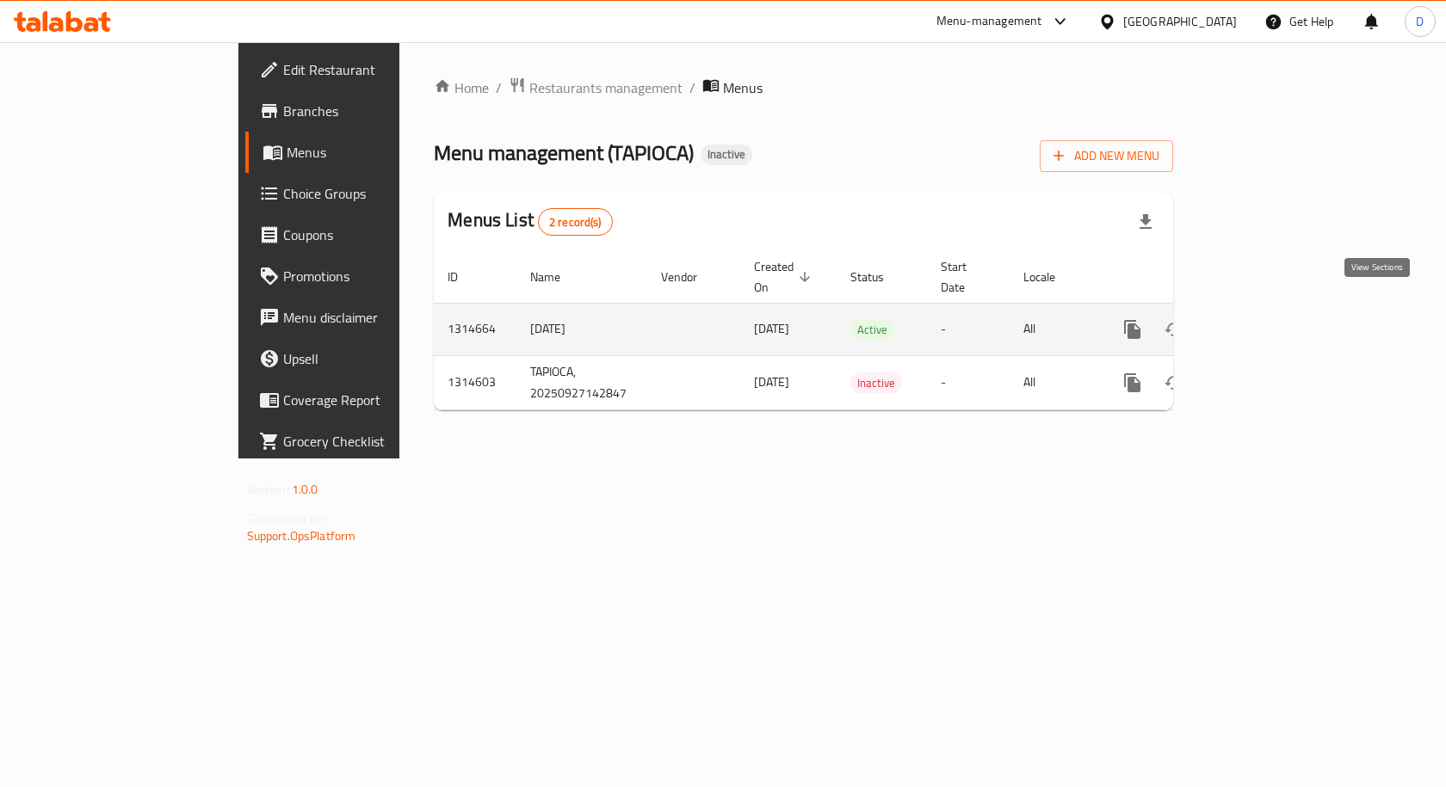
click at [1267, 319] on icon "enhanced table" at bounding box center [1256, 329] width 21 height 21
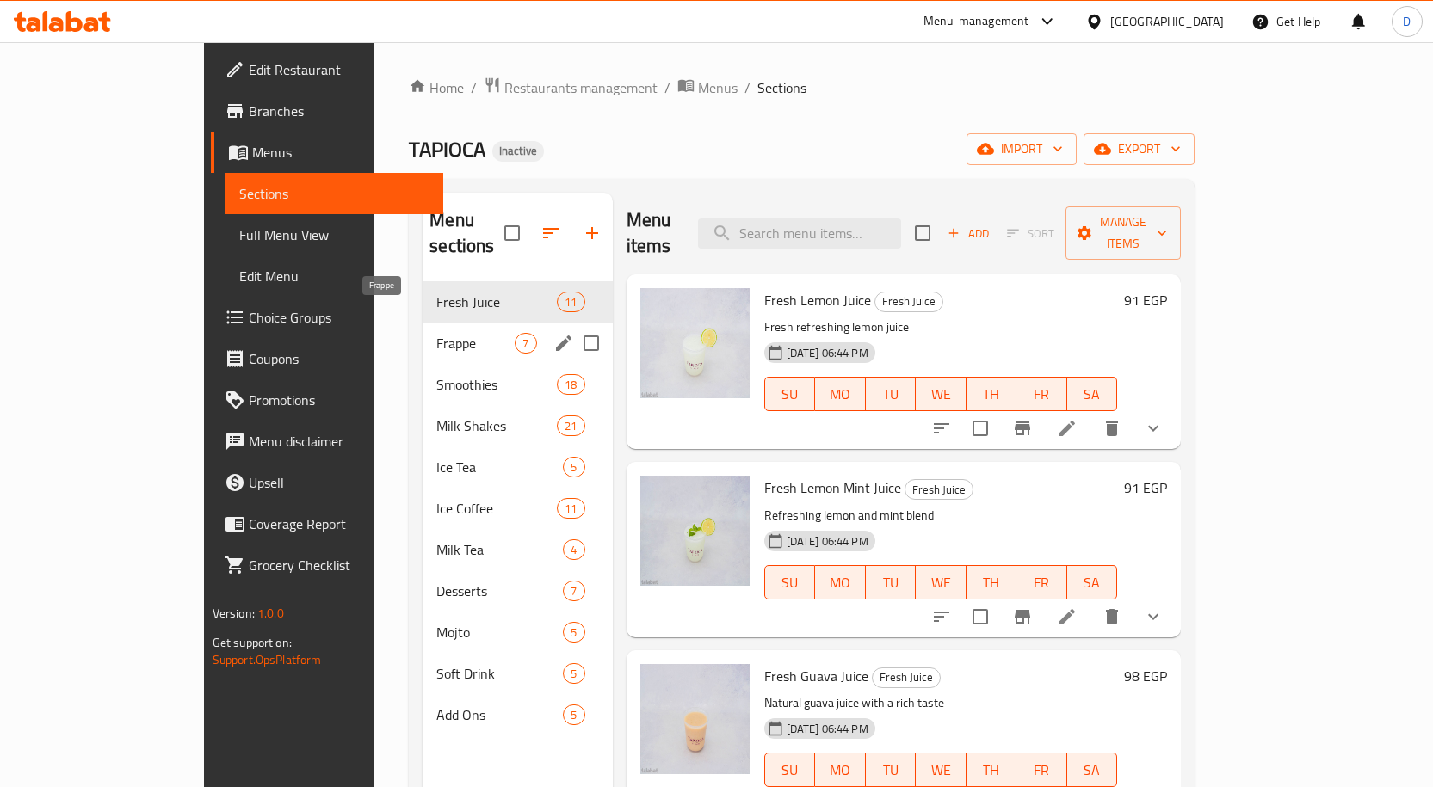
click at [436, 333] on span "Frappe" at bounding box center [475, 343] width 78 height 21
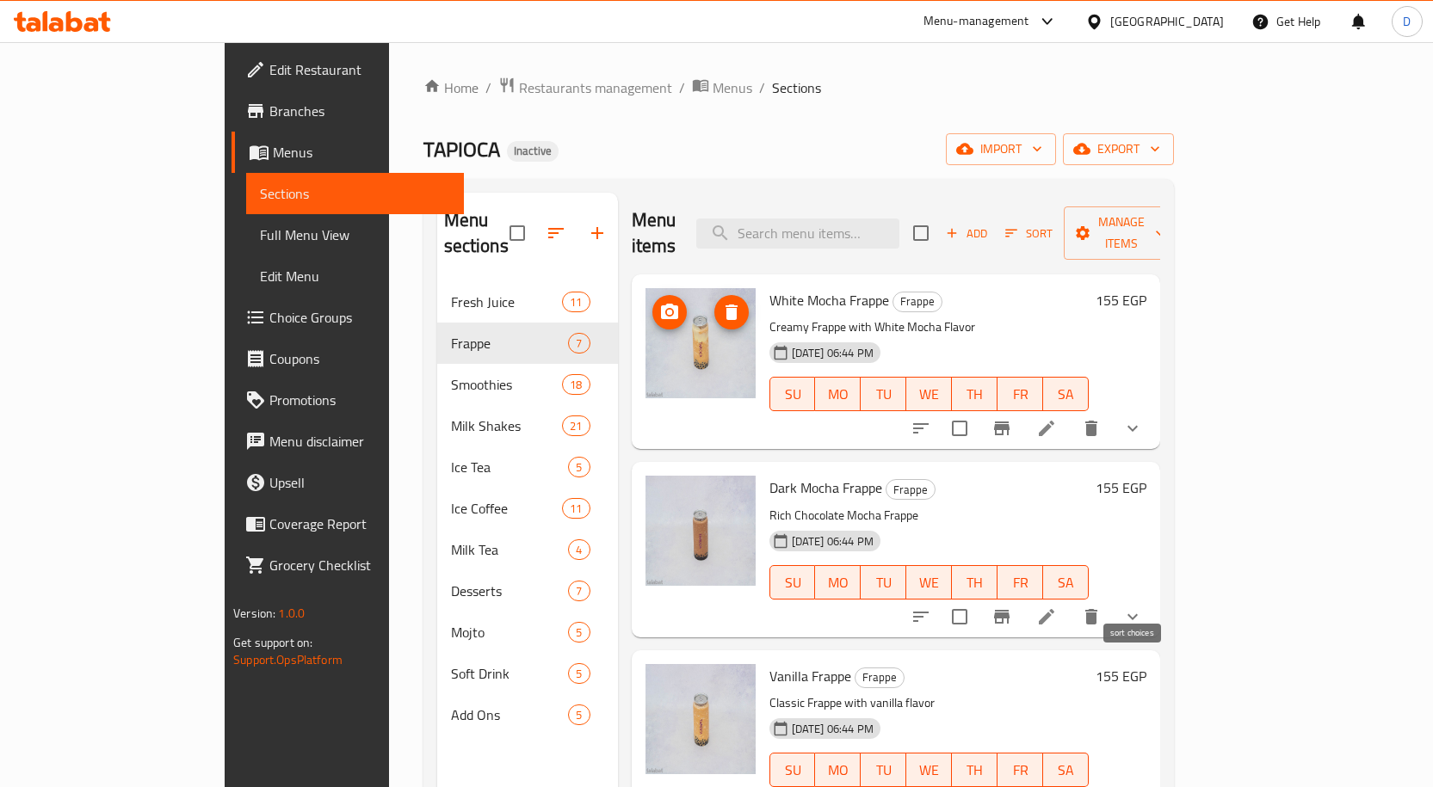
click at [931, 607] on icon "sort-choices" at bounding box center [921, 617] width 21 height 21
click at [769, 664] on span "Vanilla Frappe" at bounding box center [810, 677] width 82 height 26
copy h6 "Vanilla Frappe"
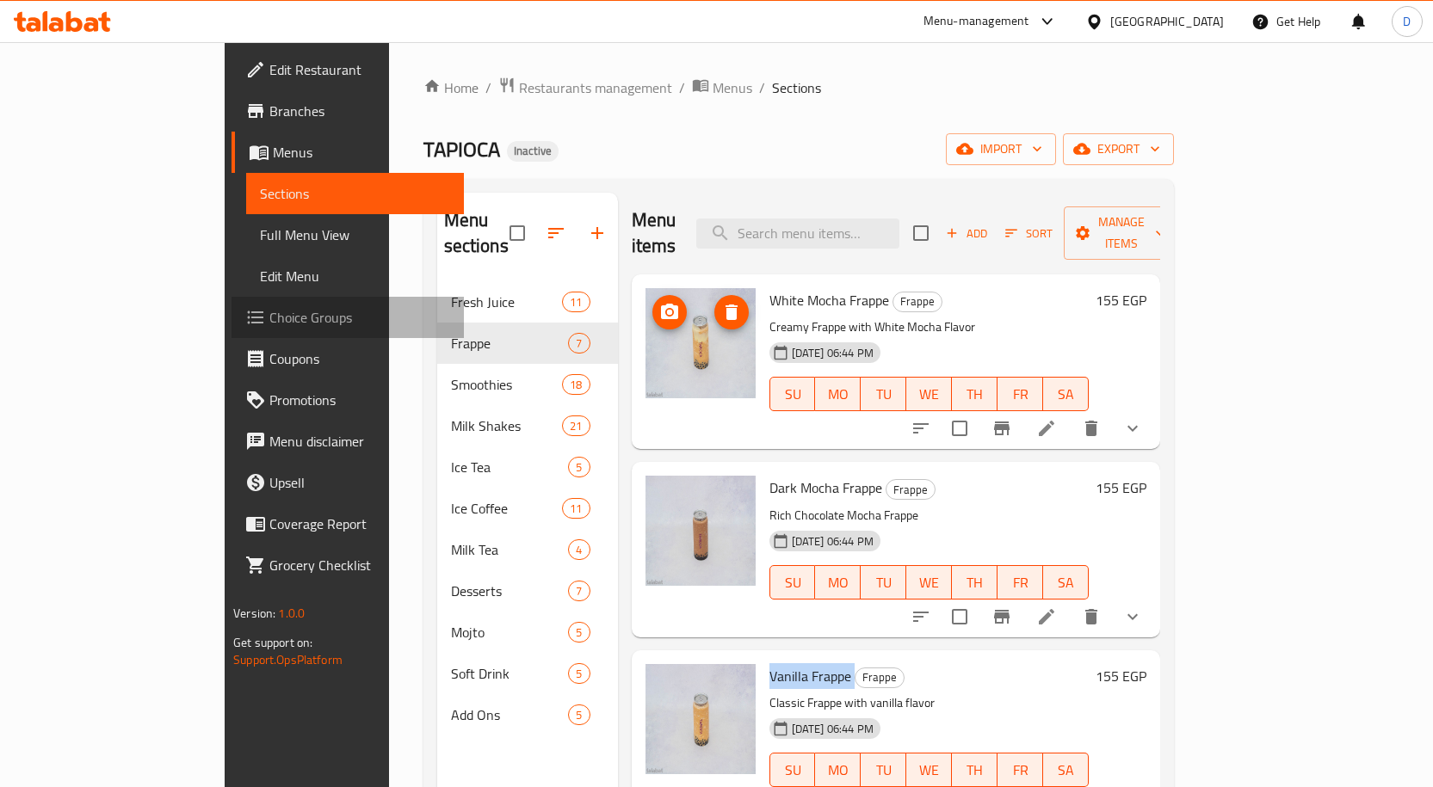
click at [269, 321] on span "Choice Groups" at bounding box center [359, 317] width 181 height 21
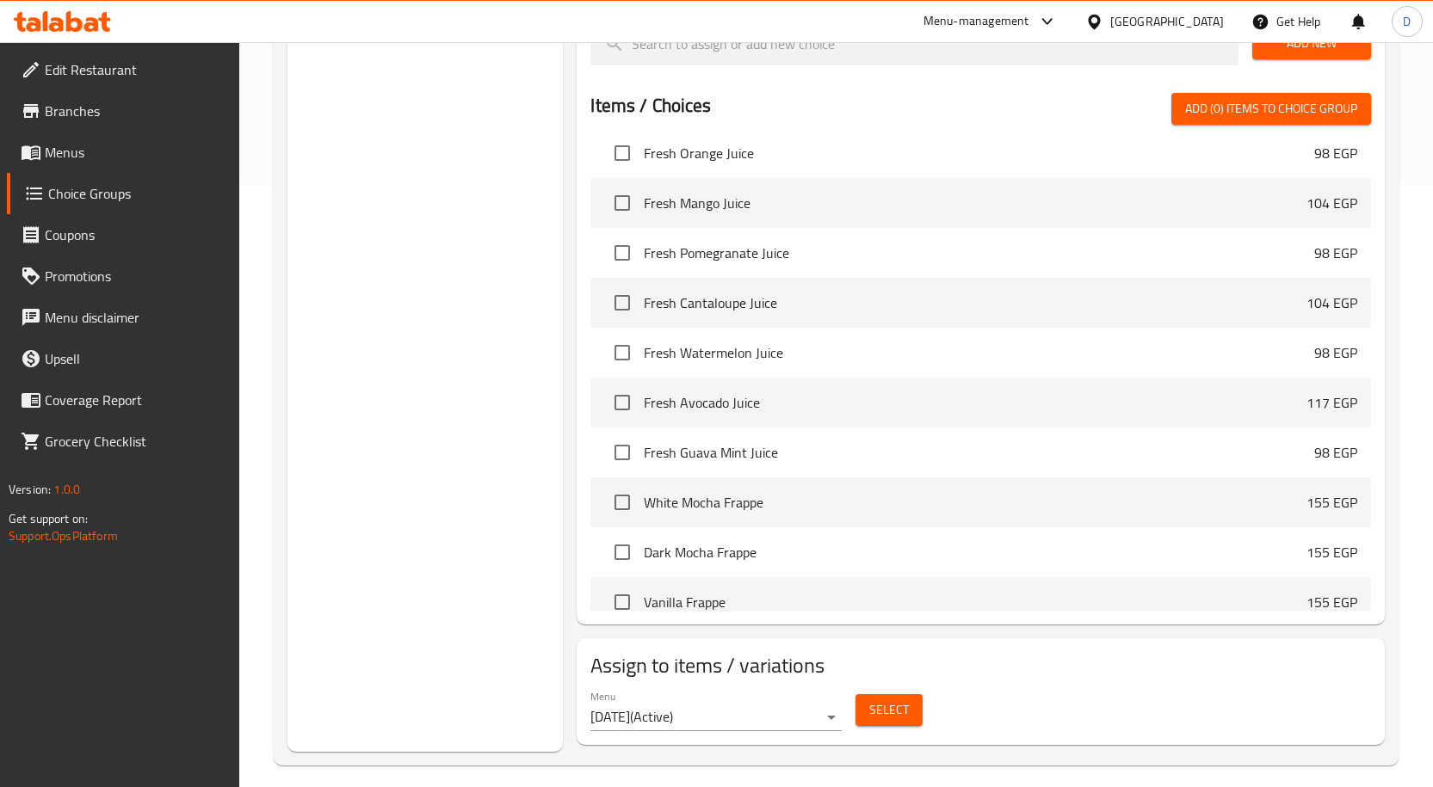
scroll to position [430, 0]
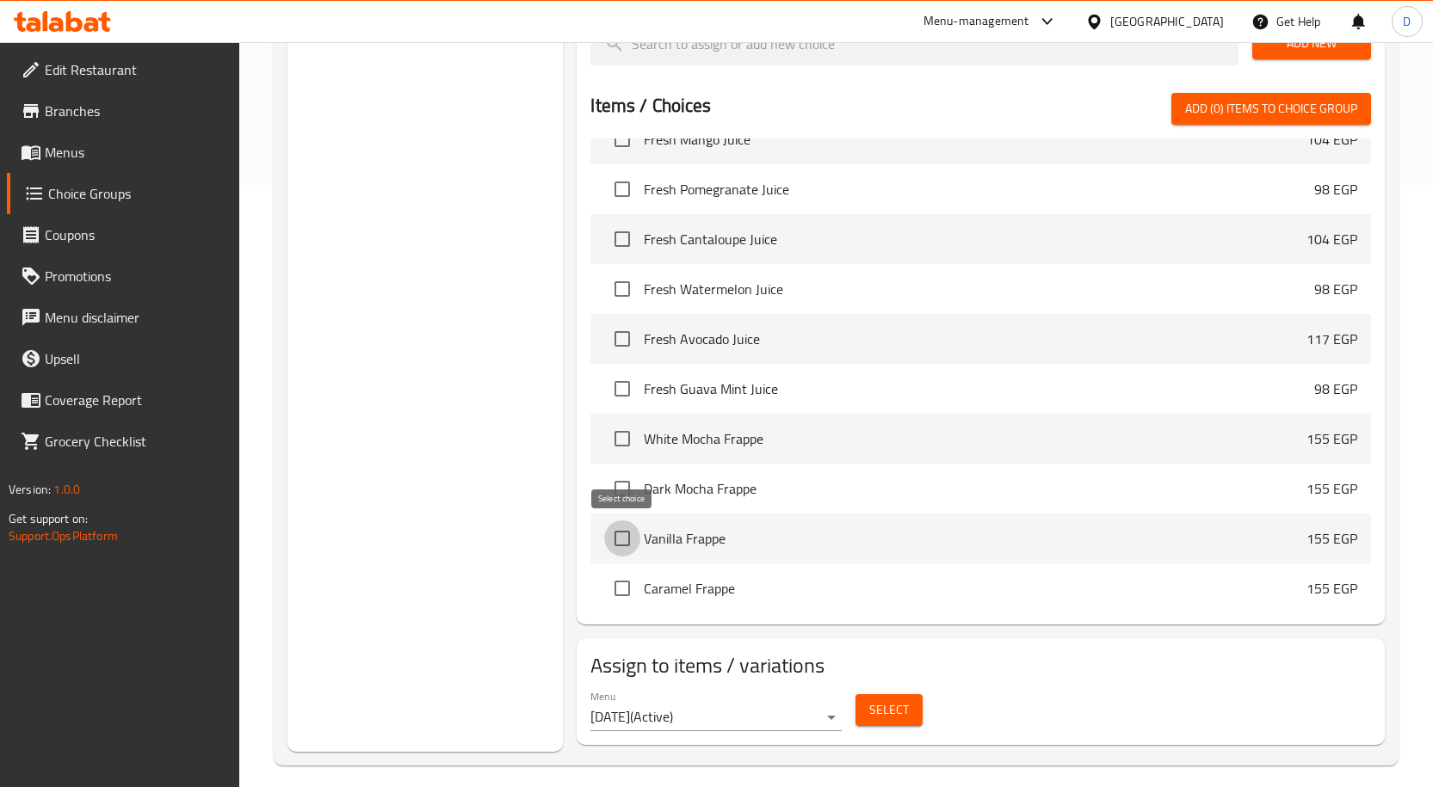
click at [623, 548] on input "checkbox" at bounding box center [622, 539] width 36 height 36
checkbox input "true"
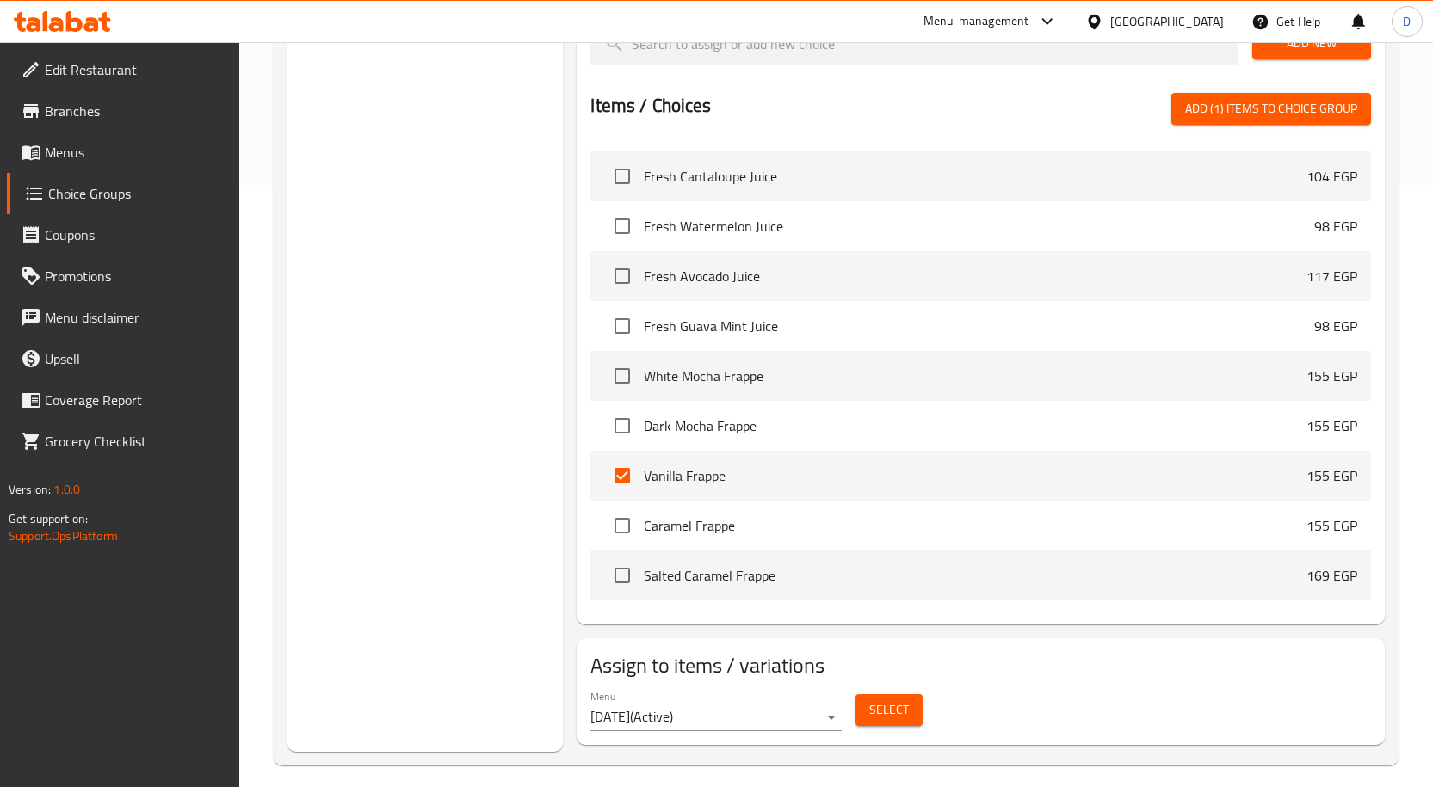
scroll to position [602, 0]
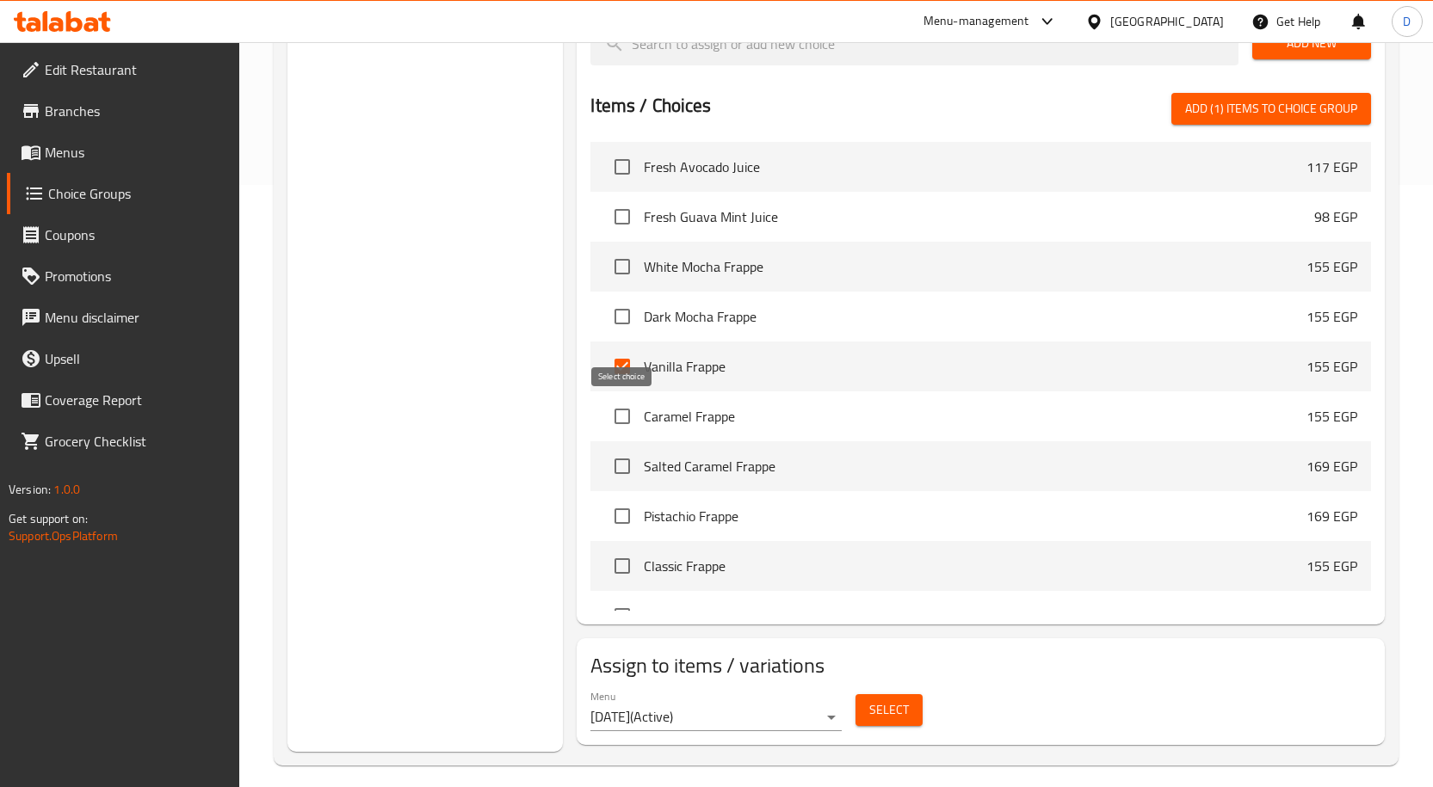
click at [626, 414] on input "checkbox" at bounding box center [622, 416] width 36 height 36
checkbox input "true"
click at [614, 467] on input "checkbox" at bounding box center [622, 466] width 36 height 36
checkbox input "true"
click at [627, 528] on input "checkbox" at bounding box center [622, 516] width 36 height 36
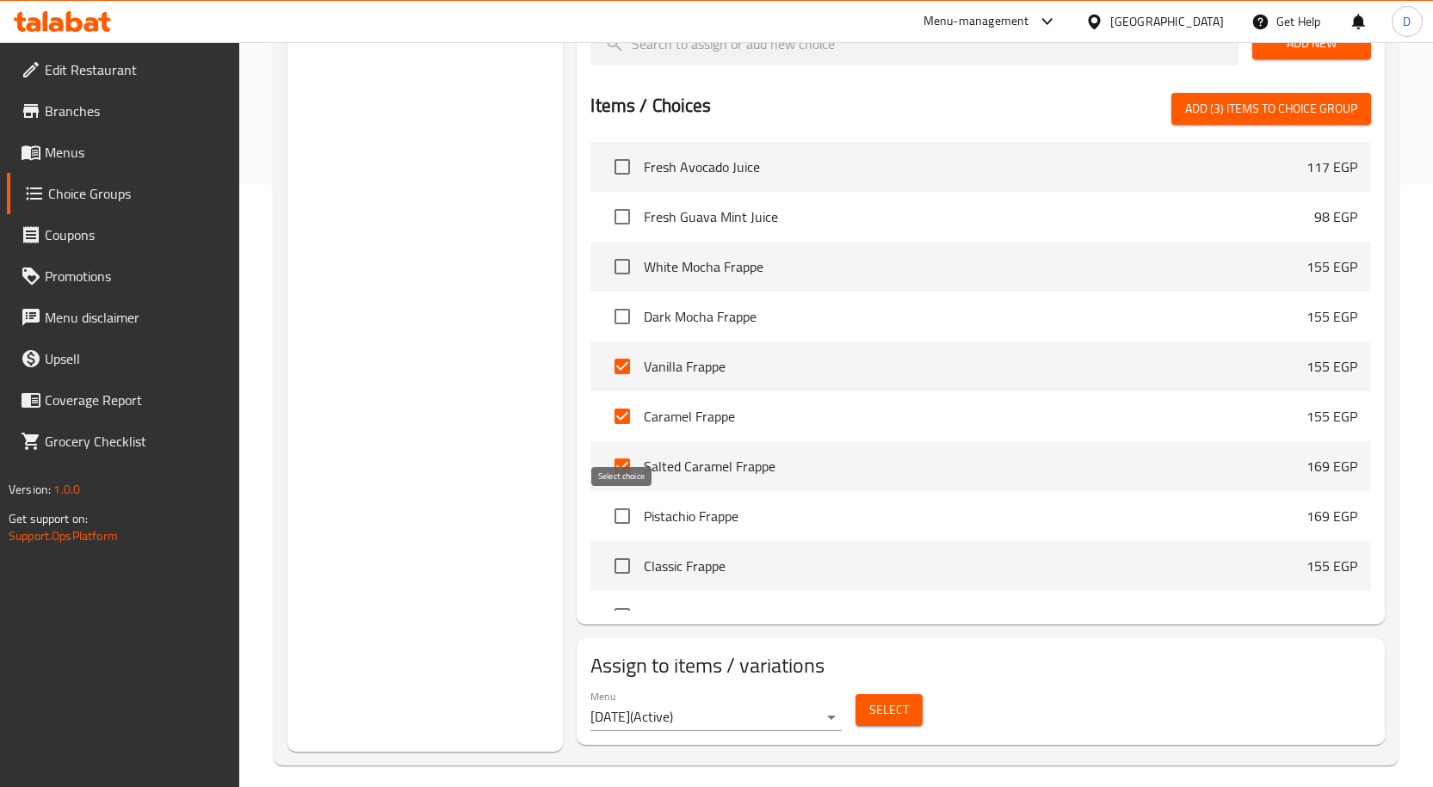
checkbox input "true"
click at [622, 560] on input "checkbox" at bounding box center [622, 566] width 36 height 36
checkbox input "true"
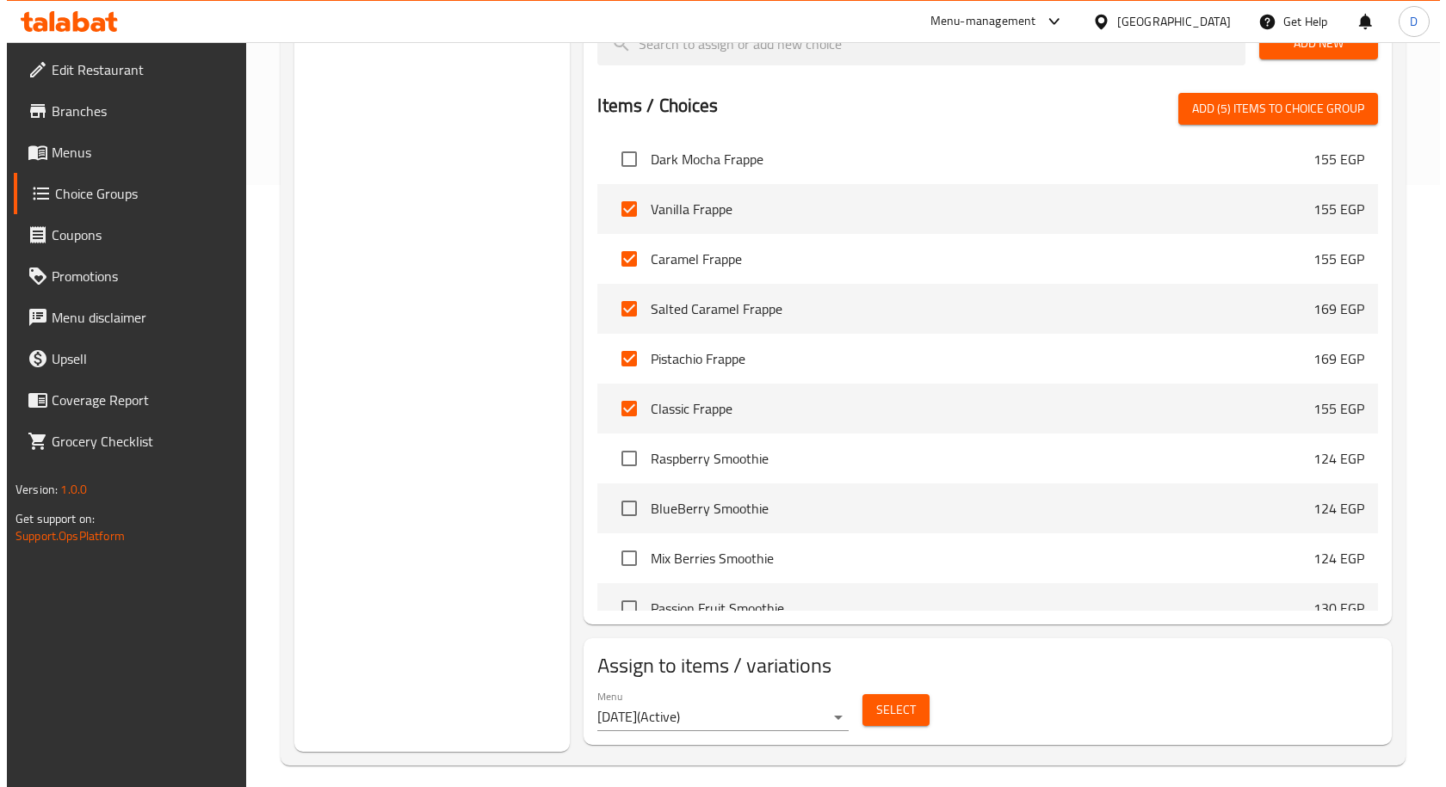
scroll to position [775, 0]
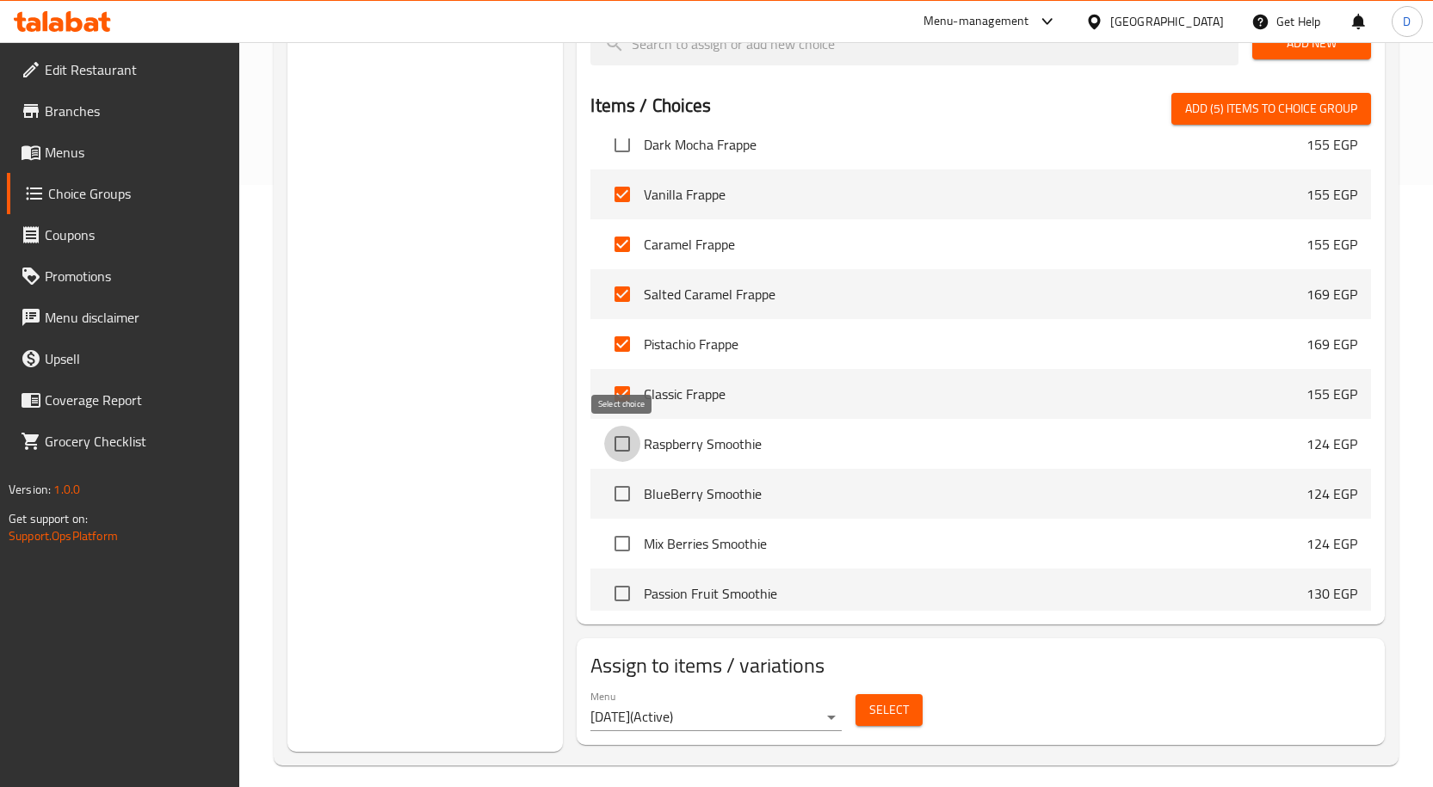
click at [625, 444] on input "checkbox" at bounding box center [622, 444] width 36 height 36
checkbox input "true"
click at [618, 491] on input "checkbox" at bounding box center [622, 494] width 36 height 36
checkbox input "true"
click at [899, 719] on span "Select" at bounding box center [889, 711] width 40 height 22
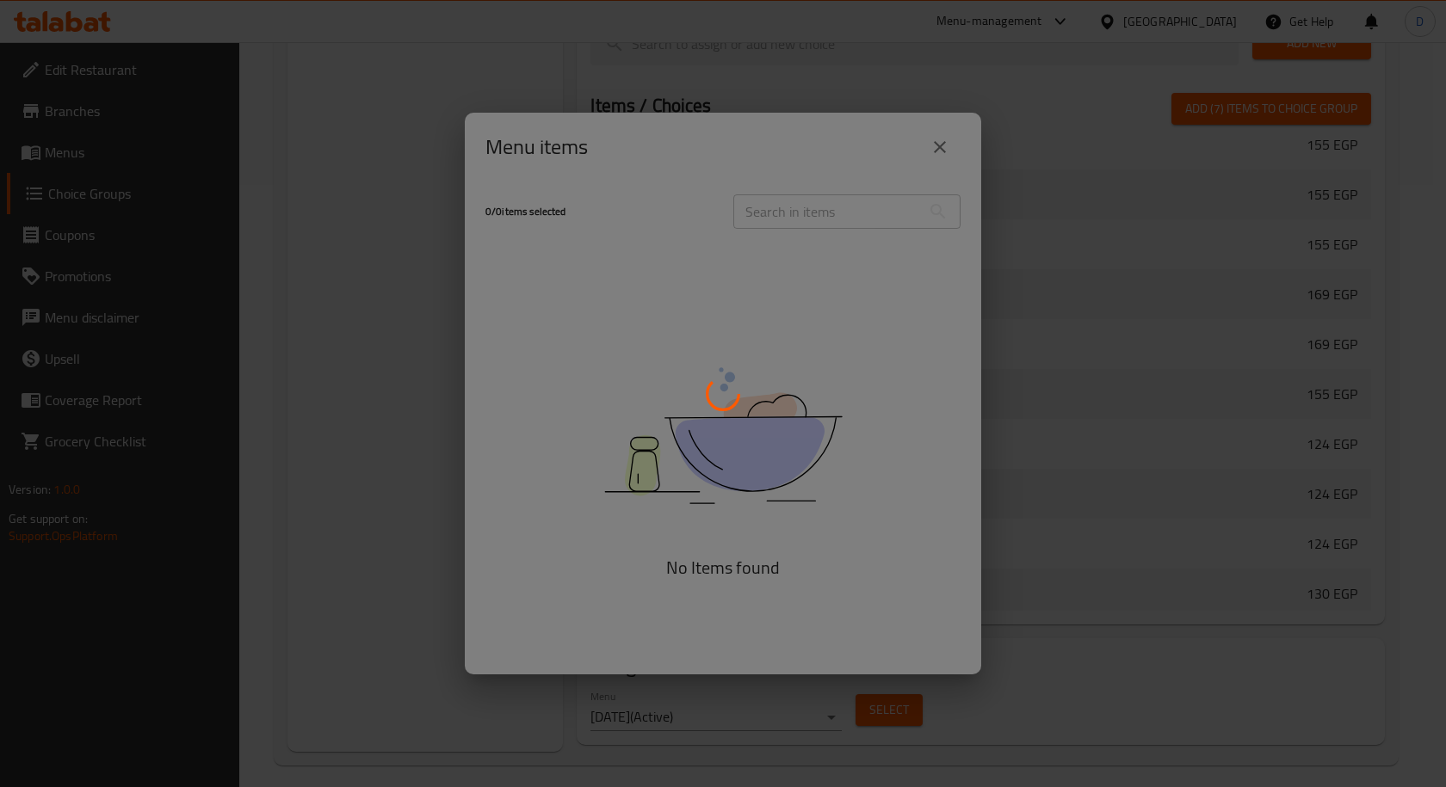
click at [940, 145] on div at bounding box center [723, 393] width 1446 height 787
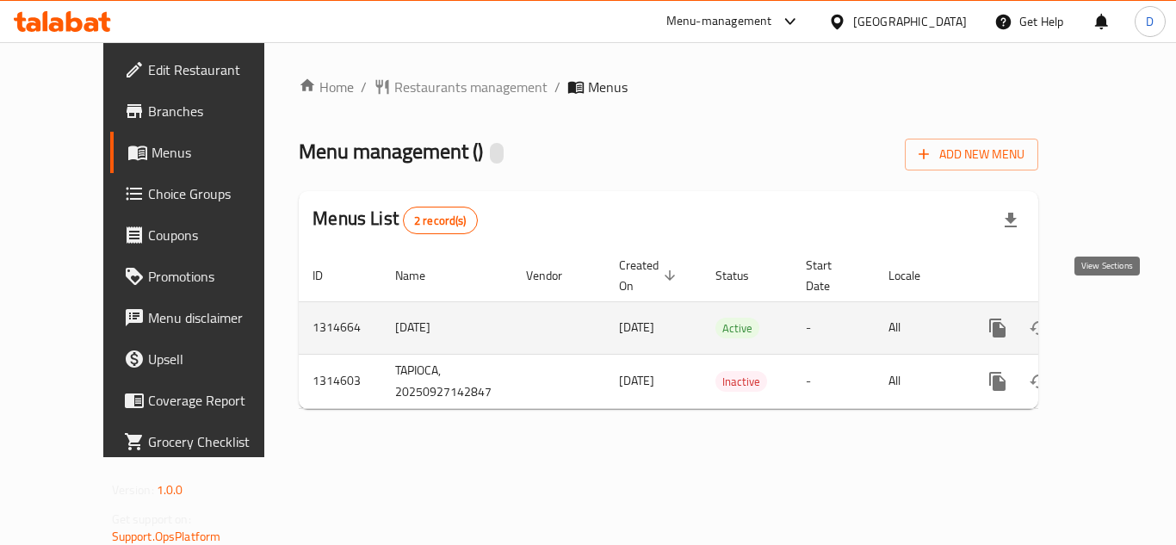
click at [1115, 318] on icon "enhanced table" at bounding box center [1121, 328] width 21 height 21
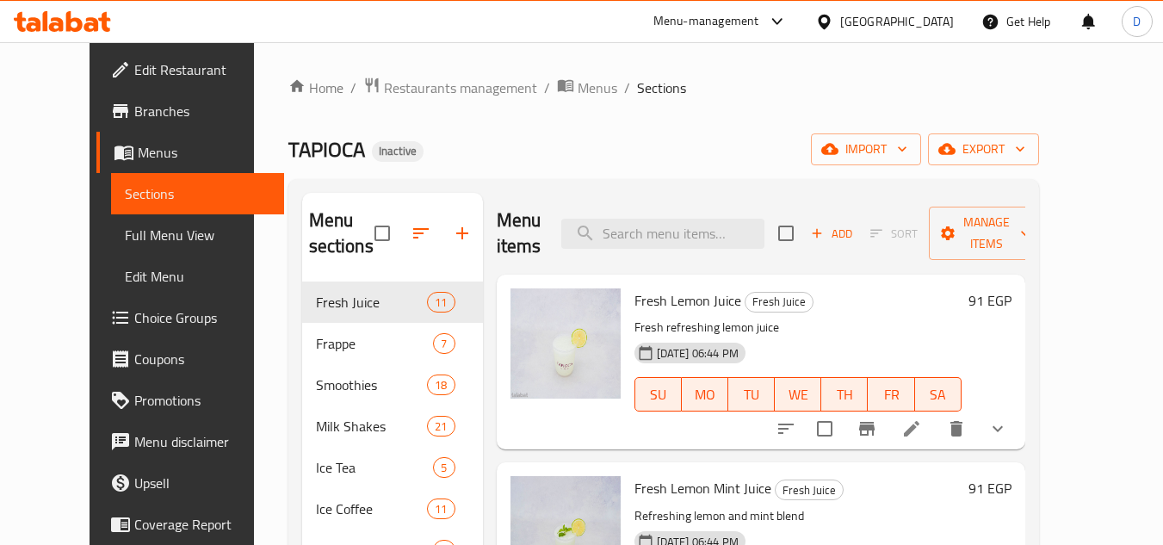
click at [134, 324] on span "Choice Groups" at bounding box center [202, 317] width 136 height 21
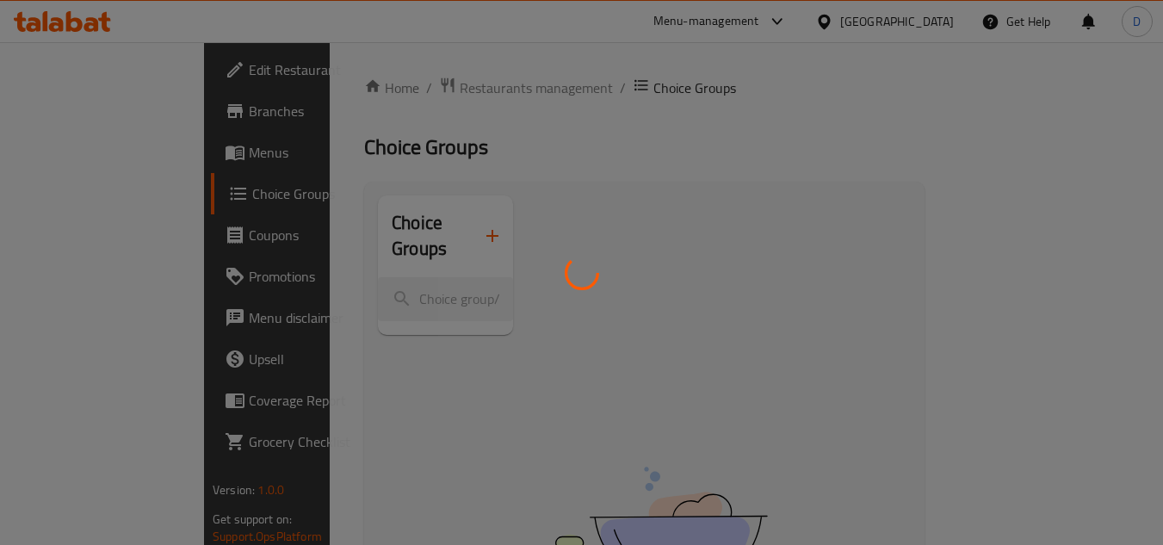
click at [613, 292] on div at bounding box center [581, 272] width 1163 height 545
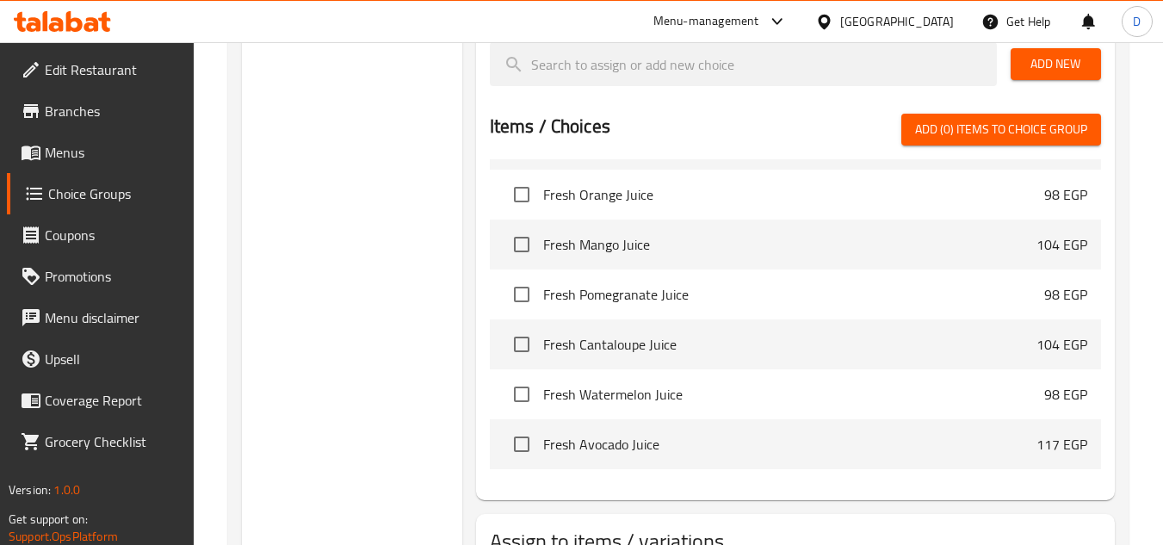
scroll to position [516, 0]
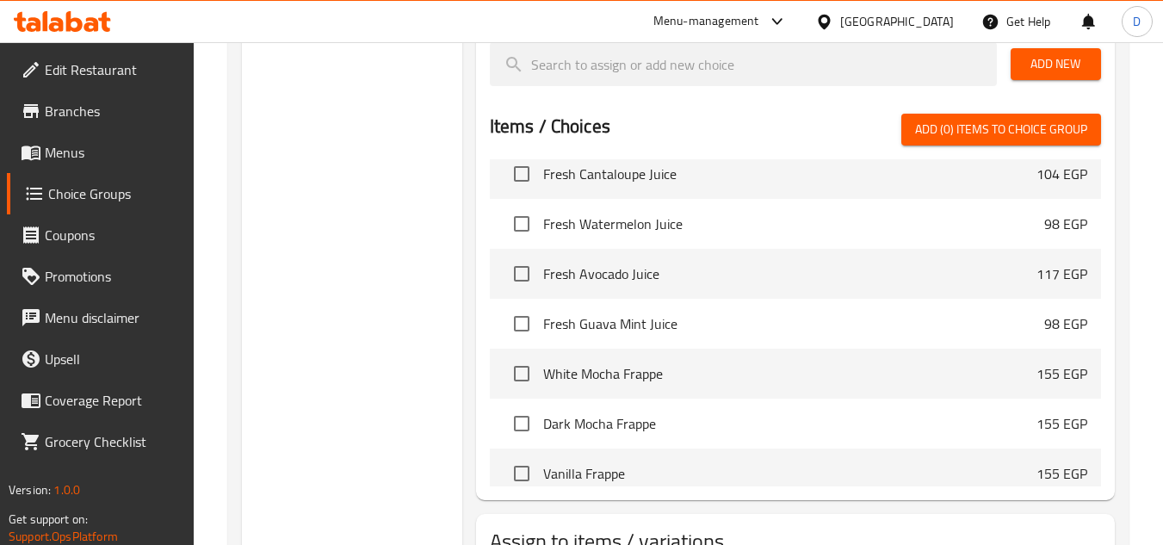
click at [1000, 135] on span "Add (0) items to choice group" at bounding box center [1001, 130] width 172 height 22
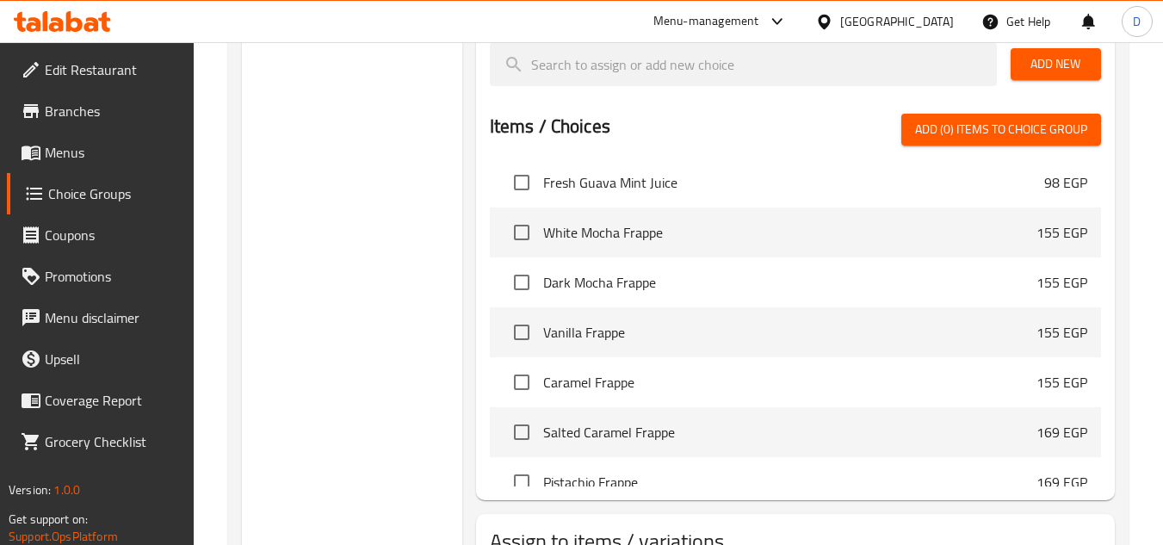
scroll to position [688, 0]
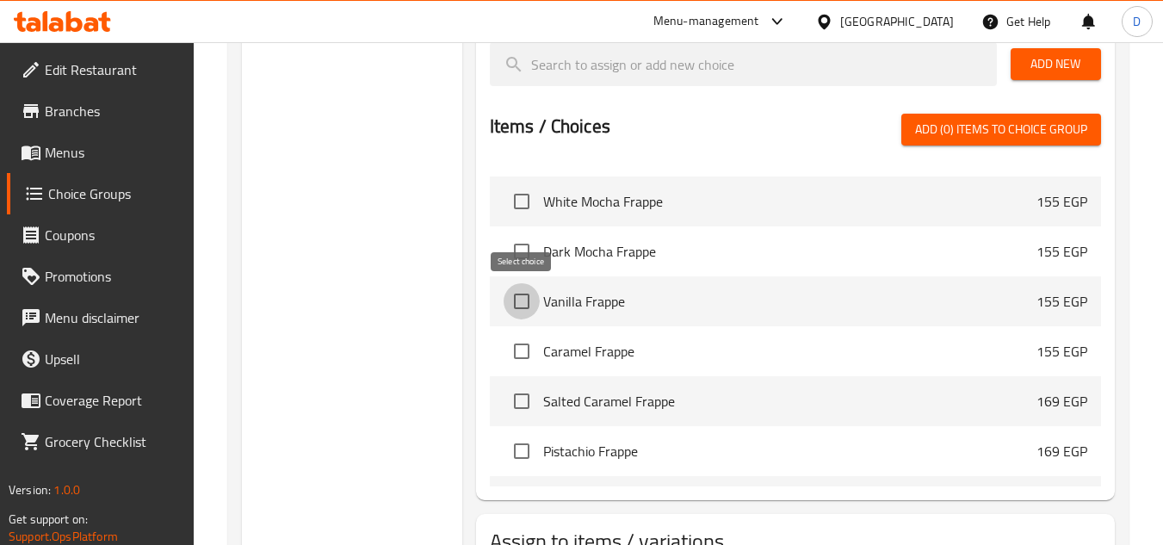
click at [529, 304] on input "checkbox" at bounding box center [521, 301] width 36 height 36
checkbox input "true"
click at [530, 357] on input "checkbox" at bounding box center [521, 351] width 36 height 36
checkbox input "true"
drag, startPoint x: 525, startPoint y: 403, endPoint x: 563, endPoint y: 361, distance: 56.7
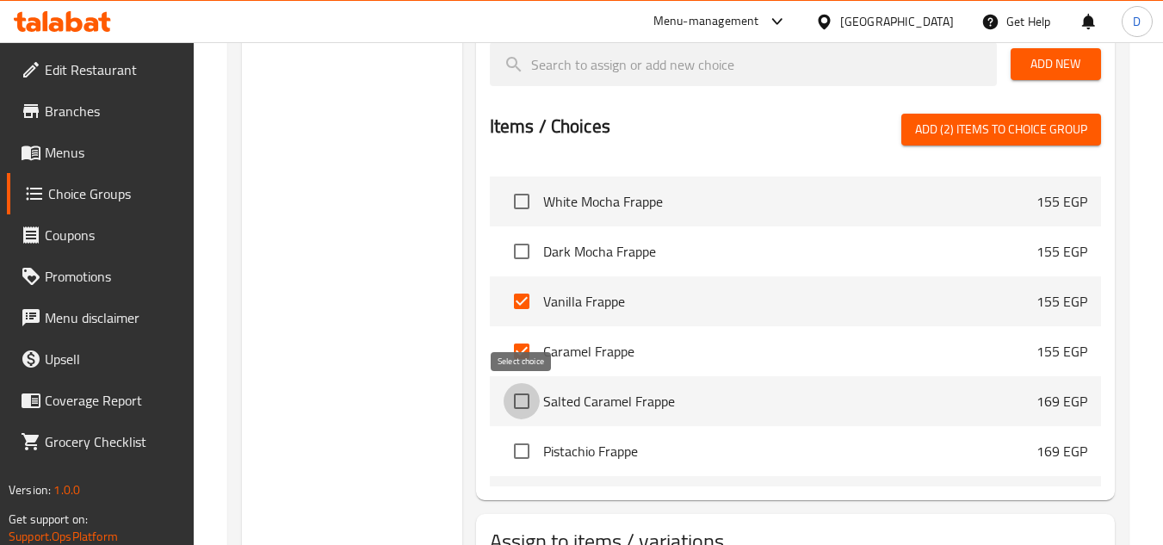
click at [526, 403] on input "checkbox" at bounding box center [521, 401] width 36 height 36
checkbox input "true"
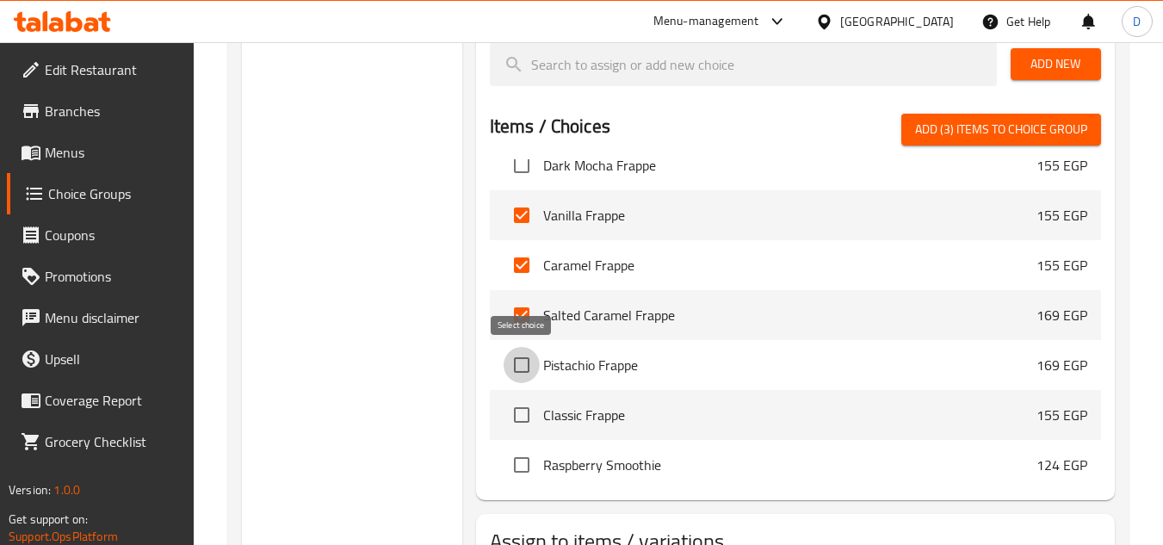
click at [533, 370] on input "checkbox" at bounding box center [521, 365] width 36 height 36
checkbox input "true"
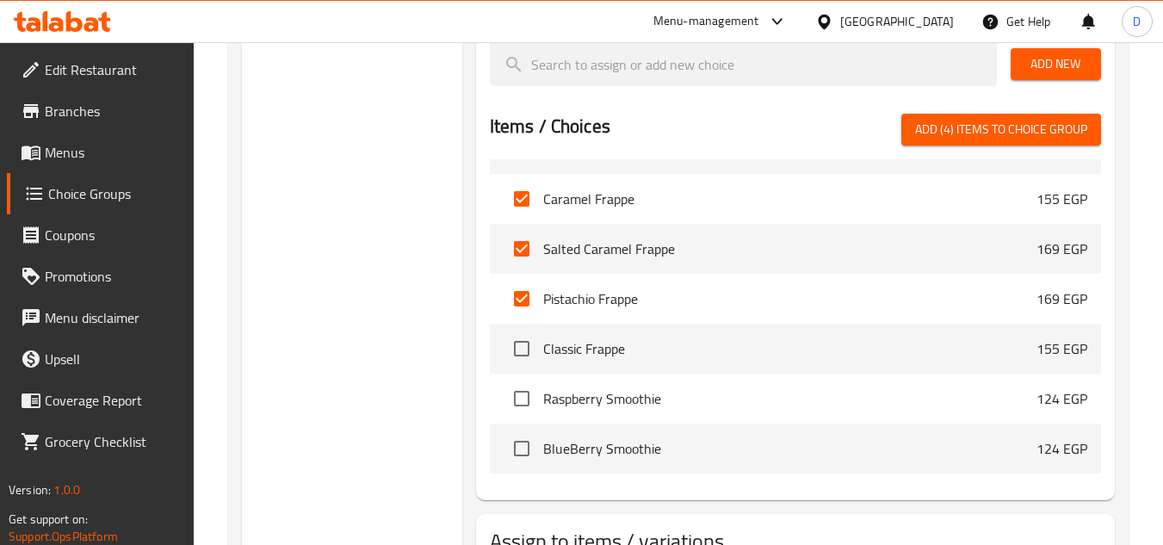
scroll to position [861, 0]
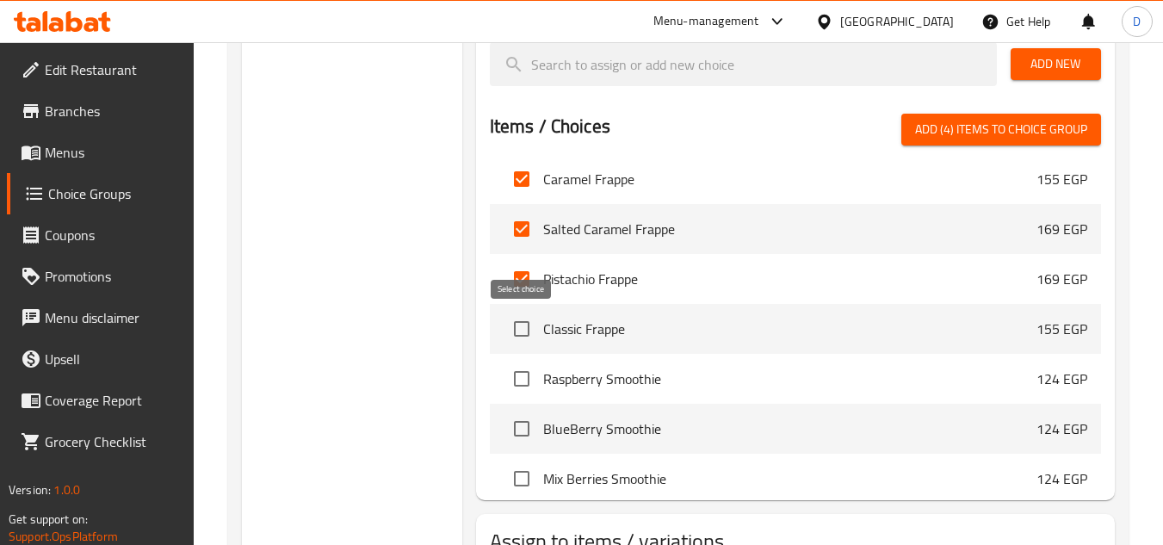
click at [524, 325] on input "checkbox" at bounding box center [521, 329] width 36 height 36
checkbox input "true"
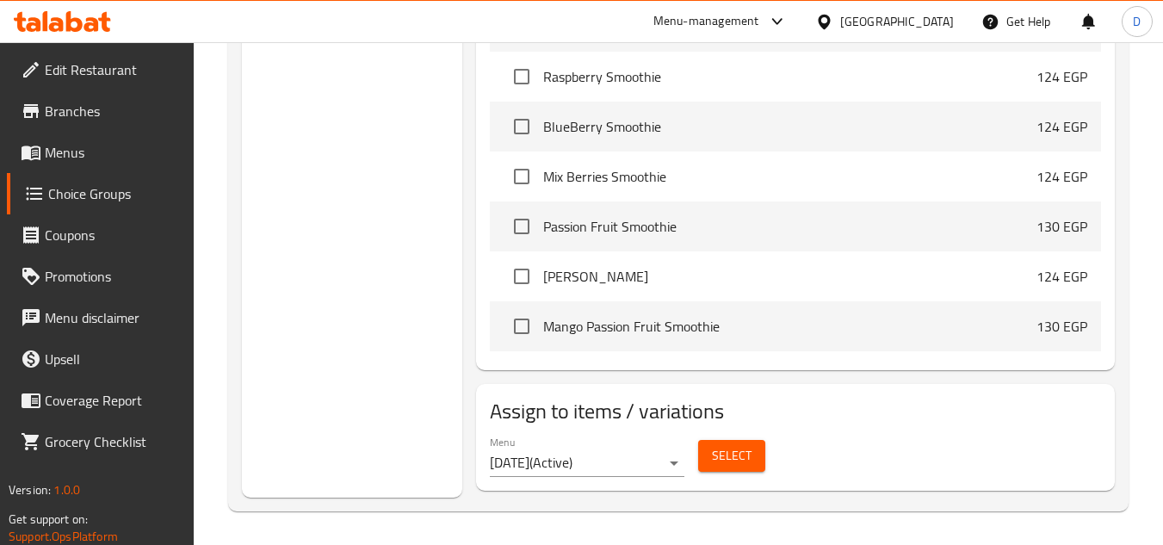
scroll to position [733, 0]
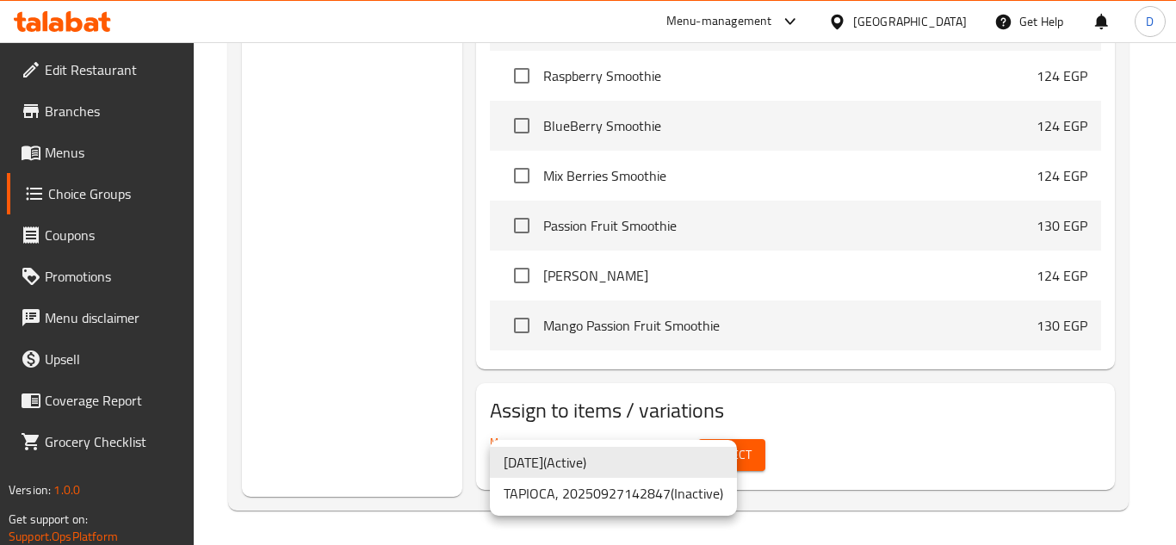
click at [664, 461] on li "[DATE] ( Active )" at bounding box center [613, 462] width 247 height 31
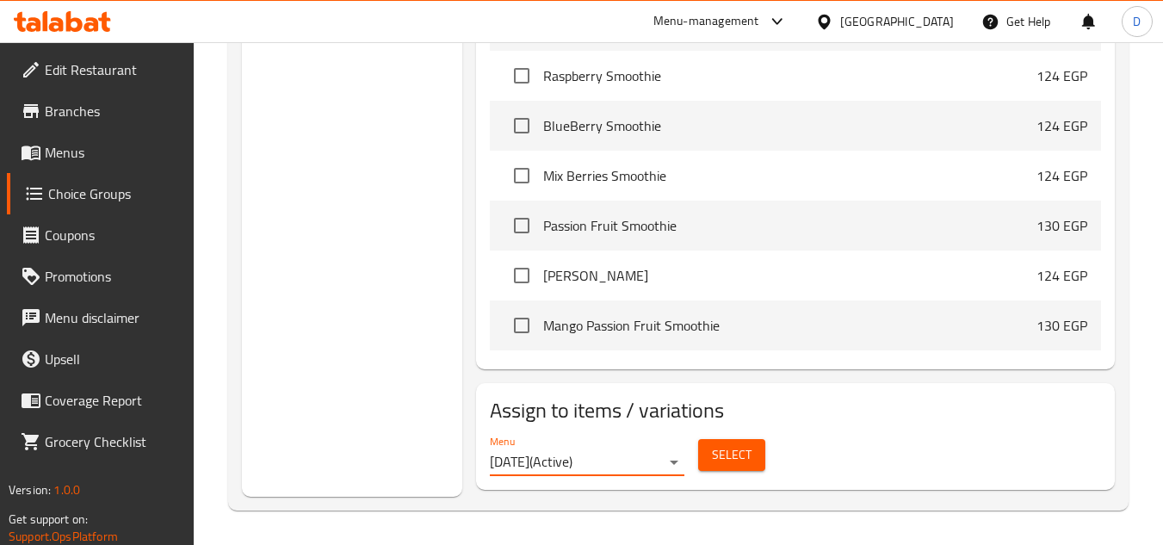
click at [737, 458] on span "Select" at bounding box center [732, 455] width 40 height 22
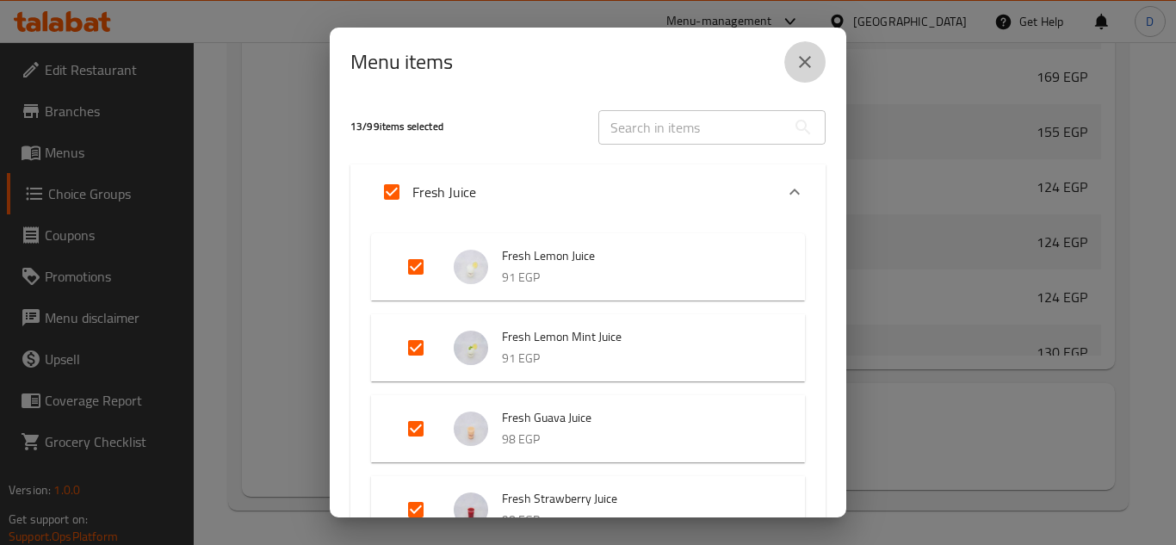
click at [798, 54] on icon "close" at bounding box center [804, 62] width 21 height 21
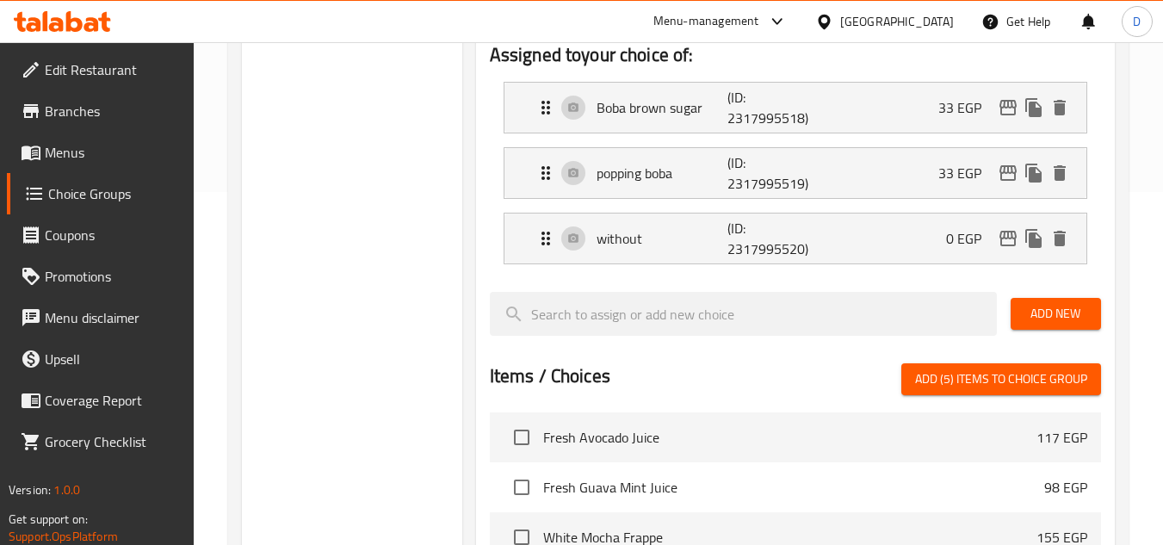
scroll to position [217, 0]
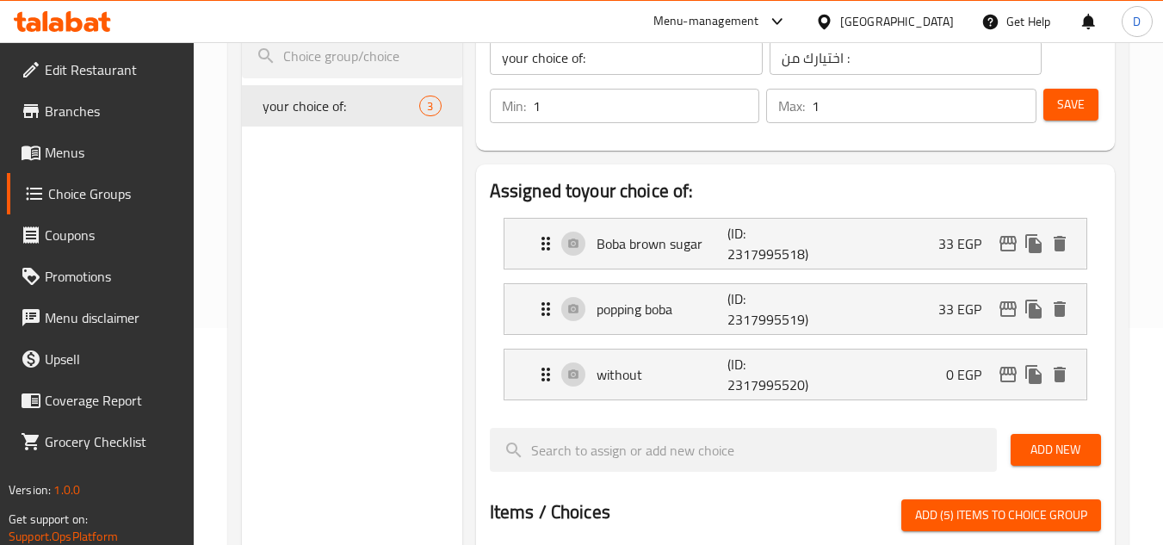
click at [1028, 515] on span "Add (5) items to choice group" at bounding box center [1001, 515] width 172 height 22
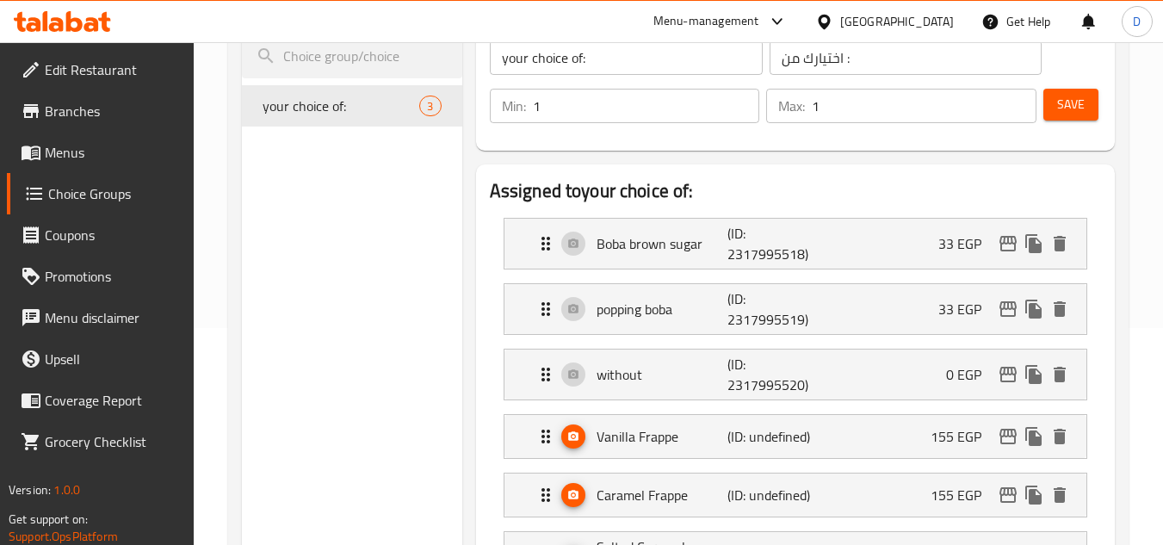
checkbox input "false"
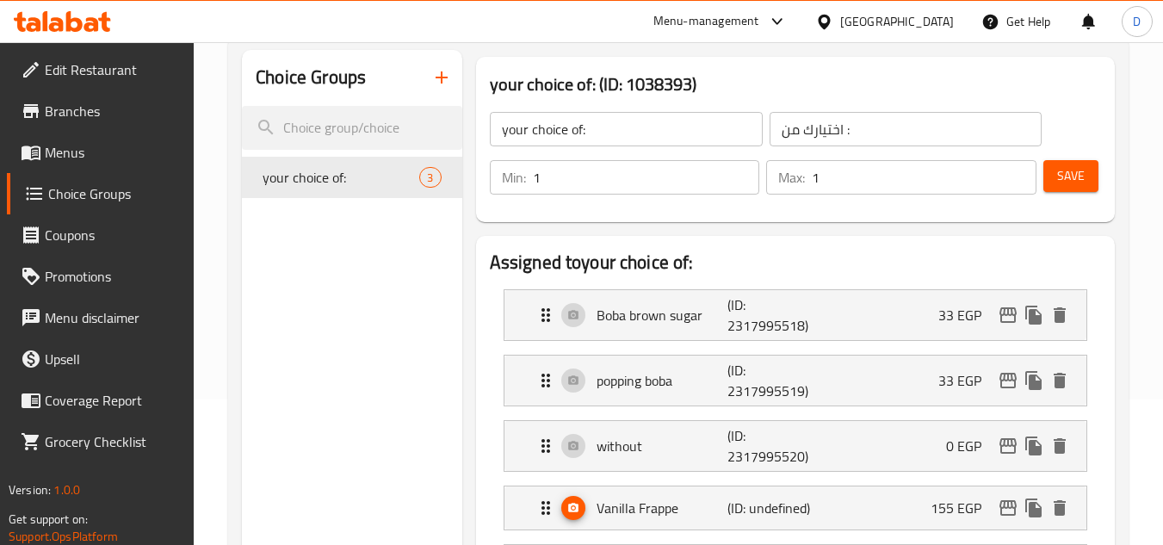
scroll to position [389, 0]
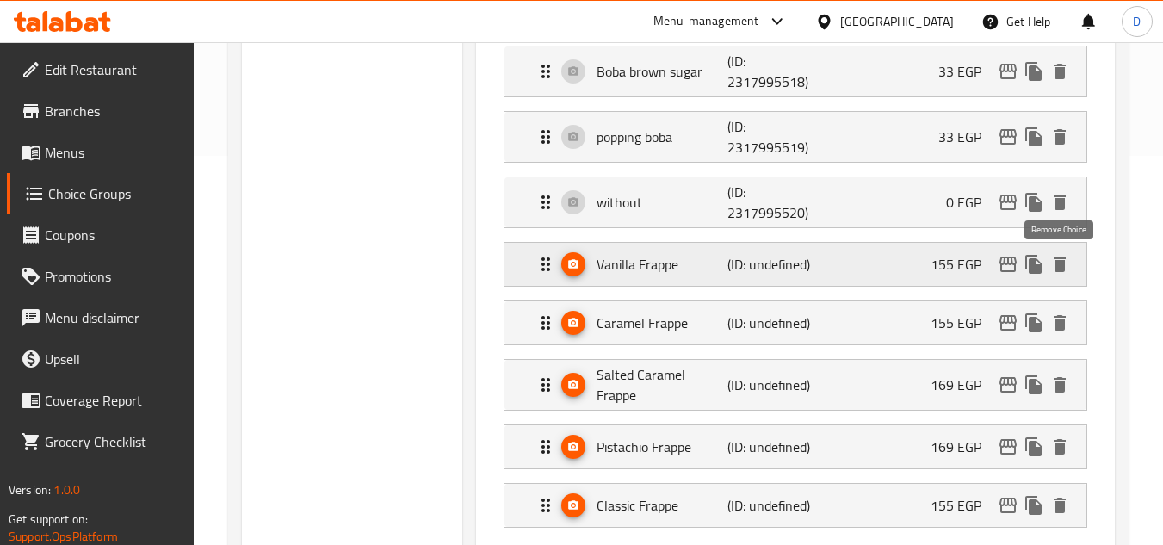
click at [1063, 262] on icon "delete" at bounding box center [1059, 263] width 12 height 15
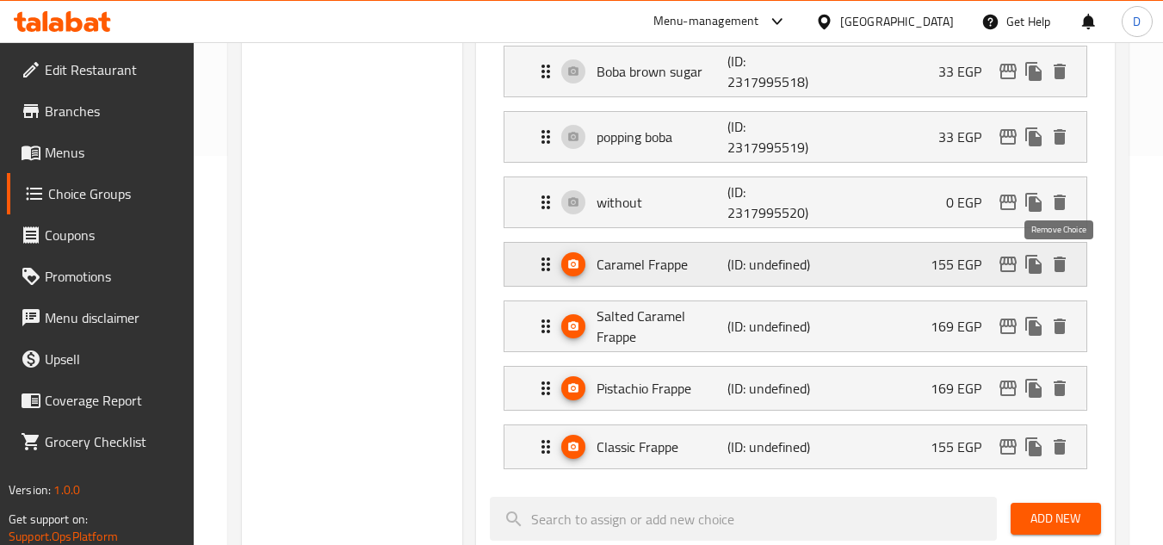
click at [1059, 263] on icon "delete" at bounding box center [1059, 263] width 12 height 15
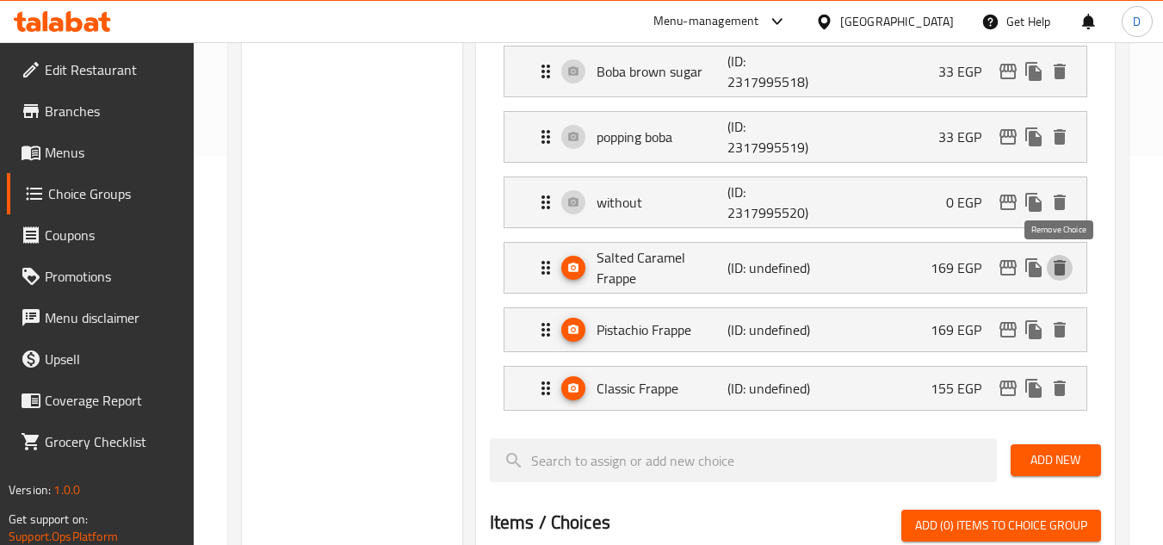
click at [1059, 263] on icon "delete" at bounding box center [1059, 267] width 12 height 15
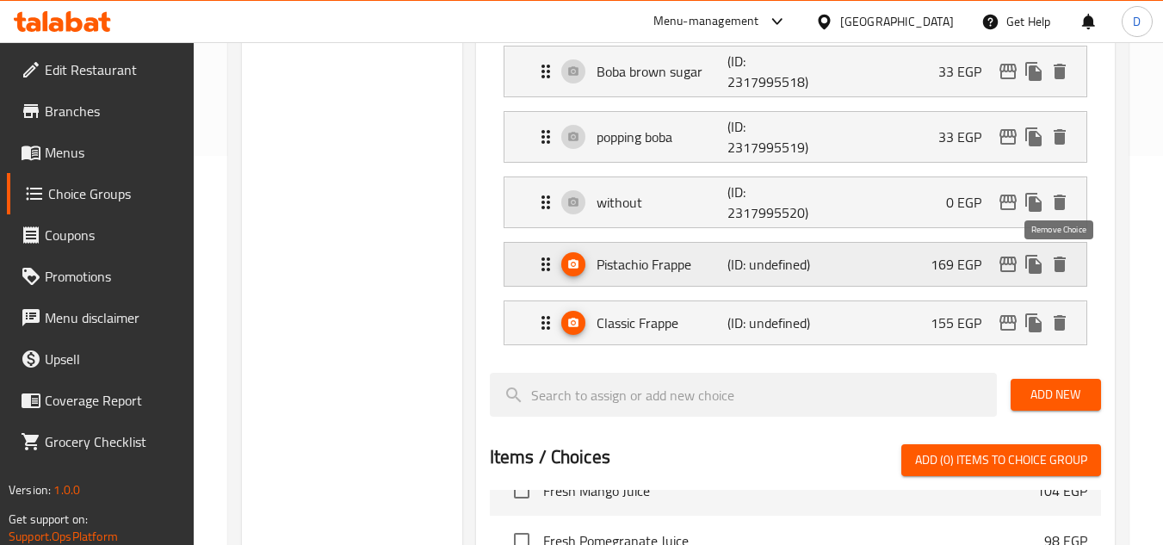
click at [1057, 270] on icon "delete" at bounding box center [1059, 263] width 12 height 15
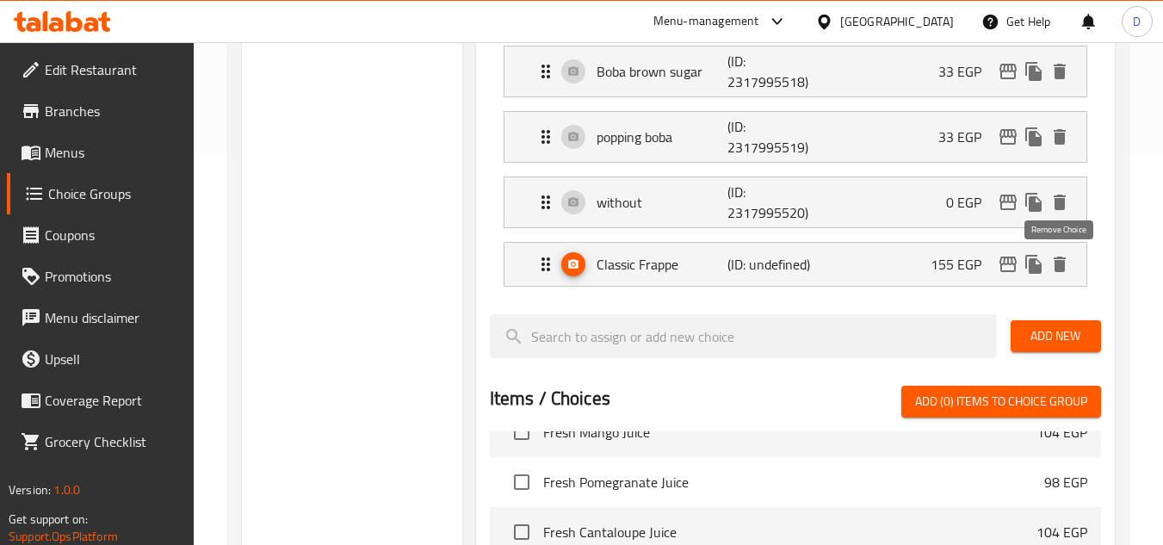
click at [1057, 270] on icon "delete" at bounding box center [1059, 263] width 12 height 15
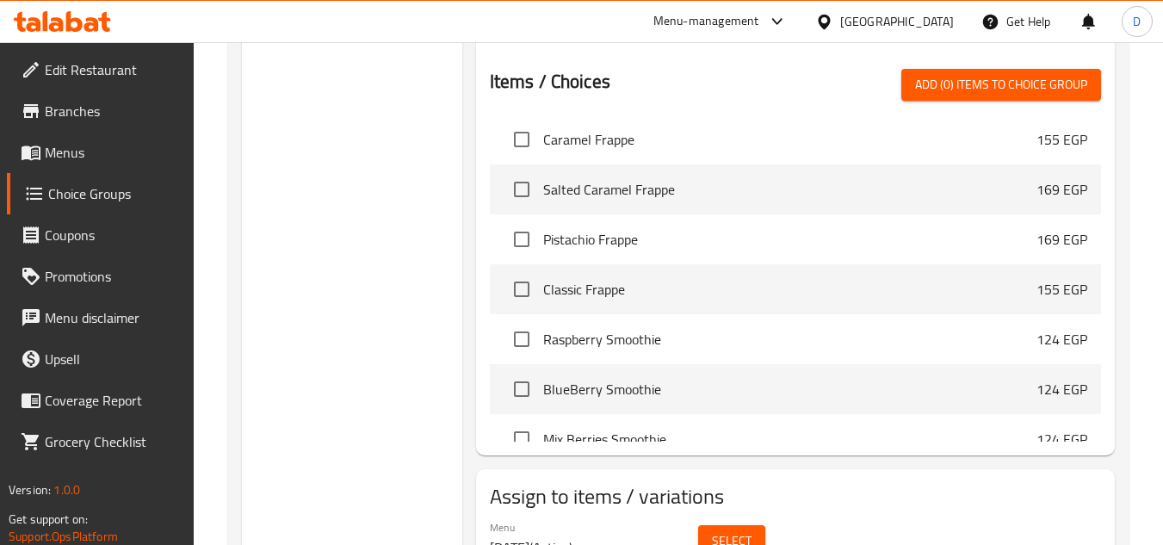
scroll to position [861, 0]
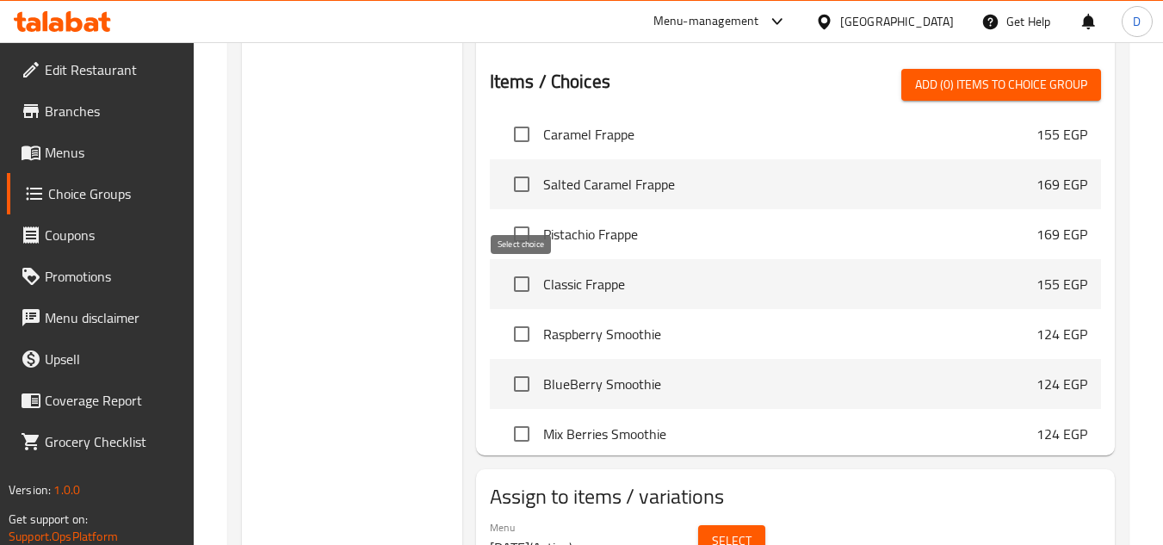
click at [524, 281] on input "checkbox" at bounding box center [521, 284] width 36 height 36
checkbox input "true"
click at [517, 235] on input "checkbox" at bounding box center [521, 234] width 36 height 36
checkbox input "true"
click at [516, 176] on input "checkbox" at bounding box center [521, 184] width 36 height 36
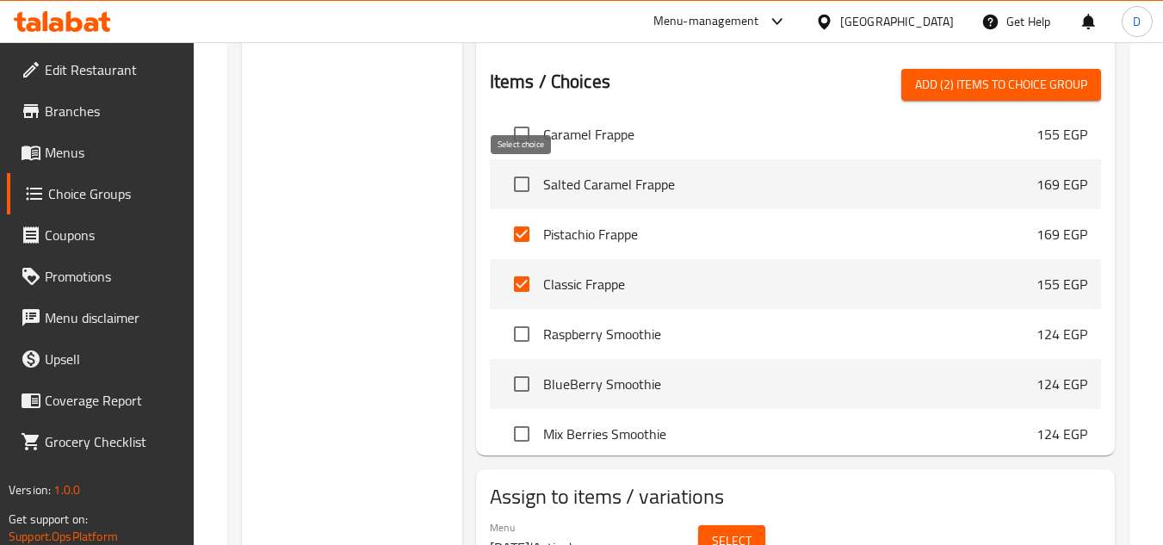
checkbox input "true"
click at [517, 133] on input "checkbox" at bounding box center [521, 134] width 36 height 36
checkbox input "true"
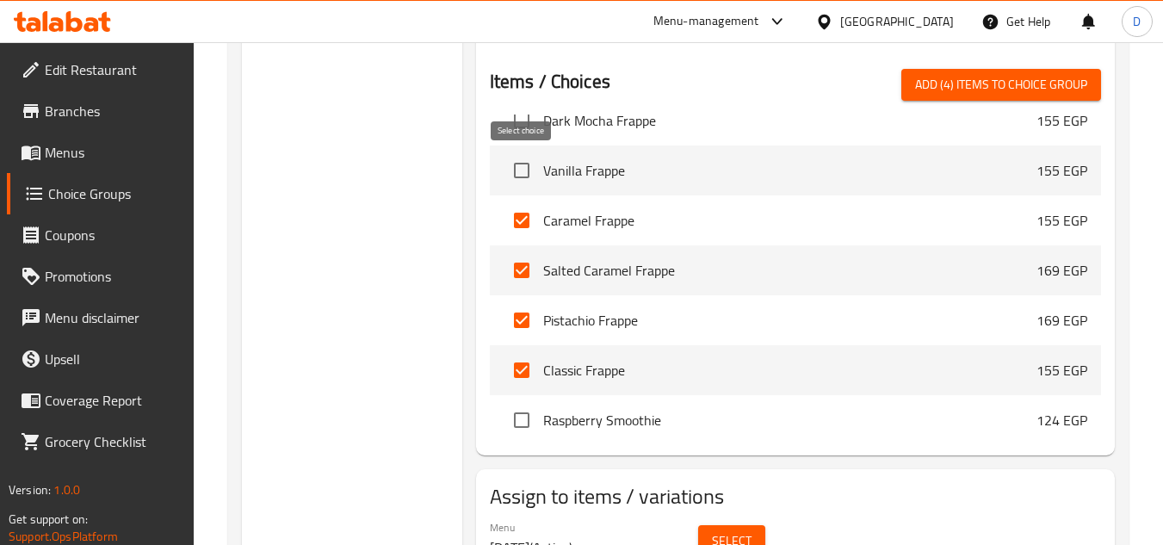
click at [522, 174] on input "checkbox" at bounding box center [521, 170] width 36 height 36
checkbox input "true"
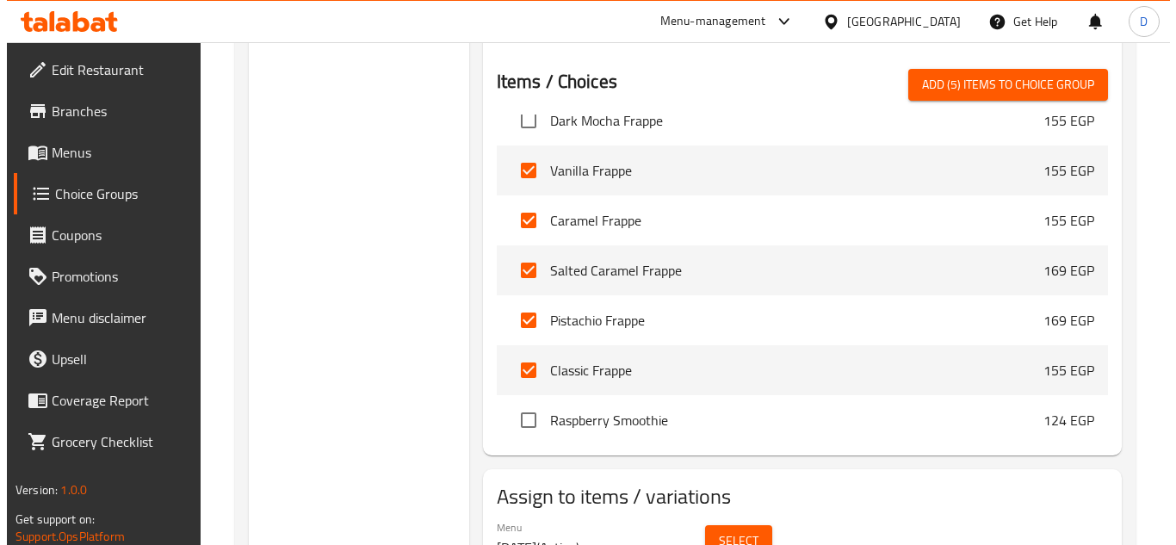
scroll to position [733, 0]
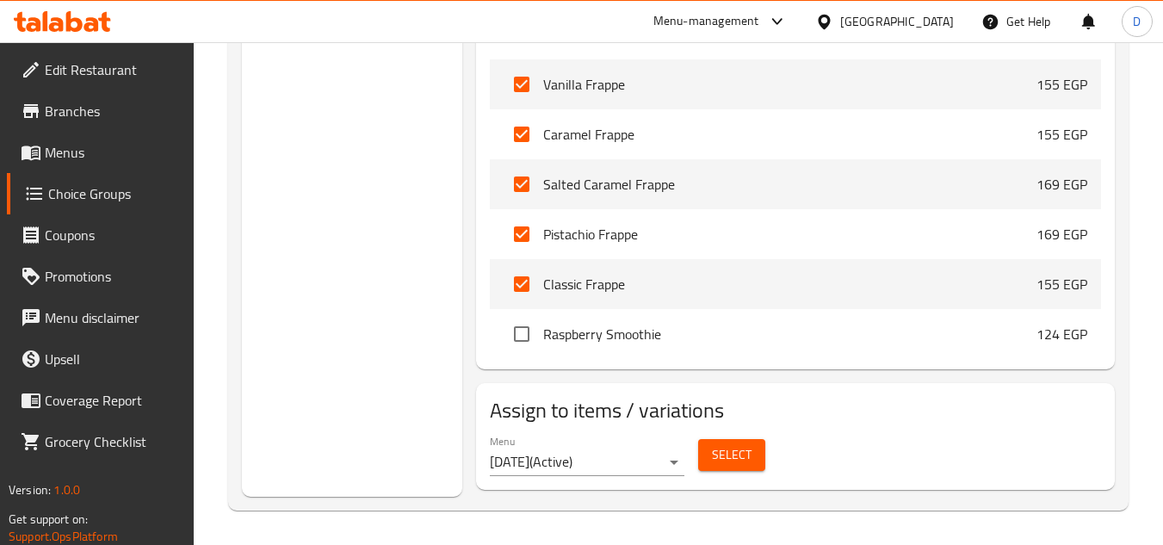
click at [720, 447] on span "Select" at bounding box center [732, 455] width 40 height 22
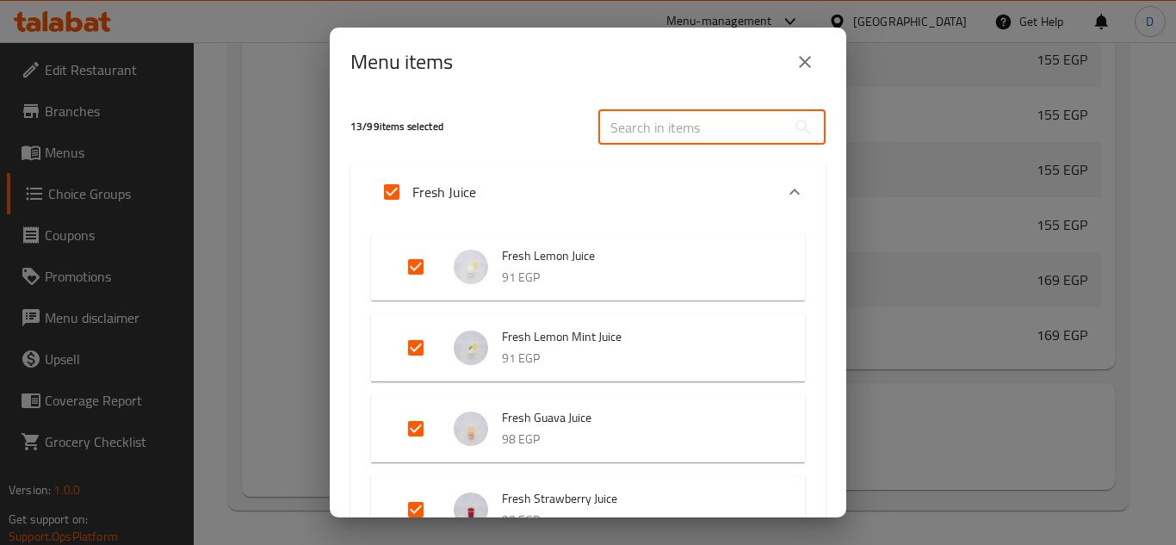
click at [685, 112] on input "text" at bounding box center [692, 127] width 188 height 34
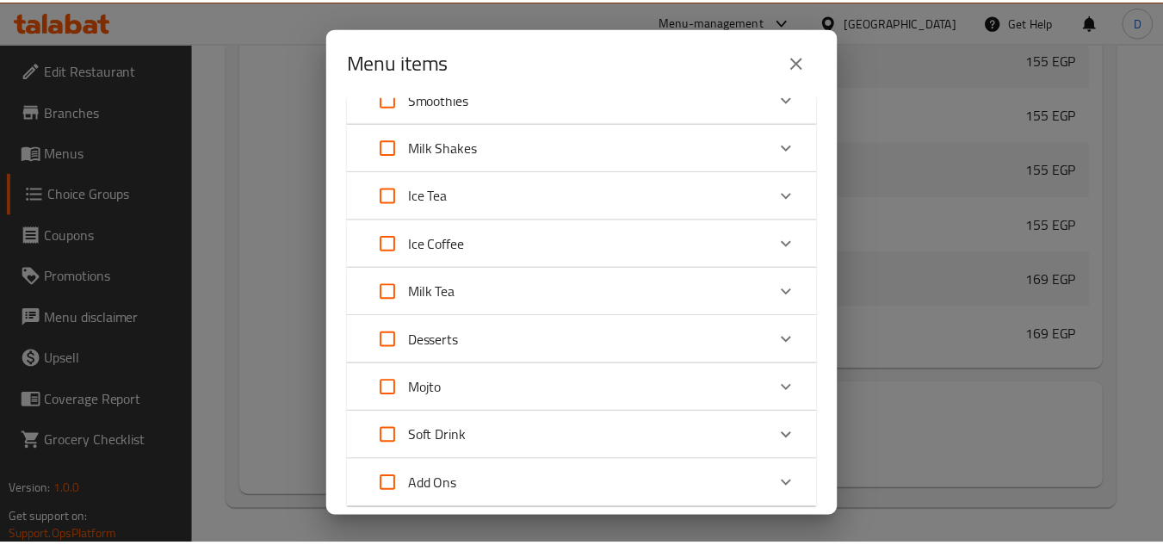
scroll to position [1794, 0]
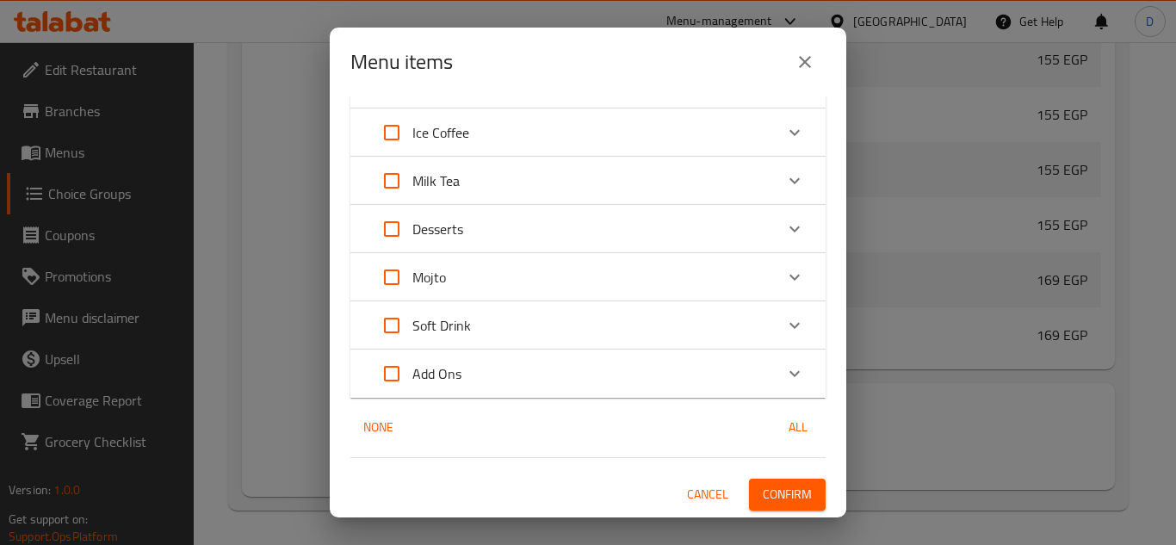
click at [775, 495] on span "Confirm" at bounding box center [787, 495] width 49 height 22
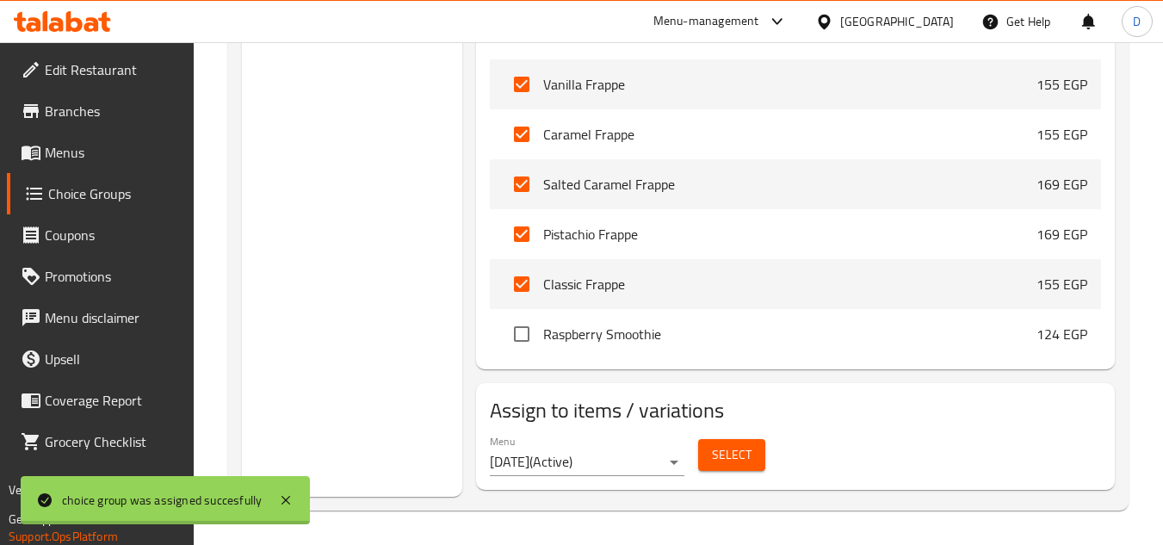
scroll to position [707, 0]
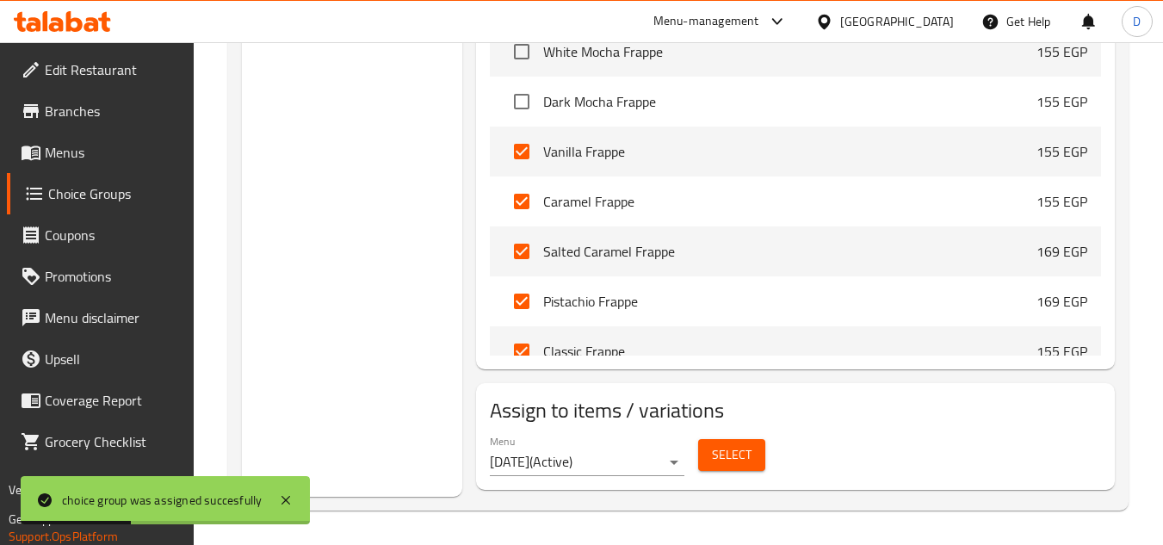
click at [74, 161] on span "Menus" at bounding box center [113, 152] width 136 height 21
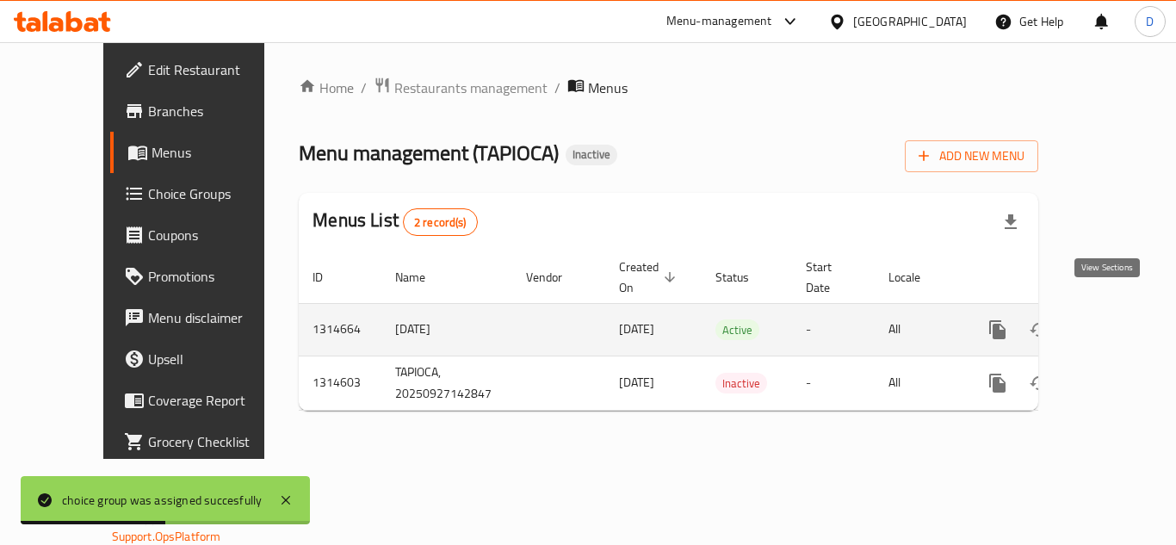
click at [1114, 322] on icon "enhanced table" at bounding box center [1121, 329] width 15 height 15
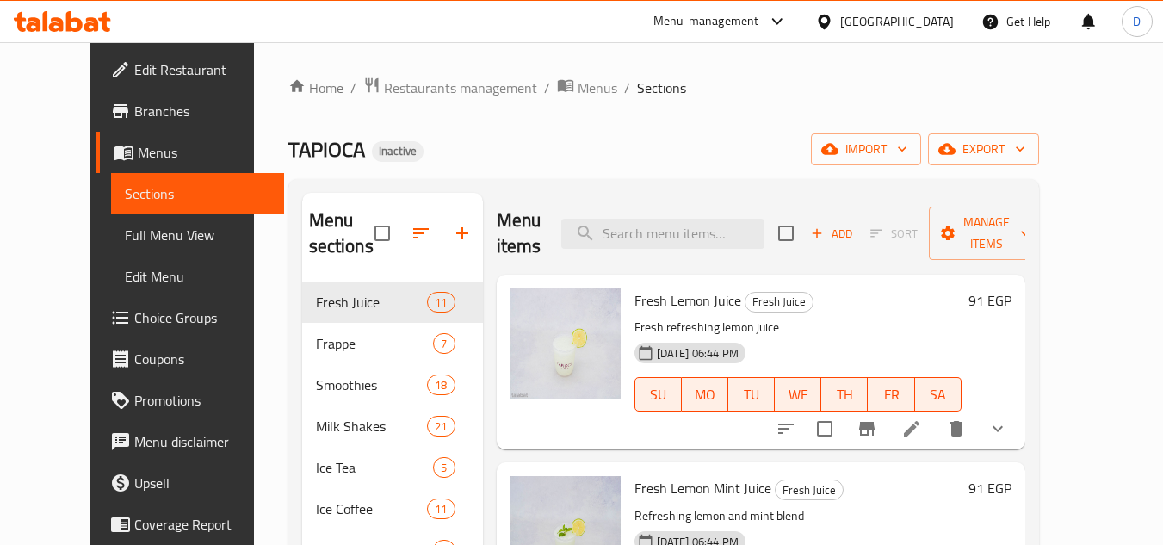
click at [125, 233] on span "Full Menu View" at bounding box center [197, 235] width 145 height 21
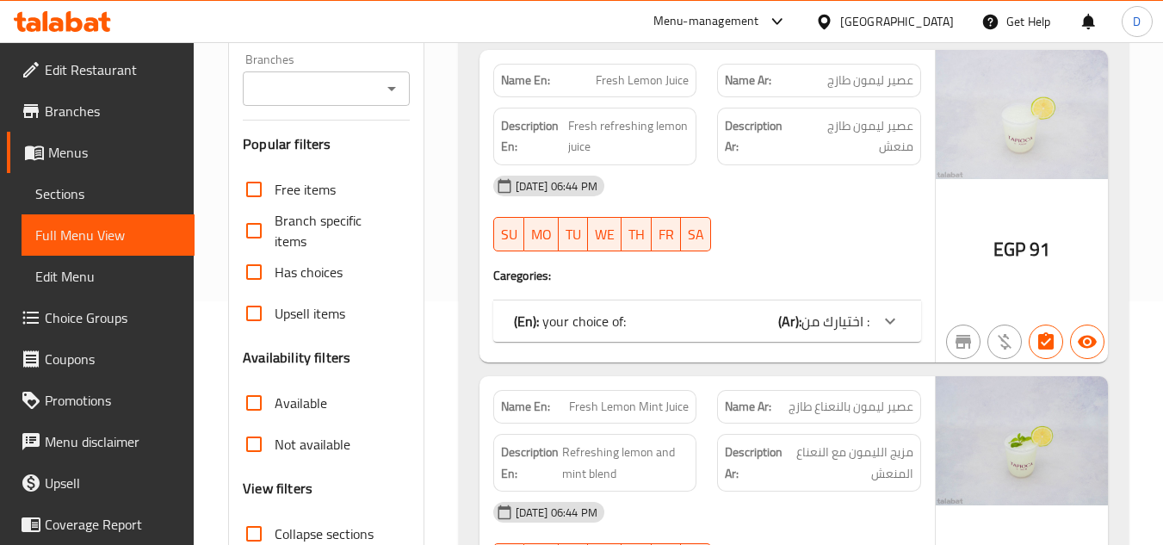
scroll to position [344, 0]
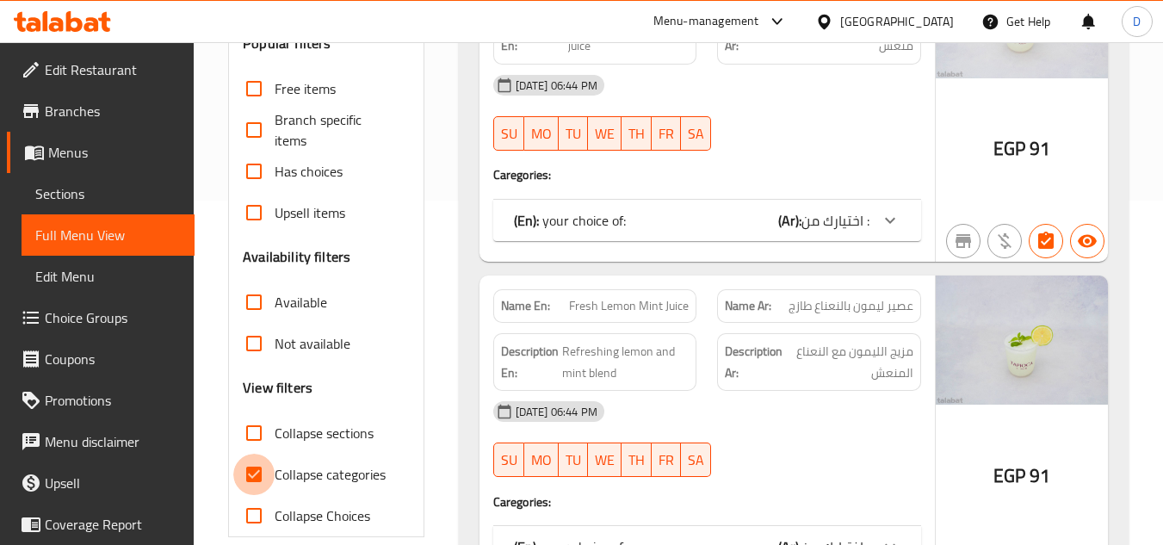
click at [273, 466] on input "Collapse categories" at bounding box center [253, 474] width 41 height 41
checkbox input "false"
click at [254, 437] on input "Collapse sections" at bounding box center [253, 432] width 41 height 41
checkbox input "true"
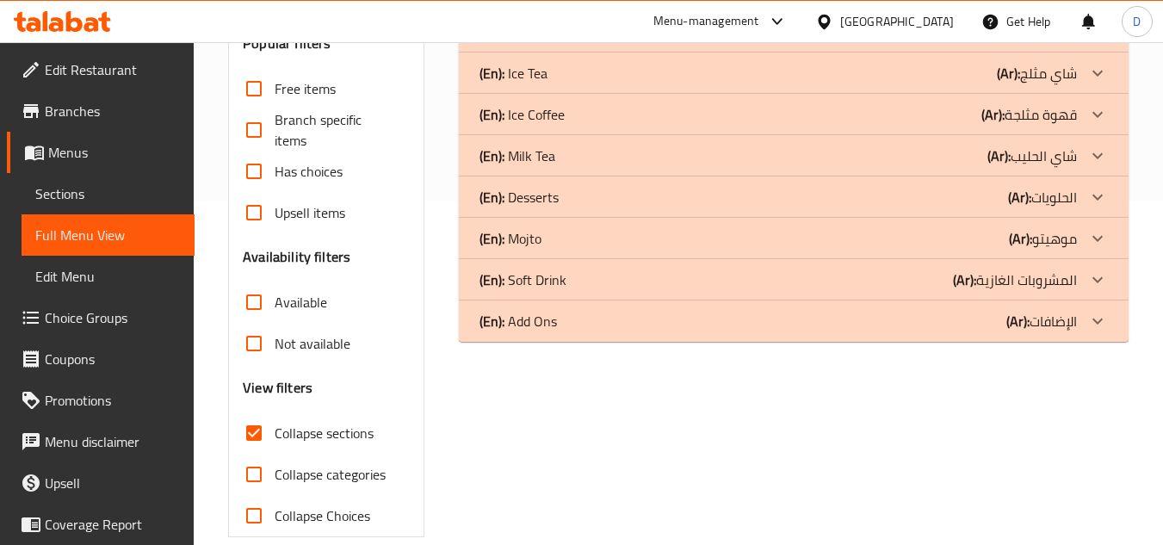
scroll to position [0, 0]
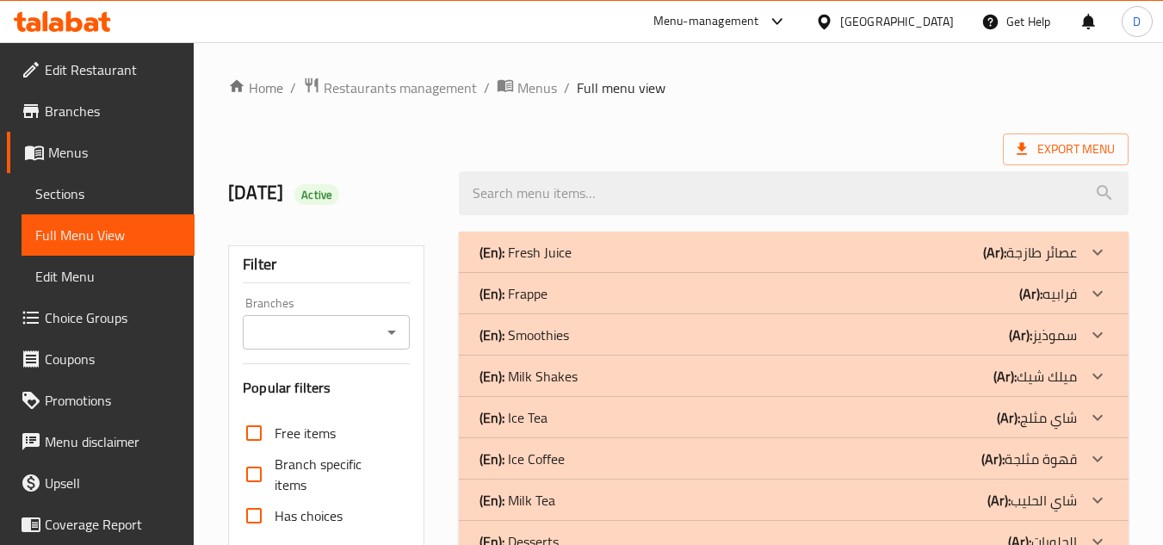
drag, startPoint x: 1063, startPoint y: 301, endPoint x: 868, endPoint y: 259, distance: 199.9
click at [1062, 301] on p "(Ar): فرابيه" at bounding box center [1048, 293] width 58 height 21
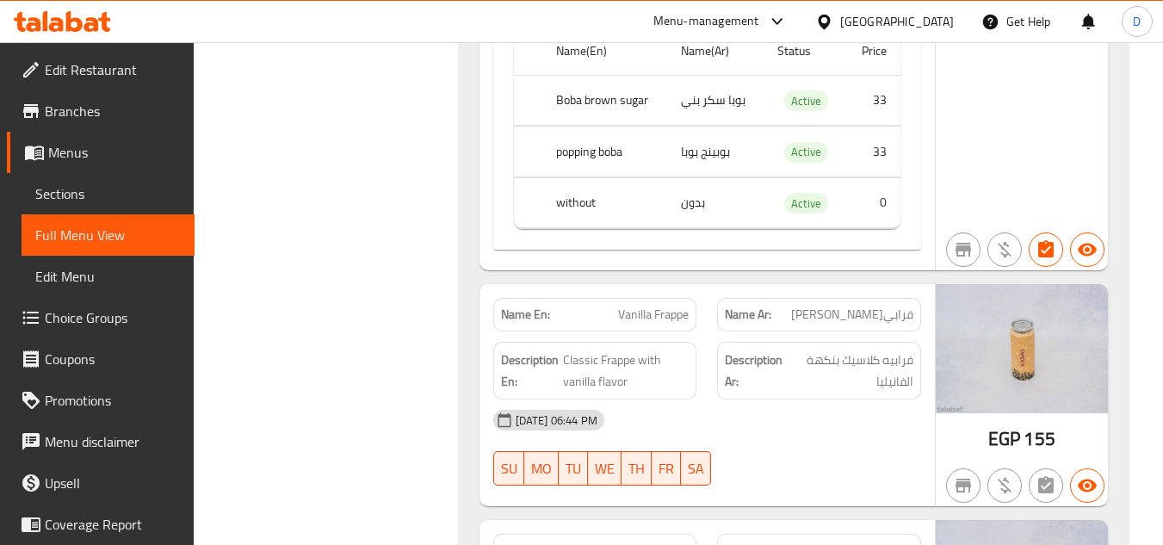
scroll to position [1291, 0]
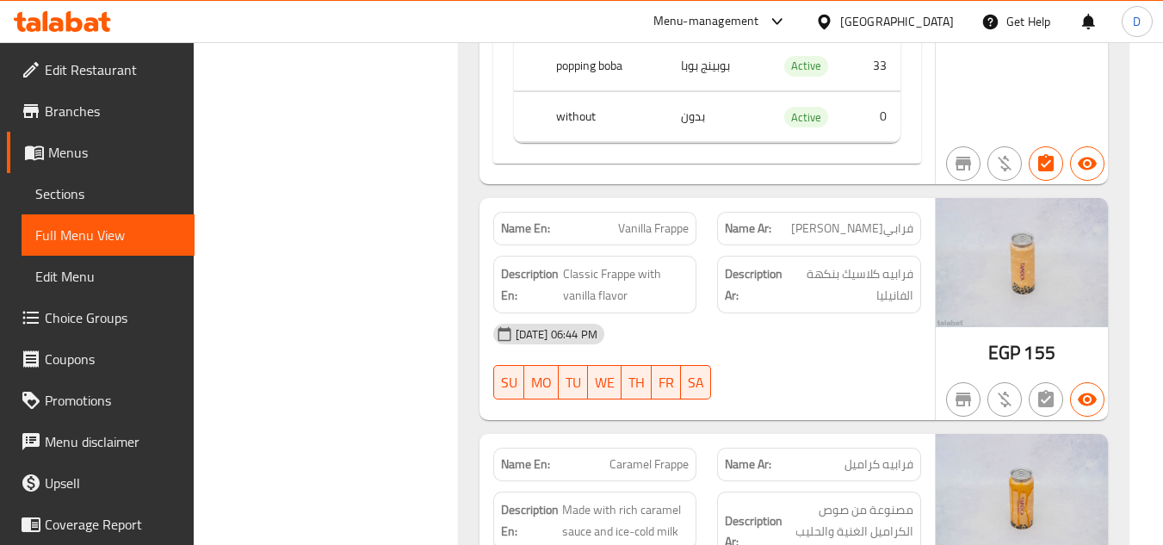
drag, startPoint x: 72, startPoint y: 187, endPoint x: 100, endPoint y: 184, distance: 27.7
click at [72, 187] on span "Sections" at bounding box center [107, 193] width 145 height 21
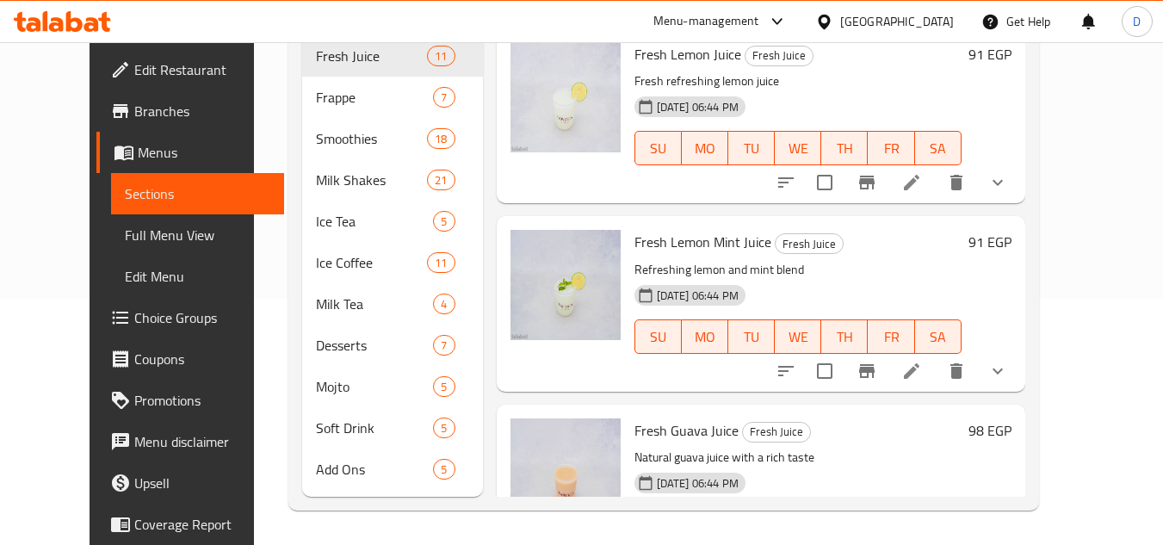
scroll to position [246, 0]
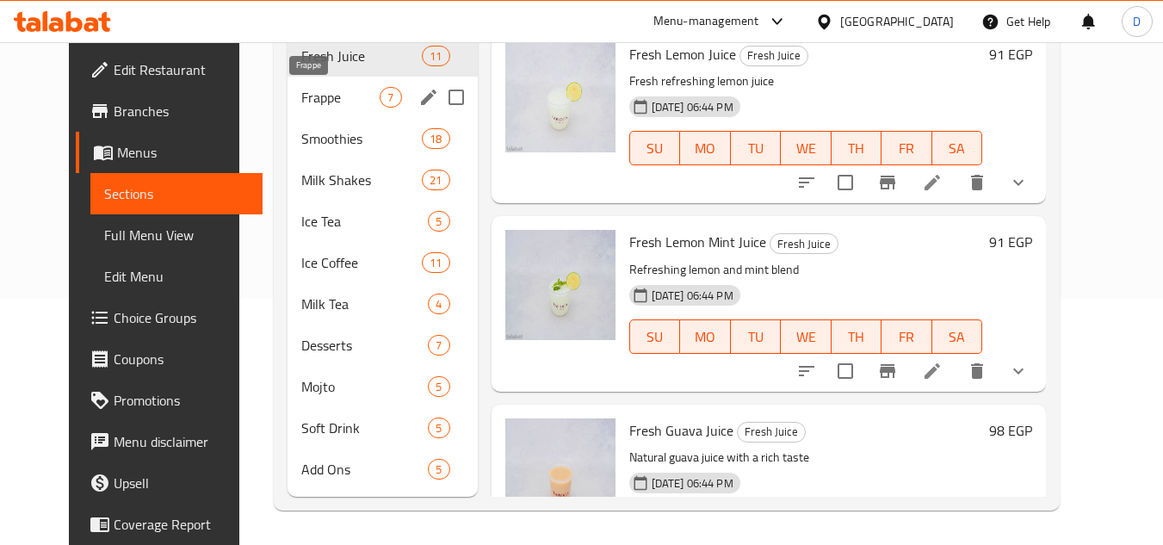
click at [301, 105] on span "Frappe" at bounding box center [340, 97] width 78 height 21
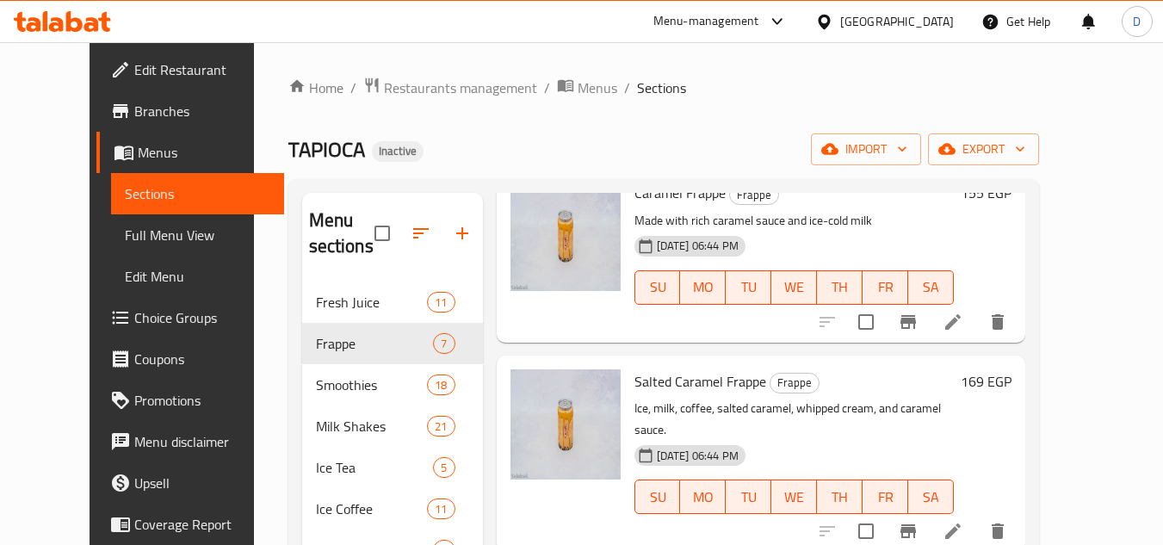
scroll to position [430, 0]
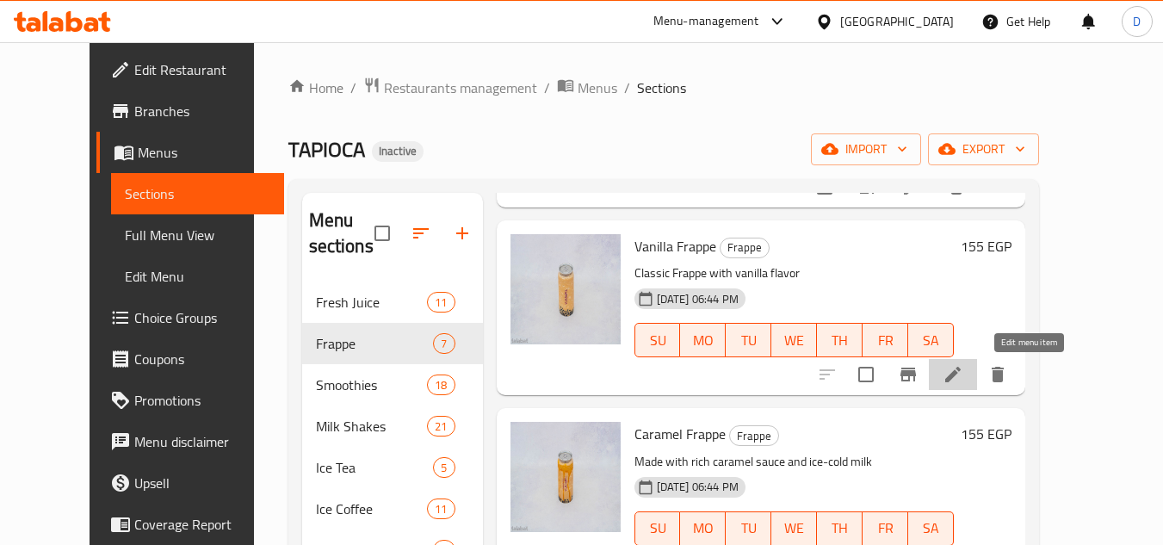
click at [960, 380] on icon at bounding box center [952, 374] width 15 height 15
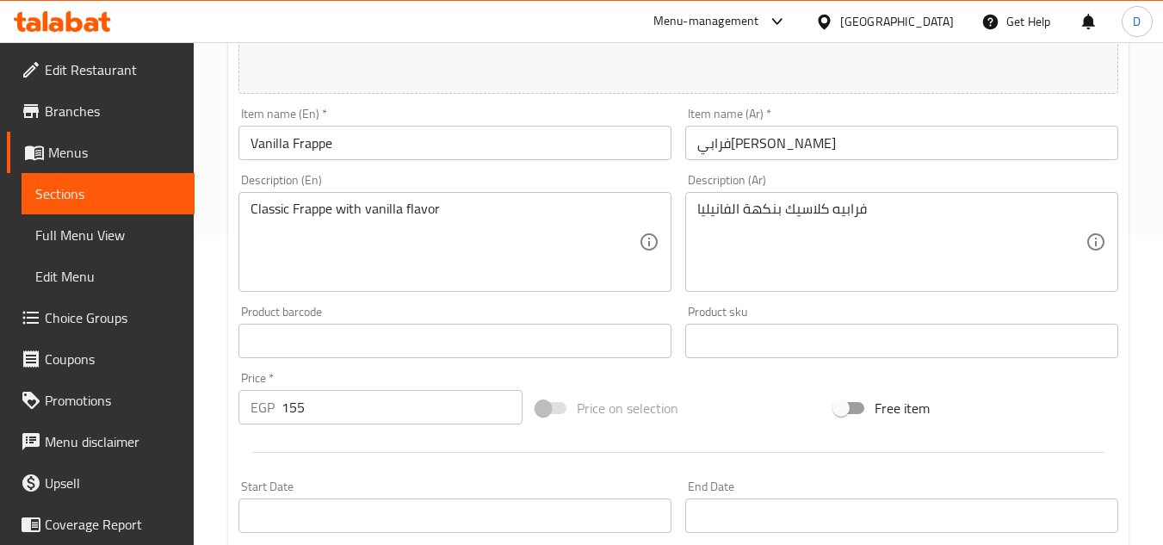
scroll to position [341, 0]
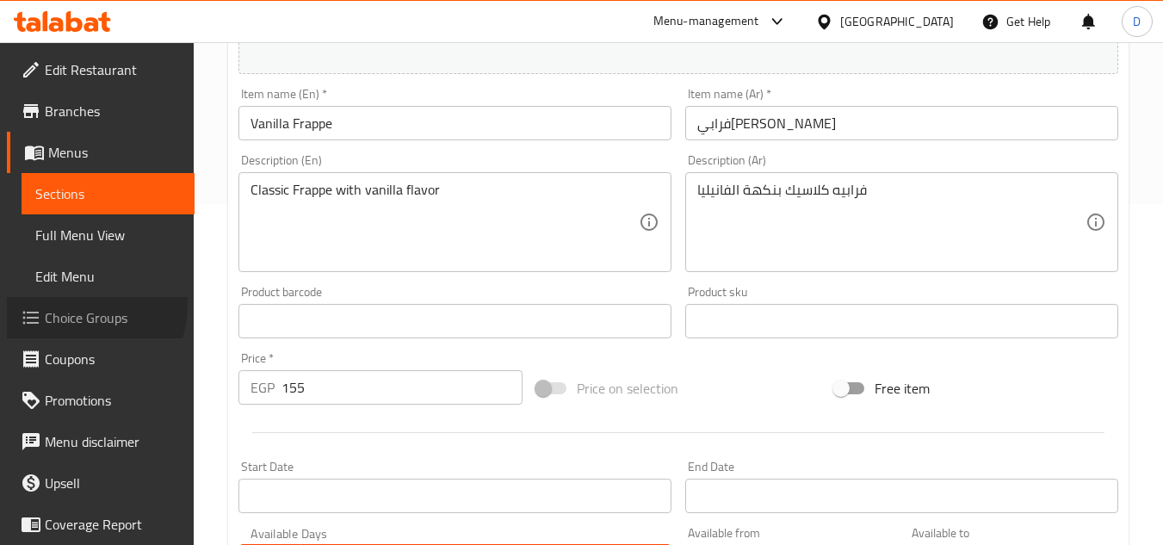
click at [65, 303] on link "Choice Groups" at bounding box center [101, 317] width 188 height 41
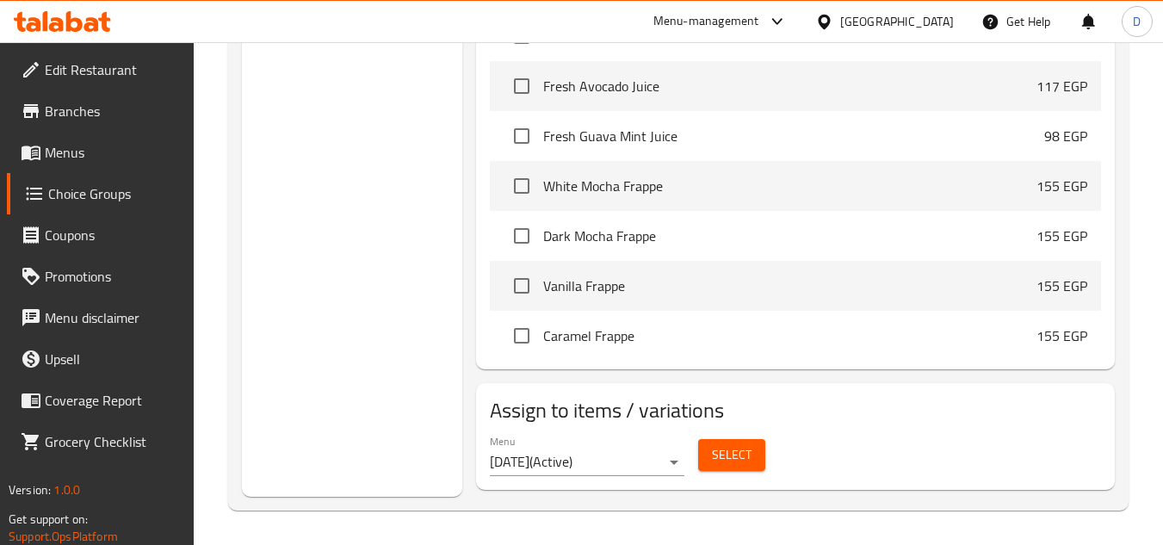
scroll to position [602, 0]
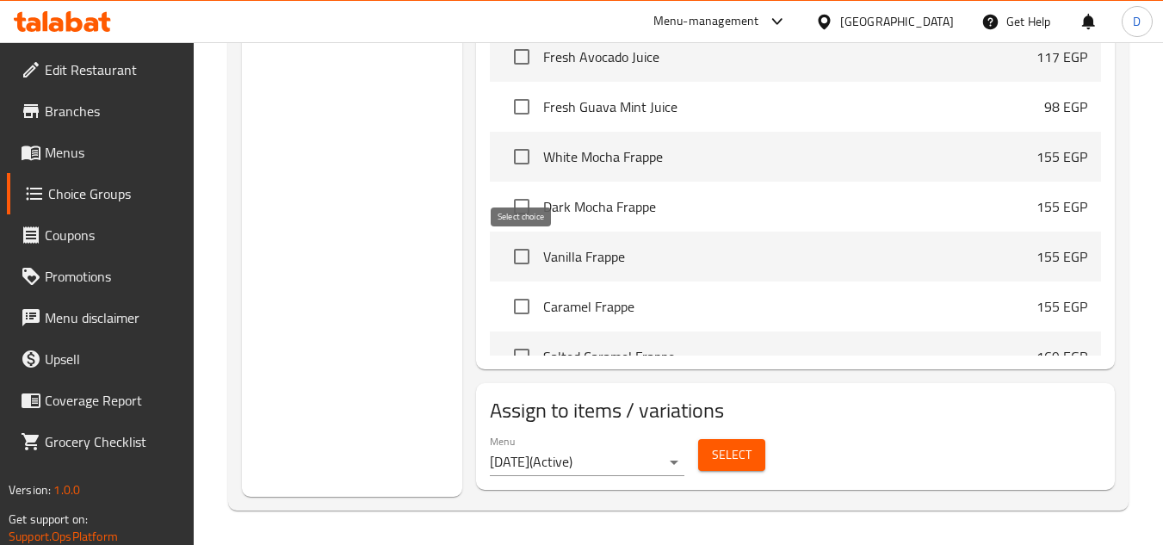
click at [522, 268] on input "checkbox" at bounding box center [521, 256] width 36 height 36
checkbox input "true"
click at [521, 308] on input "checkbox" at bounding box center [521, 306] width 36 height 36
checkbox input "true"
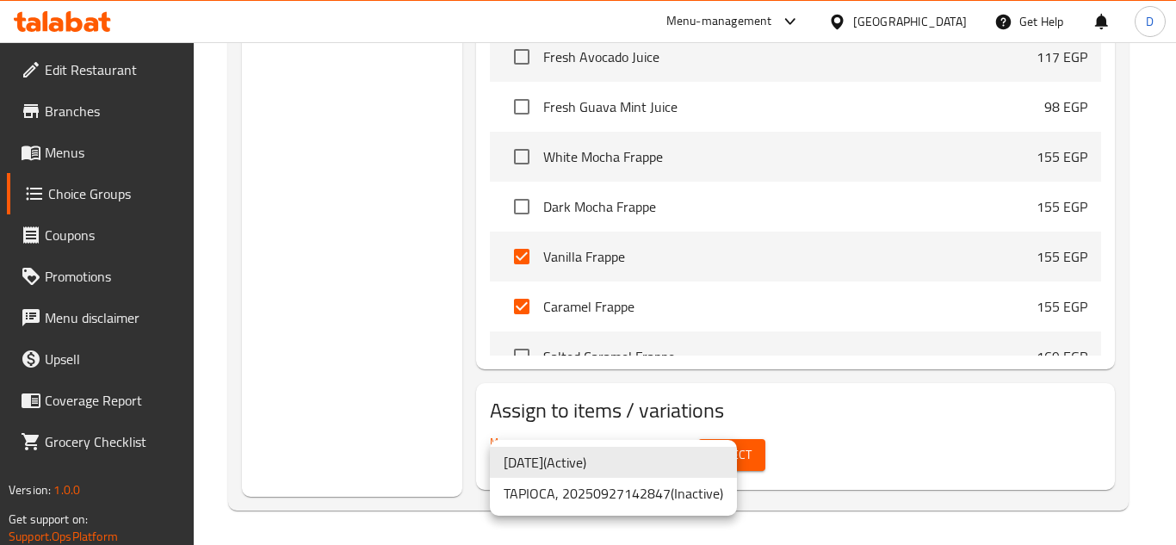
click at [411, 426] on div at bounding box center [588, 272] width 1176 height 545
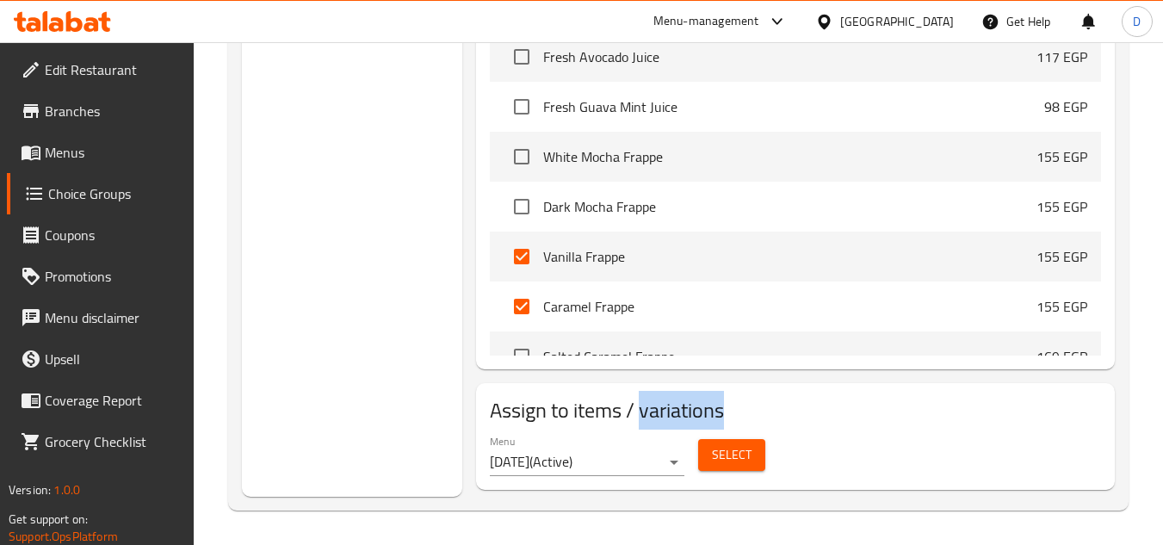
drag, startPoint x: 642, startPoint y: 417, endPoint x: 750, endPoint y: 422, distance: 107.7
click at [750, 422] on h2 "Assign to items / variations" at bounding box center [795, 411] width 611 height 28
click at [791, 416] on h2 "Assign to items / variations" at bounding box center [795, 411] width 611 height 28
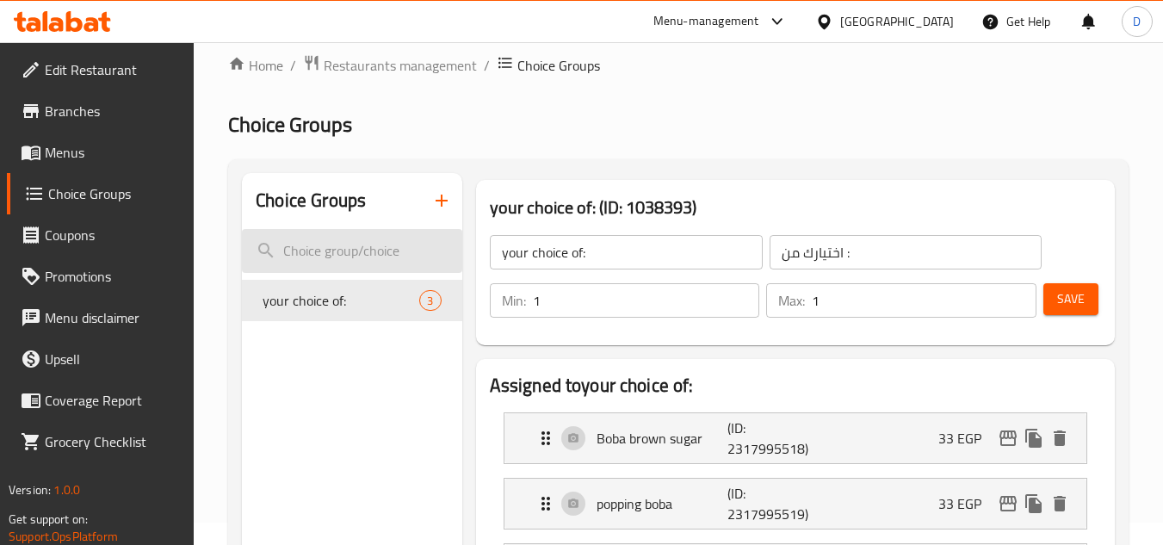
scroll to position [0, 0]
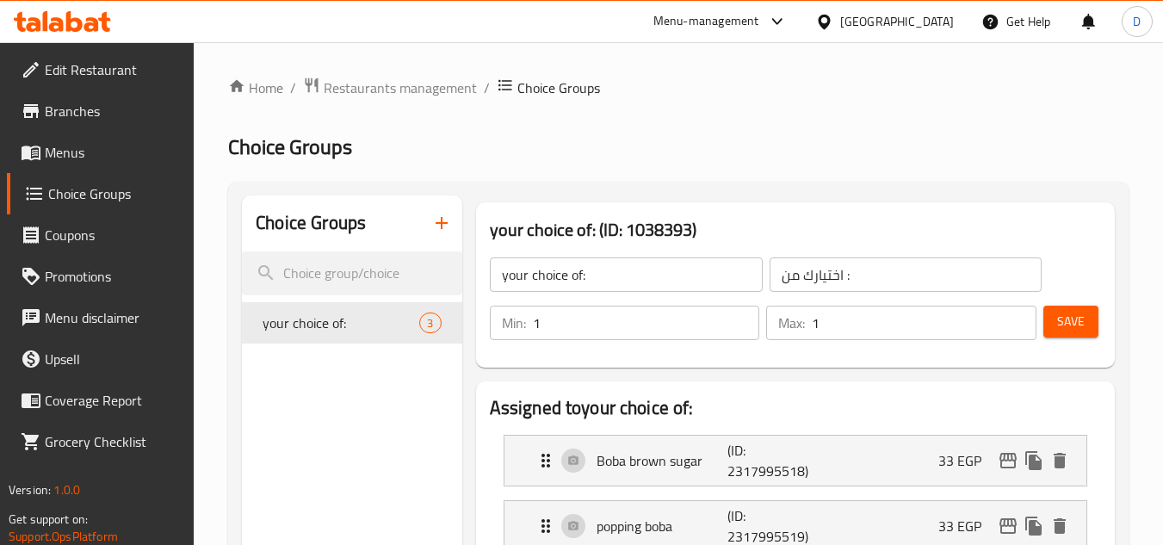
click at [60, 143] on span "Menus" at bounding box center [113, 152] width 136 height 21
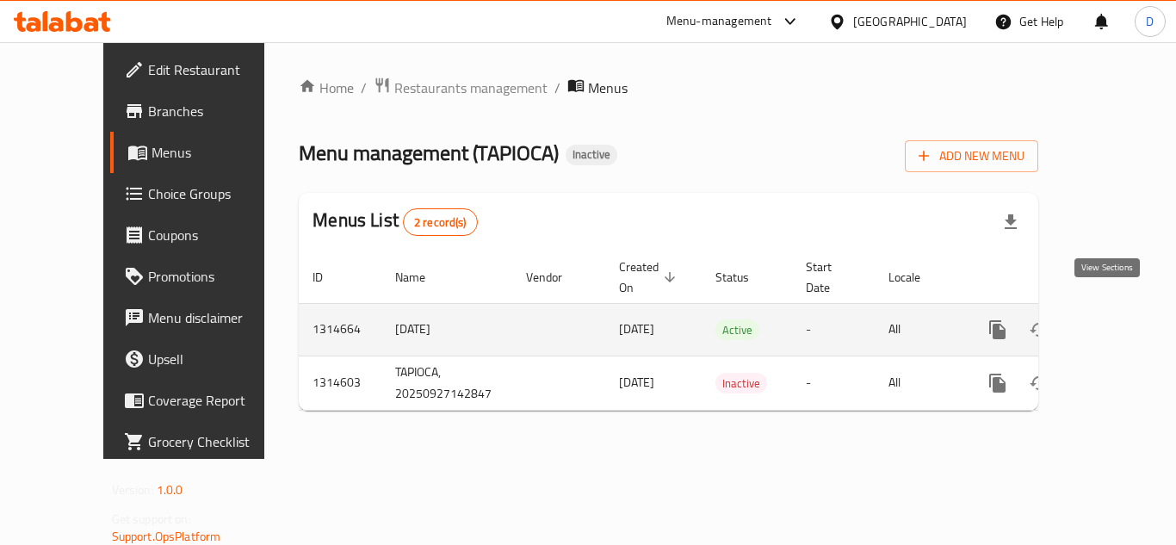
click at [1111, 319] on icon "enhanced table" at bounding box center [1121, 329] width 21 height 21
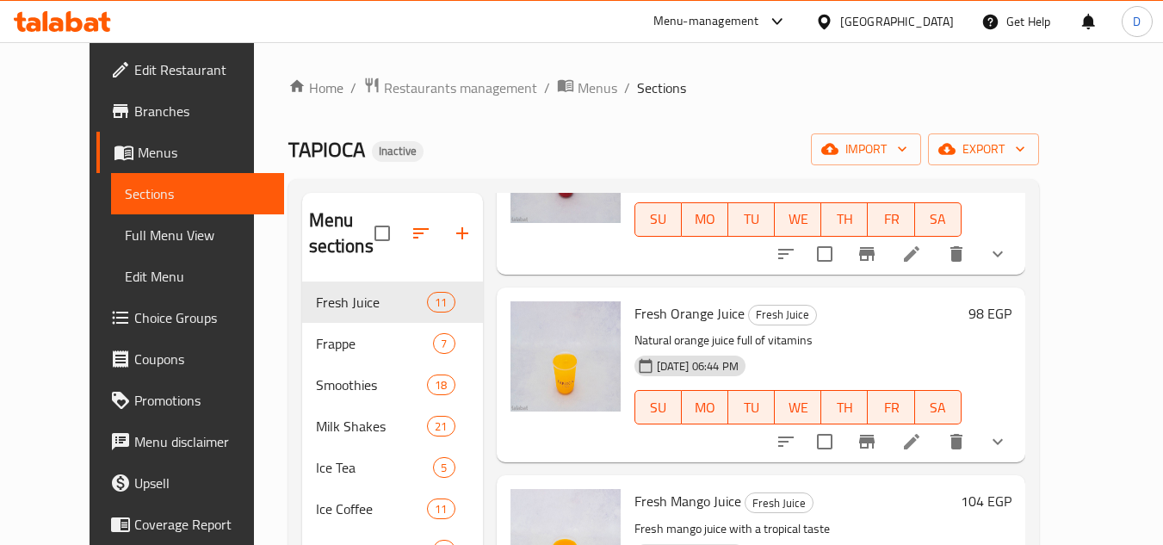
scroll to position [775, 0]
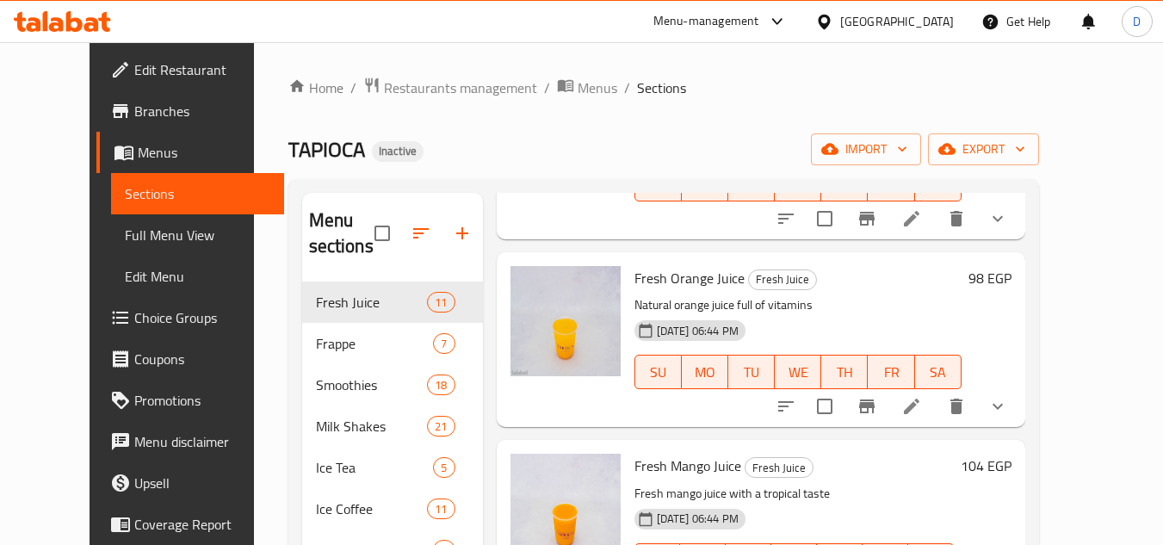
click at [111, 249] on link "Full Menu View" at bounding box center [197, 234] width 173 height 41
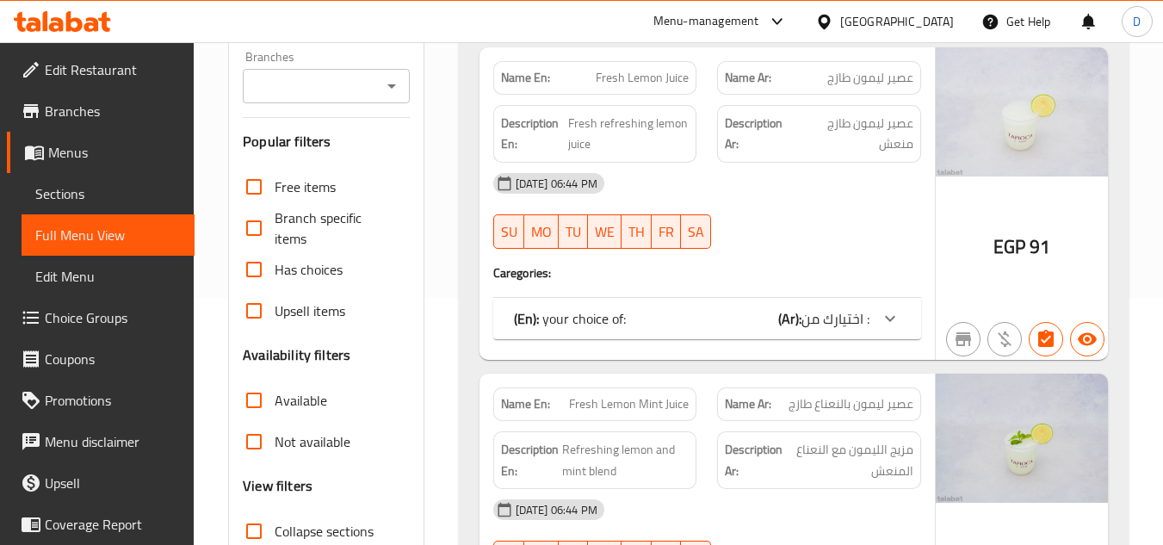
scroll to position [418, 0]
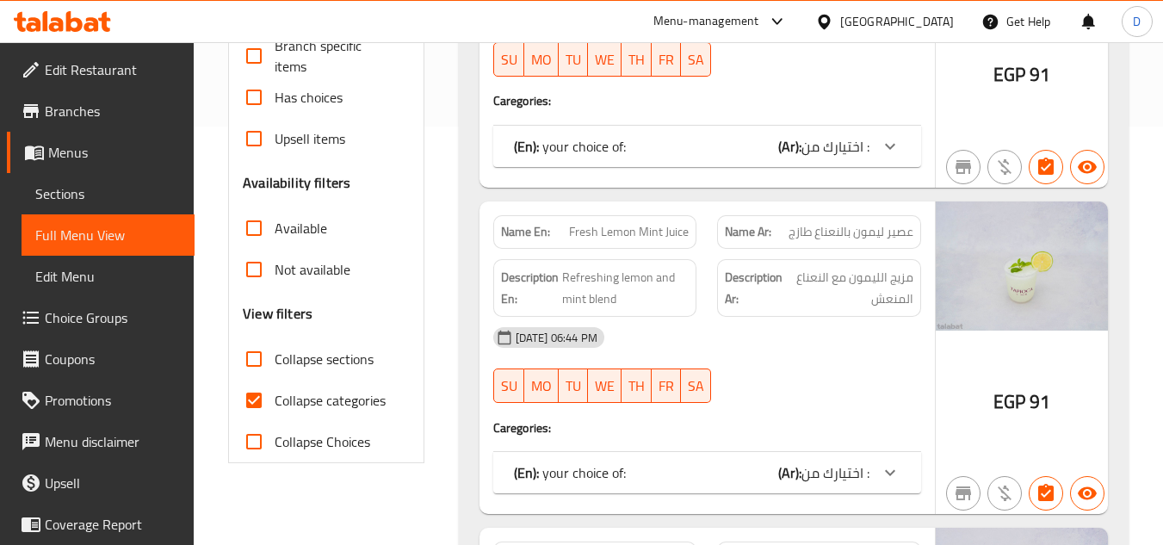
click at [298, 411] on span "Collapse categories" at bounding box center [330, 400] width 111 height 21
click at [275, 411] on input "Collapse categories" at bounding box center [253, 400] width 41 height 41
checkbox input "false"
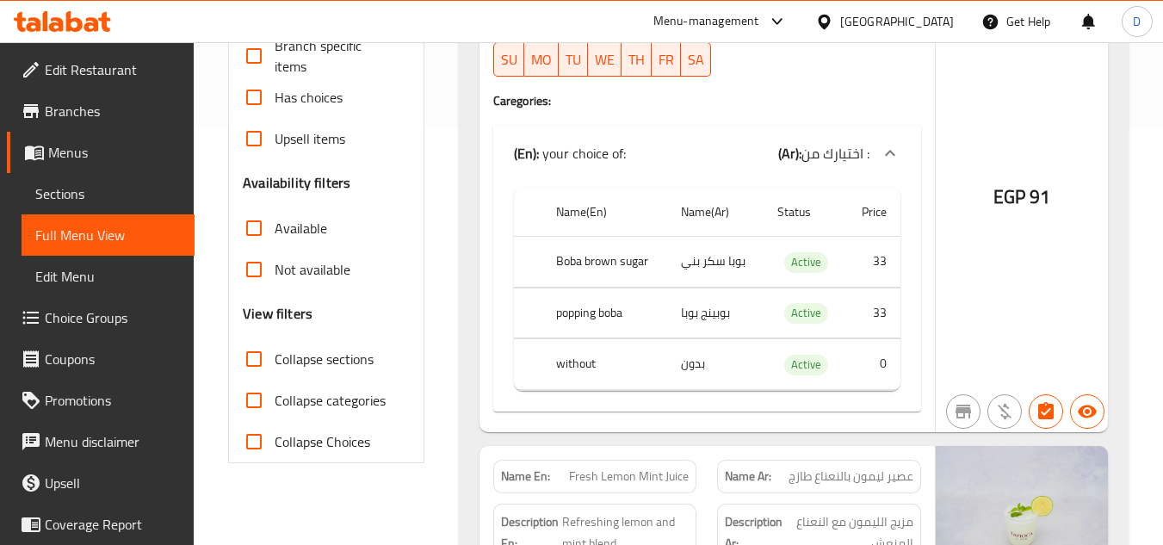
click at [300, 367] on span "Collapse sections" at bounding box center [324, 359] width 99 height 21
click at [275, 367] on input "Collapse sections" at bounding box center [253, 358] width 41 height 41
checkbox input "true"
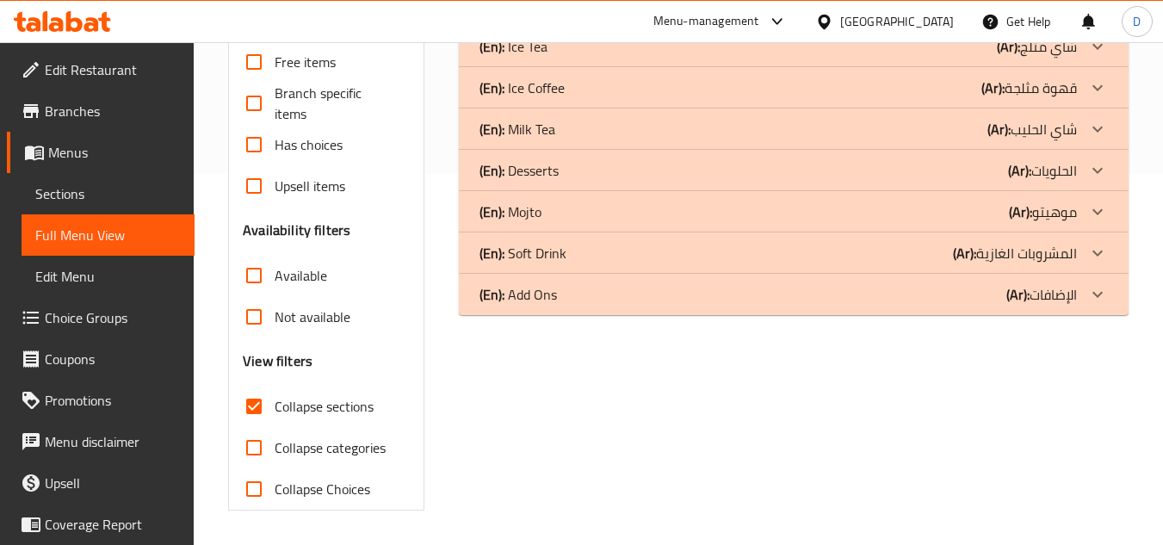
scroll to position [0, 0]
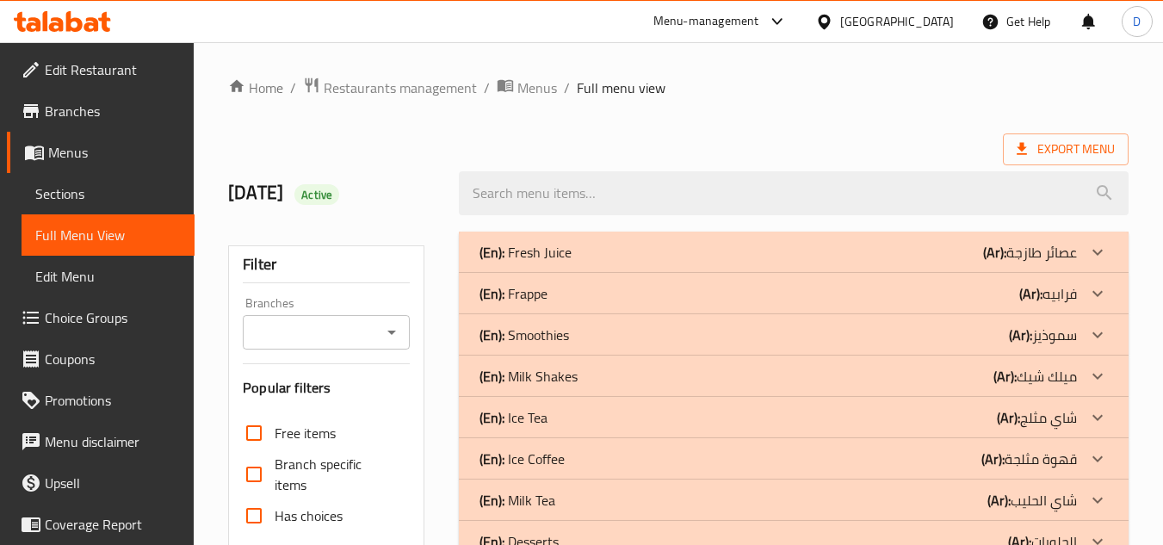
click at [1028, 299] on b "(Ar):" at bounding box center [1030, 294] width 23 height 26
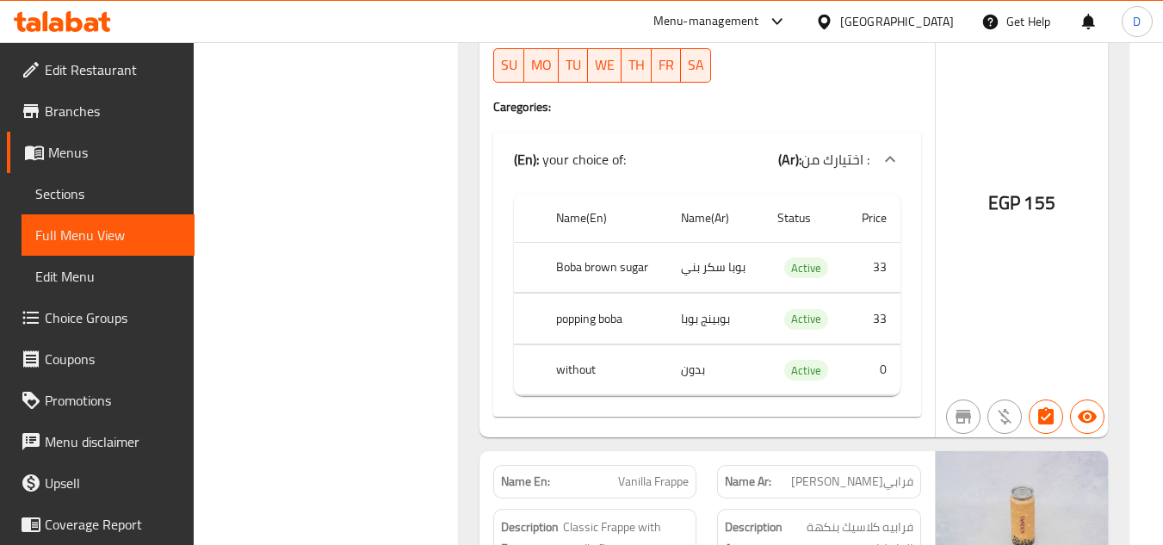
scroll to position [1377, 0]
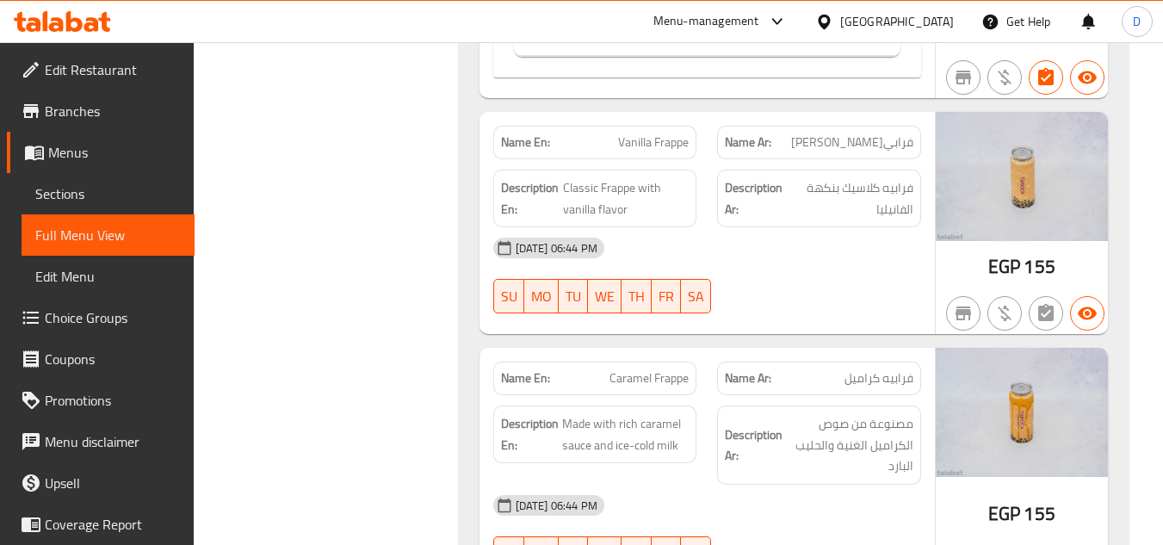
click at [53, 193] on span "Sections" at bounding box center [107, 193] width 145 height 21
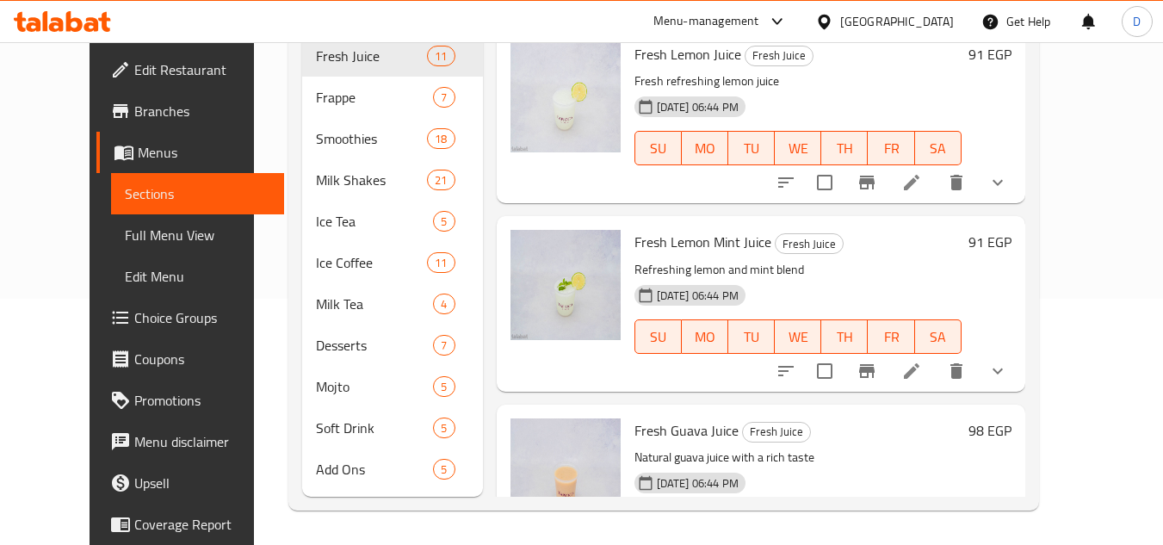
scroll to position [246, 0]
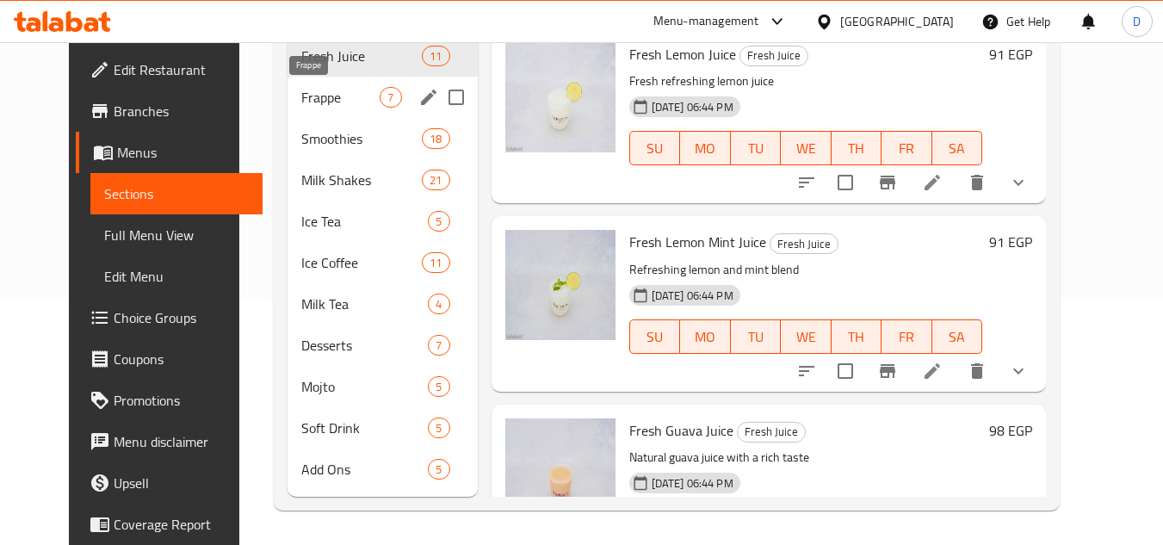
click at [301, 95] on span "Frappe" at bounding box center [340, 97] width 78 height 21
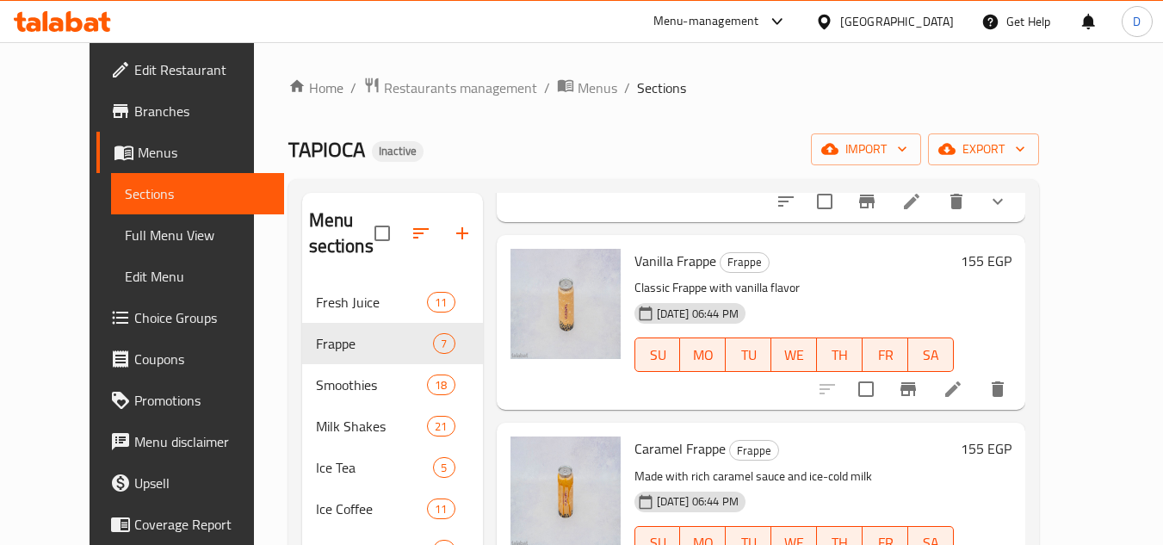
scroll to position [430, 0]
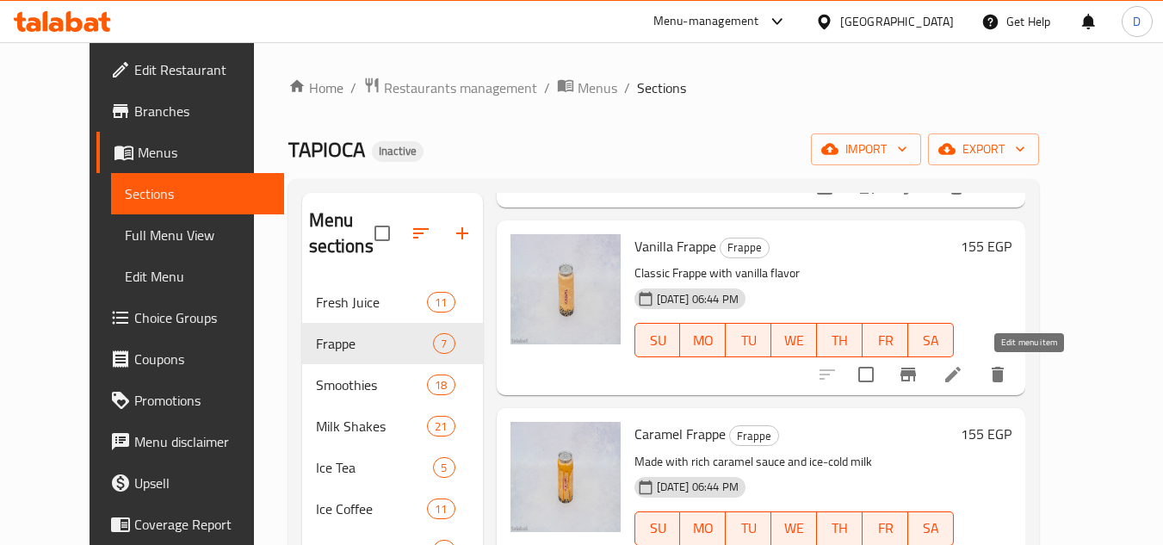
click at [960, 373] on icon at bounding box center [952, 374] width 15 height 15
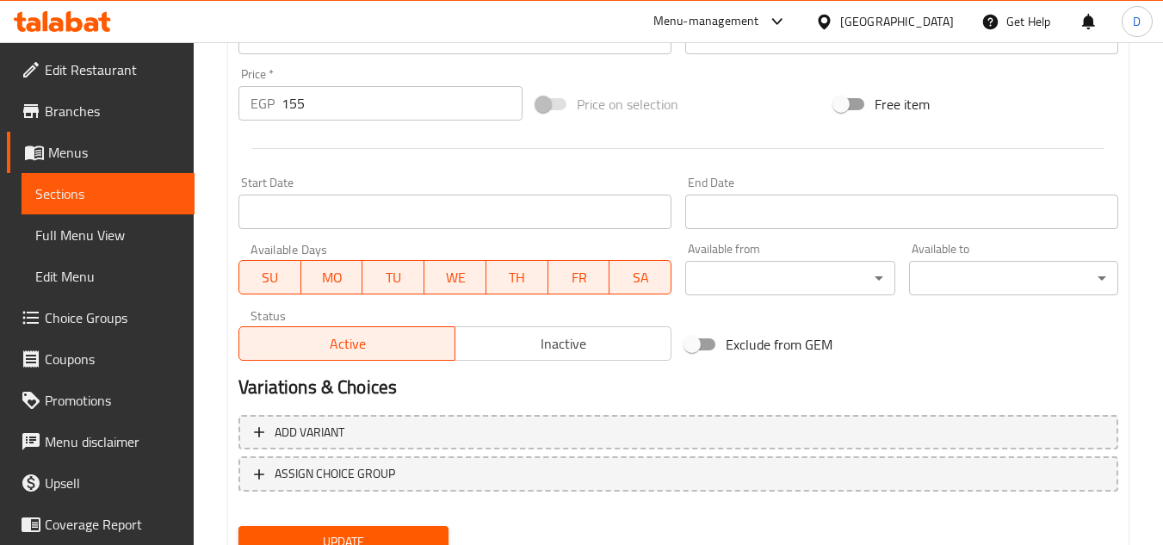
scroll to position [696, 0]
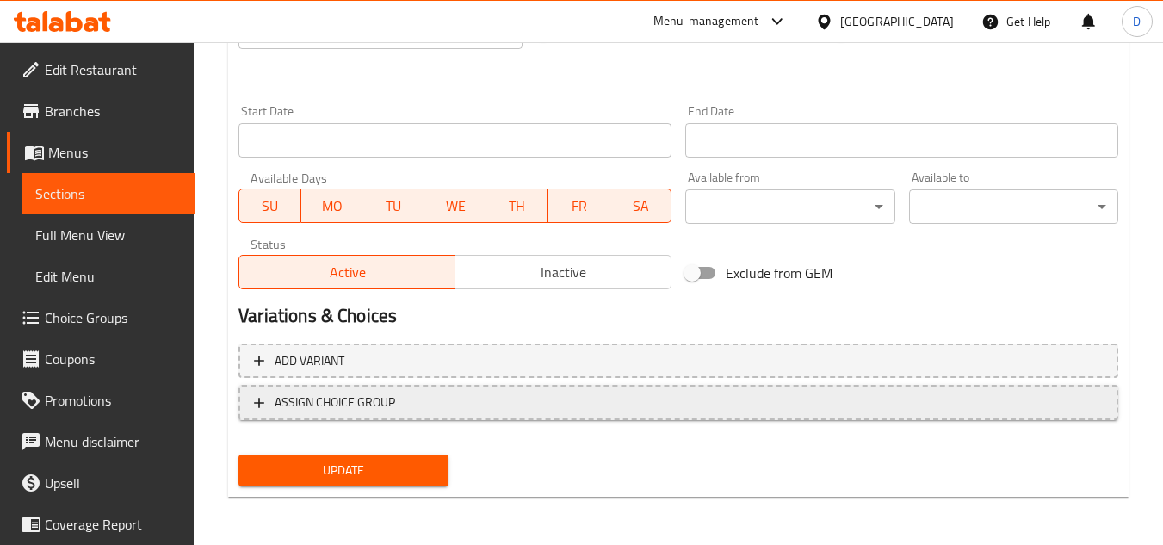
click at [390, 394] on span "ASSIGN CHOICE GROUP" at bounding box center [335, 403] width 120 height 22
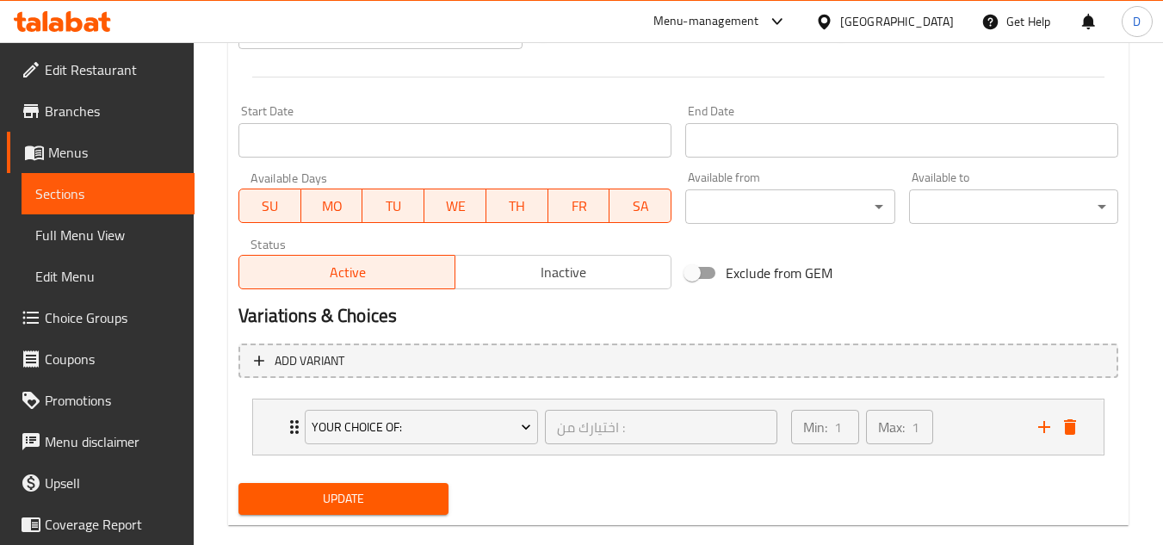
click at [360, 489] on span "Update" at bounding box center [343, 499] width 182 height 22
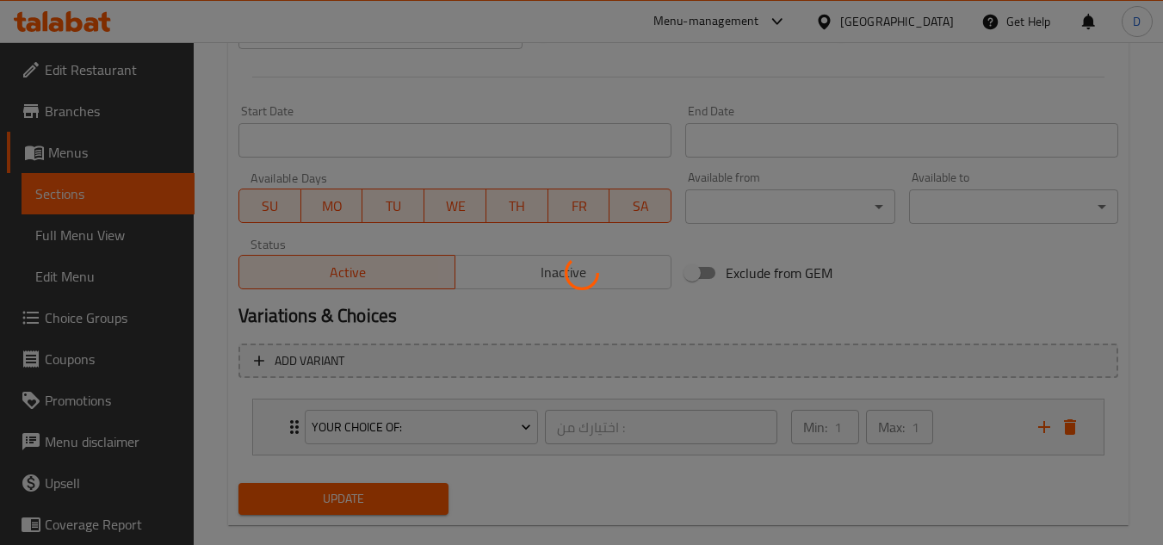
scroll to position [8, 0]
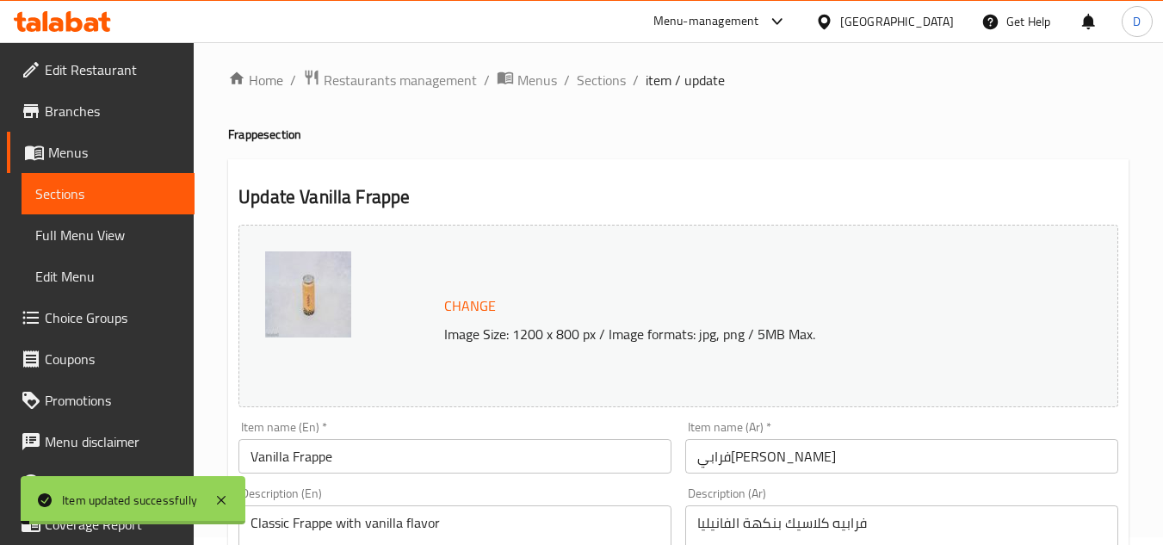
click at [82, 318] on span "Choice Groups" at bounding box center [113, 317] width 136 height 21
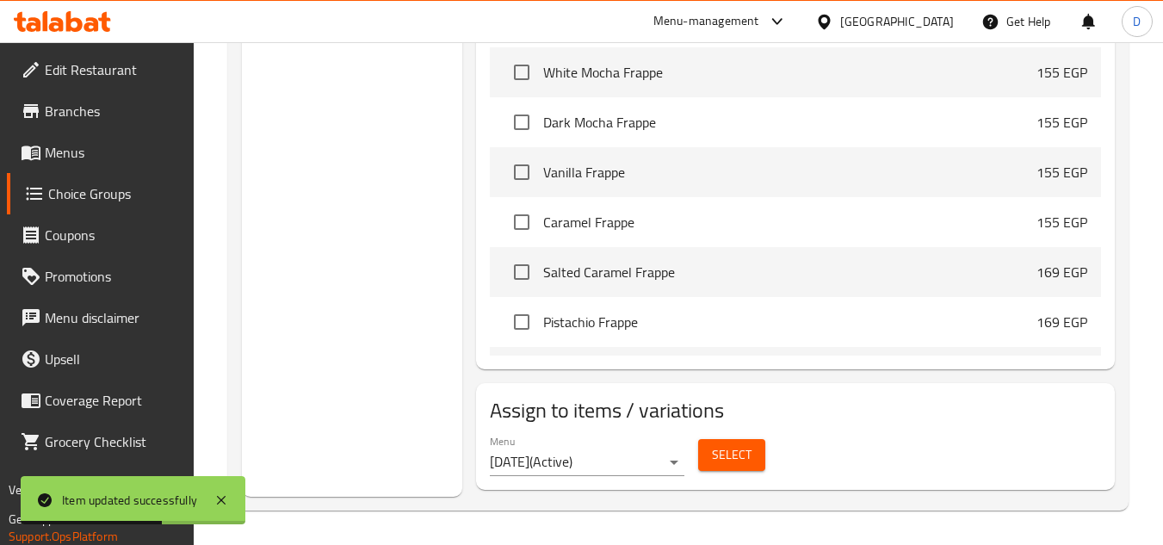
scroll to position [688, 0]
click at [534, 222] on input "checkbox" at bounding box center [521, 220] width 36 height 36
checkbox input "true"
click at [523, 272] on input "checkbox" at bounding box center [521, 270] width 36 height 36
checkbox input "true"
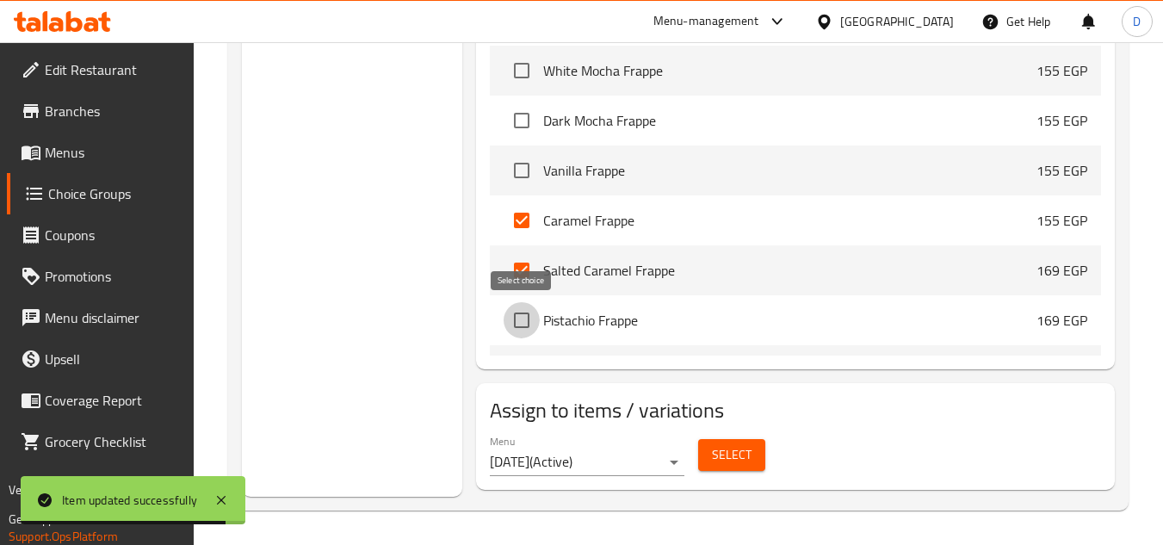
click at [520, 317] on input "checkbox" at bounding box center [521, 320] width 36 height 36
checkbox input "true"
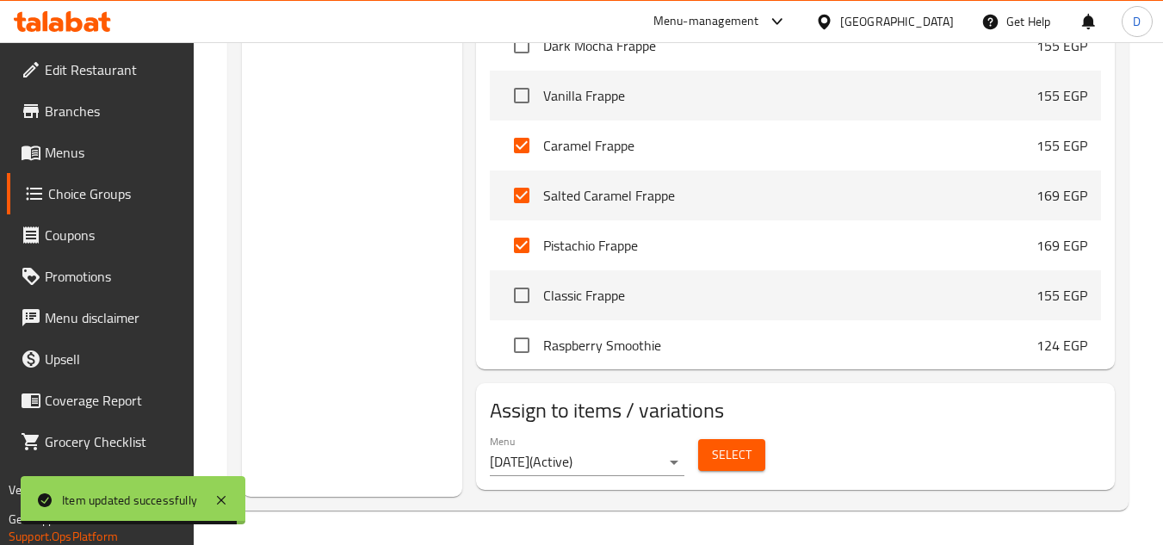
scroll to position [861, 0]
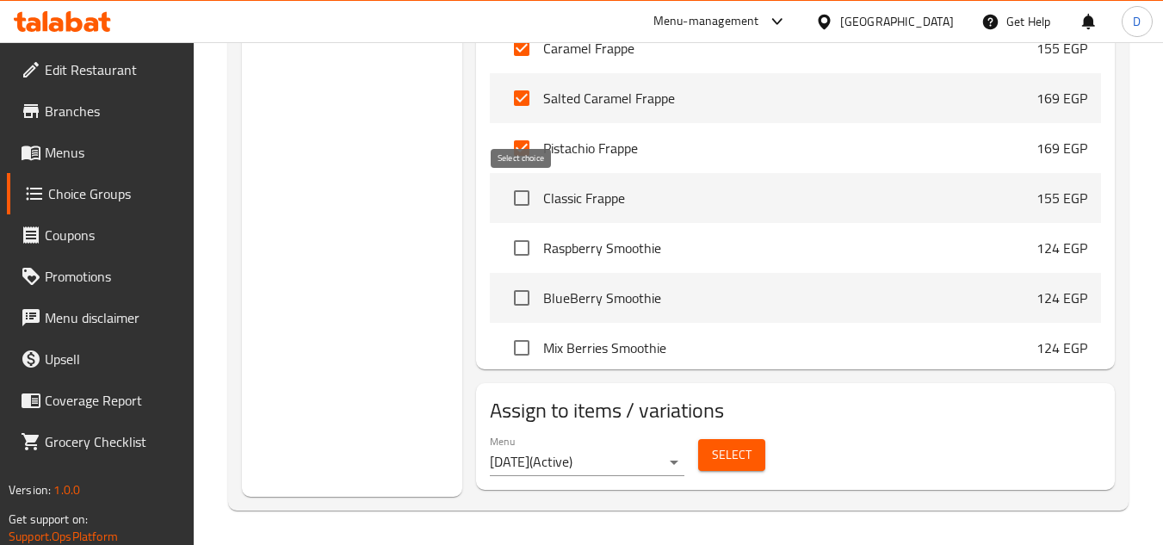
click at [526, 201] on input "checkbox" at bounding box center [521, 198] width 36 height 36
checkbox input "true"
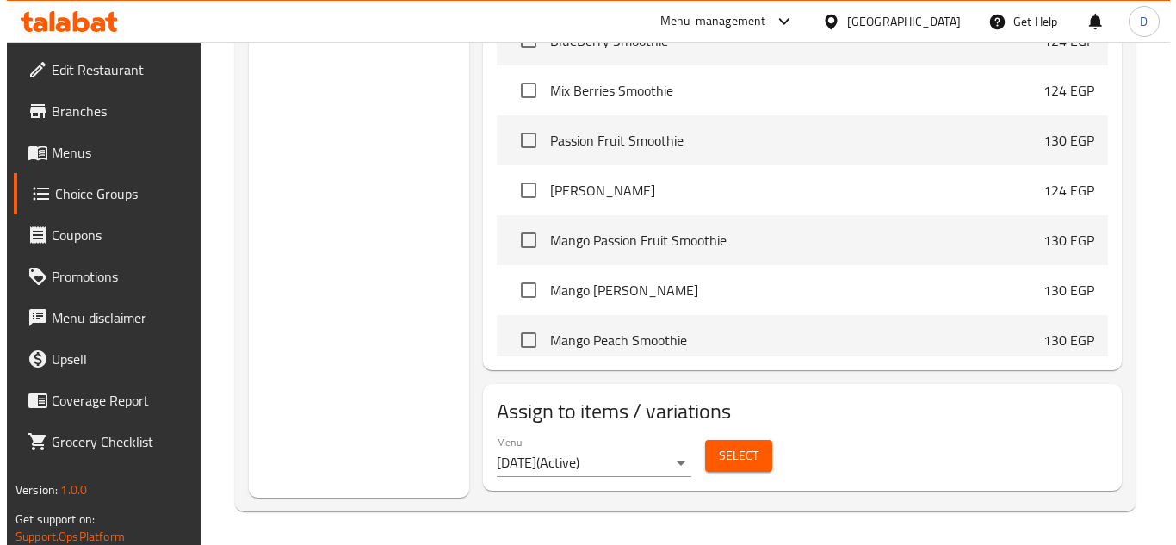
scroll to position [733, 0]
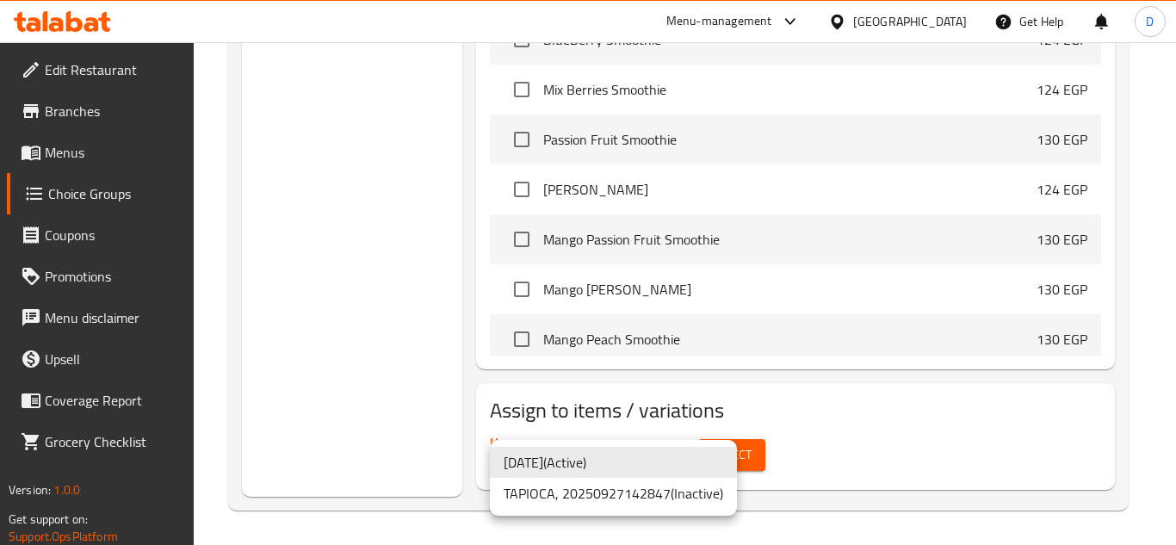
click at [647, 486] on li "TAPIOCA, 20250927142847 ( Inactive )" at bounding box center [613, 493] width 247 height 31
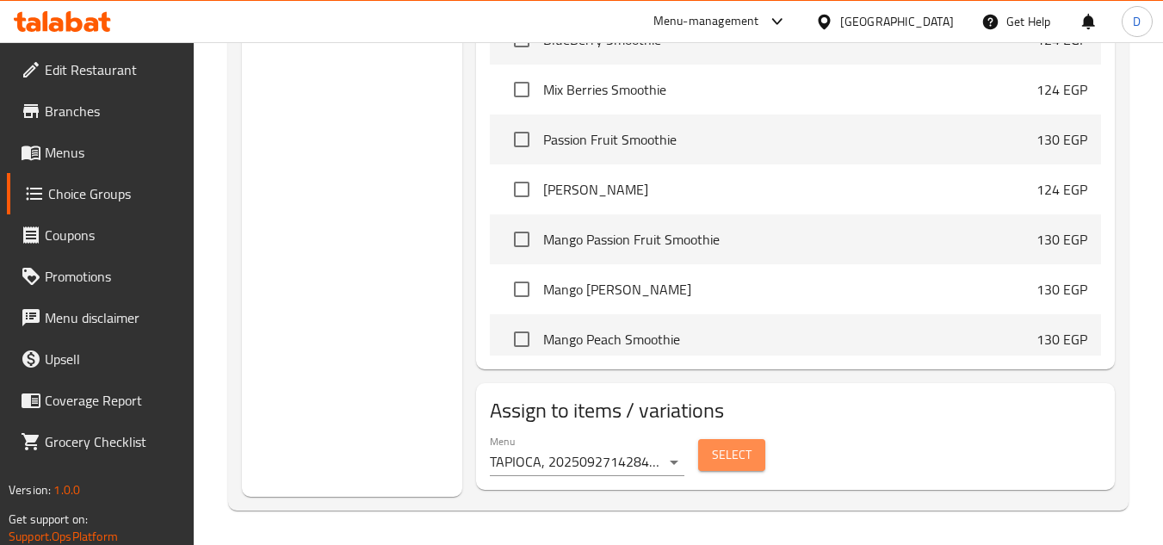
click at [719, 459] on span "Select" at bounding box center [732, 455] width 40 height 22
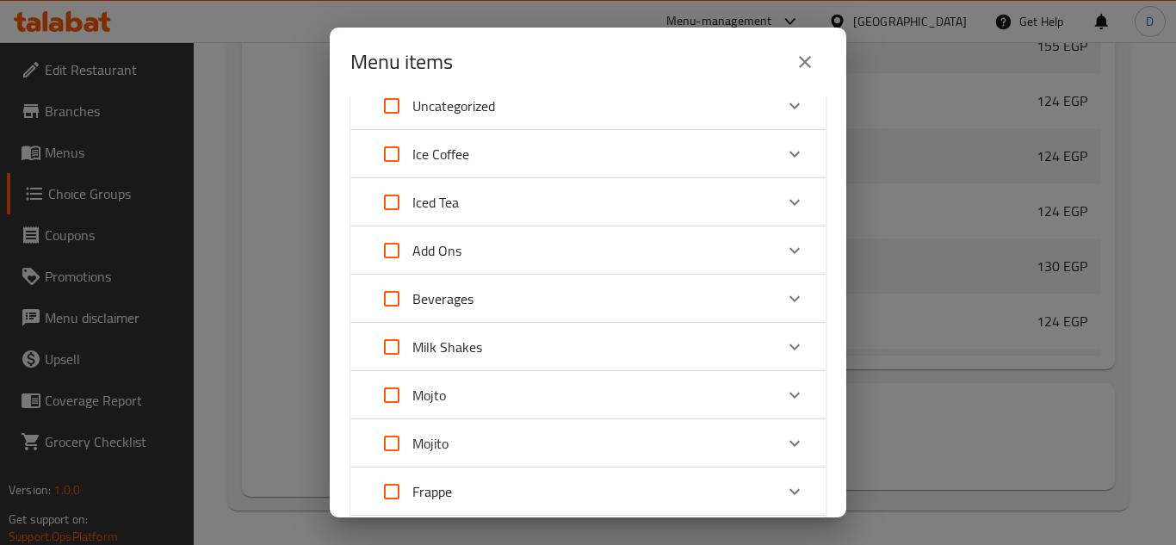
scroll to position [0, 0]
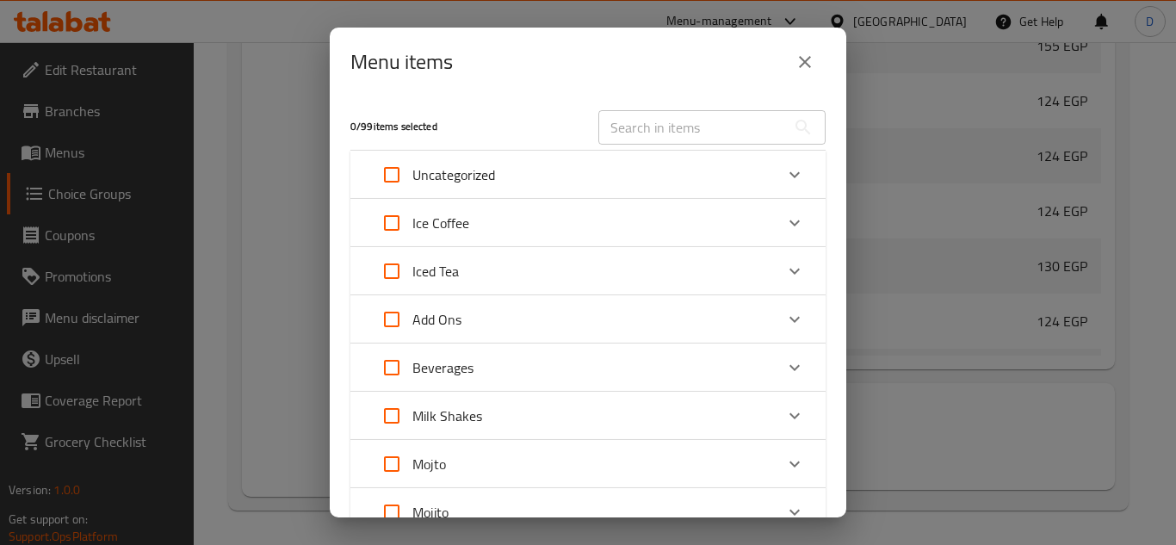
click at [800, 65] on icon "close" at bounding box center [804, 62] width 21 height 21
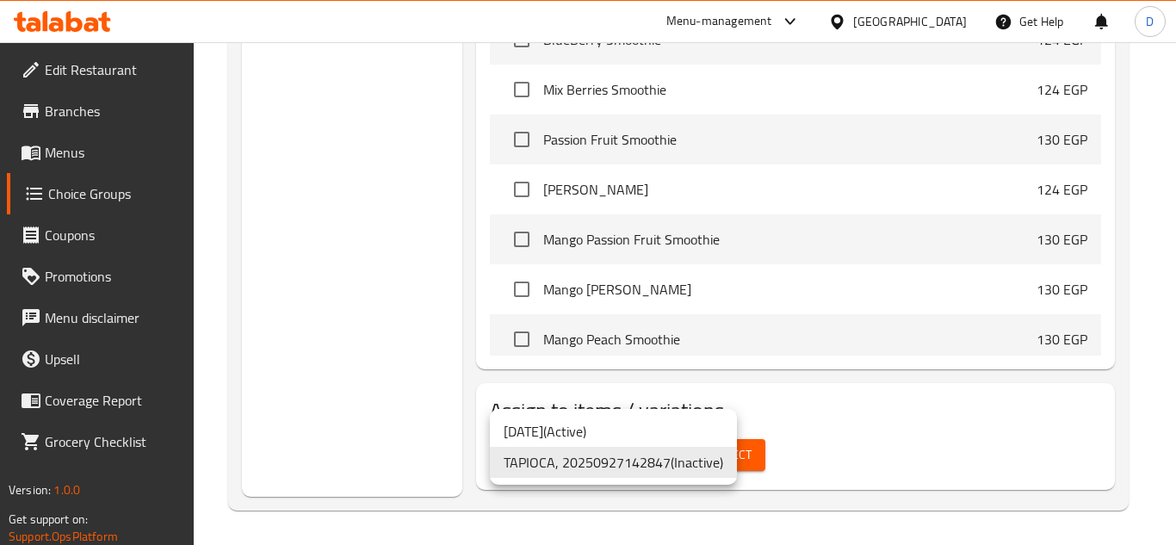
click at [615, 434] on li "27/9/2025 ( Active )" at bounding box center [613, 431] width 247 height 31
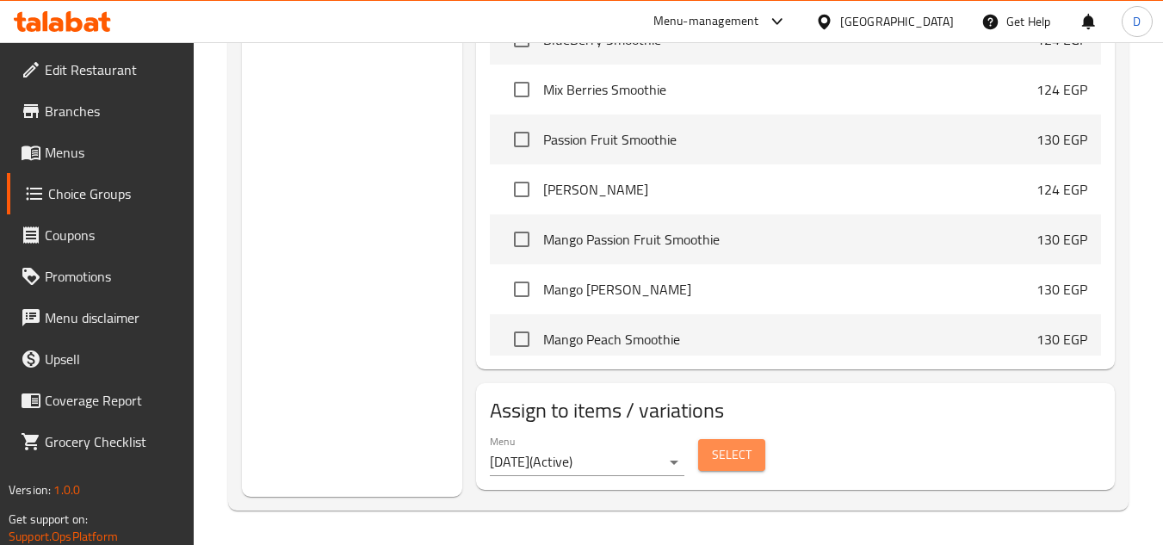
click at [738, 451] on span "Select" at bounding box center [732, 455] width 40 height 22
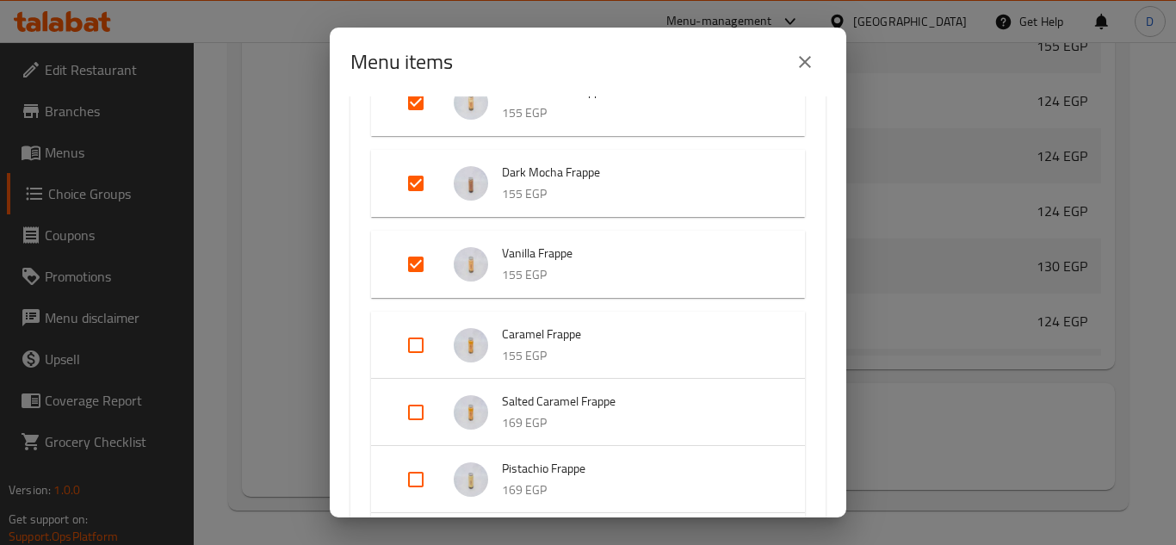
scroll to position [1205, 0]
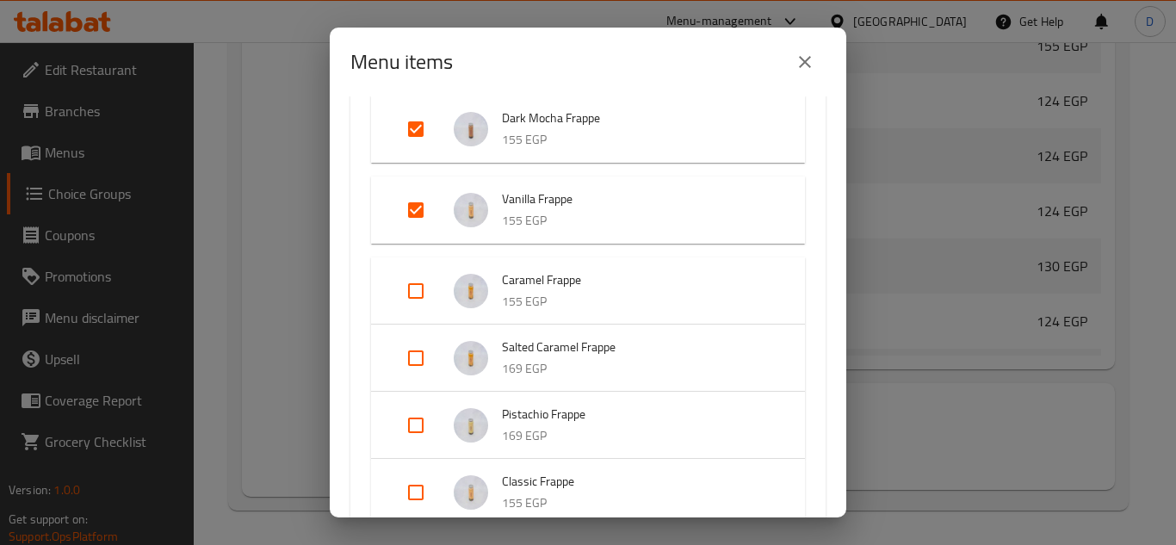
click at [405, 292] on input "Expand" at bounding box center [415, 290] width 41 height 41
checkbox input "true"
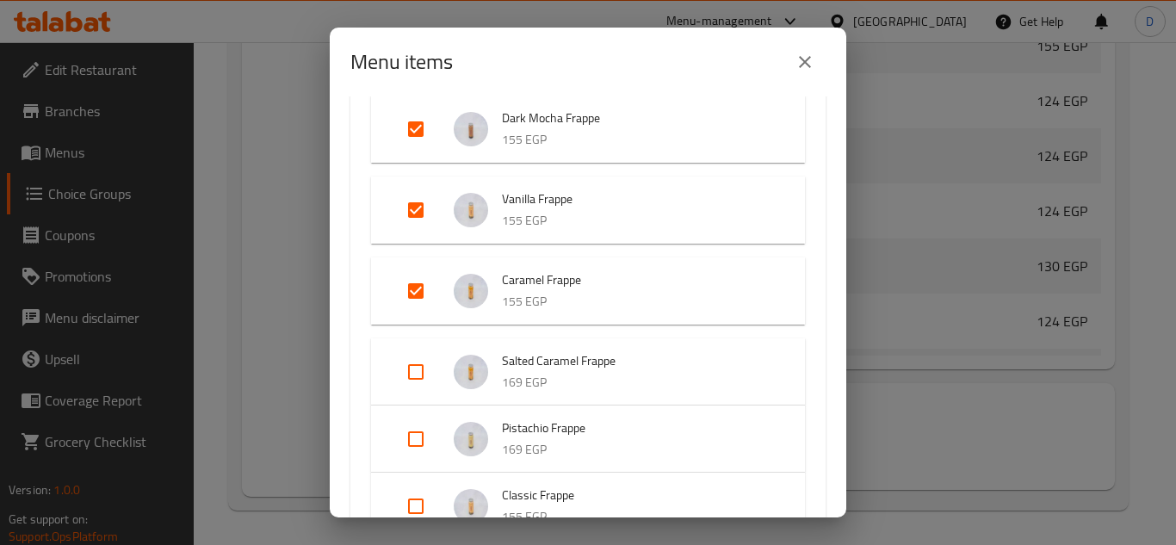
click at [408, 387] on input "Expand" at bounding box center [415, 371] width 41 height 41
checkbox input "true"
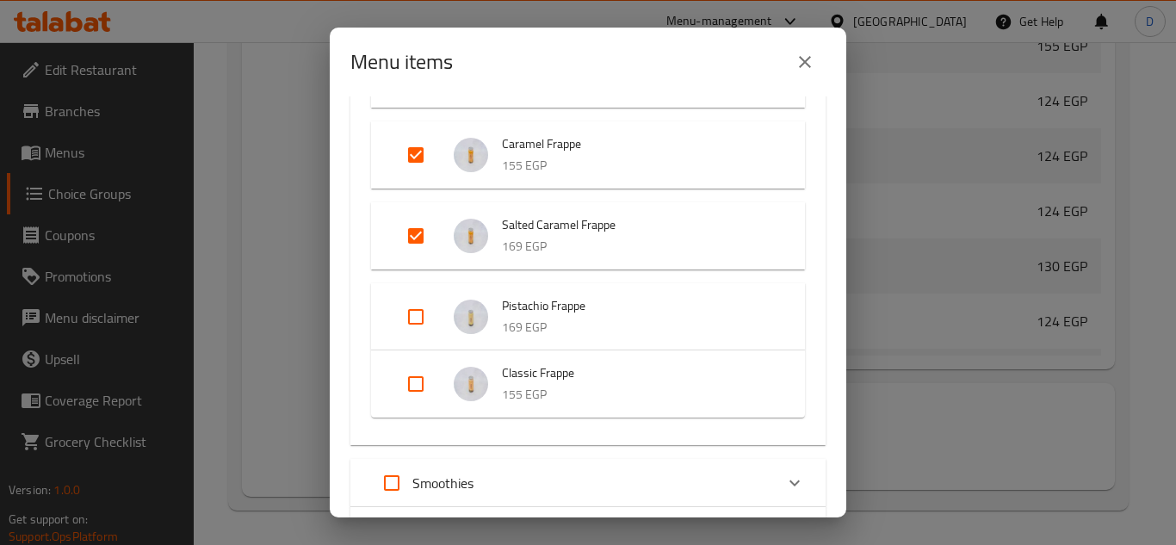
scroll to position [1377, 0]
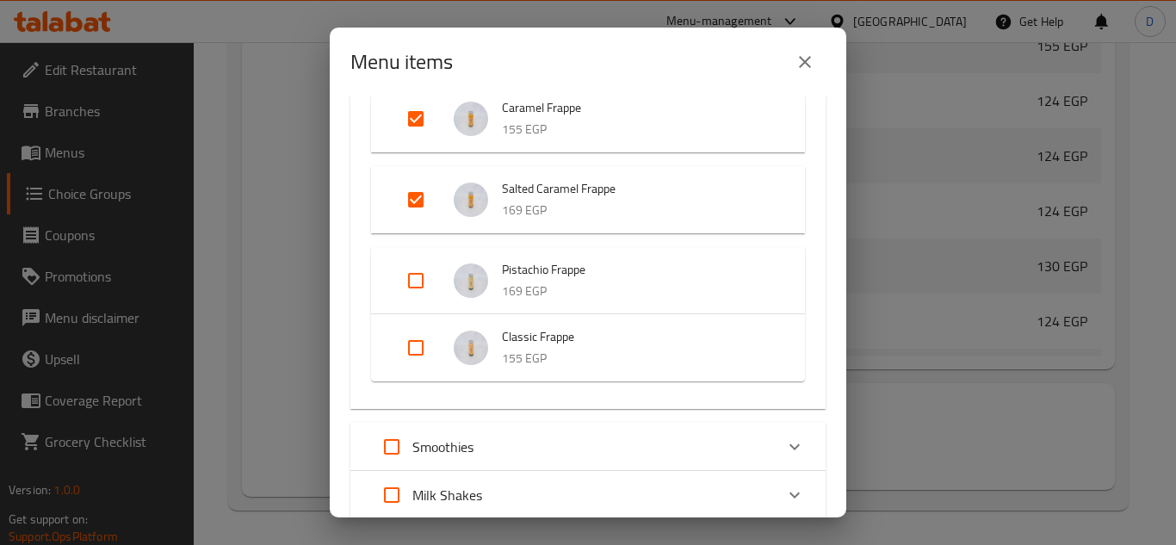
click at [421, 283] on input "Expand" at bounding box center [415, 280] width 41 height 41
checkbox input "true"
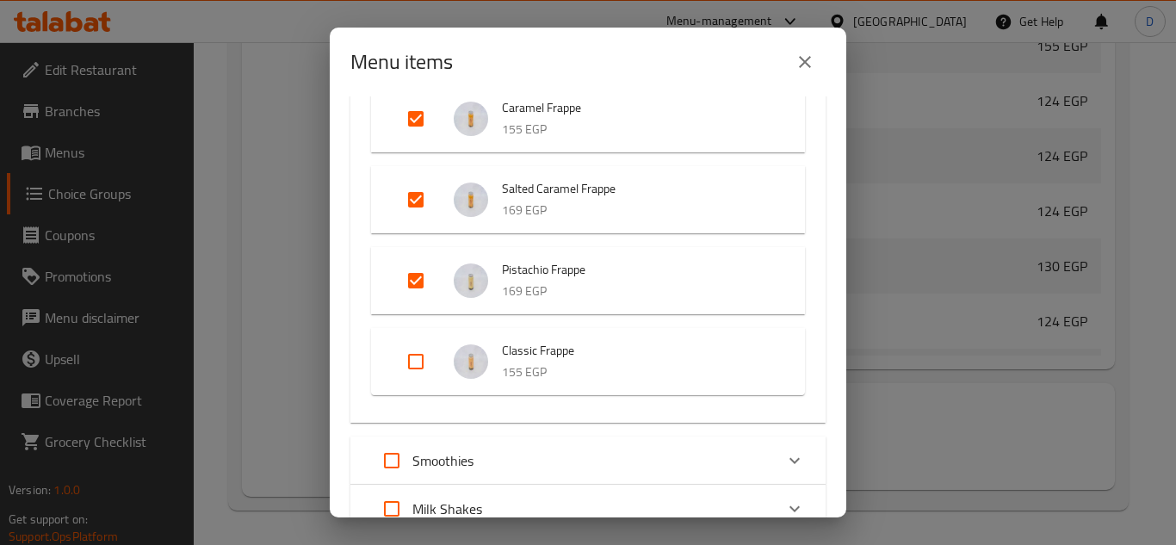
click at [407, 367] on input "Expand" at bounding box center [415, 361] width 41 height 41
checkbox input "true"
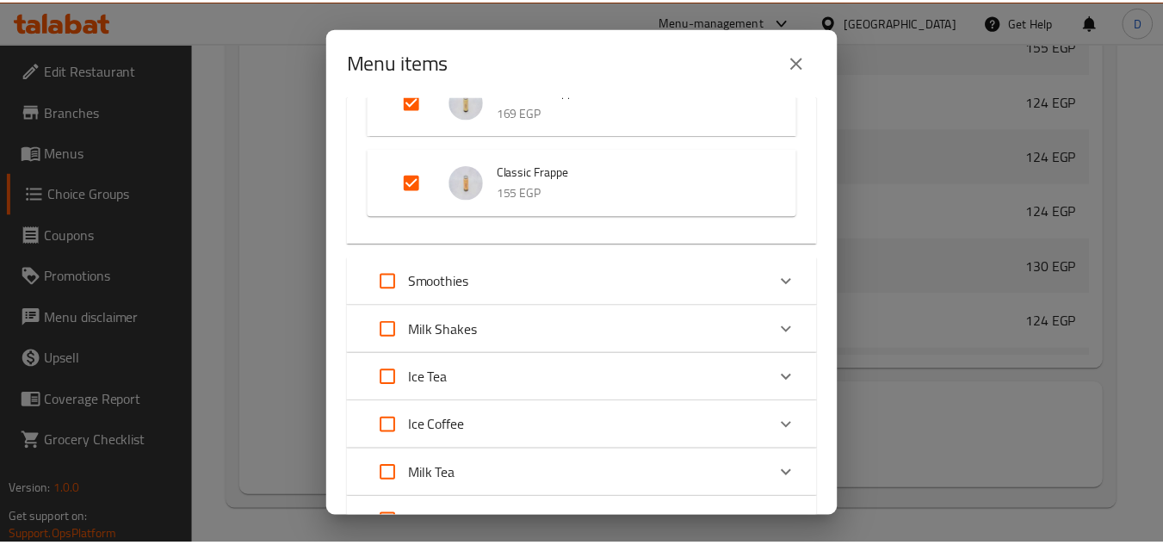
scroll to position [1849, 0]
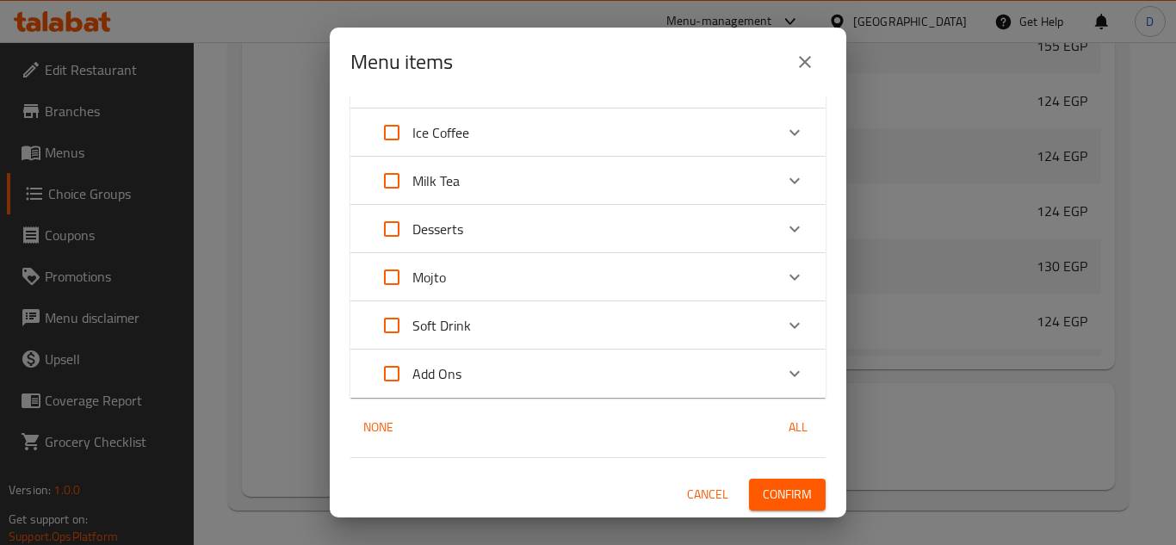
click at [768, 497] on span "Confirm" at bounding box center [787, 495] width 49 height 22
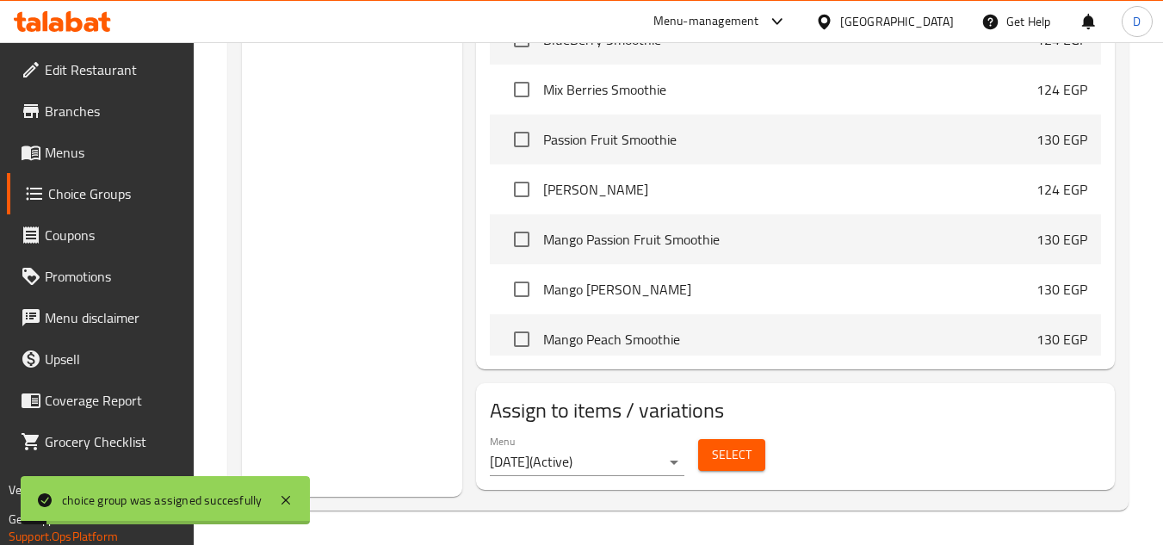
click at [97, 158] on span "Menus" at bounding box center [113, 152] width 136 height 21
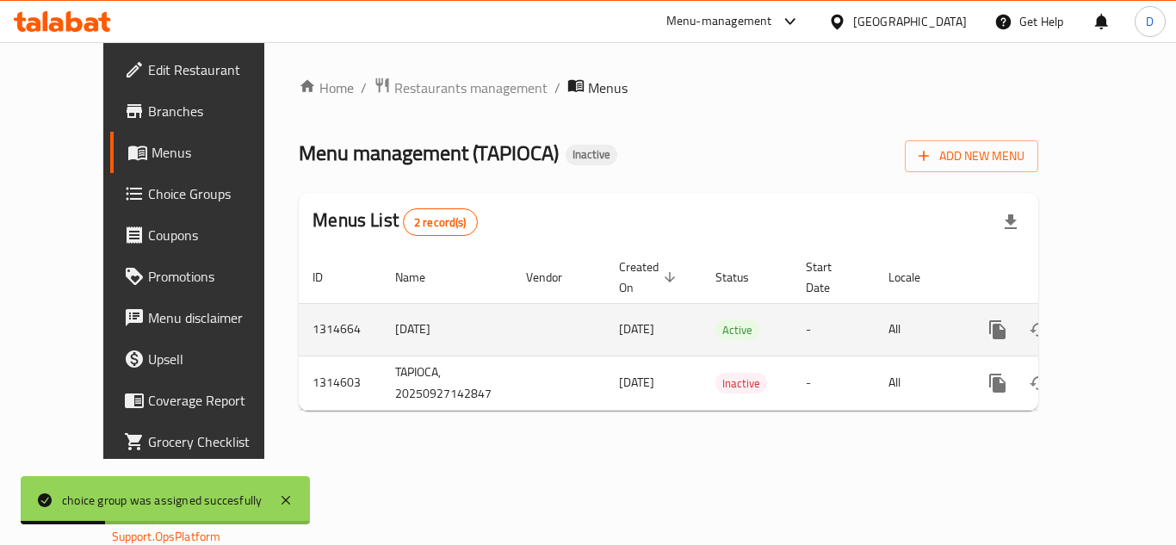
click at [1115, 319] on icon "enhanced table" at bounding box center [1121, 329] width 21 height 21
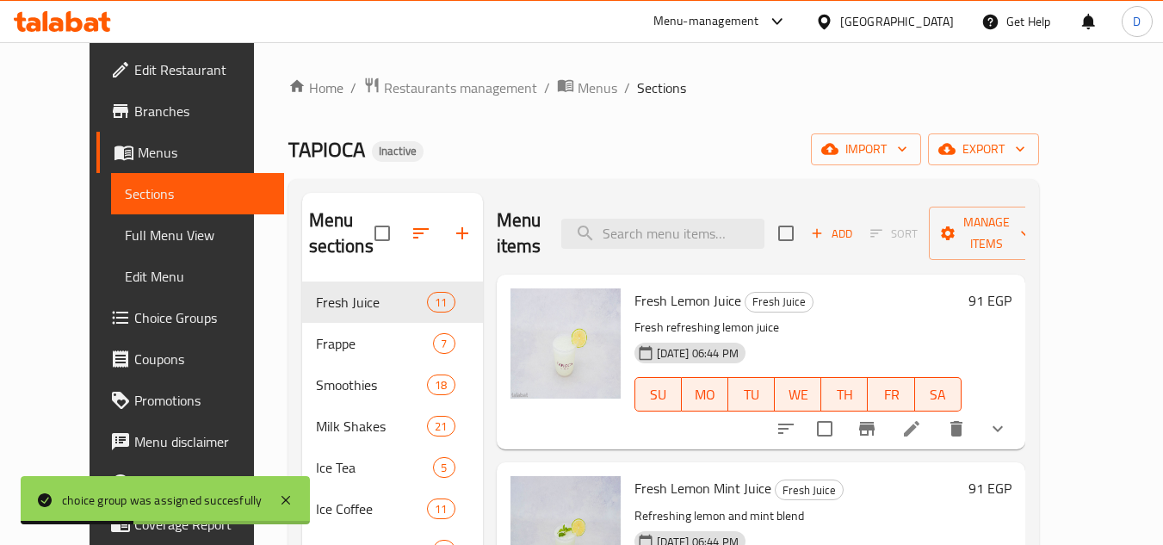
click at [125, 239] on span "Full Menu View" at bounding box center [197, 235] width 145 height 21
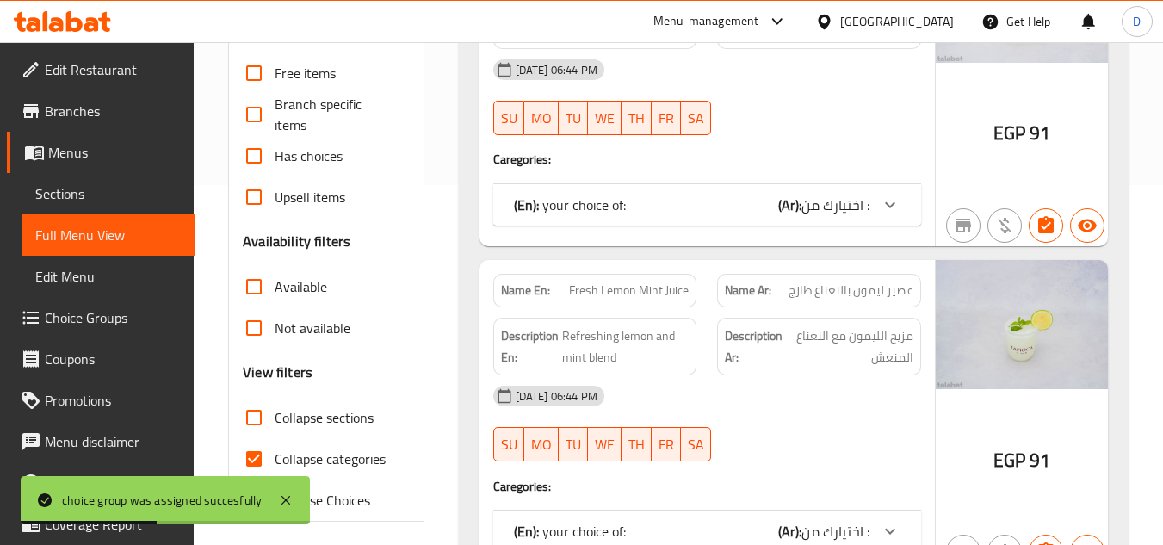
scroll to position [430, 0]
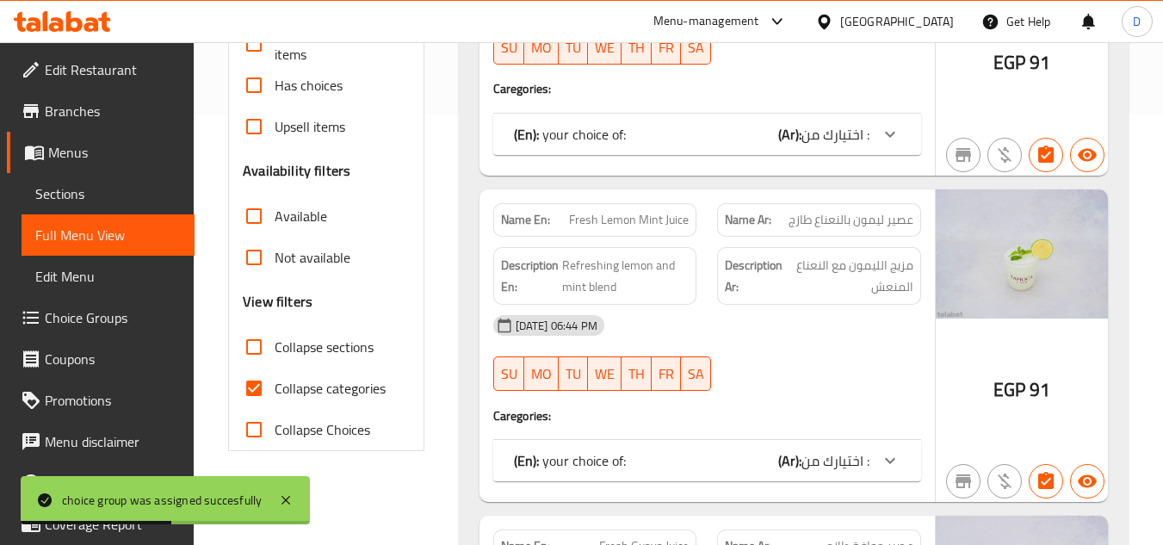
click at [298, 390] on span "Collapse categories" at bounding box center [330, 388] width 111 height 21
click at [275, 390] on input "Collapse categories" at bounding box center [253, 387] width 41 height 41
checkbox input "false"
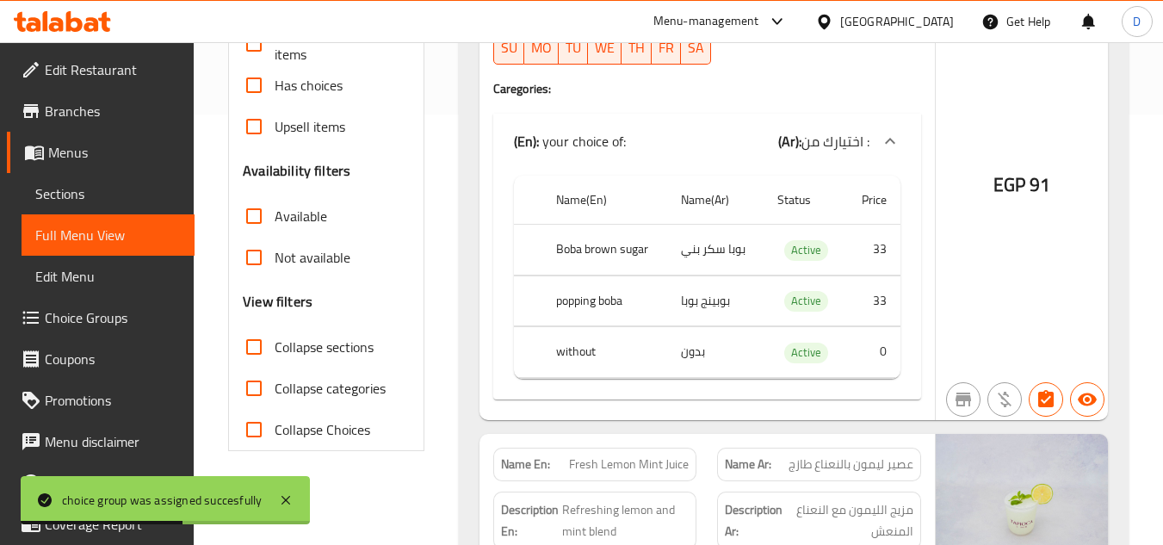
click at [293, 351] on span "Collapse sections" at bounding box center [324, 347] width 99 height 21
click at [275, 351] on input "Collapse sections" at bounding box center [253, 346] width 41 height 41
checkbox input "true"
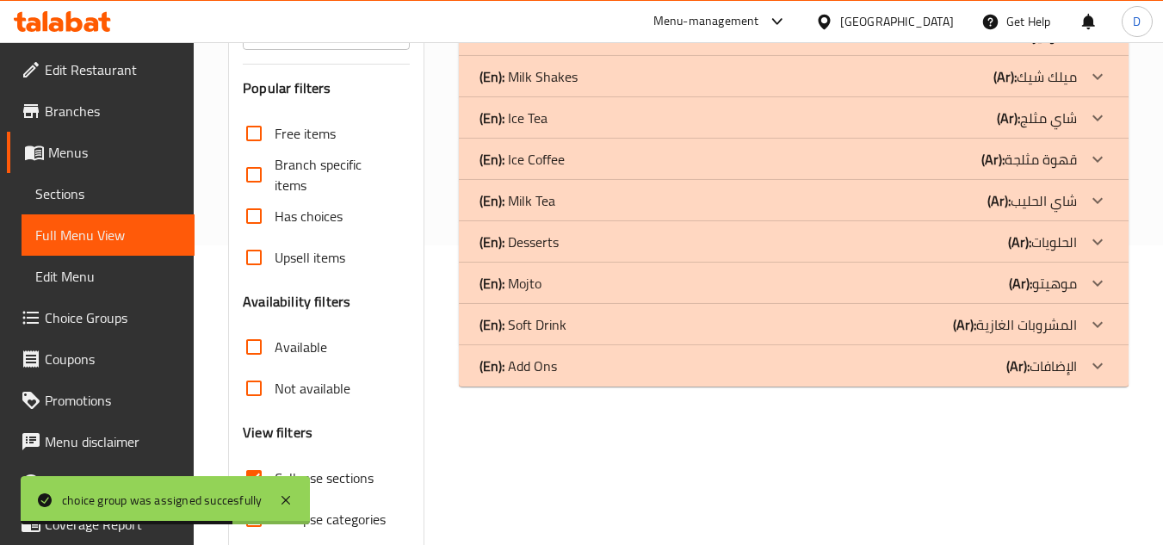
scroll to position [113, 0]
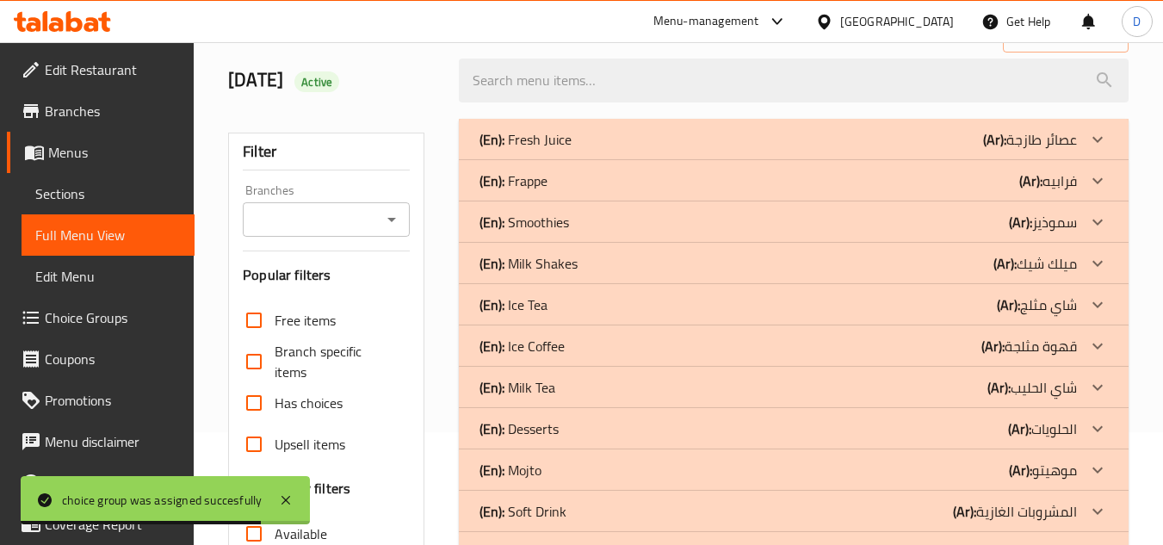
click at [1073, 182] on p "(Ar): فرابيه" at bounding box center [1048, 180] width 58 height 21
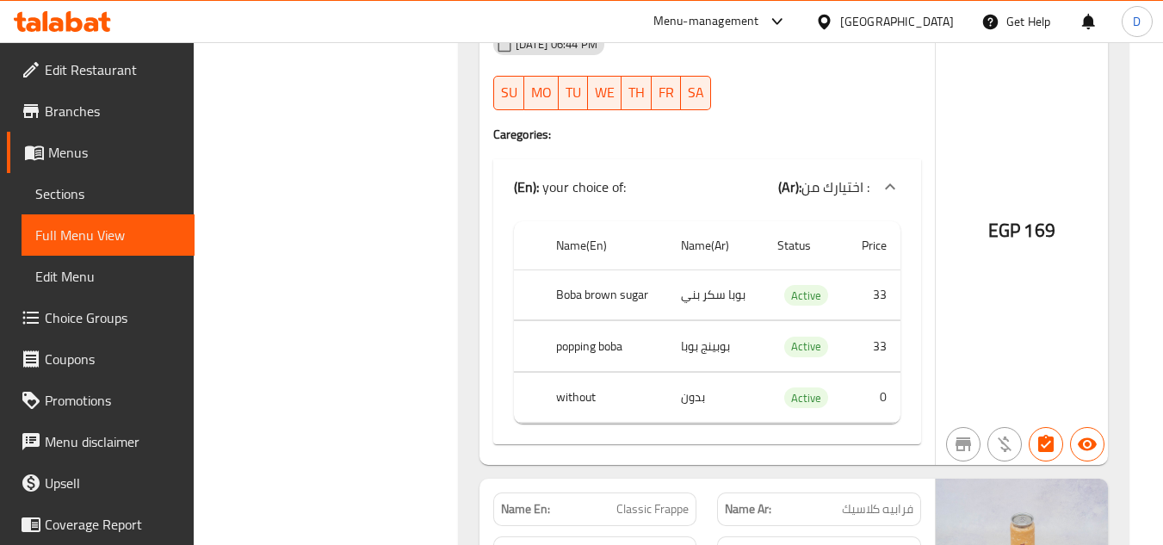
scroll to position [3469, 0]
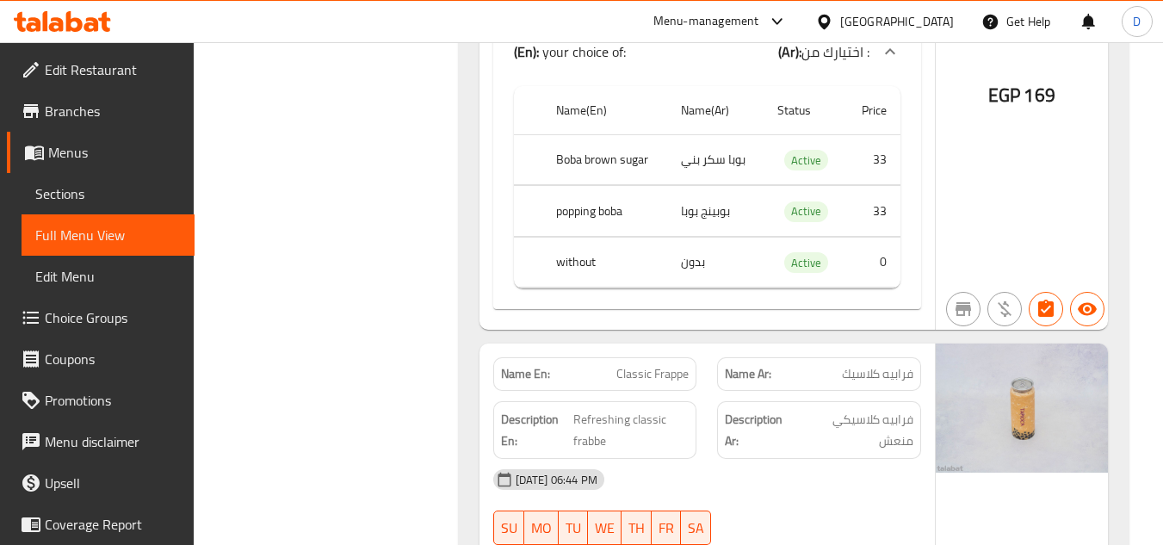
click at [95, 312] on span "Choice Groups" at bounding box center [113, 317] width 136 height 21
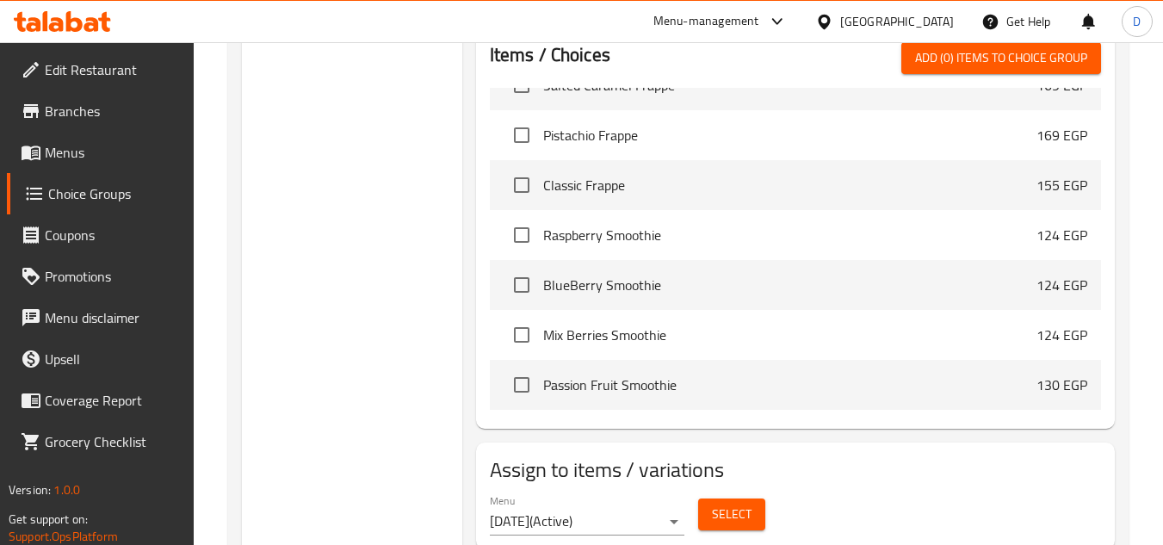
scroll to position [947, 0]
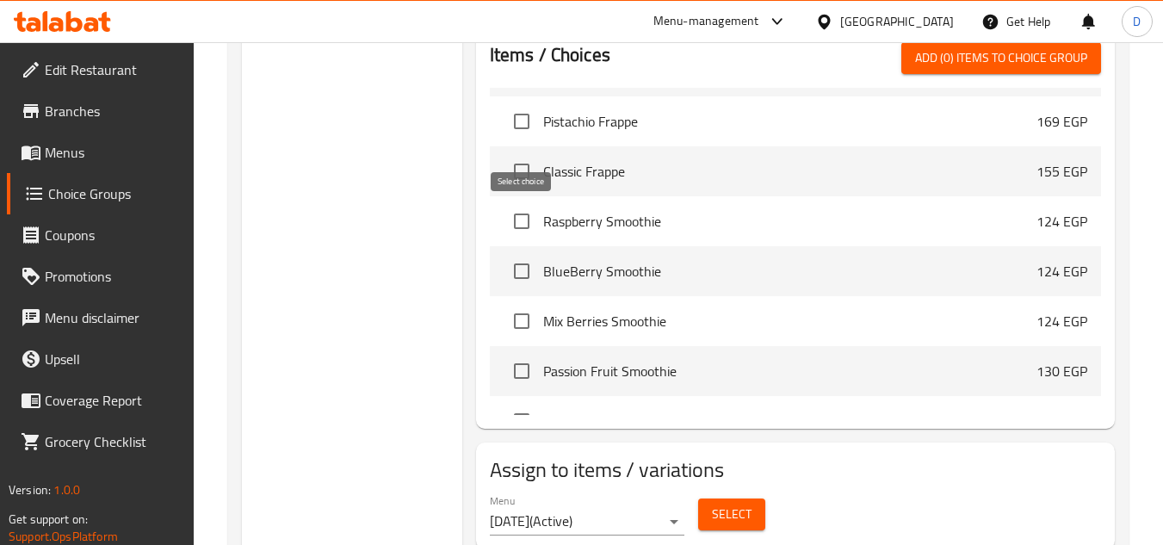
click at [517, 230] on input "checkbox" at bounding box center [521, 221] width 36 height 36
checkbox input "true"
click at [517, 271] on input "checkbox" at bounding box center [521, 271] width 36 height 36
checkbox input "true"
click at [516, 330] on input "checkbox" at bounding box center [521, 321] width 36 height 36
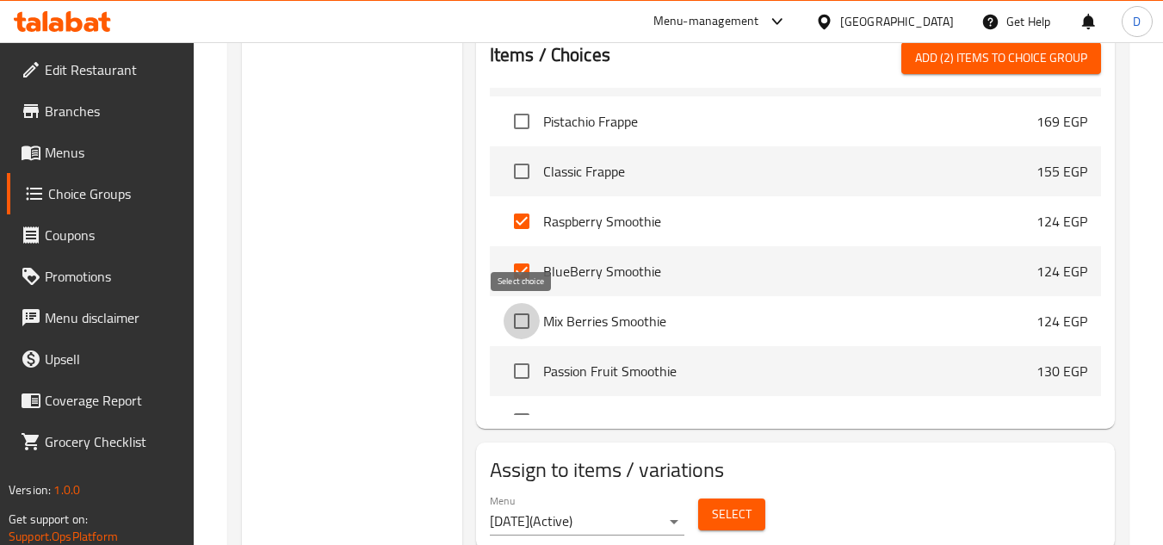
checkbox input "true"
click at [525, 370] on input "checkbox" at bounding box center [521, 371] width 36 height 36
checkbox input "true"
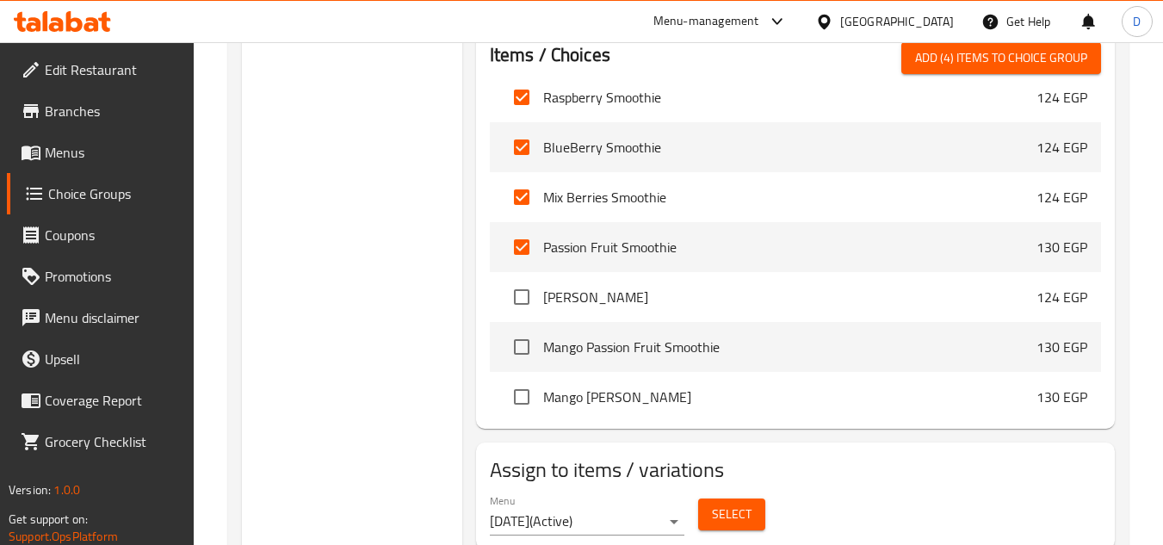
scroll to position [1119, 0]
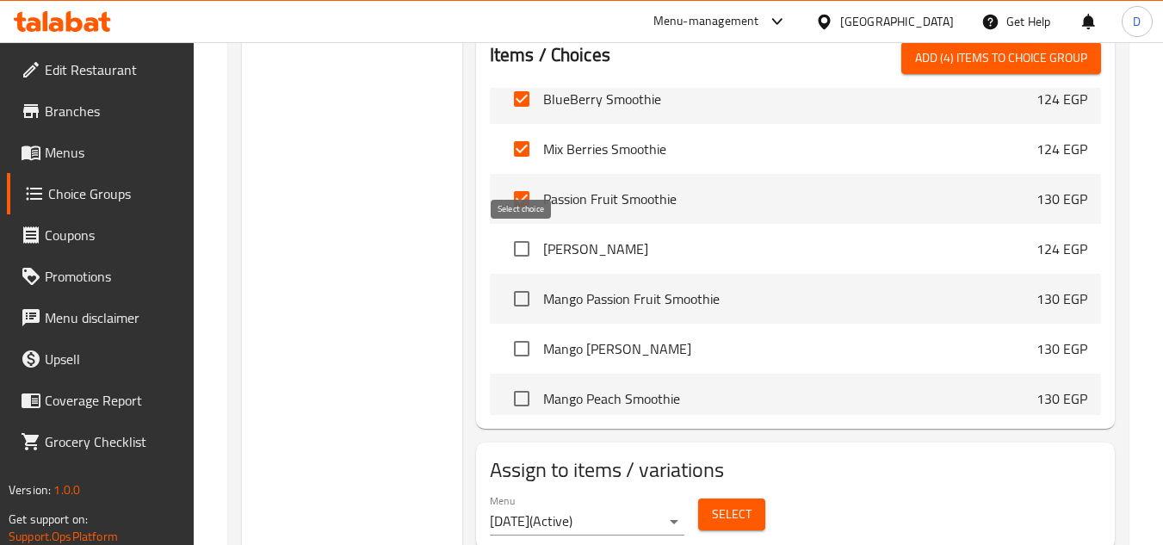
click at [520, 250] on input "checkbox" at bounding box center [521, 249] width 36 height 36
checkbox input "true"
click at [529, 305] on input "checkbox" at bounding box center [521, 299] width 36 height 36
checkbox input "true"
click at [514, 352] on input "checkbox" at bounding box center [521, 348] width 36 height 36
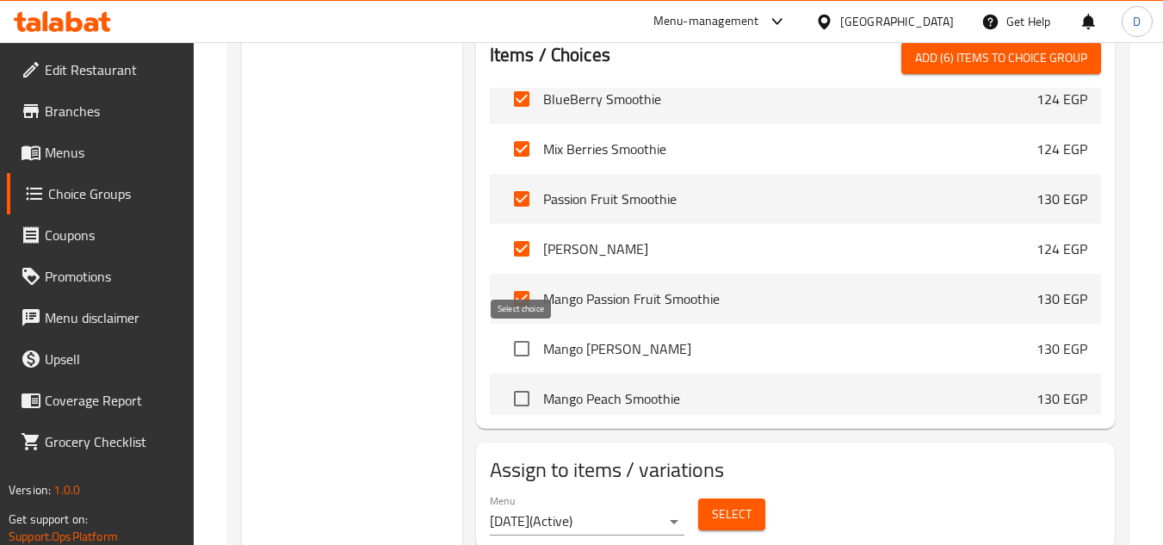
checkbox input "true"
click at [521, 398] on input "checkbox" at bounding box center [521, 398] width 36 height 36
checkbox input "true"
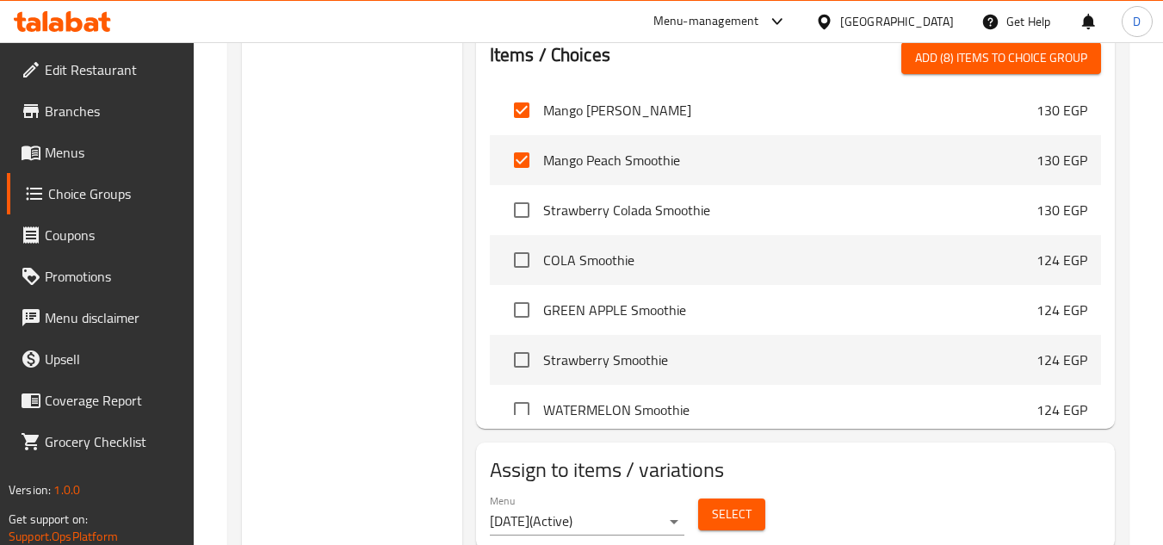
scroll to position [1377, 0]
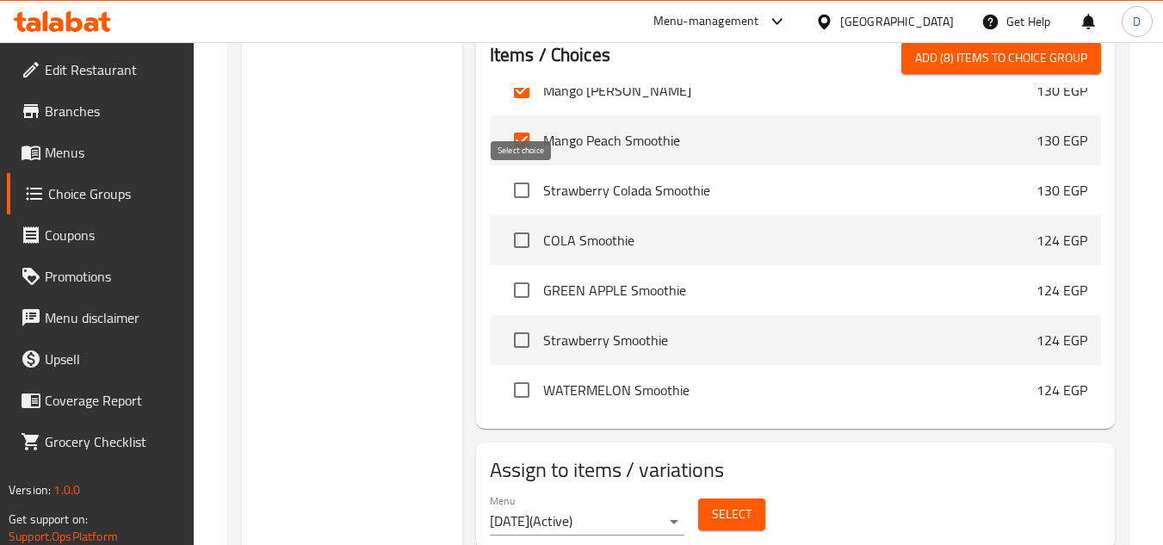
click at [520, 186] on input "checkbox" at bounding box center [521, 190] width 36 height 36
checkbox input "true"
click at [521, 244] on input "checkbox" at bounding box center [521, 240] width 36 height 36
checkbox input "true"
click at [519, 290] on input "checkbox" at bounding box center [521, 290] width 36 height 36
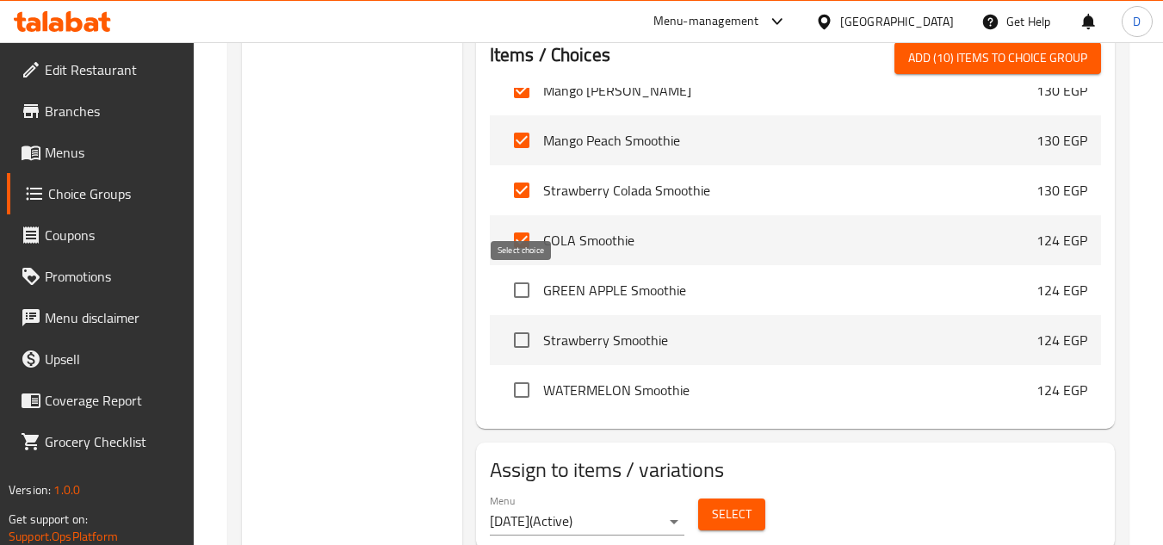
checkbox input "true"
click at [514, 337] on input "checkbox" at bounding box center [521, 340] width 36 height 36
checkbox input "true"
click at [528, 388] on input "checkbox" at bounding box center [521, 390] width 36 height 36
checkbox input "true"
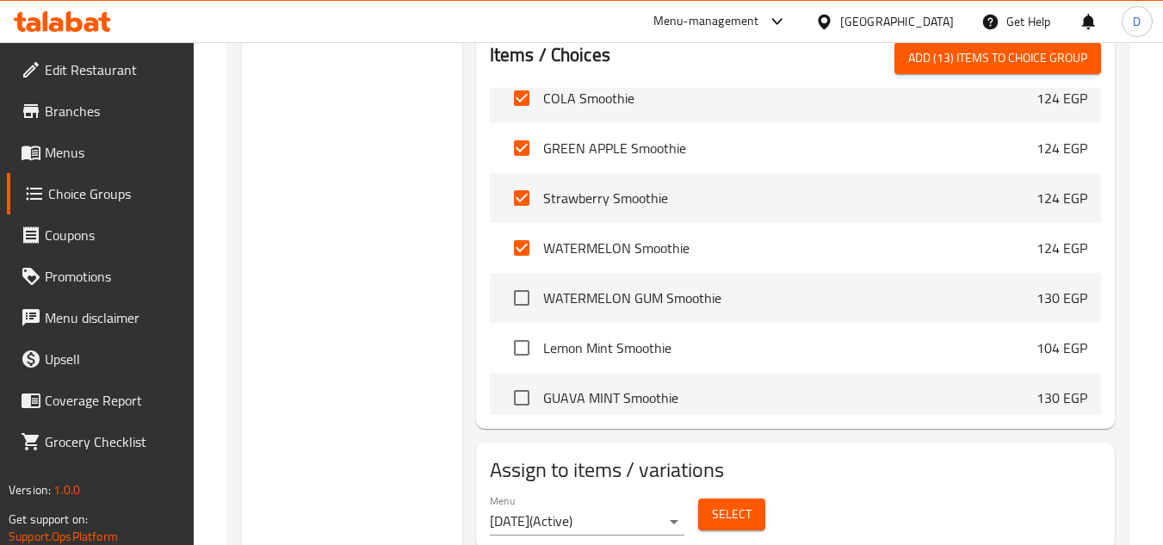
scroll to position [1549, 0]
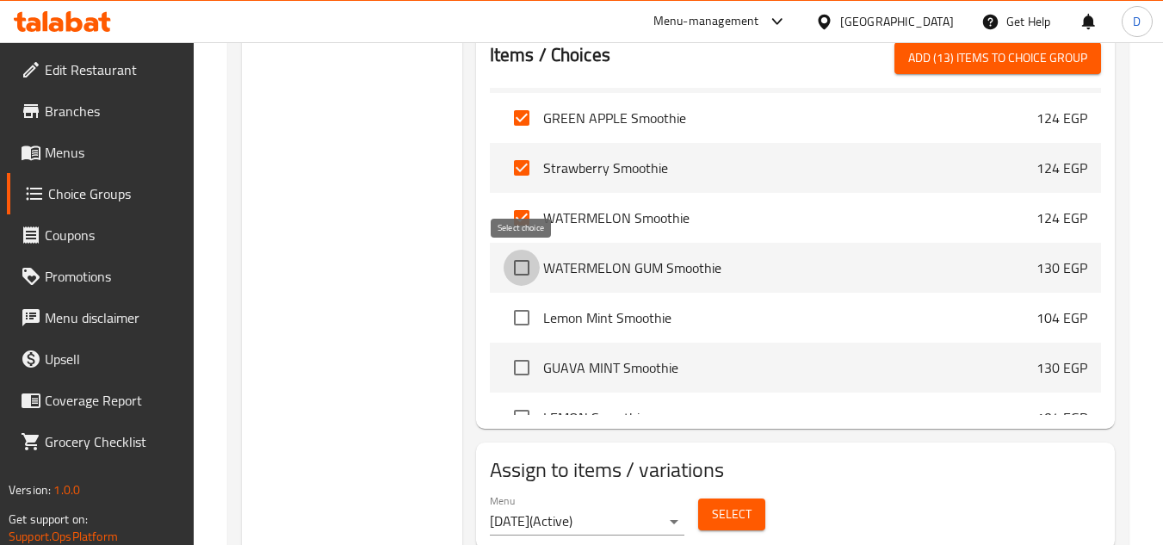
click at [530, 267] on input "checkbox" at bounding box center [521, 268] width 36 height 36
checkbox input "true"
click at [534, 327] on input "checkbox" at bounding box center [521, 317] width 36 height 36
checkbox input "true"
click at [562, 368] on span "GUAVA MINT Smoothie" at bounding box center [789, 367] width 493 height 21
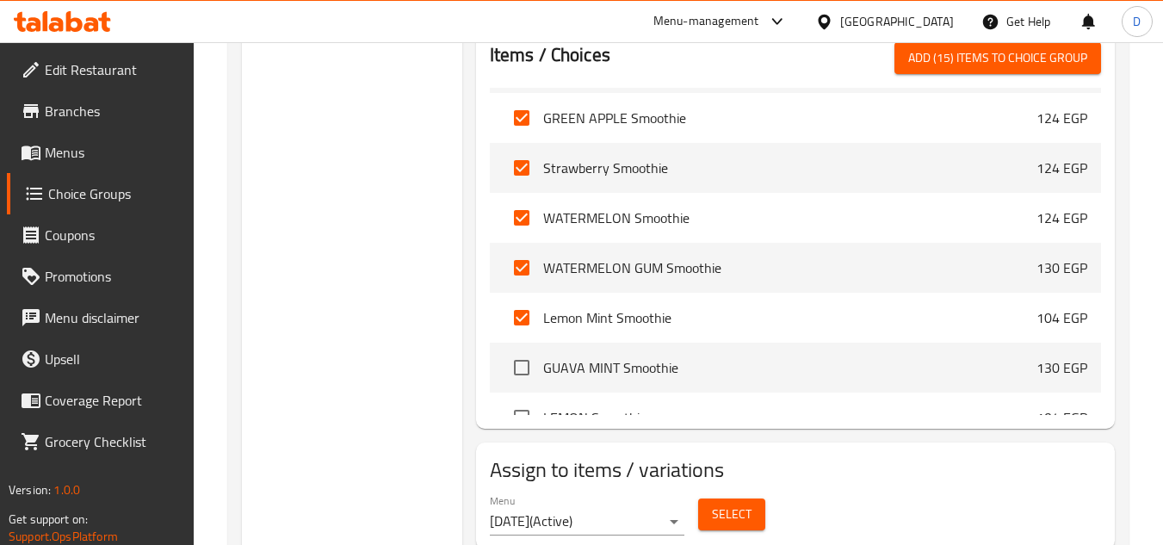
click at [543, 376] on span "GUAVA MINT Smoothie" at bounding box center [789, 367] width 493 height 21
click at [527, 375] on input "checkbox" at bounding box center [521, 367] width 36 height 36
checkbox input "true"
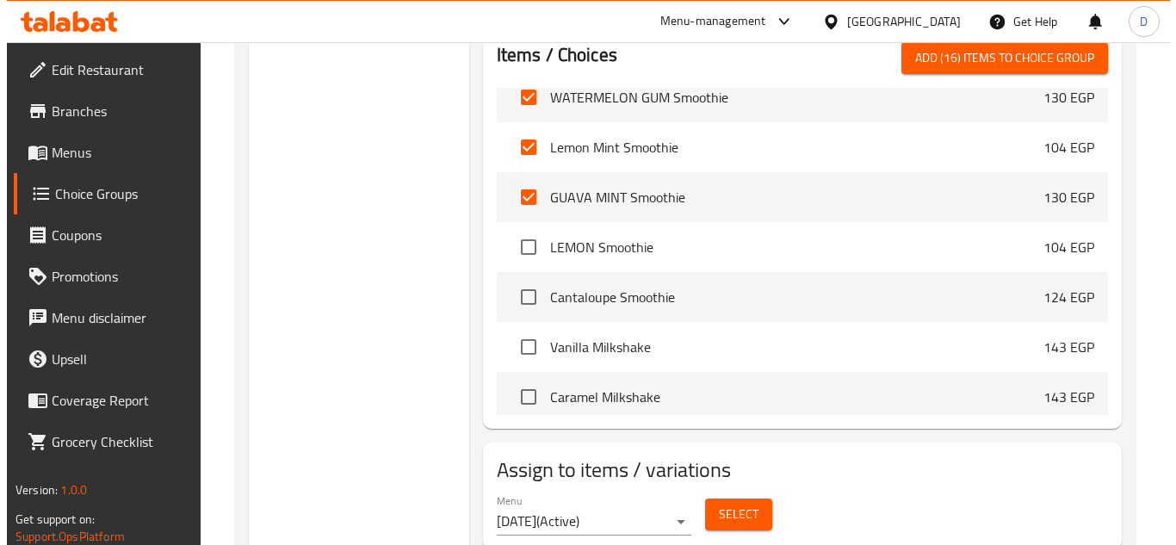
scroll to position [1721, 0]
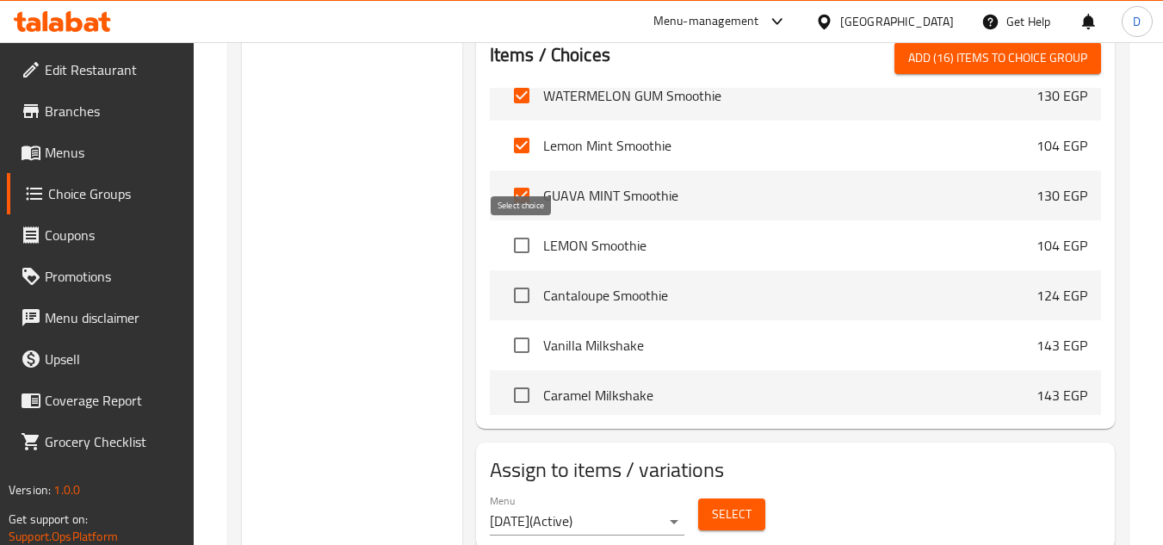
click at [535, 243] on input "checkbox" at bounding box center [521, 245] width 36 height 36
checkbox input "true"
click at [522, 304] on input "checkbox" at bounding box center [521, 295] width 36 height 36
checkbox input "true"
click at [516, 343] on input "checkbox" at bounding box center [521, 345] width 36 height 36
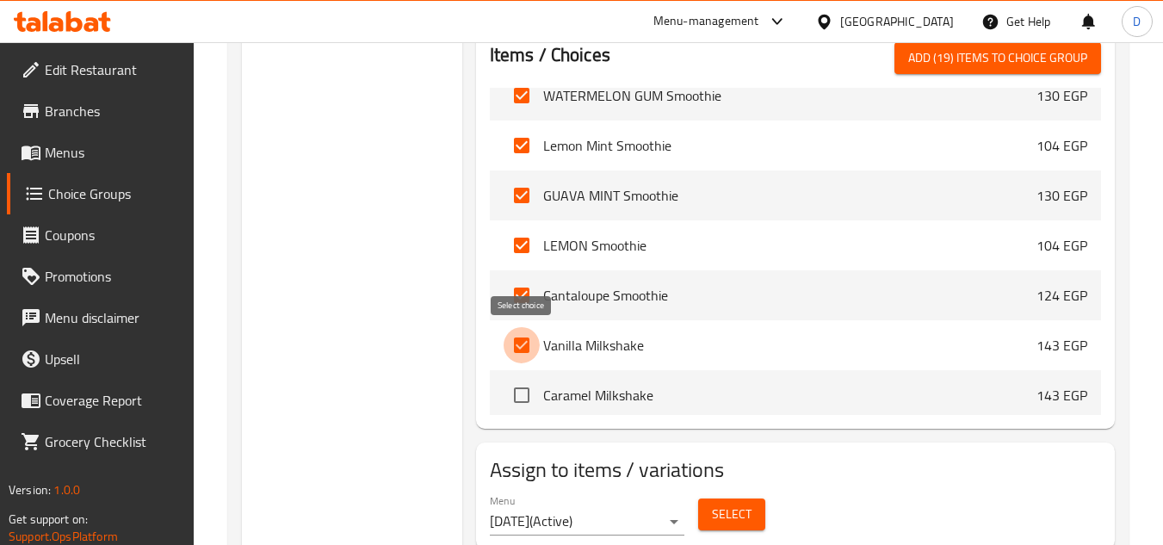
click at [516, 349] on input "checkbox" at bounding box center [521, 345] width 36 height 36
checkbox input "false"
click at [739, 521] on span "Select" at bounding box center [732, 514] width 40 height 22
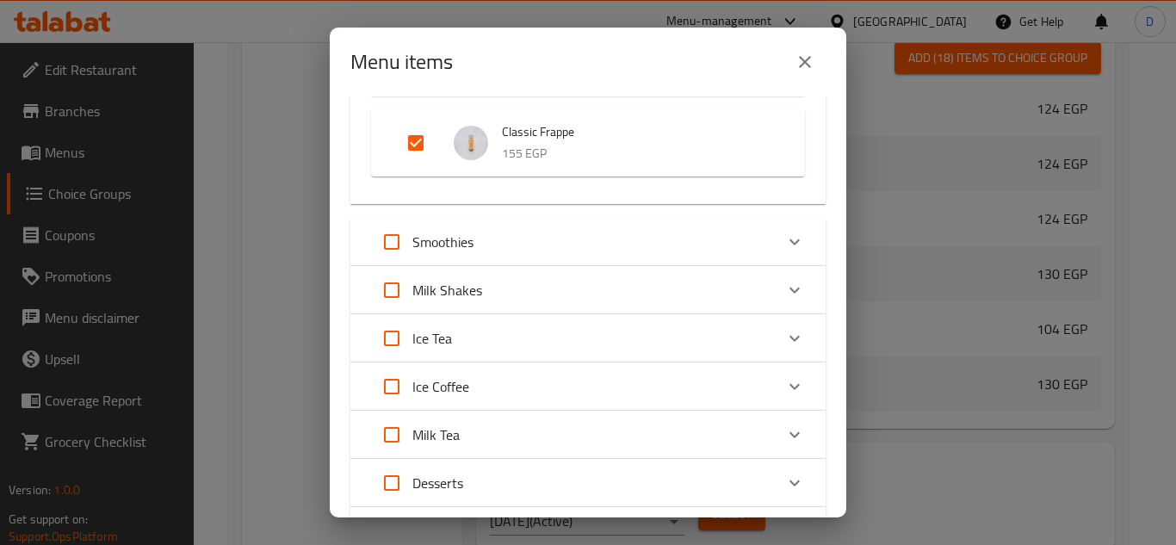
scroll to position [1591, 0]
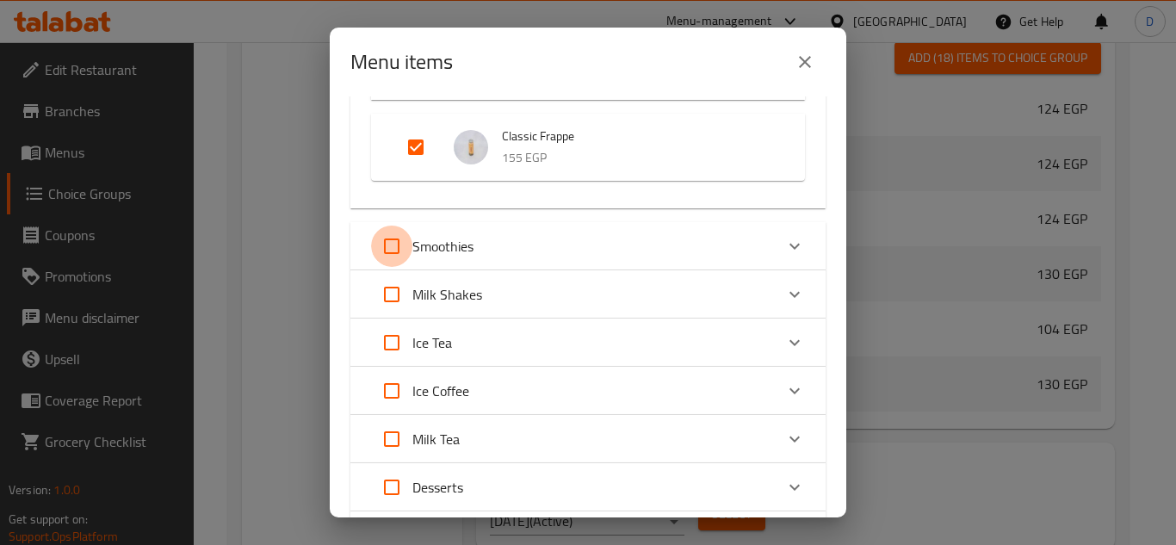
click at [392, 246] on input "Expand" at bounding box center [391, 245] width 41 height 41
checkbox input "true"
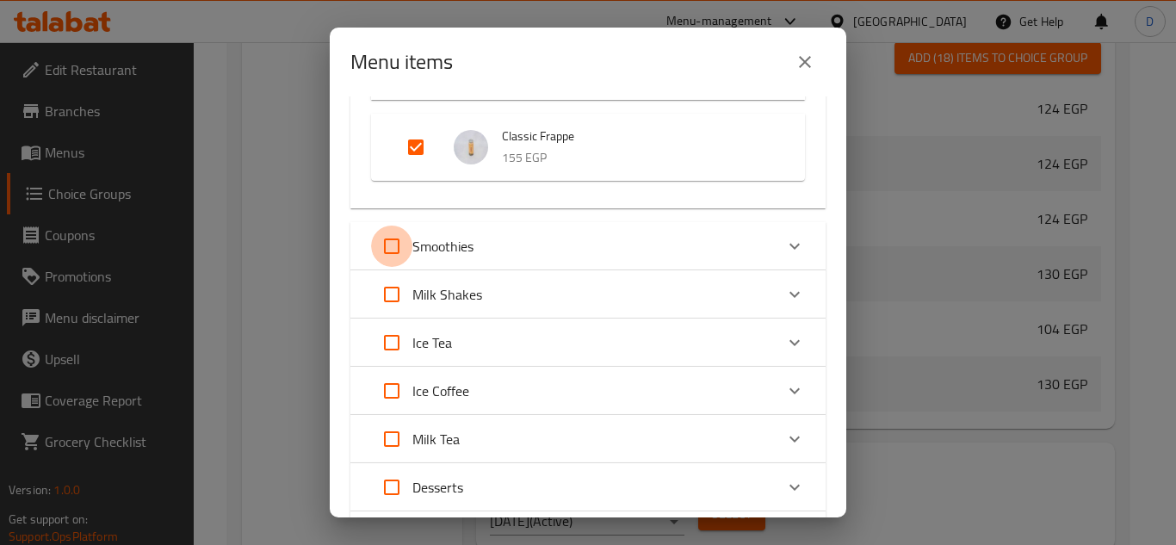
checkbox input "true"
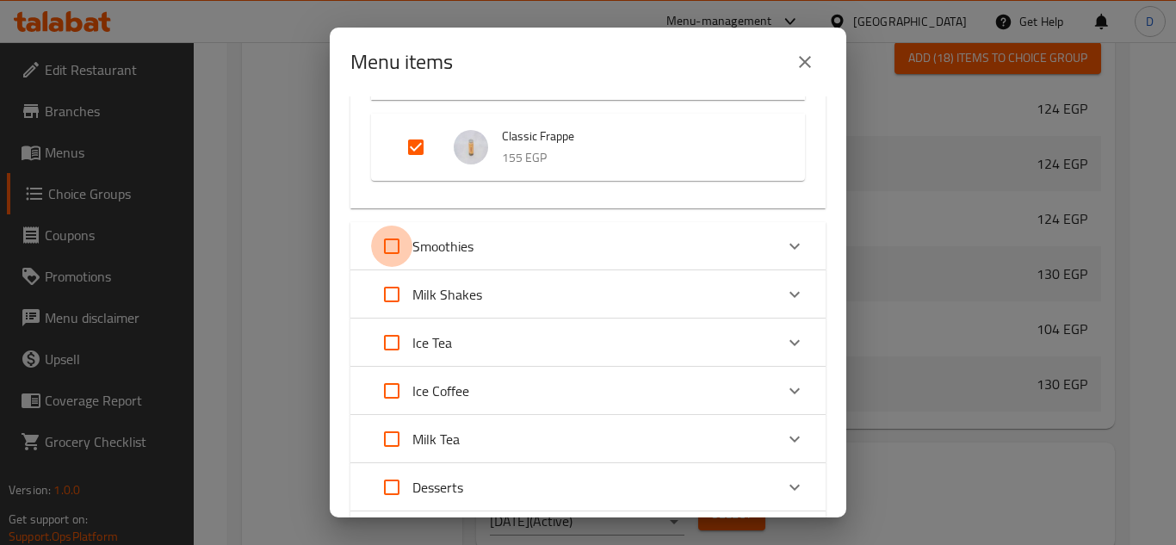
checkbox input "true"
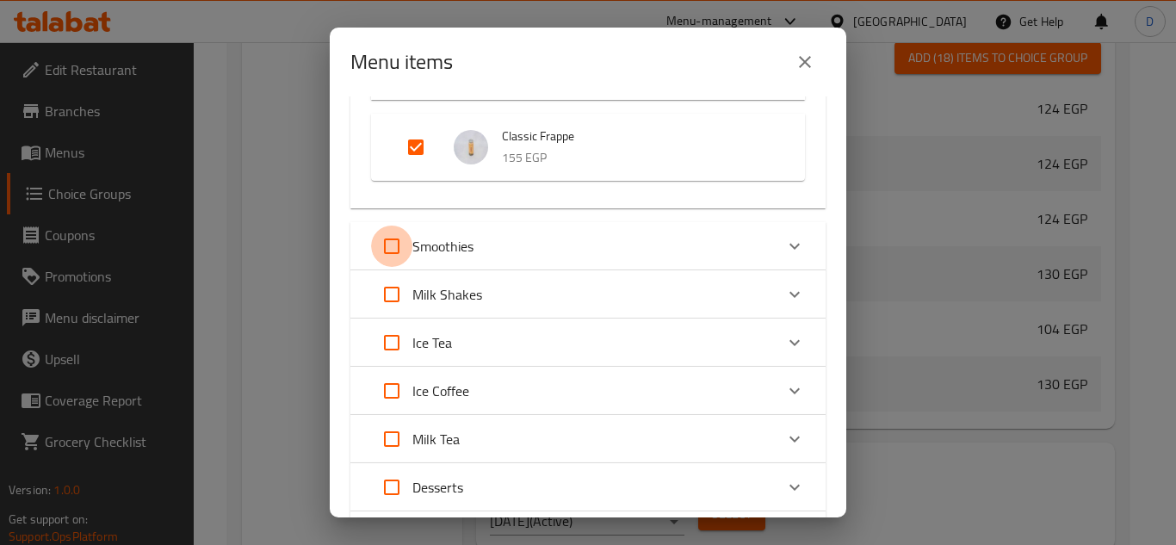
checkbox input "true"
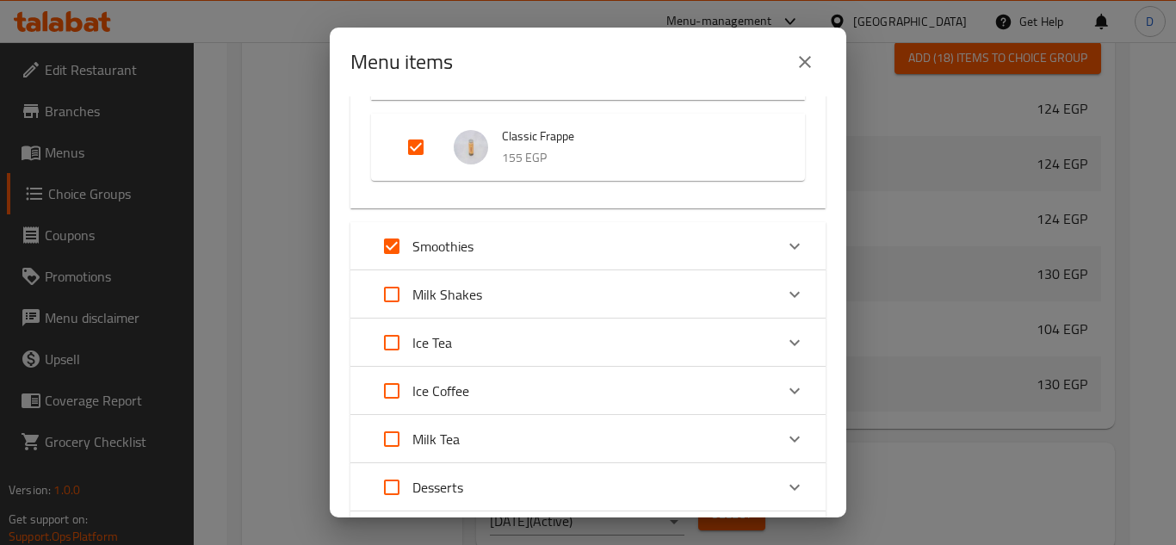
click at [392, 297] on input "Expand" at bounding box center [391, 294] width 41 height 41
checkbox input "true"
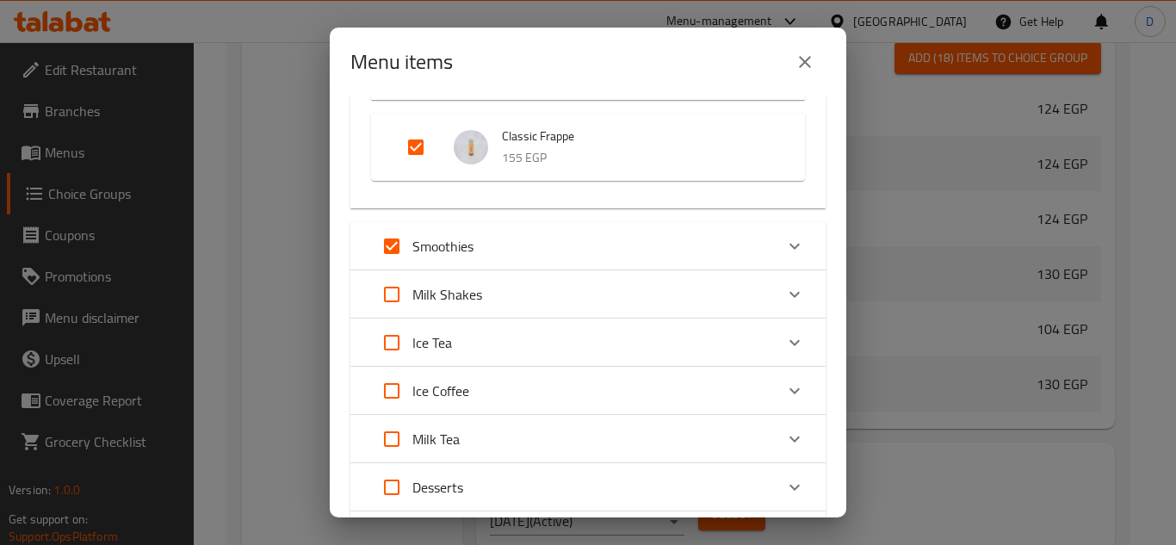
checkbox input "true"
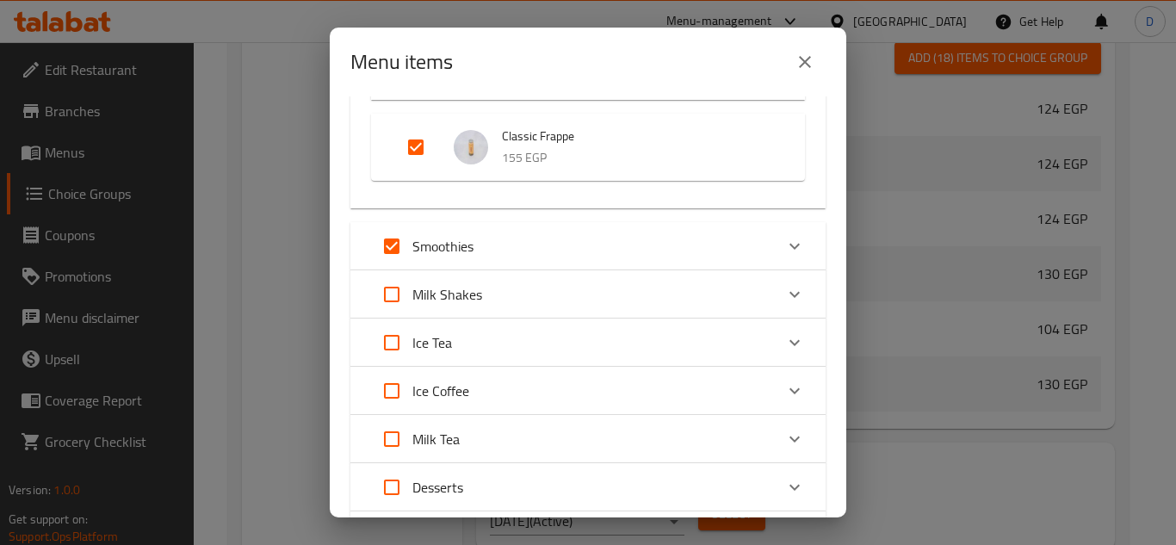
checkbox input "true"
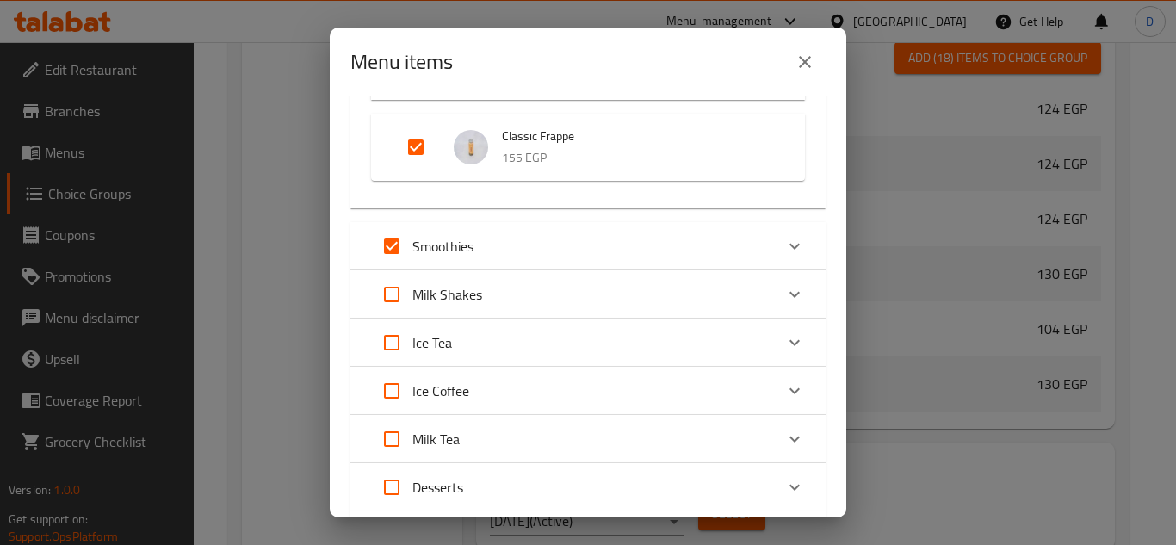
checkbox input "true"
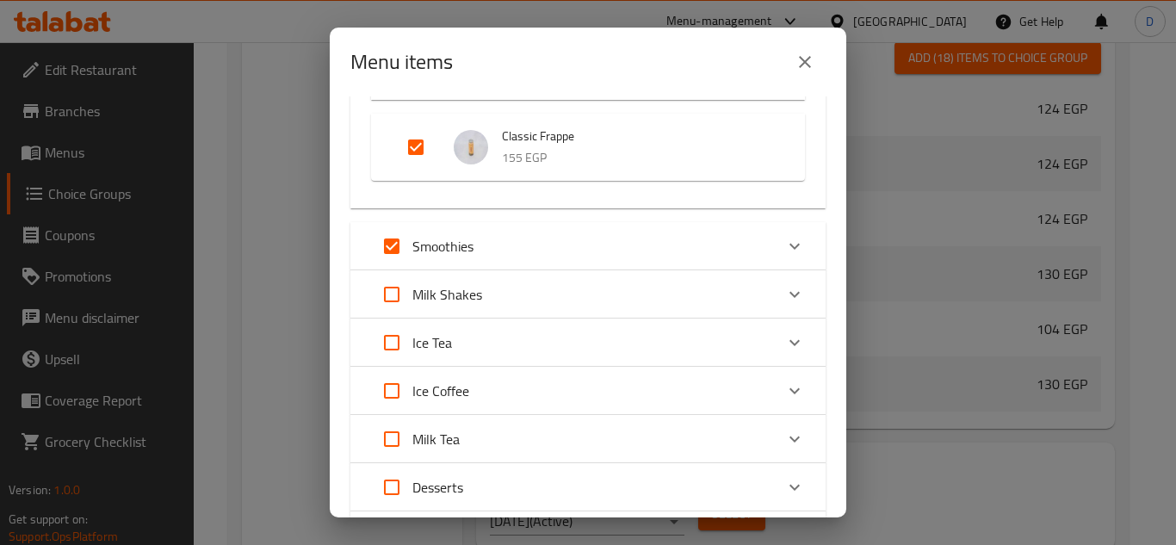
checkbox input "true"
click at [388, 347] on input "Expand" at bounding box center [391, 342] width 41 height 41
checkbox input "true"
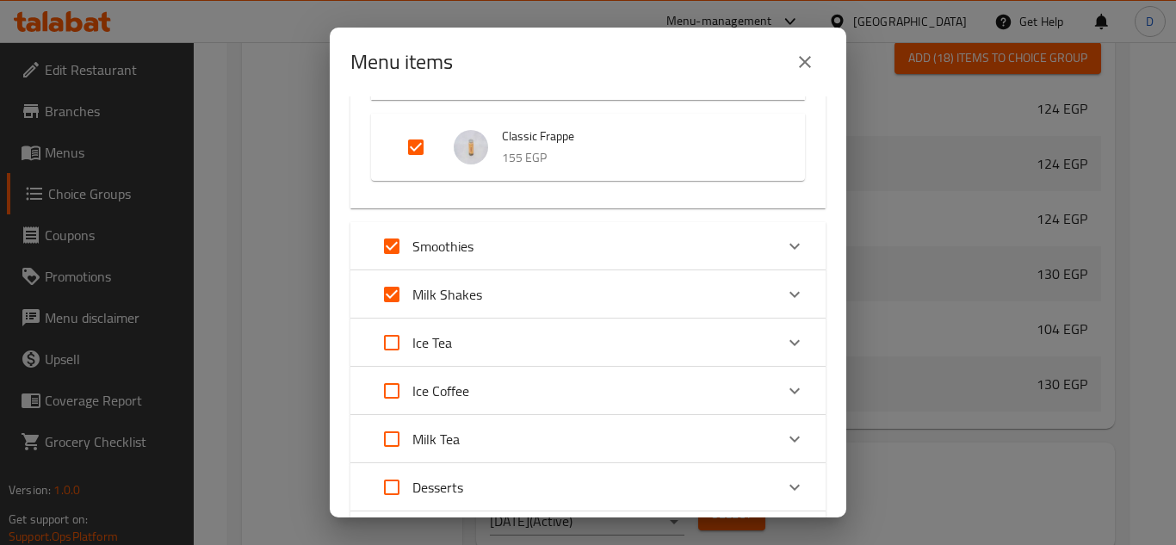
checkbox input "true"
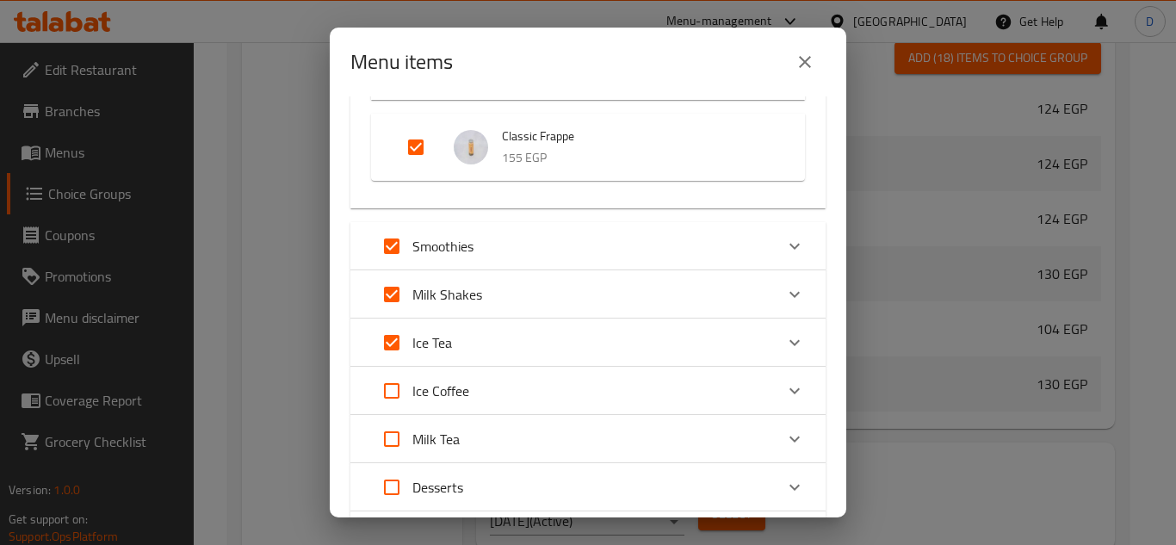
click at [390, 395] on input "Expand" at bounding box center [391, 390] width 41 height 41
checkbox input "true"
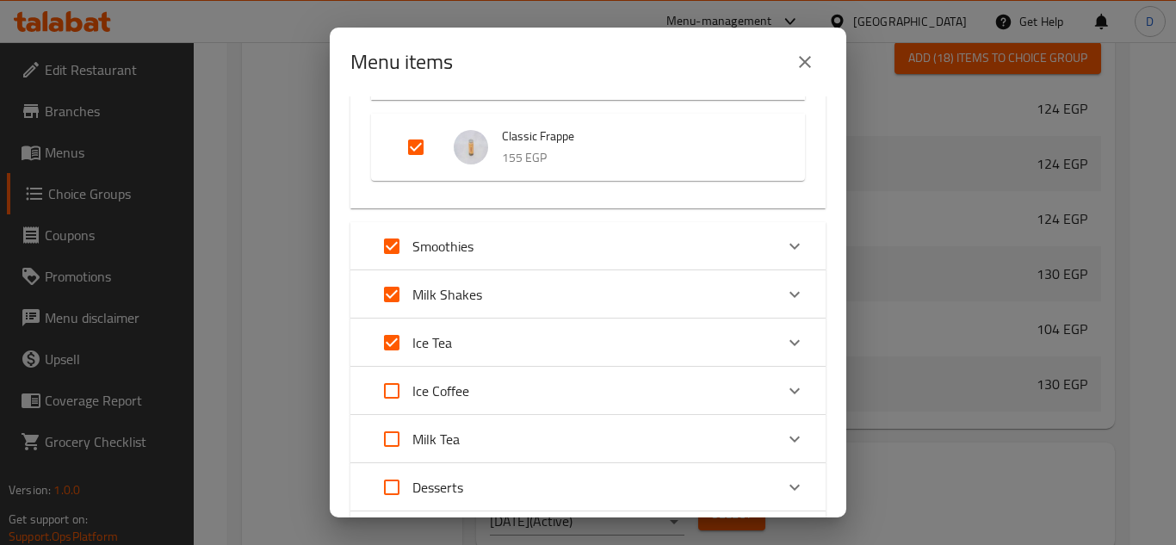
checkbox input "true"
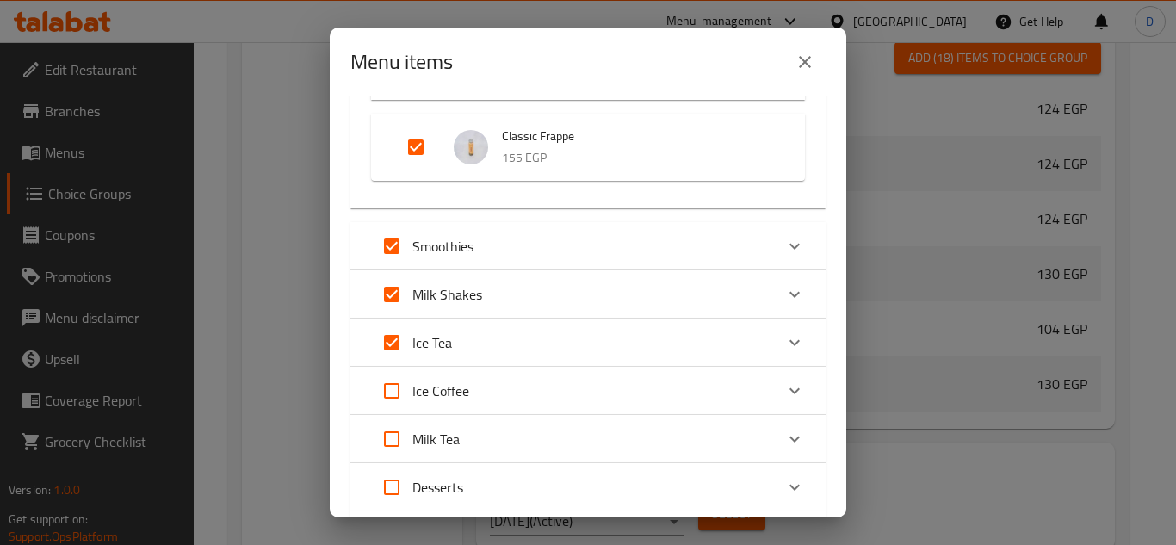
checkbox input "true"
click at [388, 429] on input "Expand" at bounding box center [391, 438] width 41 height 41
checkbox input "true"
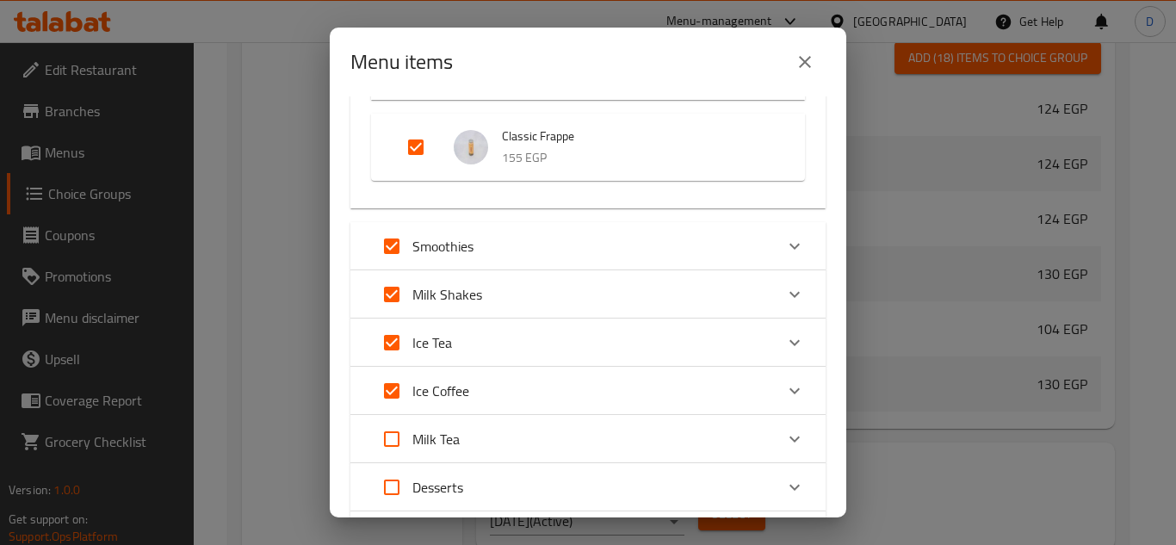
checkbox input "true"
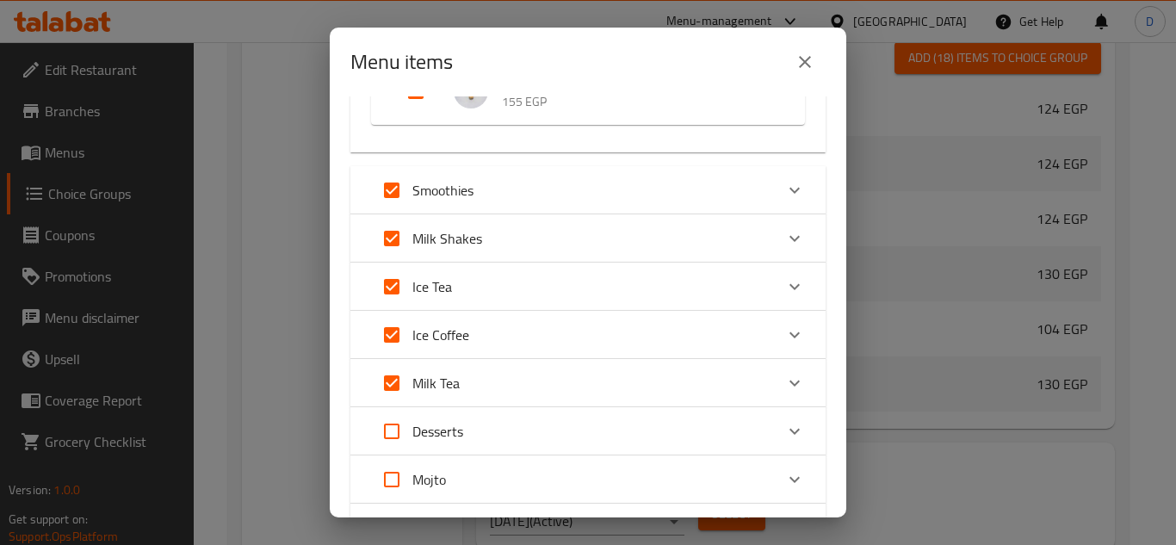
scroll to position [1677, 0]
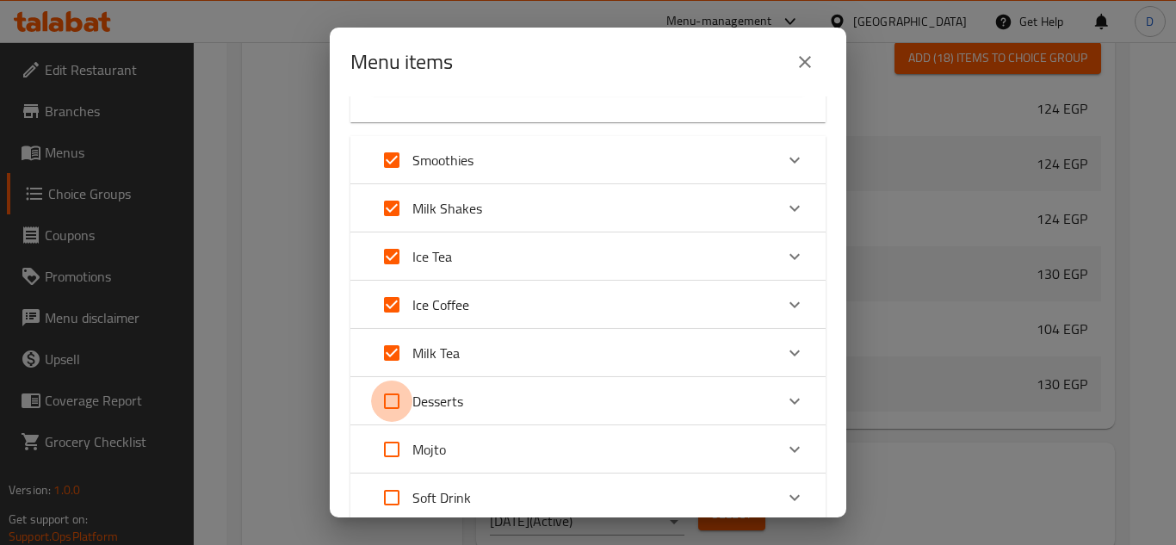
click at [392, 405] on input "Expand" at bounding box center [391, 400] width 41 height 41
checkbox input "true"
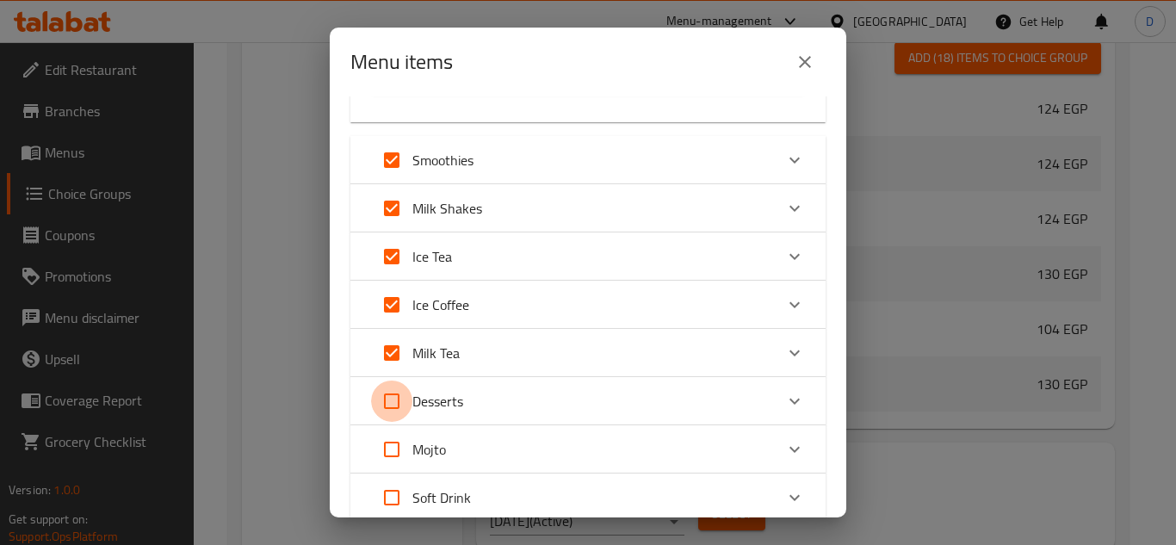
checkbox input "true"
click at [396, 449] on input "Expand" at bounding box center [391, 449] width 41 height 41
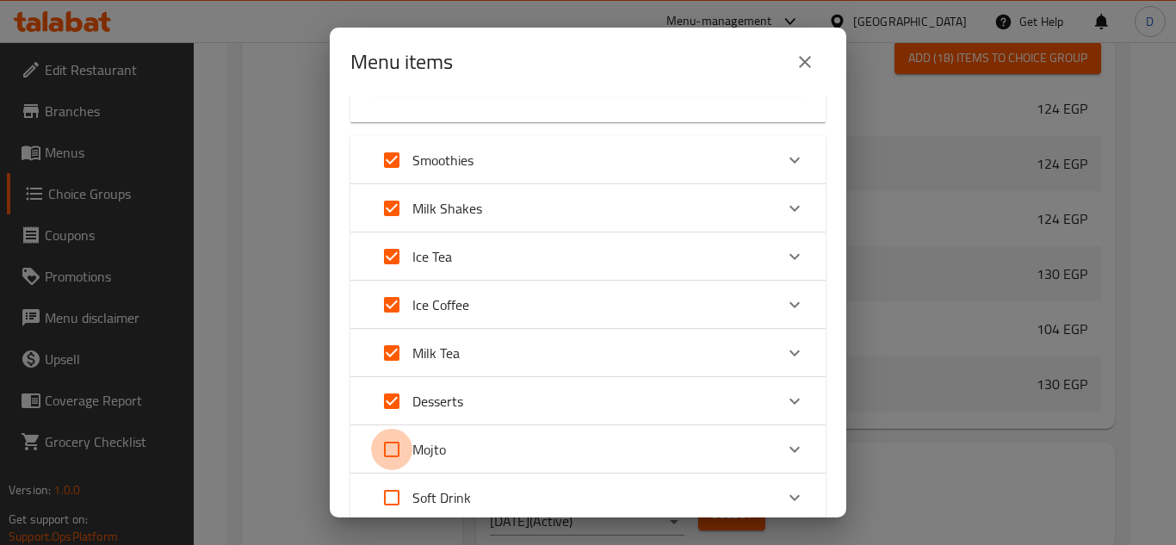
checkbox input "true"
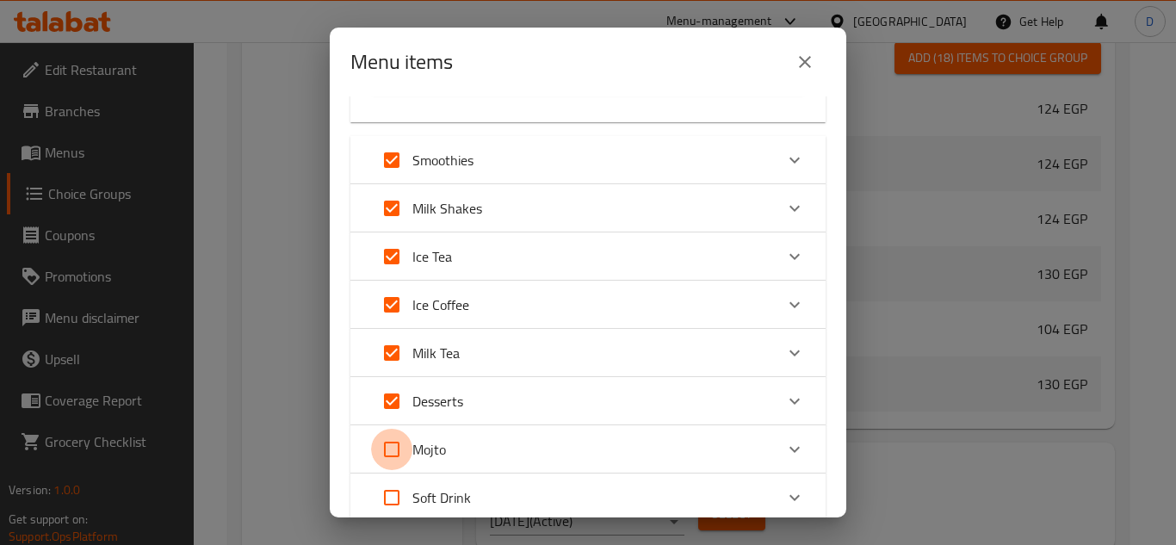
checkbox input "true"
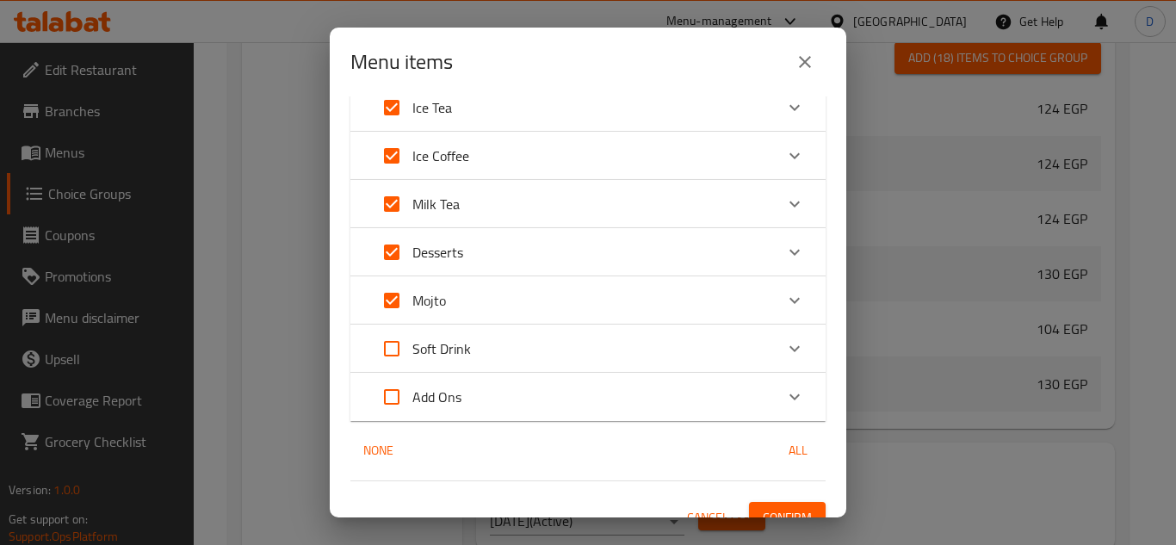
scroll to position [1849, 0]
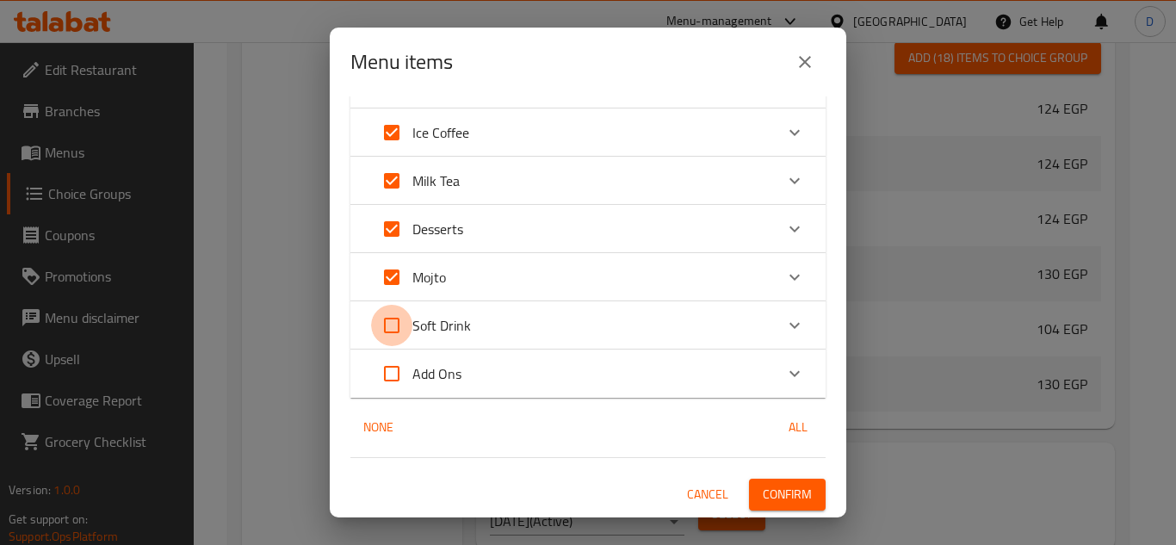
click at [396, 320] on input "Expand" at bounding box center [391, 325] width 41 height 41
checkbox input "true"
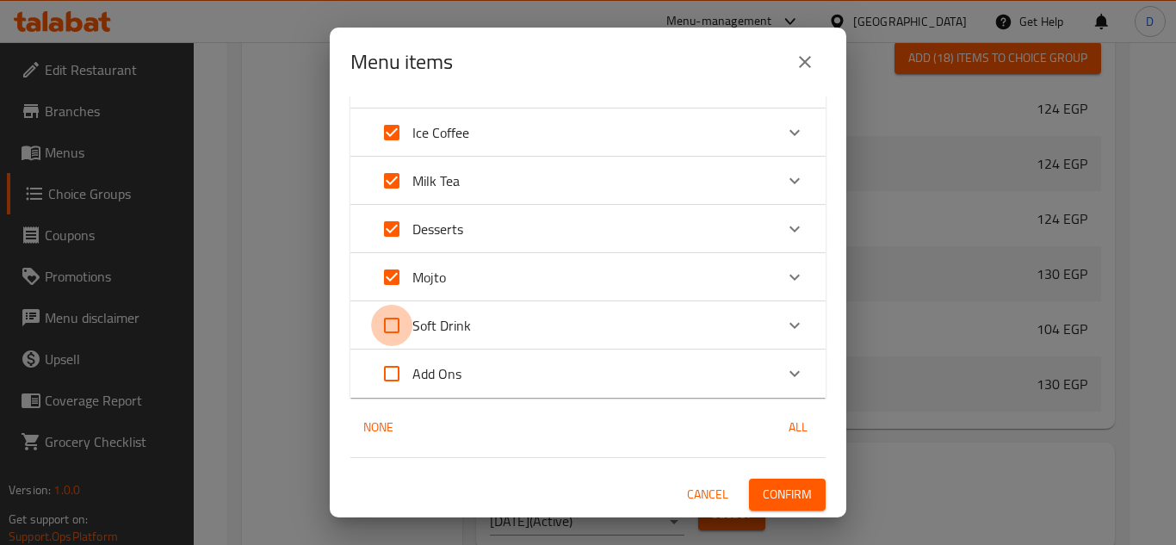
checkbox input "true"
click at [397, 227] on input "Expand" at bounding box center [391, 228] width 41 height 41
checkbox input "false"
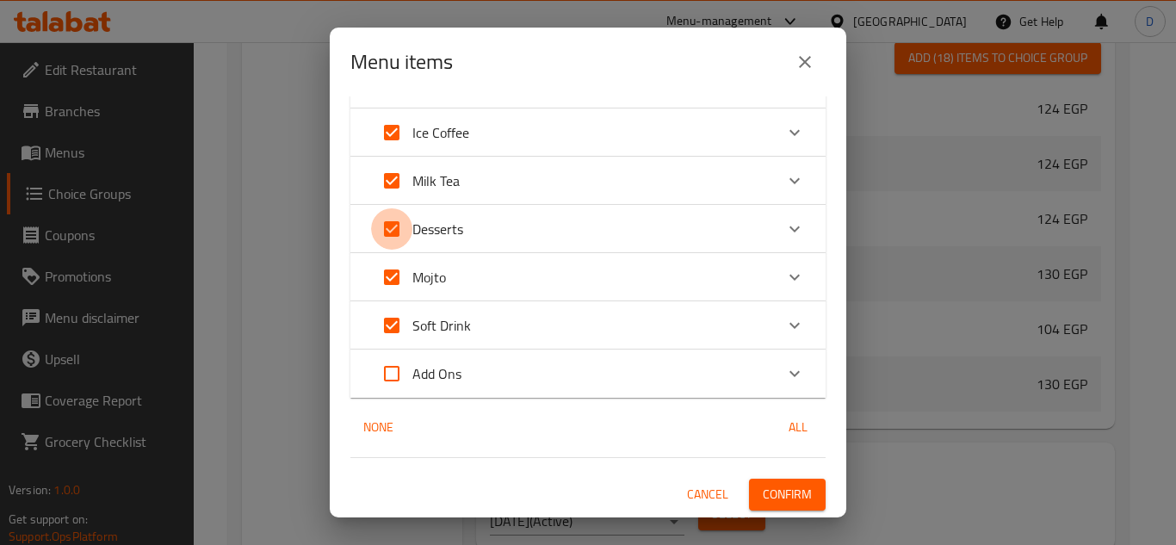
checkbox input "false"
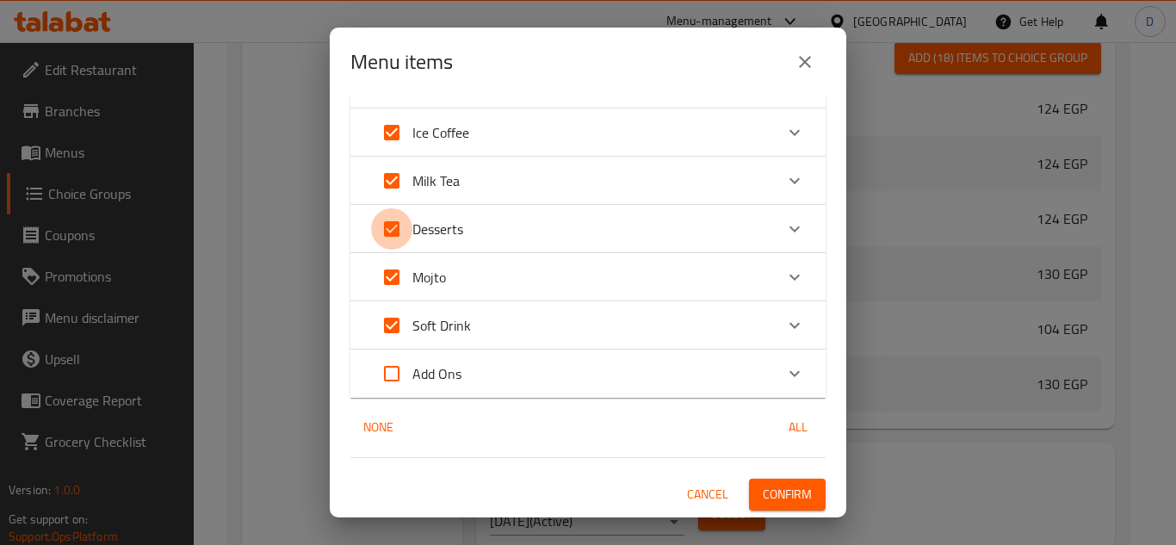
checkbox input "false"
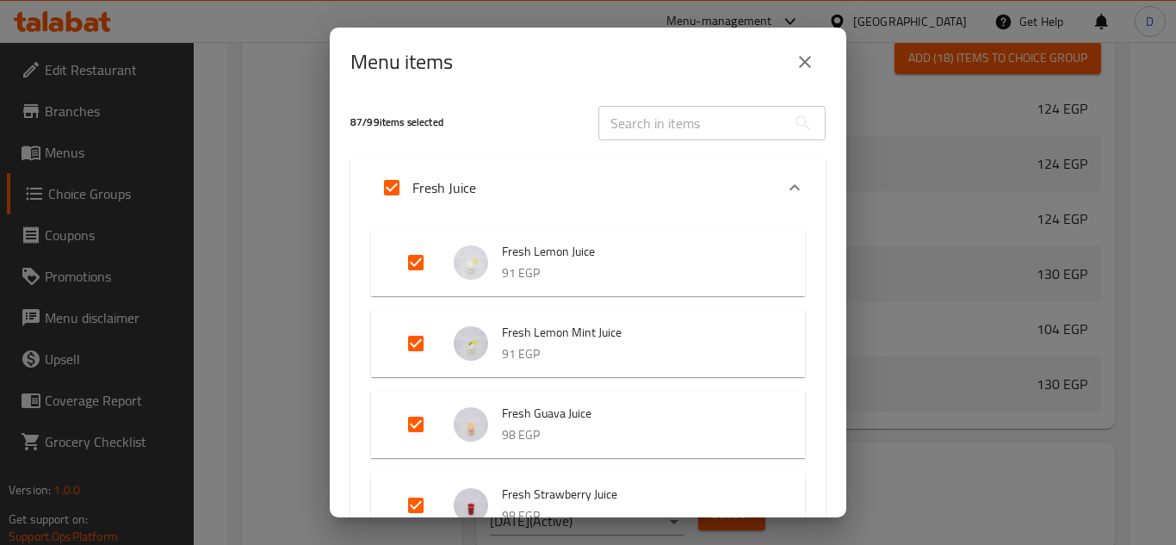
scroll to position [0, 0]
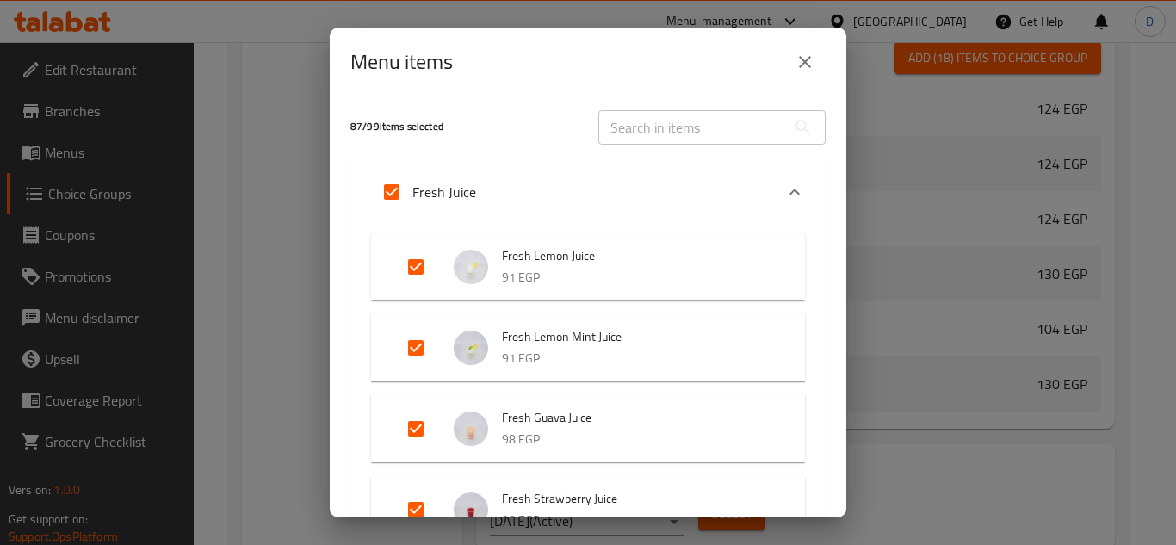
click at [711, 194] on div "Fresh Juice" at bounding box center [572, 191] width 403 height 41
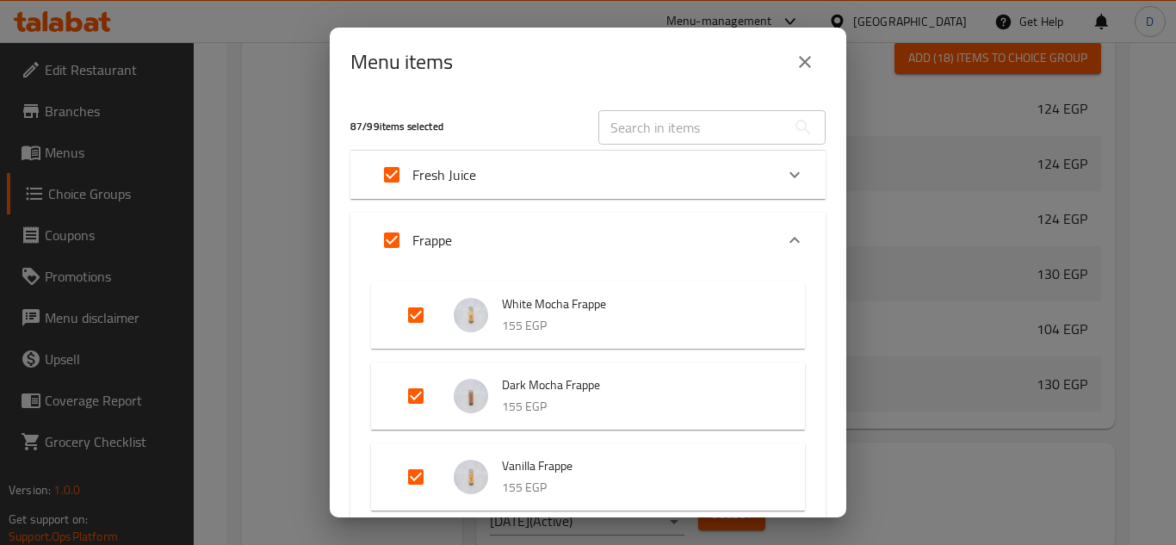
click at [784, 236] on icon "Expand" at bounding box center [794, 240] width 21 height 21
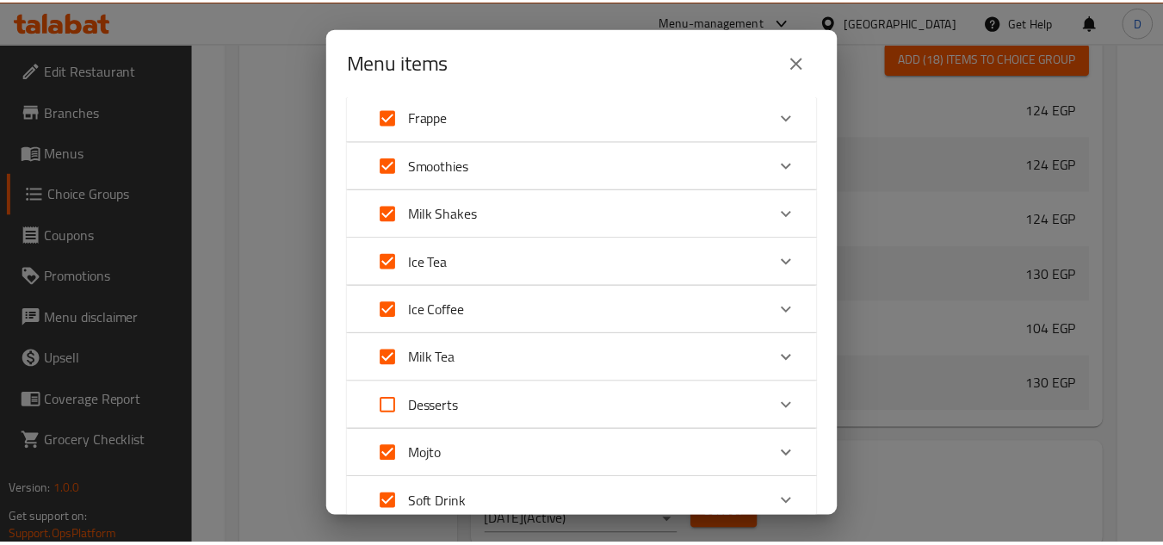
scroll to position [283, 0]
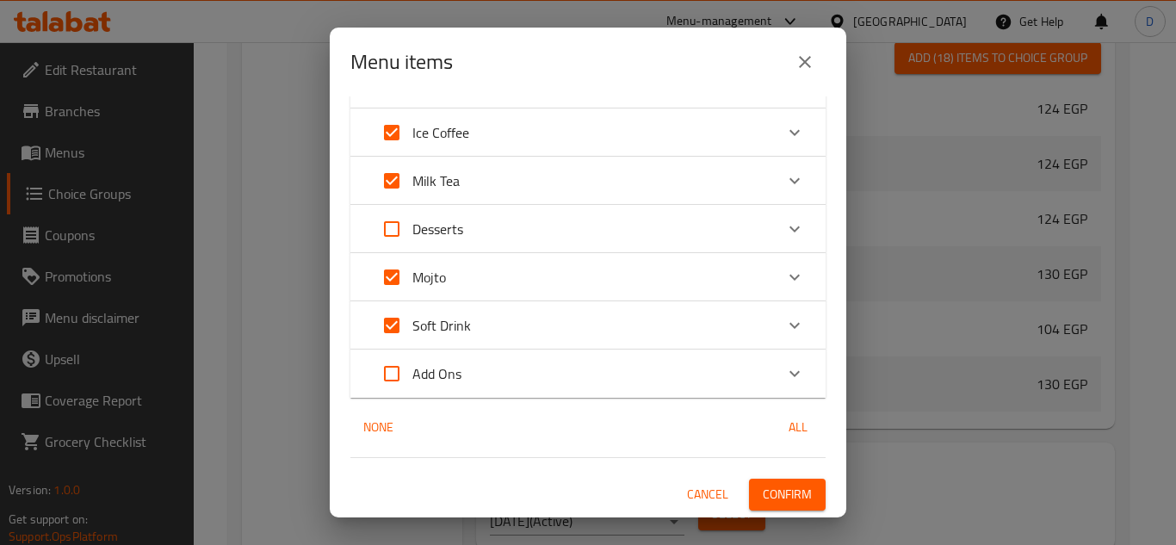
click at [763, 485] on span "Confirm" at bounding box center [787, 495] width 49 height 22
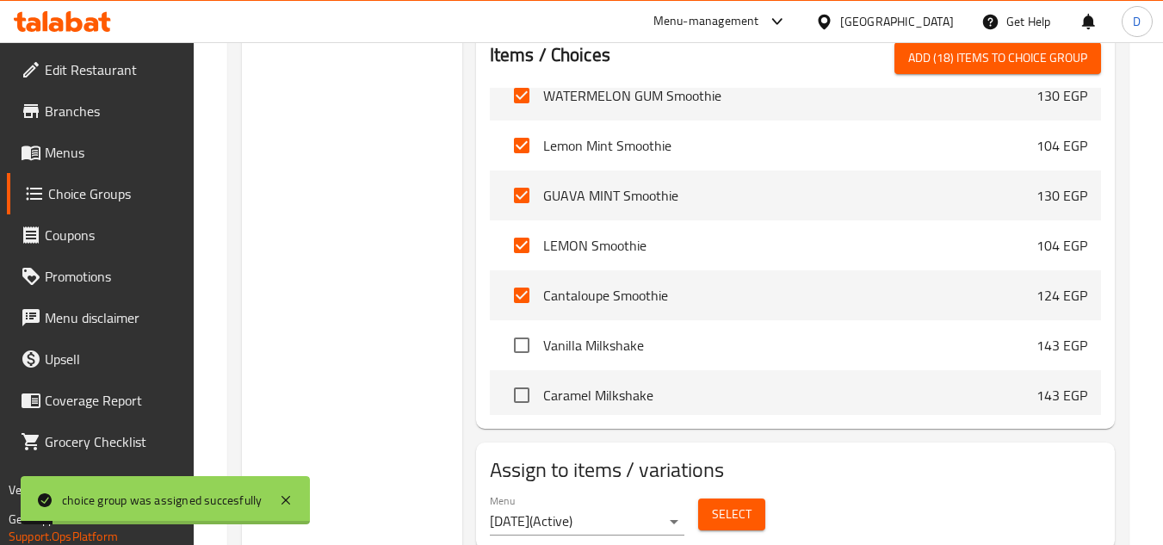
click at [61, 158] on span "Menus" at bounding box center [113, 152] width 136 height 21
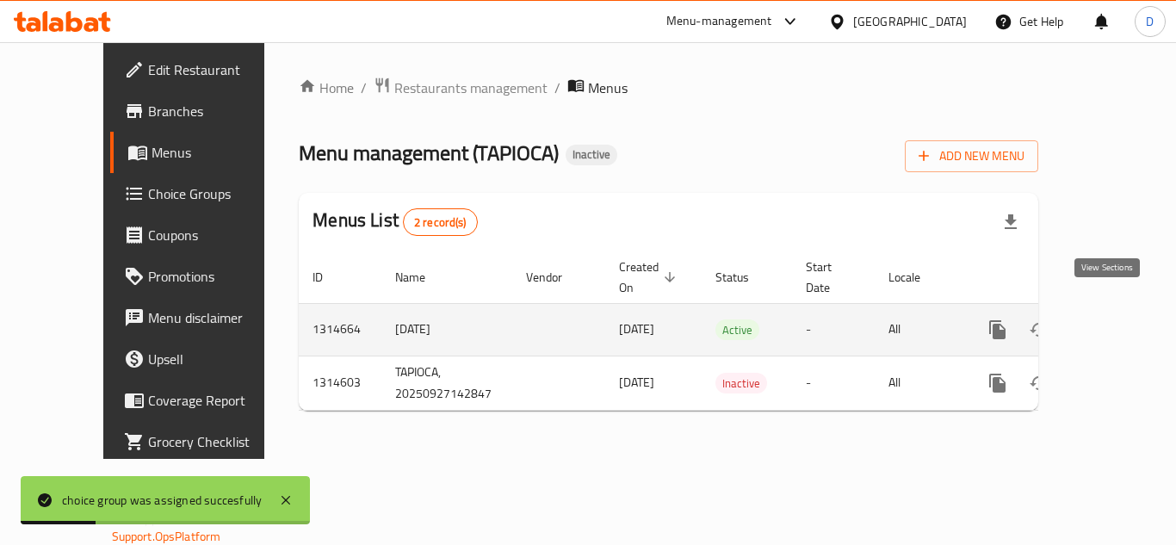
click at [1111, 319] on icon "enhanced table" at bounding box center [1121, 329] width 21 height 21
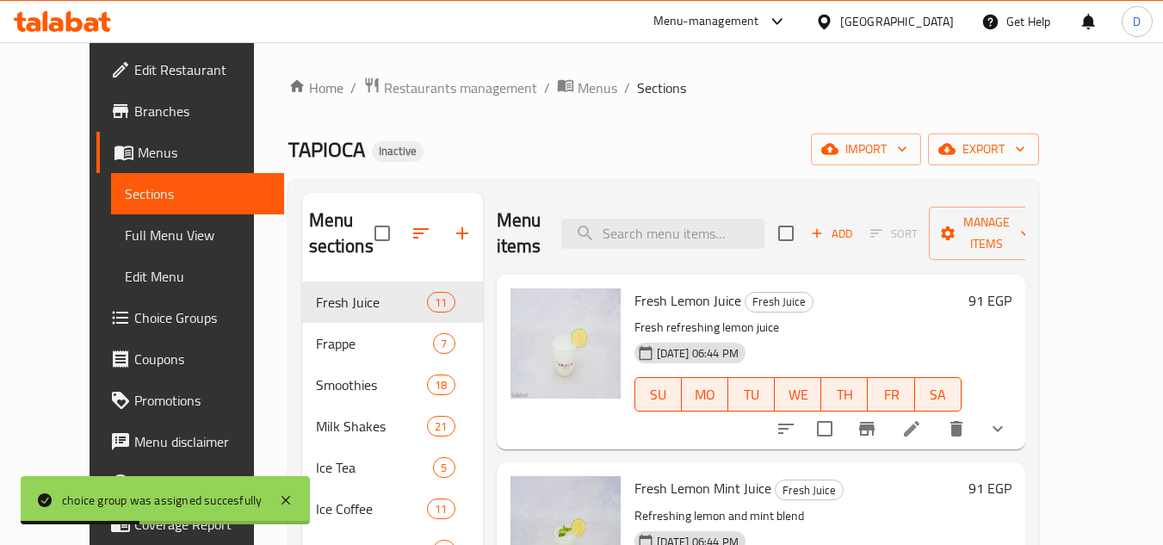
click at [125, 232] on span "Full Menu View" at bounding box center [197, 235] width 145 height 21
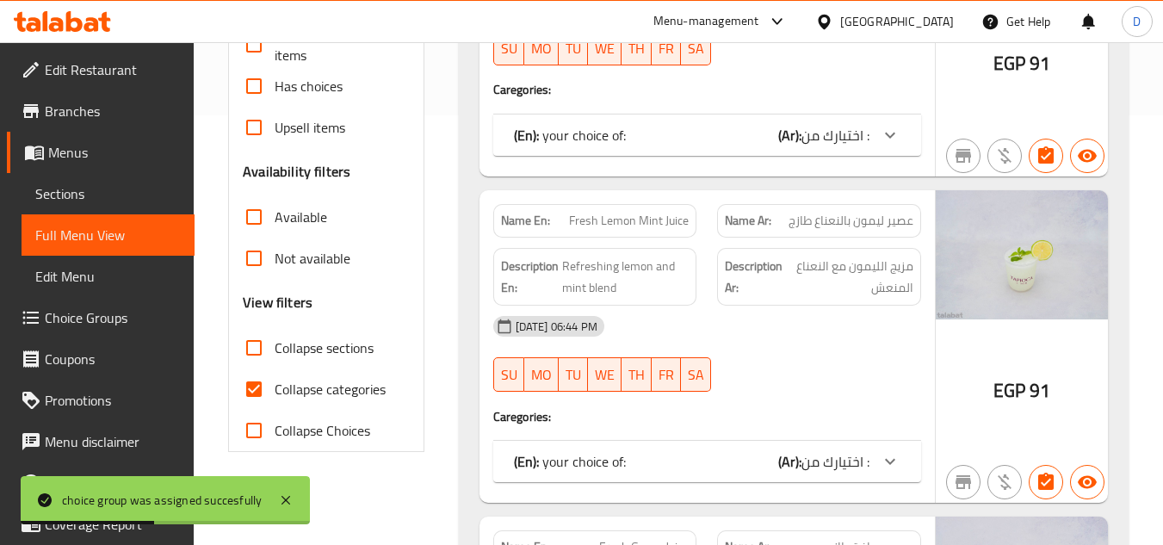
scroll to position [430, 0]
click at [316, 381] on span "Collapse categories" at bounding box center [330, 388] width 111 height 21
click at [275, 381] on input "Collapse categories" at bounding box center [253, 387] width 41 height 41
checkbox input "false"
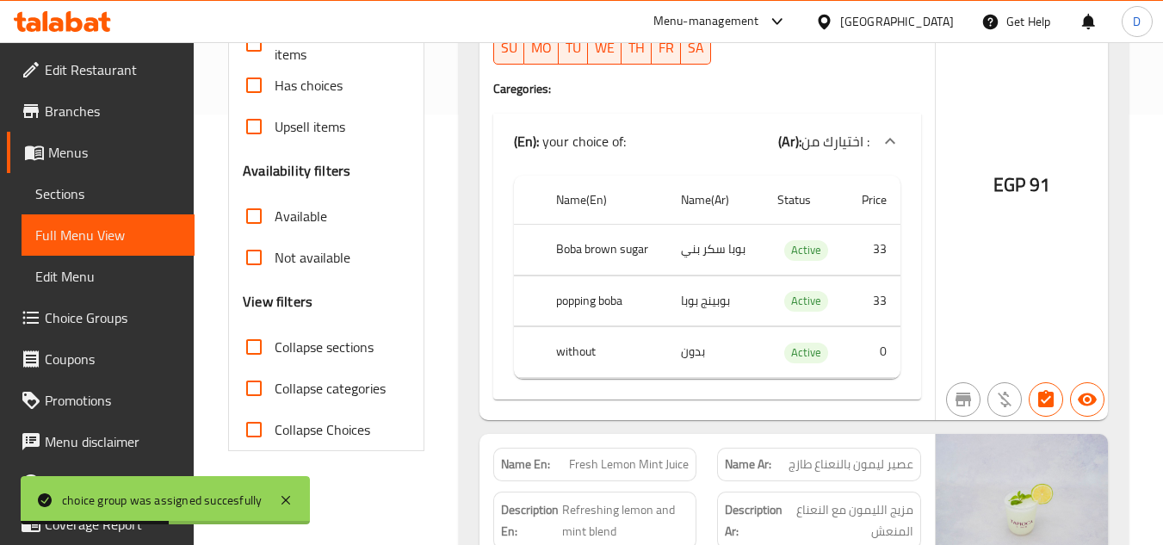
click at [311, 346] on span "Collapse sections" at bounding box center [324, 347] width 99 height 21
click at [275, 346] on input "Collapse sections" at bounding box center [253, 346] width 41 height 41
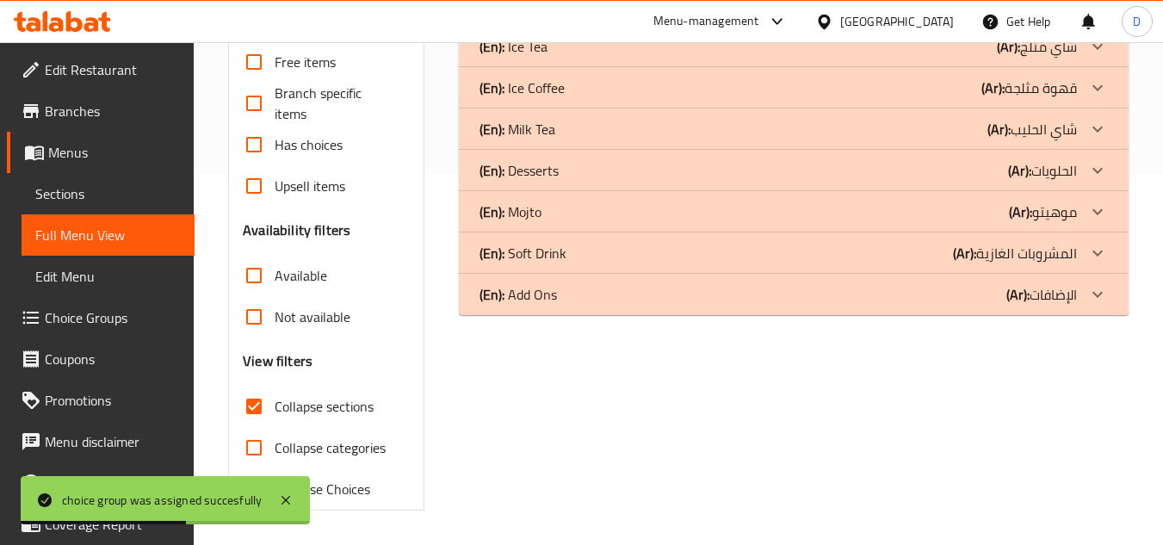
scroll to position [371, 0]
click at [311, 350] on div "Free items Branch specific items Has choices Upsell items Availability filters …" at bounding box center [326, 275] width 166 height 468
click at [312, 411] on span "Collapse sections" at bounding box center [324, 406] width 99 height 21
click at [275, 411] on input "Collapse sections" at bounding box center [253, 406] width 41 height 41
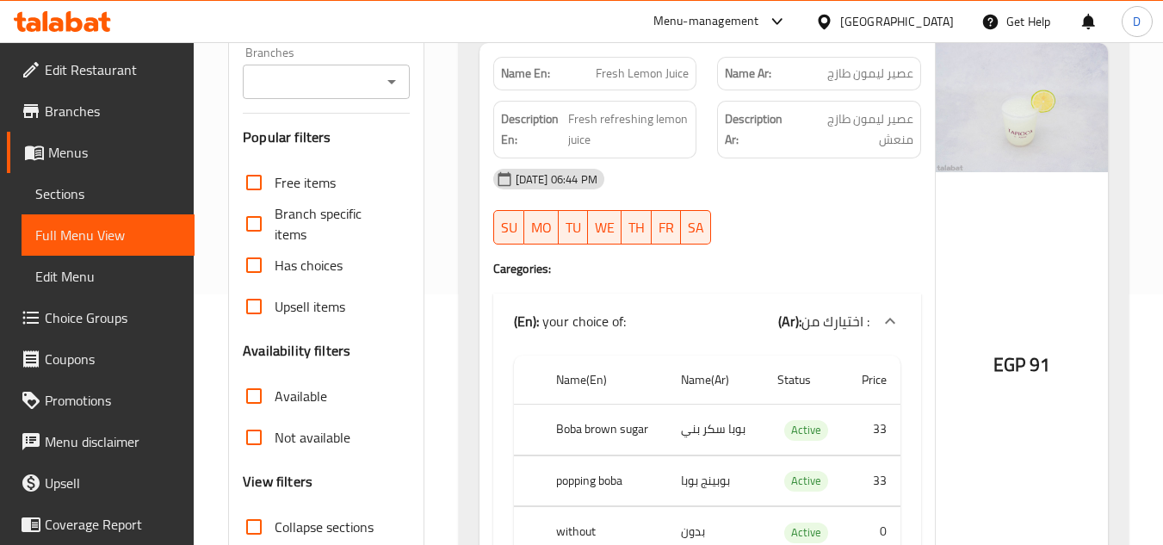
scroll to position [258, 0]
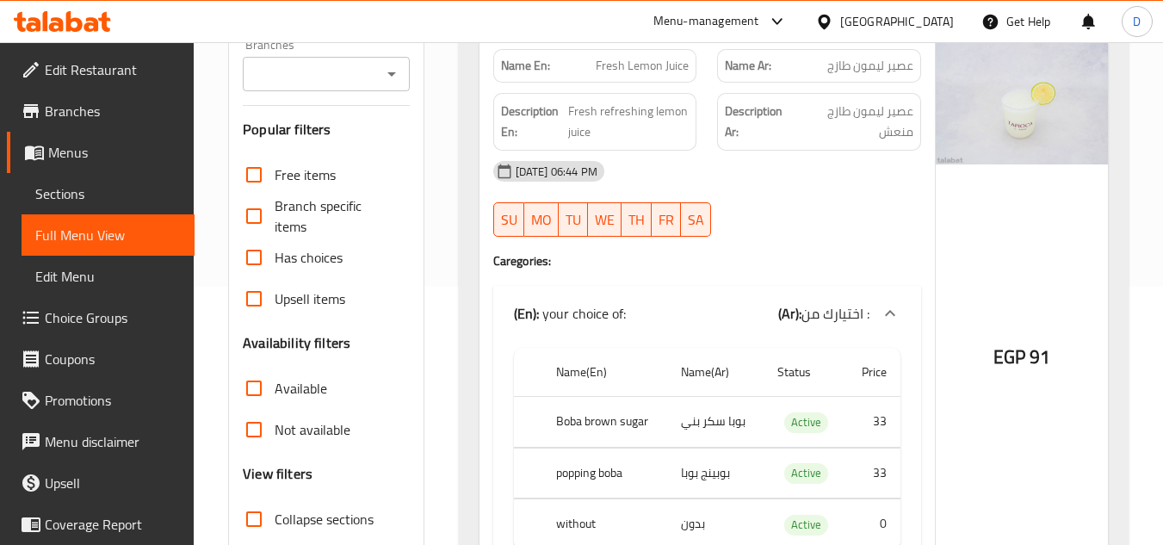
click at [254, 515] on input "Collapse sections" at bounding box center [253, 518] width 41 height 41
checkbox input "true"
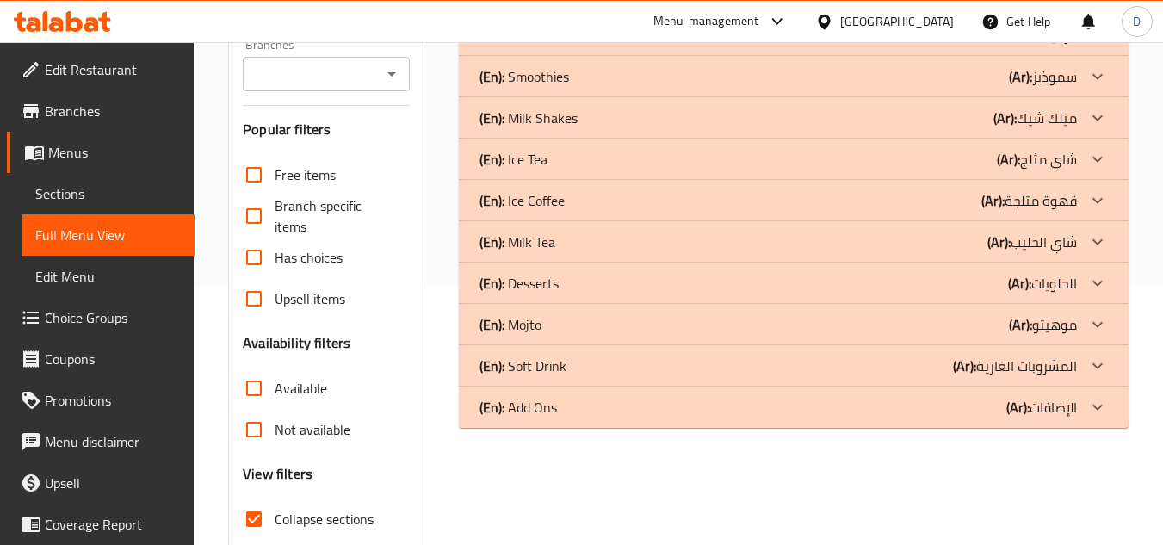
click at [1037, 369] on p "(Ar): المشروبات الغازية" at bounding box center [1015, 365] width 124 height 21
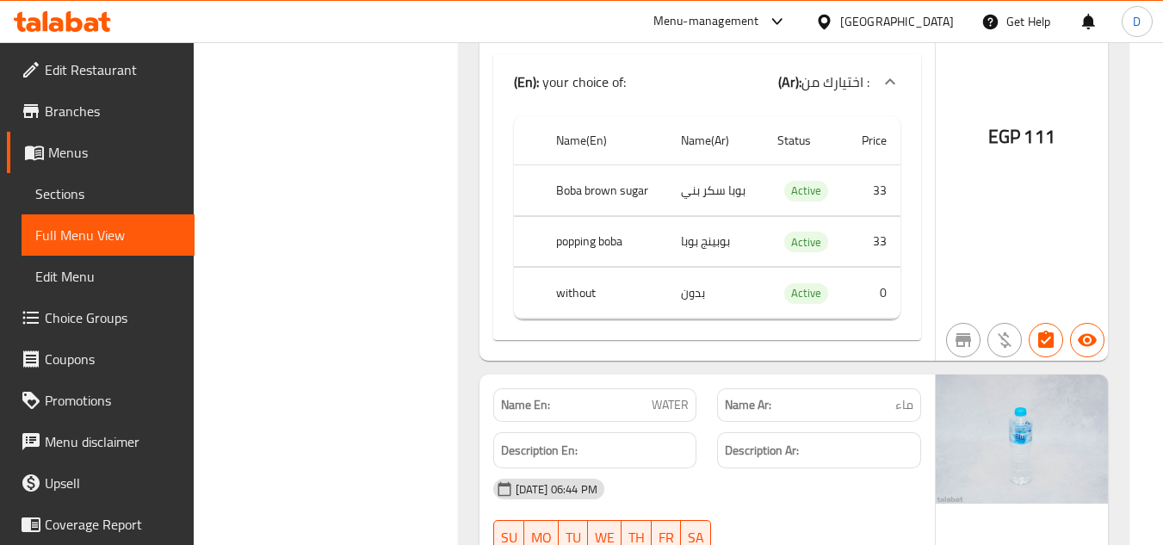
scroll to position [2496, 0]
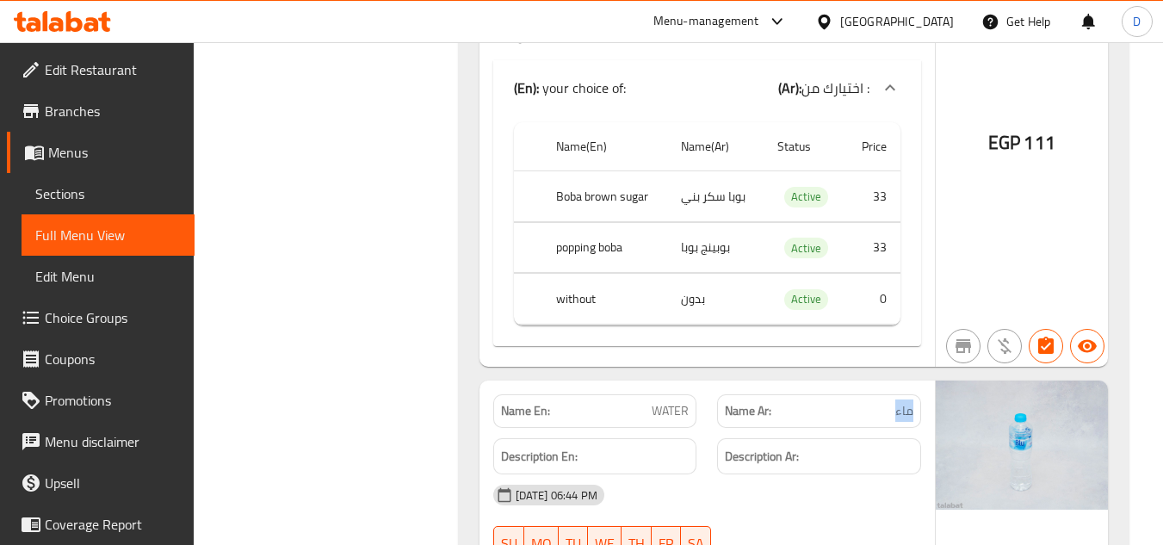
drag, startPoint x: 876, startPoint y: 413, endPoint x: 911, endPoint y: 411, distance: 34.5
click at [911, 411] on p "Name Ar: ماء" at bounding box center [819, 411] width 188 height 18
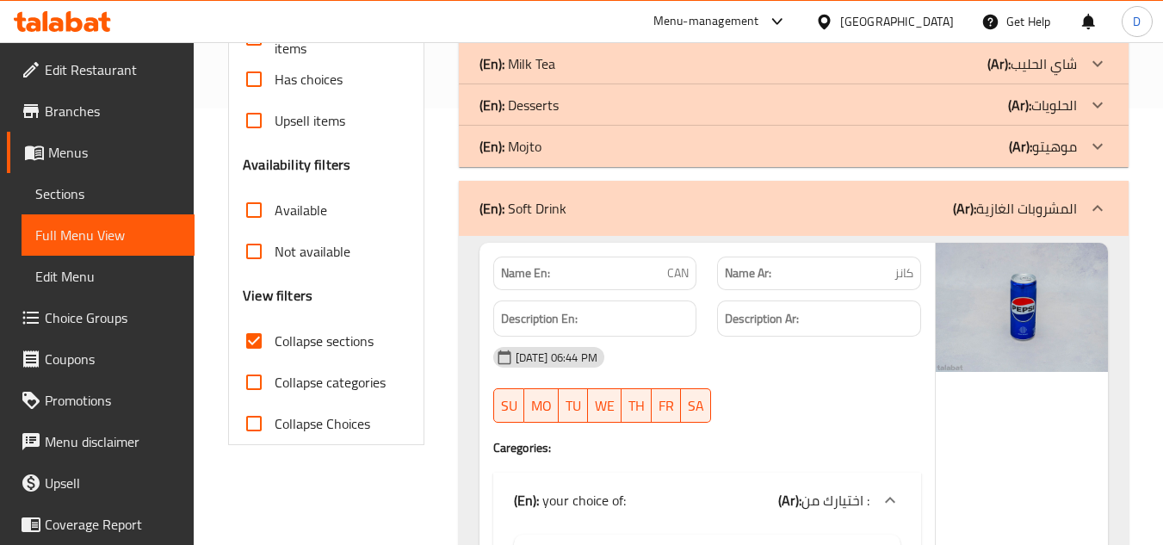
scroll to position [344, 0]
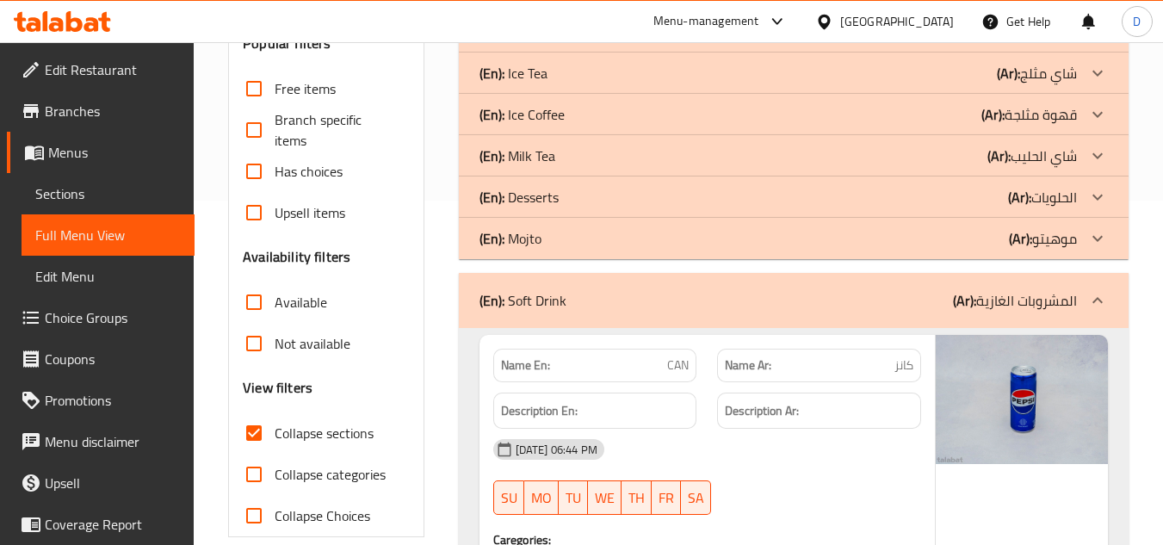
click at [999, 239] on div "(En): Mojto (Ar): موهيتو" at bounding box center [777, 238] width 597 height 21
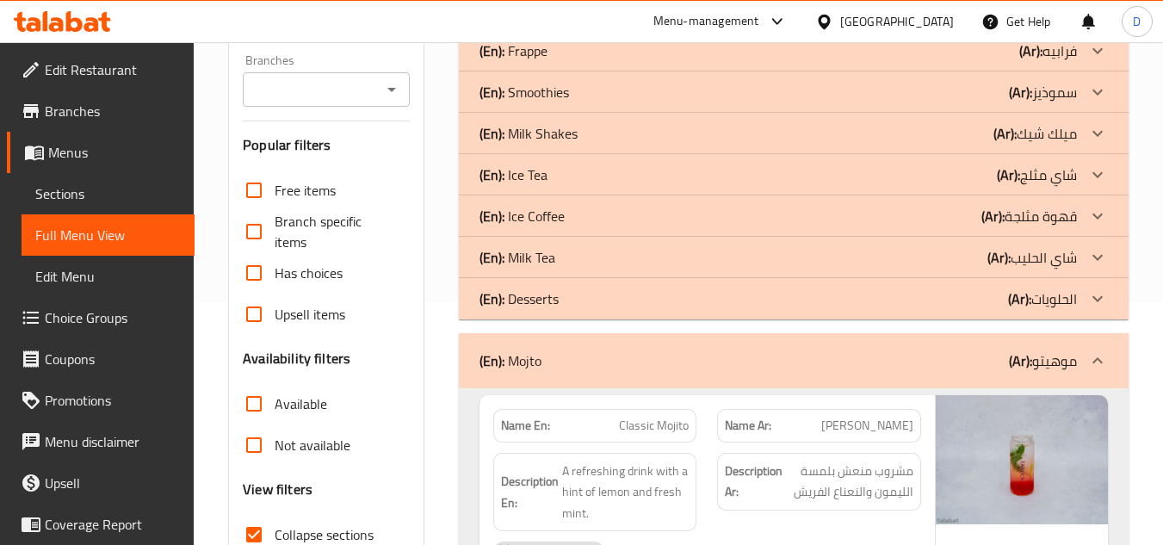
scroll to position [86, 0]
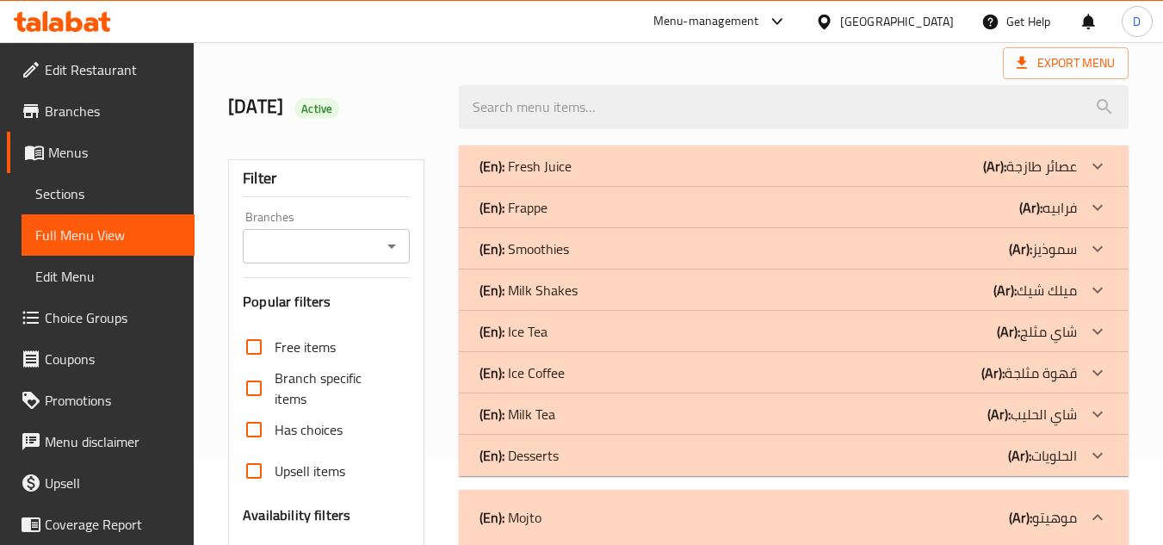
click at [1025, 453] on b "(Ar):" at bounding box center [1019, 455] width 23 height 26
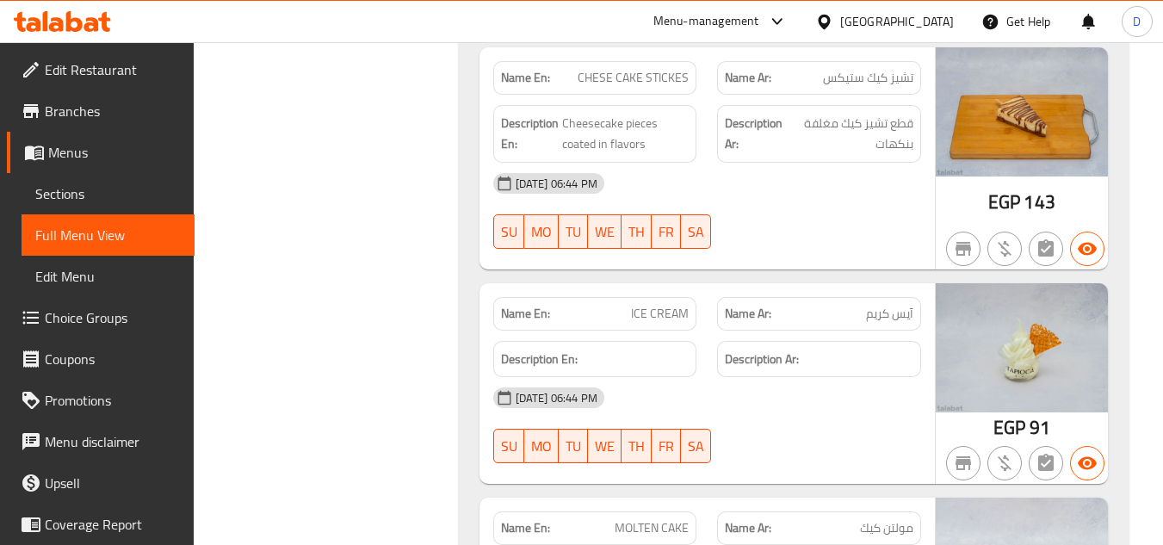
scroll to position [1119, 0]
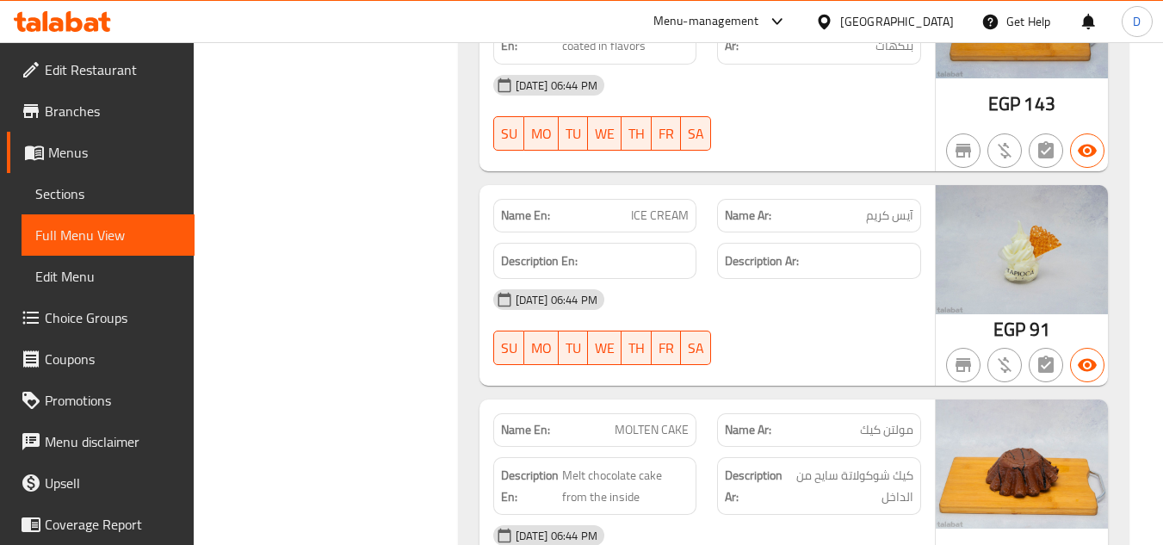
click at [644, 221] on span "ICE CREAM" at bounding box center [660, 216] width 58 height 18
copy span "ICE CREAM"
click at [64, 189] on span "Sections" at bounding box center [107, 193] width 145 height 21
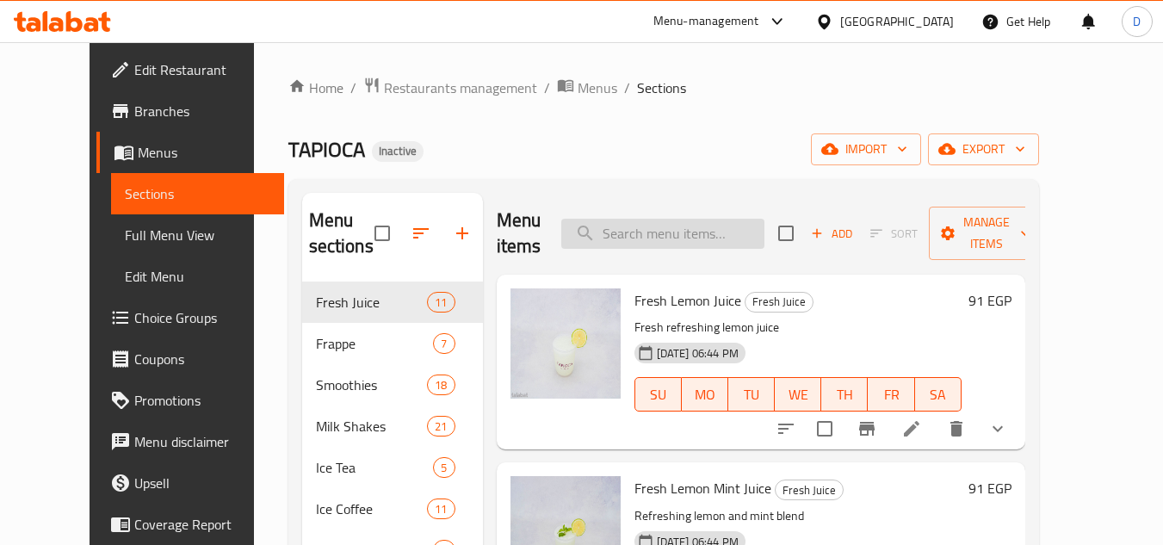
click at [707, 242] on input "search" at bounding box center [662, 234] width 203 height 30
paste input "ICE CREAM"
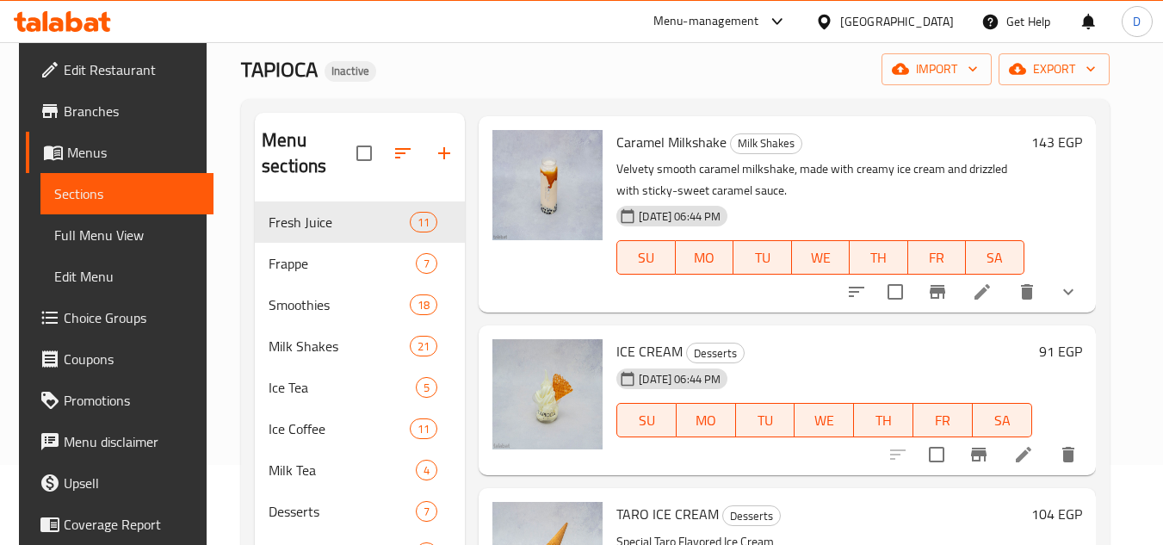
scroll to position [246, 0]
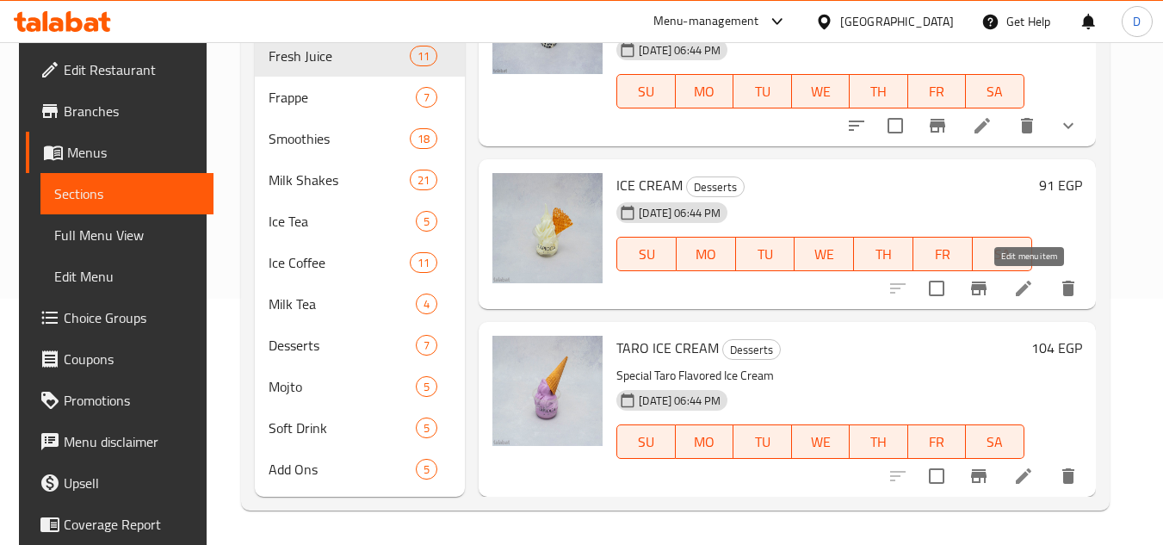
type input "ICE CREAM"
click at [1028, 289] on icon at bounding box center [1023, 288] width 15 height 15
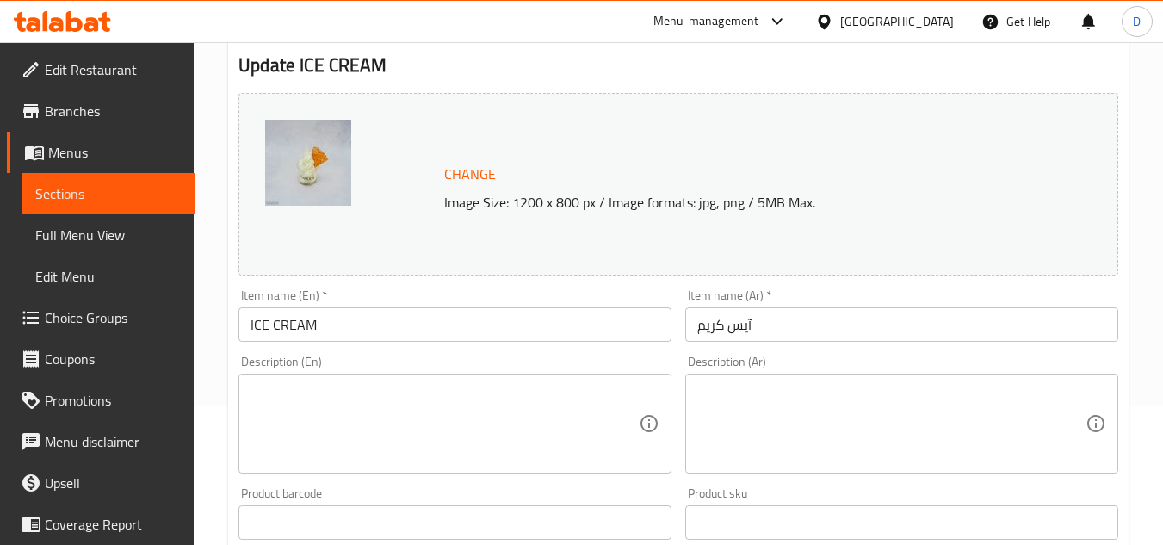
scroll to position [696, 0]
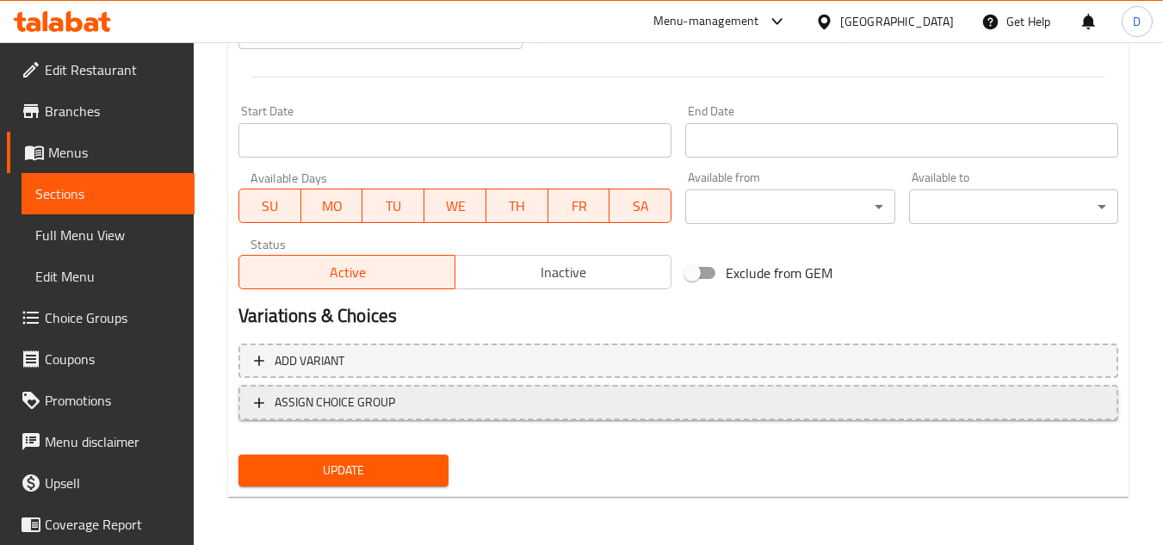
click at [349, 406] on span "ASSIGN CHOICE GROUP" at bounding box center [335, 403] width 120 height 22
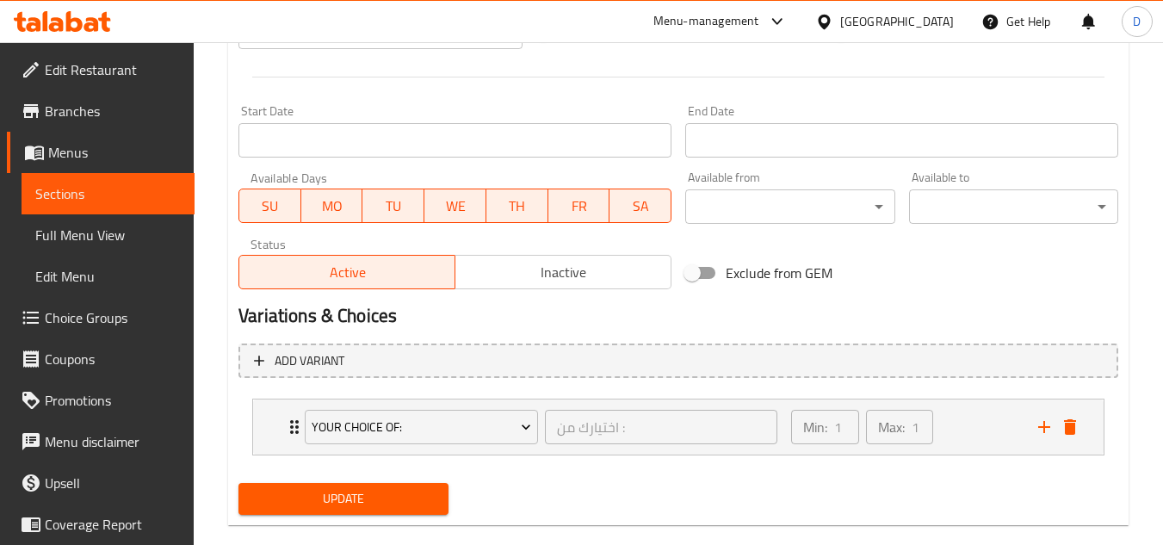
click at [357, 499] on span "Update" at bounding box center [343, 499] width 182 height 22
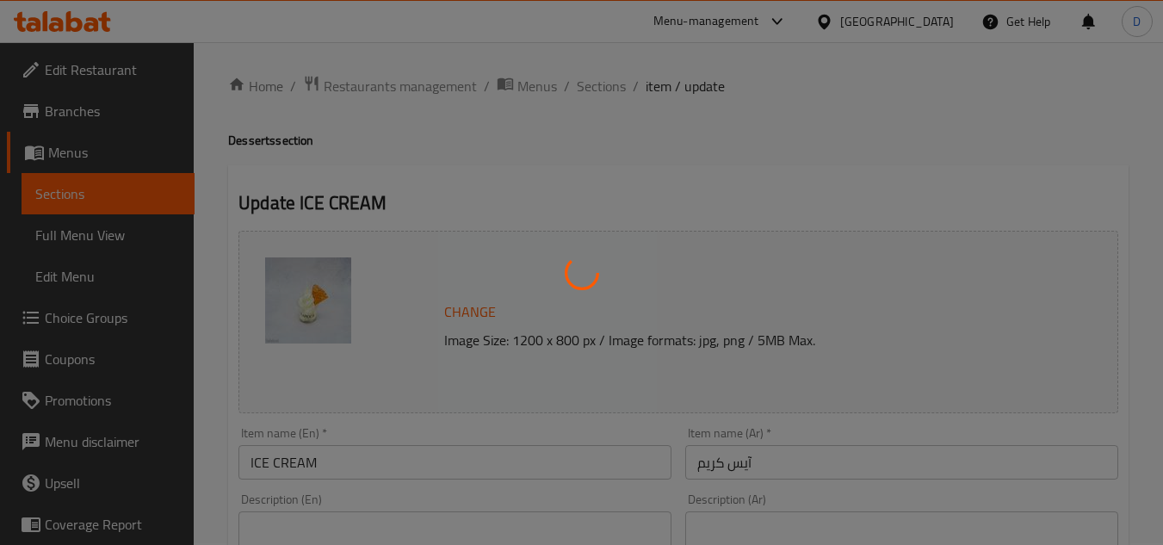
scroll to position [0, 0]
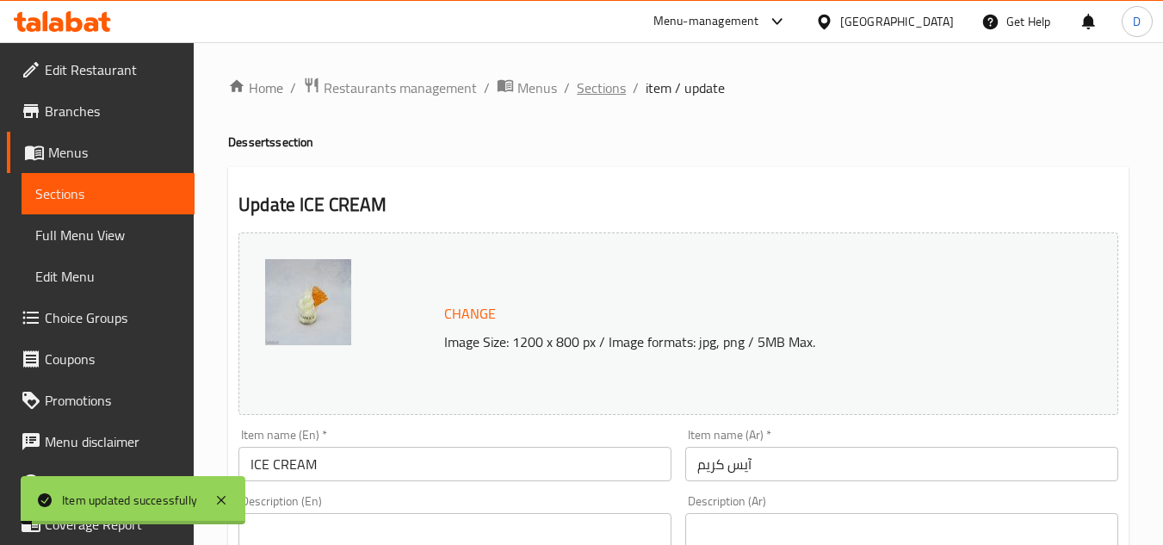
click at [619, 85] on span "Sections" at bounding box center [601, 87] width 49 height 21
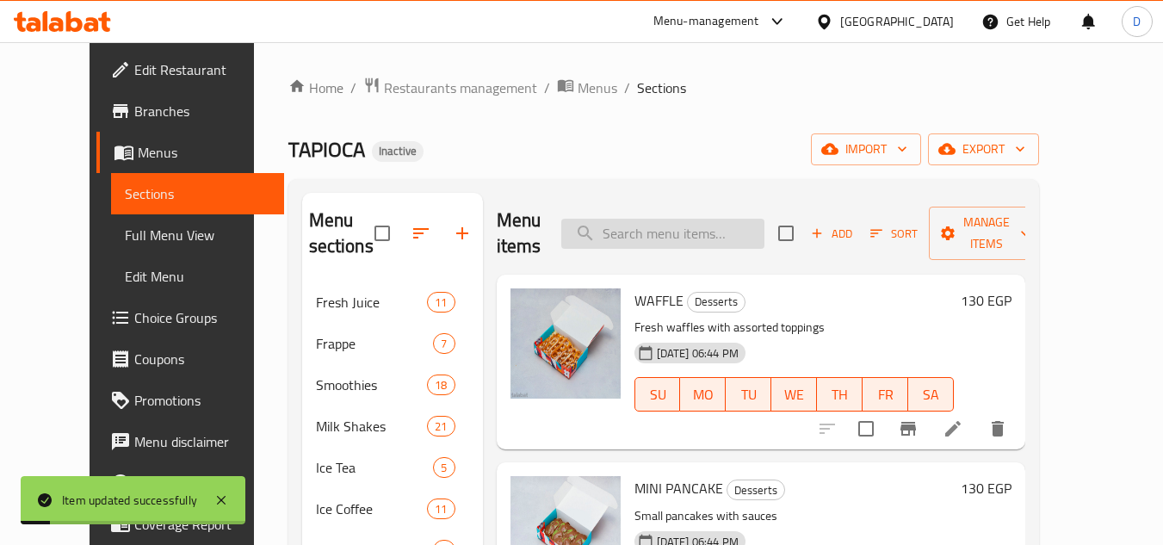
click at [641, 228] on input "search" at bounding box center [662, 234] width 203 height 30
paste input "ICE CREAM"
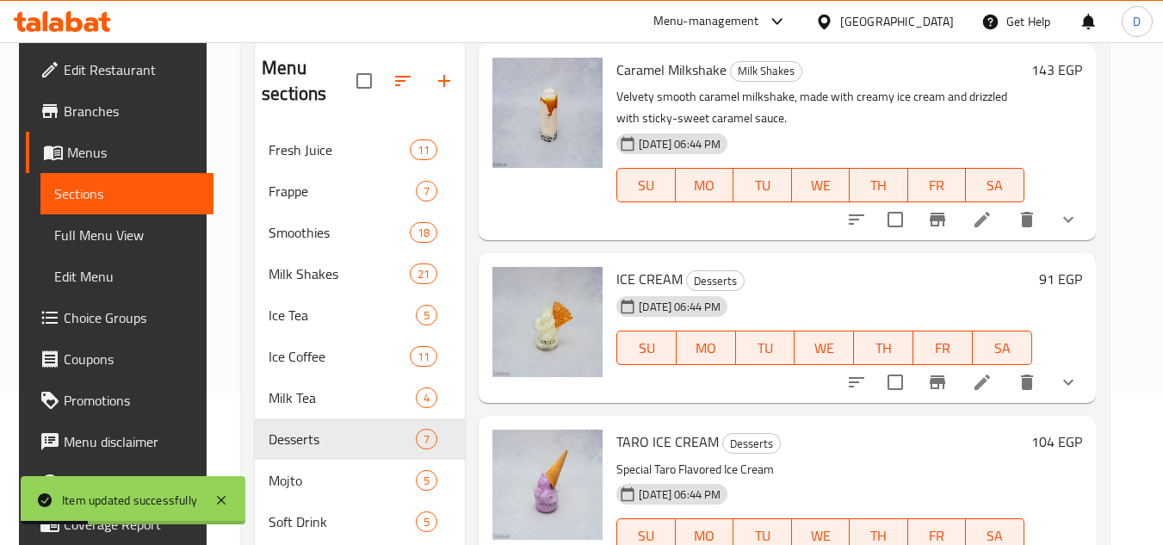
scroll to position [246, 0]
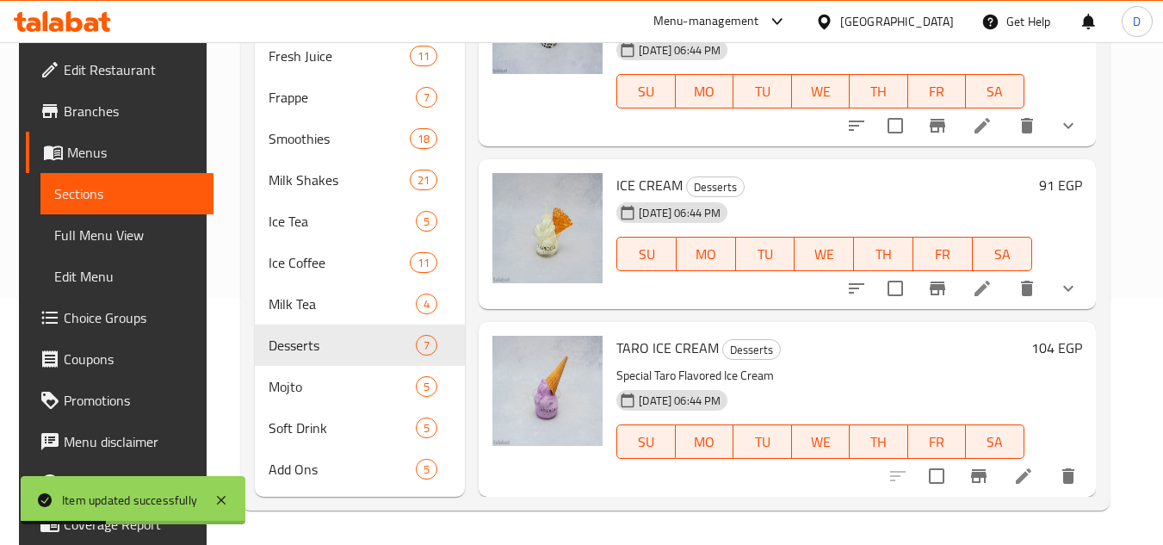
type input "ICE CREAM"
click at [1025, 479] on icon at bounding box center [1023, 475] width 15 height 15
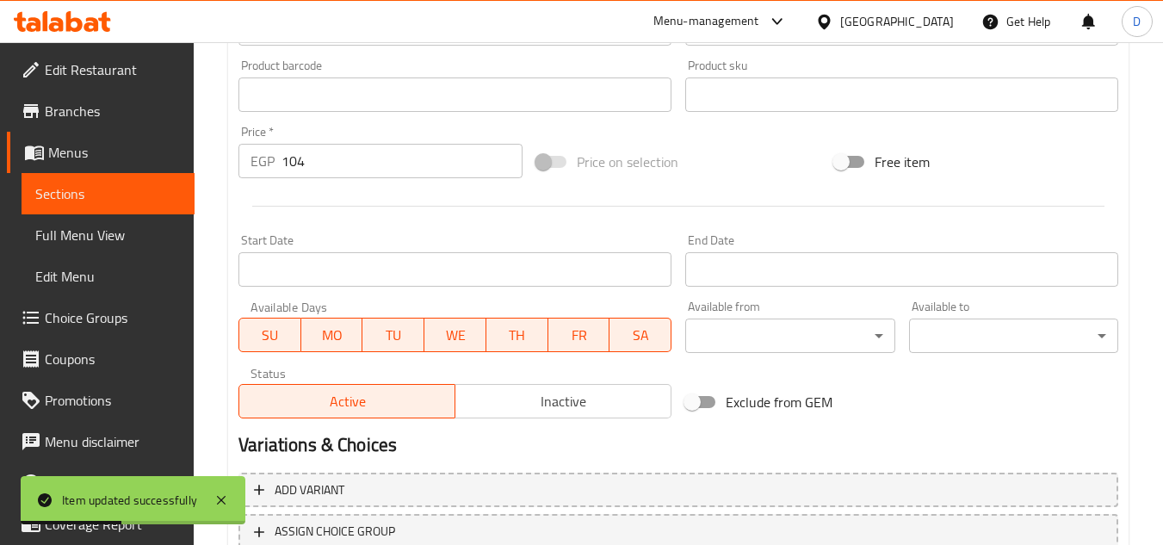
scroll to position [602, 0]
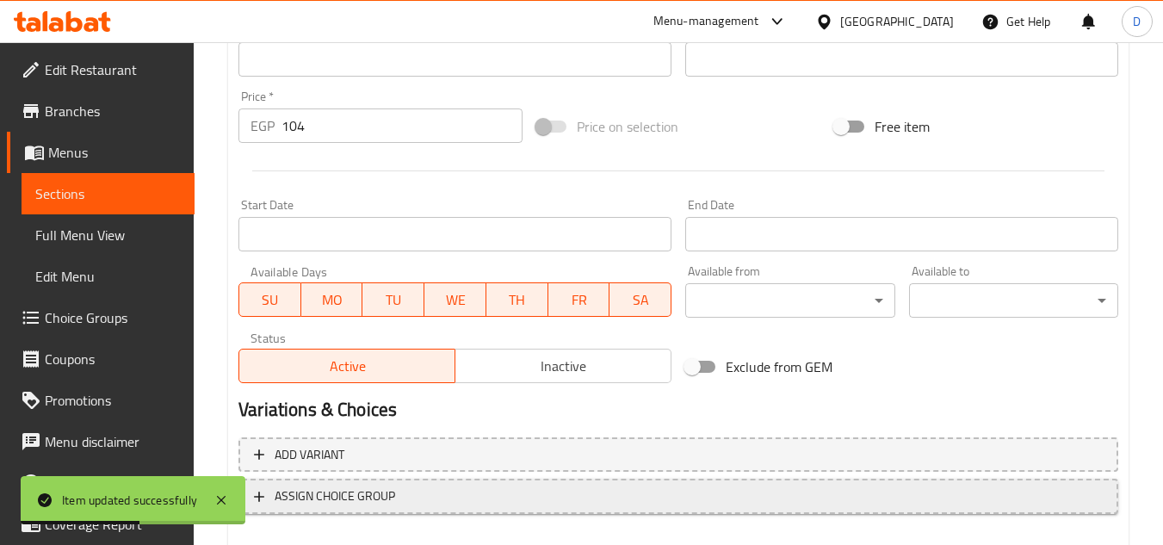
click at [352, 500] on span "ASSIGN CHOICE GROUP" at bounding box center [335, 496] width 120 height 22
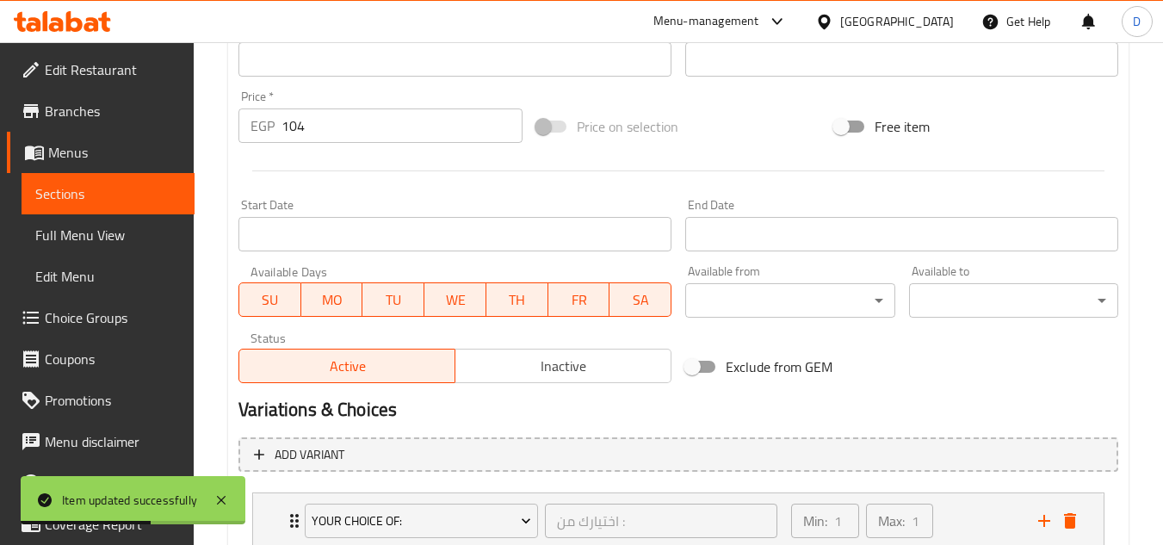
scroll to position [725, 0]
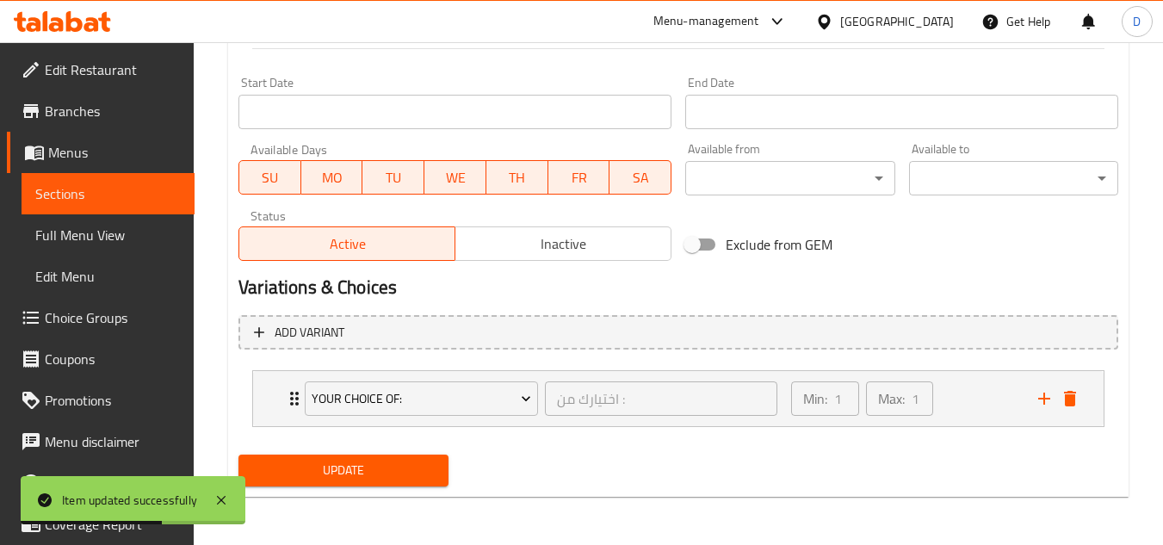
click at [387, 461] on span "Update" at bounding box center [343, 471] width 182 height 22
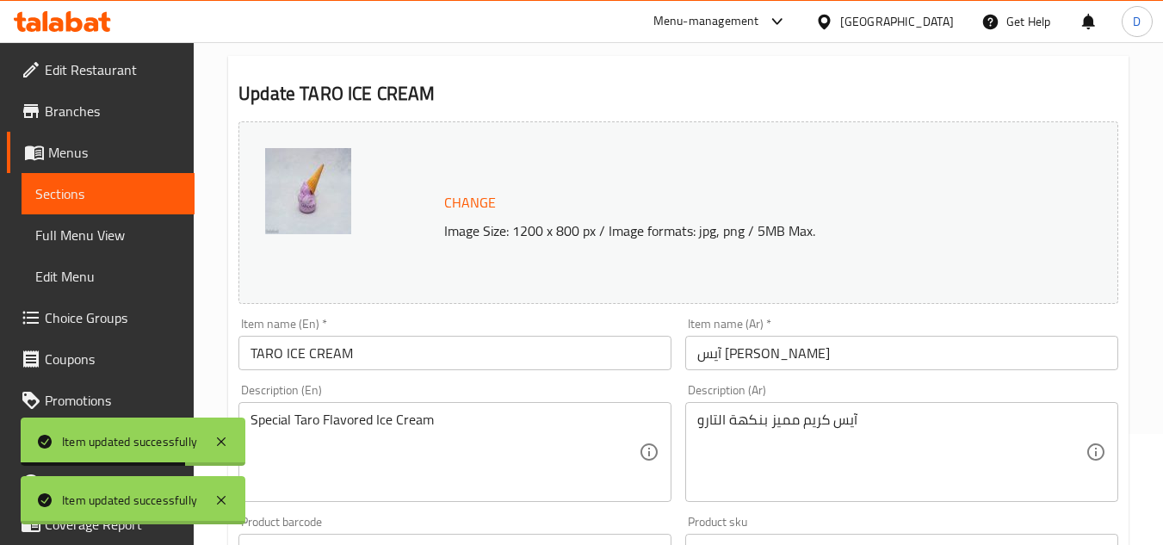
scroll to position [0, 0]
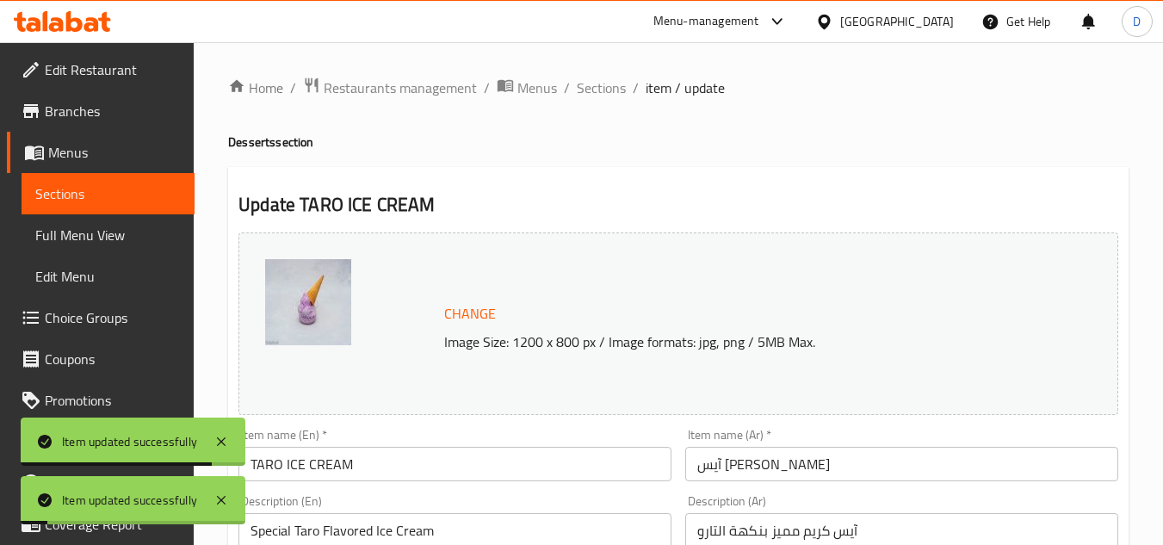
click at [96, 232] on span "Full Menu View" at bounding box center [107, 235] width 145 height 21
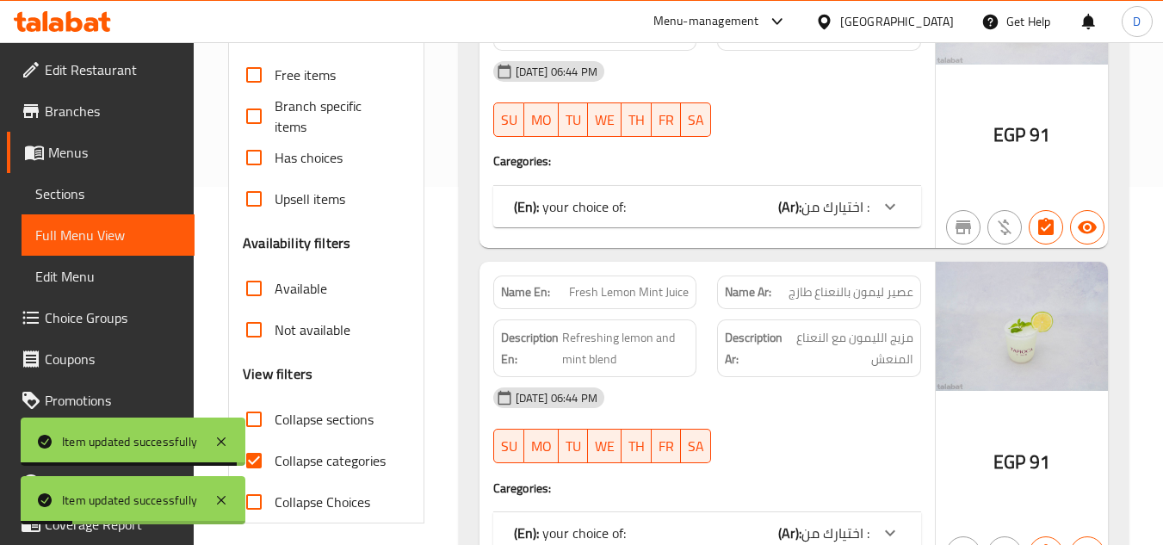
scroll to position [516, 0]
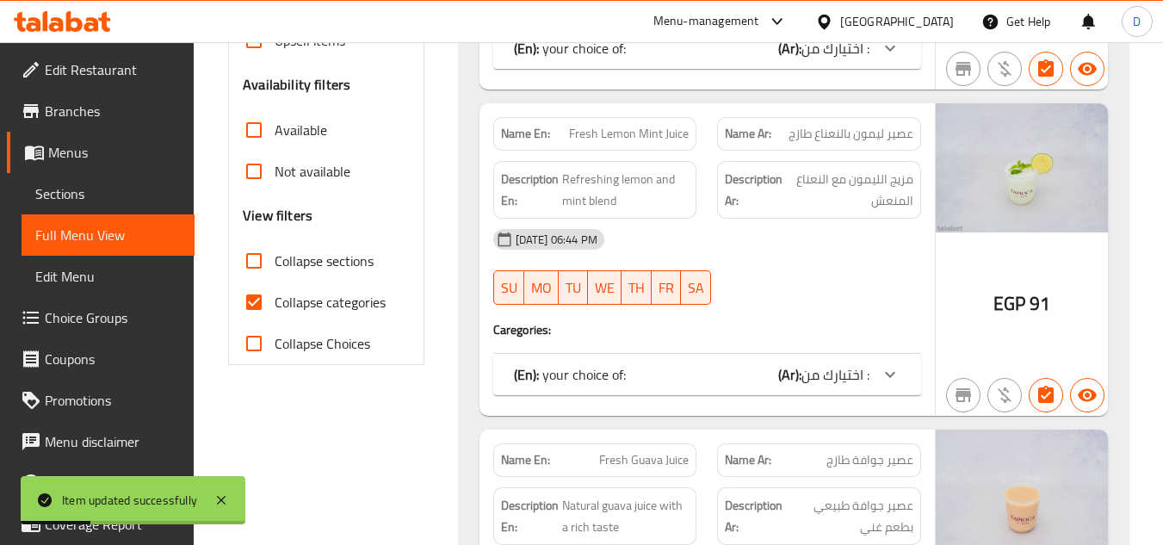
click at [318, 300] on span "Collapse categories" at bounding box center [330, 302] width 111 height 21
click at [275, 300] on input "Collapse categories" at bounding box center [253, 301] width 41 height 41
checkbox input "false"
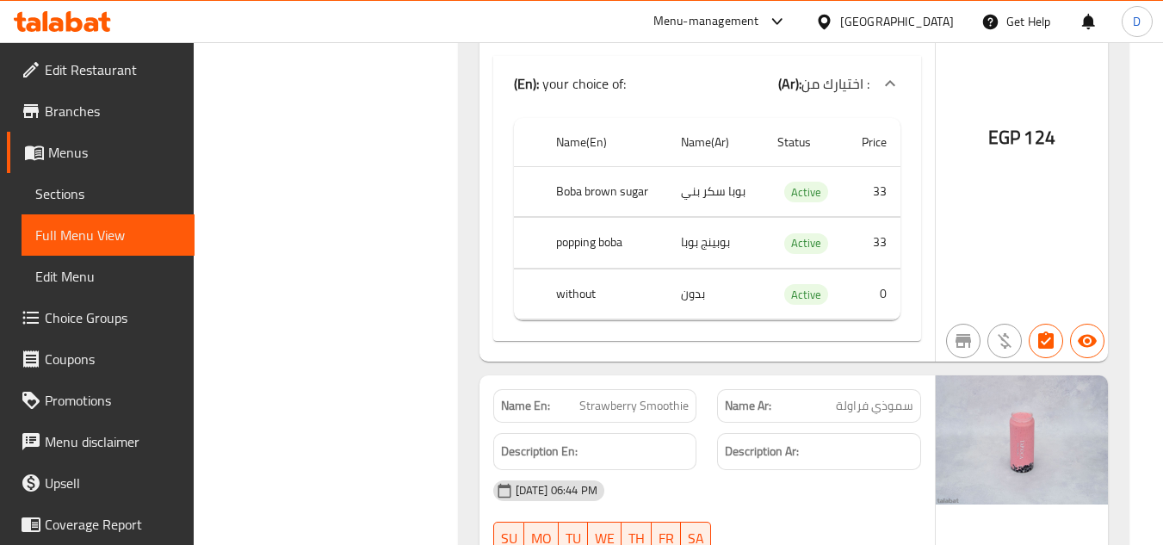
scroll to position [16696, 0]
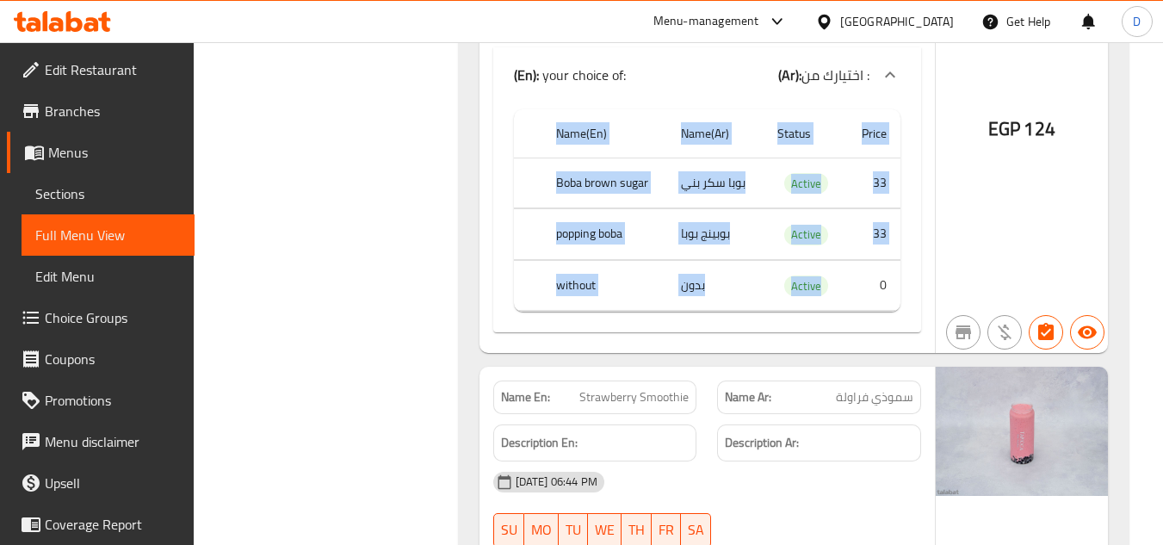
drag, startPoint x: 523, startPoint y: 91, endPoint x: 868, endPoint y: 267, distance: 386.4
click at [868, 267] on table "Name(En) Name(Ar) Status Price Boba brown sugar بوبا سكر بني Active 33 popping …" at bounding box center [707, 210] width 386 height 203
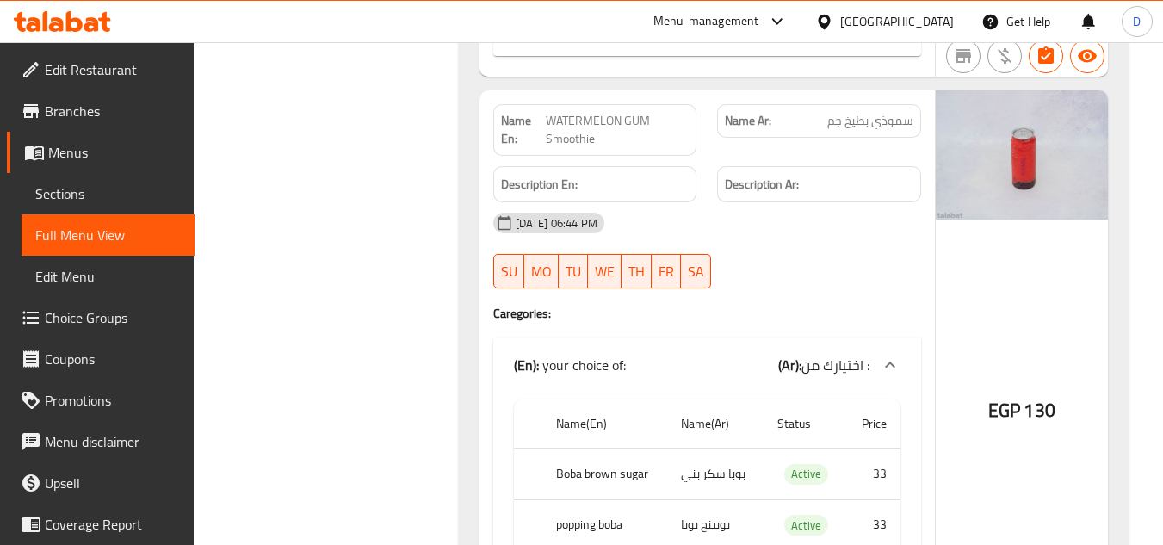
scroll to position [18073, 0]
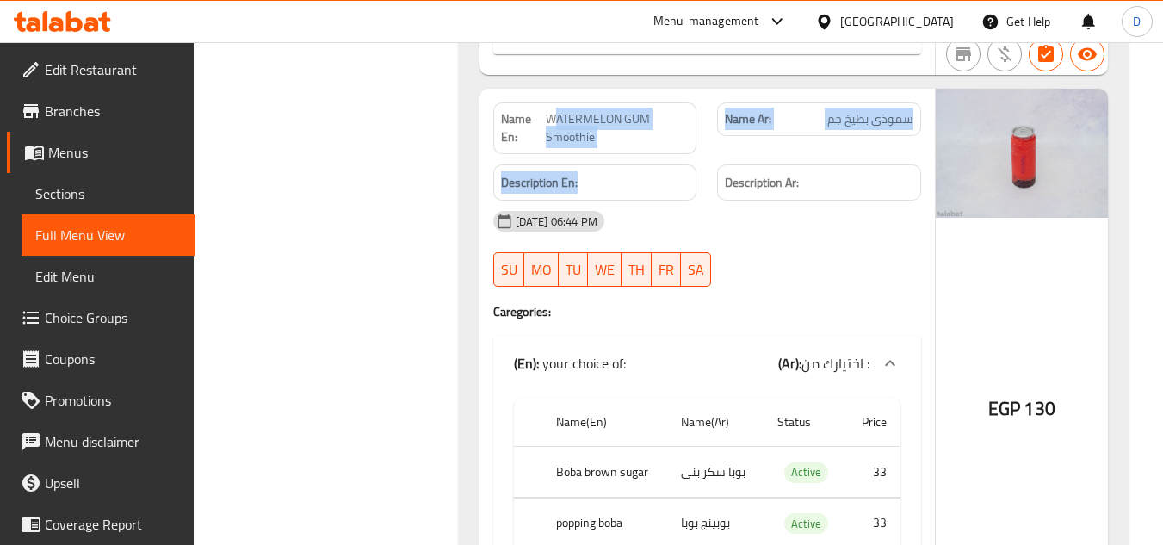
drag, startPoint x: 633, startPoint y: 106, endPoint x: 670, endPoint y: 138, distance: 49.5
click at [670, 138] on div "Name En: WATERMELON GUM Smoothie Name Ar: سموذي بطيخ جم Description En: Descrip…" at bounding box center [706, 365] width 455 height 553
click at [741, 303] on h4 "Caregories:" at bounding box center [707, 311] width 428 height 17
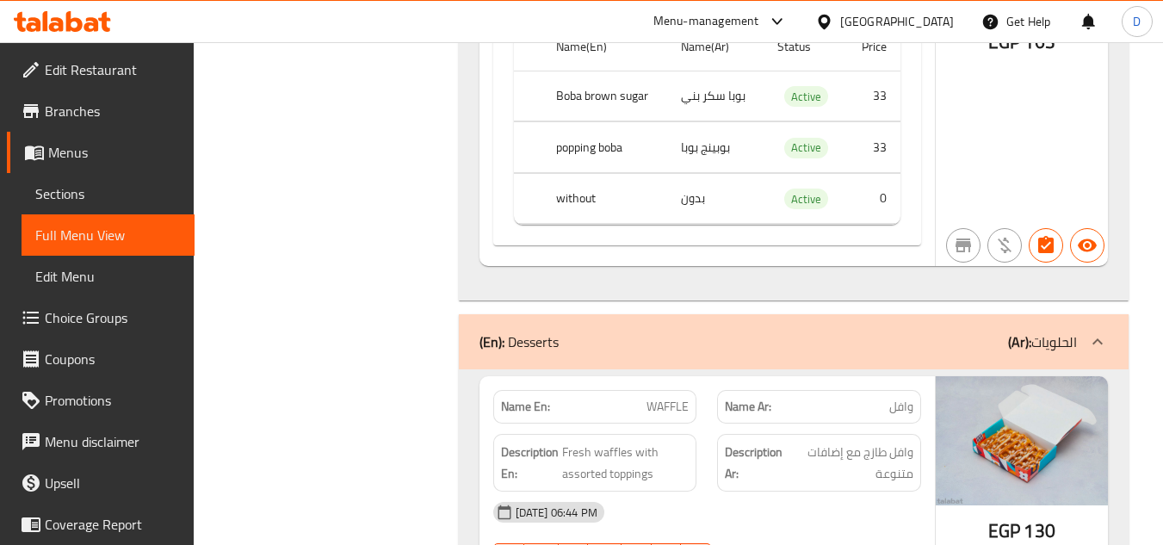
scroll to position [44580, 0]
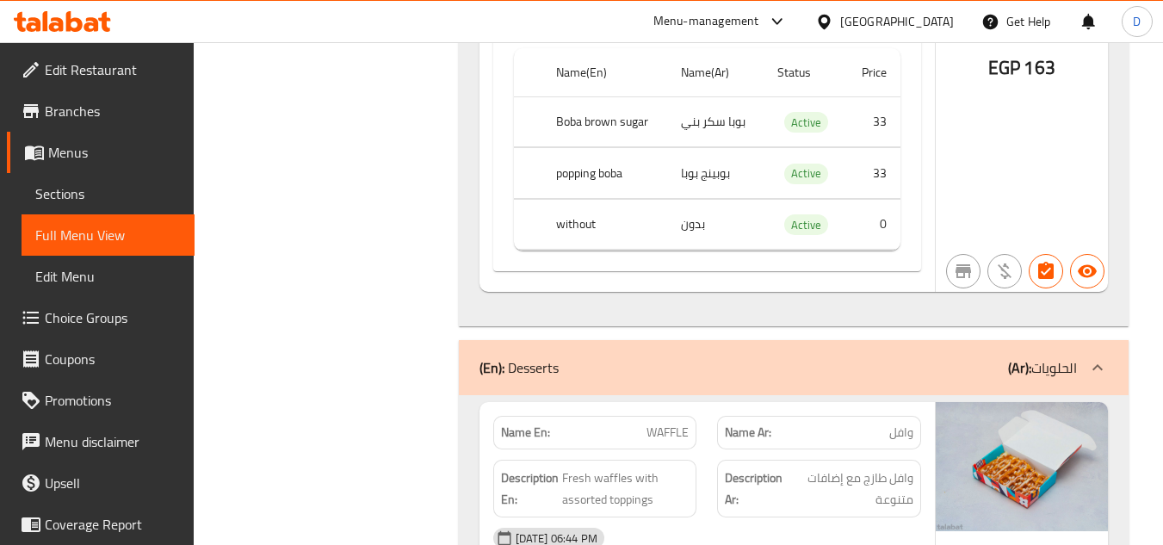
click at [896, 423] on span "وافل" at bounding box center [901, 432] width 24 height 18
click at [811, 517] on div "27-09-2025 06:44 PM" at bounding box center [707, 537] width 448 height 41
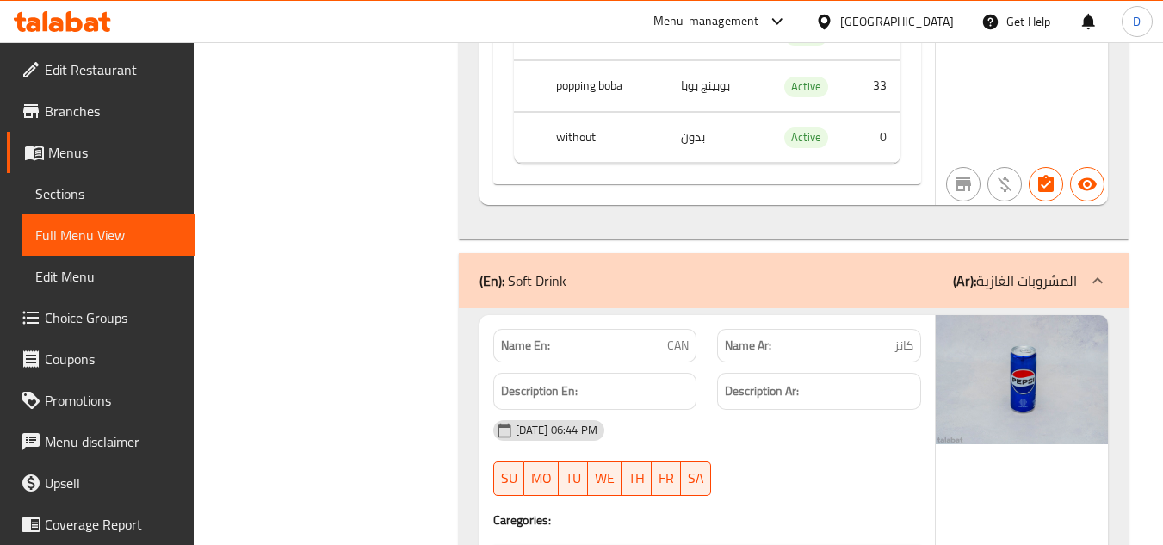
scroll to position [50174, 0]
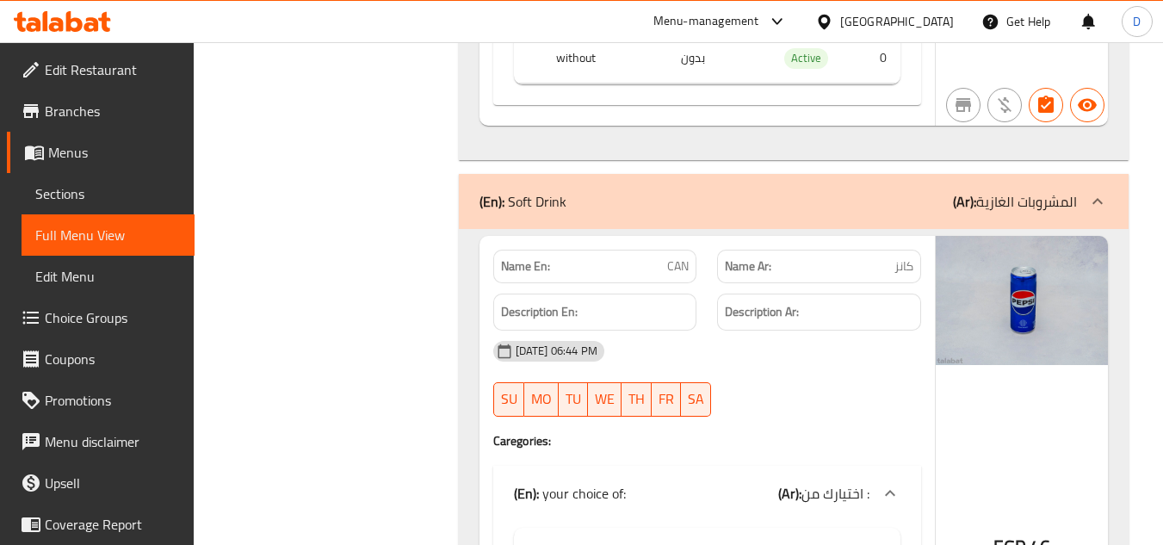
click at [986, 191] on p "(Ar): المشروبات الغازية" at bounding box center [1015, 201] width 124 height 21
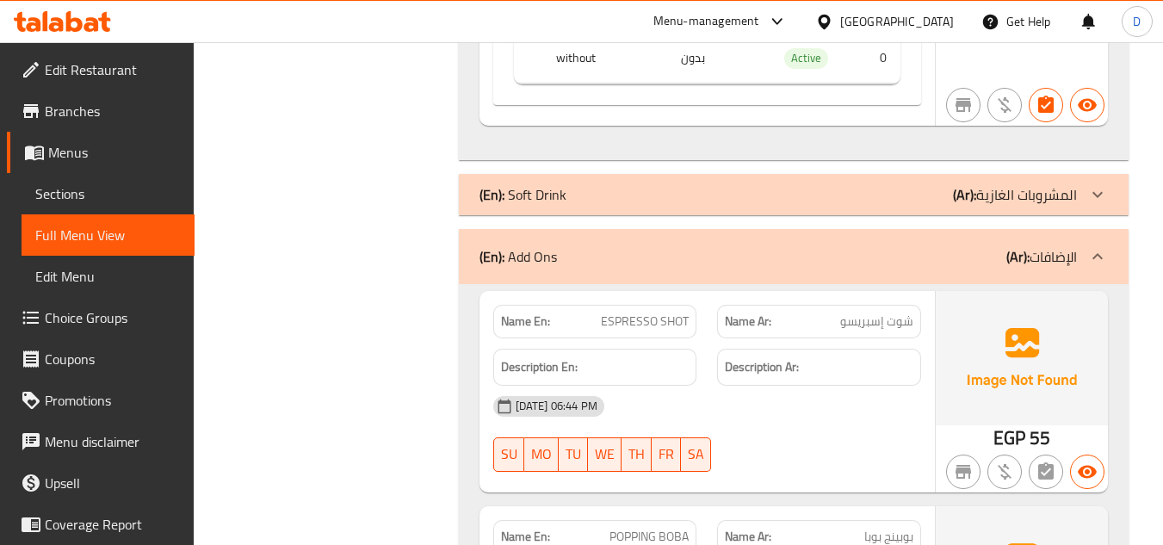
click at [1059, 184] on p "(Ar): المشروبات الغازية" at bounding box center [1015, 194] width 124 height 21
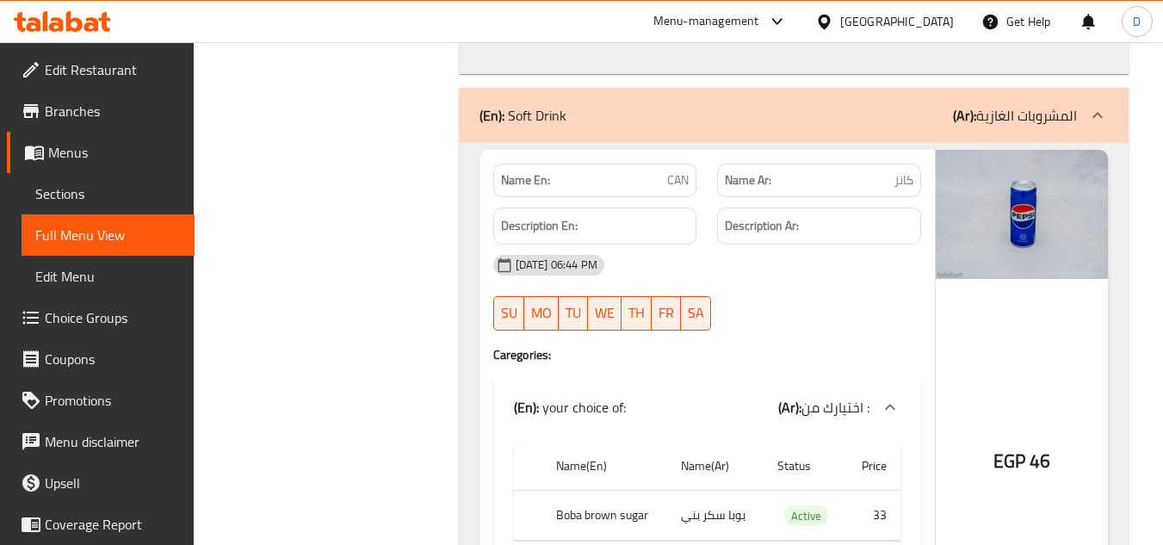
scroll to position [50088, 0]
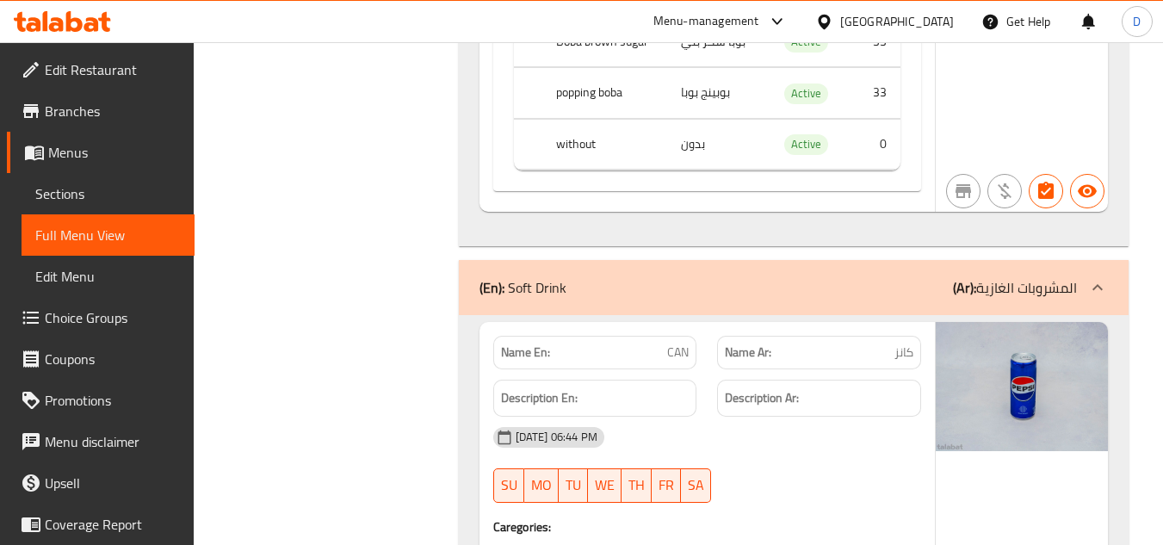
click at [71, 195] on span "Sections" at bounding box center [107, 193] width 145 height 21
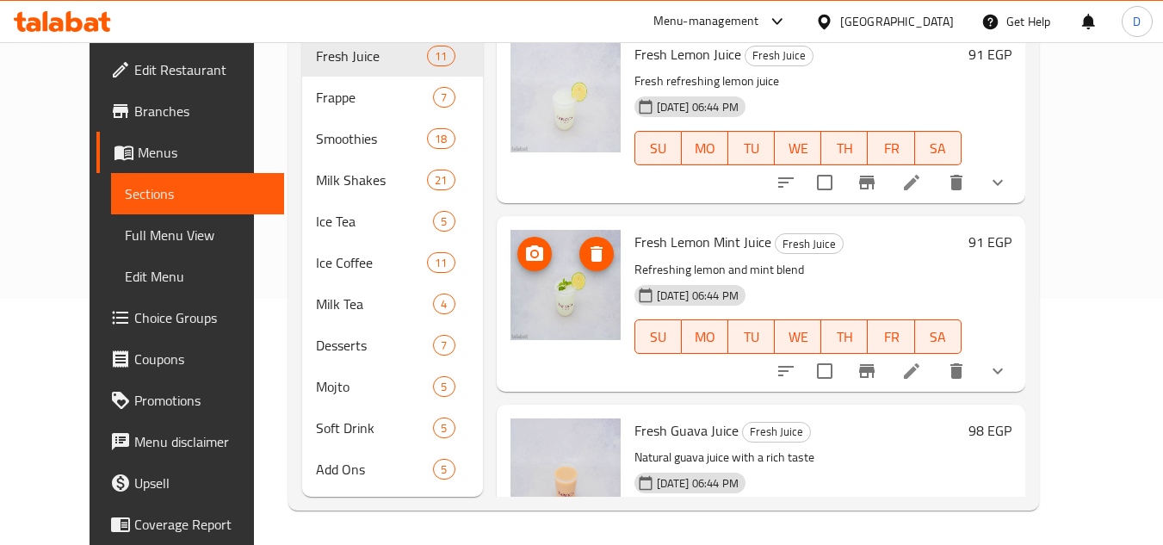
scroll to position [246, 0]
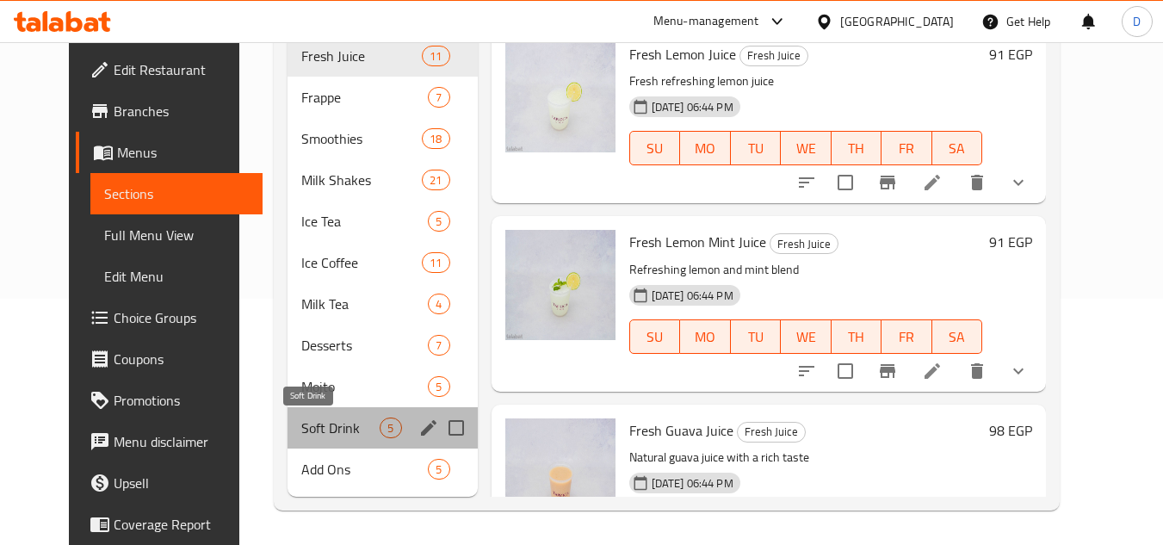
click at [326, 433] on span "Soft Drink" at bounding box center [340, 427] width 78 height 21
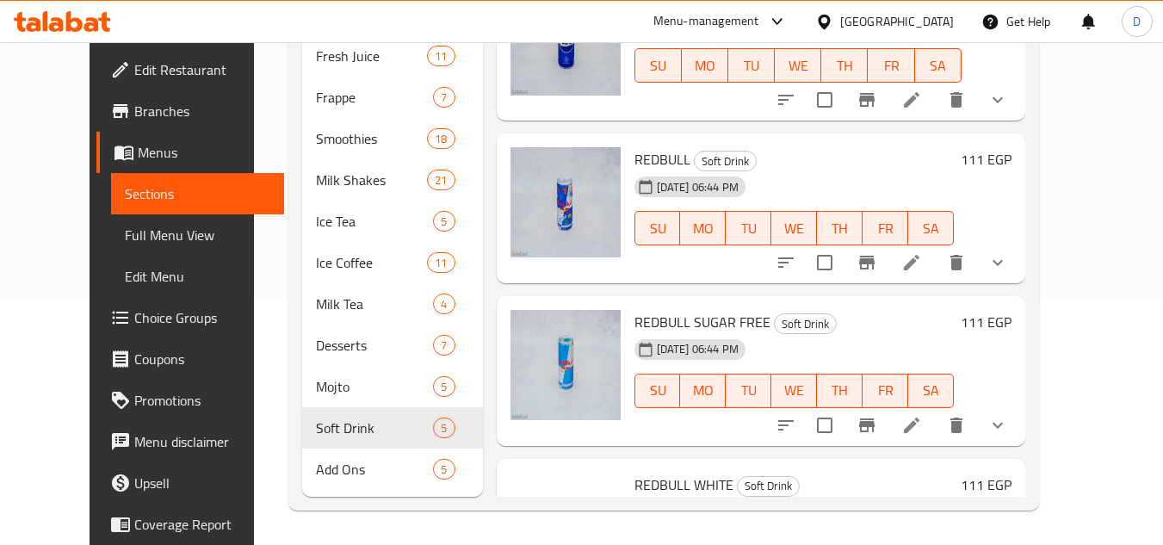
scroll to position [330, 0]
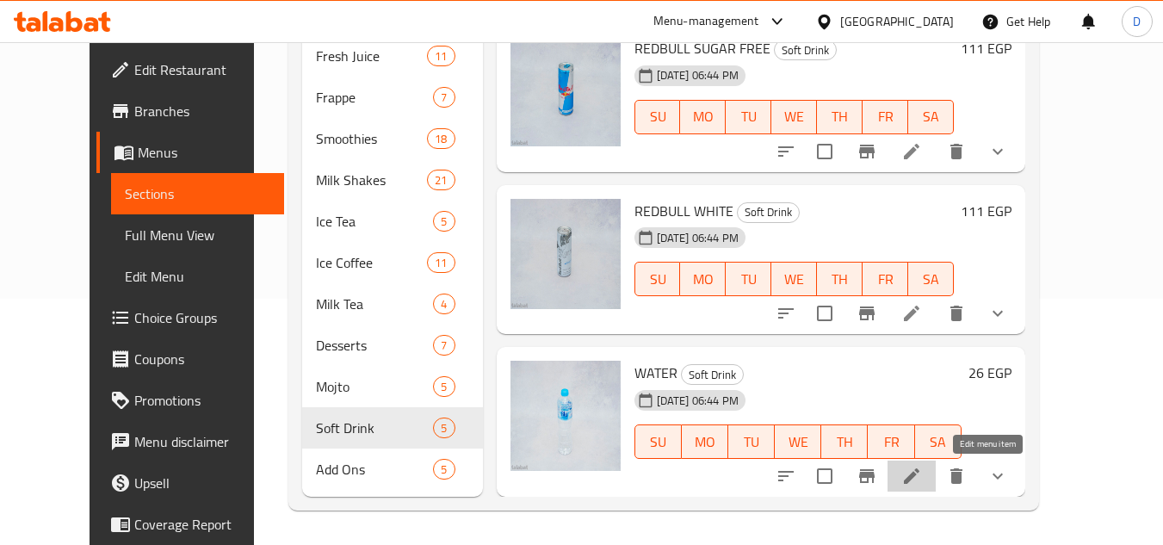
click at [922, 482] on icon at bounding box center [911, 476] width 21 height 21
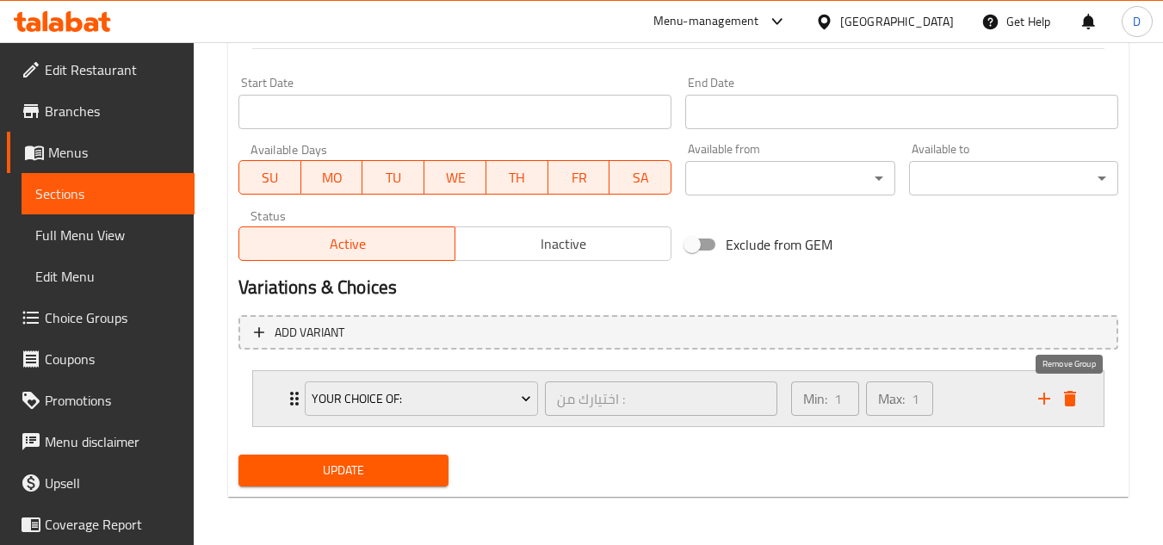
click at [1069, 404] on icon "delete" at bounding box center [1070, 398] width 12 height 15
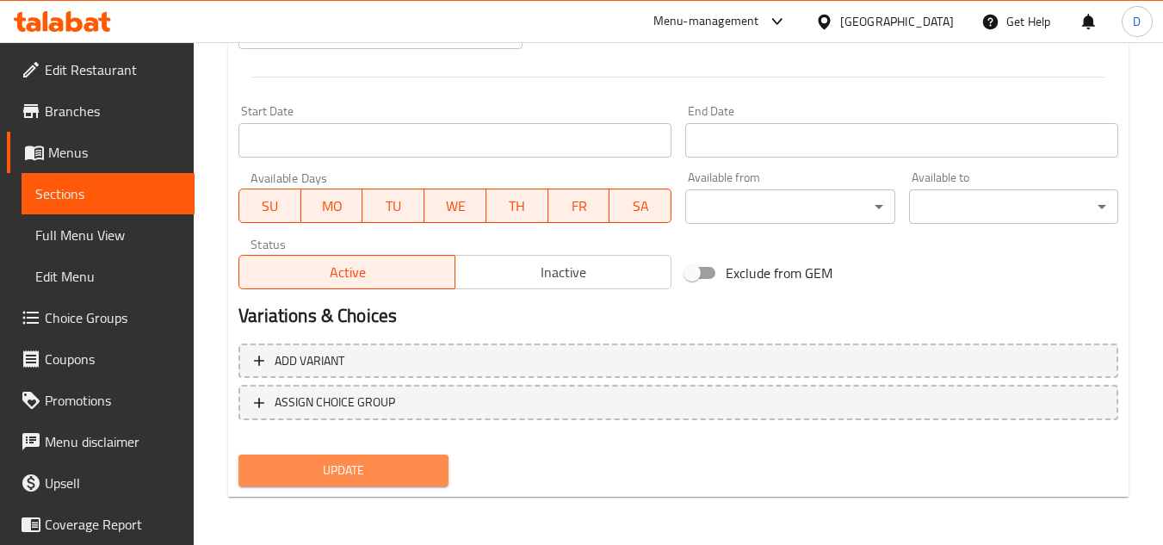
click at [355, 460] on span "Update" at bounding box center [343, 471] width 182 height 22
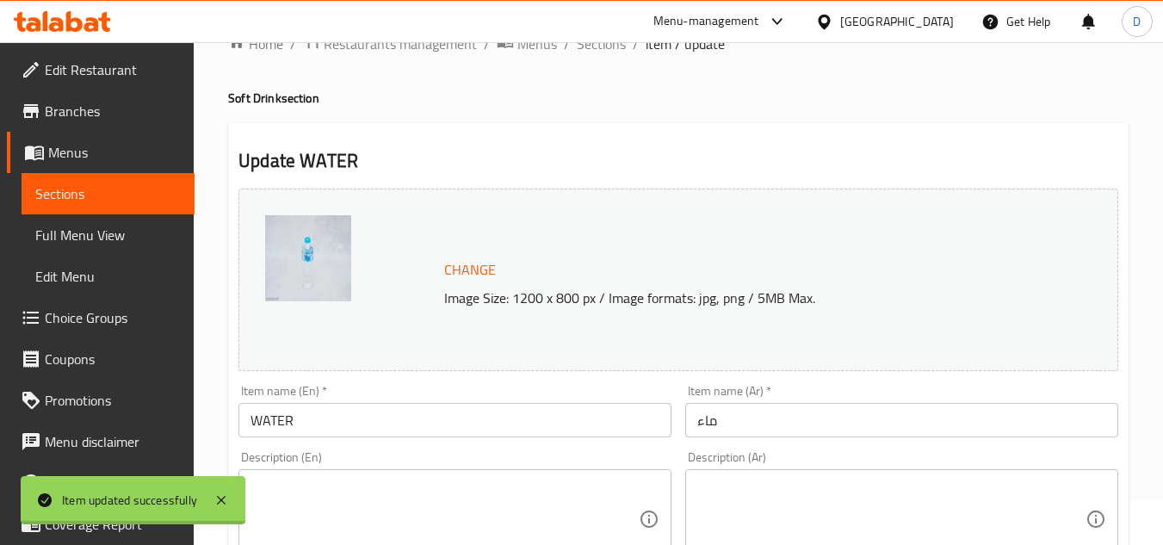
scroll to position [0, 0]
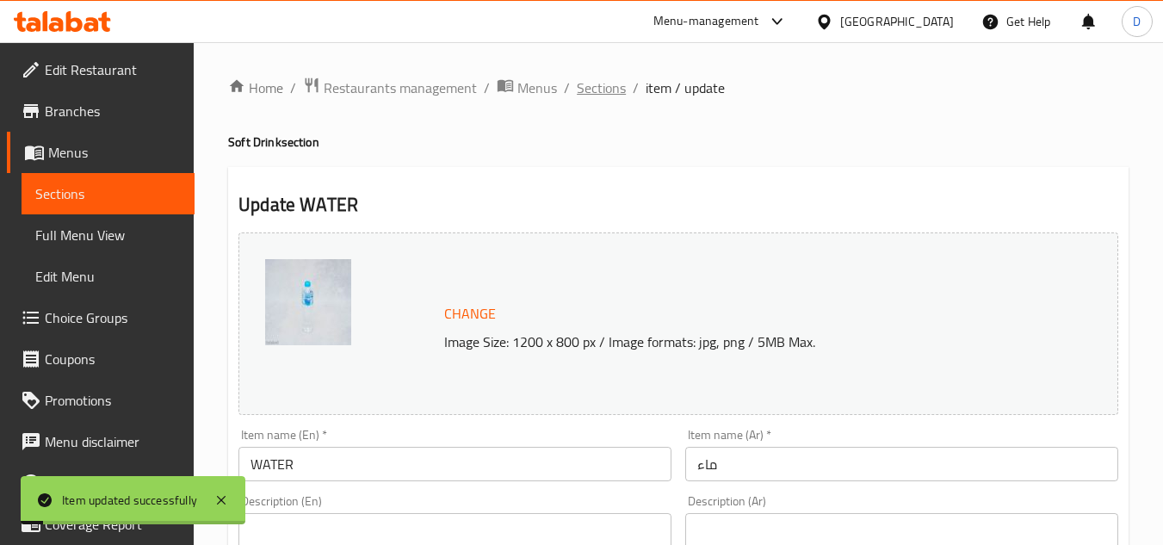
click at [600, 79] on span "Sections" at bounding box center [601, 87] width 49 height 21
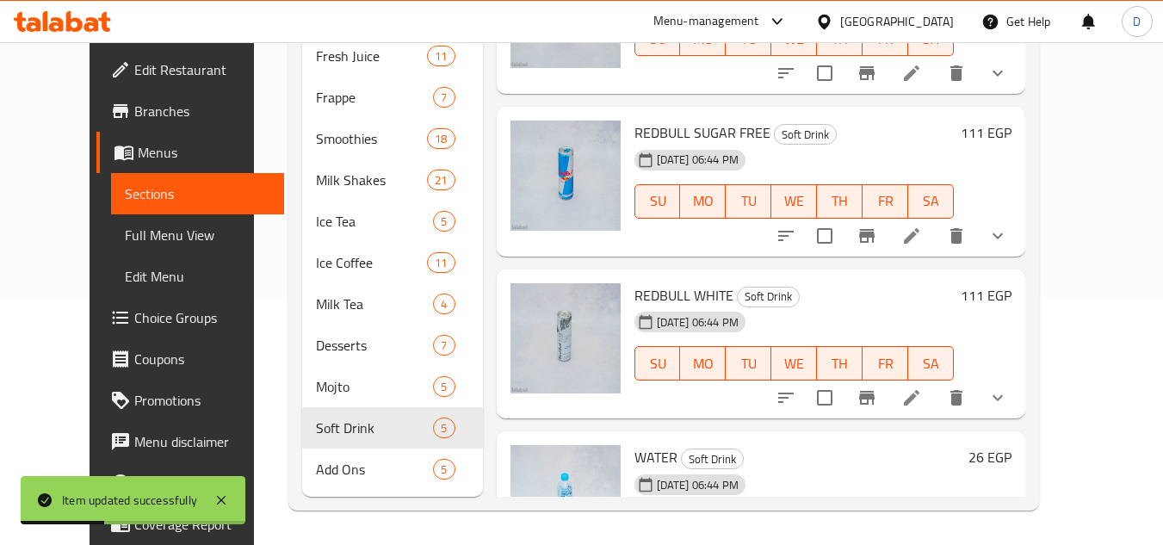
scroll to position [330, 0]
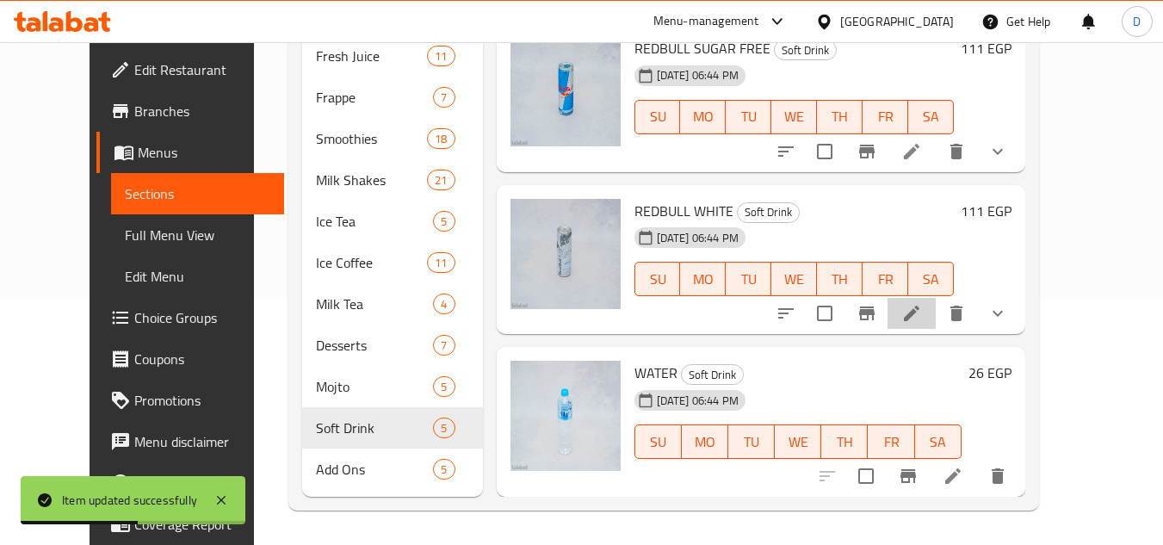
click at [935, 310] on li at bounding box center [911, 313] width 48 height 31
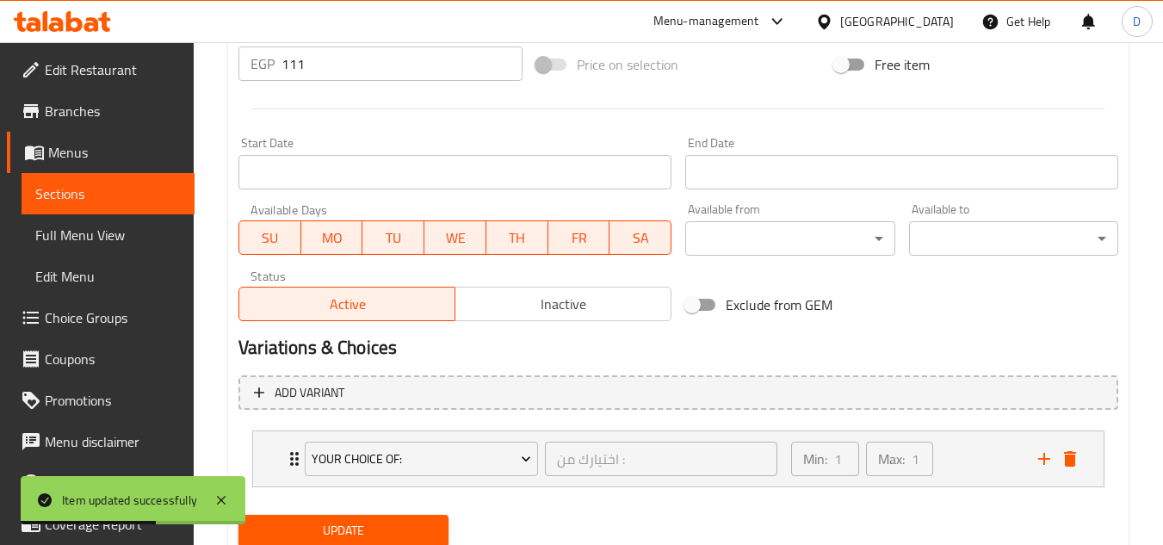
scroll to position [725, 0]
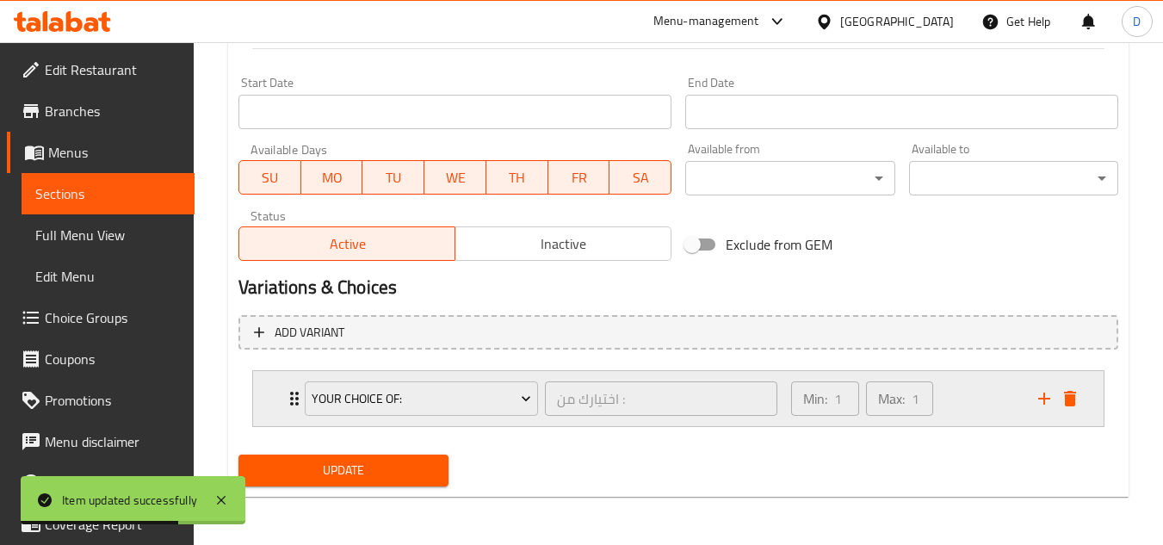
click at [1074, 404] on icon "delete" at bounding box center [1070, 398] width 12 height 15
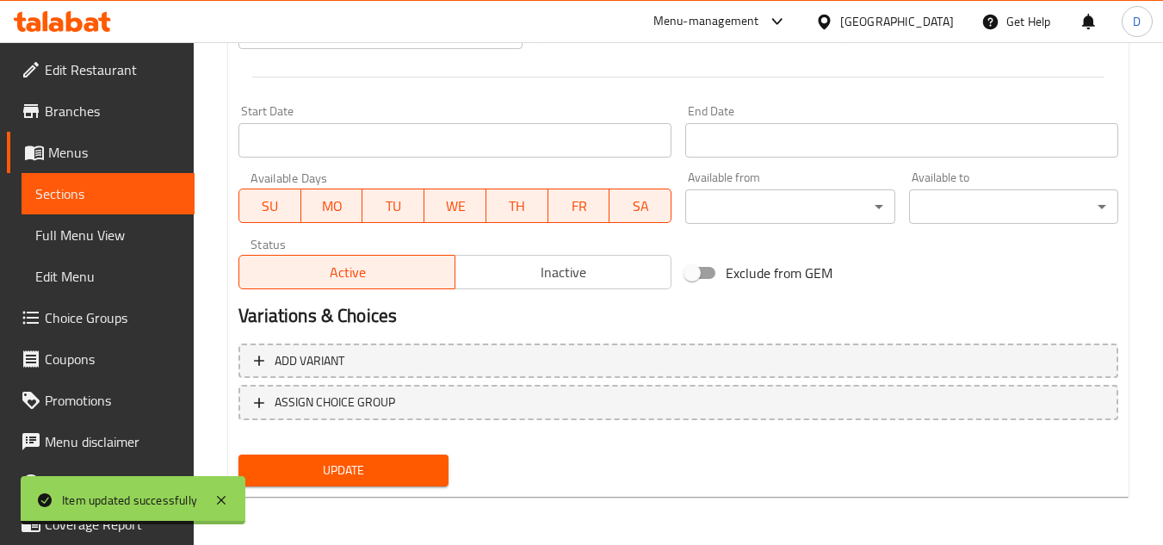
click at [379, 474] on span "Update" at bounding box center [343, 471] width 182 height 22
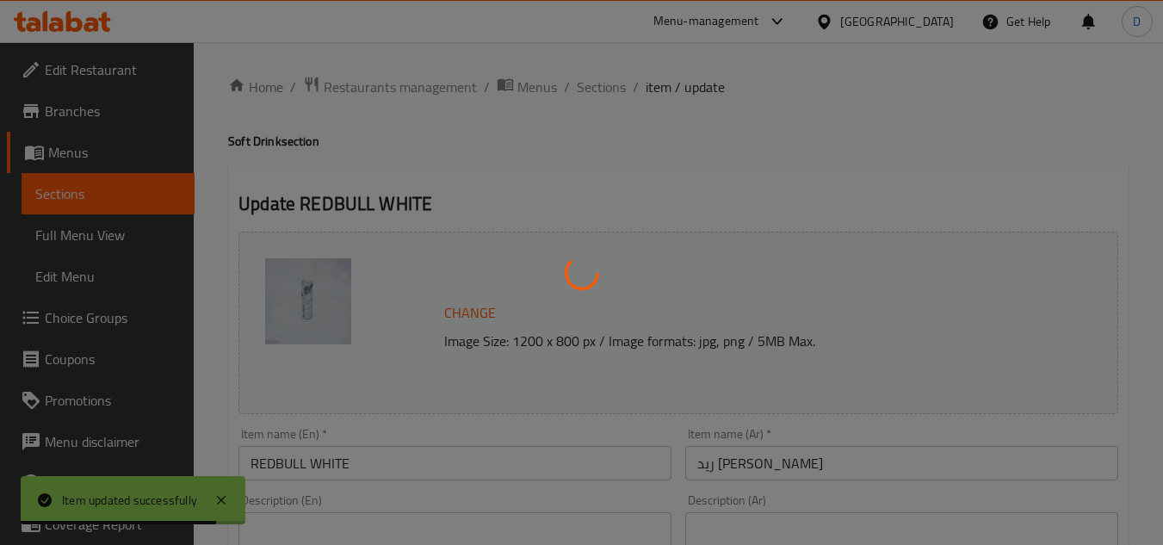
scroll to position [0, 0]
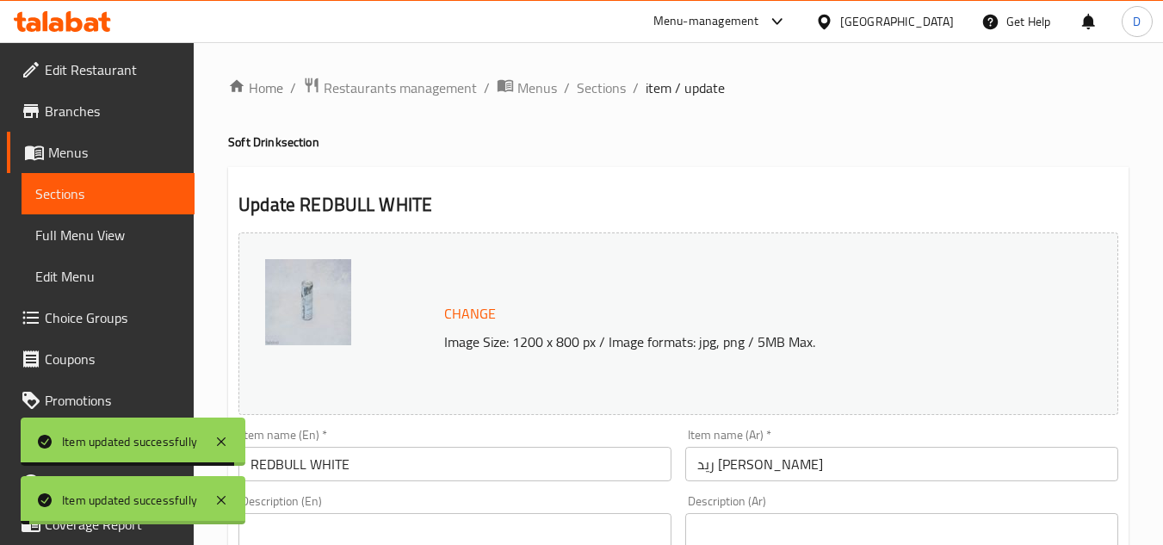
click at [614, 93] on span "Sections" at bounding box center [601, 87] width 49 height 21
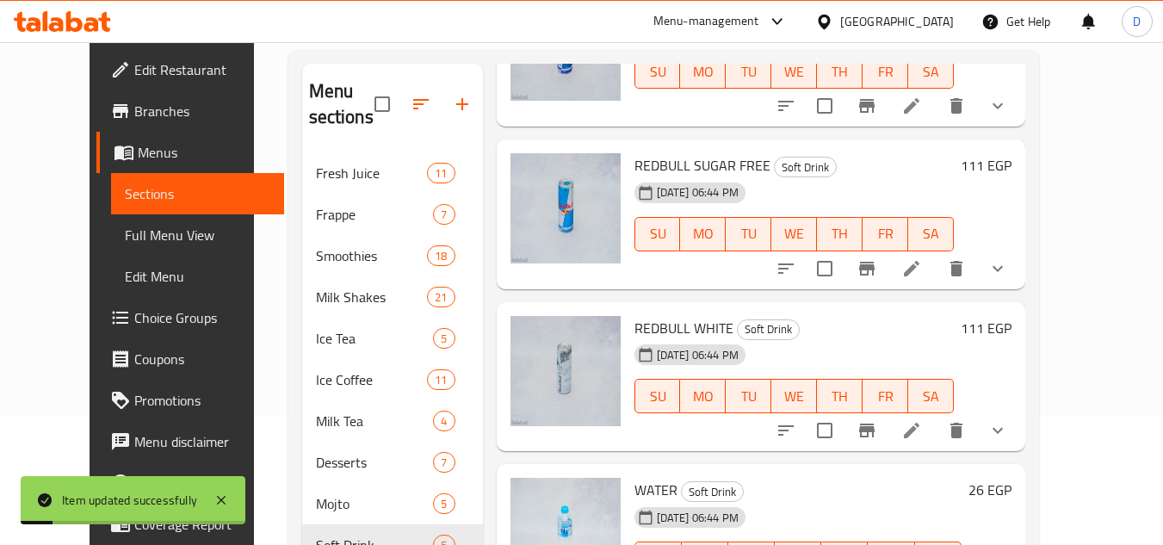
scroll to position [246, 0]
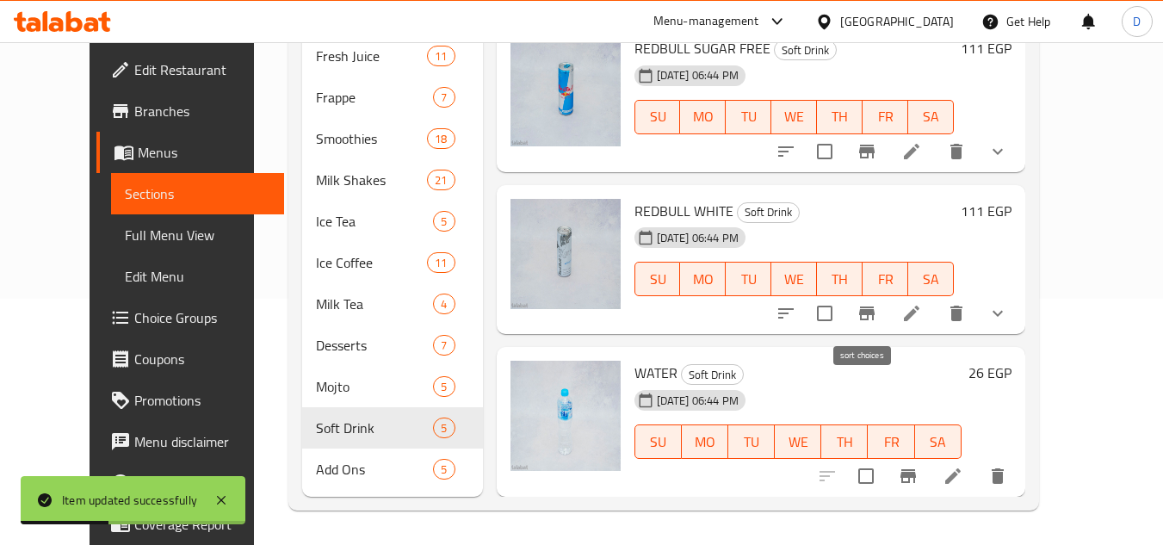
click at [796, 305] on icon "sort-choices" at bounding box center [785, 313] width 21 height 21
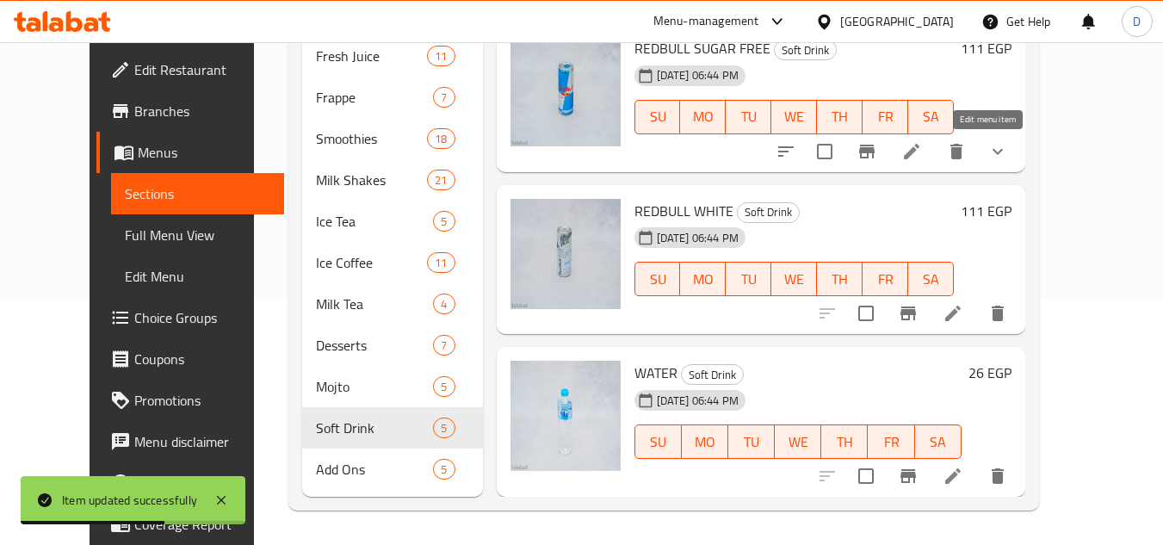
click at [922, 150] on icon at bounding box center [911, 151] width 21 height 21
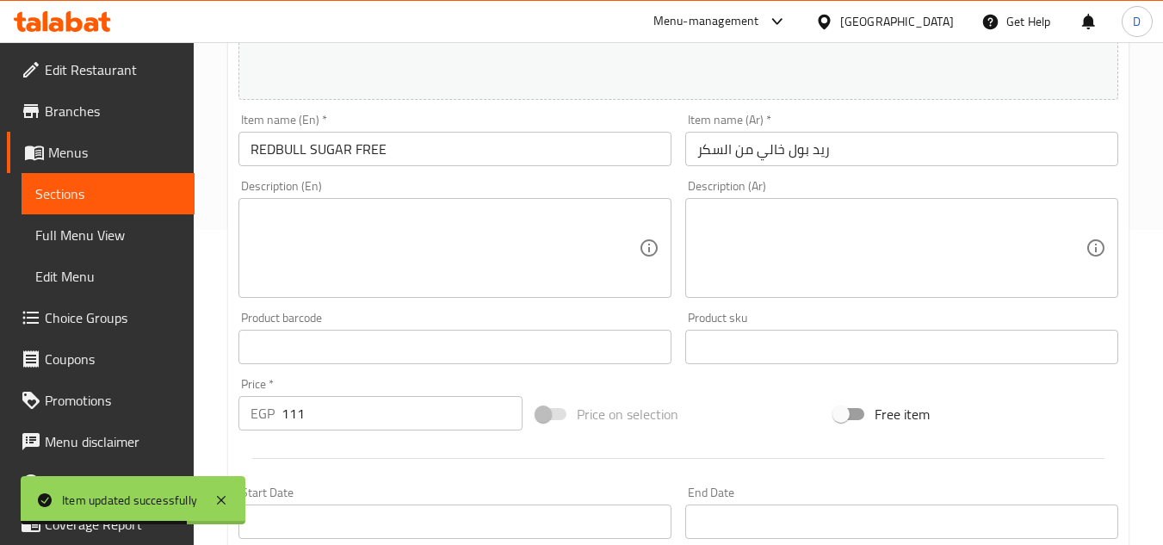
scroll to position [602, 0]
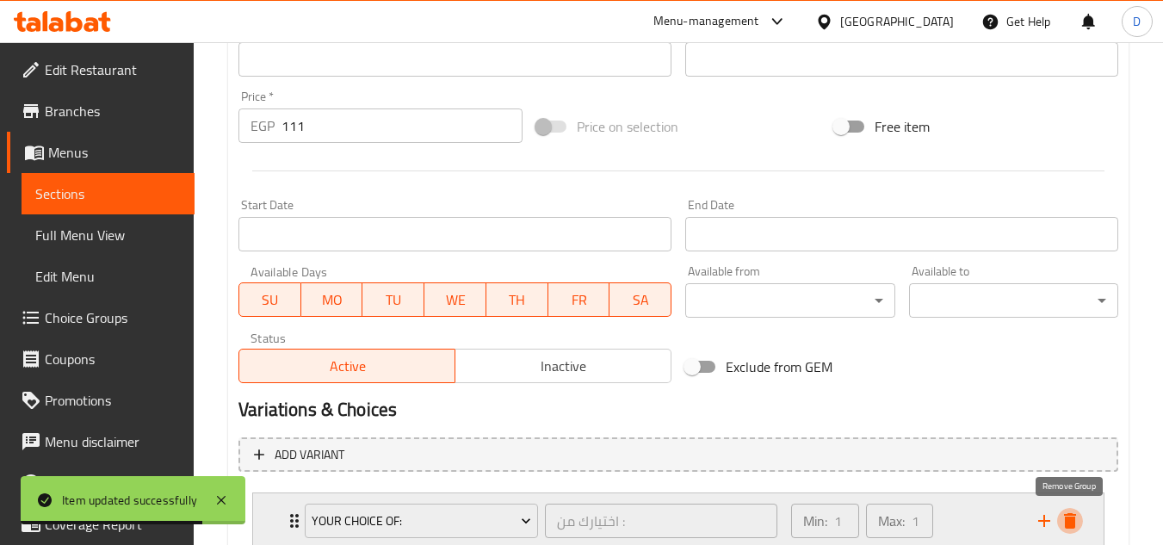
click at [1077, 519] on icon "delete" at bounding box center [1069, 520] width 21 height 21
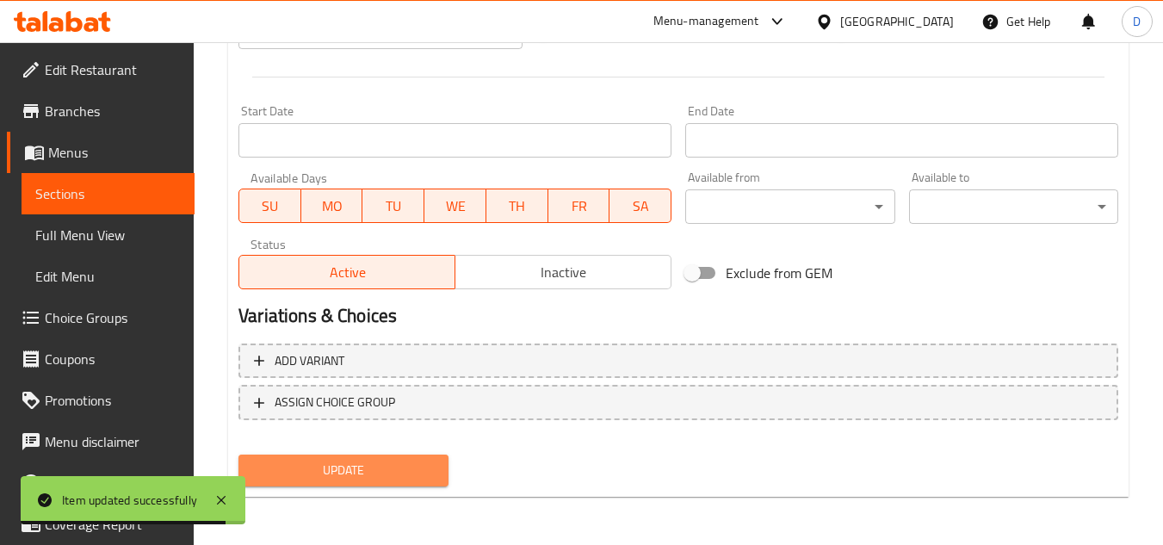
click at [318, 466] on span "Update" at bounding box center [343, 471] width 182 height 22
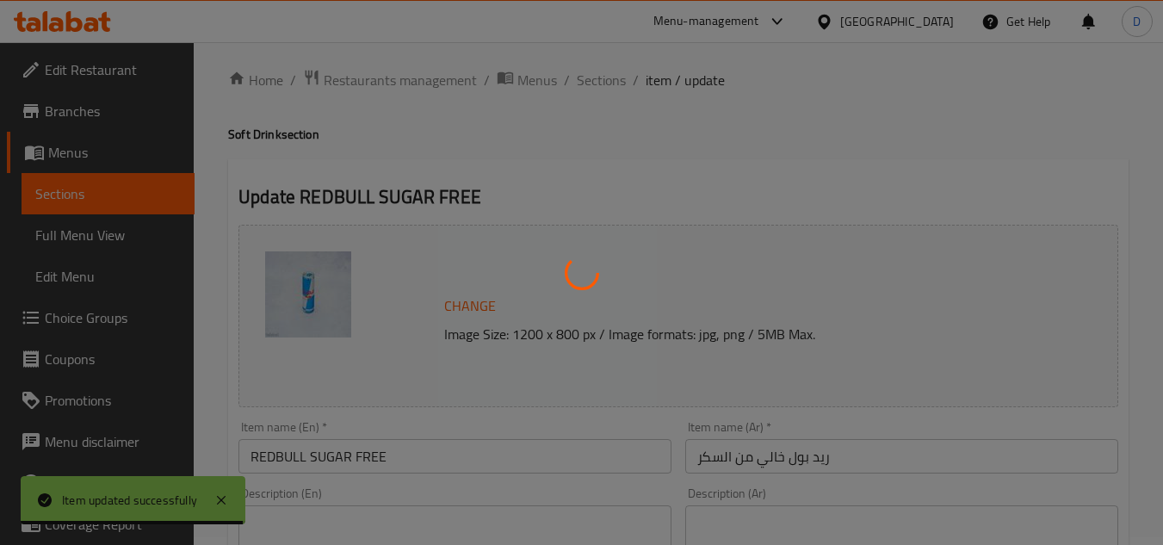
scroll to position [0, 0]
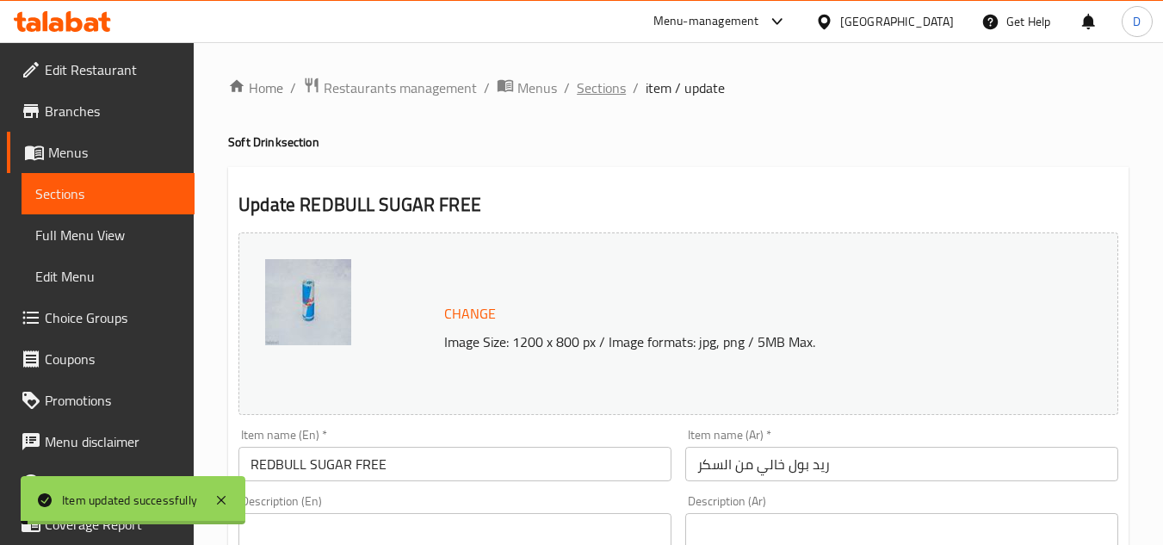
click at [583, 82] on span "Sections" at bounding box center [601, 87] width 49 height 21
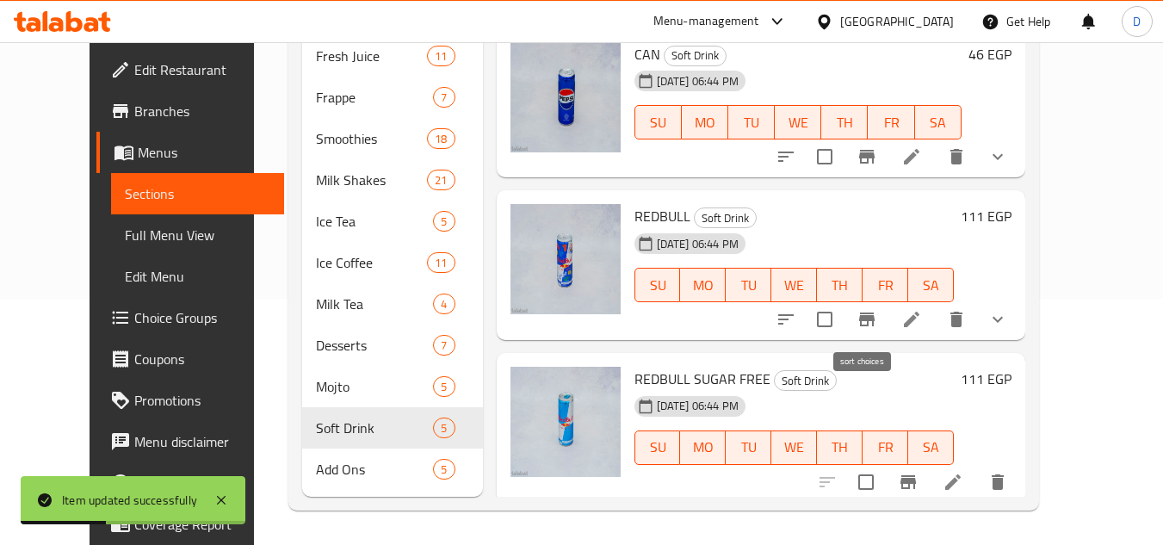
click at [796, 321] on icon "sort-choices" at bounding box center [785, 319] width 21 height 21
click at [922, 325] on icon at bounding box center [911, 319] width 21 height 21
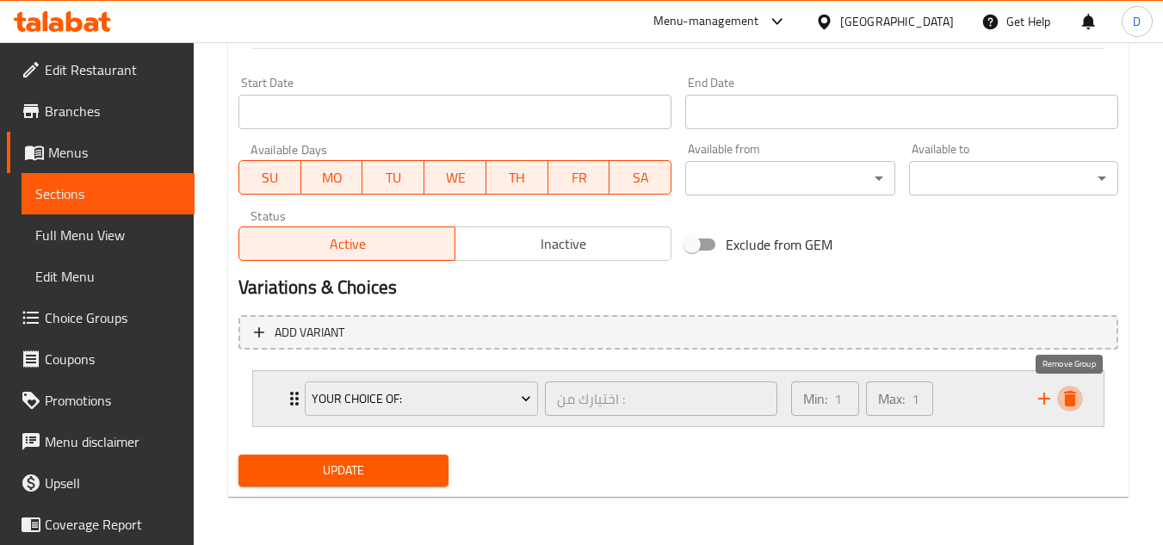
click at [1061, 392] on icon "delete" at bounding box center [1069, 398] width 21 height 21
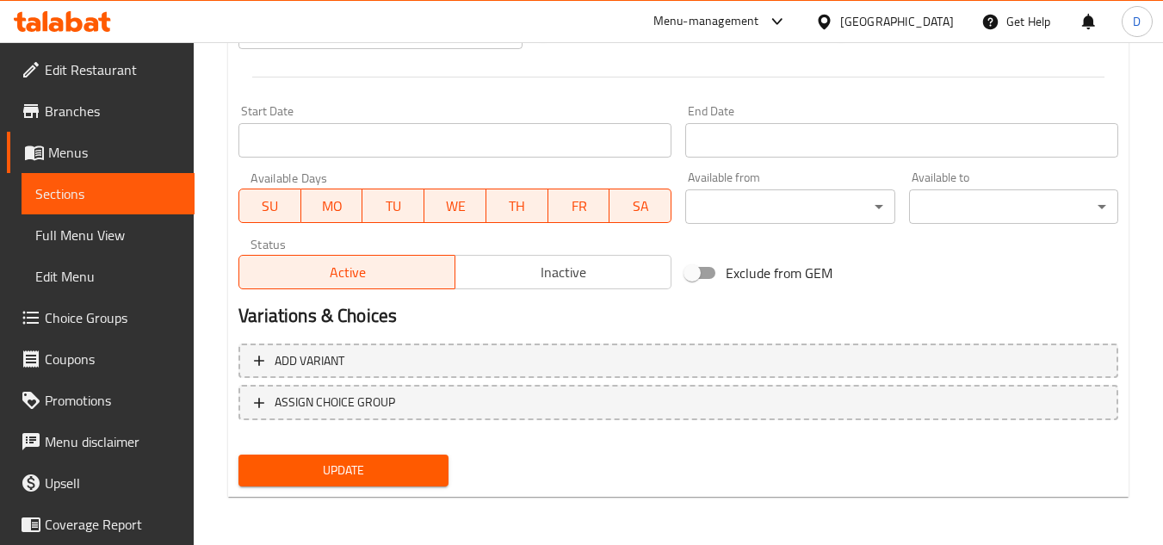
click at [355, 462] on span "Update" at bounding box center [343, 471] width 182 height 22
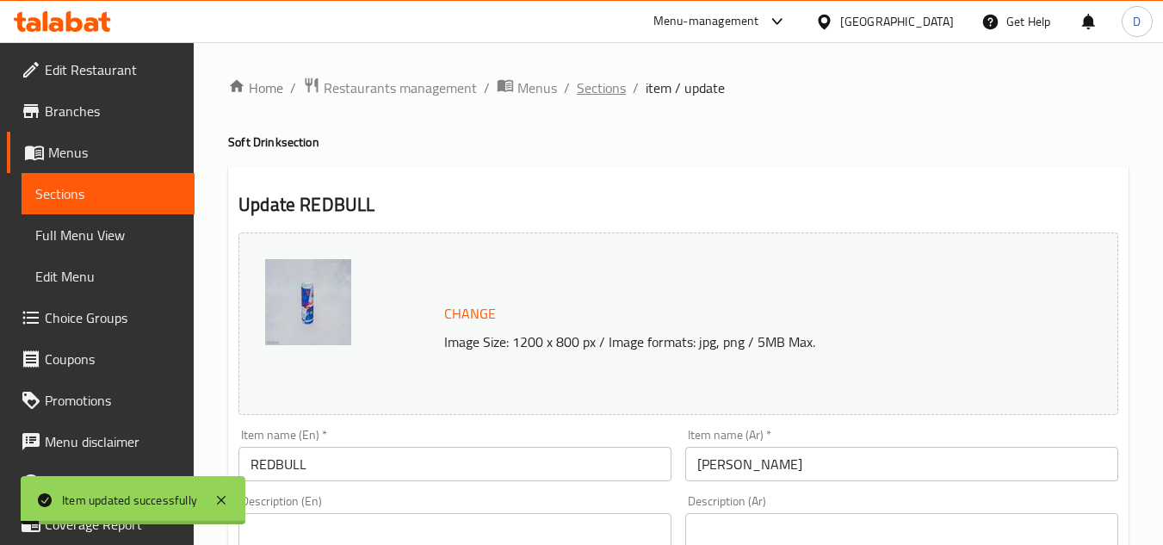
click at [604, 90] on span "Sections" at bounding box center [601, 87] width 49 height 21
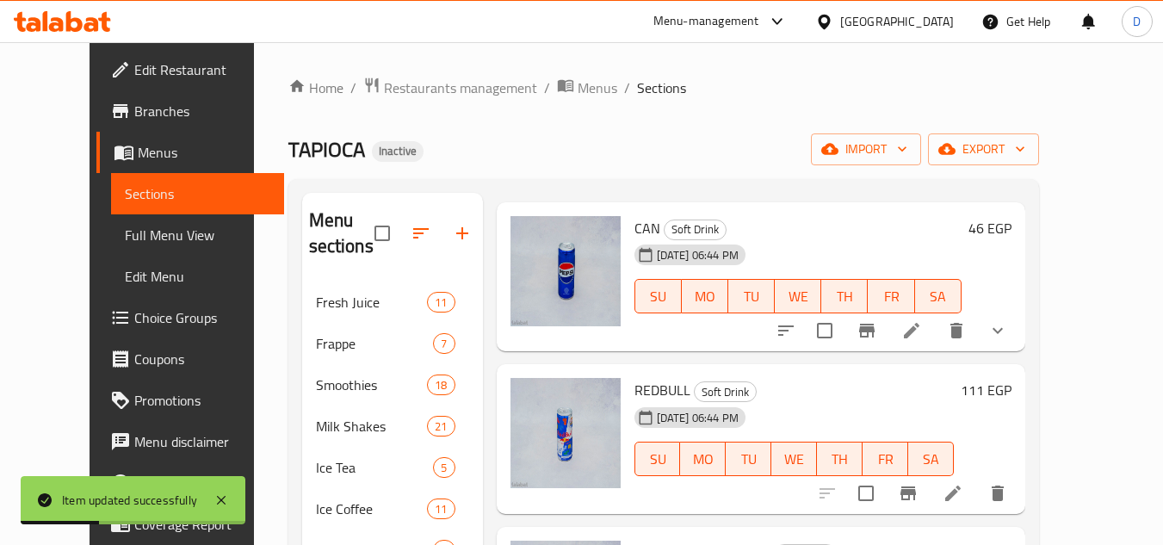
click at [922, 337] on icon at bounding box center [911, 330] width 21 height 21
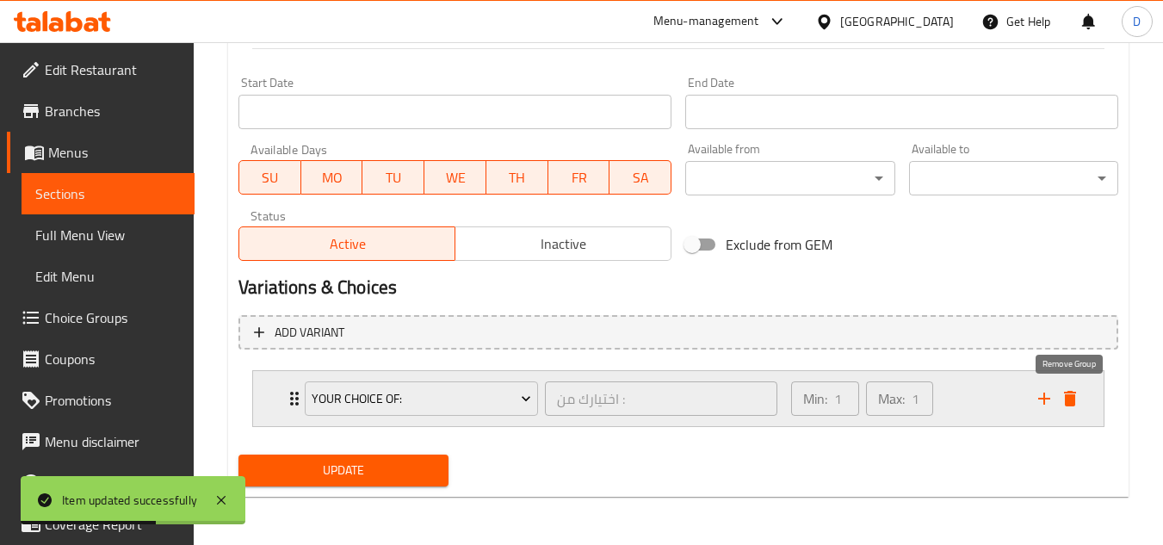
click at [1072, 398] on icon "delete" at bounding box center [1070, 398] width 12 height 15
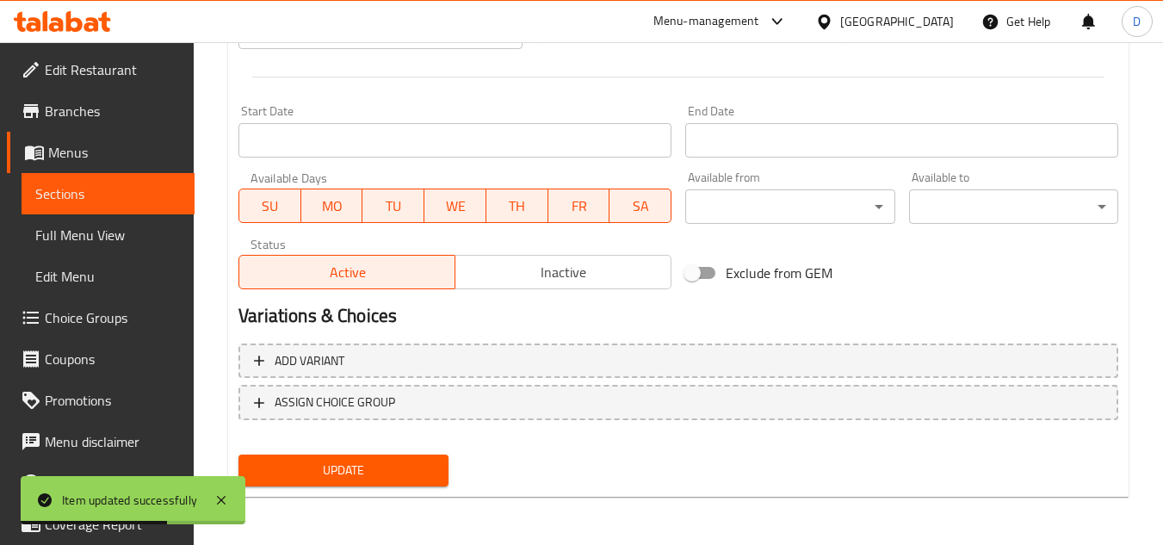
click at [309, 454] on button "Update" at bounding box center [342, 470] width 209 height 32
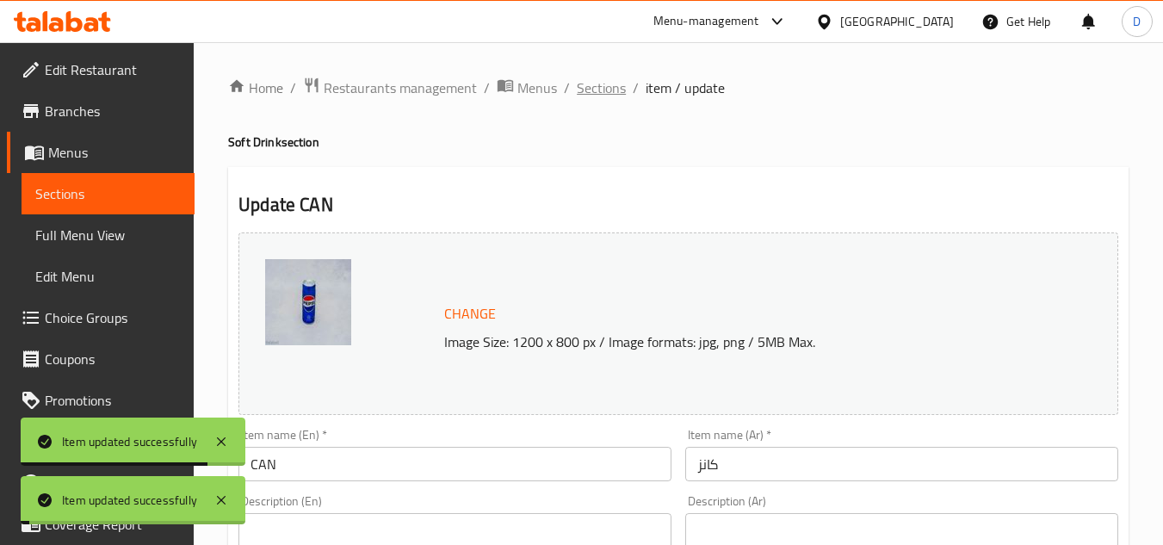
click at [590, 87] on span "Sections" at bounding box center [601, 87] width 49 height 21
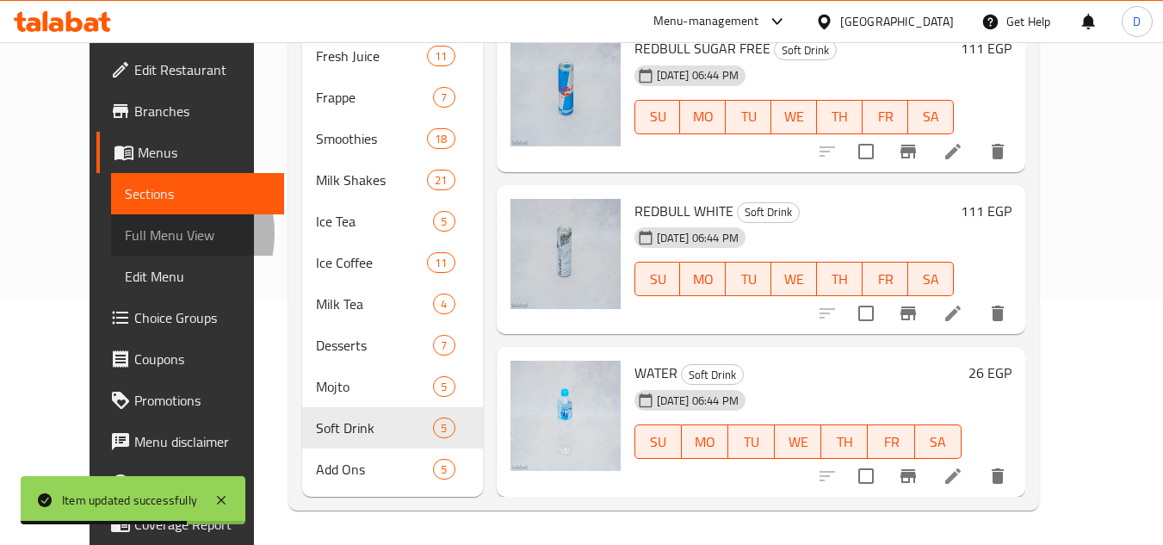
click at [125, 233] on span "Full Menu View" at bounding box center [197, 235] width 145 height 21
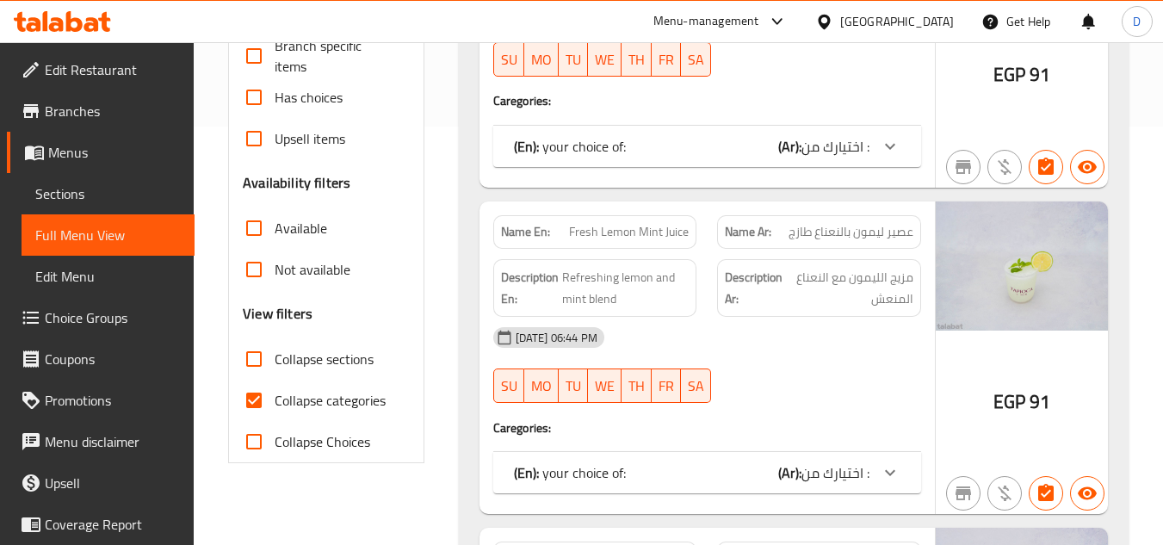
click at [321, 390] on span "Collapse categories" at bounding box center [330, 400] width 111 height 21
click at [275, 390] on input "Collapse categories" at bounding box center [253, 400] width 41 height 41
checkbox input "false"
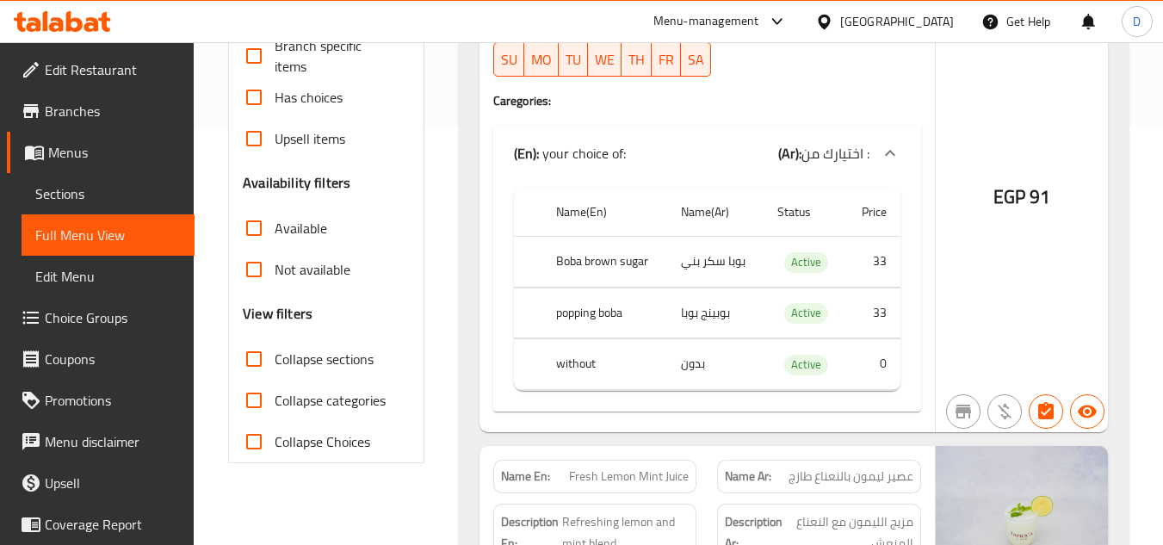
click at [302, 362] on span "Collapse sections" at bounding box center [324, 359] width 99 height 21
click at [275, 362] on input "Collapse sections" at bounding box center [253, 358] width 41 height 41
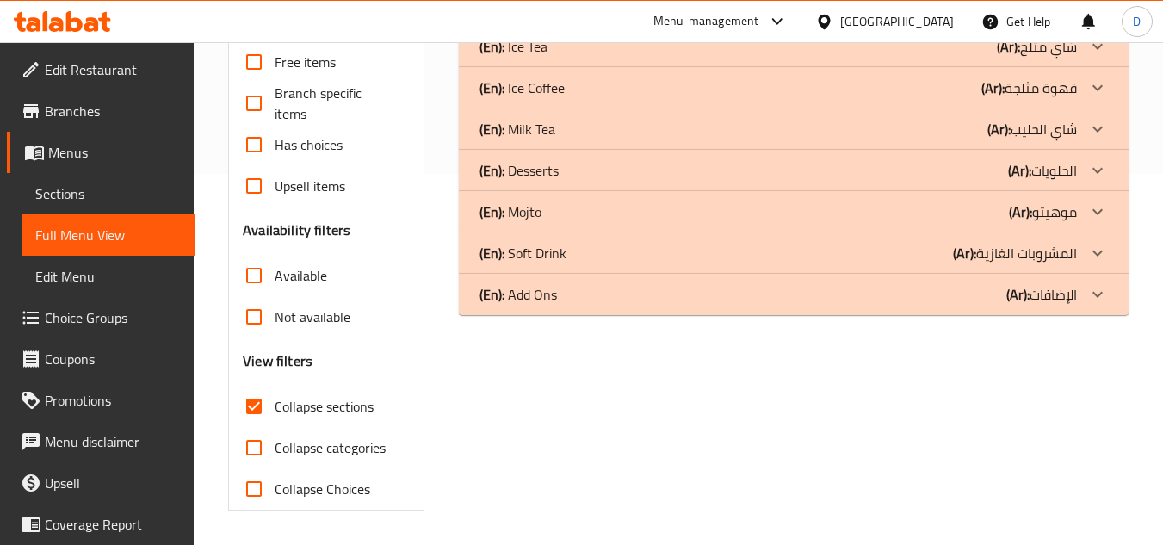
click at [299, 407] on span "Collapse sections" at bounding box center [324, 406] width 99 height 21
click at [275, 407] on input "Collapse sections" at bounding box center [253, 406] width 41 height 41
checkbox input "false"
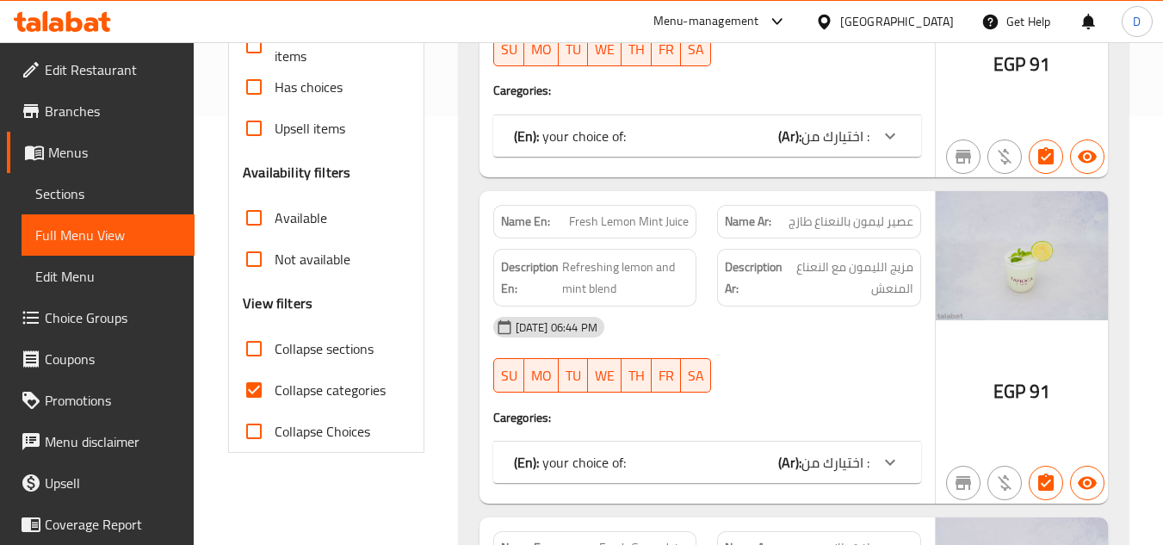
scroll to position [430, 0]
click at [304, 383] on span "Collapse categories" at bounding box center [330, 388] width 111 height 21
click at [275, 383] on input "Collapse categories" at bounding box center [253, 387] width 41 height 41
checkbox input "false"
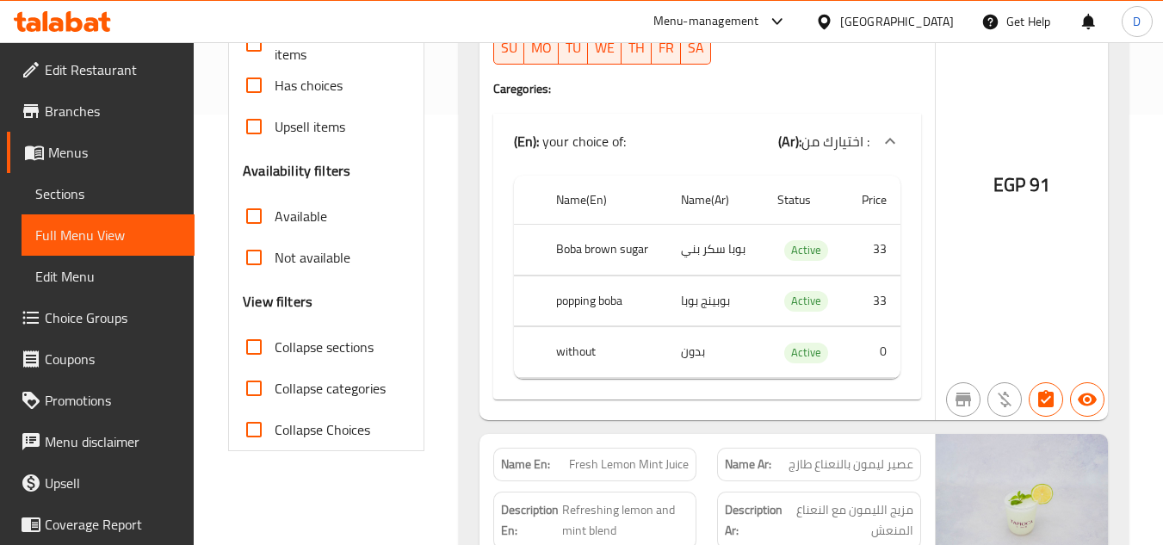
click at [322, 351] on span "Collapse sections" at bounding box center [324, 347] width 99 height 21
click at [275, 351] on input "Collapse sections" at bounding box center [253, 346] width 41 height 41
checkbox input "true"
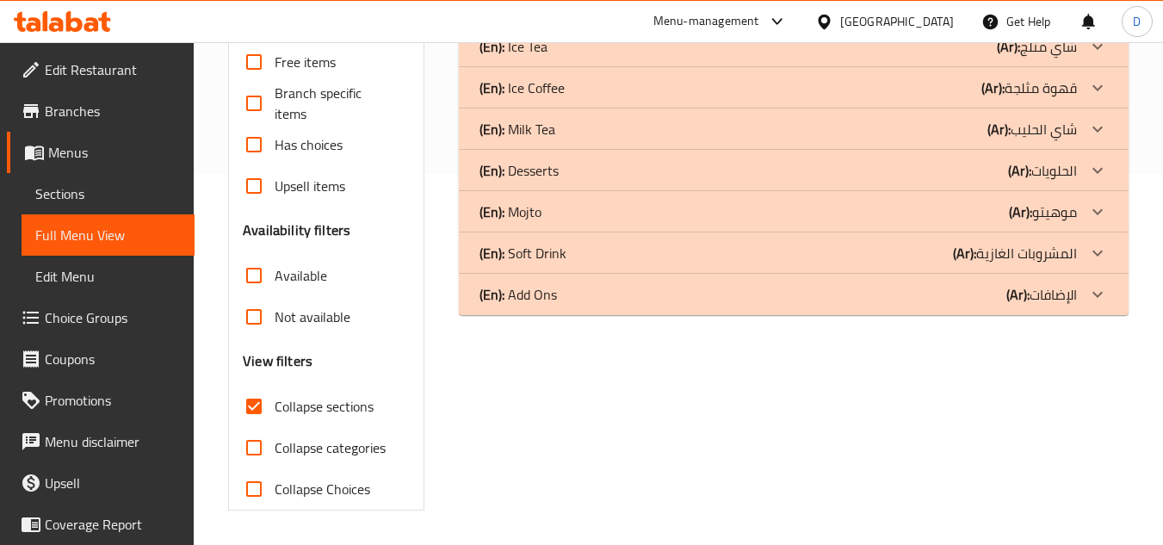
scroll to position [371, 0]
click at [1051, 256] on p "(Ar): المشروبات الغازية" at bounding box center [1015, 253] width 124 height 21
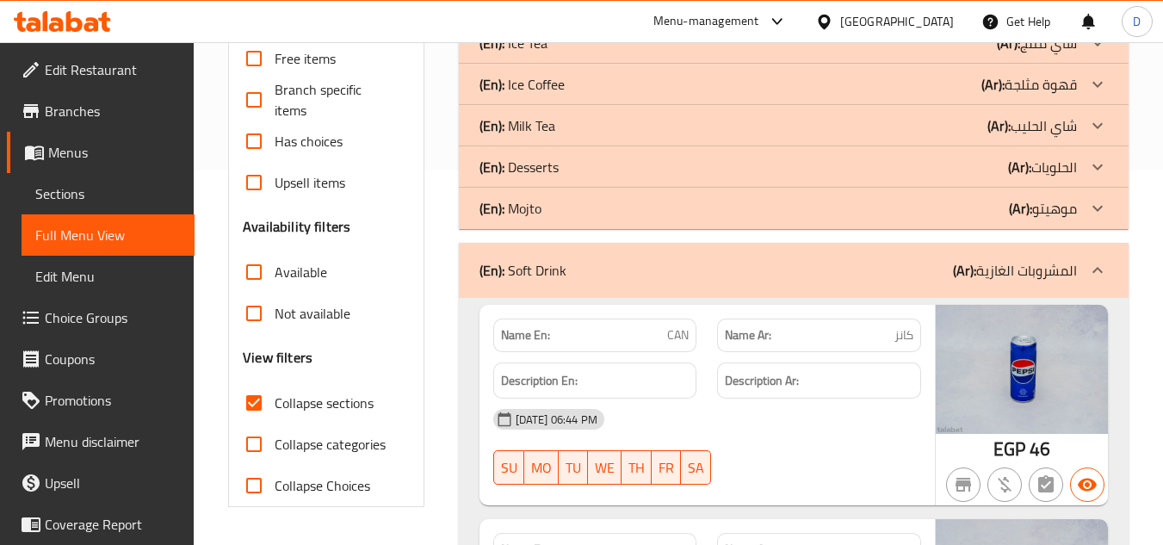
scroll to position [285, 0]
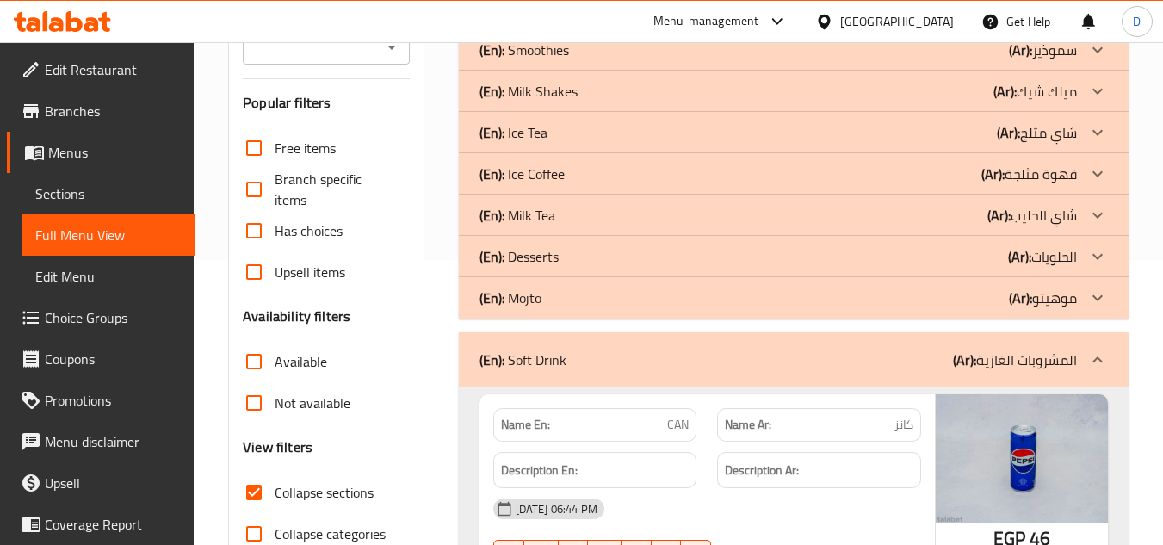
click at [1004, 291] on div "(En): Mojto (Ar): موهيتو" at bounding box center [777, 297] width 597 height 21
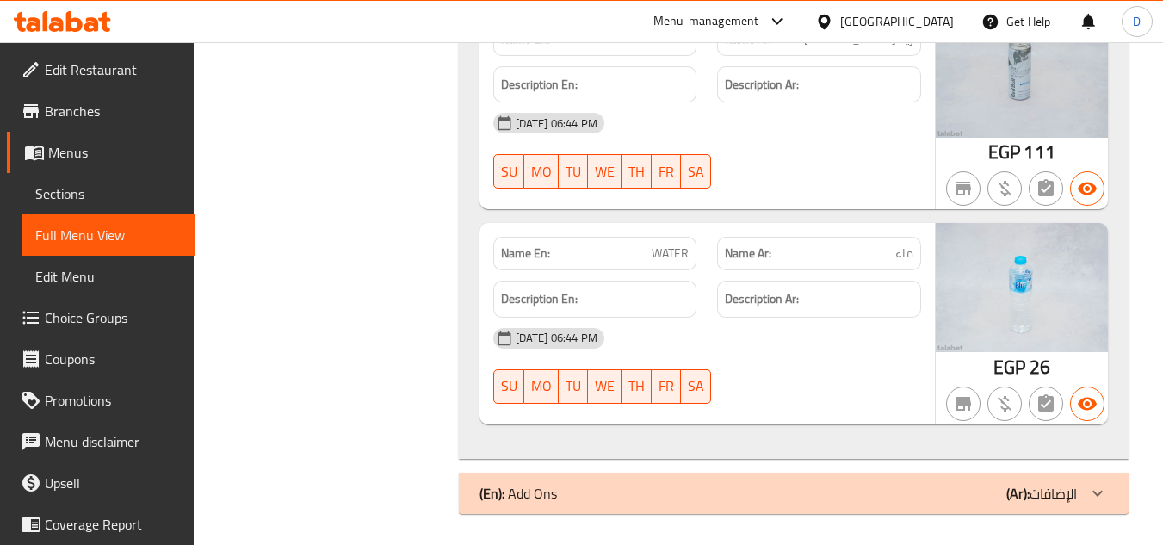
scroll to position [4331, 0]
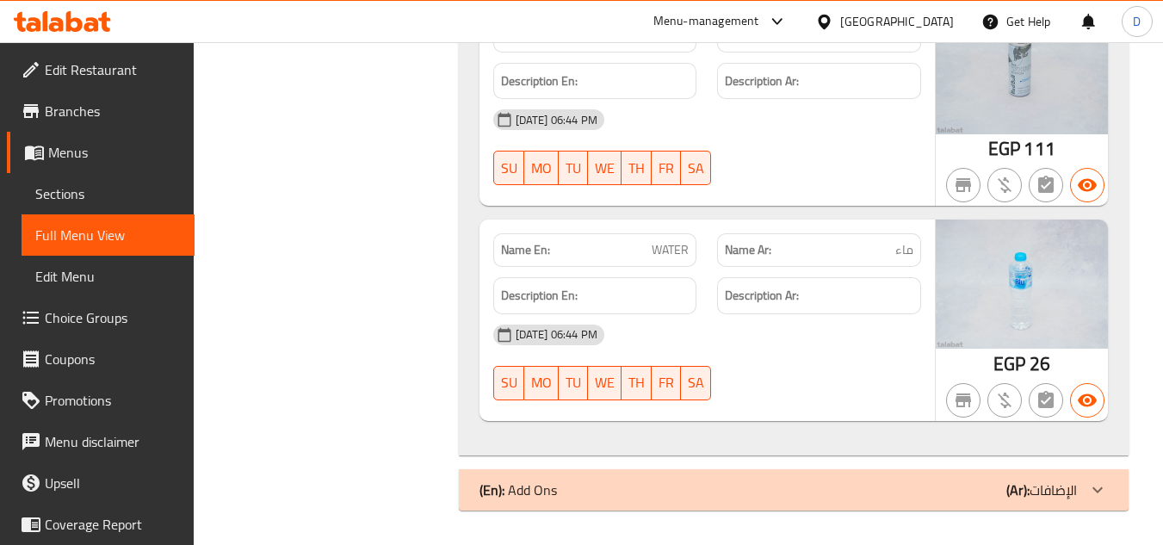
click at [859, 490] on div "(En): Add Ons (Ar): الإضافات" at bounding box center [777, 489] width 597 height 21
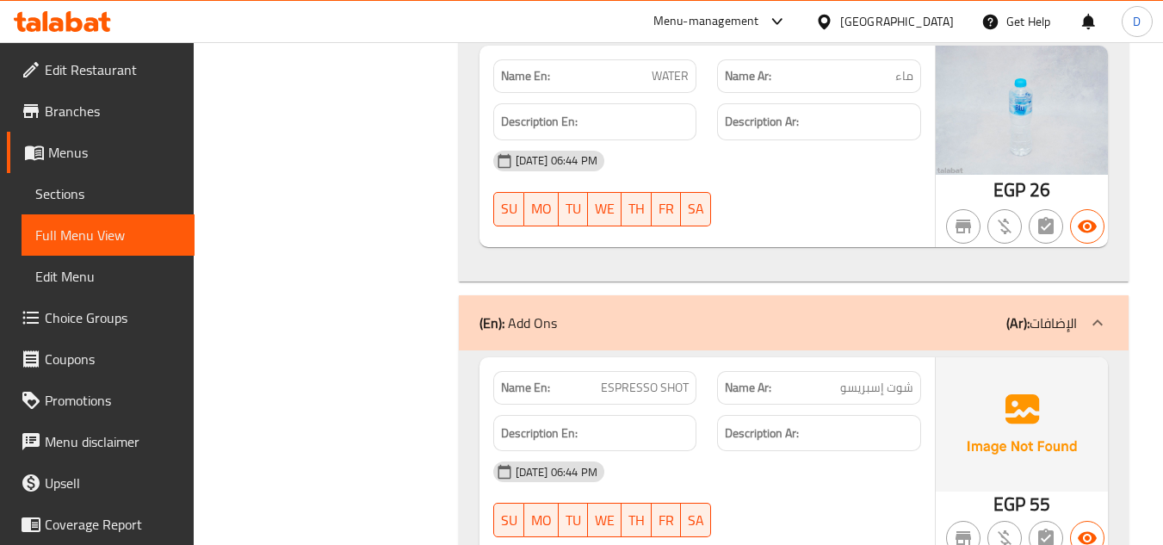
scroll to position [4503, 0]
click at [63, 107] on span "Branches" at bounding box center [113, 111] width 136 height 21
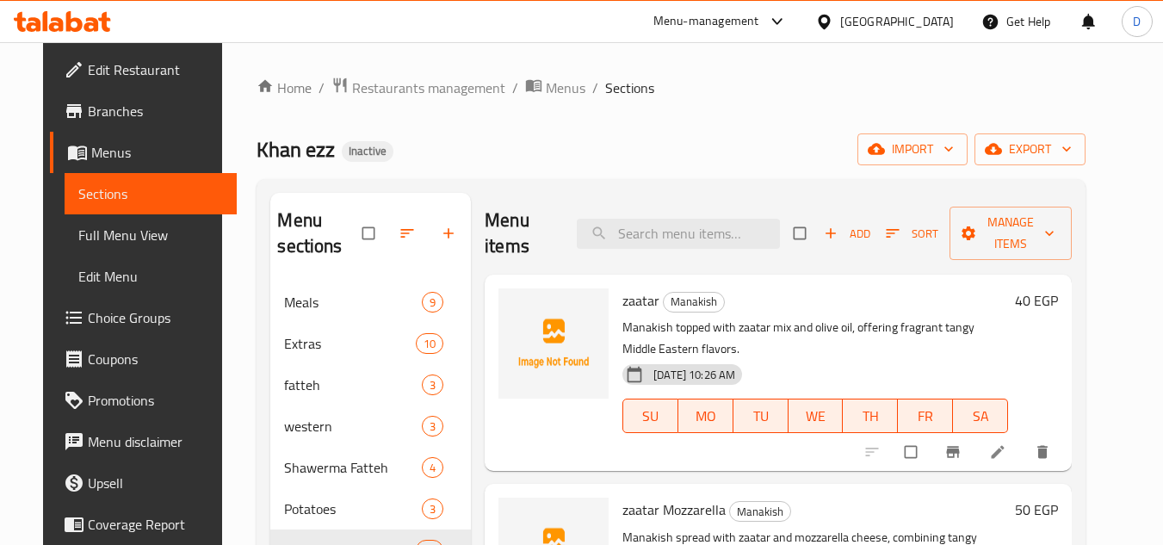
click at [833, 28] on icon at bounding box center [824, 22] width 18 height 18
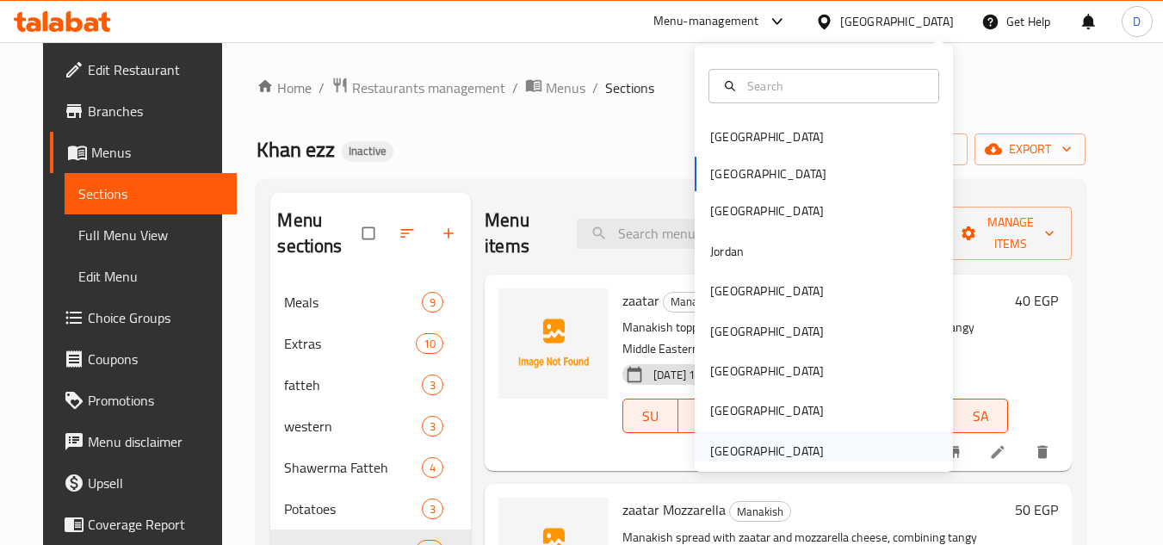
click at [821, 448] on div "[GEOGRAPHIC_DATA]" at bounding box center [766, 451] width 141 height 40
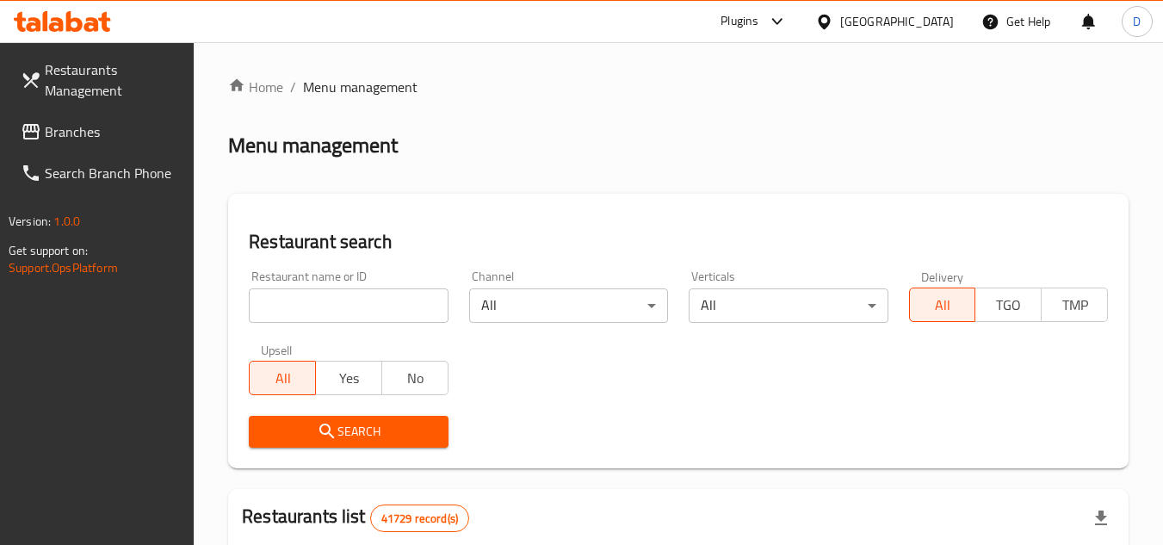
click at [78, 133] on span "Branches" at bounding box center [113, 131] width 136 height 21
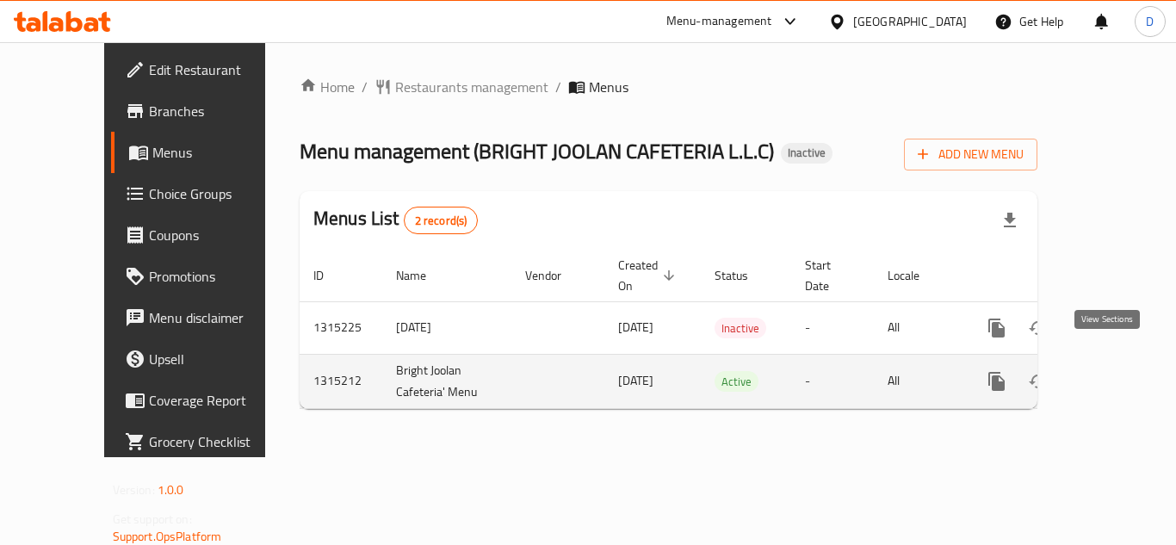
click at [1110, 371] on icon "enhanced table" at bounding box center [1120, 381] width 21 height 21
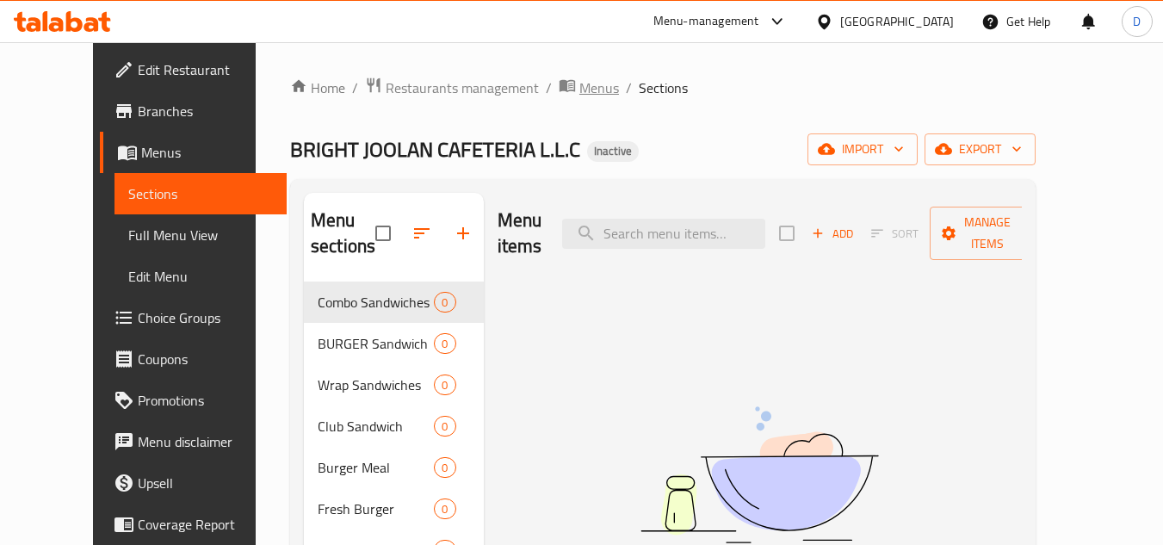
click at [579, 80] on span "Menus" at bounding box center [599, 87] width 40 height 21
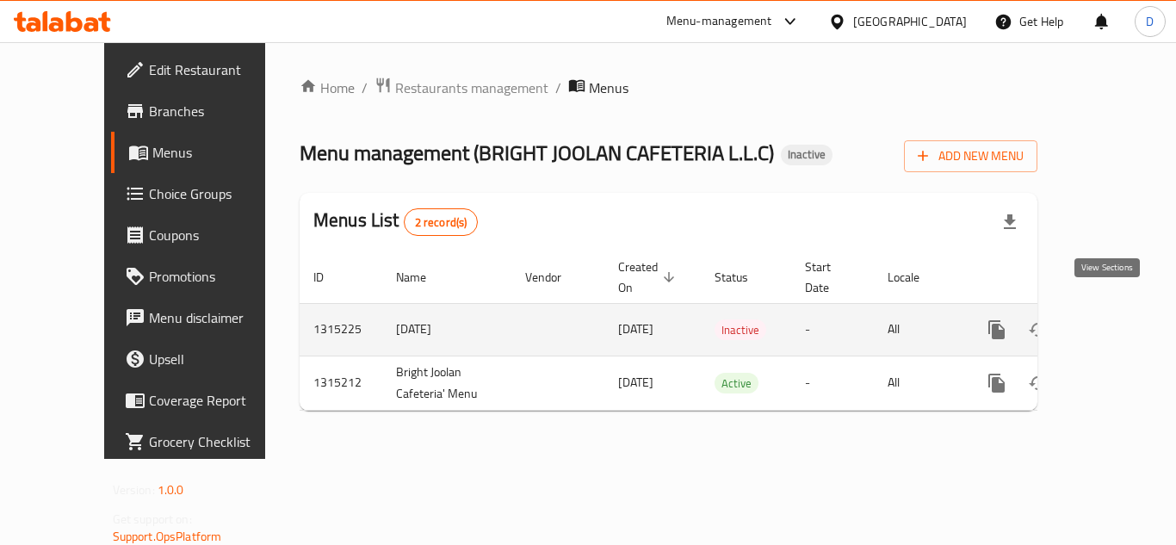
click at [1110, 319] on icon "enhanced table" at bounding box center [1120, 329] width 21 height 21
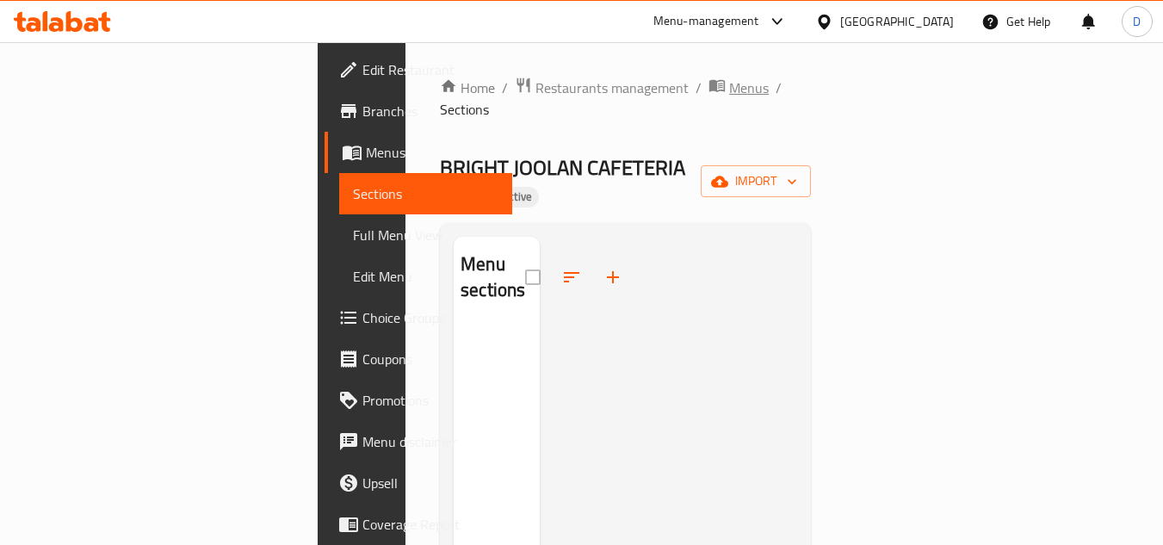
click at [729, 88] on span "Menus" at bounding box center [749, 87] width 40 height 21
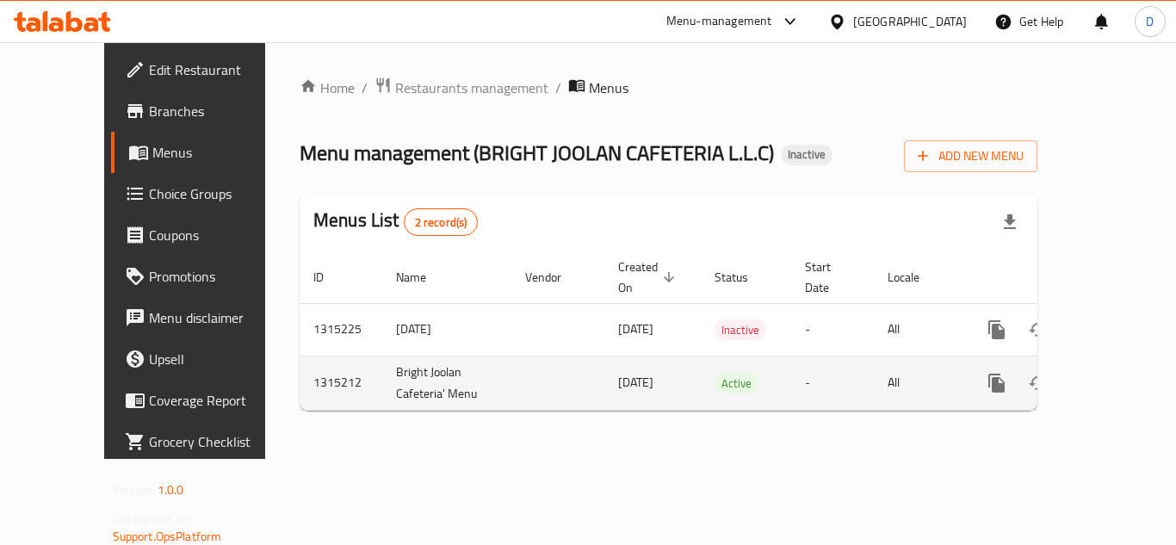
click at [1127, 377] on div "enhanced table" at bounding box center [1058, 382] width 165 height 41
click at [1110, 373] on icon "enhanced table" at bounding box center [1120, 383] width 21 height 21
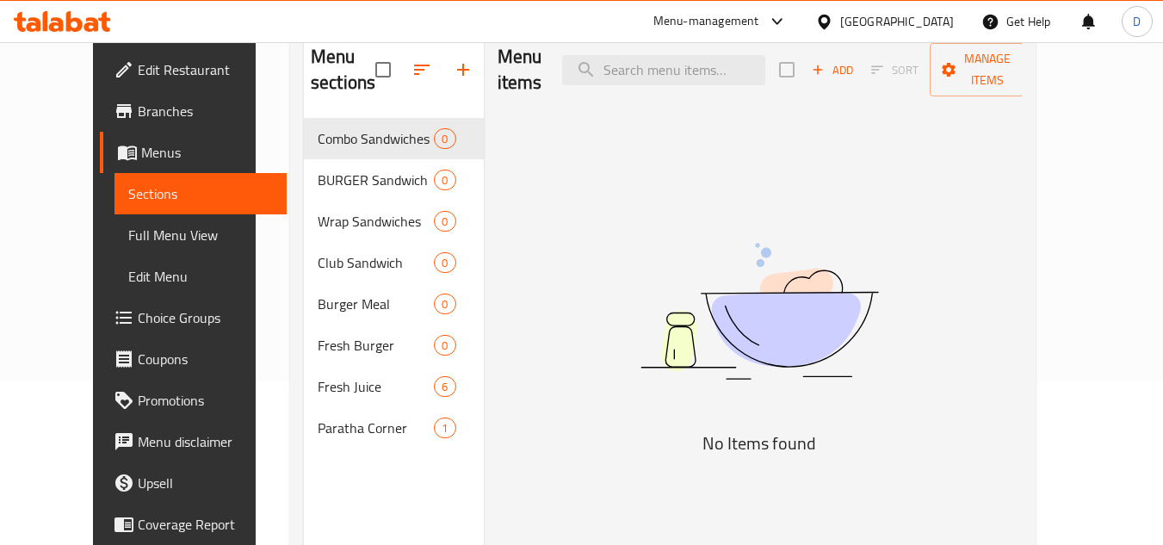
scroll to position [241, 0]
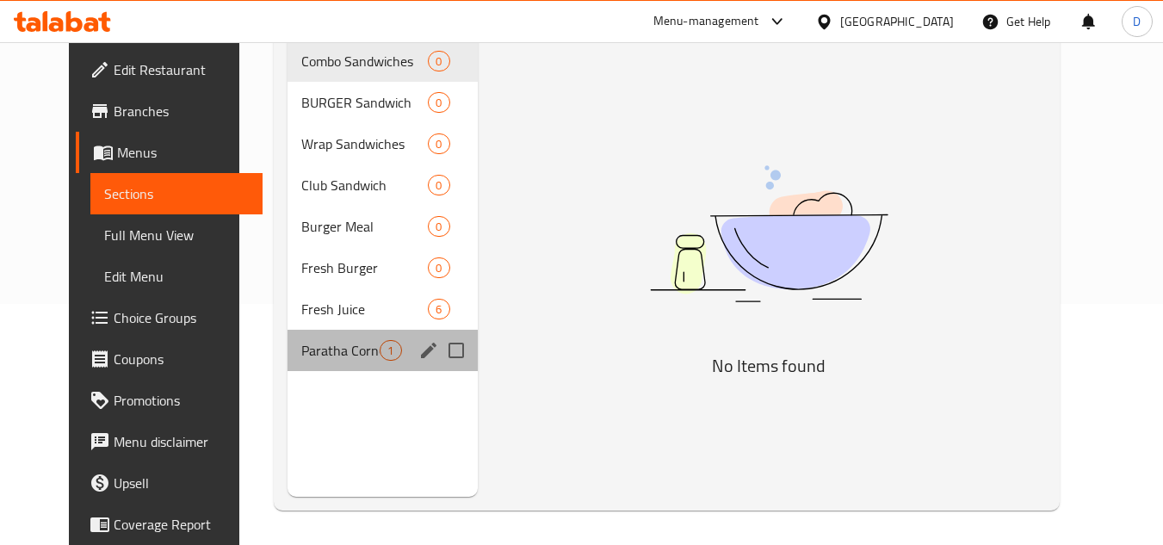
click at [300, 368] on div "Paratha Corner 1" at bounding box center [381, 350] width 189 height 41
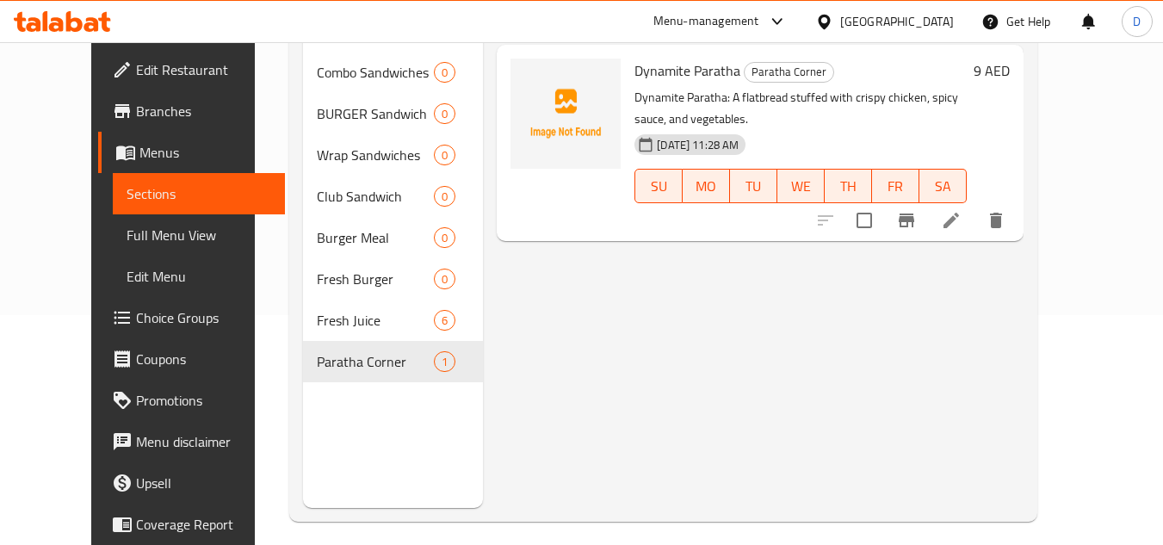
scroll to position [69, 0]
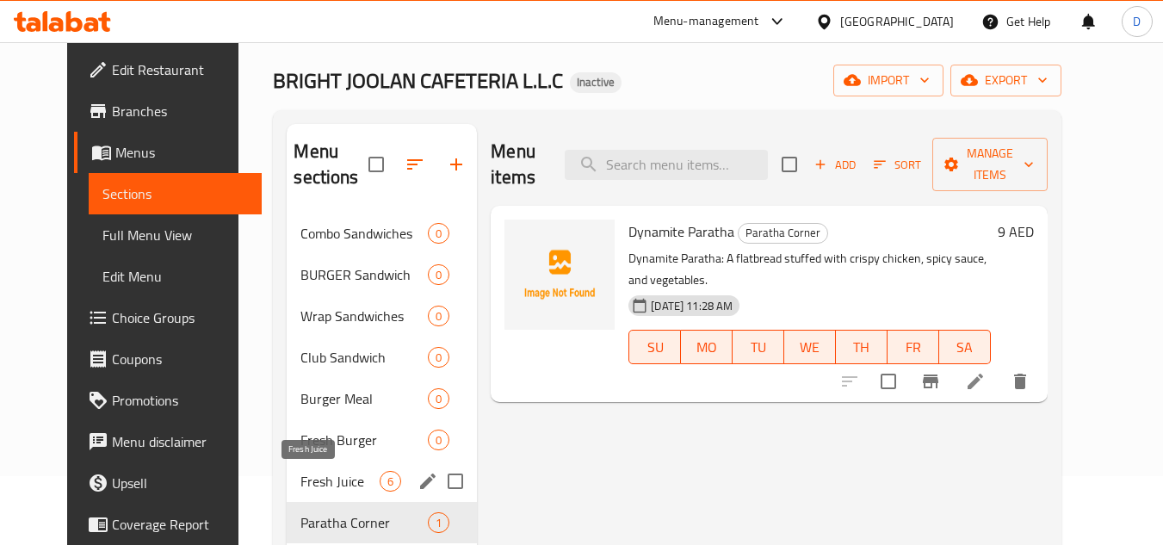
click at [300, 479] on span "Fresh Juice" at bounding box center [339, 481] width 79 height 21
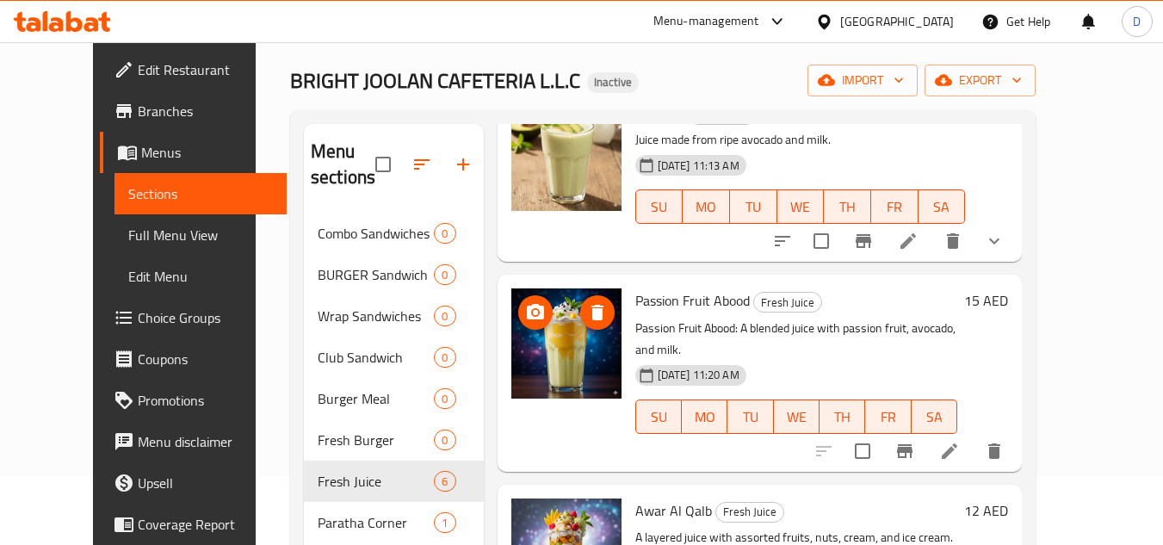
scroll to position [602, 0]
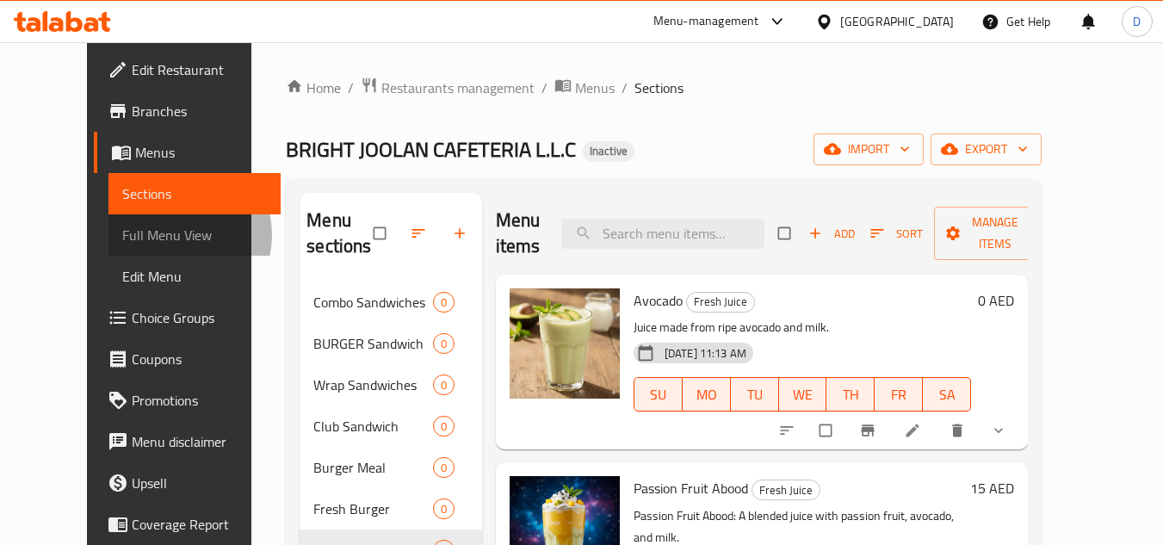
click at [122, 235] on span "Full Menu View" at bounding box center [194, 235] width 145 height 21
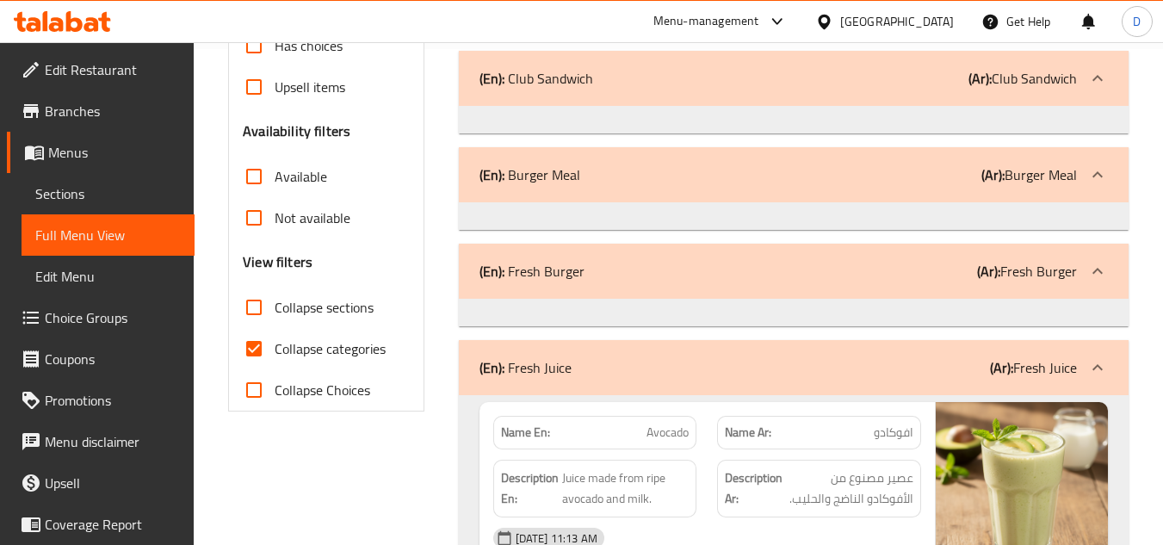
scroll to position [602, 0]
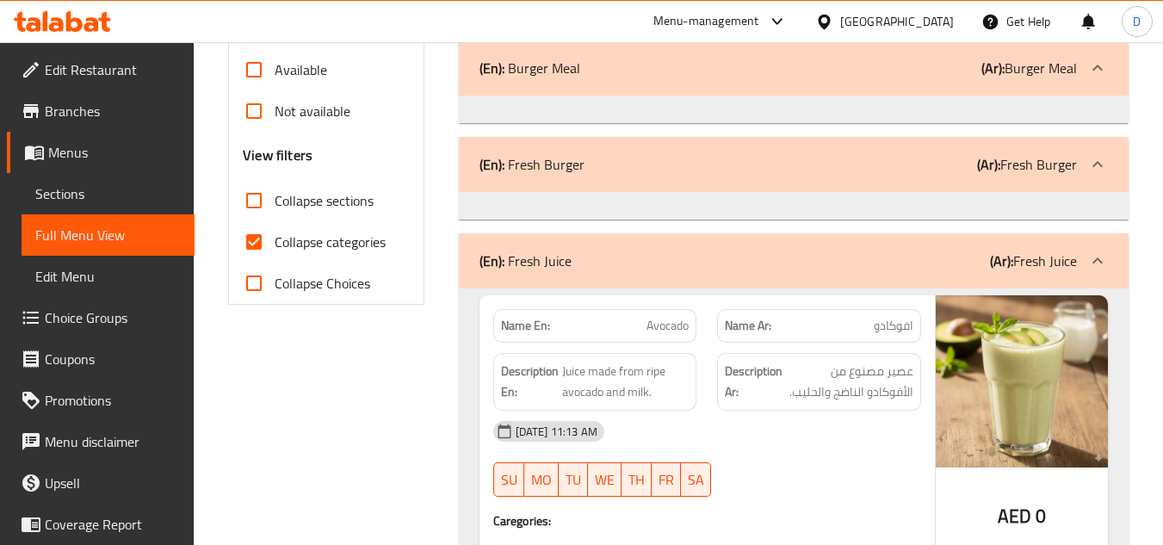
click at [296, 247] on span "Collapse categories" at bounding box center [330, 242] width 111 height 21
click at [275, 247] on input "Collapse categories" at bounding box center [253, 241] width 41 height 41
checkbox input "false"
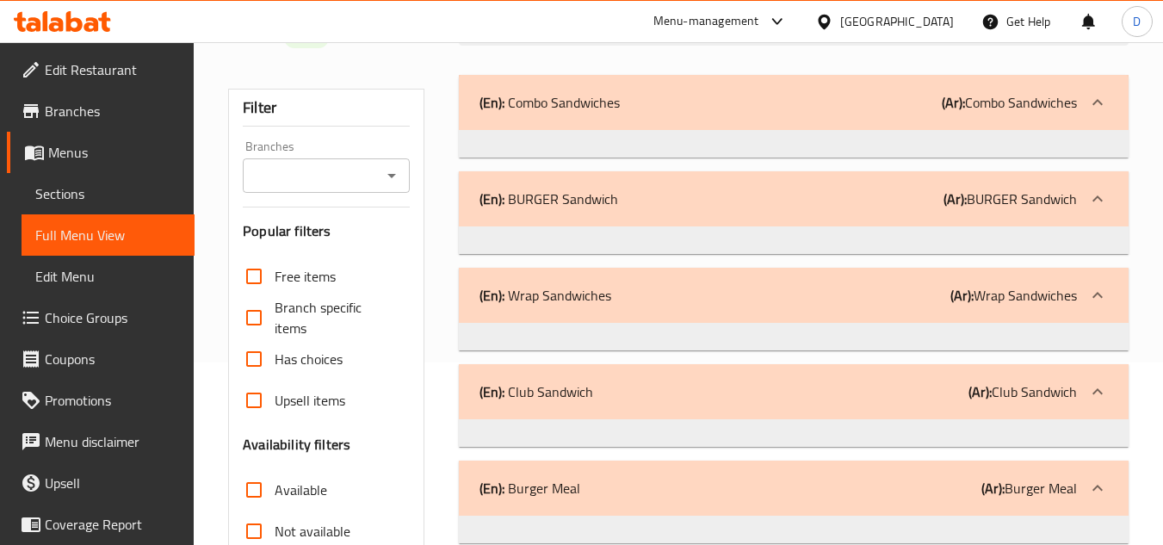
scroll to position [96, 0]
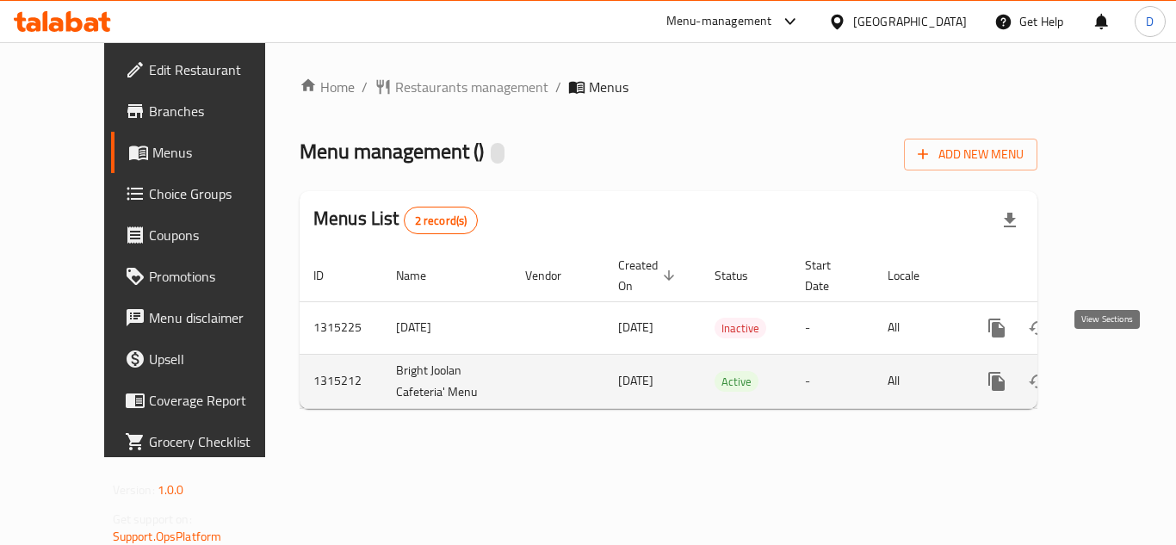
click at [1110, 371] on icon "enhanced table" at bounding box center [1120, 381] width 21 height 21
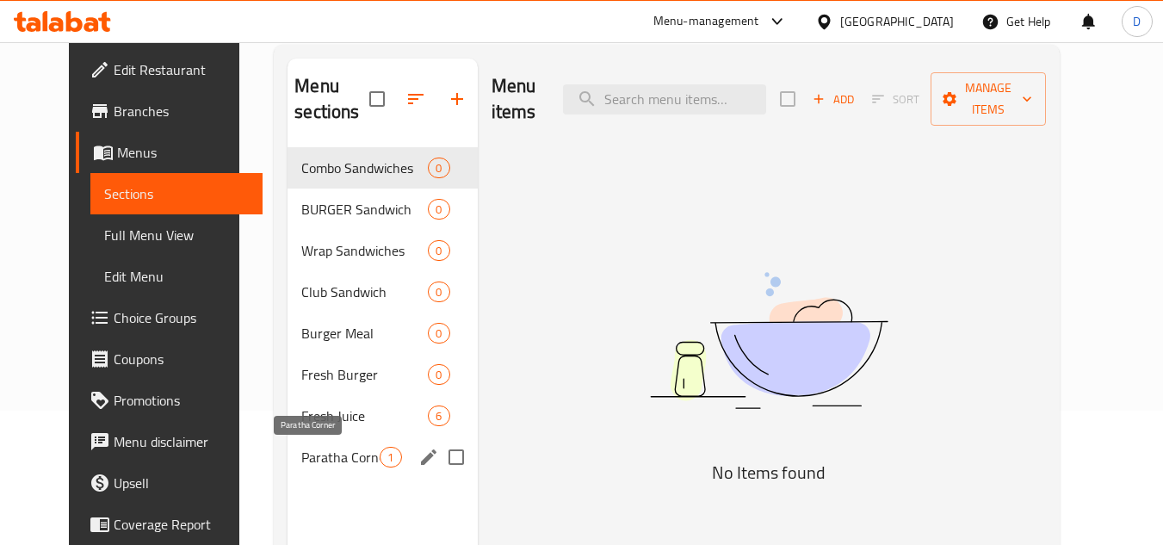
scroll to position [241, 0]
